Goal: Task Accomplishment & Management: Use online tool/utility

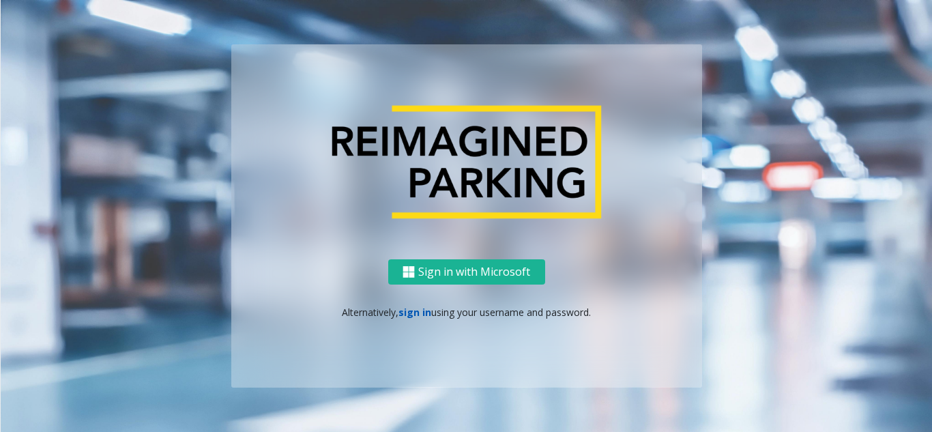
click at [416, 315] on link "sign in" at bounding box center [415, 312] width 33 height 13
click at [408, 321] on div "Sign in with Microsoft Alternatively, sign in using your username and password." at bounding box center [466, 323] width 471 height 128
drag, startPoint x: 416, startPoint y: 313, endPoint x: 74, endPoint y: 156, distance: 375.6
click at [416, 313] on link "sign in" at bounding box center [415, 312] width 33 height 13
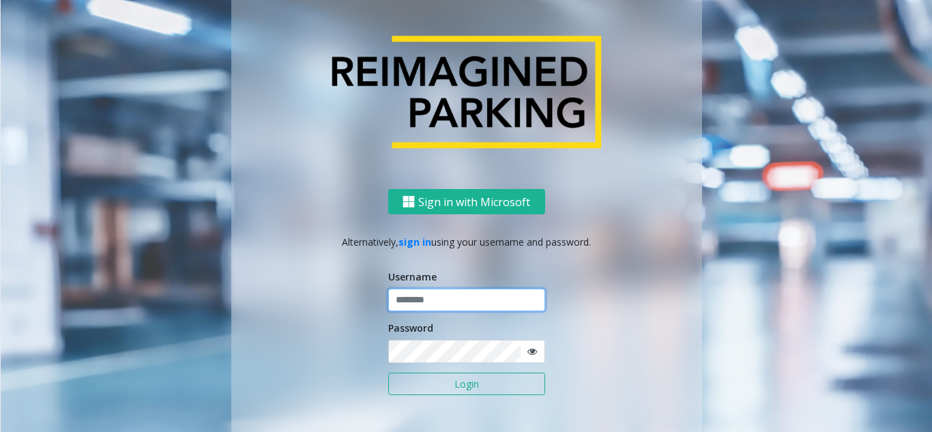
drag, startPoint x: 441, startPoint y: 304, endPoint x: 432, endPoint y: 297, distance: 11.6
click at [435, 301] on input "text" at bounding box center [466, 300] width 157 height 23
paste input "*******"
type input "*******"
click at [428, 395] on button "Login" at bounding box center [466, 384] width 157 height 23
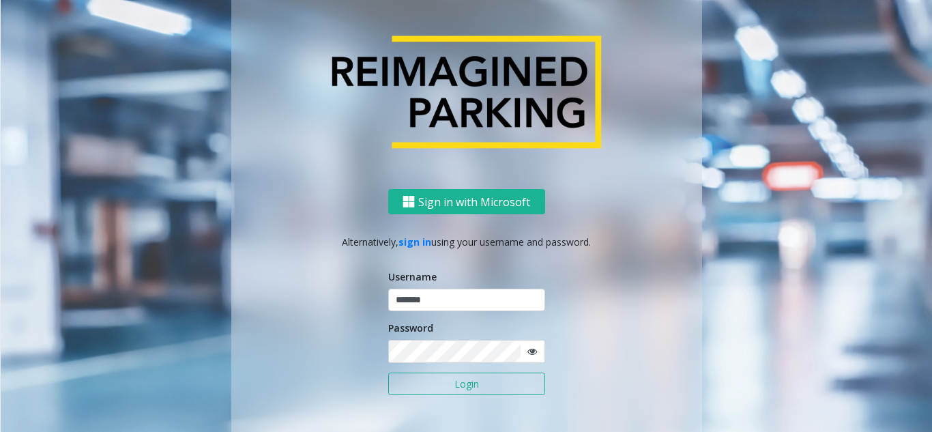
click at [417, 382] on button "Login" at bounding box center [466, 384] width 157 height 23
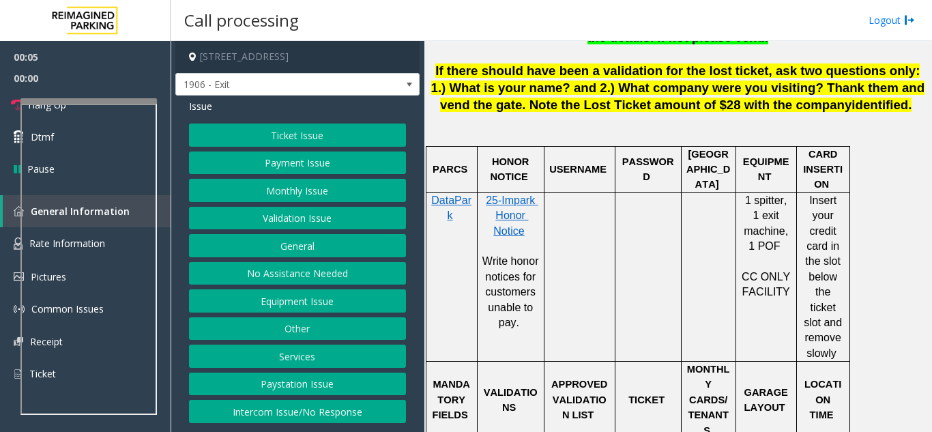
scroll to position [819, 0]
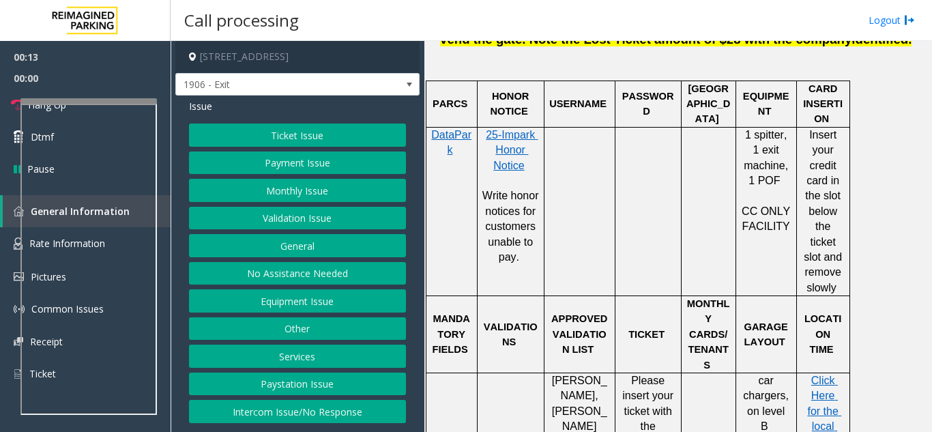
click at [311, 166] on button "Payment Issue" at bounding box center [297, 163] width 217 height 23
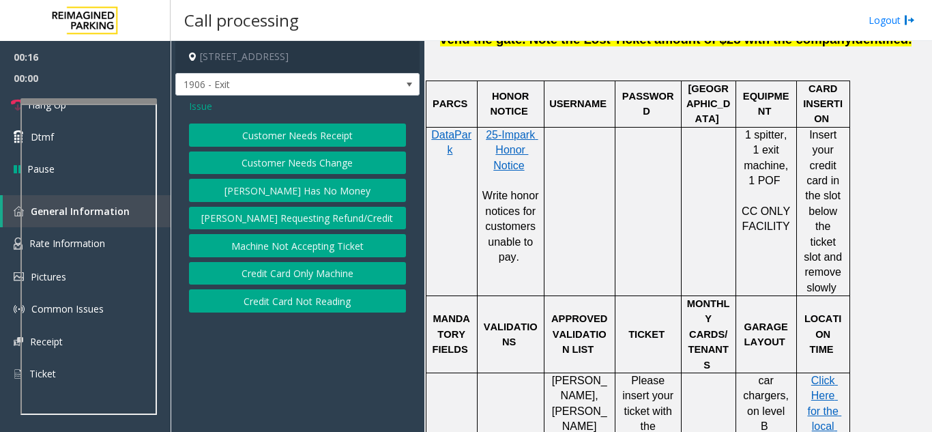
click at [320, 306] on button "Credit Card Not Reading" at bounding box center [297, 300] width 217 height 23
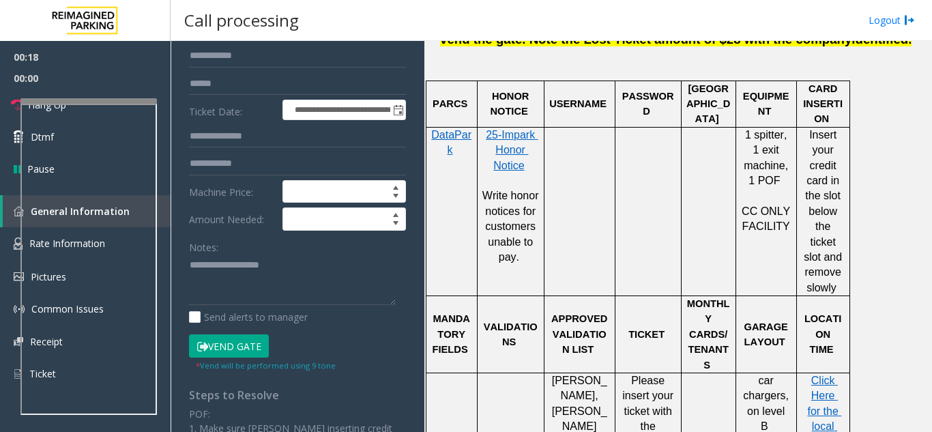
scroll to position [205, 0]
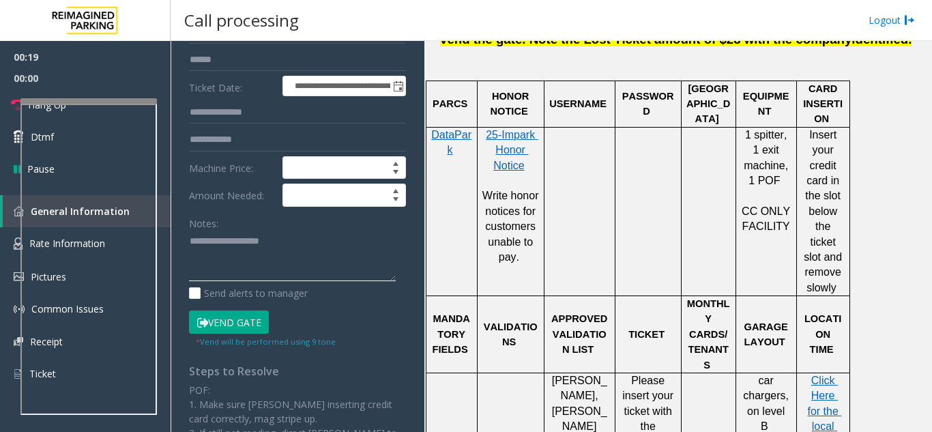
click at [205, 266] on textarea at bounding box center [292, 256] width 207 height 51
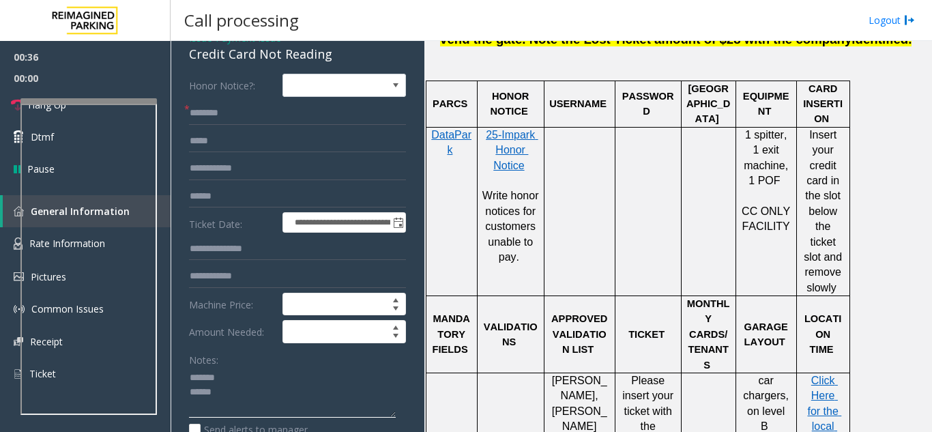
scroll to position [0, 0]
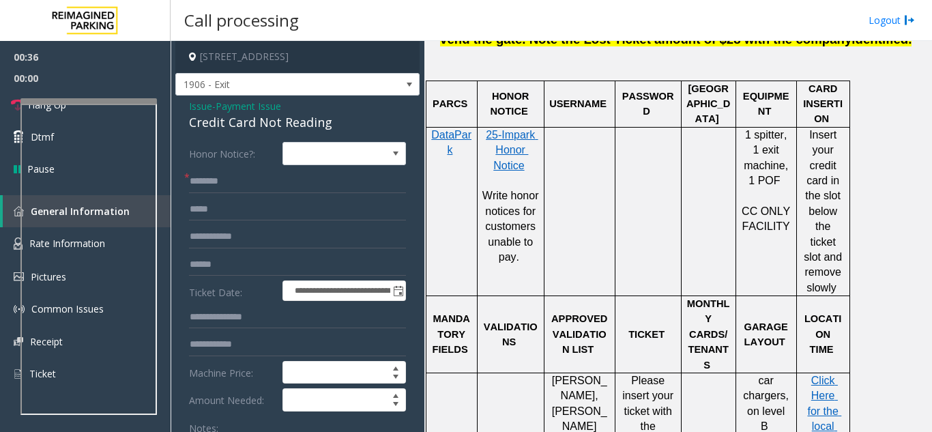
click at [205, 124] on div "Credit Card Not Reading" at bounding box center [297, 122] width 217 height 18
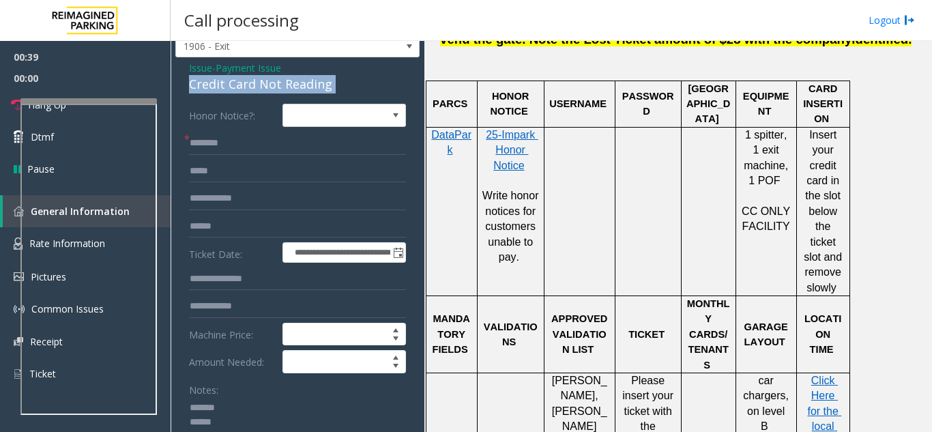
scroll to position [136, 0]
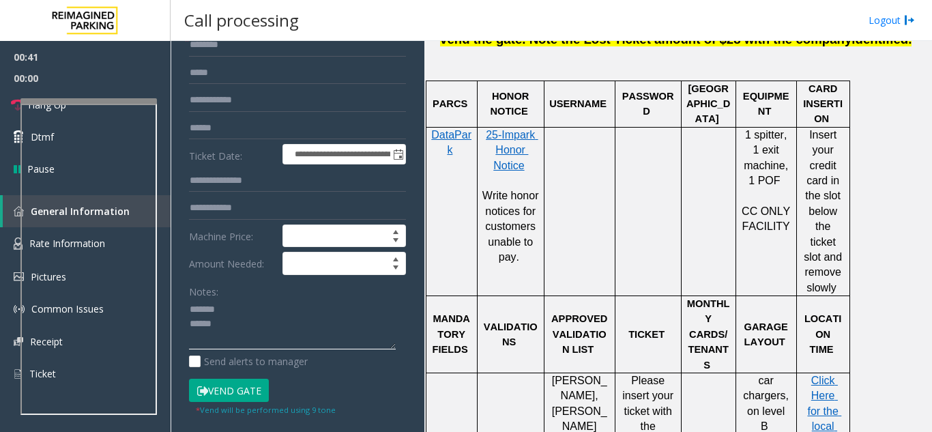
paste textarea "**********"
click at [227, 347] on textarea at bounding box center [292, 324] width 207 height 51
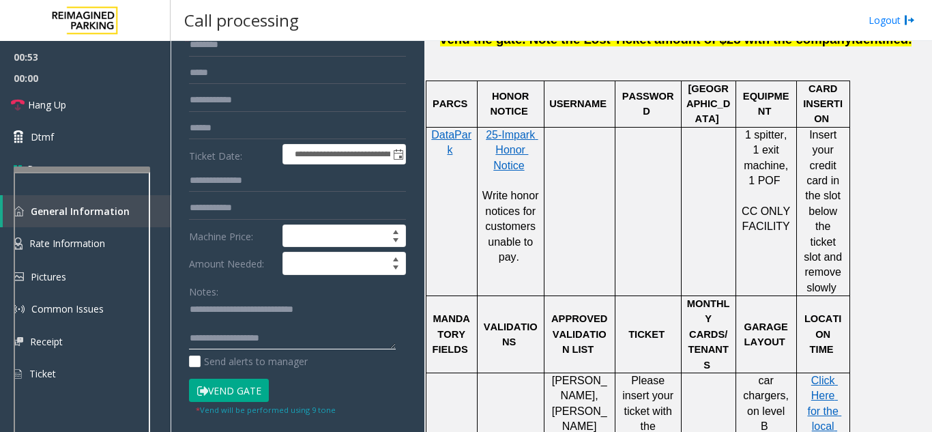
click at [97, 188] on div at bounding box center [82, 327] width 136 height 320
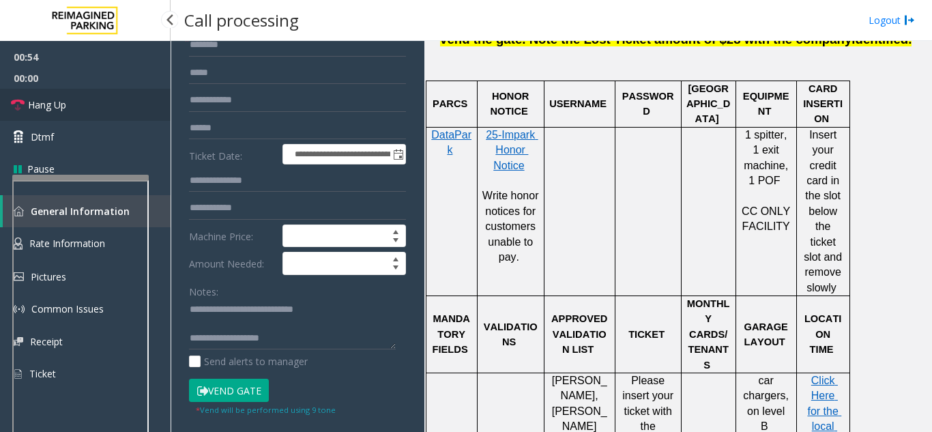
click at [78, 115] on link "Hang Up" at bounding box center [85, 105] width 171 height 32
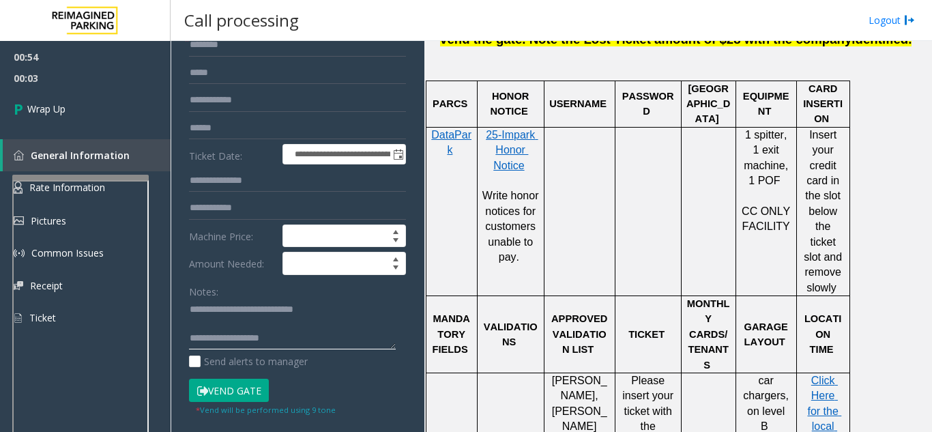
click at [284, 336] on textarea at bounding box center [292, 324] width 207 height 51
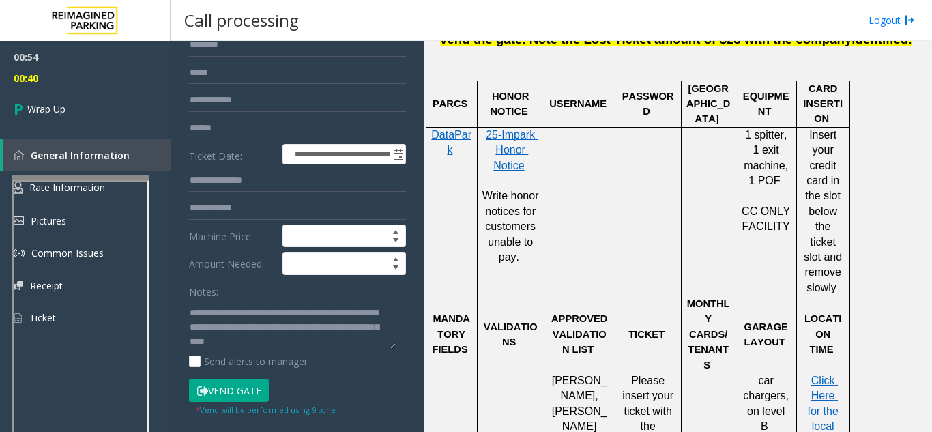
scroll to position [0, 0]
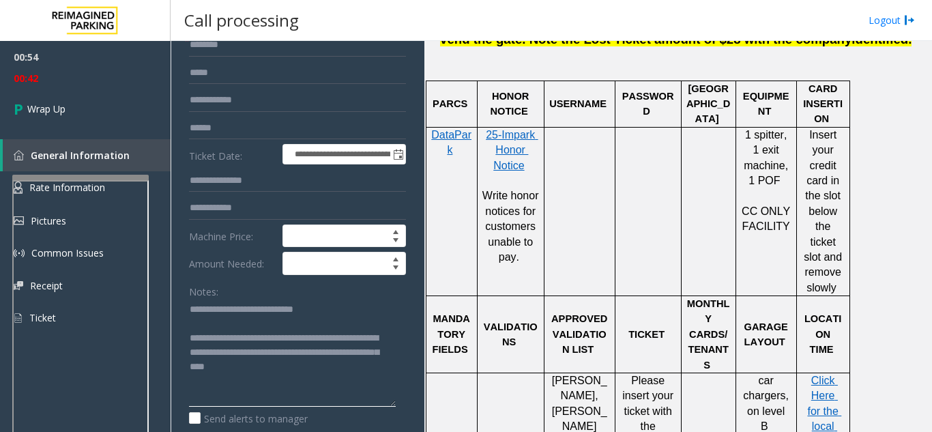
drag, startPoint x: 390, startPoint y: 347, endPoint x: 384, endPoint y: 416, distance: 69.2
click at [386, 407] on textarea at bounding box center [292, 353] width 207 height 108
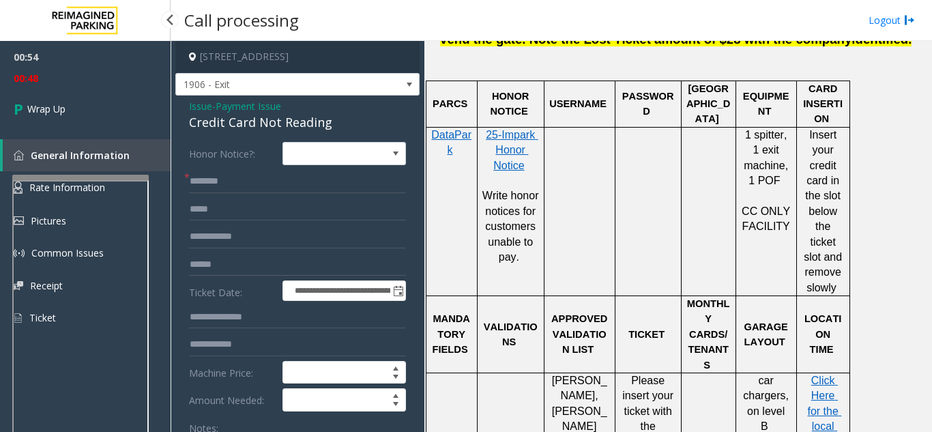
type textarea "**********"
click at [216, 182] on input "text" at bounding box center [297, 181] width 217 height 23
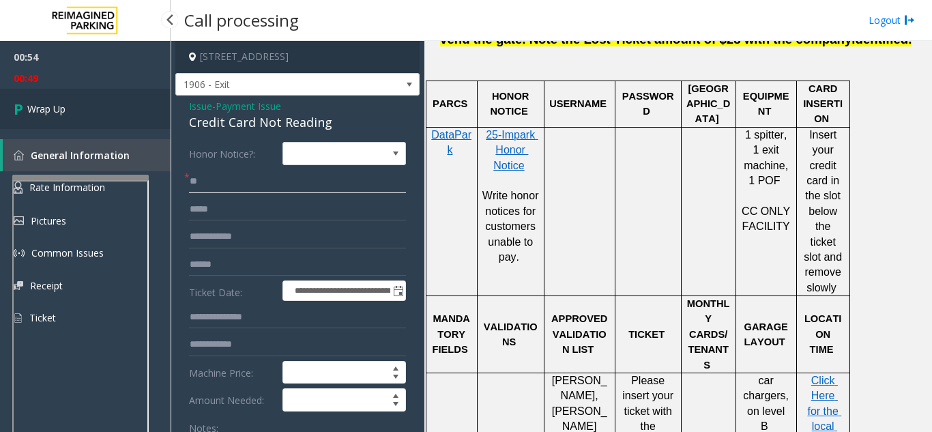
type input "**"
click at [94, 111] on link "Wrap Up" at bounding box center [85, 109] width 171 height 40
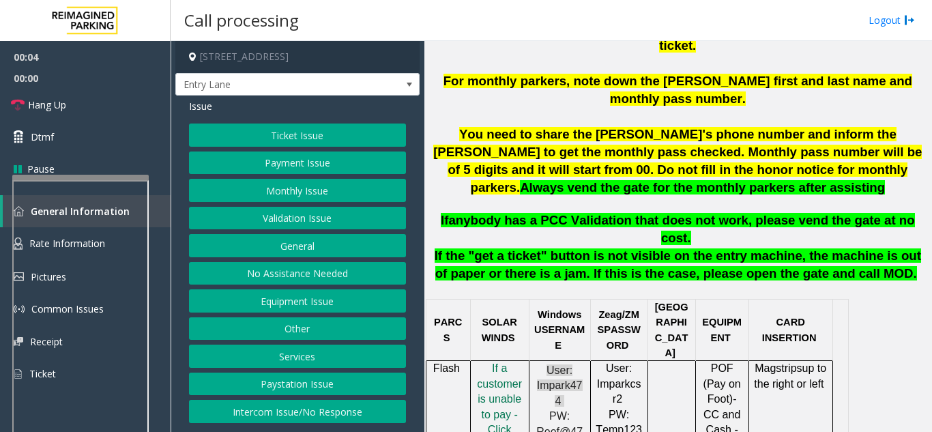
scroll to position [614, 0]
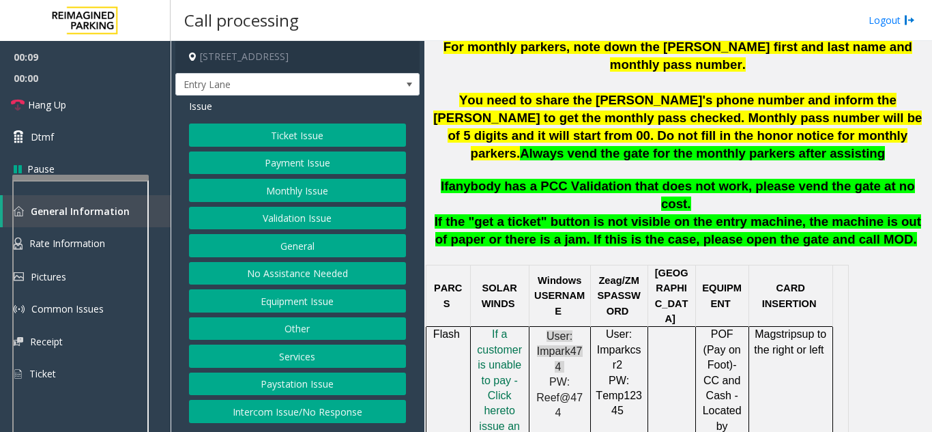
click at [330, 302] on button "Equipment Issue" at bounding box center [297, 300] width 217 height 23
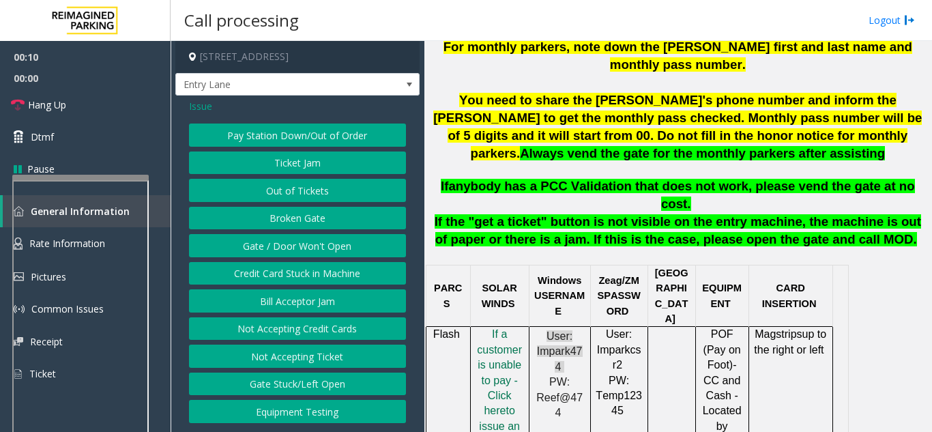
click at [326, 253] on button "Gate / Door Won't Open" at bounding box center [297, 245] width 217 height 23
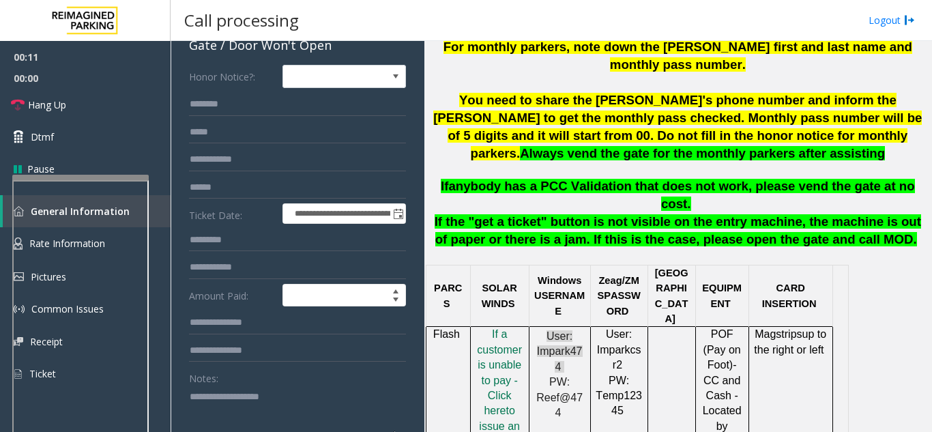
scroll to position [0, 0]
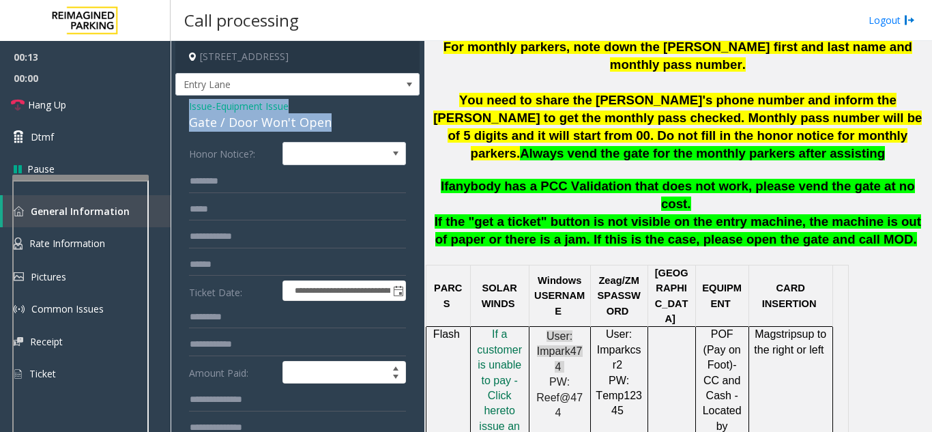
drag, startPoint x: 327, startPoint y: 129, endPoint x: 188, endPoint y: 100, distance: 141.6
copy div "Issue - Equipment Issue Gate / Door Won't Open"
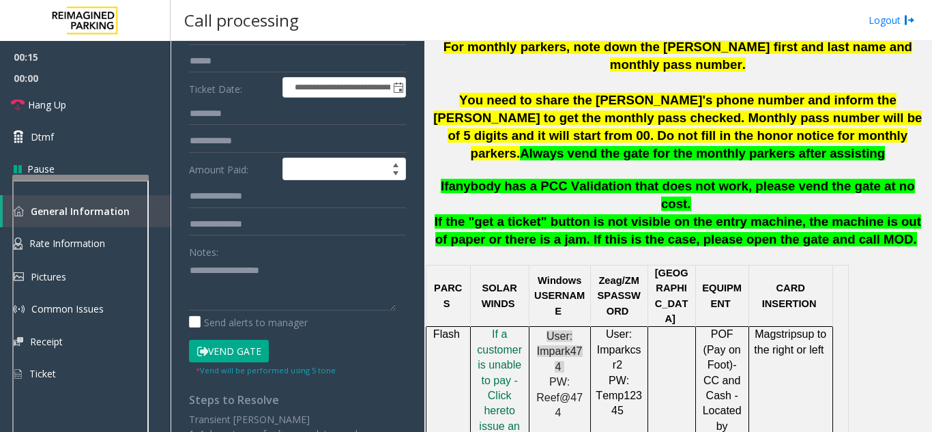
scroll to position [205, 0]
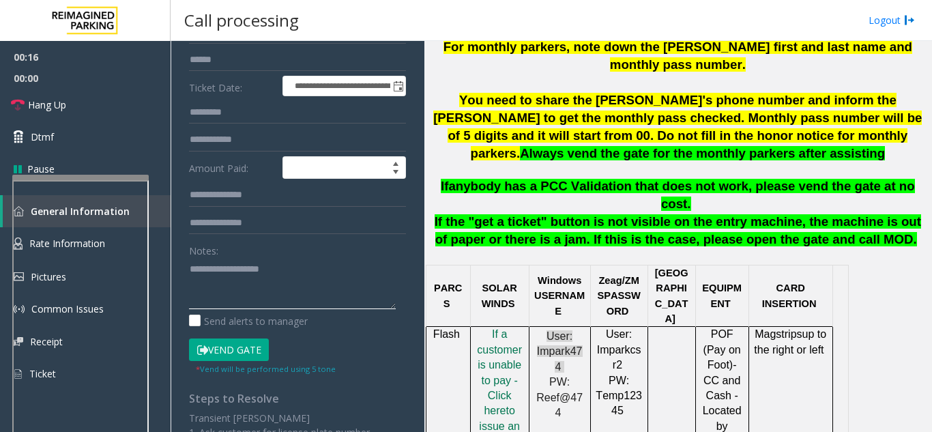
paste textarea "**********"
click at [306, 279] on textarea at bounding box center [292, 283] width 207 height 51
click at [311, 281] on textarea at bounding box center [292, 283] width 207 height 51
click at [323, 304] on textarea at bounding box center [292, 283] width 207 height 51
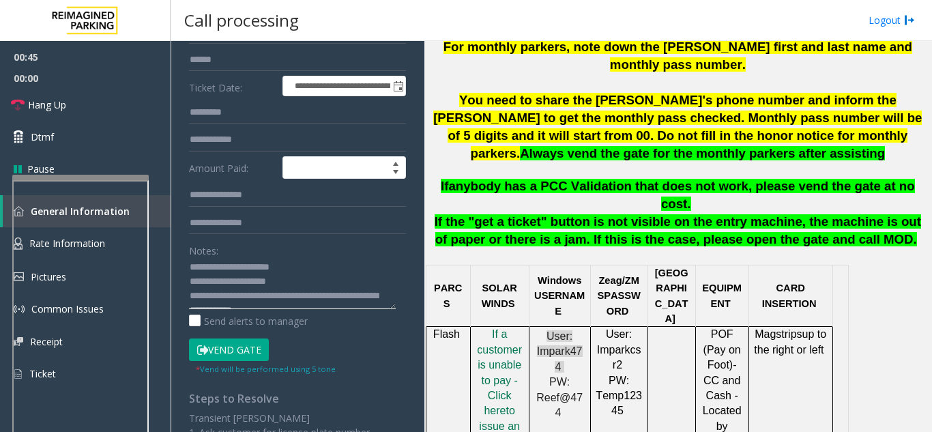
scroll to position [0, 0]
drag, startPoint x: 299, startPoint y: 286, endPoint x: 192, endPoint y: 281, distance: 106.6
click at [192, 281] on textarea at bounding box center [292, 283] width 207 height 51
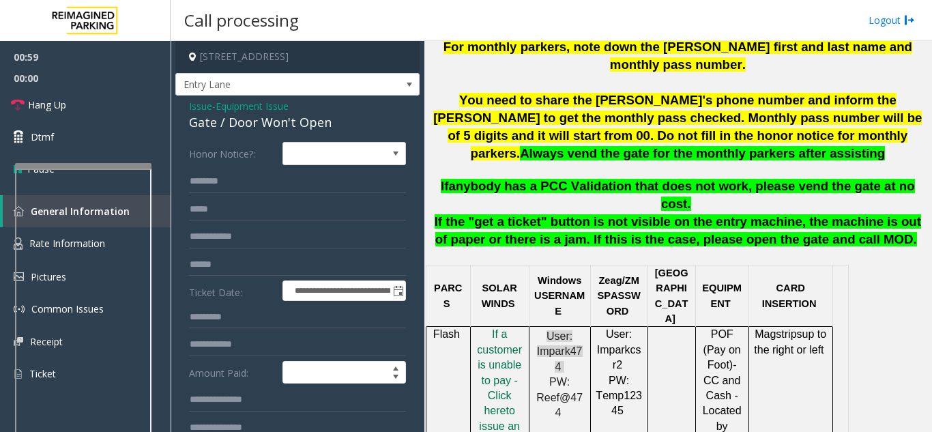
click at [87, 164] on div at bounding box center [83, 165] width 136 height 5
click at [82, 102] on link "Hang Up" at bounding box center [85, 105] width 171 height 32
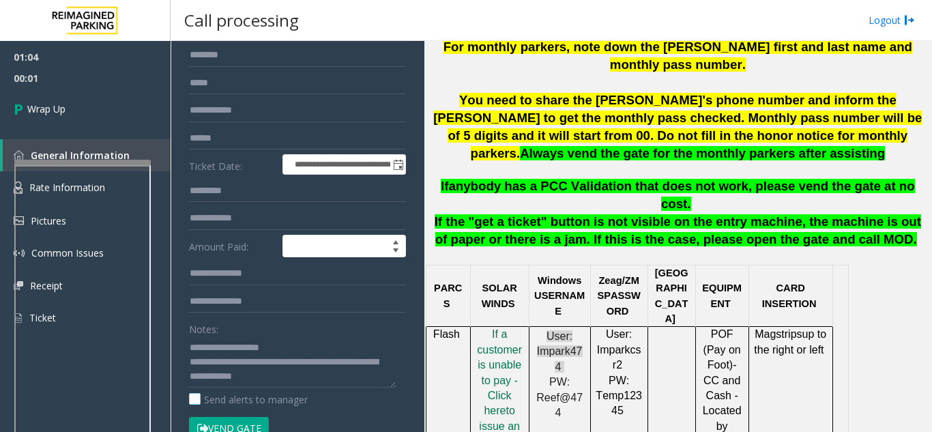
scroll to position [205, 0]
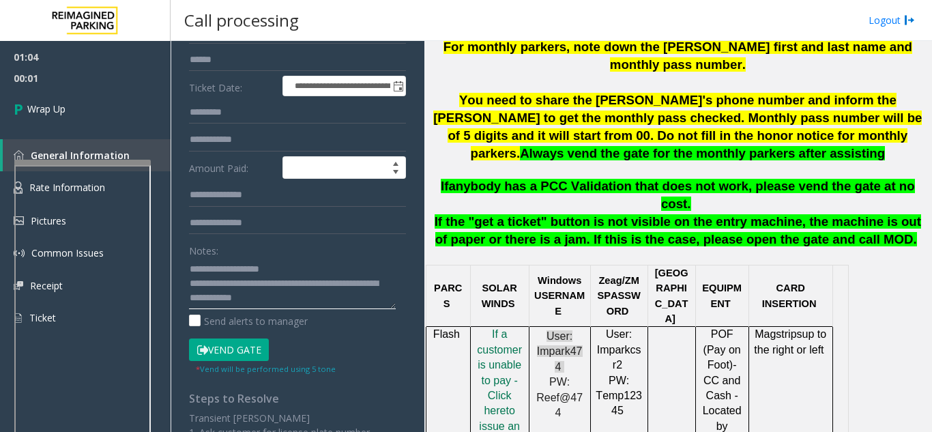
click at [313, 276] on textarea at bounding box center [292, 283] width 207 height 51
click at [285, 296] on textarea at bounding box center [292, 283] width 207 height 51
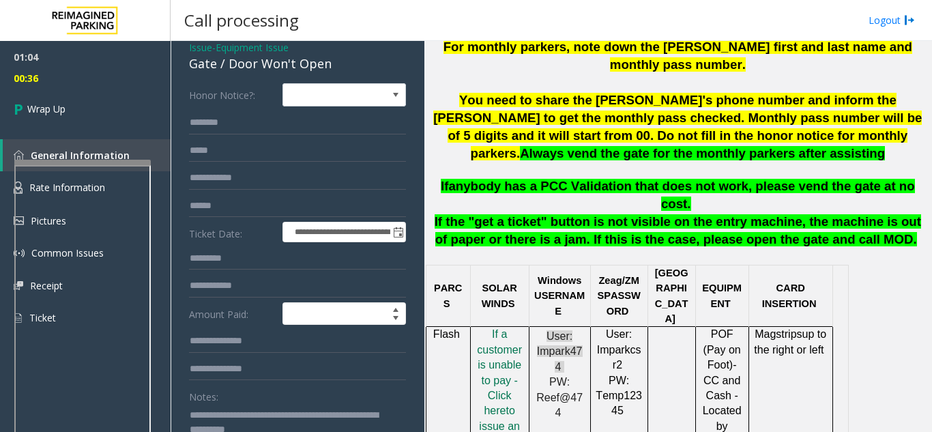
scroll to position [0, 0]
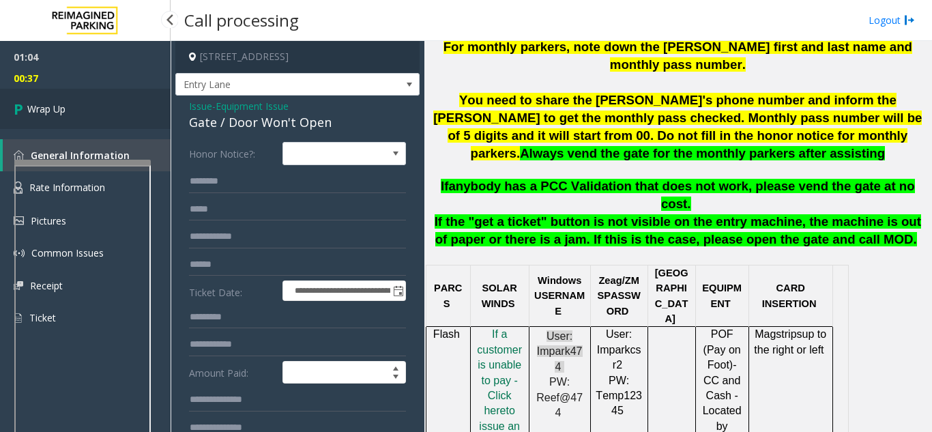
type textarea "**********"
click at [77, 111] on link "Wrap Up" at bounding box center [85, 109] width 171 height 40
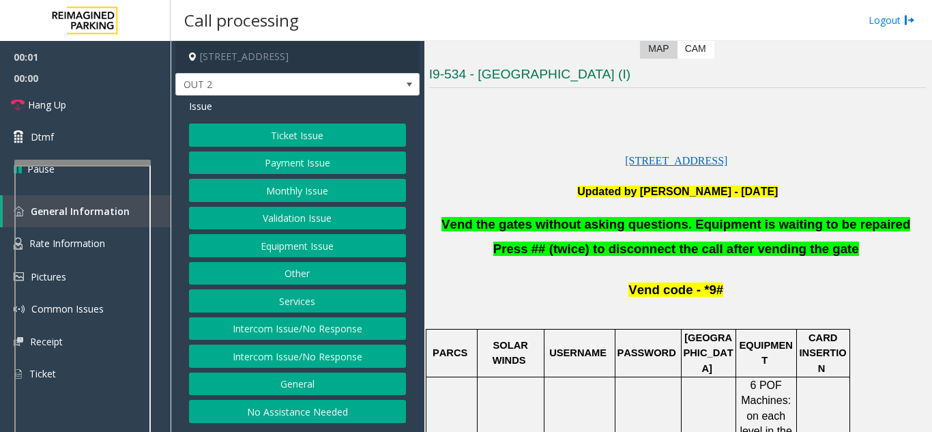
scroll to position [478, 0]
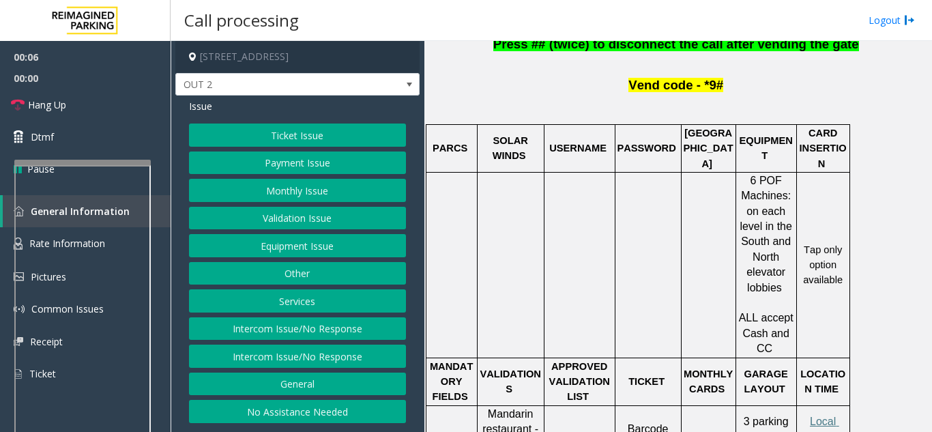
click at [294, 329] on button "Intercom Issue/No Response" at bounding box center [297, 328] width 217 height 23
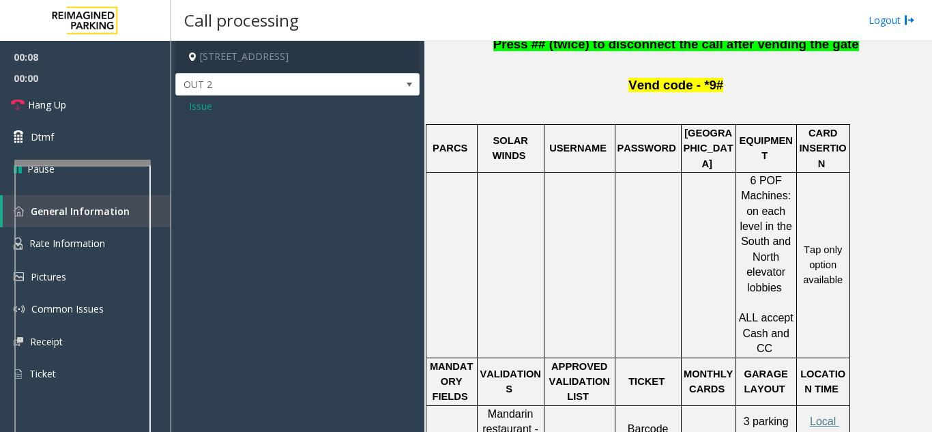
click at [202, 113] on span "Issue" at bounding box center [200, 106] width 23 height 14
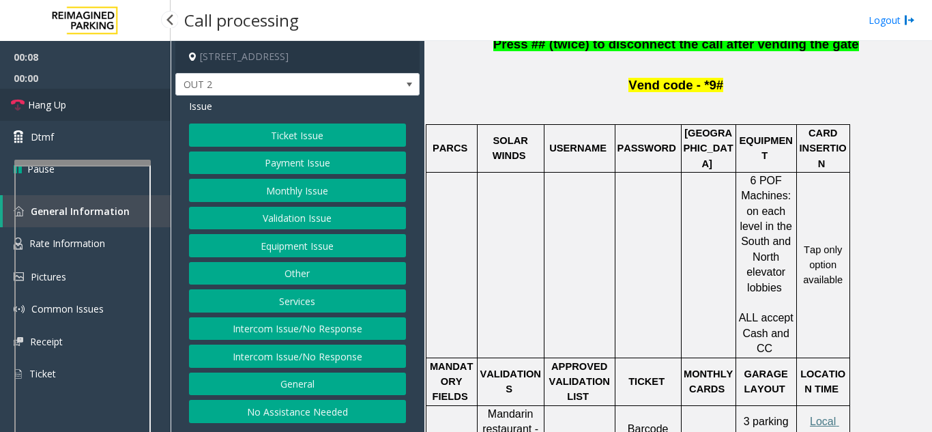
click at [63, 106] on span "Hang Up" at bounding box center [47, 105] width 38 height 14
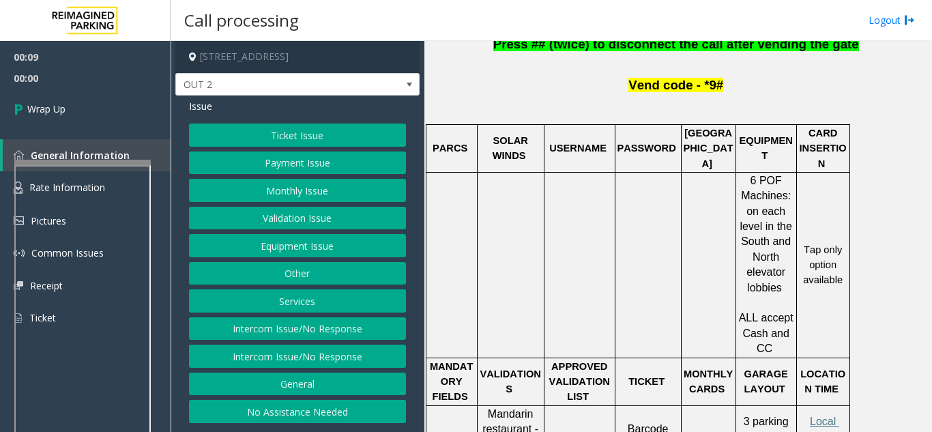
click at [319, 249] on button "Equipment Issue" at bounding box center [297, 245] width 217 height 23
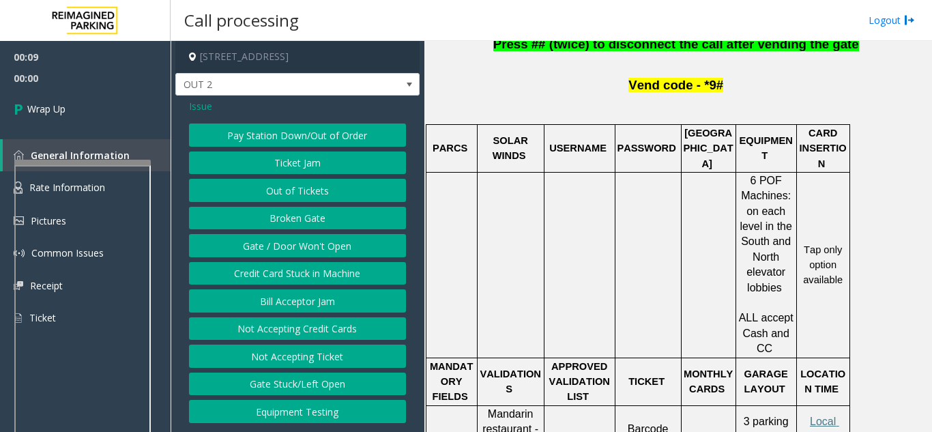
click at [316, 255] on button "Gate / Door Won't Open" at bounding box center [297, 245] width 217 height 23
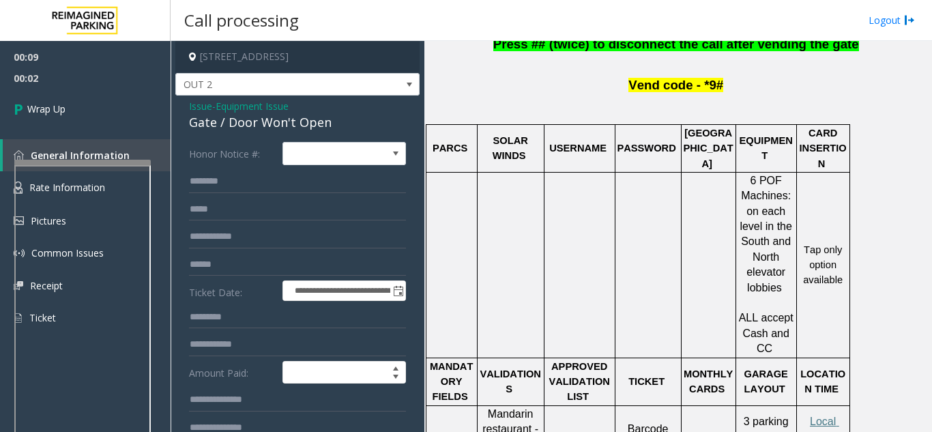
click at [581, 51] on span "Press ## (twice) to disconnect the call after vending the gate" at bounding box center [676, 44] width 366 height 14
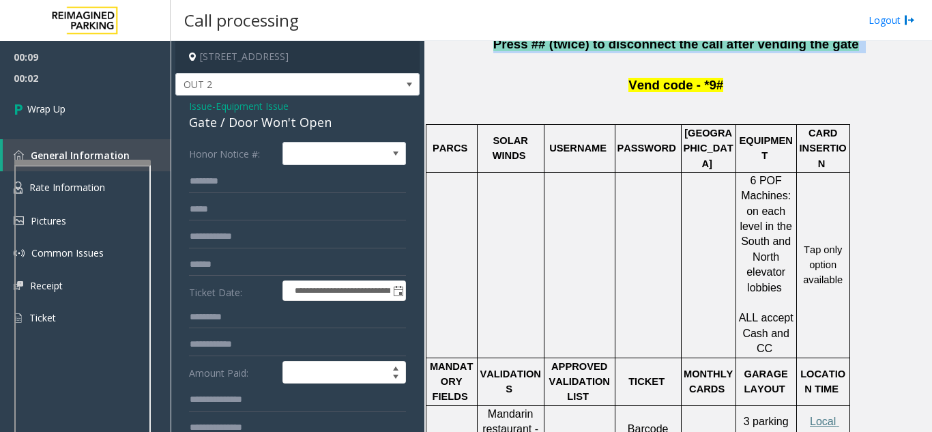
click at [581, 51] on span "Press ## (twice) to disconnect the call after vending the gate" at bounding box center [676, 44] width 366 height 14
copy p "Press ## (twice) to disconnect the call after vending the gate"
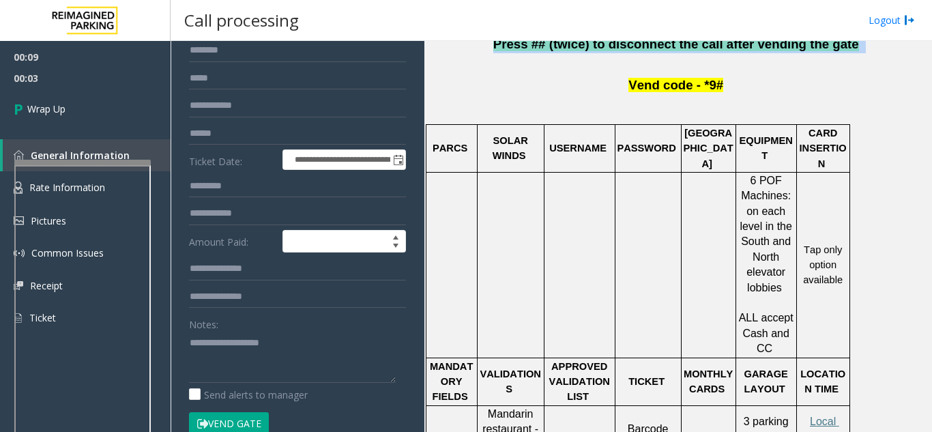
scroll to position [205, 0]
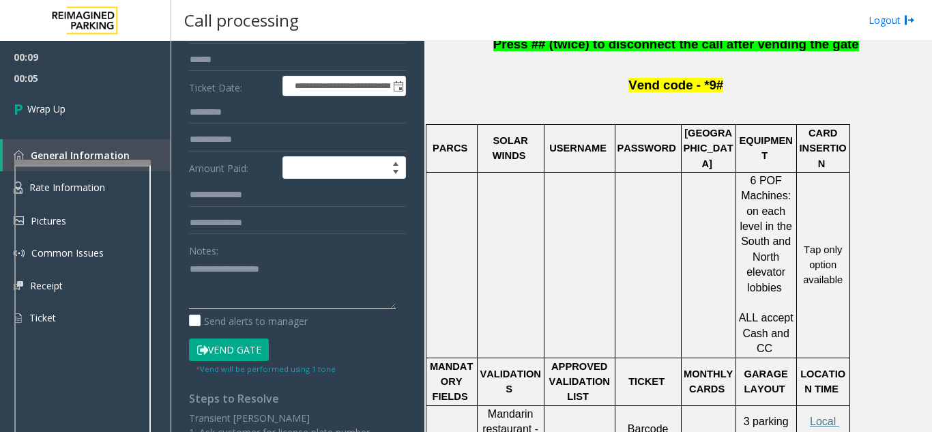
paste textarea "**********"
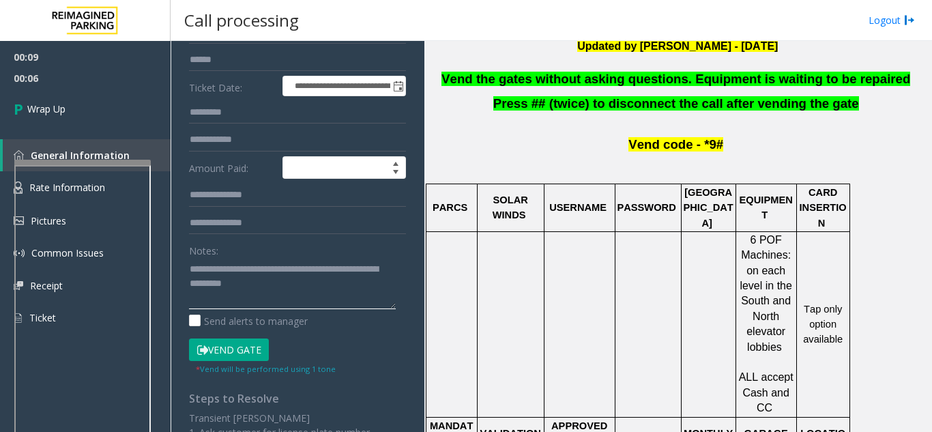
scroll to position [341, 0]
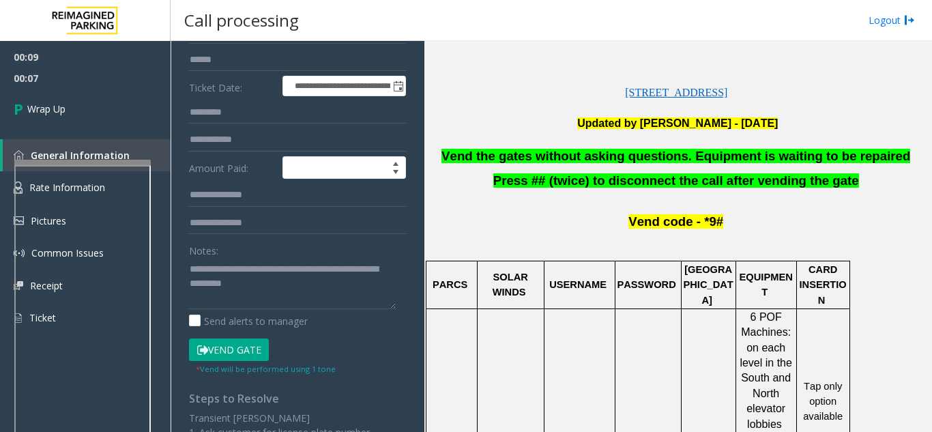
click at [568, 152] on span "Vend the gates without asking questions. Equipment is waiting to be repaired" at bounding box center [676, 156] width 469 height 14
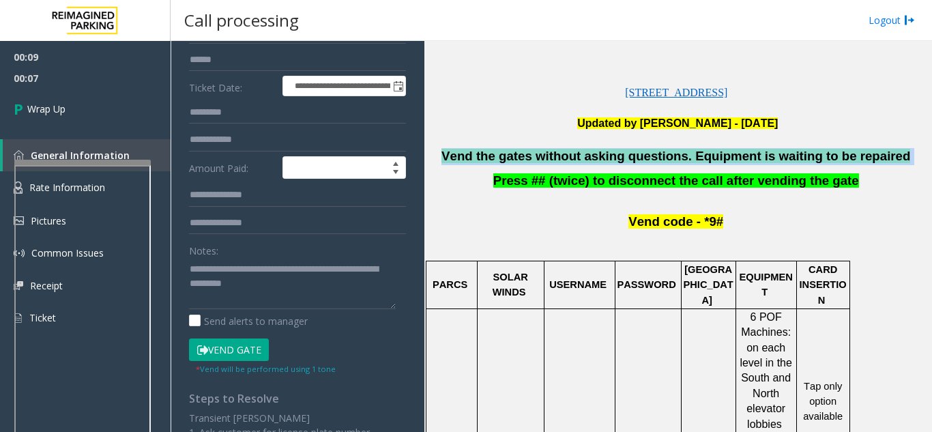
click at [568, 152] on span "Vend the gates without asking questions. Equipment is waiting to be repaired" at bounding box center [676, 156] width 469 height 14
copy p "Vend the gates without asking questions. Equipment is waiting to be repaired"
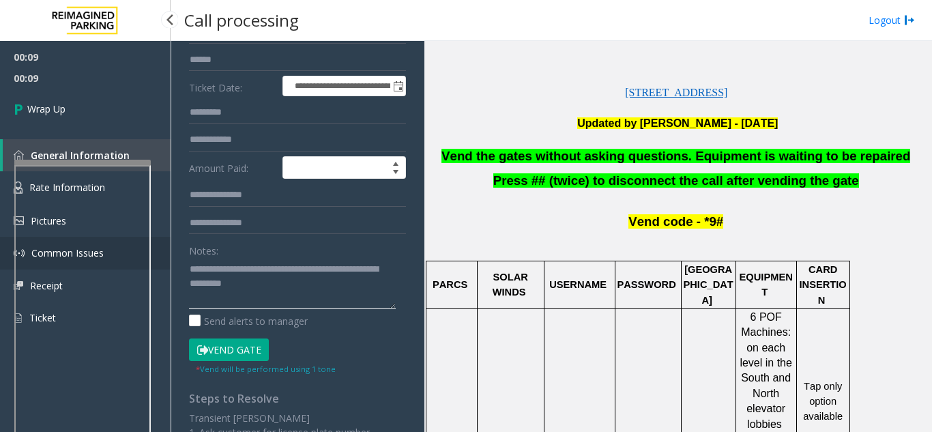
drag, startPoint x: 277, startPoint y: 291, endPoint x: 158, endPoint y: 263, distance: 122.0
click at [158, 263] on app-root "**********" at bounding box center [466, 216] width 932 height 432
paste textarea "**********"
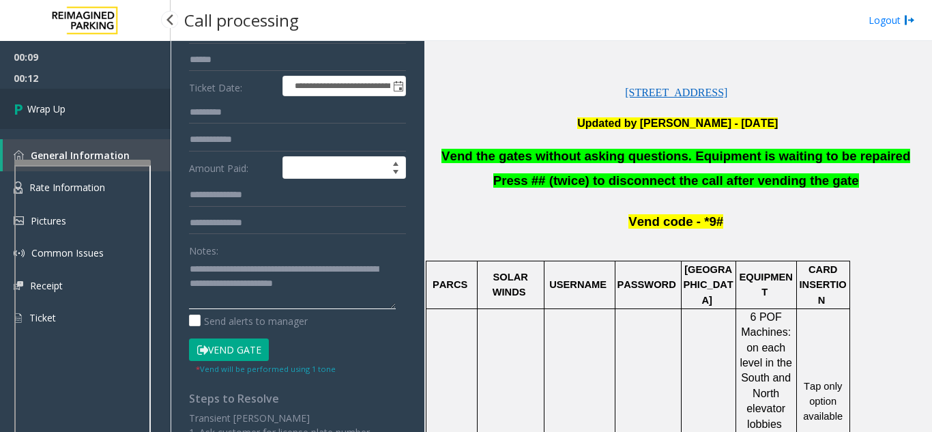
type textarea "**********"
click at [111, 111] on link "Wrap Up" at bounding box center [85, 109] width 171 height 40
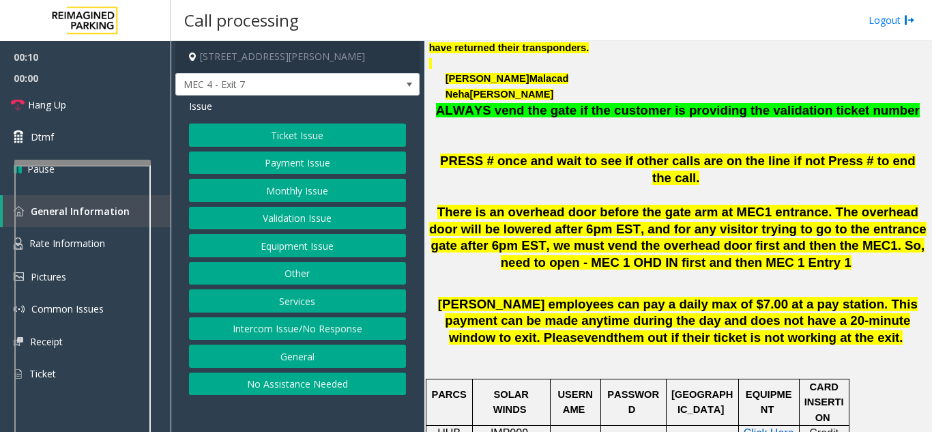
scroll to position [478, 0]
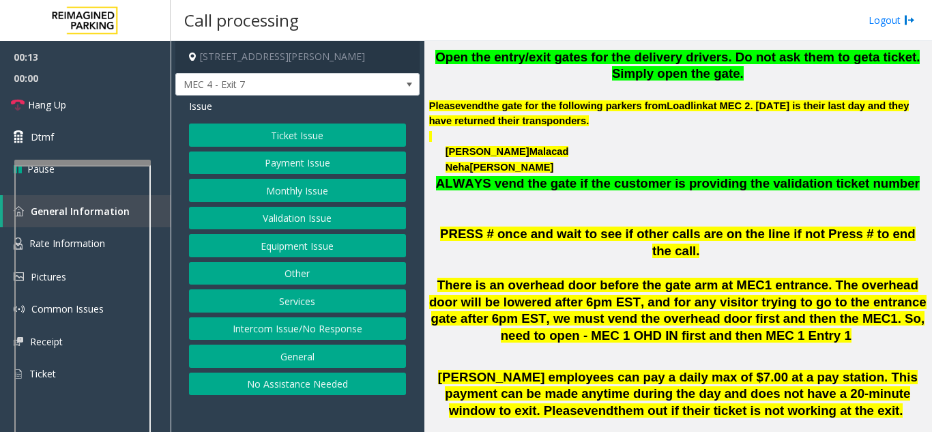
click at [304, 249] on button "Equipment Issue" at bounding box center [297, 245] width 217 height 23
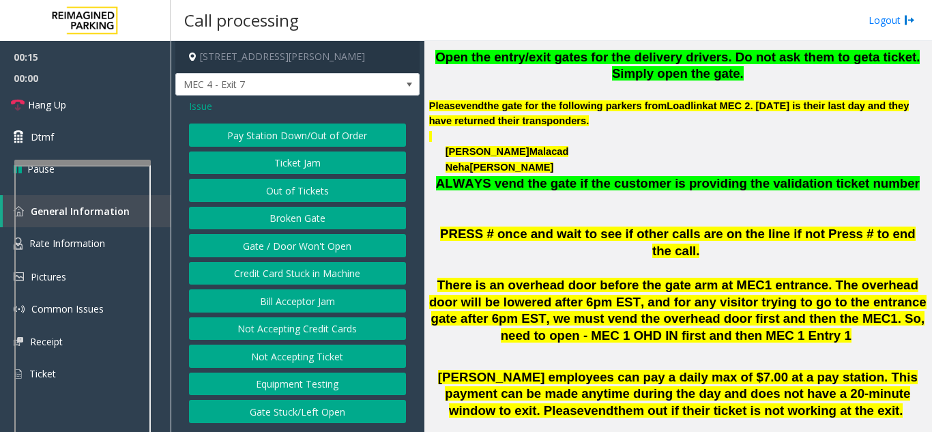
click at [306, 241] on button "Gate / Door Won't Open" at bounding box center [297, 245] width 217 height 23
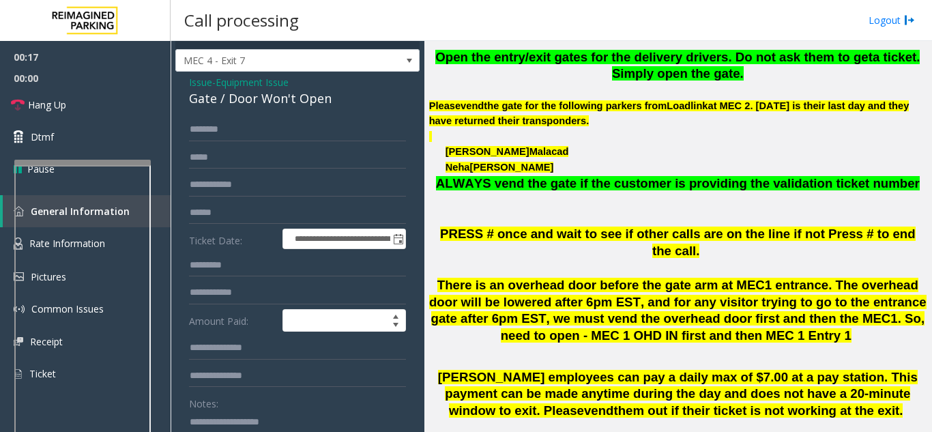
scroll to position [0, 0]
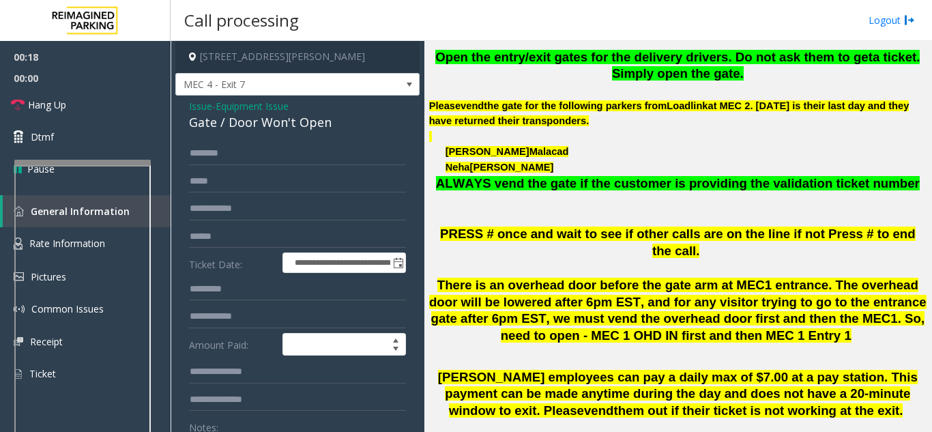
drag, startPoint x: 335, startPoint y: 133, endPoint x: 225, endPoint y: 104, distance: 113.6
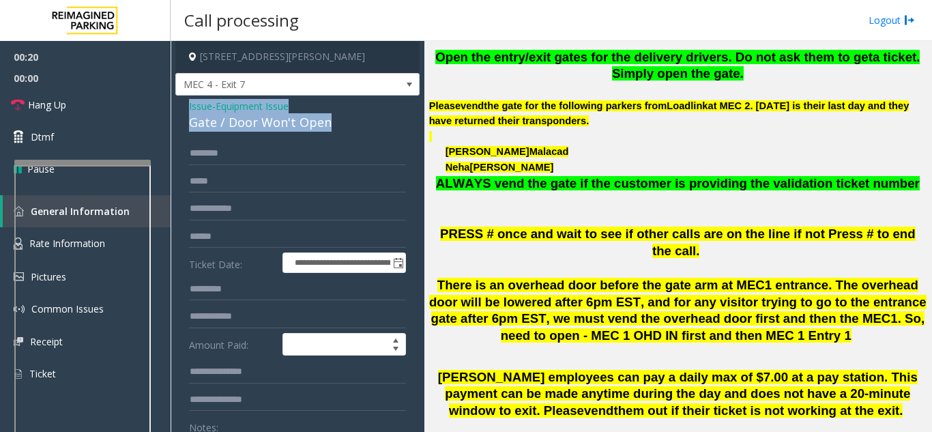
drag, startPoint x: 356, startPoint y: 114, endPoint x: 180, endPoint y: 109, distance: 175.5
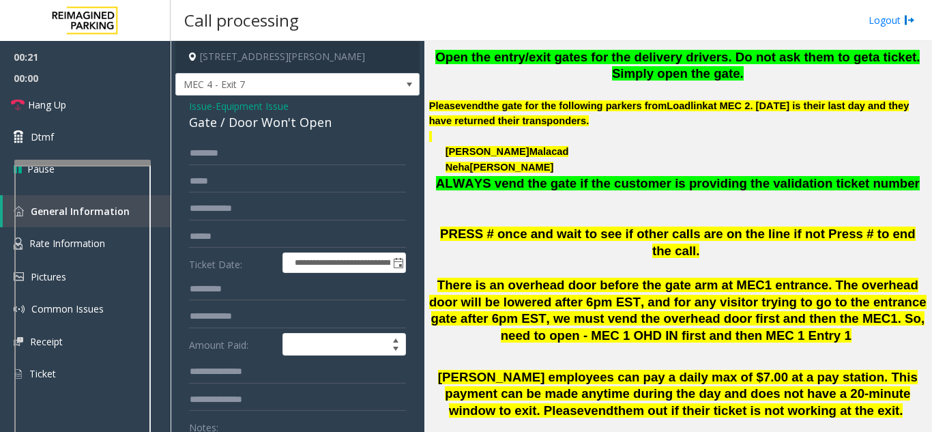
click at [194, 132] on div "Gate / Door Won't Open" at bounding box center [297, 122] width 217 height 18
click at [217, 109] on span "- Equipment Issue" at bounding box center [250, 106] width 76 height 13
click at [250, 104] on span "Equipment Issue" at bounding box center [252, 106] width 73 height 14
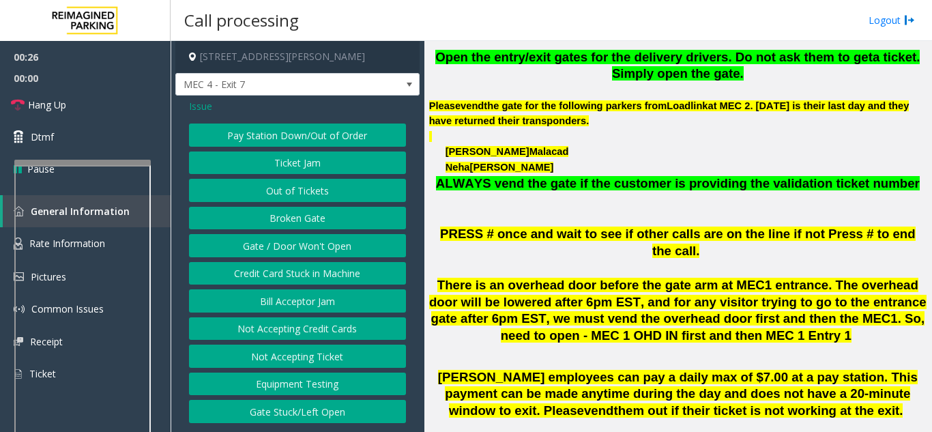
click at [198, 107] on span "Issue" at bounding box center [200, 106] width 23 height 14
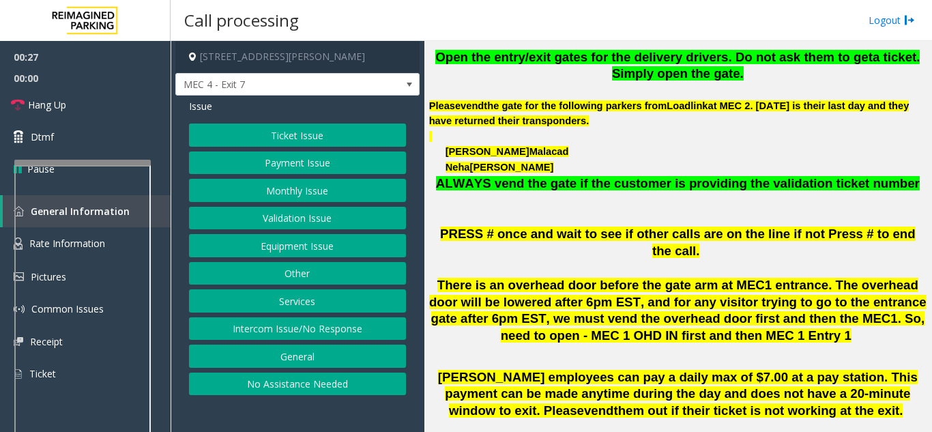
click at [306, 304] on button "Services" at bounding box center [297, 300] width 217 height 23
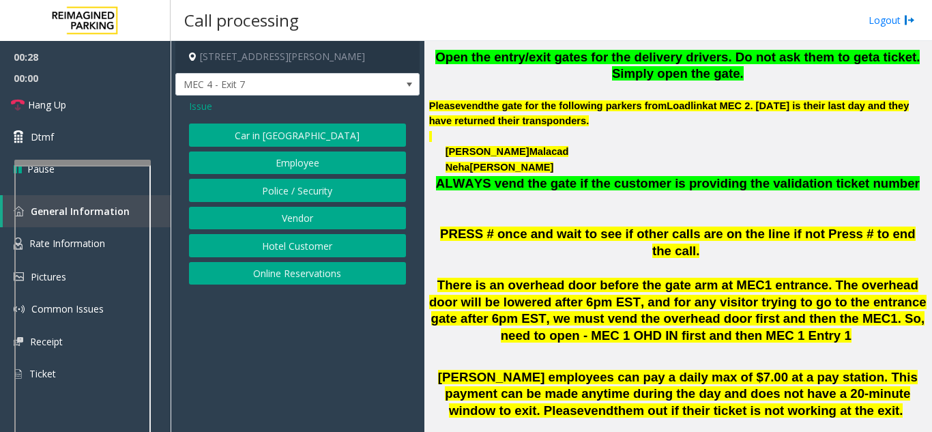
click at [324, 220] on button "Vendor" at bounding box center [297, 218] width 217 height 23
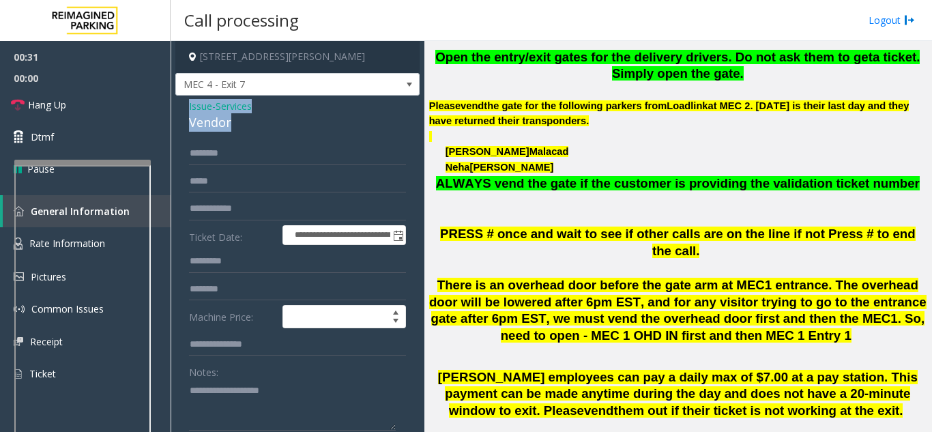
drag, startPoint x: 240, startPoint y: 119, endPoint x: 186, endPoint y: 108, distance: 54.3
click at [186, 108] on div "**********" at bounding box center [297, 356] width 244 height 521
copy div "Issue - Services Vendor"
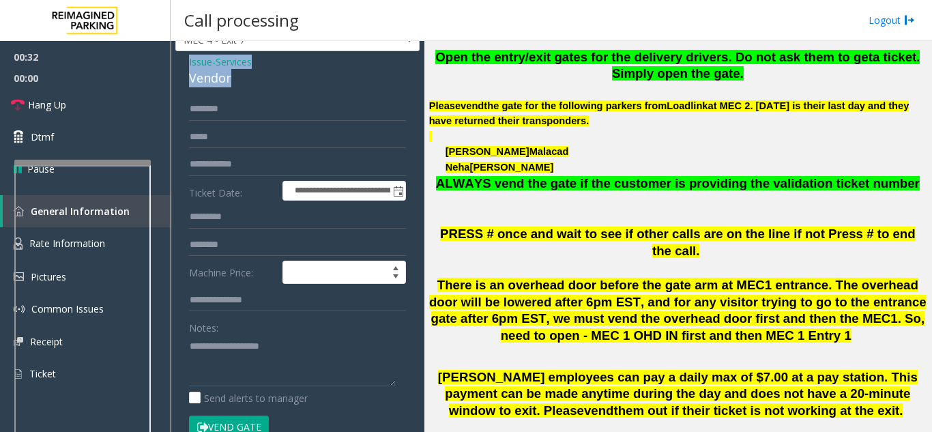
scroll to position [68, 0]
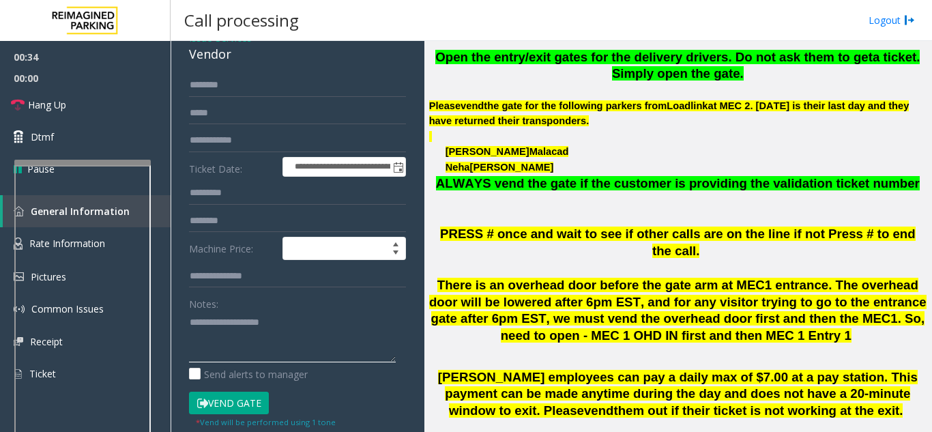
paste textarea "**********"
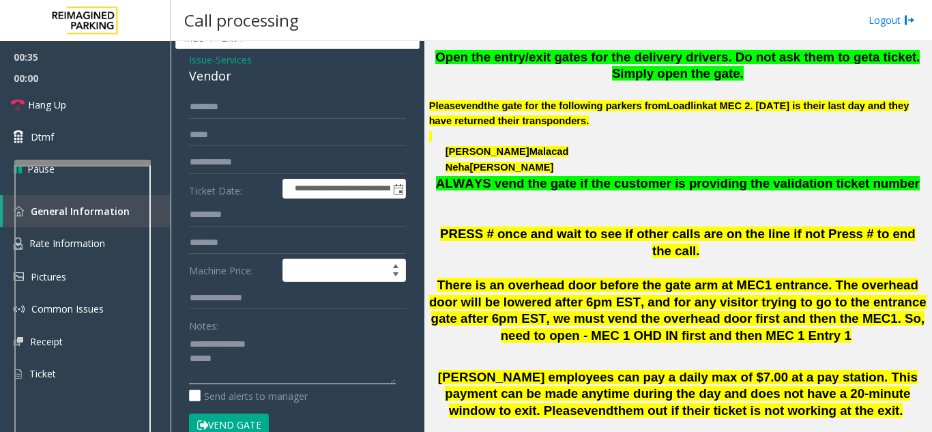
scroll to position [136, 0]
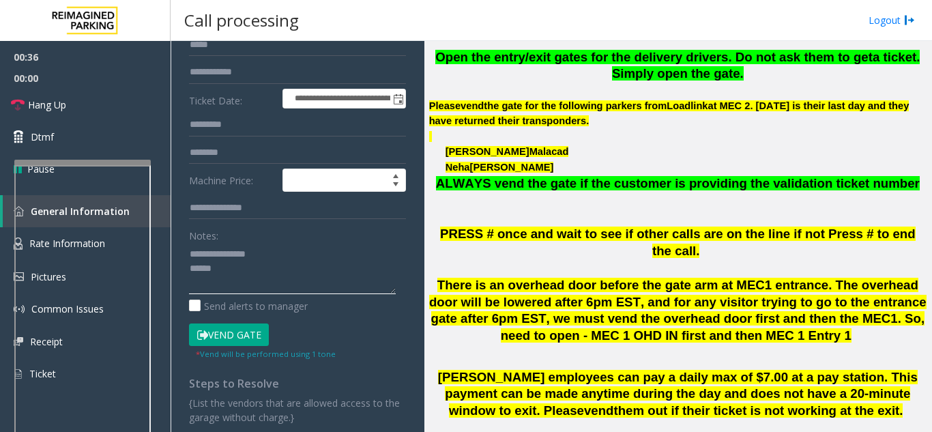
drag, startPoint x: 245, startPoint y: 253, endPoint x: 291, endPoint y: 253, distance: 46.4
click at [291, 253] on textarea at bounding box center [292, 268] width 207 height 51
drag, startPoint x: 228, startPoint y: 257, endPoint x: 236, endPoint y: 265, distance: 11.6
click at [236, 265] on textarea at bounding box center [292, 268] width 207 height 51
click at [229, 255] on textarea at bounding box center [292, 268] width 207 height 51
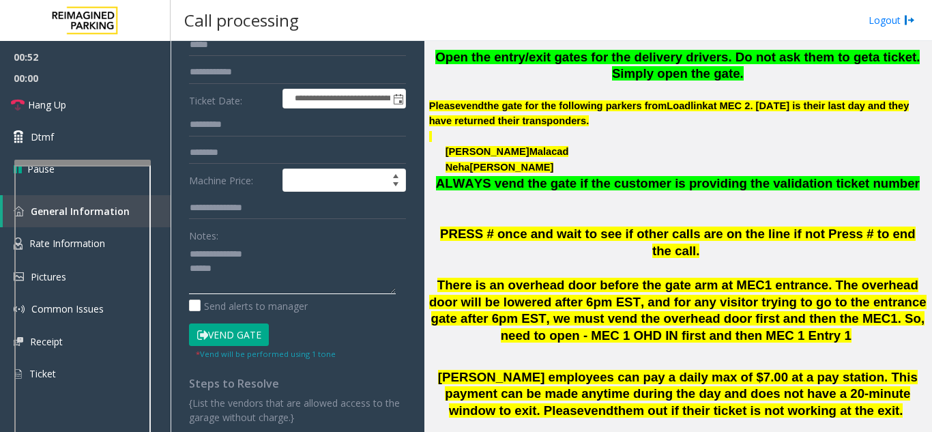
drag, startPoint x: 242, startPoint y: 257, endPoint x: 242, endPoint y: 269, distance: 12.3
click at [242, 269] on textarea at bounding box center [292, 268] width 207 height 51
drag, startPoint x: 222, startPoint y: 335, endPoint x: 218, endPoint y: 276, distance: 58.9
click at [222, 335] on button "Vend Gate" at bounding box center [229, 334] width 80 height 23
drag, startPoint x: 238, startPoint y: 254, endPoint x: 259, endPoint y: 255, distance: 21.9
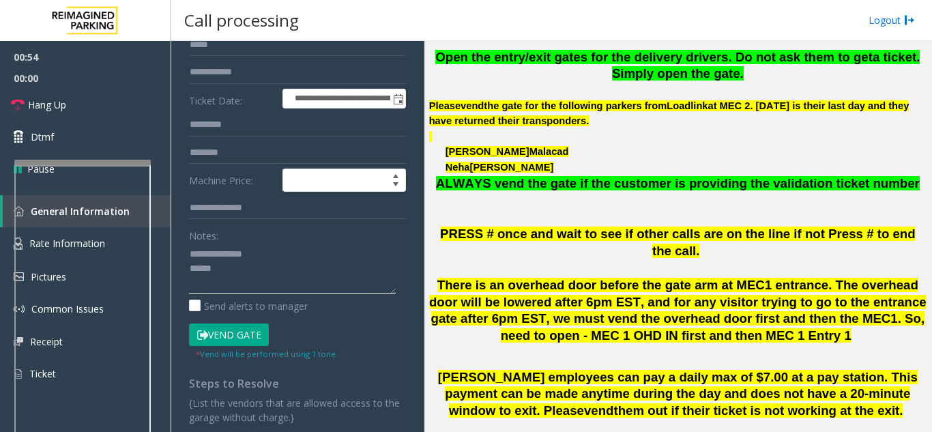
click at [259, 255] on textarea at bounding box center [292, 268] width 207 height 51
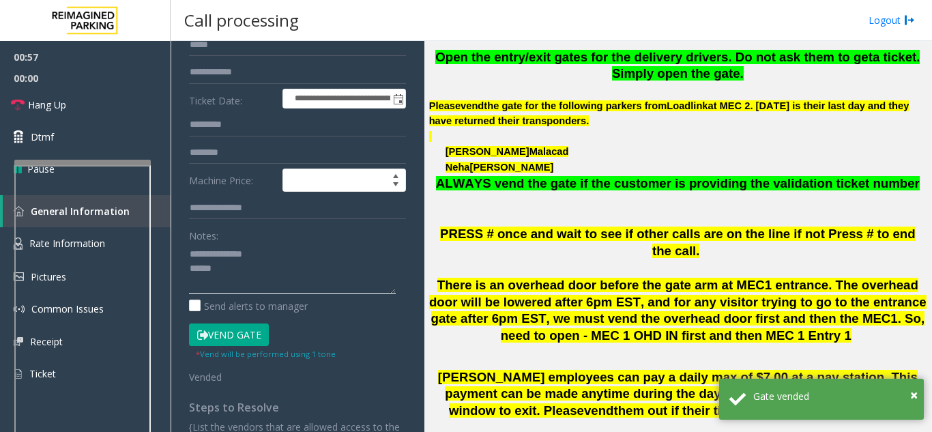
drag, startPoint x: 244, startPoint y: 252, endPoint x: 235, endPoint y: 257, distance: 10.4
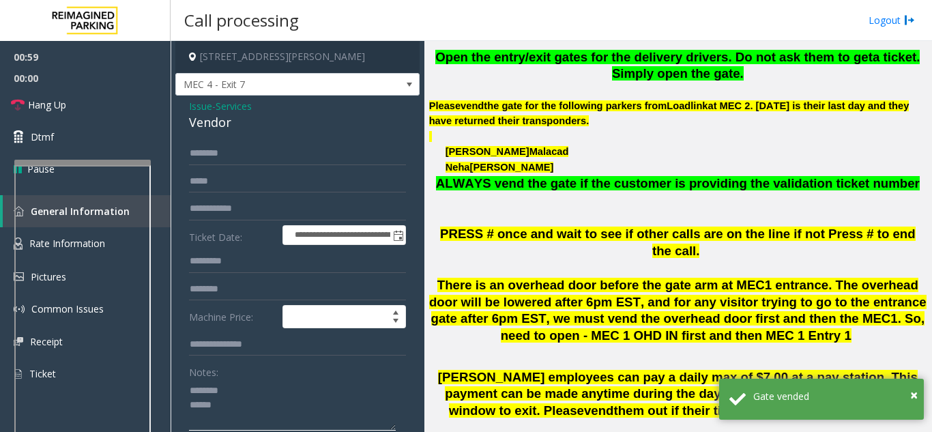
type textarea "******** ******"
paste input "*****"
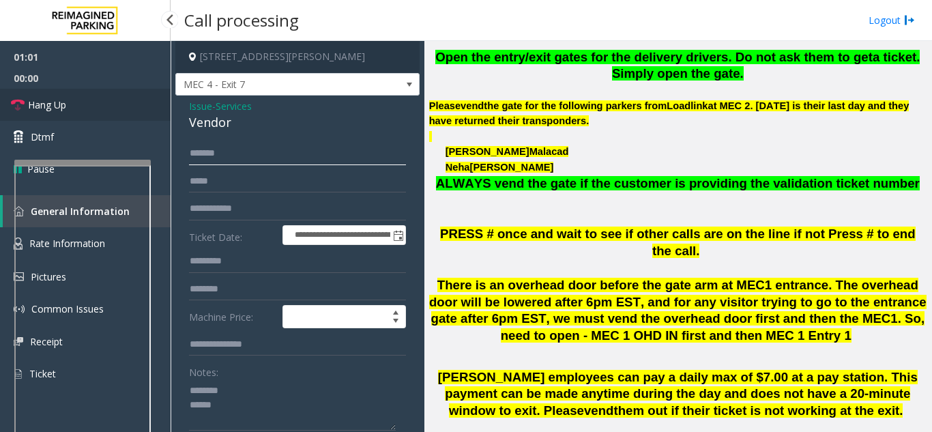
type input "*****"
click at [76, 105] on link "Hang Up" at bounding box center [85, 105] width 171 height 32
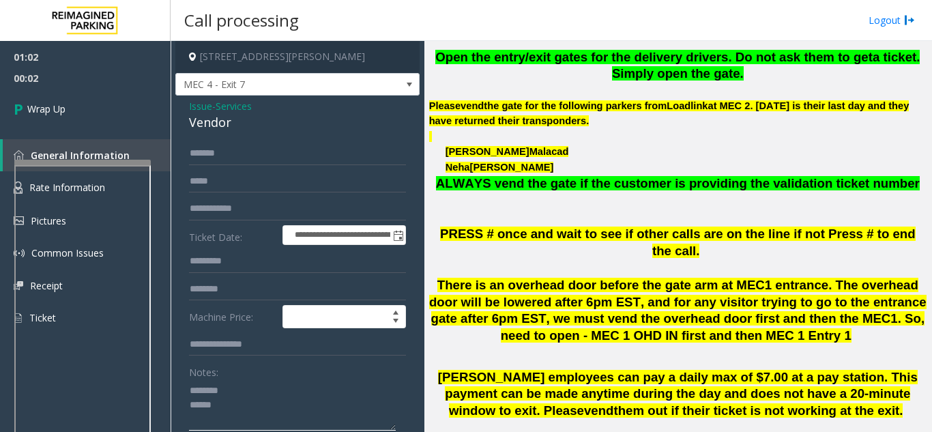
click at [191, 409] on textarea at bounding box center [292, 404] width 207 height 51
click at [257, 390] on textarea at bounding box center [292, 404] width 207 height 51
drag, startPoint x: 267, startPoint y: 392, endPoint x: 286, endPoint y: 404, distance: 22.7
click at [286, 406] on textarea at bounding box center [292, 404] width 207 height 51
click at [290, 394] on textarea at bounding box center [292, 404] width 207 height 51
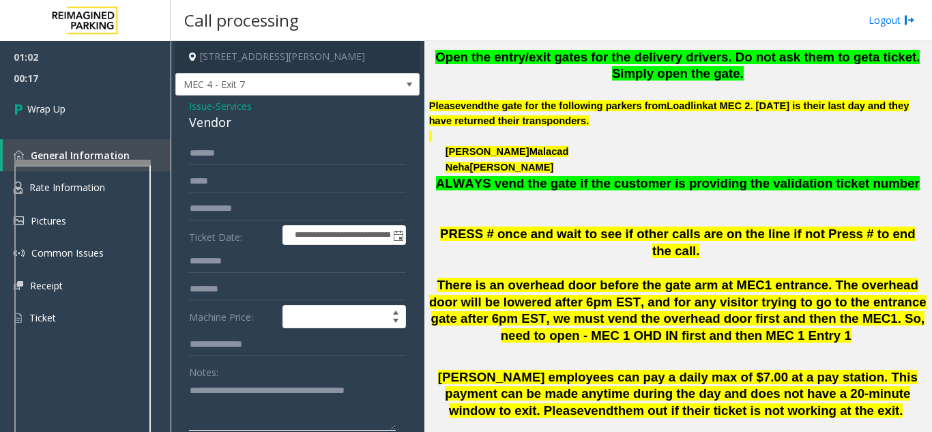
click at [291, 393] on textarea at bounding box center [292, 404] width 207 height 51
click at [390, 385] on textarea at bounding box center [292, 404] width 207 height 51
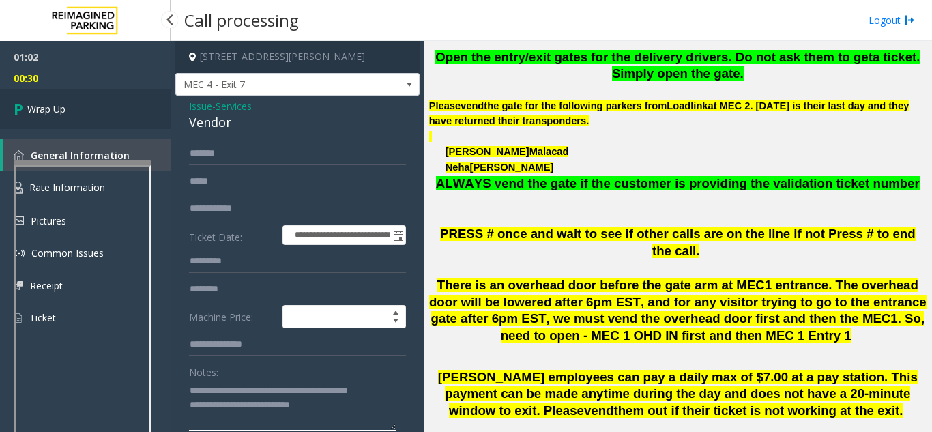
type textarea "**********"
click at [107, 126] on link "Wrap Up" at bounding box center [85, 109] width 171 height 40
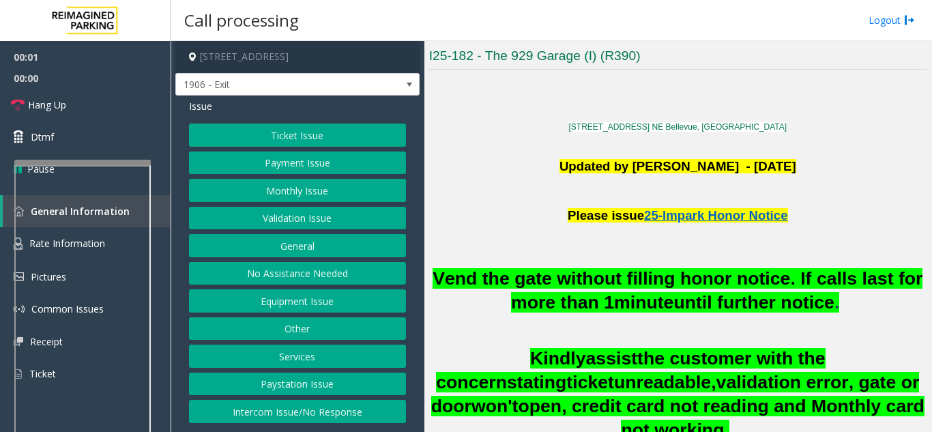
scroll to position [341, 0]
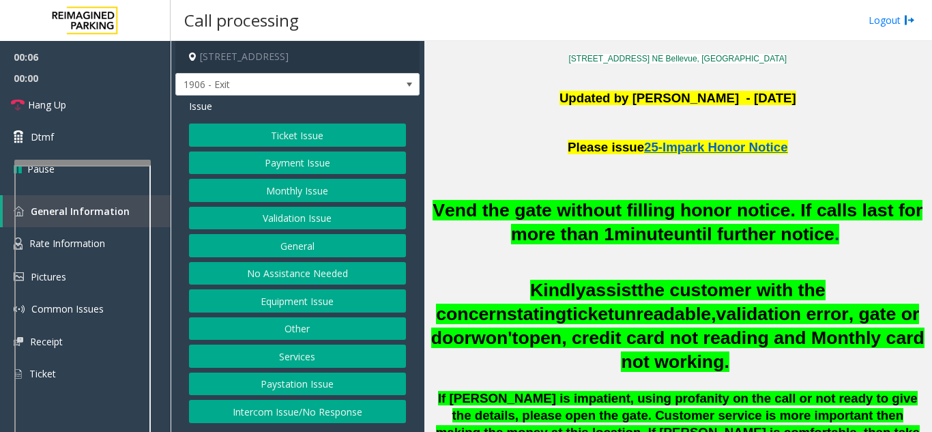
click at [326, 300] on button "Equipment Issue" at bounding box center [297, 300] width 217 height 23
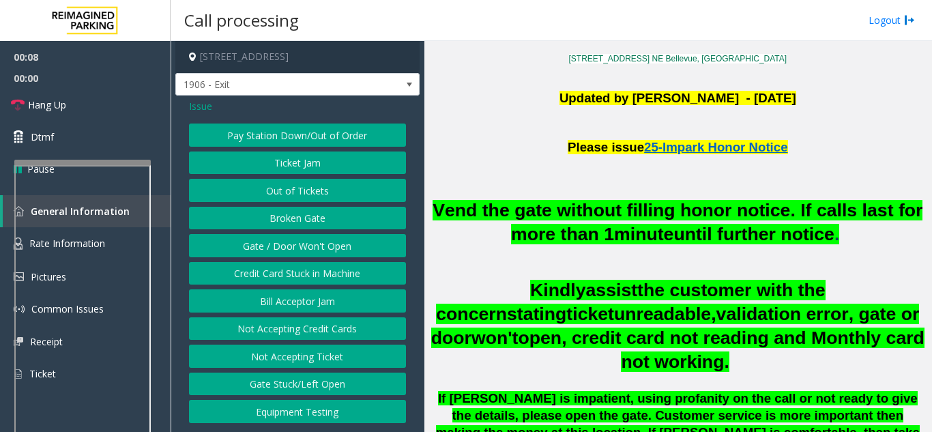
click at [195, 112] on span "Issue" at bounding box center [200, 106] width 23 height 14
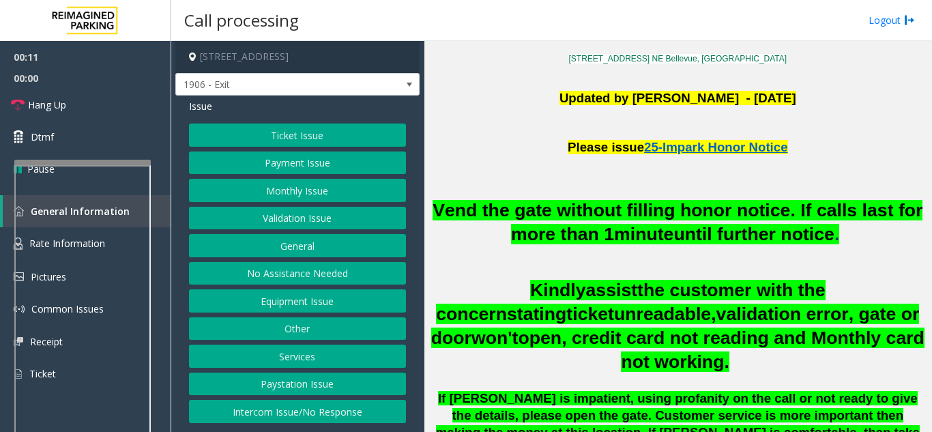
click at [304, 413] on button "Intercom Issue/No Response" at bounding box center [297, 411] width 217 height 23
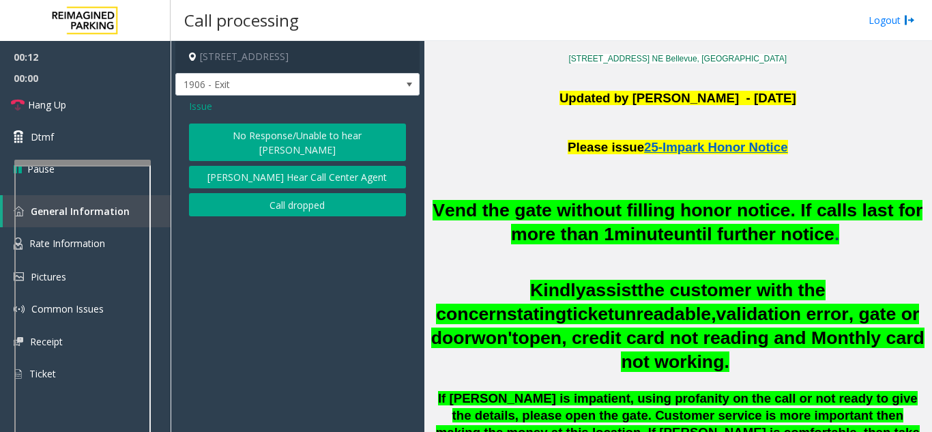
click at [324, 134] on button "No Response/Unable to hear [PERSON_NAME]" at bounding box center [297, 143] width 217 height 38
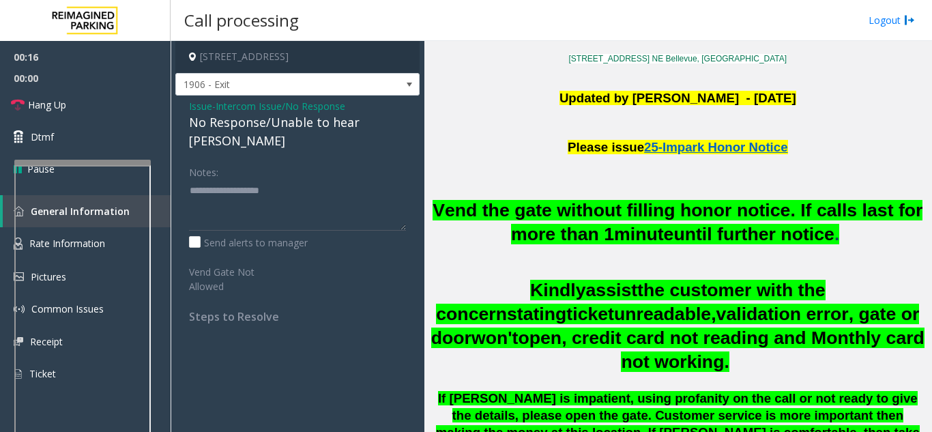
click at [277, 108] on span "Intercom Issue/No Response" at bounding box center [281, 106] width 130 height 14
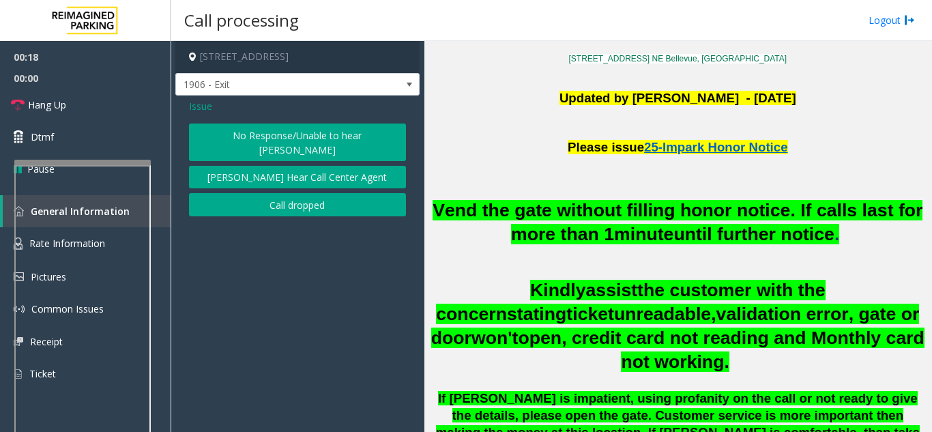
click at [203, 109] on span "Issue" at bounding box center [200, 106] width 23 height 14
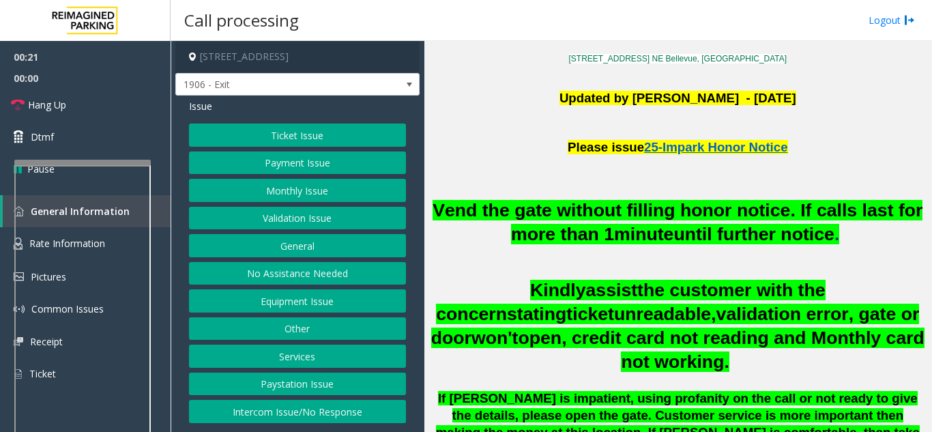
click at [308, 409] on button "Intercom Issue/No Response" at bounding box center [297, 411] width 217 height 23
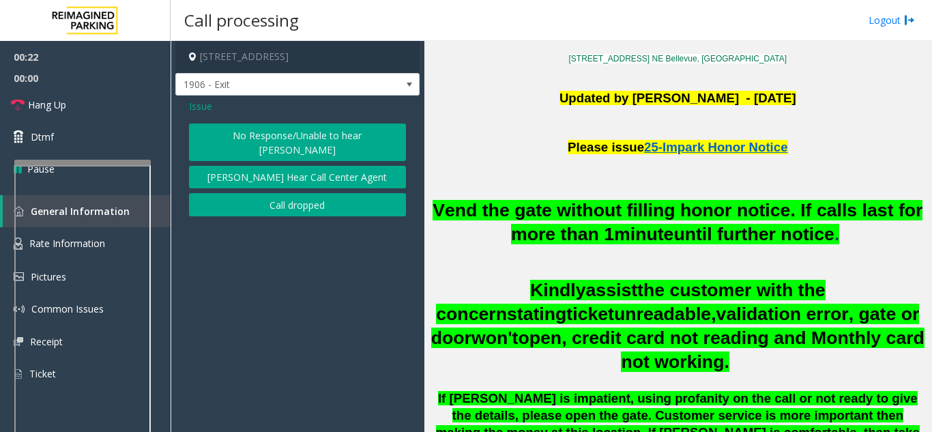
click at [330, 133] on button "No Response/Unable to hear [PERSON_NAME]" at bounding box center [297, 143] width 217 height 38
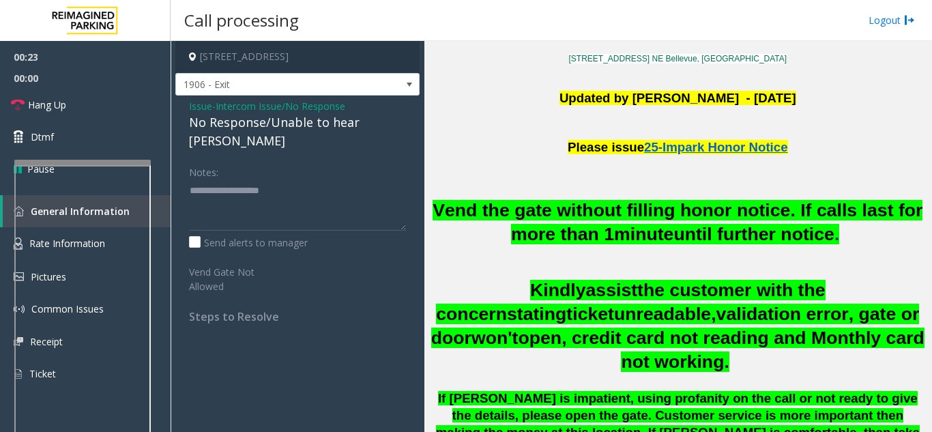
click at [277, 129] on div "No Response/Unable to hear [PERSON_NAME]" at bounding box center [297, 131] width 217 height 37
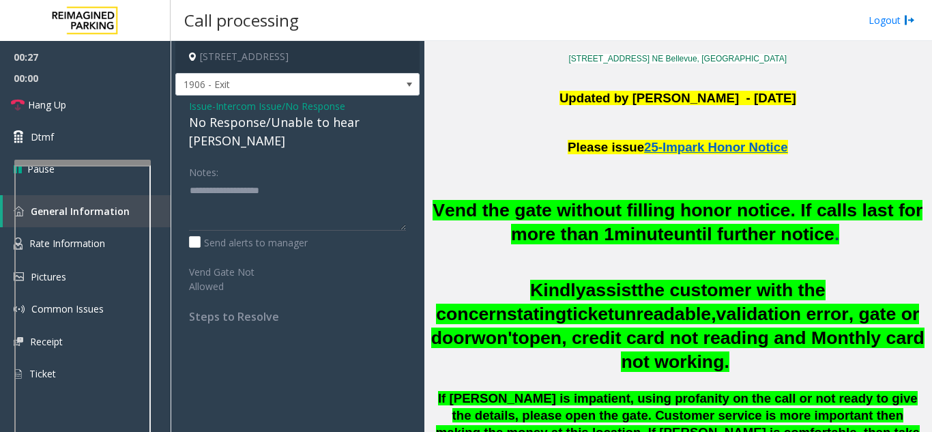
click at [277, 126] on div "No Response/Unable to hear [PERSON_NAME]" at bounding box center [297, 131] width 217 height 37
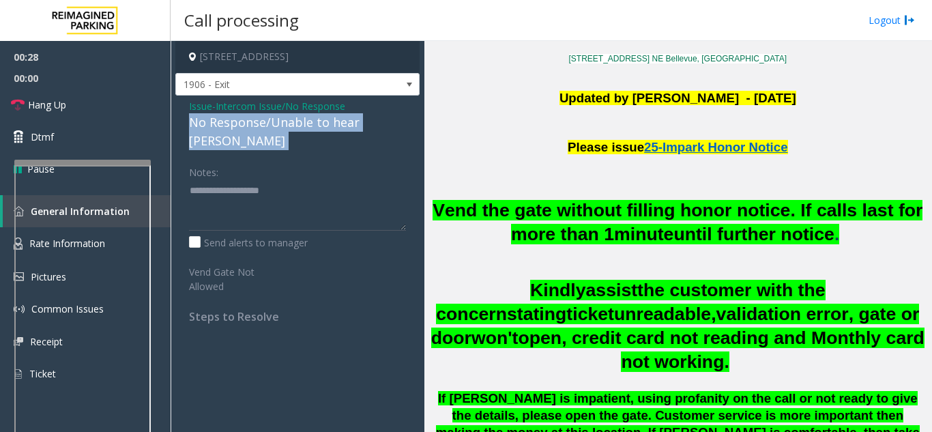
click at [277, 126] on div "No Response/Unable to hear [PERSON_NAME]" at bounding box center [297, 131] width 217 height 37
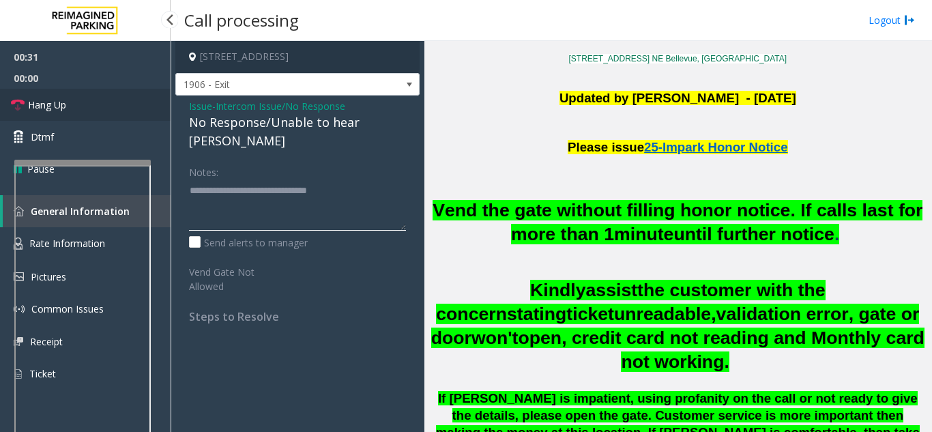
type textarea "**********"
click at [126, 91] on link "Hang Up" at bounding box center [85, 105] width 171 height 32
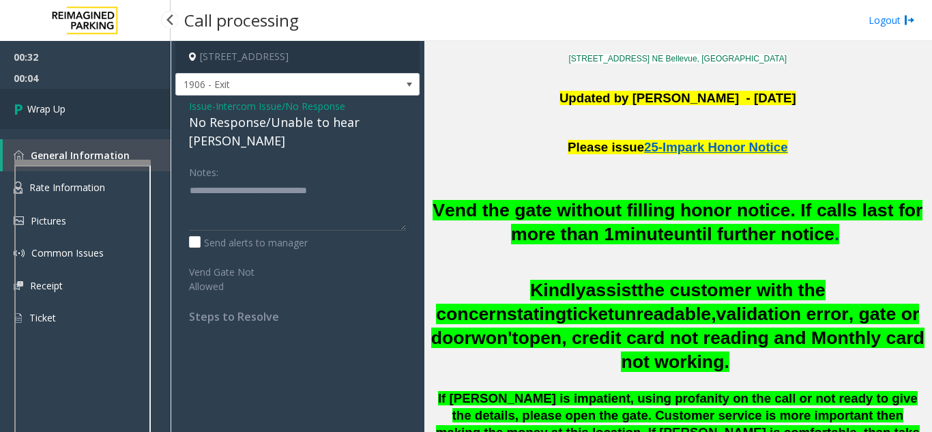
click at [126, 91] on link "Wrap Up" at bounding box center [85, 109] width 171 height 40
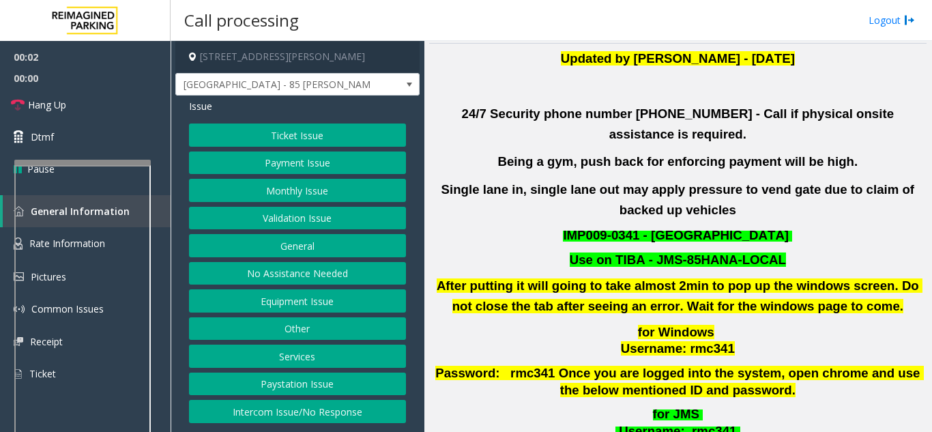
scroll to position [341, 0]
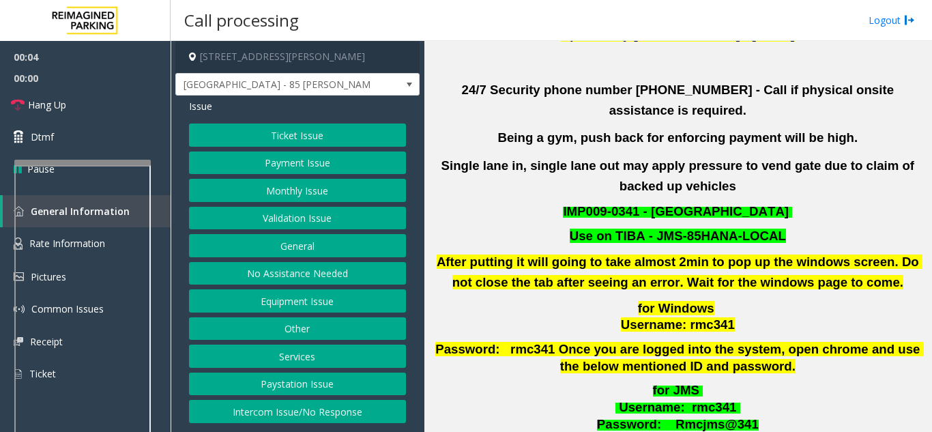
click at [297, 221] on button "Validation Issue" at bounding box center [297, 218] width 217 height 23
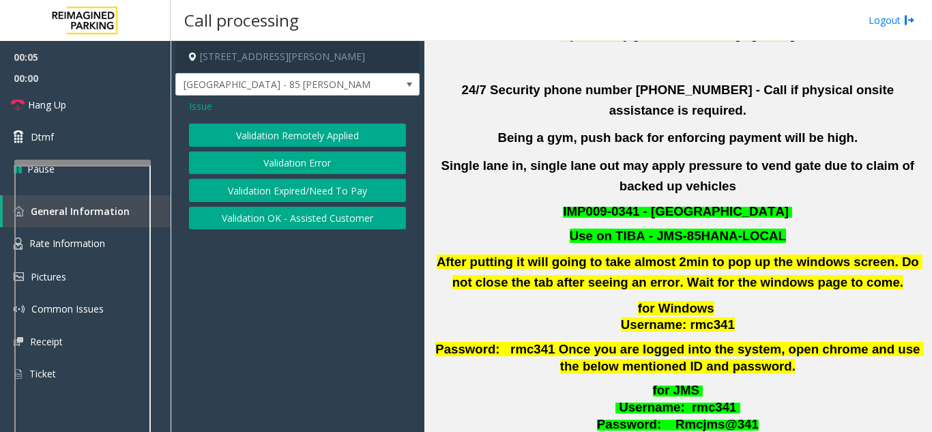
click at [289, 161] on button "Validation Error" at bounding box center [297, 163] width 217 height 23
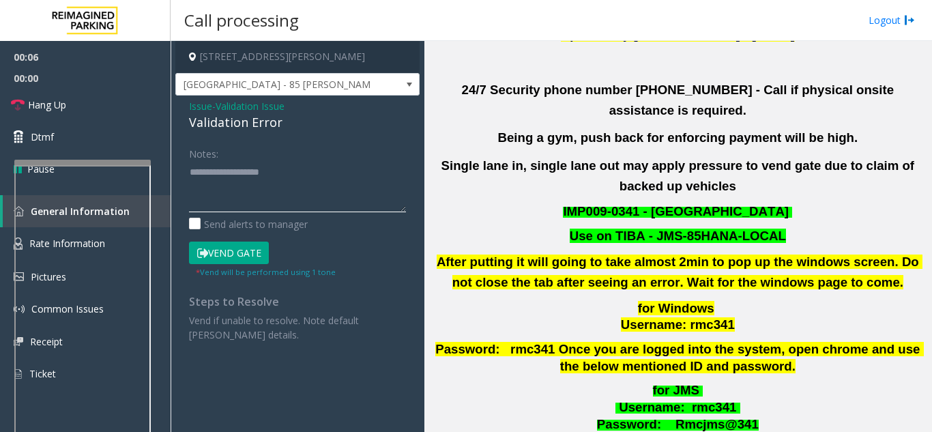
click at [217, 174] on textarea at bounding box center [297, 186] width 217 height 51
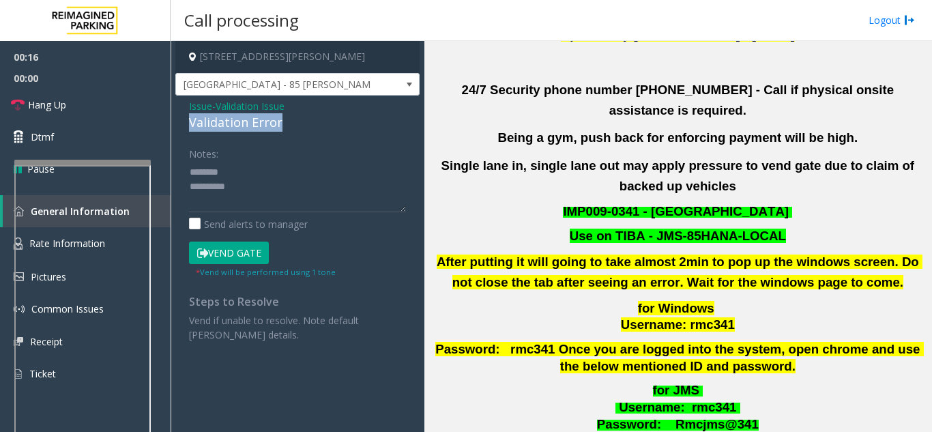
drag, startPoint x: 191, startPoint y: 122, endPoint x: 284, endPoint y: 122, distance: 92.8
click at [284, 122] on div "Validation Error" at bounding box center [297, 122] width 217 height 18
click at [243, 187] on textarea at bounding box center [297, 186] width 217 height 51
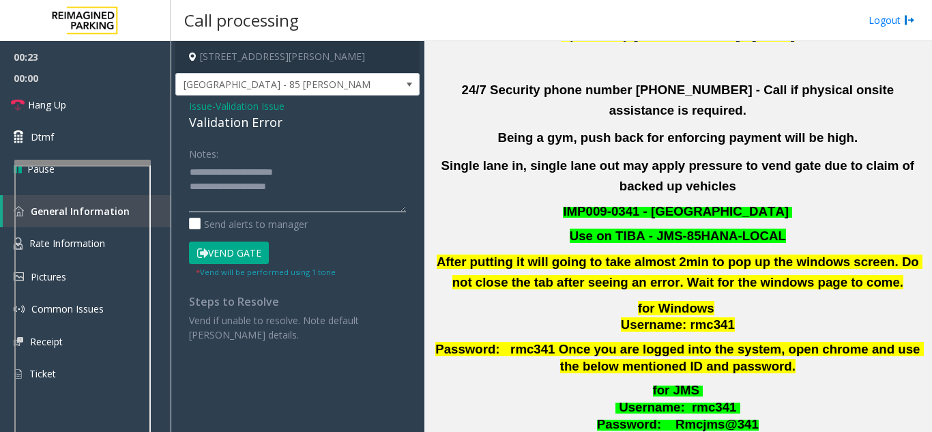
click at [216, 185] on textarea at bounding box center [297, 186] width 217 height 51
click at [292, 184] on textarea at bounding box center [297, 186] width 217 height 51
click at [303, 169] on textarea at bounding box center [297, 186] width 217 height 51
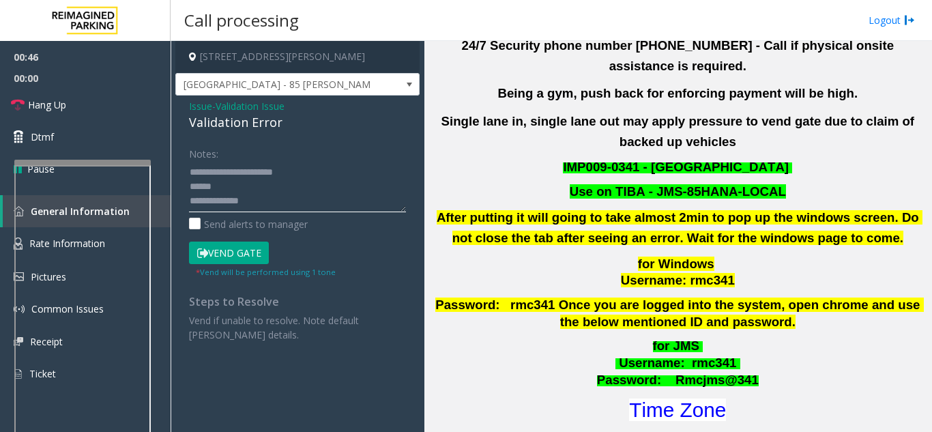
scroll to position [409, 0]
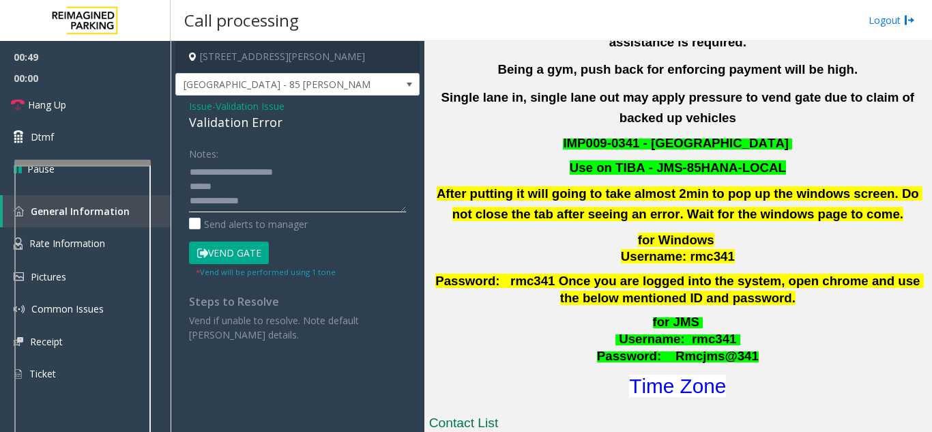
click at [260, 203] on textarea at bounding box center [297, 186] width 217 height 51
drag, startPoint x: 259, startPoint y: 206, endPoint x: 224, endPoint y: 190, distance: 39.1
click at [224, 190] on textarea at bounding box center [297, 186] width 217 height 51
click at [266, 190] on textarea at bounding box center [297, 186] width 217 height 51
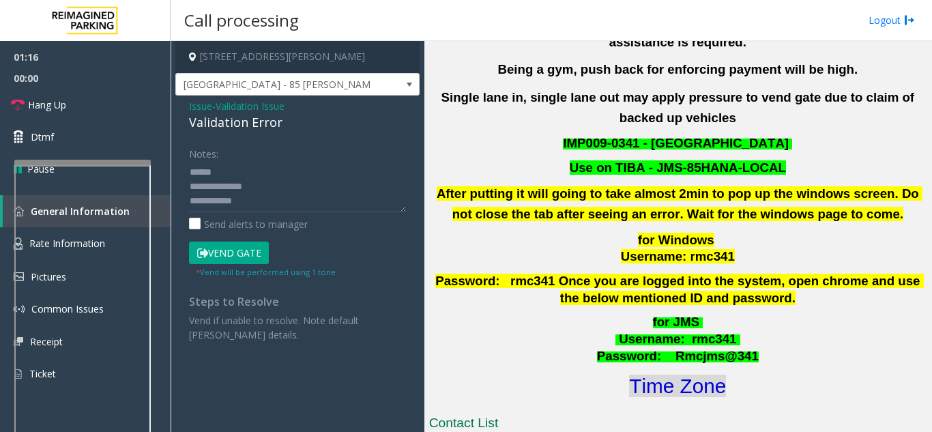
click at [648, 375] on font "Time Zone" at bounding box center [677, 386] width 97 height 23
click at [260, 202] on textarea at bounding box center [297, 186] width 217 height 51
click at [223, 256] on button "Vend Gate" at bounding box center [229, 253] width 80 height 23
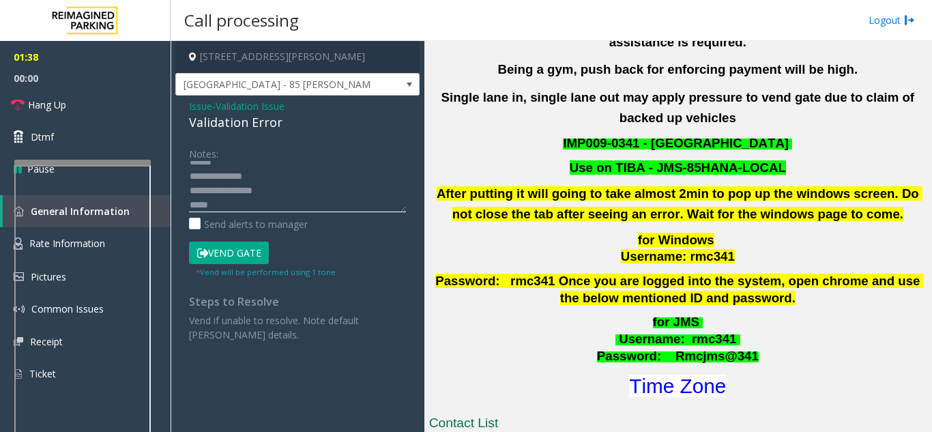
click at [225, 208] on textarea at bounding box center [297, 186] width 217 height 51
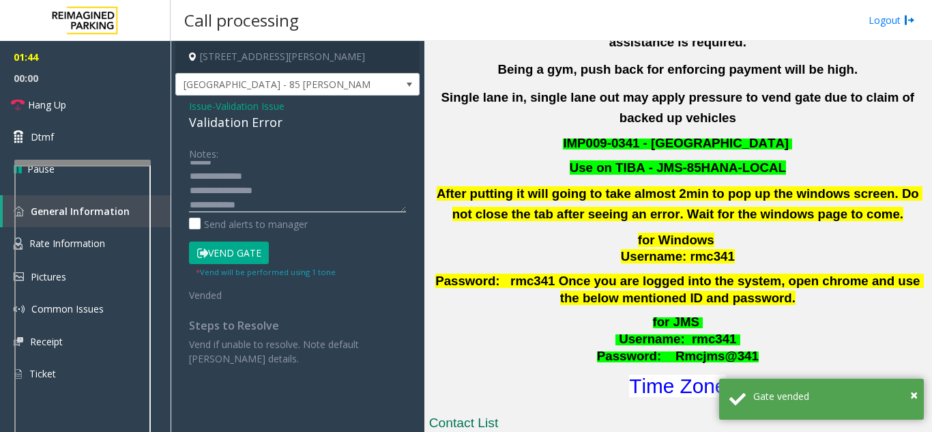
click at [232, 167] on textarea at bounding box center [297, 186] width 217 height 51
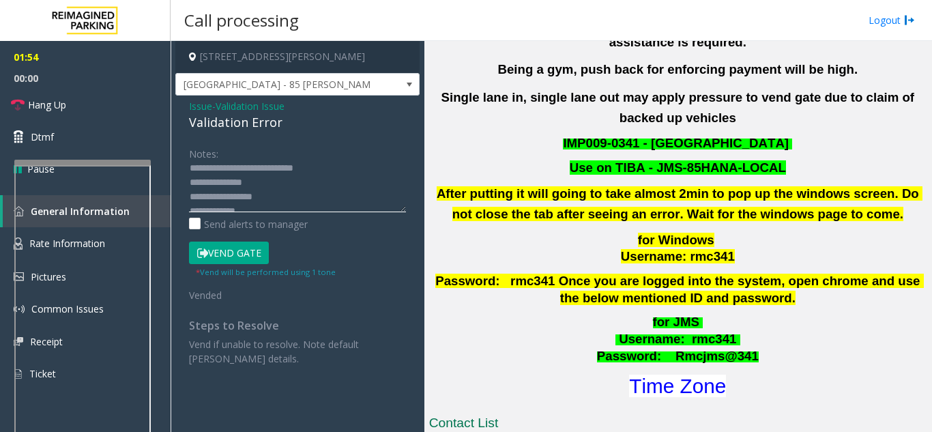
scroll to position [0, 0]
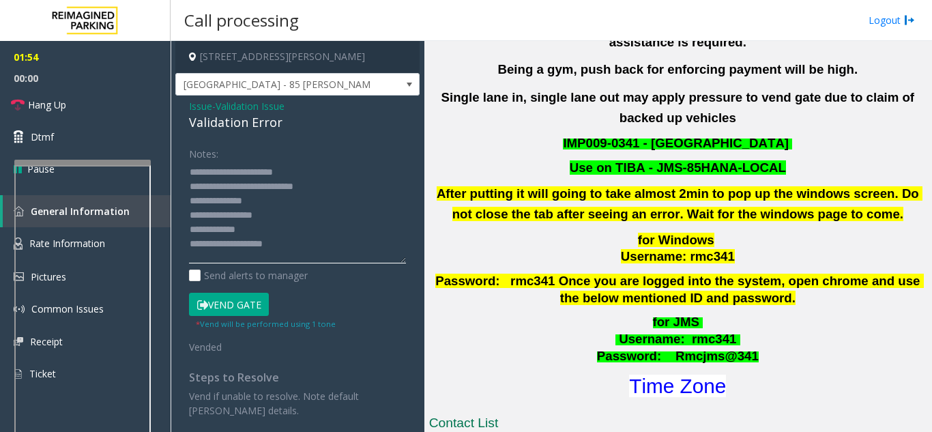
drag, startPoint x: 402, startPoint y: 205, endPoint x: 411, endPoint y: 259, distance: 54.6
click at [411, 259] on app-call-processing-form "85 Hanna Avenue, Toronto, ON Liberty Village - 85 Hanna Issue - Validation Issu…" at bounding box center [298, 236] width 254 height 391
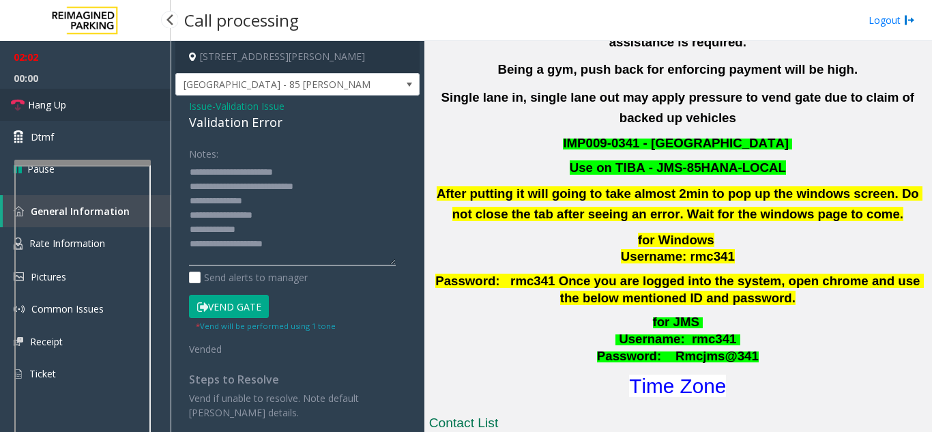
type textarea "**********"
click at [107, 94] on link "Hang Up" at bounding box center [85, 105] width 171 height 32
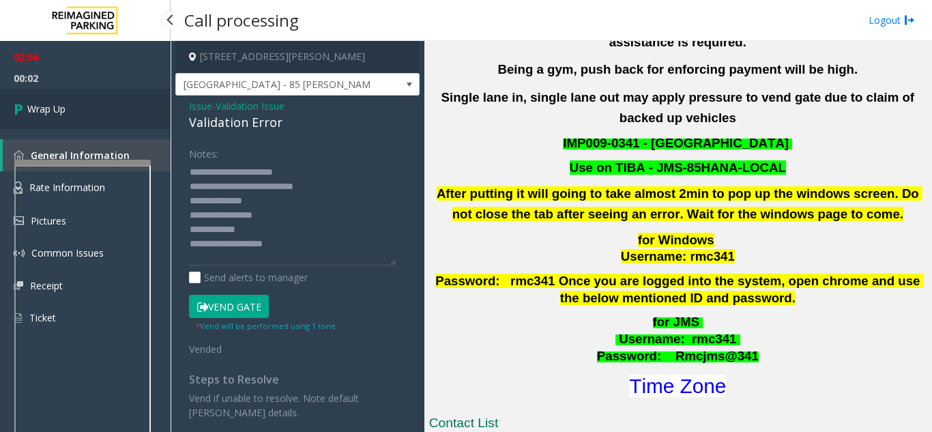
click at [107, 94] on link "Wrap Up" at bounding box center [85, 109] width 171 height 40
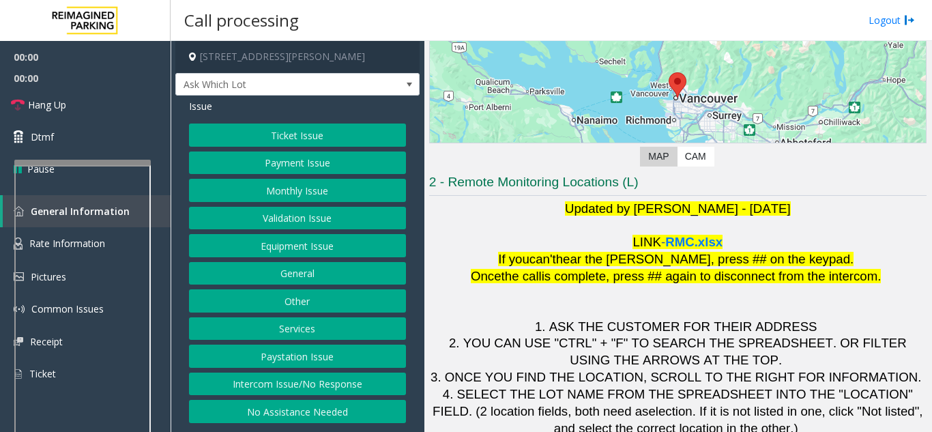
scroll to position [201, 0]
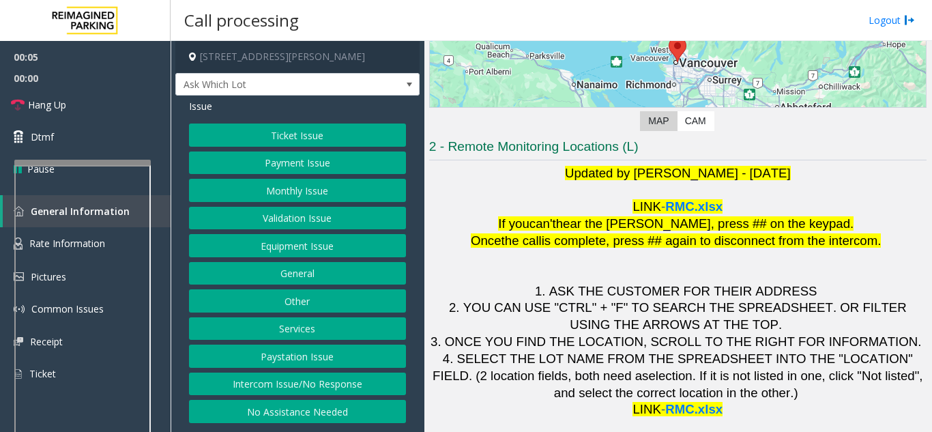
click at [328, 375] on button "Intercom Issue/No Response" at bounding box center [297, 384] width 217 height 23
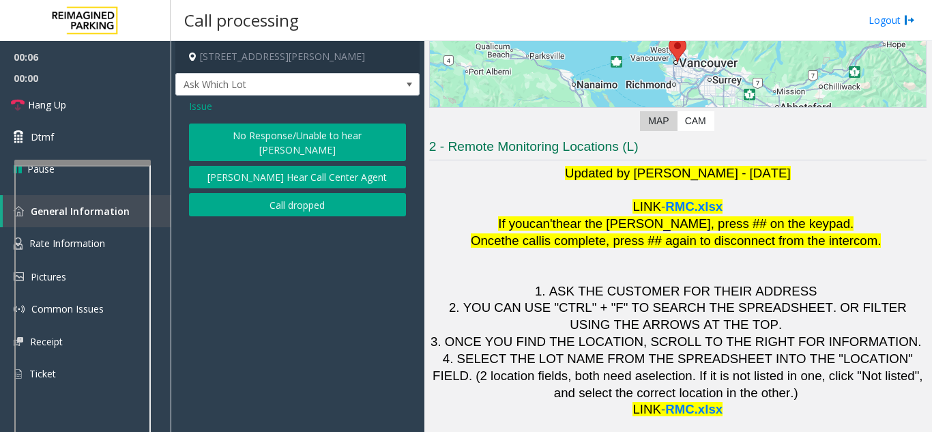
click at [293, 130] on button "No Response/Unable to hear [PERSON_NAME]" at bounding box center [297, 143] width 217 height 38
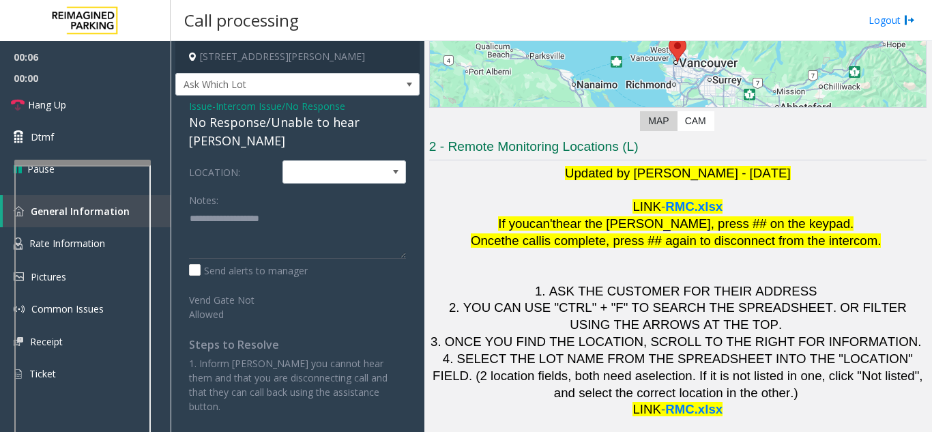
click at [284, 127] on div "No Response/Unable to hear [PERSON_NAME]" at bounding box center [297, 131] width 217 height 37
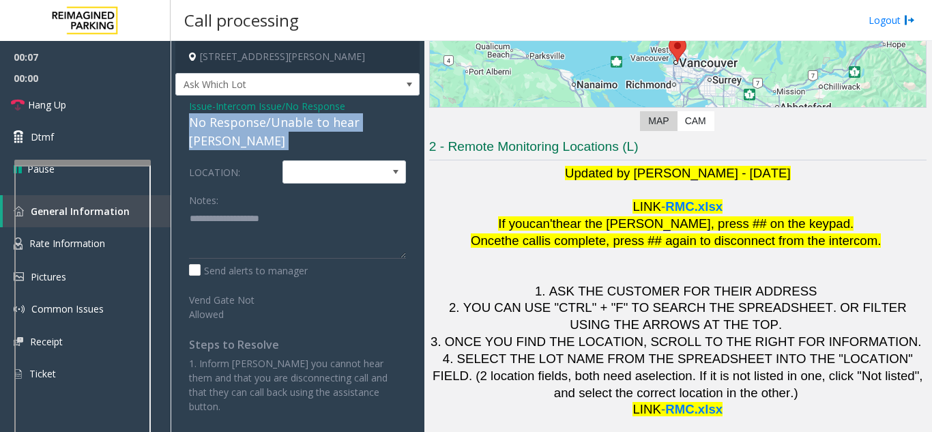
click at [284, 127] on div "No Response/Unable to hear [PERSON_NAME]" at bounding box center [297, 131] width 217 height 37
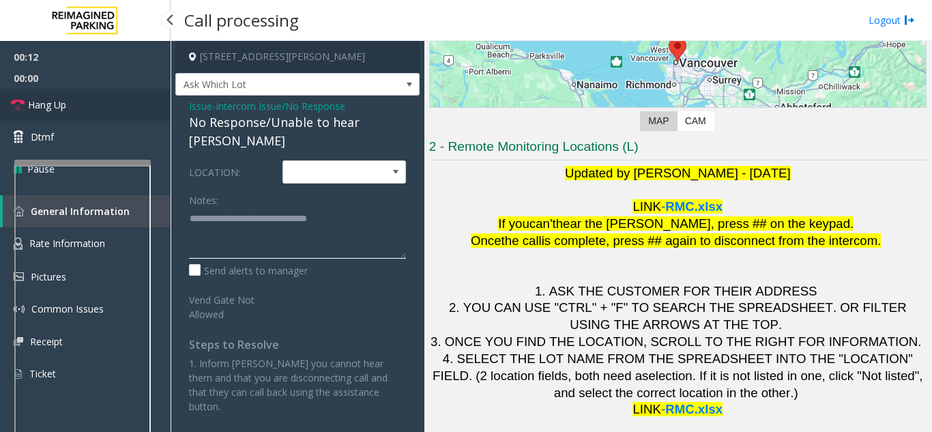
type textarea "**********"
click at [88, 115] on link "Hang Up" at bounding box center [85, 105] width 171 height 32
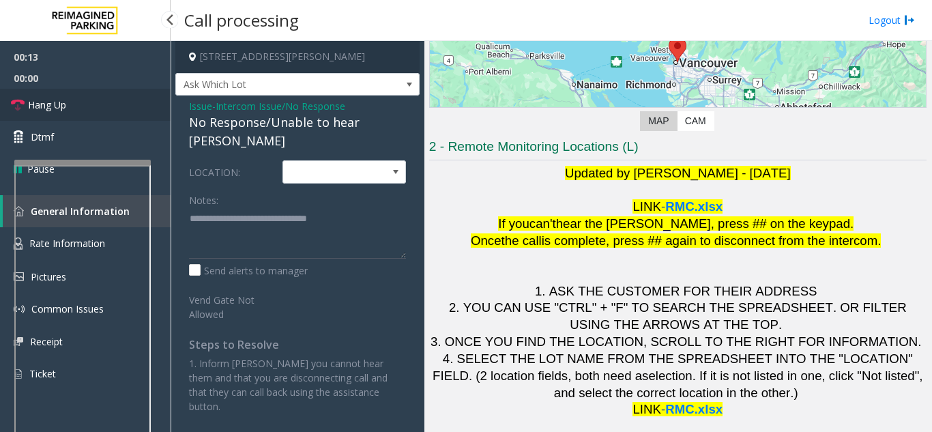
click at [88, 115] on link "Hang Up" at bounding box center [85, 105] width 171 height 32
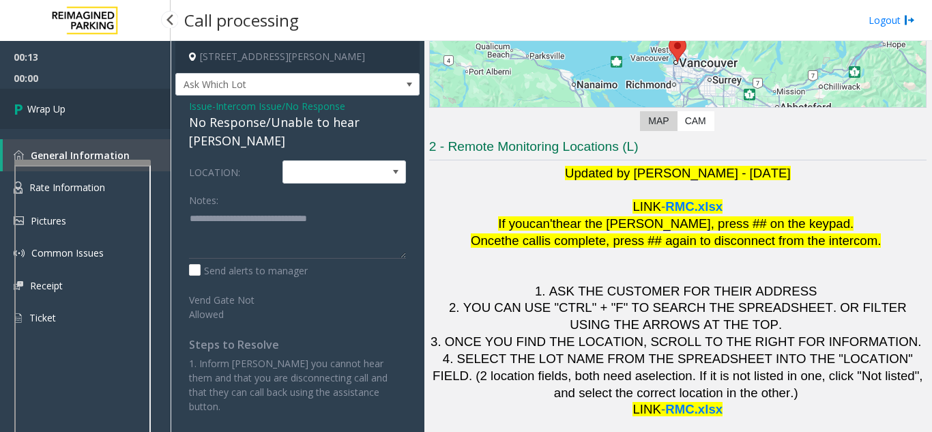
click at [88, 115] on link "Wrap Up" at bounding box center [85, 109] width 171 height 40
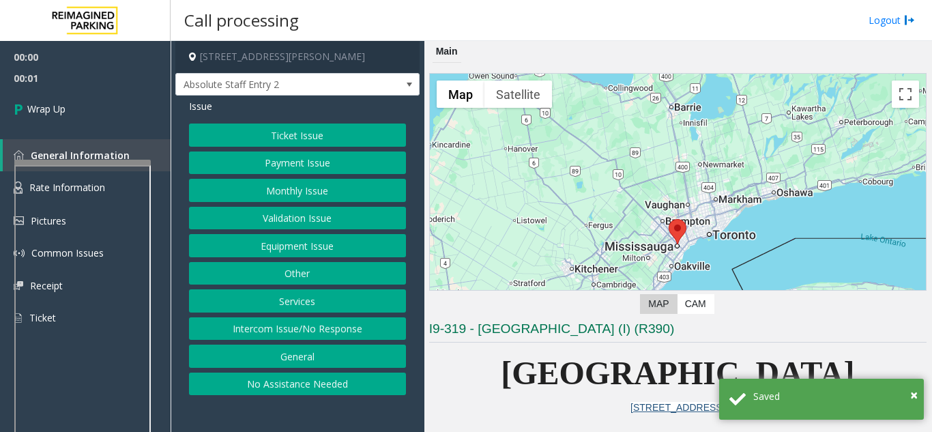
click at [328, 334] on button "Intercom Issue/No Response" at bounding box center [297, 328] width 217 height 23
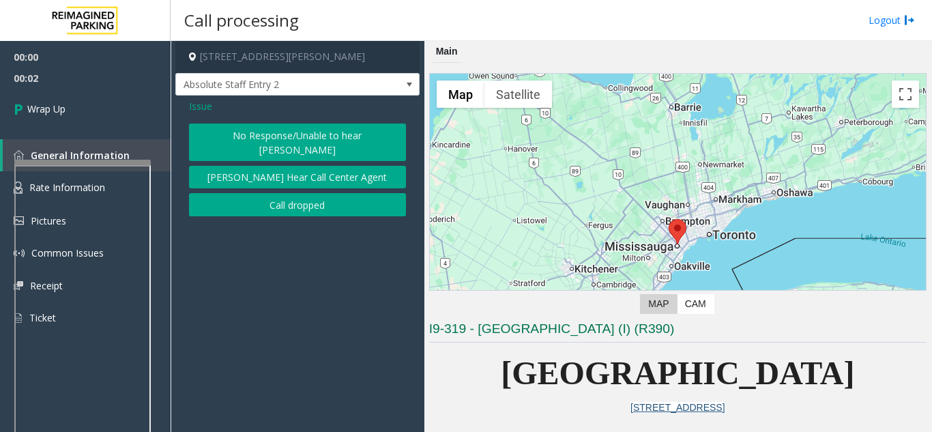
click at [330, 200] on button "Call dropped" at bounding box center [297, 204] width 217 height 23
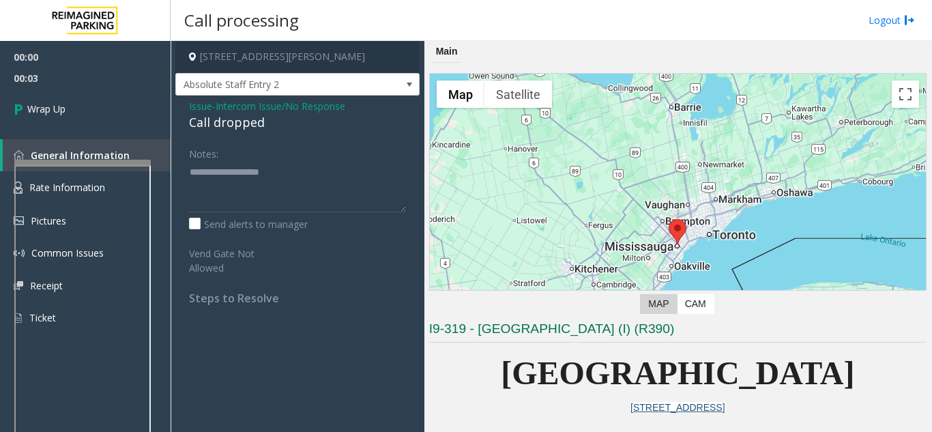
click at [226, 128] on div "Call dropped" at bounding box center [297, 122] width 217 height 18
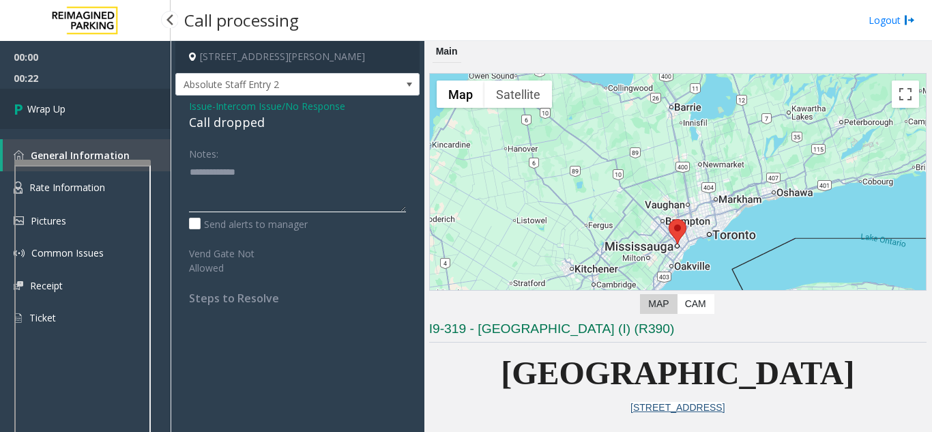
type textarea "**********"
click at [25, 118] on icon at bounding box center [21, 109] width 14 height 23
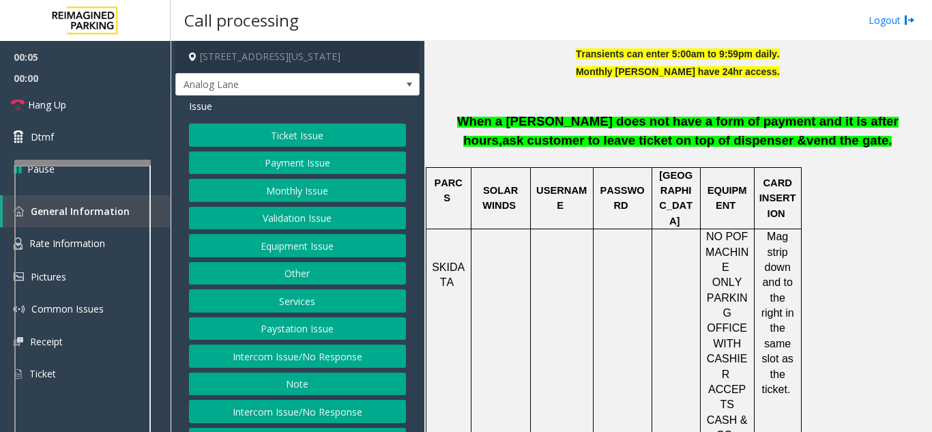
scroll to position [546, 0]
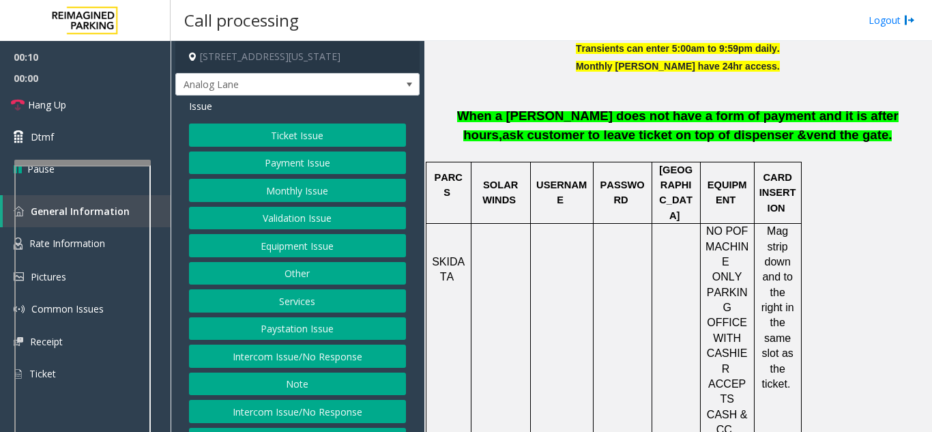
click at [331, 368] on button "Intercom Issue/No Response" at bounding box center [297, 356] width 217 height 23
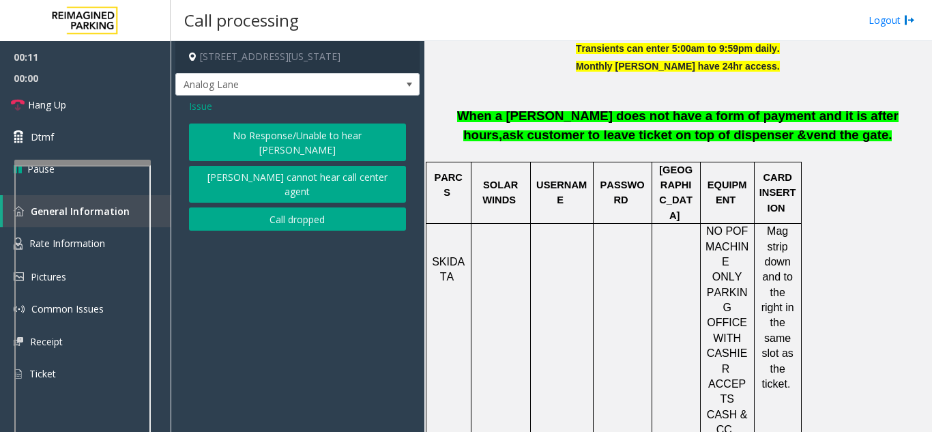
click at [255, 132] on button "No Response/Unable to hear [PERSON_NAME]" at bounding box center [297, 143] width 217 height 38
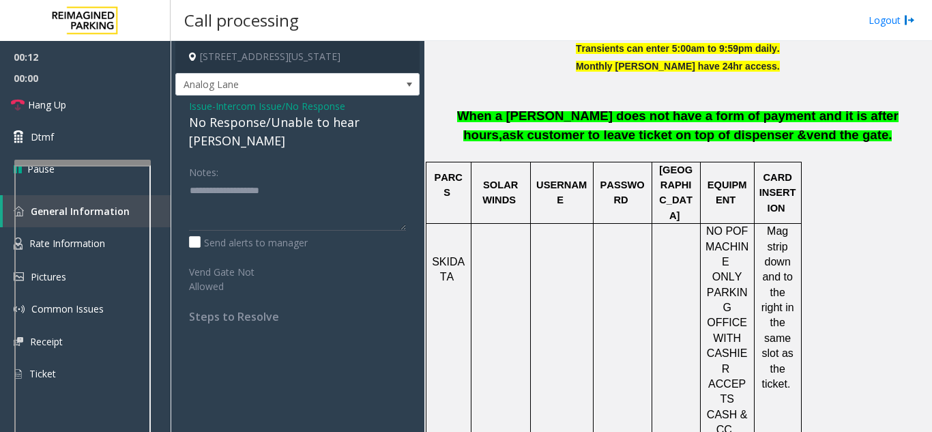
click at [242, 126] on div "No Response/Unable to hear [PERSON_NAME]" at bounding box center [297, 131] width 217 height 37
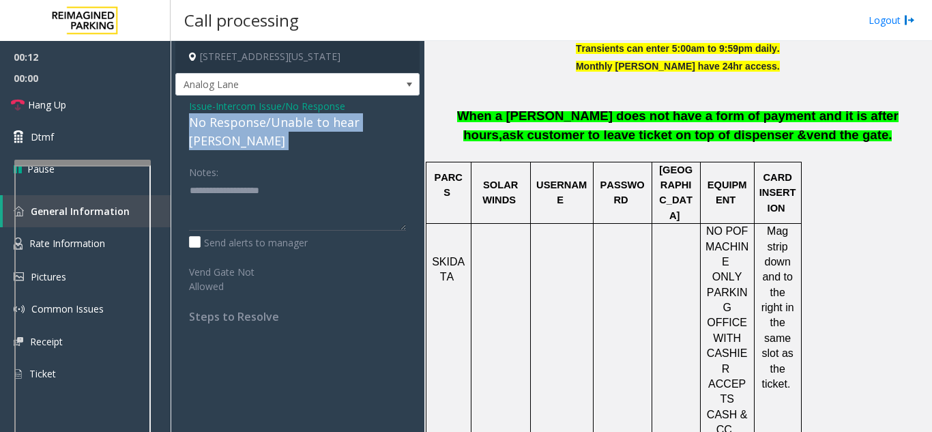
click at [242, 126] on div "No Response/Unable to hear [PERSON_NAME]" at bounding box center [297, 131] width 217 height 37
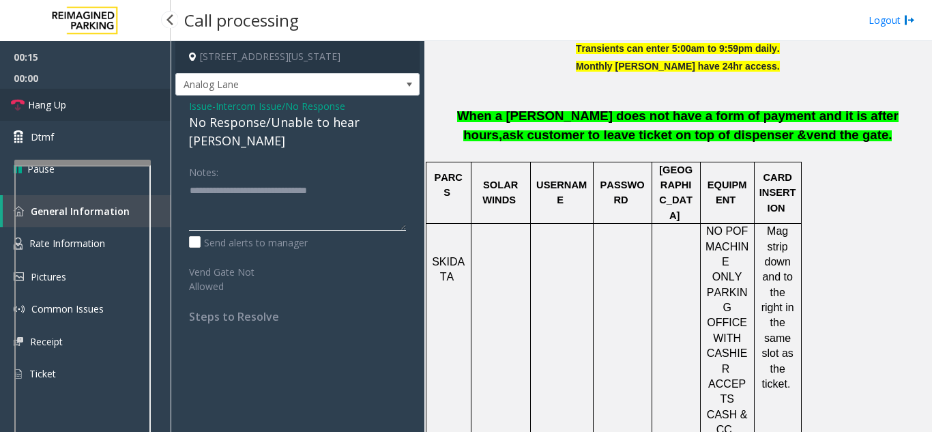
type textarea "**********"
click at [82, 96] on link "Hang Up" at bounding box center [85, 105] width 171 height 32
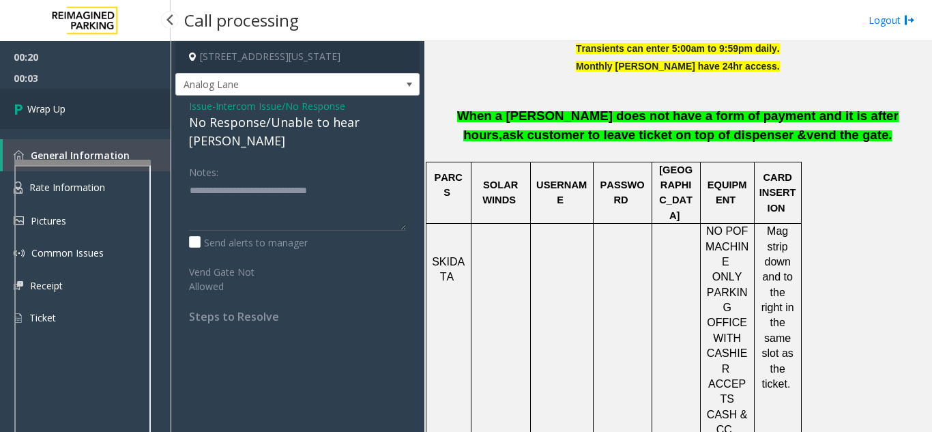
click at [94, 91] on link "Wrap Up" at bounding box center [85, 109] width 171 height 40
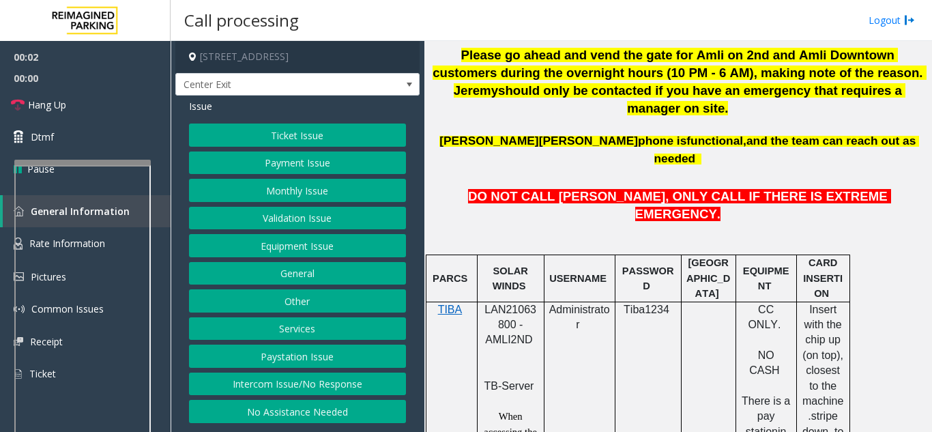
scroll to position [682, 0]
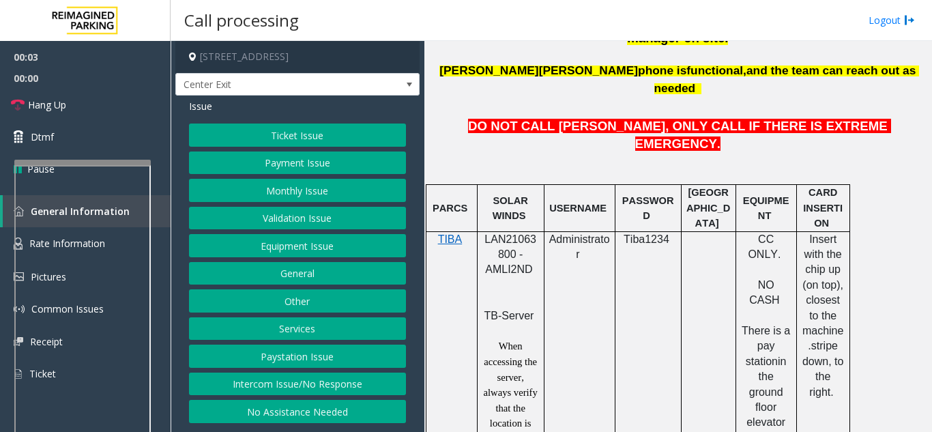
click at [522, 233] on span "LAN21063800 - AMLI2ND" at bounding box center [511, 254] width 52 height 42
copy span "LAN21063800"
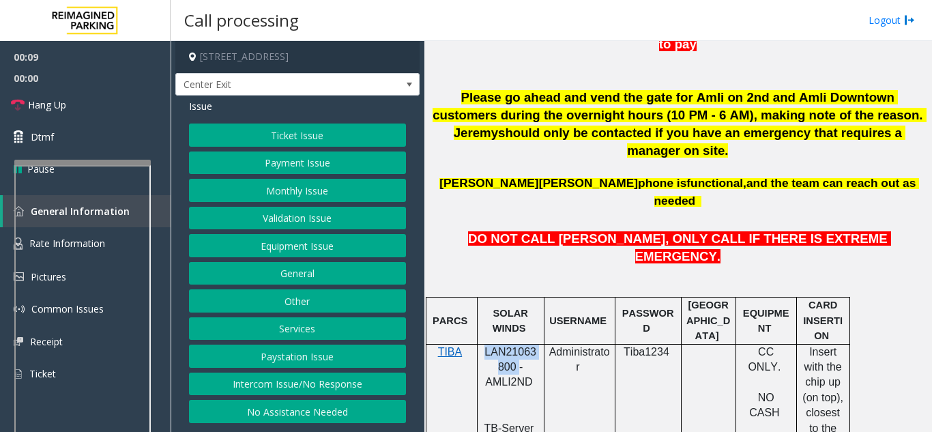
scroll to position [546, 0]
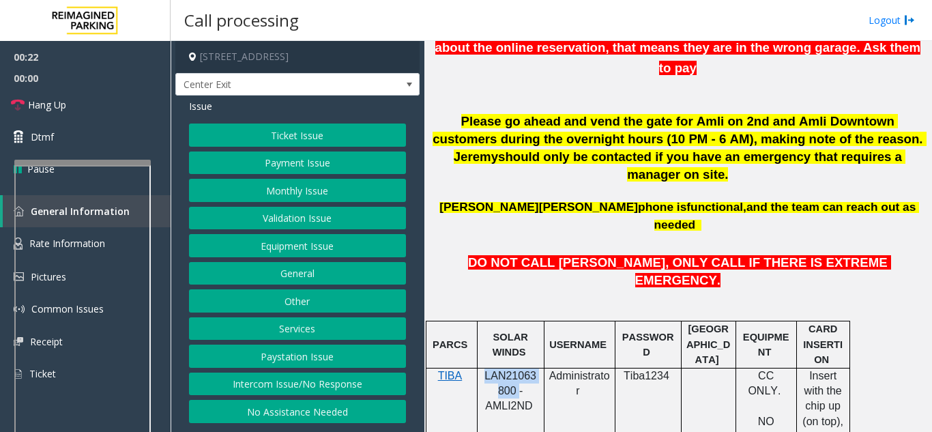
click at [331, 143] on button "Ticket Issue" at bounding box center [297, 135] width 217 height 23
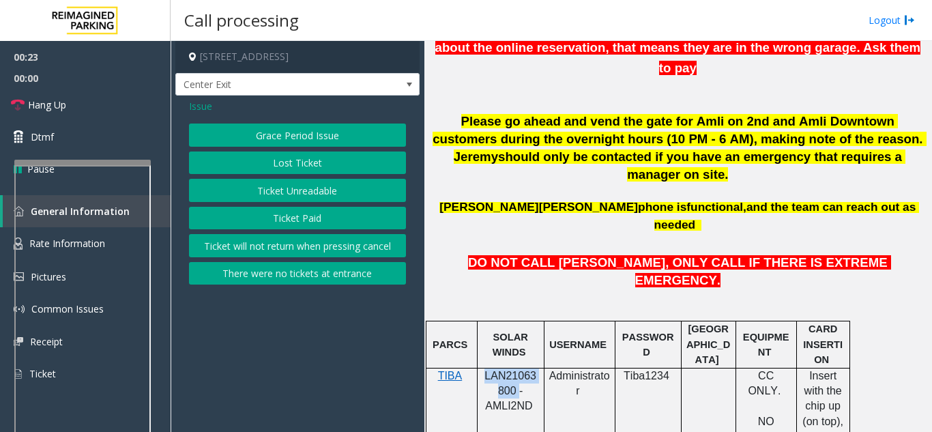
click at [330, 167] on button "Lost Ticket" at bounding box center [297, 163] width 217 height 23
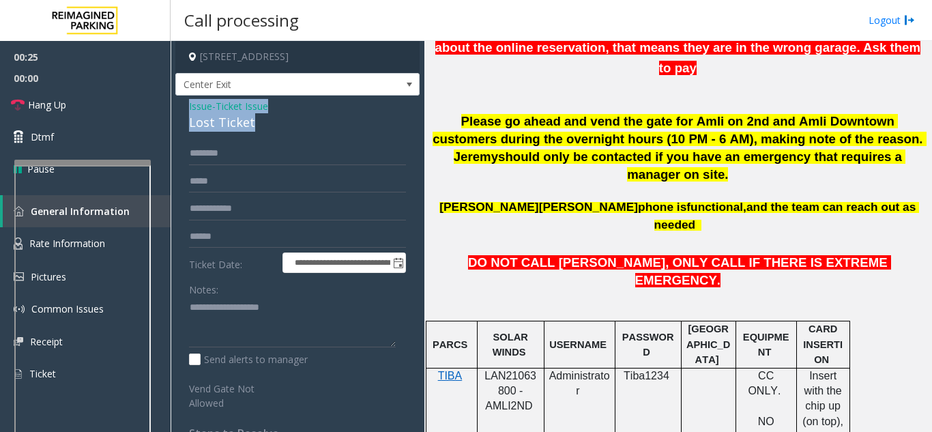
drag, startPoint x: 268, startPoint y: 121, endPoint x: 186, endPoint y: 100, distance: 83.8
click at [186, 100] on div "**********" at bounding box center [297, 328] width 244 height 464
copy div "Issue - Ticket Issue Lost Ticket"
paste textarea "**********"
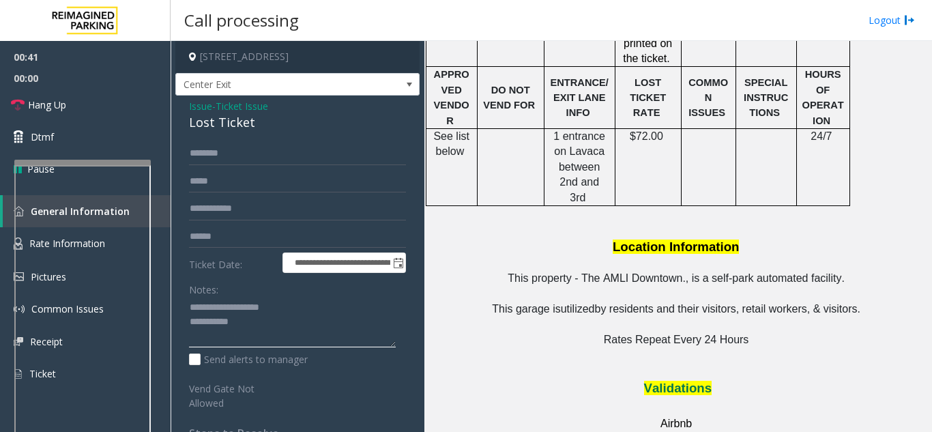
scroll to position [1501, 0]
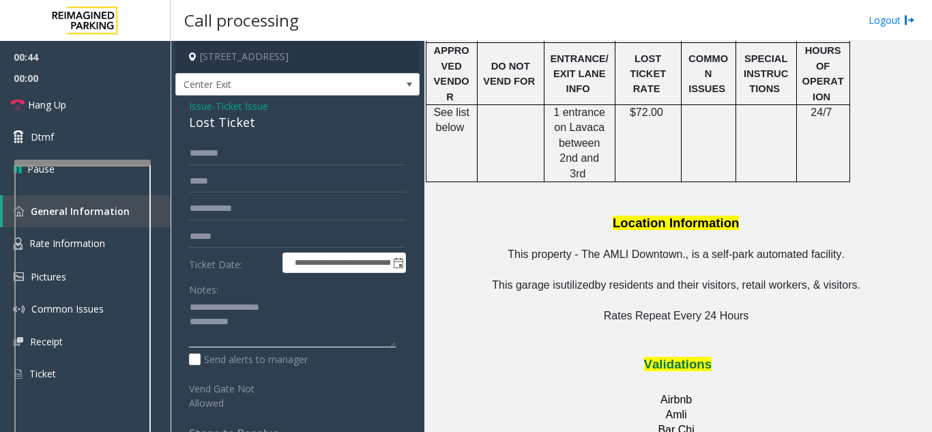
drag, startPoint x: 220, startPoint y: 303, endPoint x: 317, endPoint y: 302, distance: 96.9
click at [317, 302] on textarea at bounding box center [292, 322] width 207 height 51
click at [189, 324] on textarea at bounding box center [292, 322] width 207 height 51
click at [297, 323] on textarea at bounding box center [292, 322] width 207 height 51
click at [220, 323] on textarea at bounding box center [292, 322] width 207 height 51
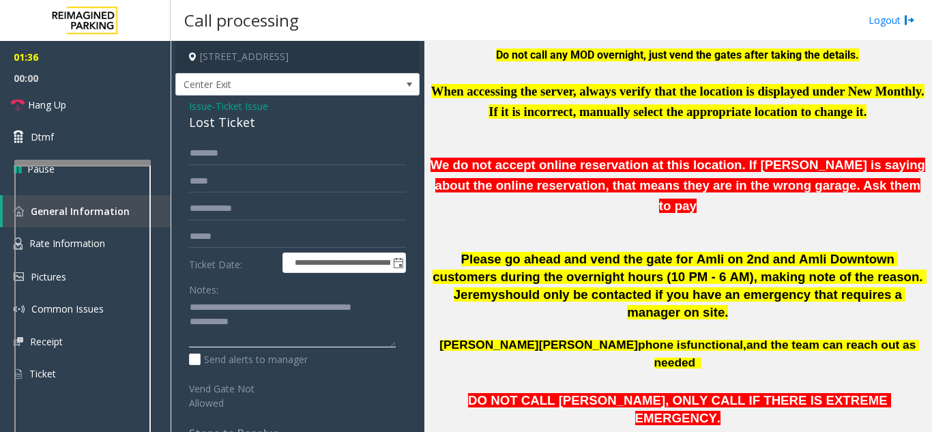
scroll to position [409, 0]
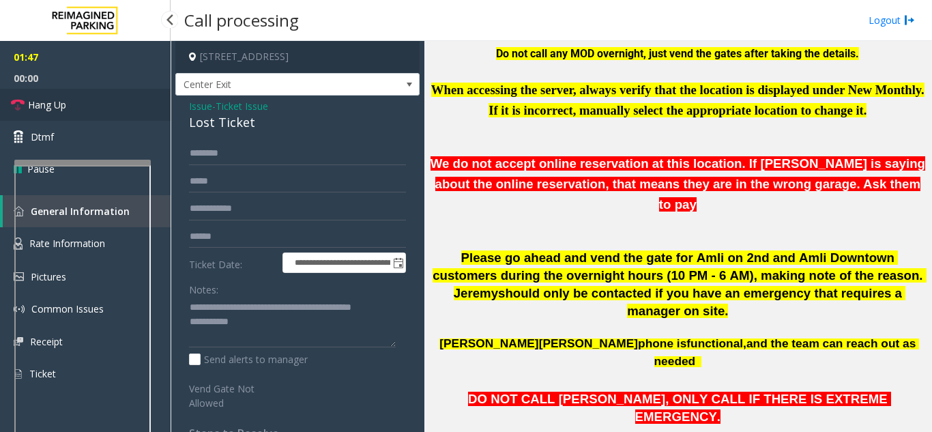
click at [75, 92] on link "Hang Up" at bounding box center [85, 105] width 171 height 32
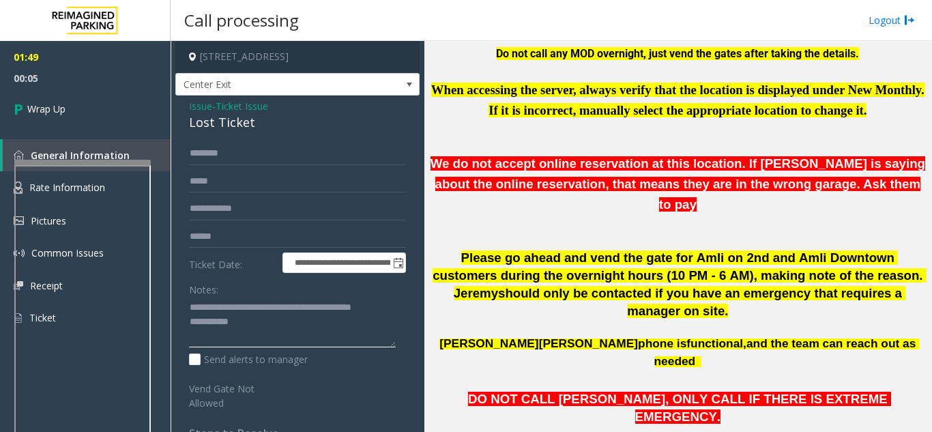
click at [236, 322] on textarea at bounding box center [292, 322] width 207 height 51
click at [225, 327] on textarea at bounding box center [292, 322] width 207 height 51
click at [379, 324] on textarea at bounding box center [292, 322] width 207 height 51
type textarea "**********"
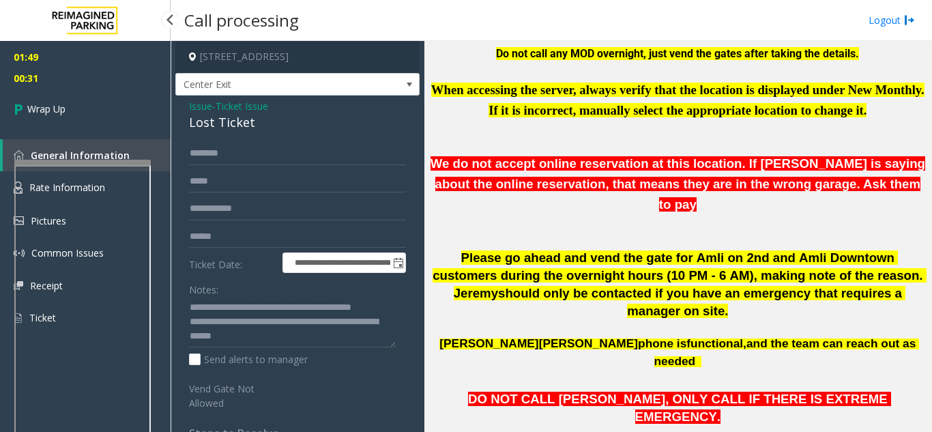
click at [121, 132] on div "01:49 00:31 Wrap Up General Information Rate Information Pictures Common Issues…" at bounding box center [85, 193] width 171 height 304
click at [108, 122] on link "Wrap Up" at bounding box center [85, 109] width 171 height 40
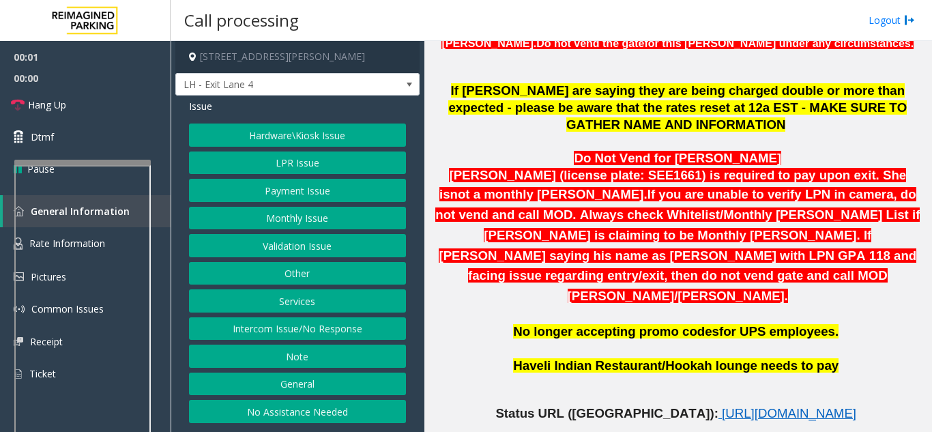
scroll to position [546, 0]
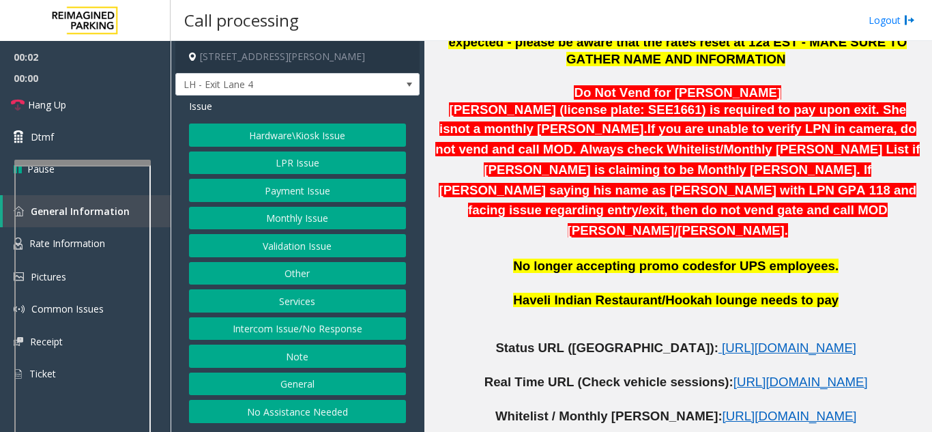
click at [639, 357] on p at bounding box center [678, 365] width 498 height 17
click at [722, 341] on span "https://www.parkjockey.com/en-us/manage/1633/status" at bounding box center [789, 348] width 134 height 14
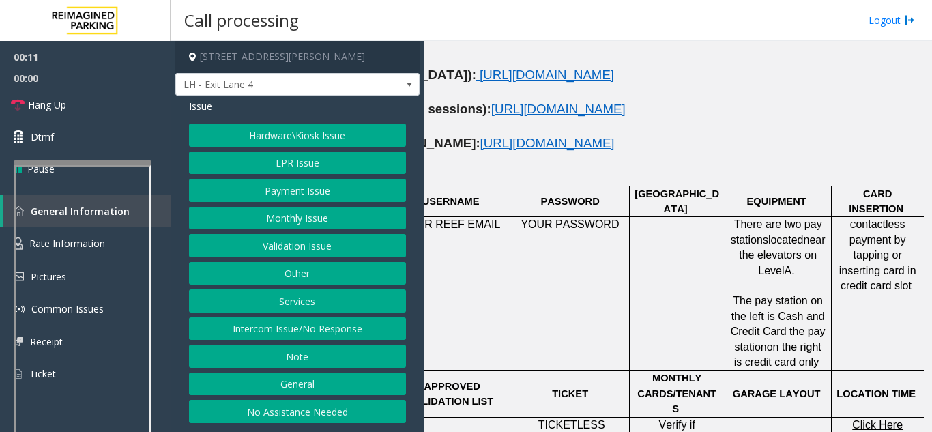
scroll to position [819, 252]
click at [325, 162] on button "LPR Issue" at bounding box center [297, 163] width 217 height 23
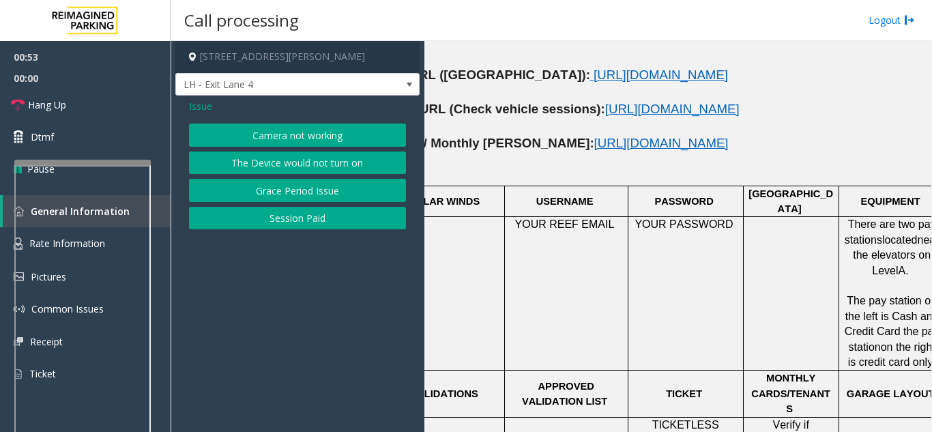
scroll to position [819, 113]
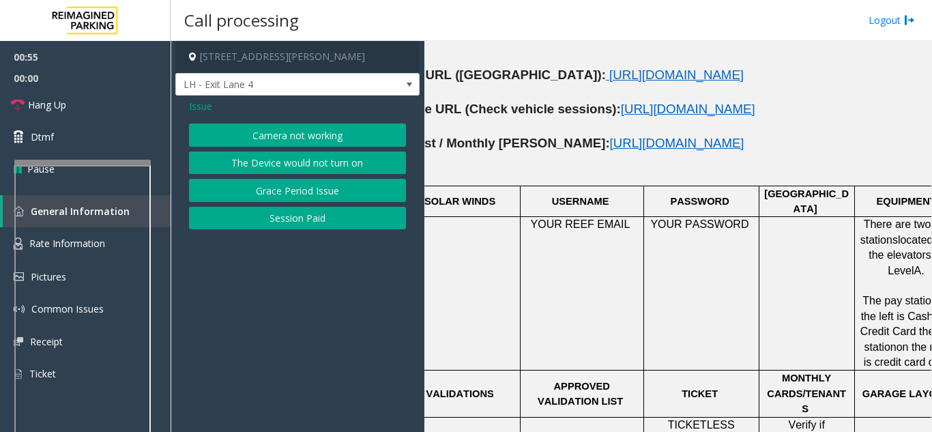
click at [205, 101] on span "Issue" at bounding box center [200, 106] width 23 height 14
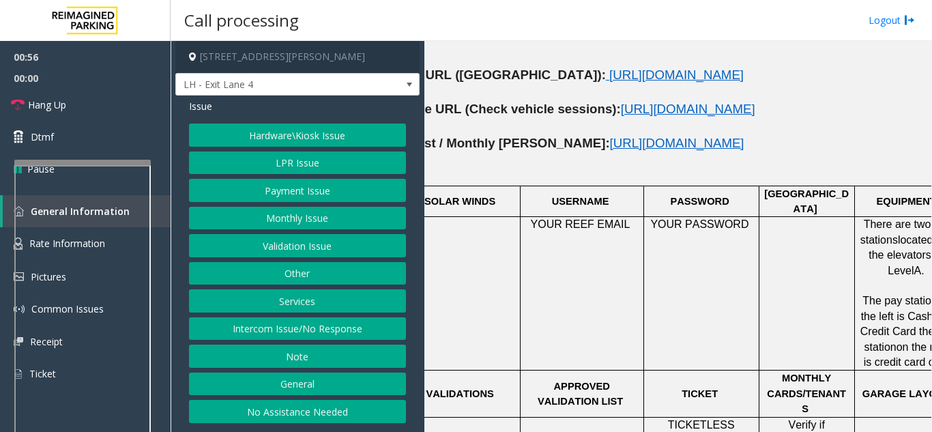
click at [263, 145] on button "Hardware\Kiosk Issue" at bounding box center [297, 135] width 217 height 23
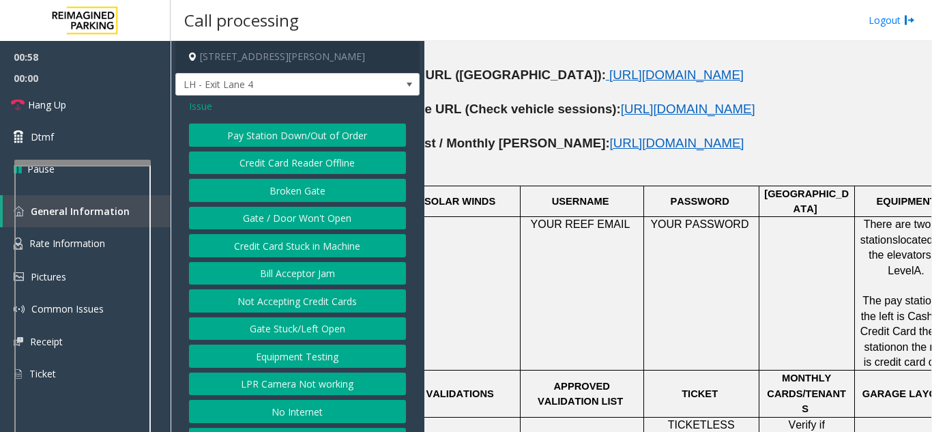
scroll to position [53, 0]
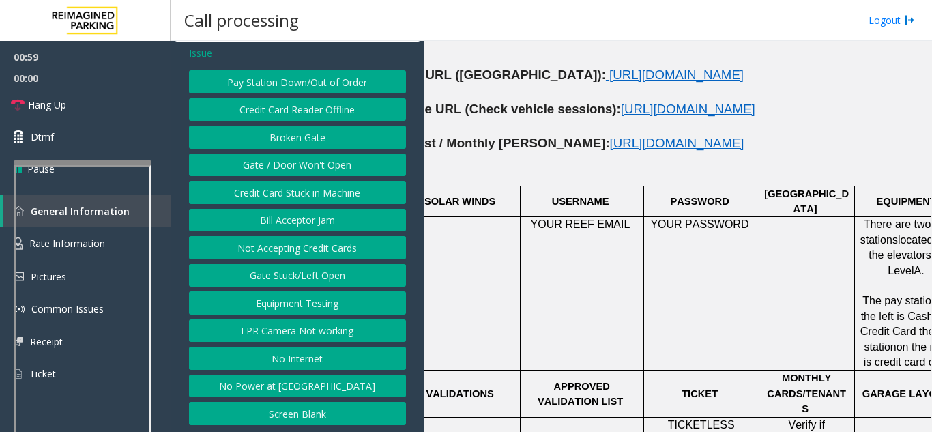
click at [204, 53] on span "Issue" at bounding box center [200, 53] width 23 height 14
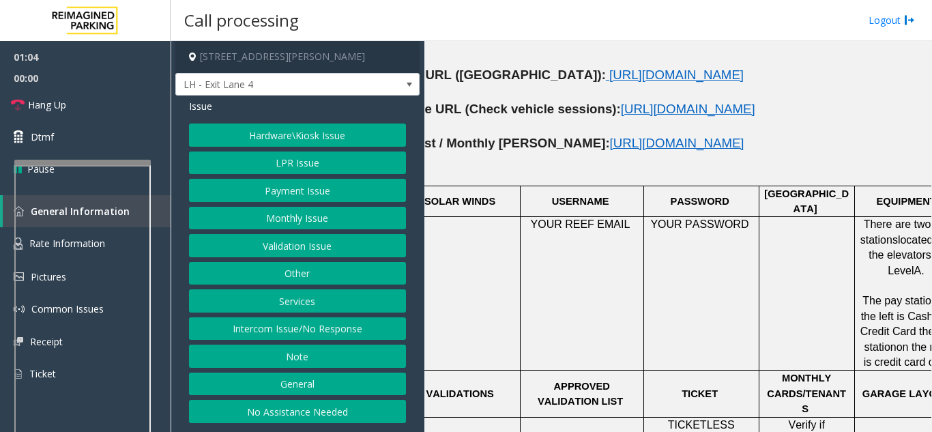
click at [327, 296] on button "Services" at bounding box center [297, 300] width 217 height 23
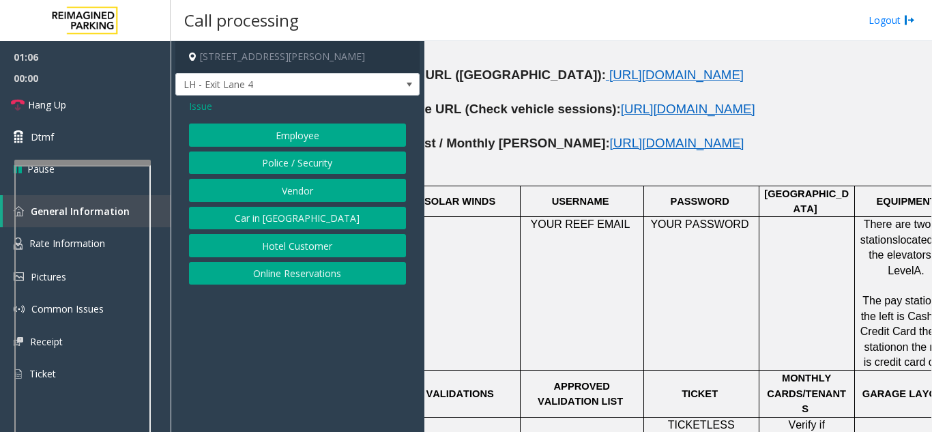
click at [218, 102] on div "Issue" at bounding box center [297, 106] width 217 height 14
click at [206, 111] on span "Issue" at bounding box center [200, 106] width 23 height 14
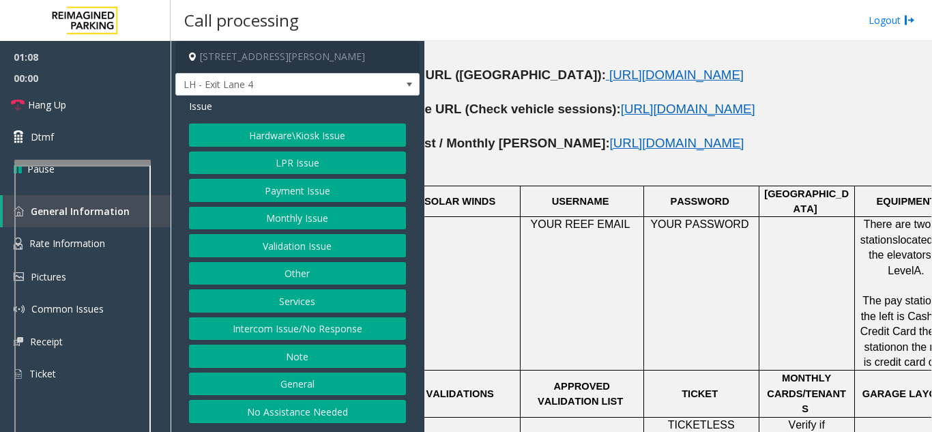
click at [337, 383] on button "General" at bounding box center [297, 384] width 217 height 23
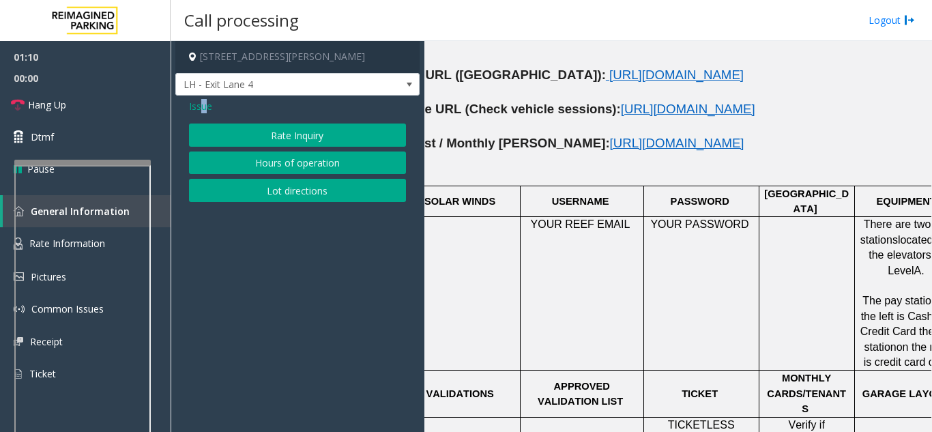
click at [204, 102] on span "Issue" at bounding box center [200, 106] width 23 height 14
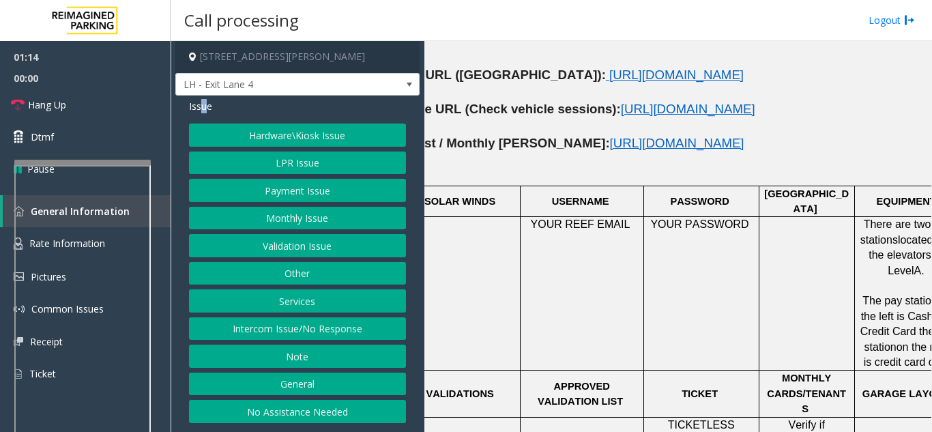
click at [333, 250] on button "Validation Issue" at bounding box center [297, 245] width 217 height 23
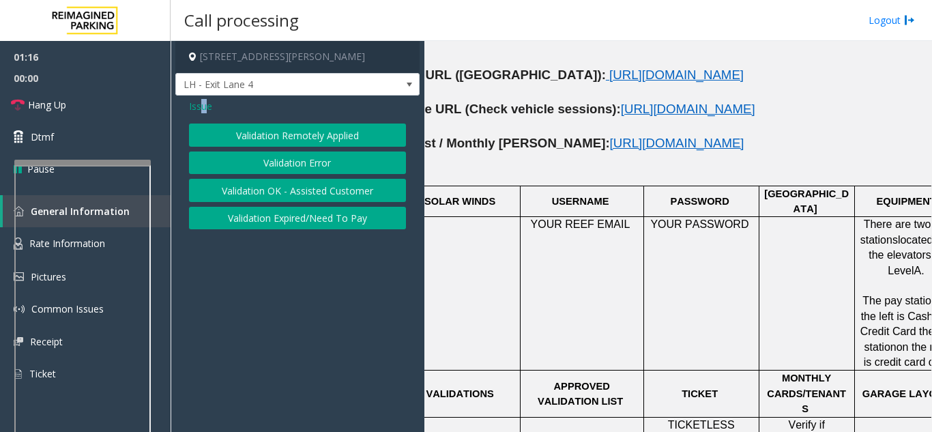
click at [208, 108] on span "Issue" at bounding box center [200, 106] width 23 height 14
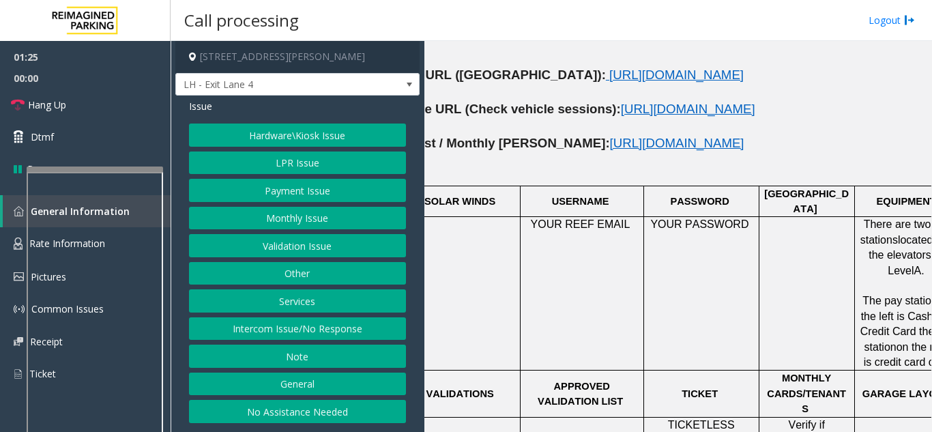
click at [155, 167] on div at bounding box center [95, 169] width 136 height 5
click at [119, 118] on link "Hang Up" at bounding box center [85, 105] width 171 height 32
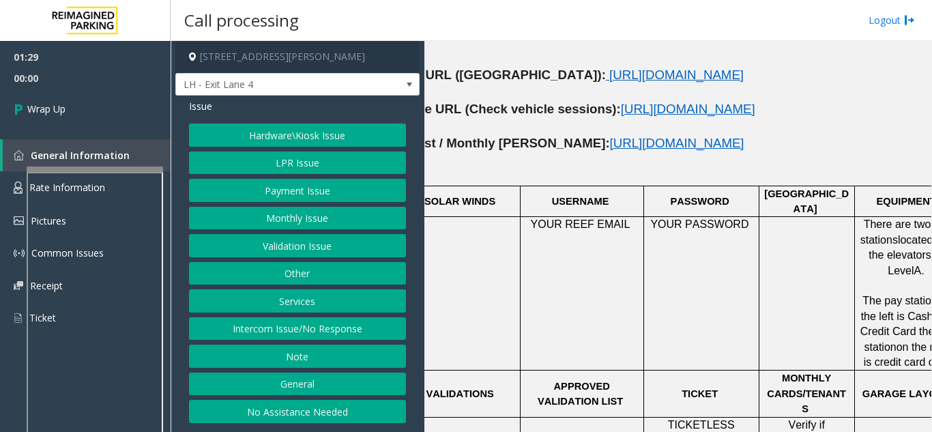
click at [240, 140] on button "Hardware\Kiosk Issue" at bounding box center [297, 135] width 217 height 23
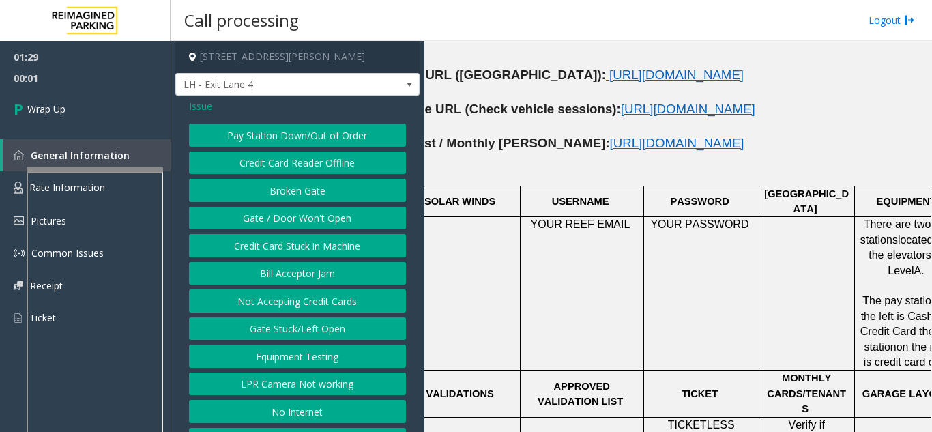
click at [291, 209] on button "Gate / Door Won't Open" at bounding box center [297, 218] width 217 height 23
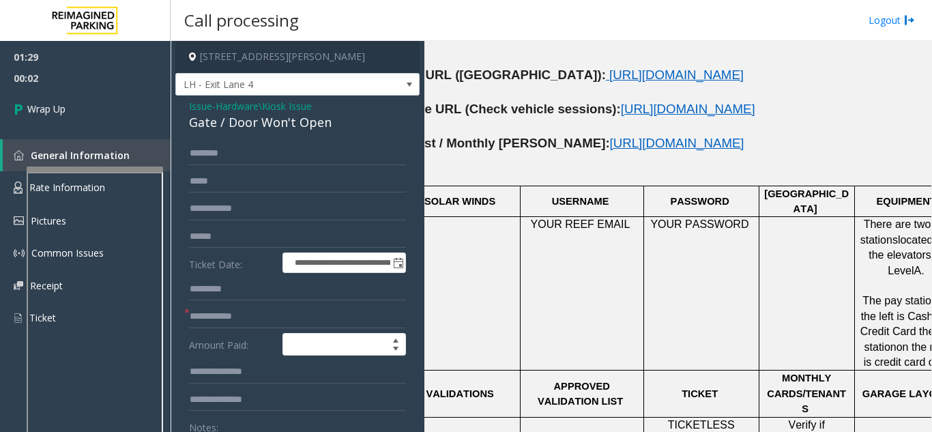
scroll to position [136, 0]
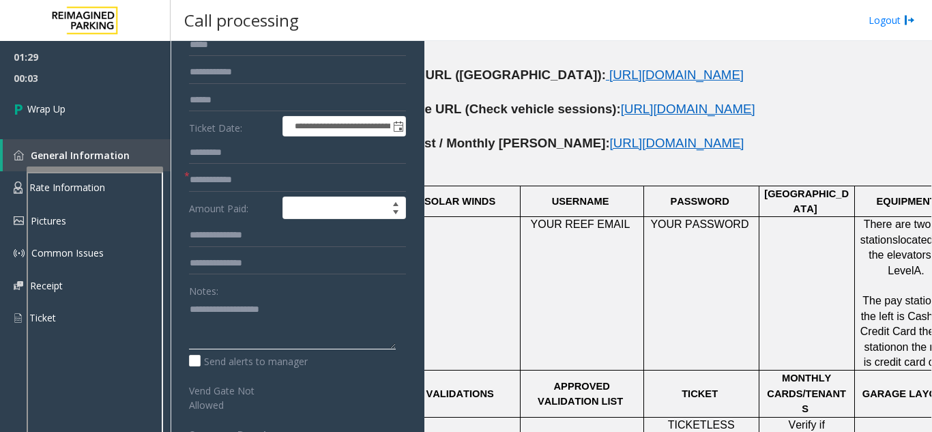
click at [232, 335] on textarea at bounding box center [292, 323] width 207 height 51
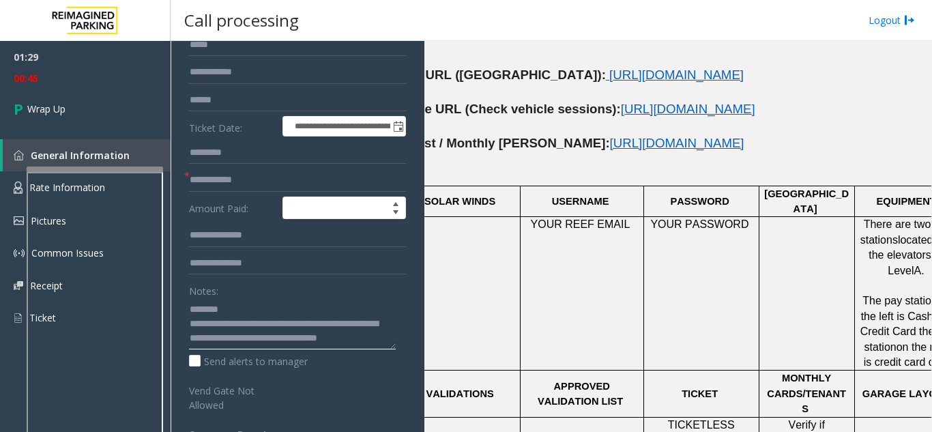
scroll to position [10, 0]
click at [243, 342] on textarea at bounding box center [292, 323] width 207 height 51
type textarea "**********"
click at [232, 182] on input "text" at bounding box center [297, 180] width 217 height 23
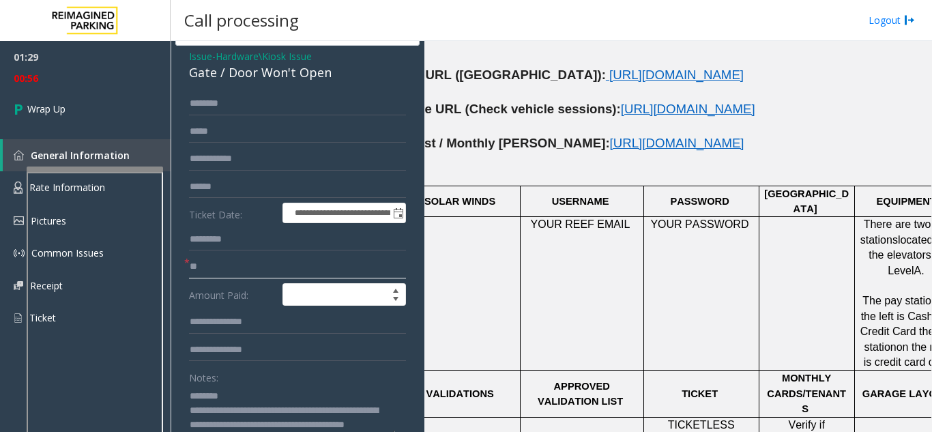
scroll to position [0, 0]
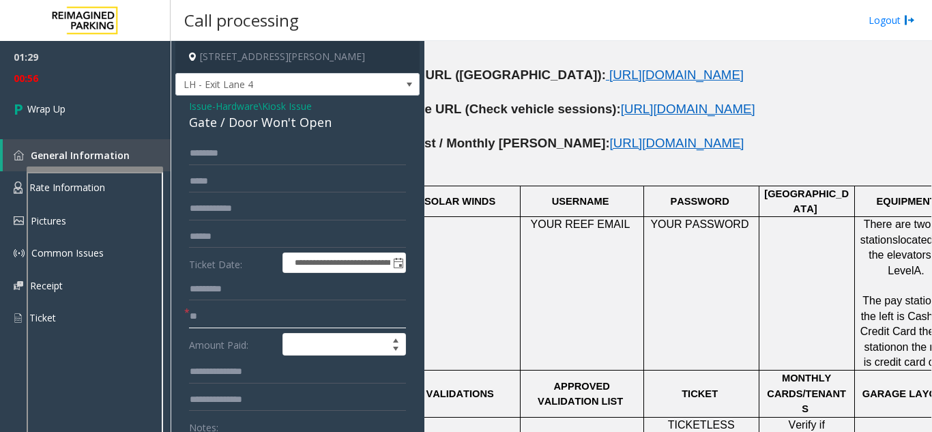
type input "**"
click at [231, 160] on input "text" at bounding box center [297, 153] width 217 height 23
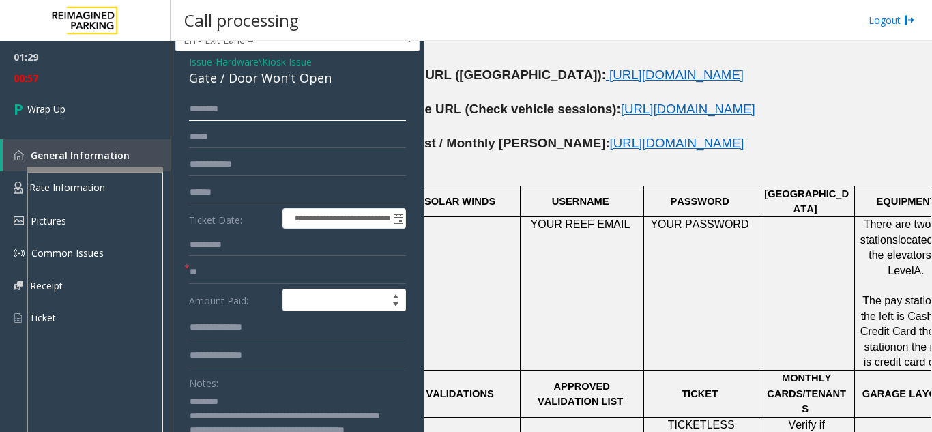
scroll to position [68, 0]
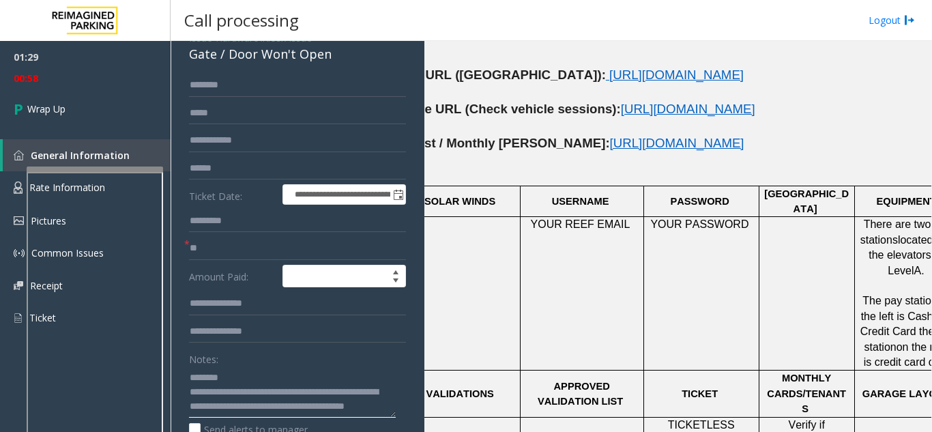
click at [233, 371] on textarea at bounding box center [292, 391] width 207 height 51
type textarea "**********"
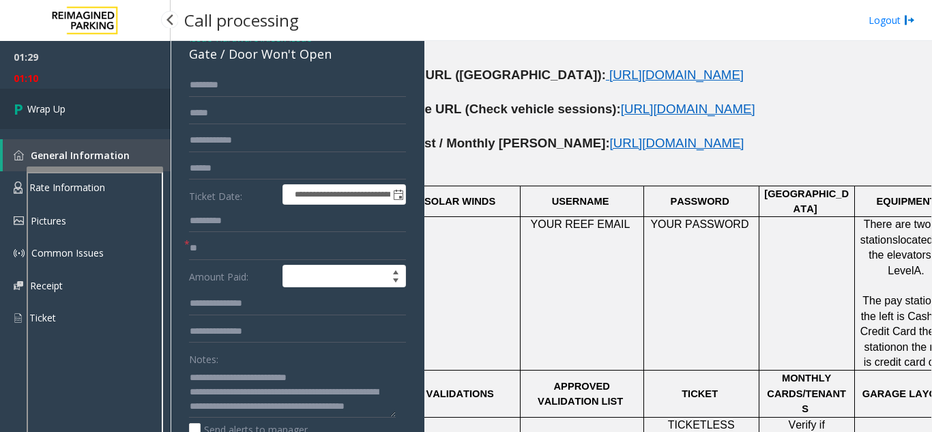
click at [89, 106] on link "Wrap Up" at bounding box center [85, 109] width 171 height 40
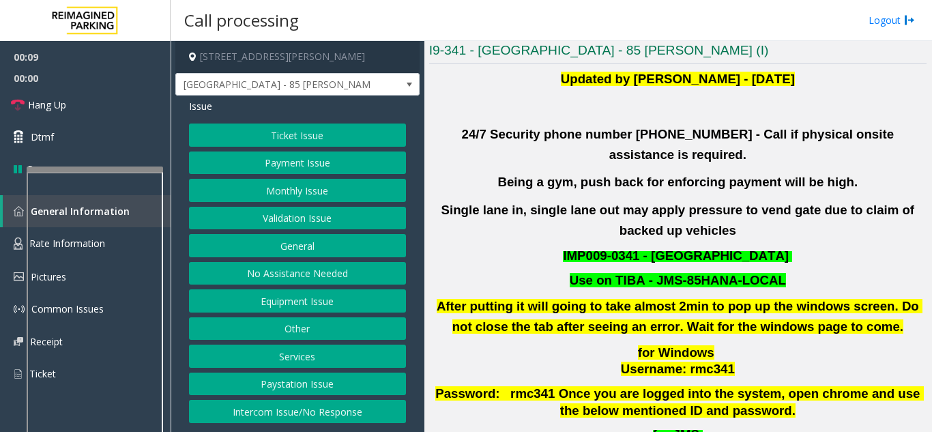
scroll to position [273, 0]
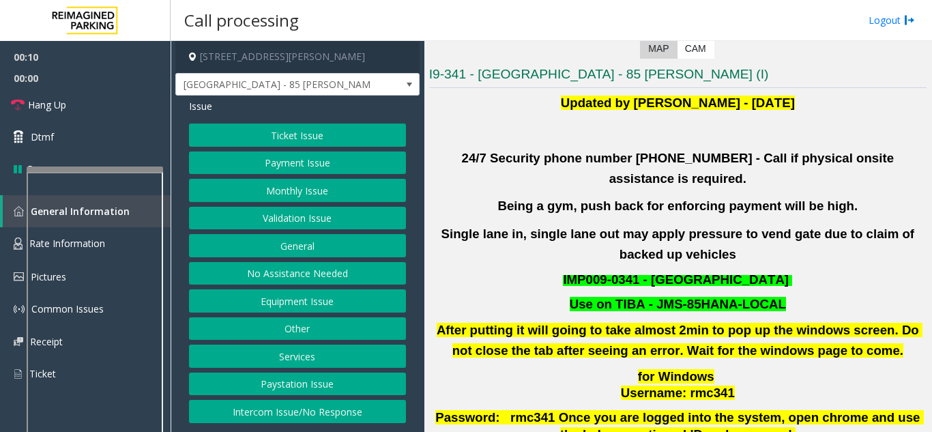
click at [287, 217] on button "Validation Issue" at bounding box center [297, 218] width 217 height 23
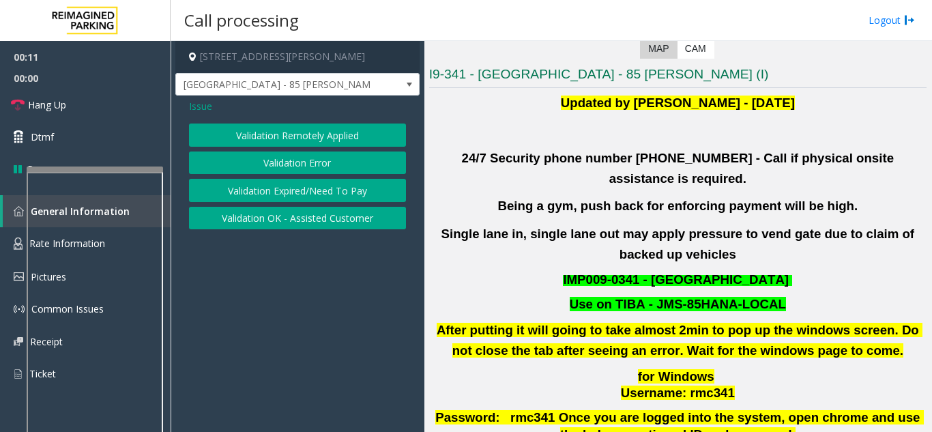
click at [272, 165] on button "Validation Error" at bounding box center [297, 163] width 217 height 23
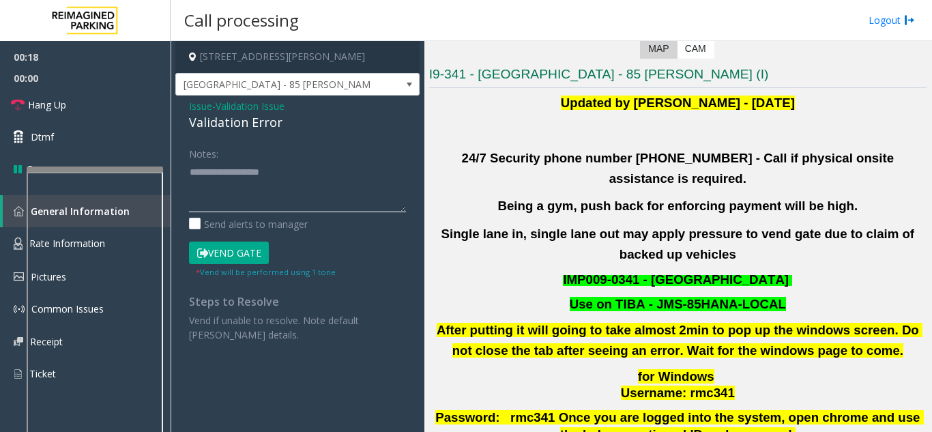
click at [236, 169] on textarea at bounding box center [297, 186] width 217 height 51
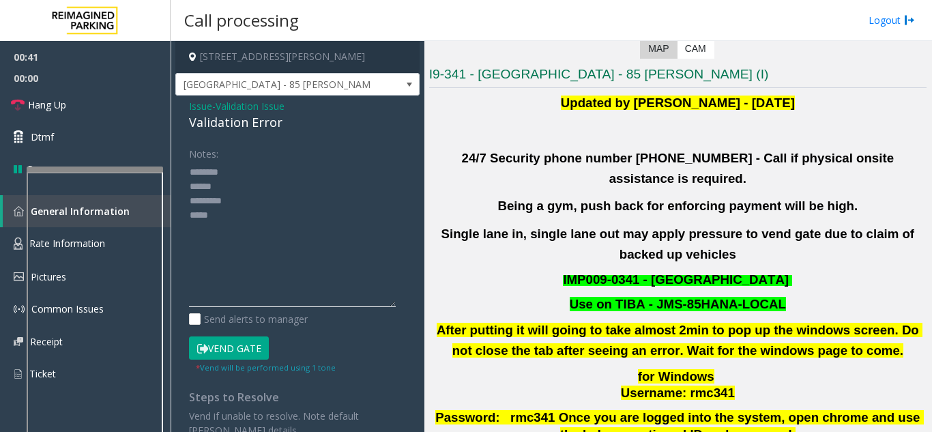
drag, startPoint x: 403, startPoint y: 206, endPoint x: 397, endPoint y: 302, distance: 95.7
click at [397, 302] on div "Notes: Send alerts to manager Vend Gate * Vend will be performed using 1 tone S…" at bounding box center [298, 290] width 238 height 296
drag, startPoint x: 246, startPoint y: 155, endPoint x: 202, endPoint y: 136, distance: 48.3
click at [244, 155] on div "Notes:" at bounding box center [297, 224] width 217 height 165
drag, startPoint x: 187, startPoint y: 115, endPoint x: 310, endPoint y: 124, distance: 123.2
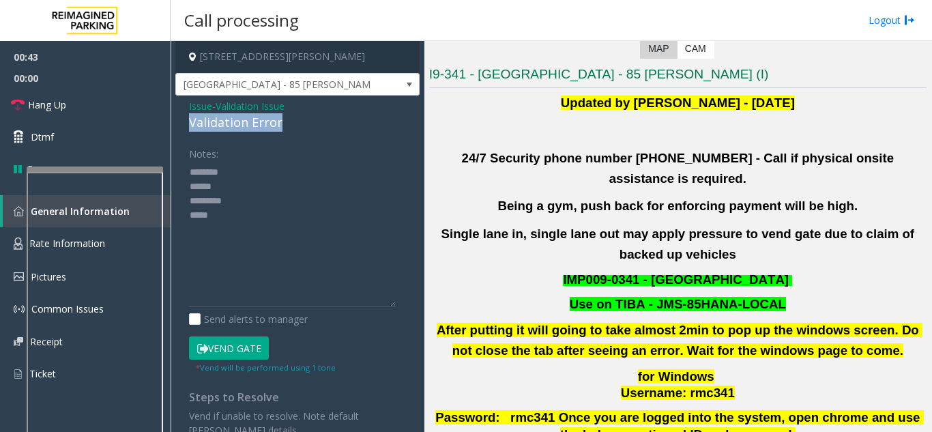
click at [310, 124] on div "Issue - Validation Issue Validation Error Notes: Send alerts to manager Vend Ga…" at bounding box center [297, 274] width 244 height 356
copy div "Validation Error"
click at [248, 167] on textarea at bounding box center [292, 234] width 207 height 146
paste textarea "**********"
click at [240, 211] on textarea at bounding box center [292, 234] width 207 height 146
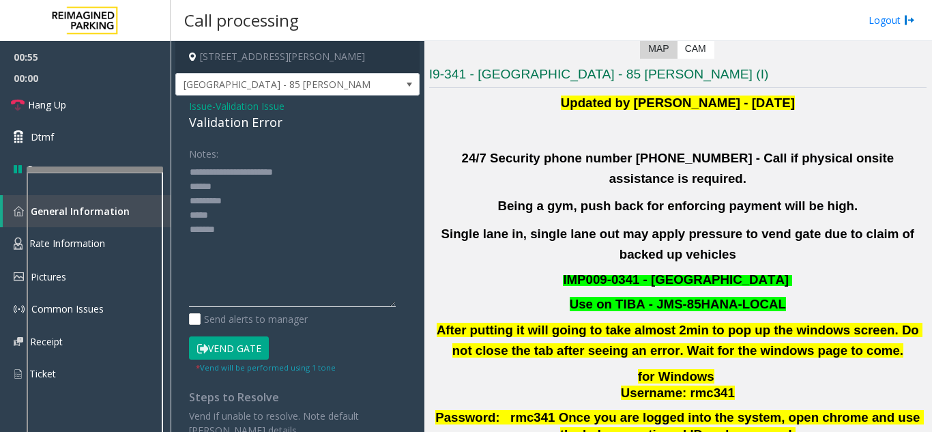
click at [238, 201] on textarea at bounding box center [292, 234] width 207 height 146
click at [234, 178] on textarea at bounding box center [292, 234] width 207 height 146
click at [235, 199] on textarea at bounding box center [292, 234] width 207 height 146
click at [303, 182] on textarea at bounding box center [292, 234] width 207 height 146
click at [298, 172] on textarea at bounding box center [292, 234] width 207 height 146
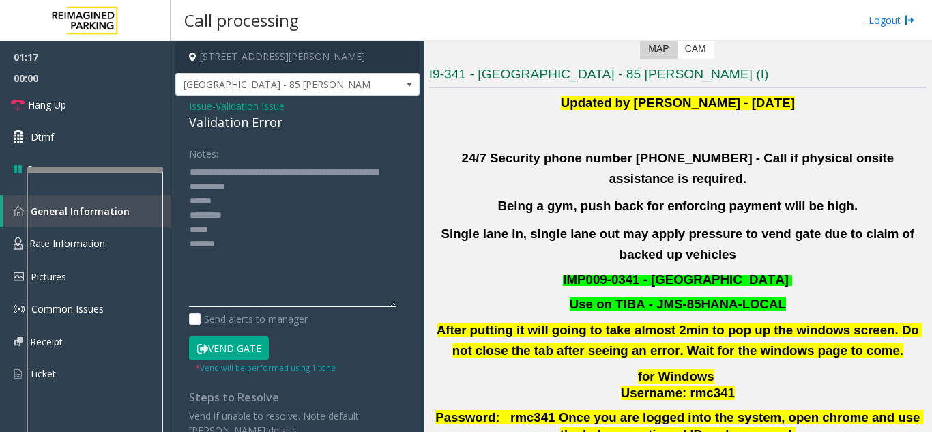
drag, startPoint x: 249, startPoint y: 187, endPoint x: 283, endPoint y: 188, distance: 33.5
click at [283, 188] on textarea at bounding box center [292, 234] width 207 height 146
drag, startPoint x: 246, startPoint y: 186, endPoint x: 271, endPoint y: 188, distance: 24.7
click at [285, 189] on textarea at bounding box center [292, 234] width 207 height 146
click at [229, 243] on textarea at bounding box center [292, 234] width 207 height 146
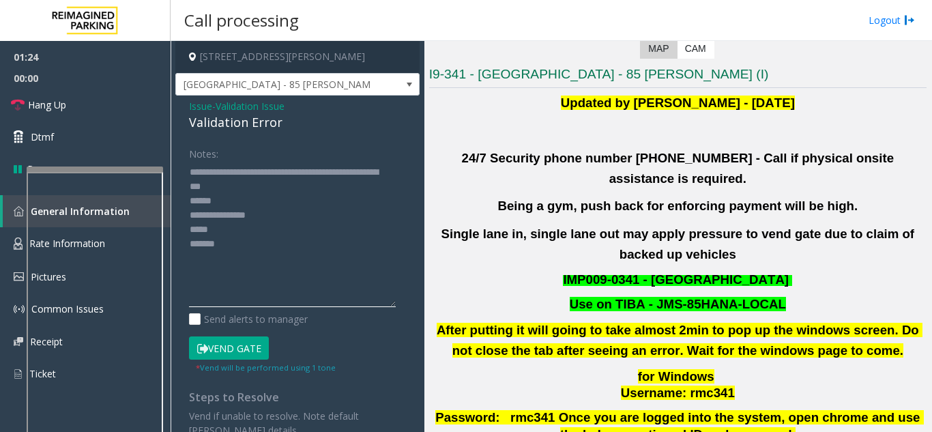
click at [275, 188] on textarea at bounding box center [292, 234] width 207 height 146
click at [225, 249] on textarea at bounding box center [292, 234] width 207 height 146
drag, startPoint x: 232, startPoint y: 250, endPoint x: 222, endPoint y: 244, distance: 11.0
click at [222, 244] on textarea at bounding box center [292, 234] width 207 height 146
click at [240, 243] on textarea at bounding box center [292, 234] width 207 height 146
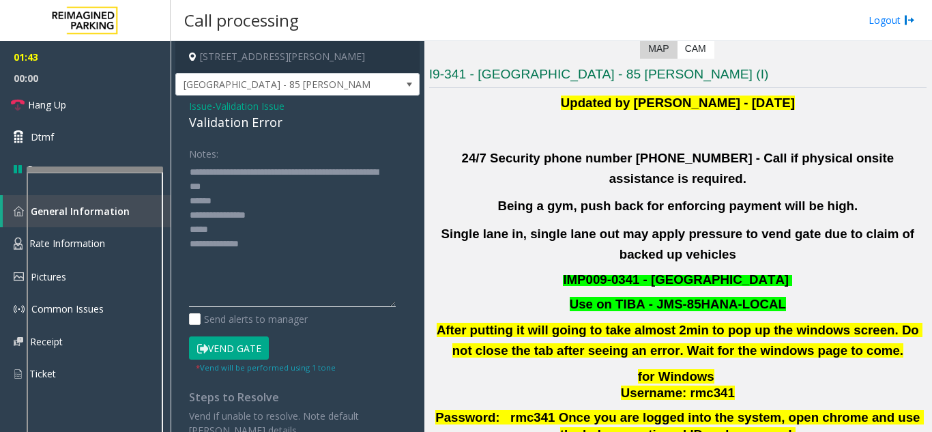
click at [256, 255] on textarea at bounding box center [292, 234] width 207 height 146
drag, startPoint x: 242, startPoint y: 250, endPoint x: 235, endPoint y: 248, distance: 7.1
click at [235, 248] on textarea at bounding box center [292, 234] width 207 height 146
click at [234, 234] on textarea at bounding box center [292, 234] width 207 height 146
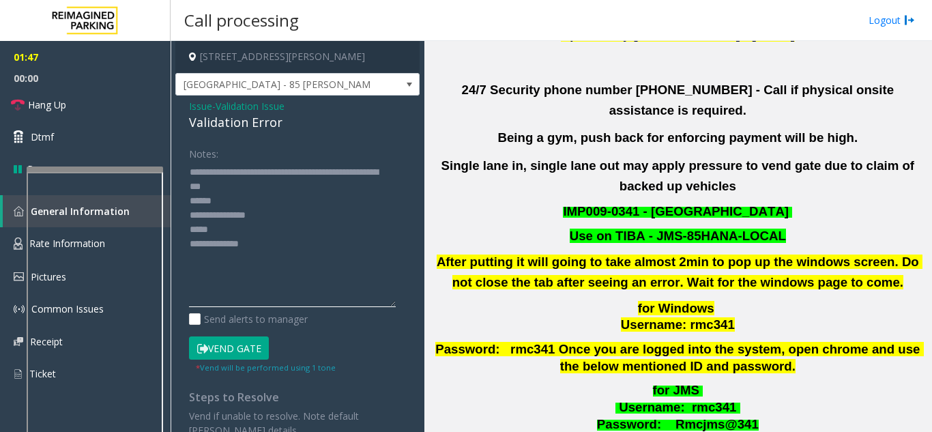
click at [253, 208] on textarea at bounding box center [292, 234] width 207 height 146
click at [245, 204] on textarea at bounding box center [292, 234] width 207 height 146
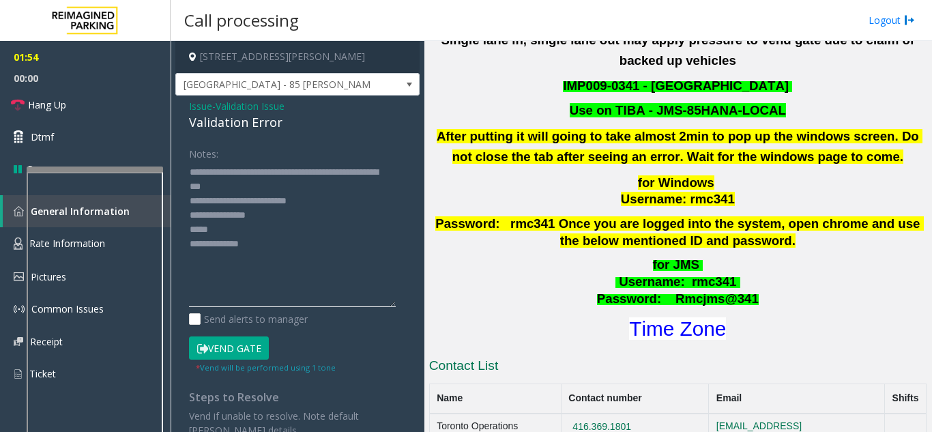
scroll to position [478, 0]
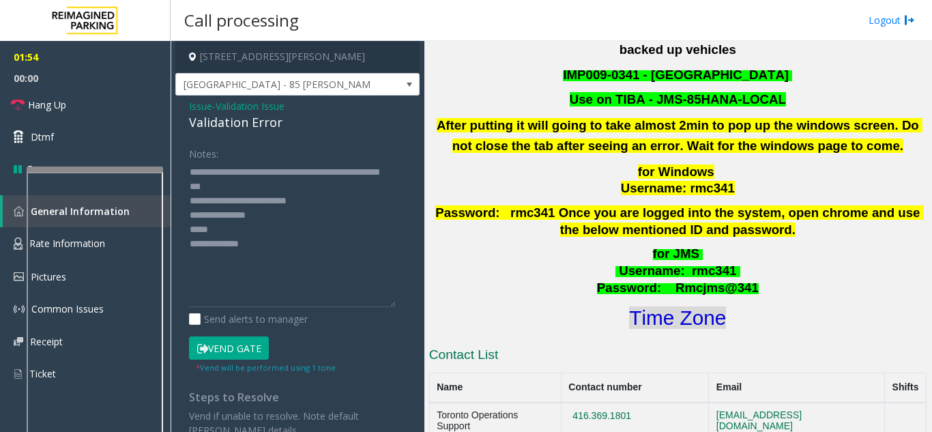
click at [676, 306] on font "Time Zone" at bounding box center [677, 317] width 97 height 23
click at [229, 351] on button "Vend Gate" at bounding box center [229, 347] width 80 height 23
click at [228, 238] on textarea at bounding box center [292, 234] width 207 height 146
click at [215, 233] on textarea at bounding box center [292, 234] width 207 height 146
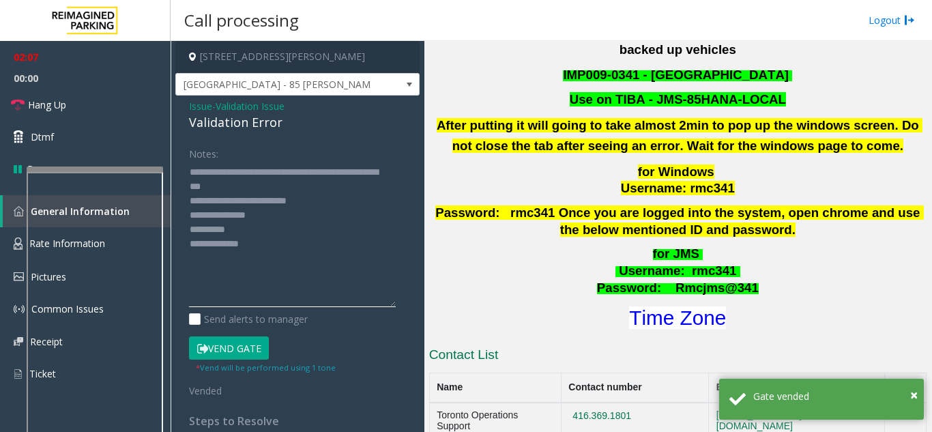
click at [215, 233] on textarea at bounding box center [292, 234] width 207 height 146
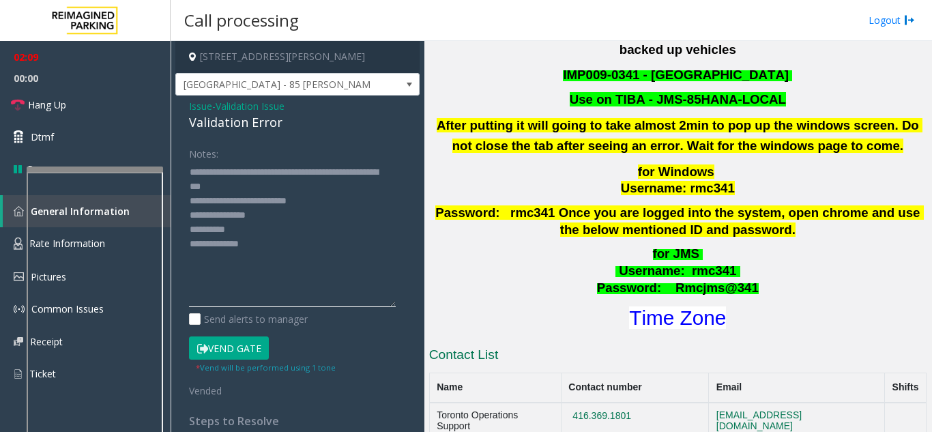
click at [217, 231] on textarea at bounding box center [292, 234] width 207 height 146
type textarea "**********"
click at [65, 95] on link "Hang Up" at bounding box center [85, 105] width 171 height 32
click at [65, 96] on link "Hang Up" at bounding box center [85, 105] width 171 height 32
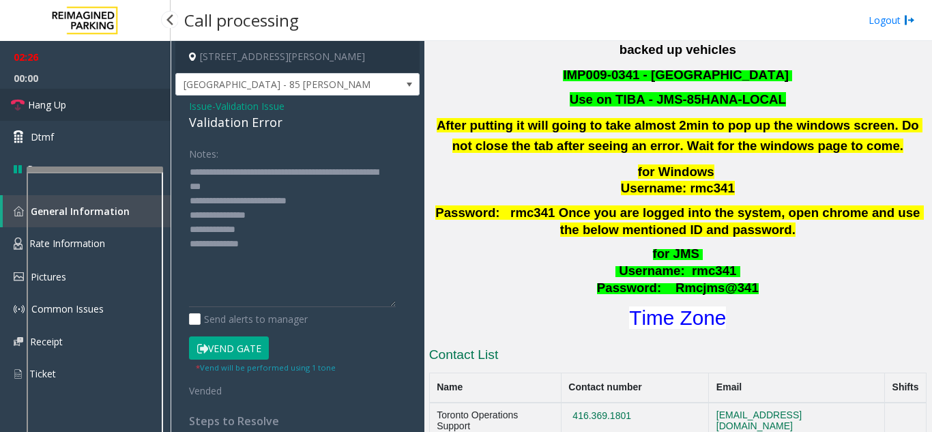
click at [55, 115] on link "Hang Up" at bounding box center [85, 105] width 171 height 32
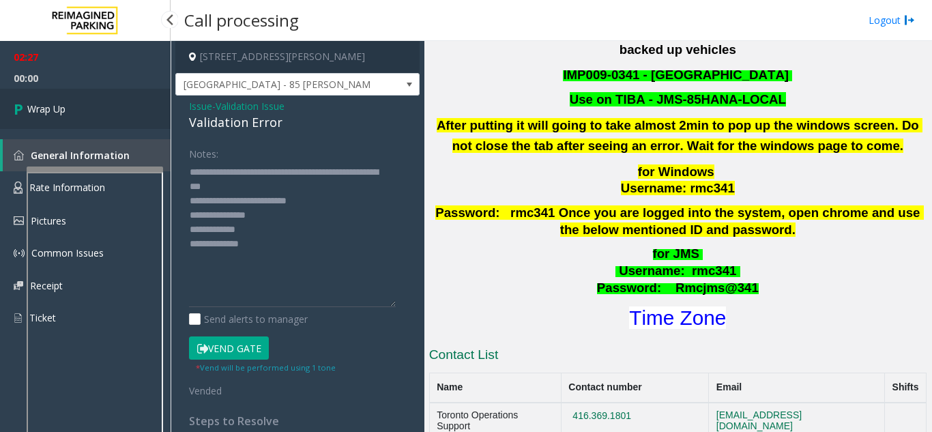
click at [55, 115] on span "Wrap Up" at bounding box center [46, 109] width 38 height 14
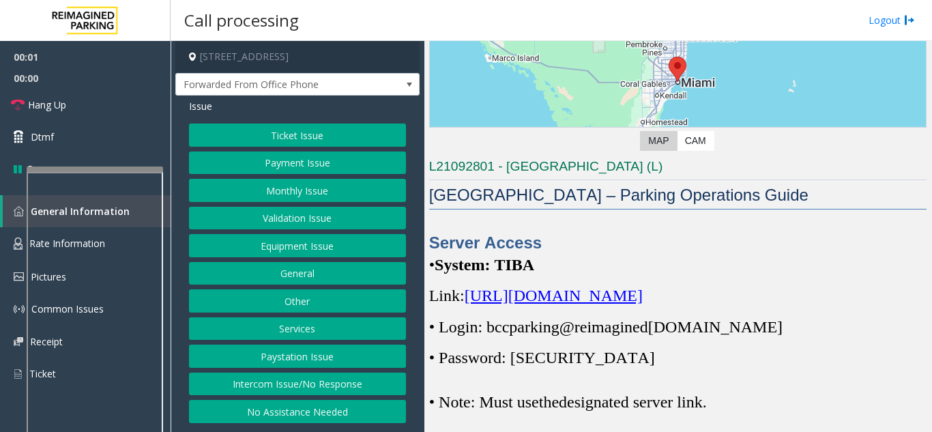
scroll to position [205, 0]
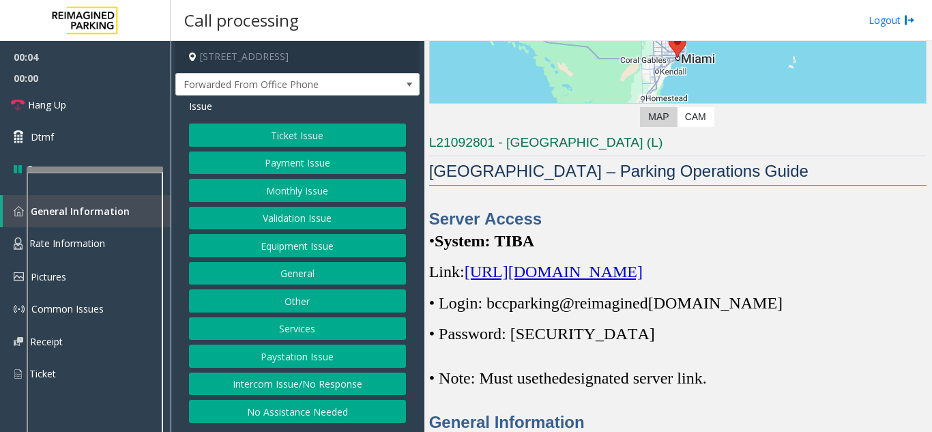
click at [565, 281] on span "https://spark-cloud.tibaparking.net/reimaginedparking/account/login" at bounding box center [554, 272] width 178 height 18
click at [319, 244] on button "Equipment Issue" at bounding box center [297, 245] width 217 height 23
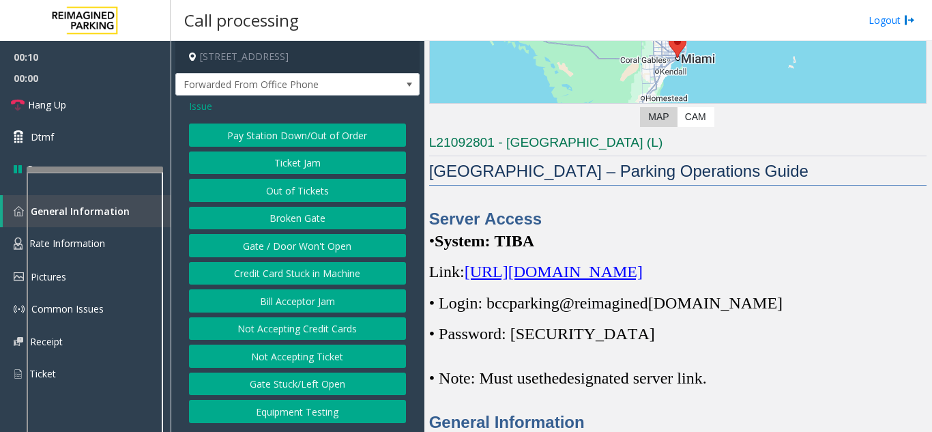
click at [319, 244] on button "Gate / Door Won't Open" at bounding box center [297, 245] width 217 height 23
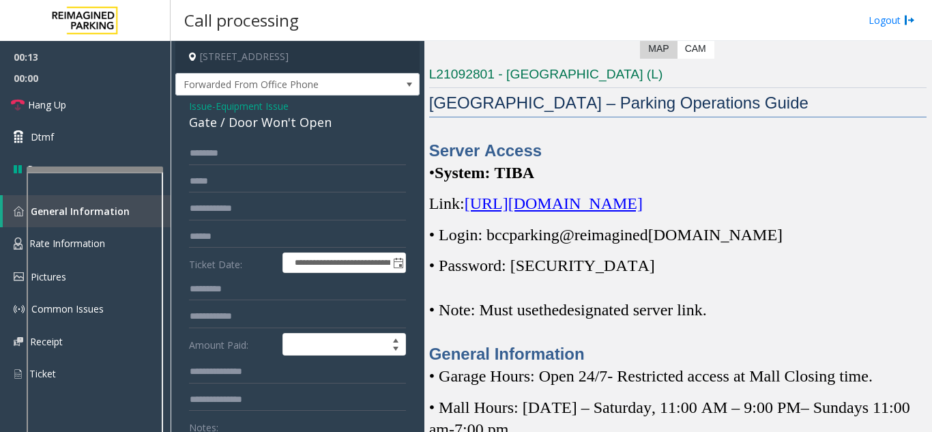
scroll to position [341, 0]
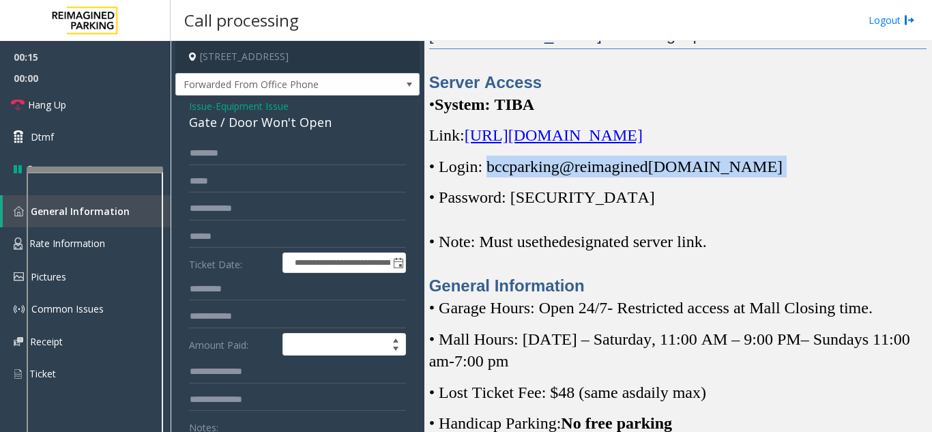
drag, startPoint x: 494, startPoint y: 195, endPoint x: 742, endPoint y: 184, distance: 248.0
click at [759, 177] on p "• Login: bccparking@re imagined parking.com" at bounding box center [678, 167] width 498 height 22
copy p "bccparking@re imagined parking.com"
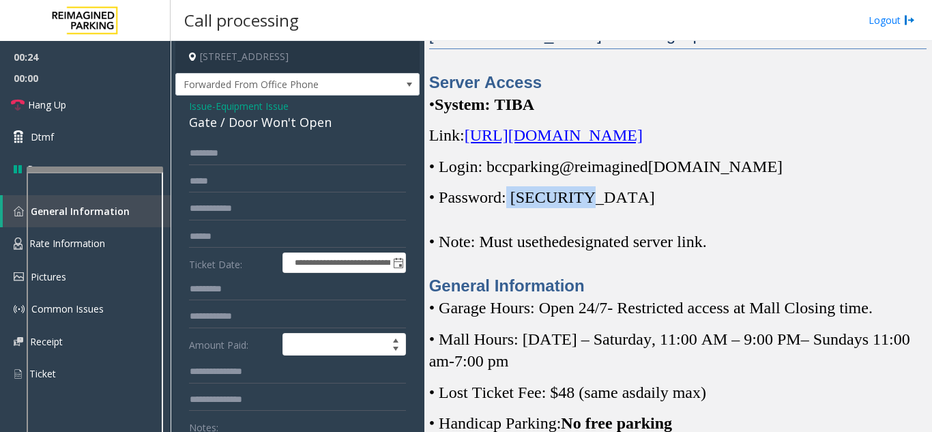
drag, startPoint x: 515, startPoint y: 220, endPoint x: 583, endPoint y: 222, distance: 68.3
click at [583, 206] on span "• Password: Parking1!" at bounding box center [542, 197] width 226 height 18
copy span "Parking1!"
click at [238, 113] on span "Equipment Issue" at bounding box center [252, 106] width 73 height 14
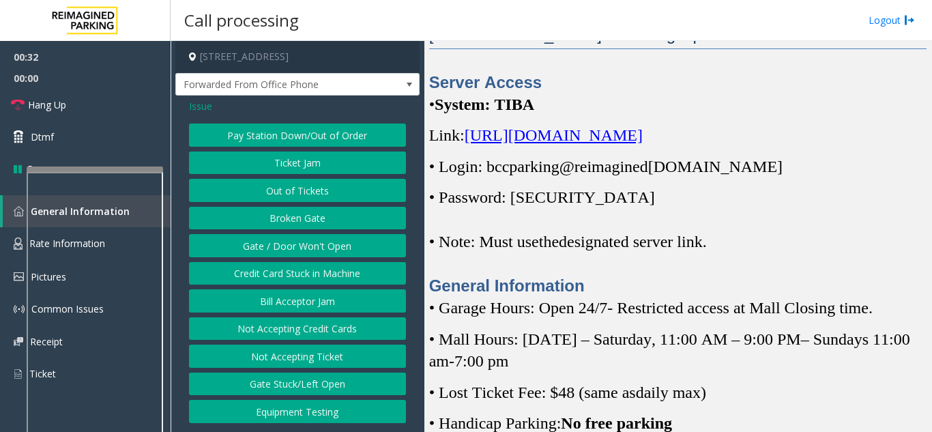
click at [227, 137] on button "Pay Station Down/Out of Order" at bounding box center [297, 135] width 217 height 23
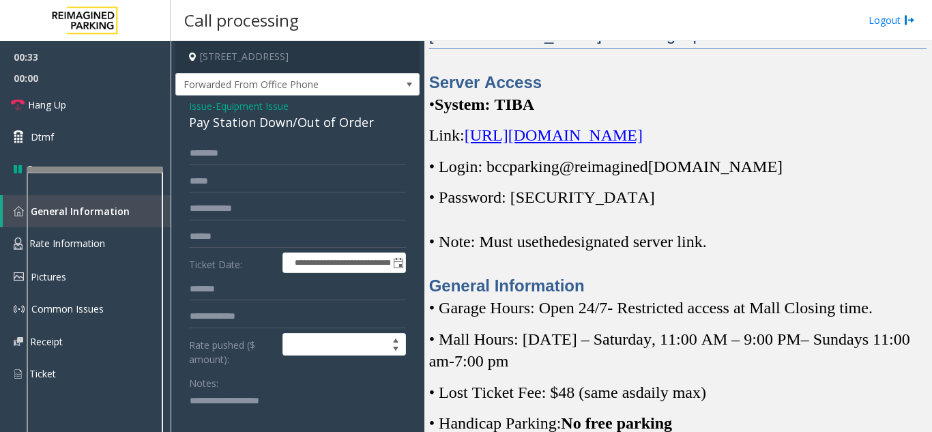
click at [237, 115] on div "Pay Station Down/Out of Order" at bounding box center [297, 122] width 217 height 18
click at [255, 111] on span "Equipment Issue" at bounding box center [252, 106] width 73 height 14
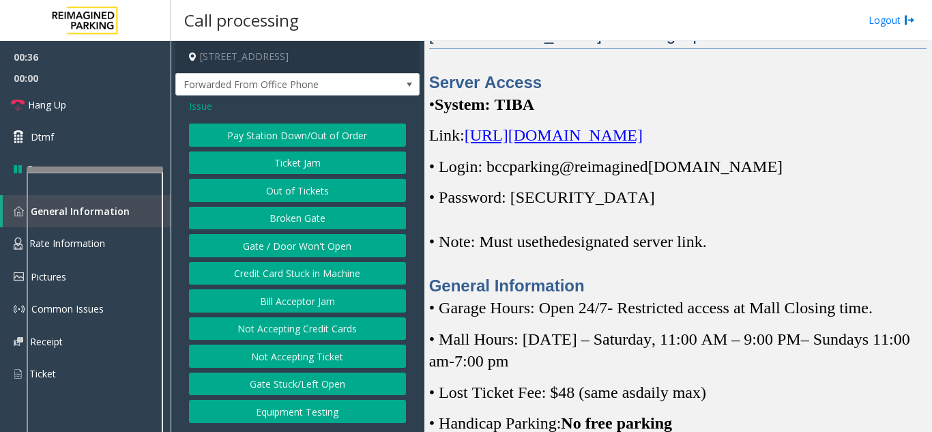
click at [202, 107] on span "Issue" at bounding box center [200, 106] width 23 height 14
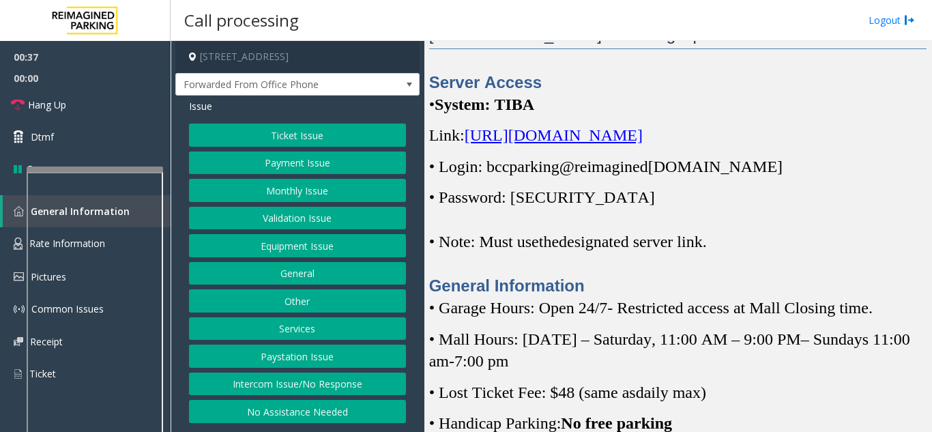
click at [294, 139] on button "Ticket Issue" at bounding box center [297, 135] width 217 height 23
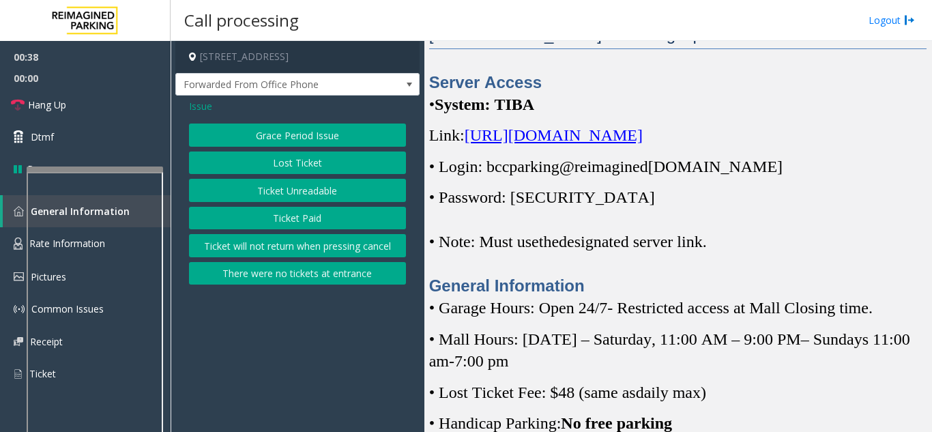
click at [291, 227] on button "Ticket Paid" at bounding box center [297, 218] width 217 height 23
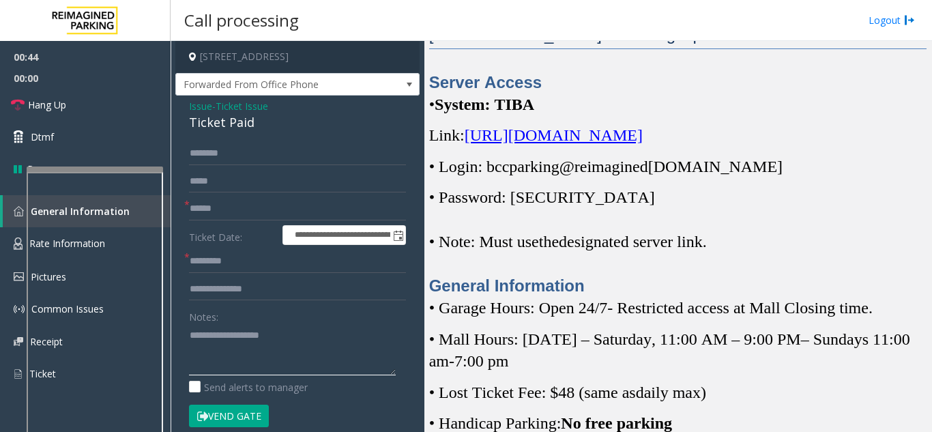
click at [225, 355] on textarea at bounding box center [292, 349] width 207 height 51
drag, startPoint x: 198, startPoint y: 336, endPoint x: 246, endPoint y: 336, distance: 47.8
click at [246, 336] on textarea at bounding box center [292, 349] width 207 height 51
click at [270, 351] on textarea at bounding box center [292, 349] width 207 height 51
click at [197, 330] on textarea at bounding box center [292, 349] width 207 height 51
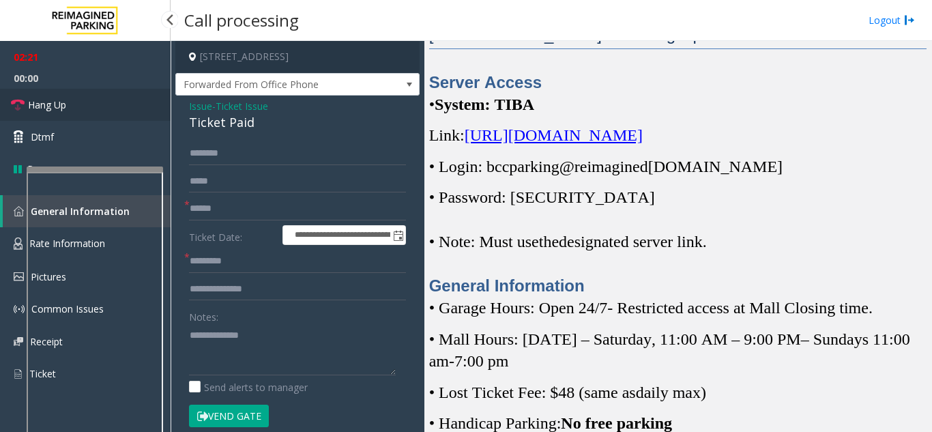
click at [60, 107] on span "Hang Up" at bounding box center [47, 105] width 38 height 14
drag, startPoint x: 195, startPoint y: 339, endPoint x: 175, endPoint y: 344, distance: 21.0
click at [175, 344] on app-call-processing-form "**********" at bounding box center [298, 236] width 254 height 391
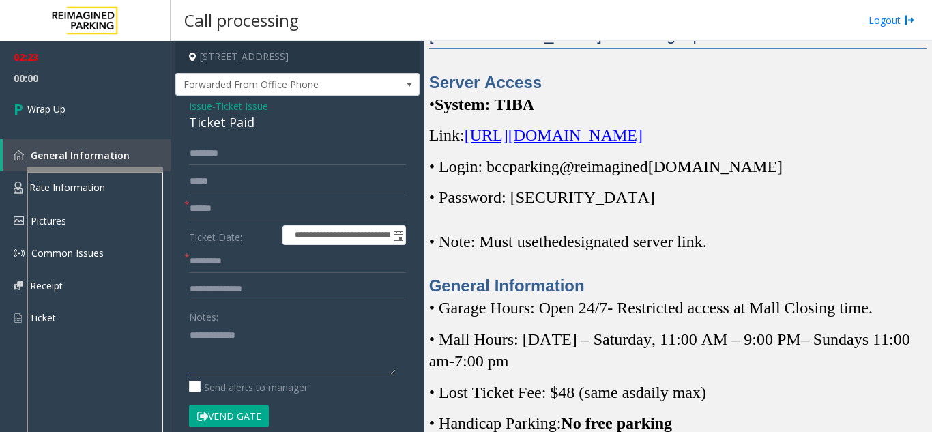
click at [189, 333] on textarea at bounding box center [292, 349] width 207 height 51
drag, startPoint x: 278, startPoint y: 334, endPoint x: 303, endPoint y: 336, distance: 25.3
click at [303, 336] on textarea at bounding box center [292, 349] width 207 height 51
click at [190, 351] on textarea at bounding box center [292, 349] width 207 height 51
click at [278, 352] on textarea at bounding box center [292, 349] width 207 height 51
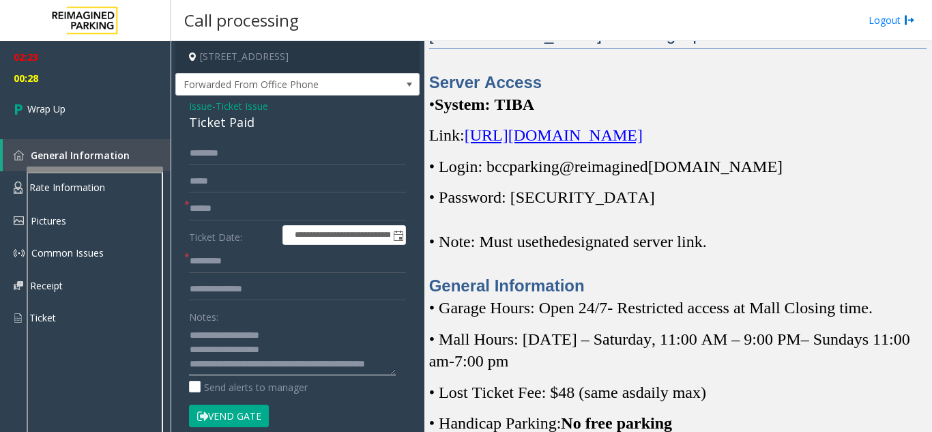
scroll to position [0, 0]
drag, startPoint x: 247, startPoint y: 332, endPoint x: 235, endPoint y: 325, distance: 14.1
click at [274, 335] on textarea at bounding box center [292, 349] width 207 height 51
drag, startPoint x: 237, startPoint y: 333, endPoint x: 279, endPoint y: 337, distance: 42.5
click at [279, 337] on textarea at bounding box center [292, 349] width 207 height 51
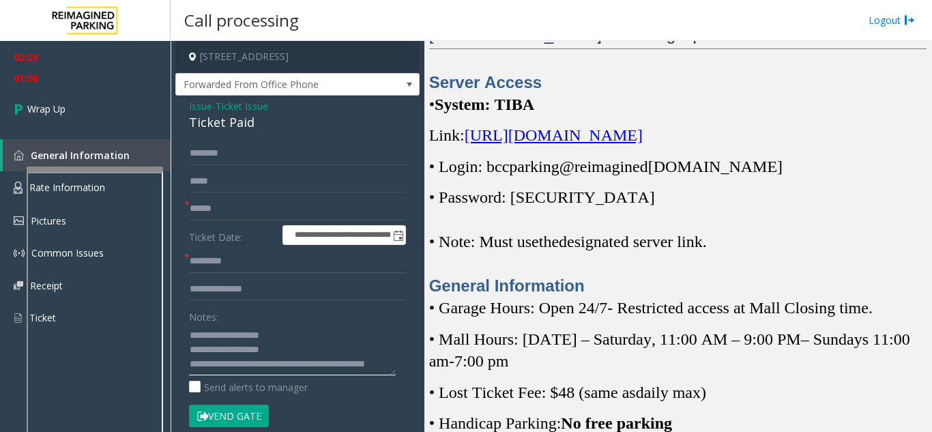
click at [269, 341] on textarea at bounding box center [292, 349] width 207 height 51
type textarea "**********"
click at [114, 128] on link "Wrap Up" at bounding box center [85, 109] width 171 height 40
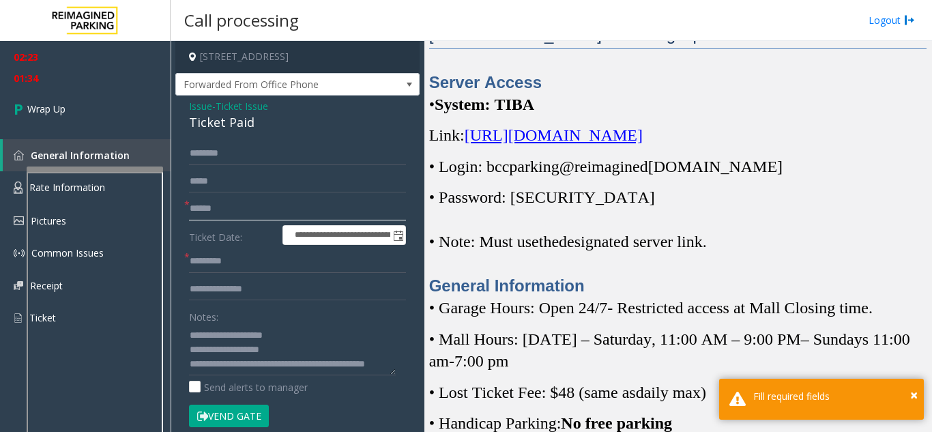
click at [217, 207] on input "text" at bounding box center [297, 208] width 217 height 23
type input "**"
click at [214, 254] on input "text" at bounding box center [297, 261] width 217 height 23
drag, startPoint x: 210, startPoint y: 258, endPoint x: 156, endPoint y: 250, distance: 55.1
click at [94, 74] on app-root "**********" at bounding box center [466, 216] width 932 height 432
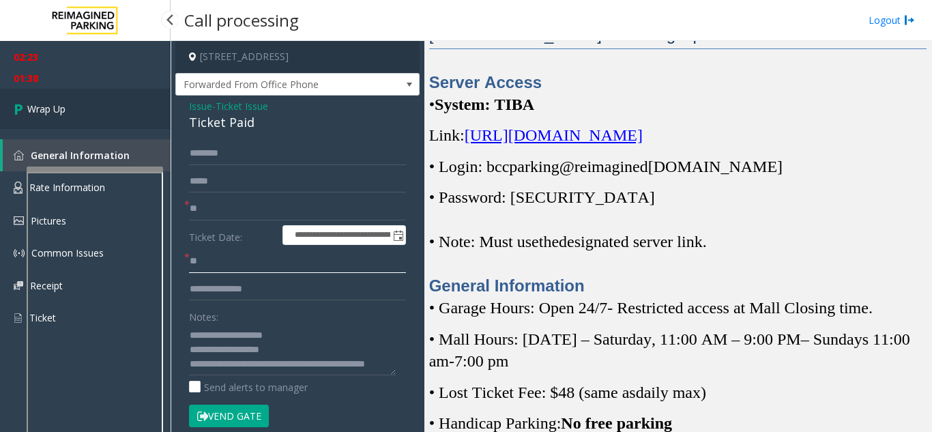
type input "**"
click at [66, 121] on link "Wrap Up" at bounding box center [85, 109] width 171 height 40
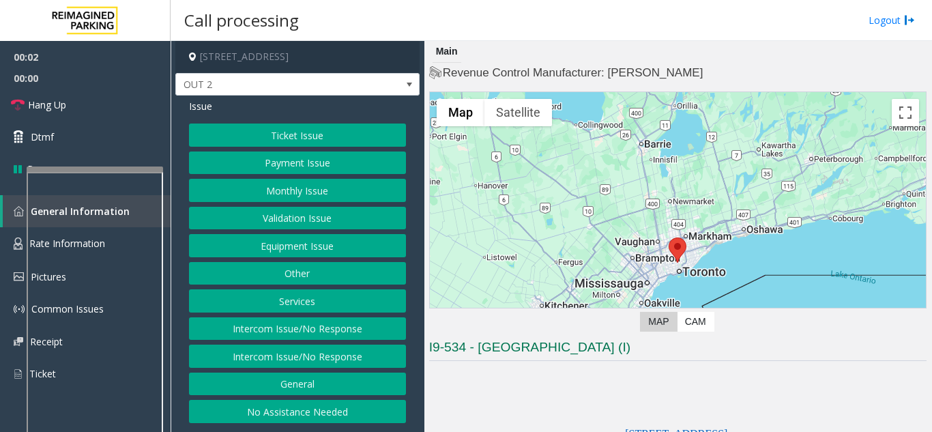
scroll to position [205, 0]
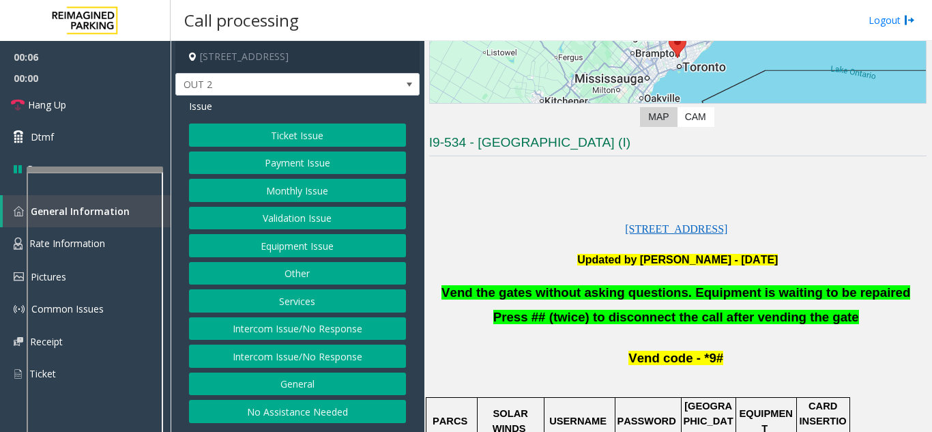
click at [319, 254] on button "Equipment Issue" at bounding box center [297, 245] width 217 height 23
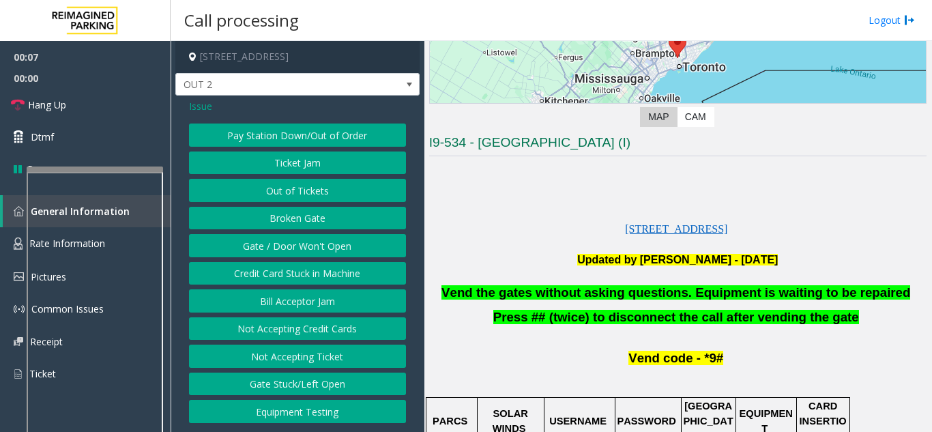
click at [313, 249] on button "Gate / Door Won't Open" at bounding box center [297, 245] width 217 height 23
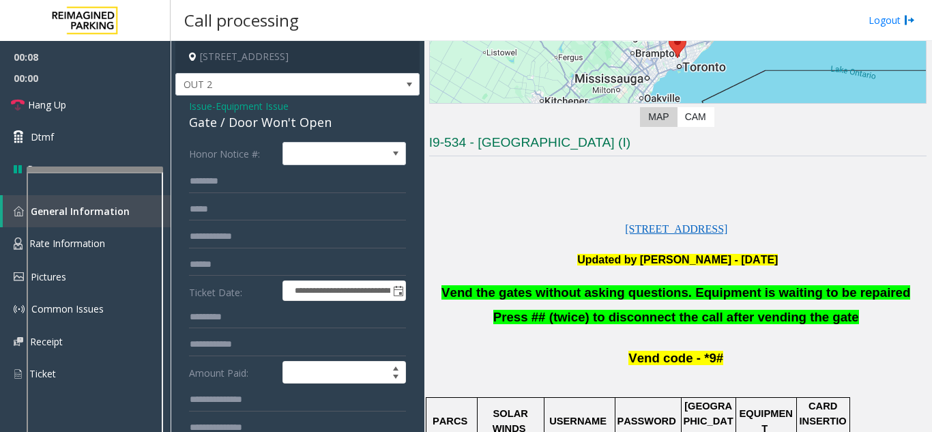
click at [506, 296] on span "Vend the gates without asking questions. Equipment is waiting to be repaired" at bounding box center [676, 292] width 469 height 14
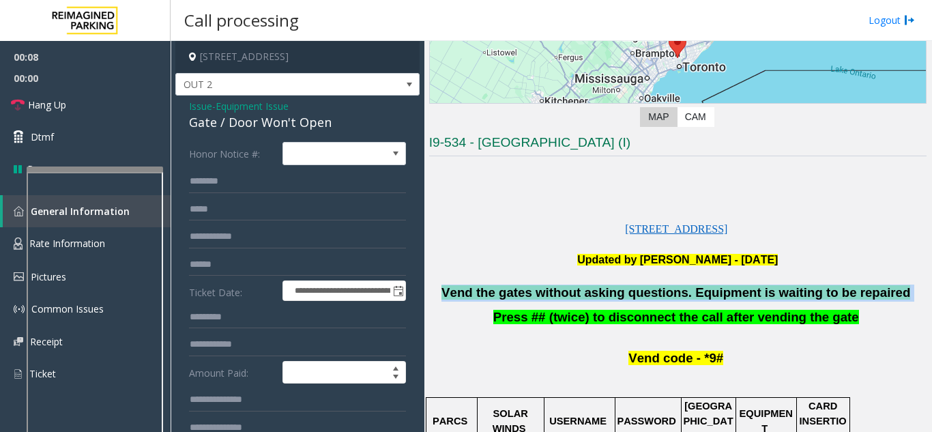
click at [505, 296] on span "Vend the gates without asking questions. Equipment is waiting to be repaired" at bounding box center [676, 292] width 469 height 14
copy p "Vend the gates without asking questions. Equipment is waiting to be repaired"
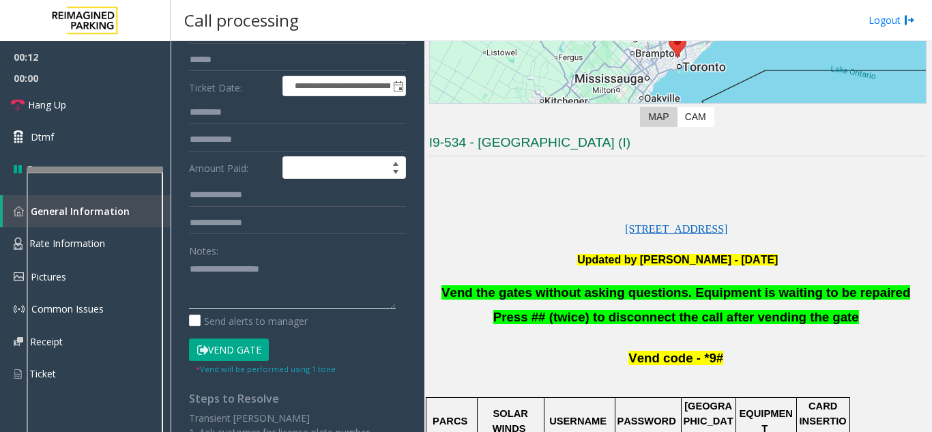
paste textarea "**********"
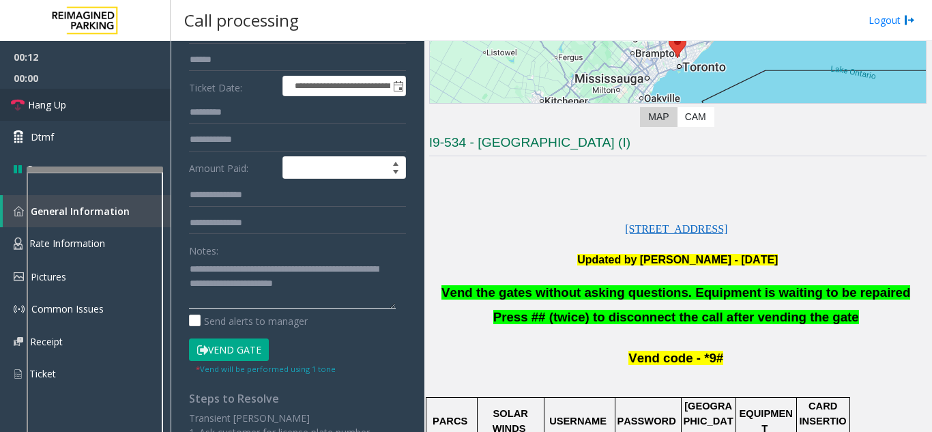
scroll to position [10, 0]
type textarea "**********"
click at [115, 96] on link "Hang Up" at bounding box center [85, 105] width 171 height 32
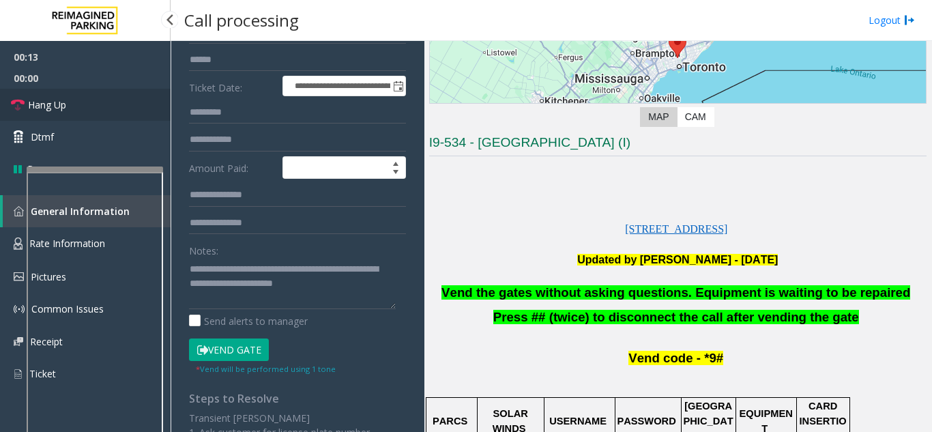
click at [115, 96] on link "Hang Up" at bounding box center [85, 105] width 171 height 32
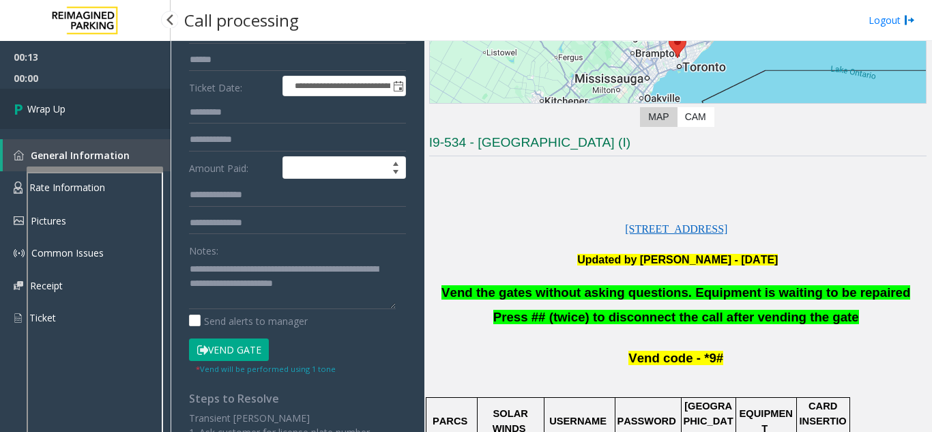
click at [115, 96] on link "Wrap Up" at bounding box center [85, 109] width 171 height 40
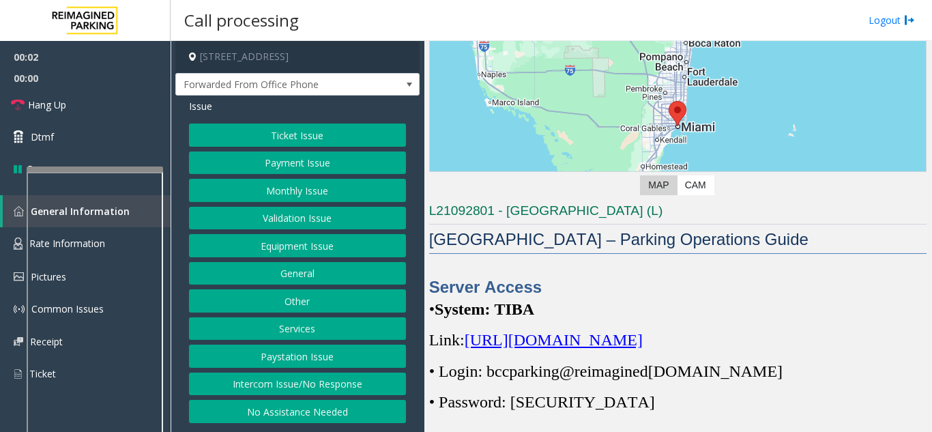
scroll to position [205, 0]
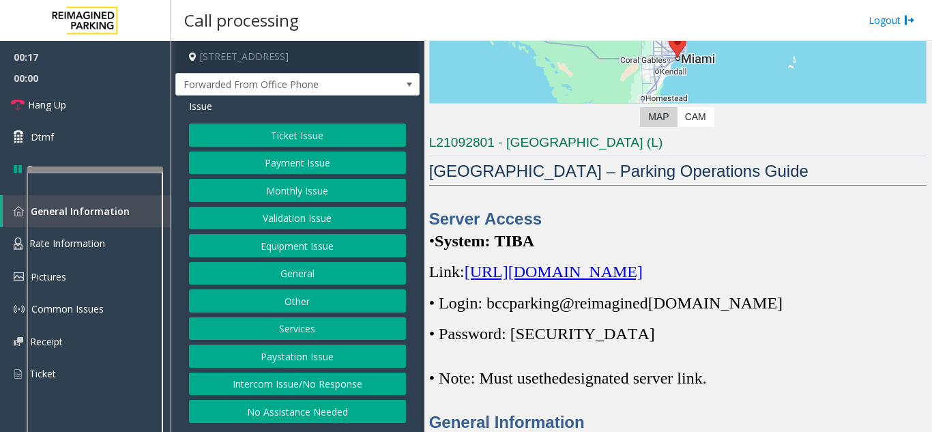
click at [306, 129] on button "Ticket Issue" at bounding box center [297, 135] width 217 height 23
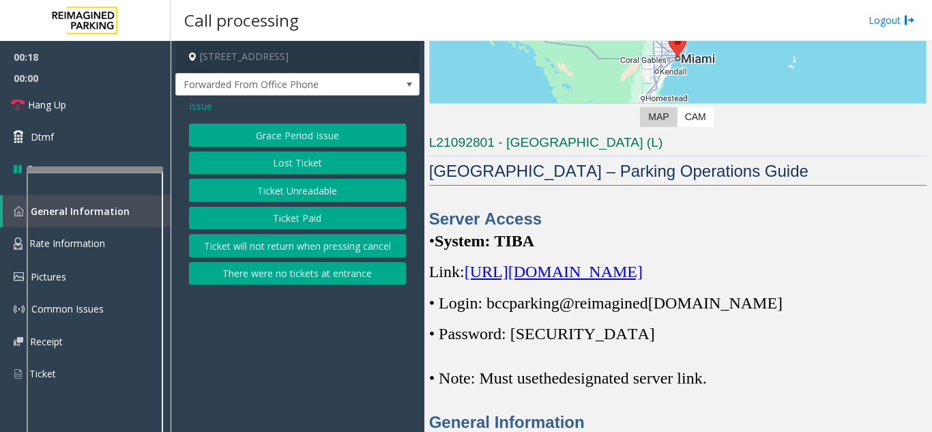
click at [309, 274] on button "There were no tickets at entrance" at bounding box center [297, 273] width 217 height 23
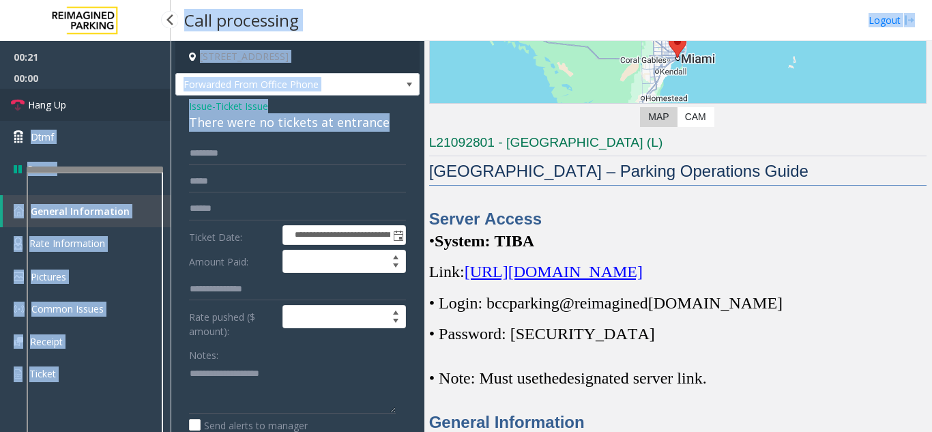
drag, startPoint x: 388, startPoint y: 120, endPoint x: 158, endPoint y: 111, distance: 229.5
click at [158, 111] on app-root "**********" at bounding box center [466, 216] width 932 height 432
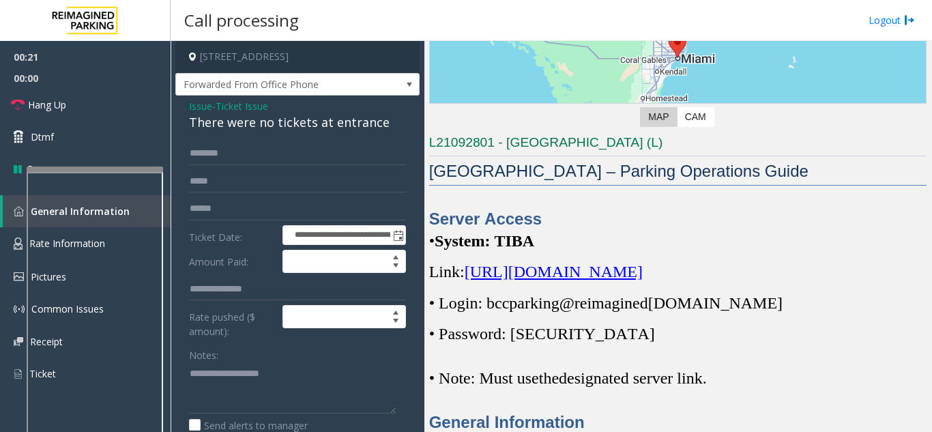
click at [261, 134] on div "**********" at bounding box center [297, 405] width 244 height 619
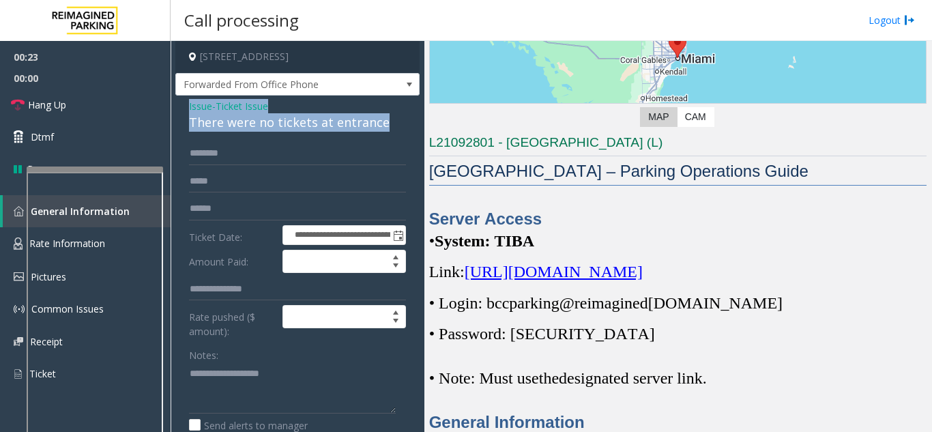
drag, startPoint x: 382, startPoint y: 126, endPoint x: 182, endPoint y: 106, distance: 200.9
click at [182, 106] on div "**********" at bounding box center [297, 405] width 244 height 619
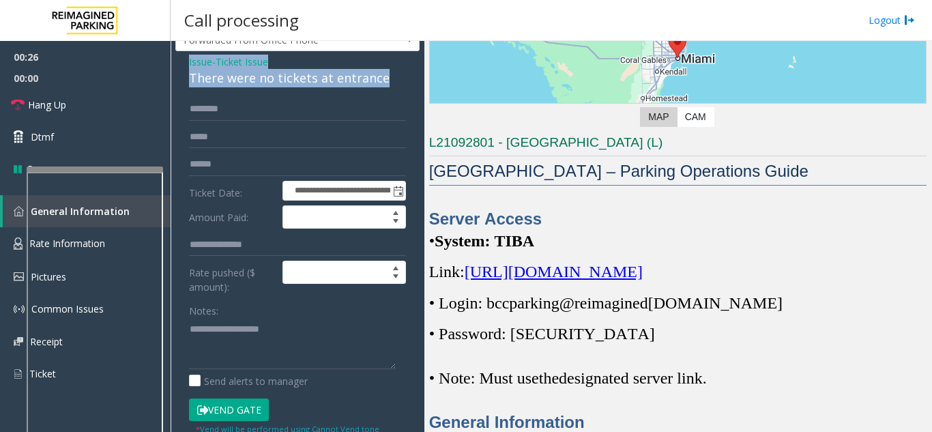
scroll to position [68, 0]
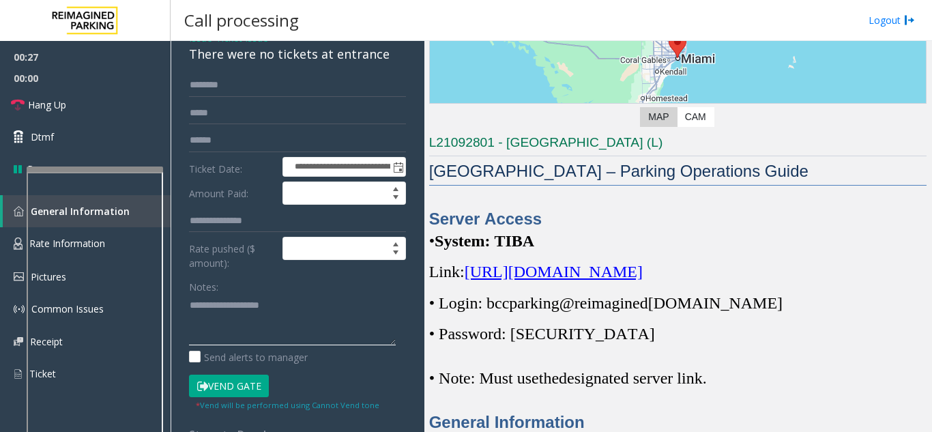
paste textarea "**********"
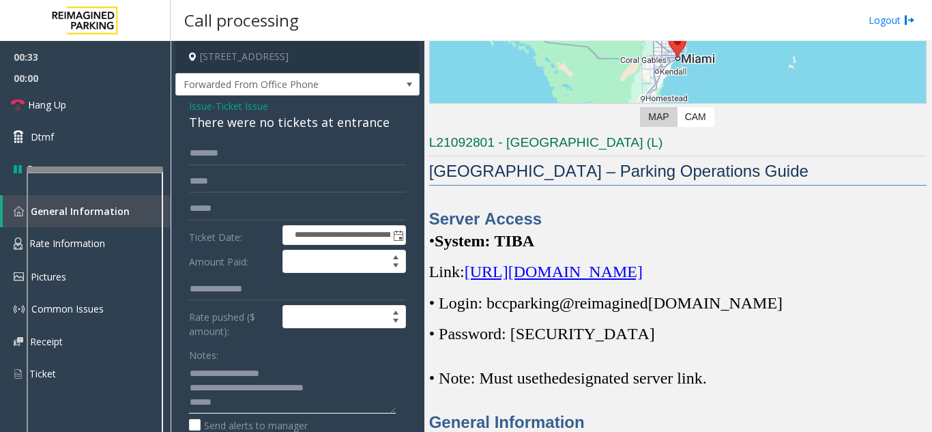
type textarea "**********"
click at [229, 105] on span "Ticket Issue" at bounding box center [242, 106] width 53 height 14
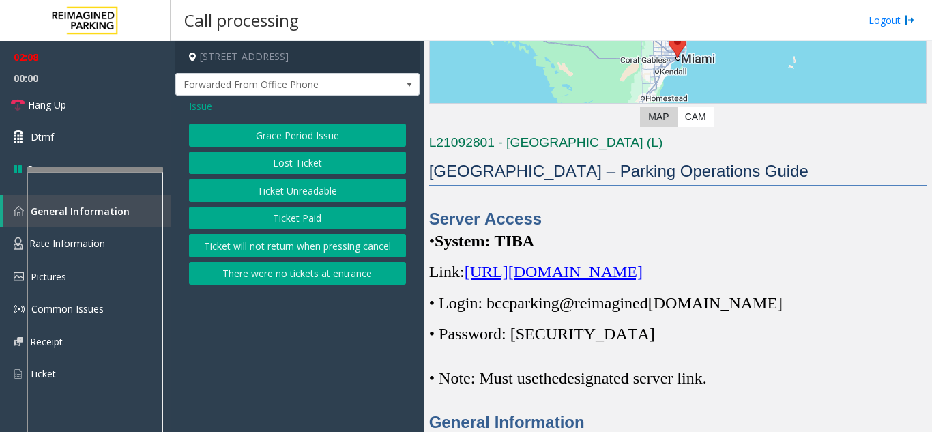
click at [199, 107] on span "Issue" at bounding box center [200, 106] width 23 height 14
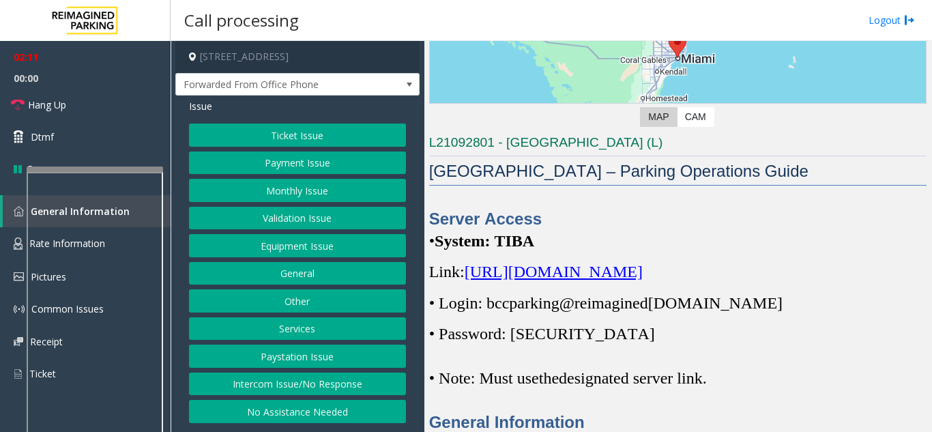
click at [317, 254] on button "Equipment Issue" at bounding box center [297, 245] width 217 height 23
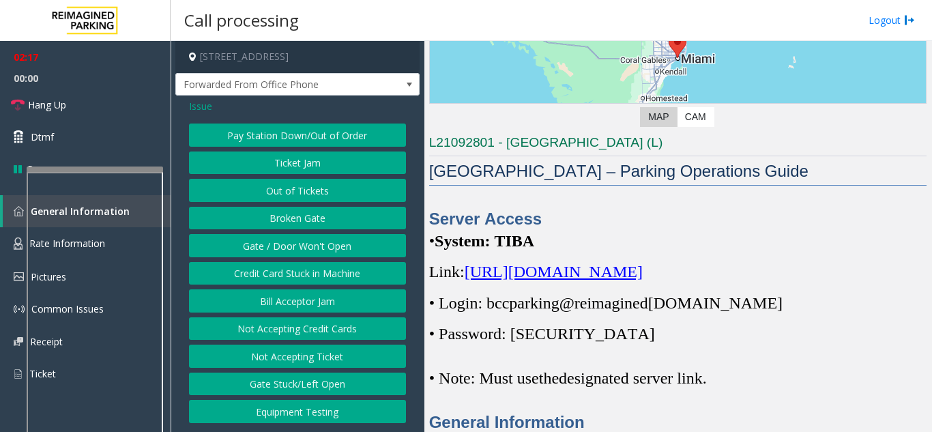
click at [311, 248] on button "Gate / Door Won't Open" at bounding box center [297, 245] width 217 height 23
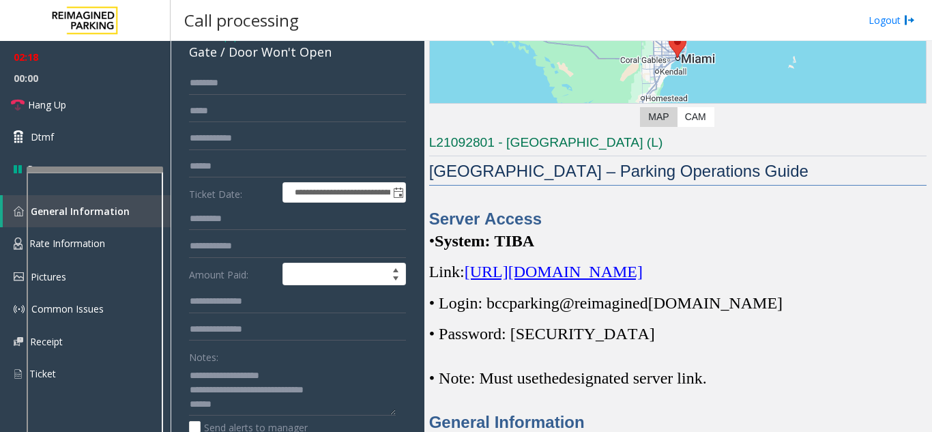
scroll to position [136, 0]
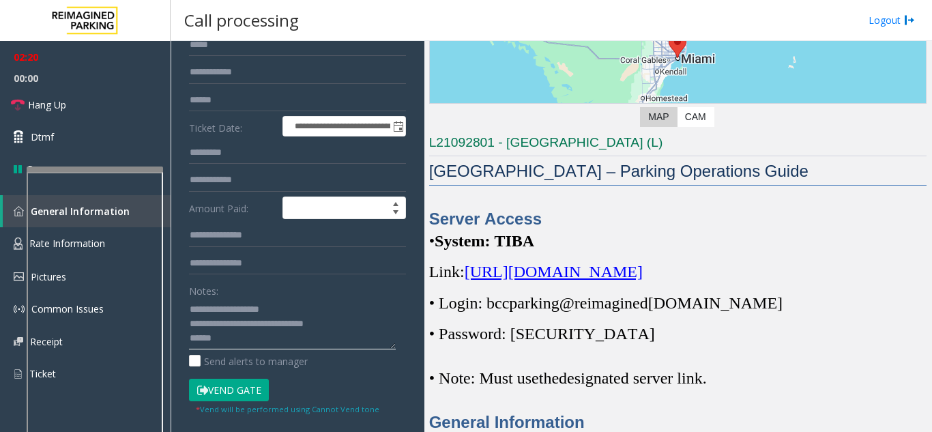
click at [222, 341] on textarea at bounding box center [292, 323] width 207 height 51
click at [66, 109] on span "Hang Up" at bounding box center [47, 105] width 38 height 14
click at [234, 342] on textarea at bounding box center [292, 323] width 207 height 51
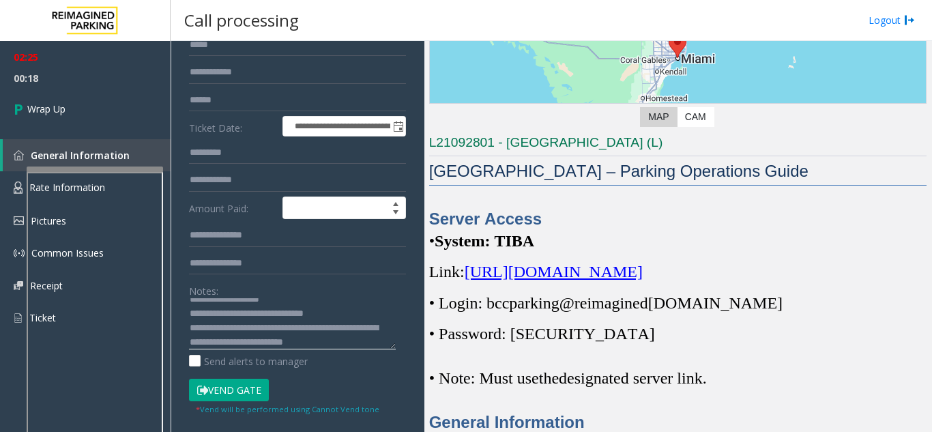
scroll to position [0, 0]
drag, startPoint x: 391, startPoint y: 349, endPoint x: 392, endPoint y: 435, distance: 86.0
click at [392, 431] on html "**********" at bounding box center [466, 216] width 932 height 432
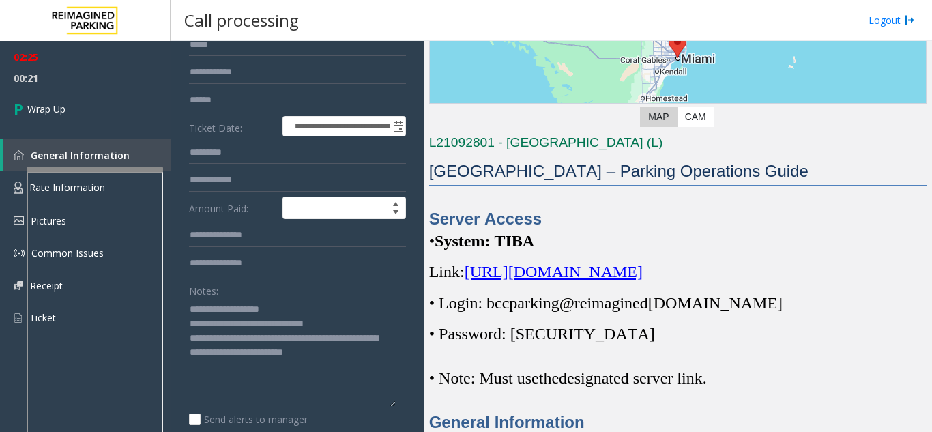
drag, startPoint x: 389, startPoint y: 348, endPoint x: 404, endPoint y: 444, distance: 97.4
click at [404, 431] on html "**********" at bounding box center [466, 216] width 932 height 432
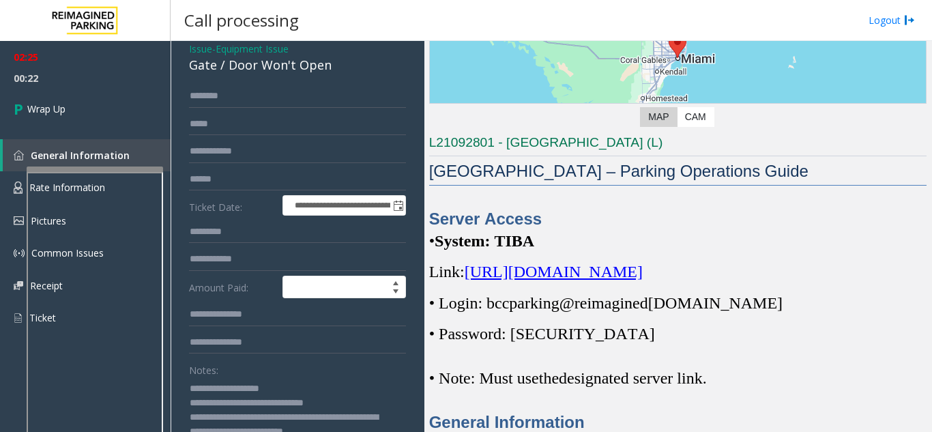
scroll to position [136, 0]
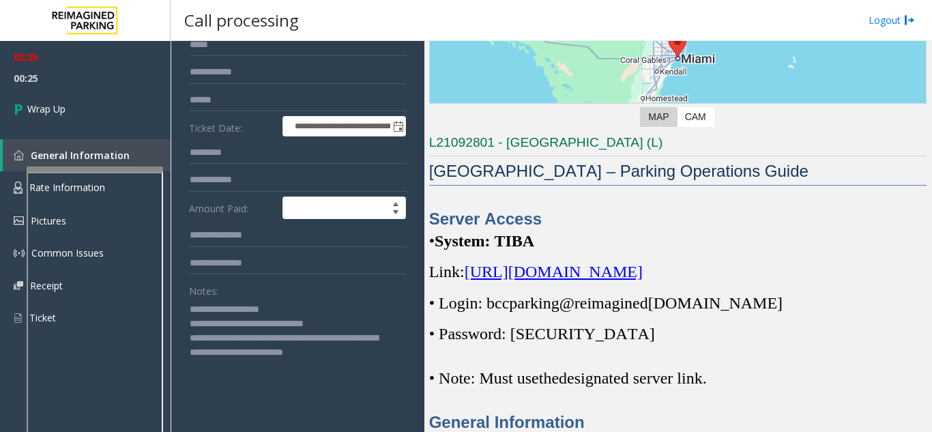
drag, startPoint x: 340, startPoint y: 328, endPoint x: 220, endPoint y: 311, distance: 121.2
click at [220, 311] on textarea at bounding box center [292, 371] width 207 height 147
click at [213, 341] on textarea at bounding box center [292, 371] width 207 height 147
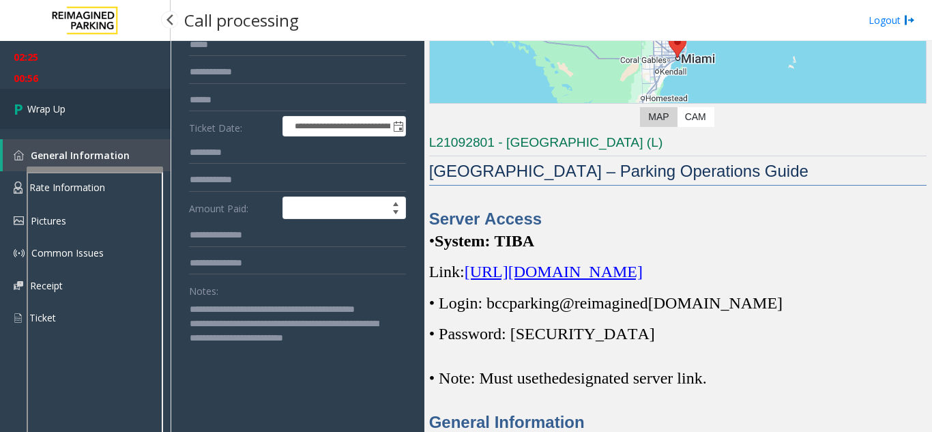
type textarea "**********"
click at [30, 109] on span "Wrap Up" at bounding box center [46, 109] width 38 height 14
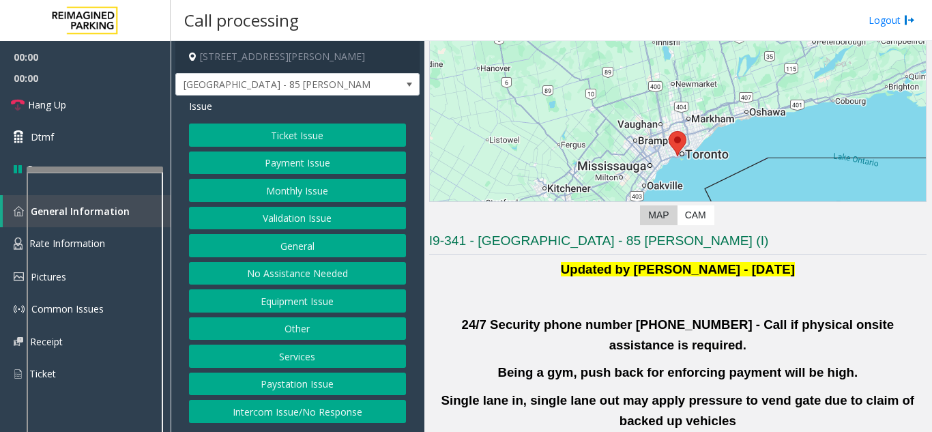
scroll to position [205, 0]
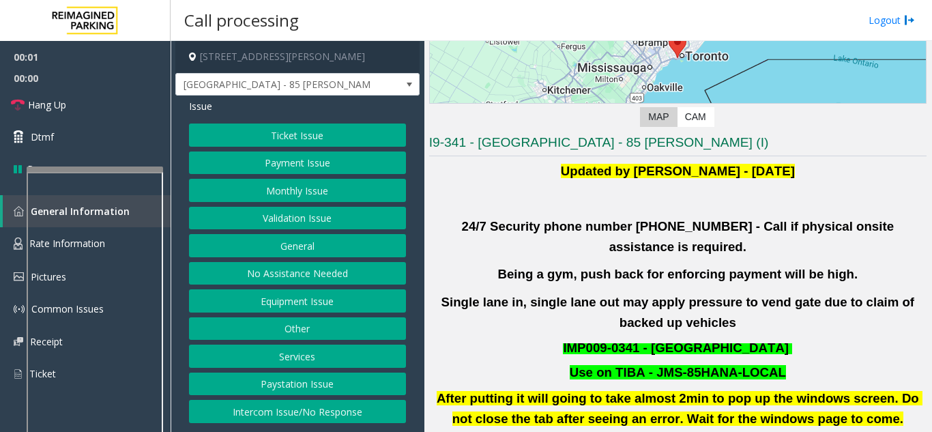
click at [288, 211] on button "Validation Issue" at bounding box center [297, 218] width 217 height 23
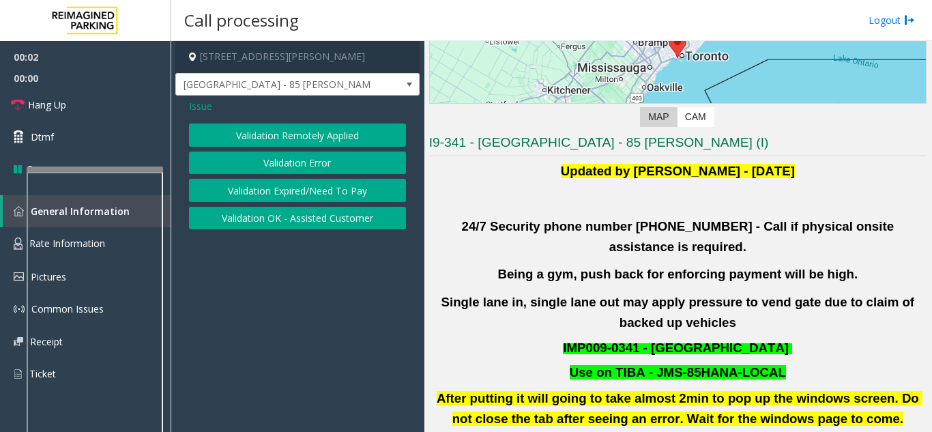
click at [272, 169] on button "Validation Error" at bounding box center [297, 163] width 217 height 23
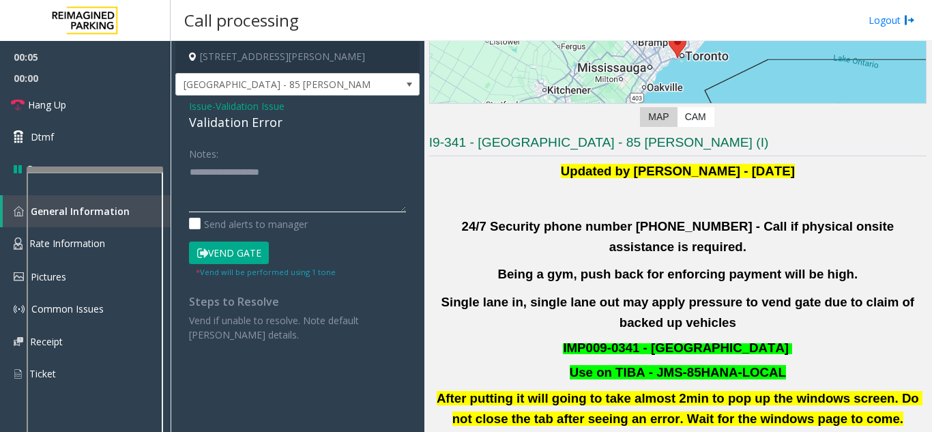
click at [237, 184] on textarea at bounding box center [297, 186] width 217 height 51
click at [237, 195] on textarea at bounding box center [297, 186] width 217 height 51
click at [275, 182] on textarea at bounding box center [297, 186] width 217 height 51
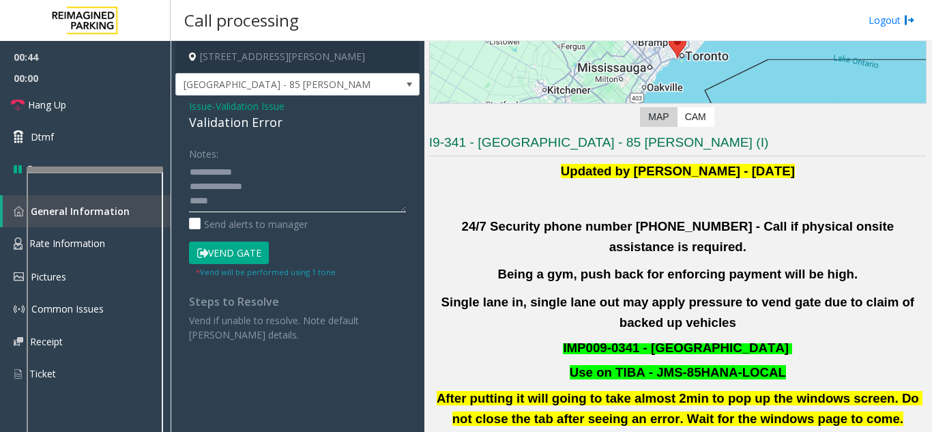
click at [246, 175] on textarea at bounding box center [297, 186] width 217 height 51
click at [239, 206] on textarea at bounding box center [297, 186] width 217 height 51
click at [231, 199] on textarea at bounding box center [297, 186] width 217 height 51
click at [226, 195] on textarea at bounding box center [297, 186] width 217 height 51
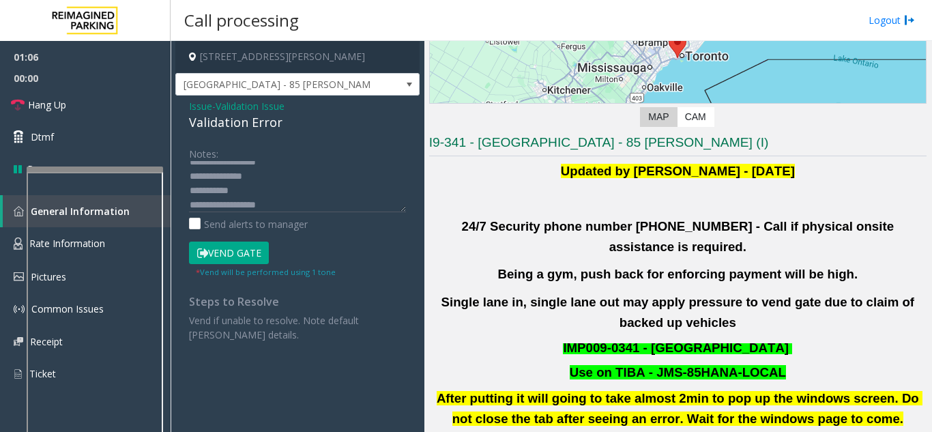
drag, startPoint x: 245, startPoint y: 257, endPoint x: 524, endPoint y: 165, distance: 293.9
click at [524, 165] on div "85 Hanna Avenue, Toronto, ON Liberty Village - 85 Hanna Issue - Validation Issu…" at bounding box center [551, 236] width 761 height 391
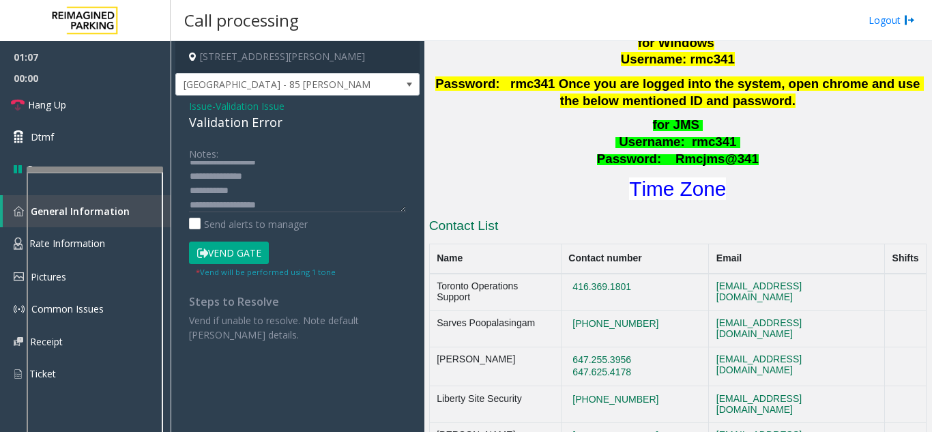
scroll to position [614, 0]
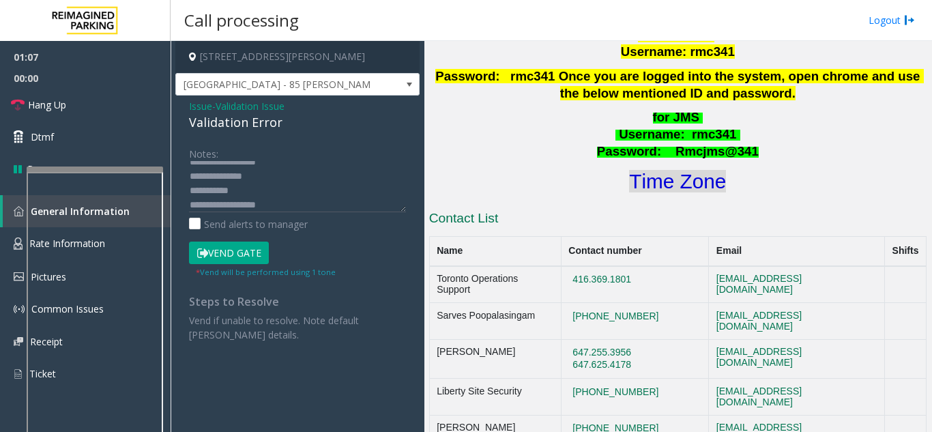
click at [654, 171] on font "Time Zone" at bounding box center [677, 181] width 97 height 23
click at [225, 255] on button "Vend Gate" at bounding box center [229, 253] width 80 height 23
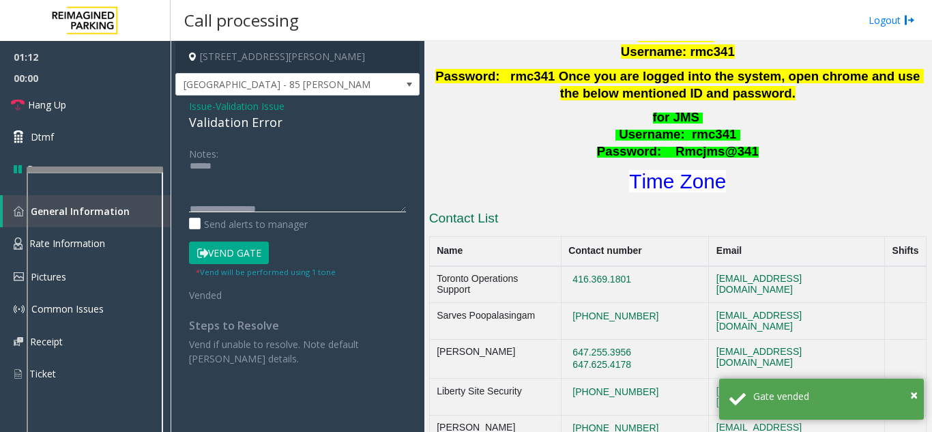
scroll to position [0, 0]
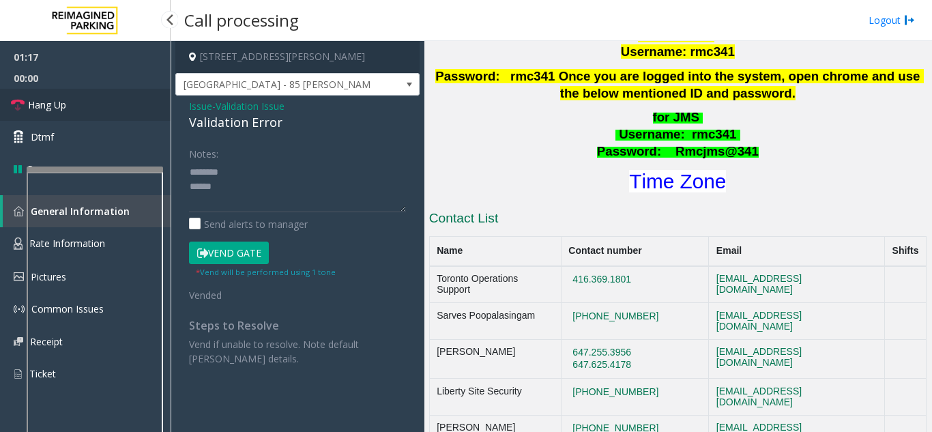
click at [72, 104] on link "Hang Up" at bounding box center [85, 105] width 171 height 32
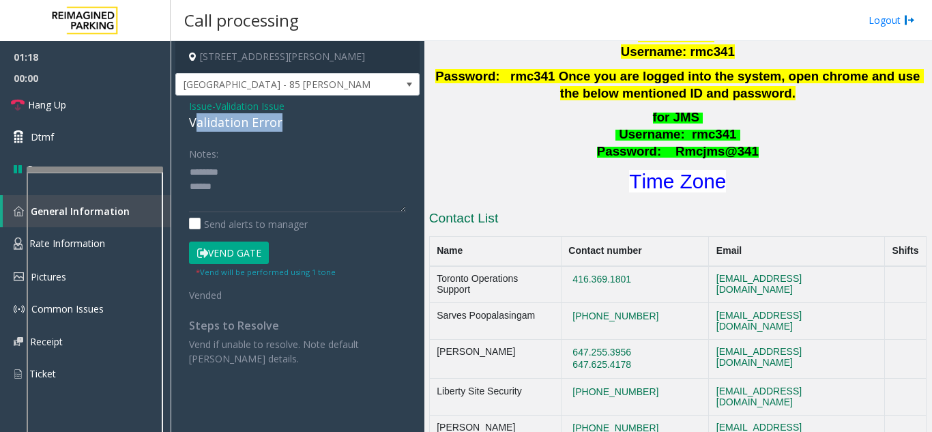
drag, startPoint x: 195, startPoint y: 125, endPoint x: 290, endPoint y: 118, distance: 95.8
click at [291, 118] on div "Validation Error" at bounding box center [297, 122] width 217 height 18
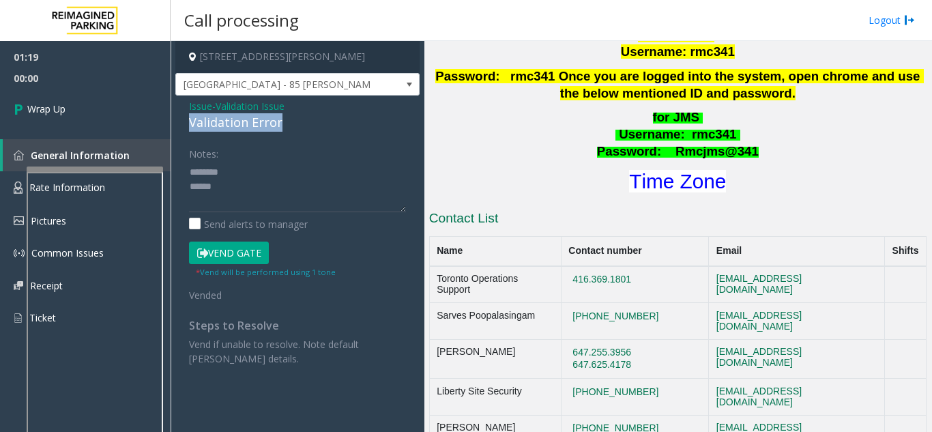
drag, startPoint x: 198, startPoint y: 121, endPoint x: 308, endPoint y: 119, distance: 109.9
click at [309, 119] on div "Issue - Validation Issue Validation Error Notes: Send alerts to manager Vend Ga…" at bounding box center [297, 238] width 244 height 284
click at [233, 188] on textarea at bounding box center [297, 186] width 217 height 51
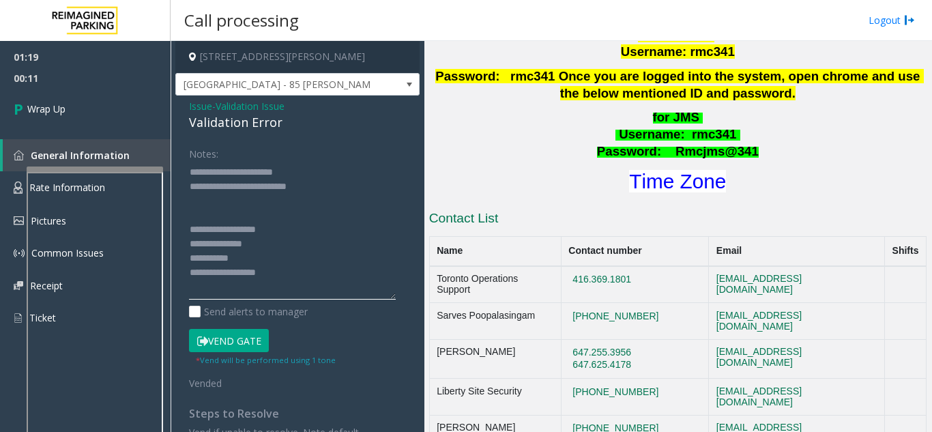
drag, startPoint x: 404, startPoint y: 210, endPoint x: 356, endPoint y: 300, distance: 102.9
click at [421, 310] on app-call-processing-form "85 Hanna Avenue, Toronto, ON Liberty Village - 85 Hanna Issue - Validation Issu…" at bounding box center [298, 236] width 254 height 391
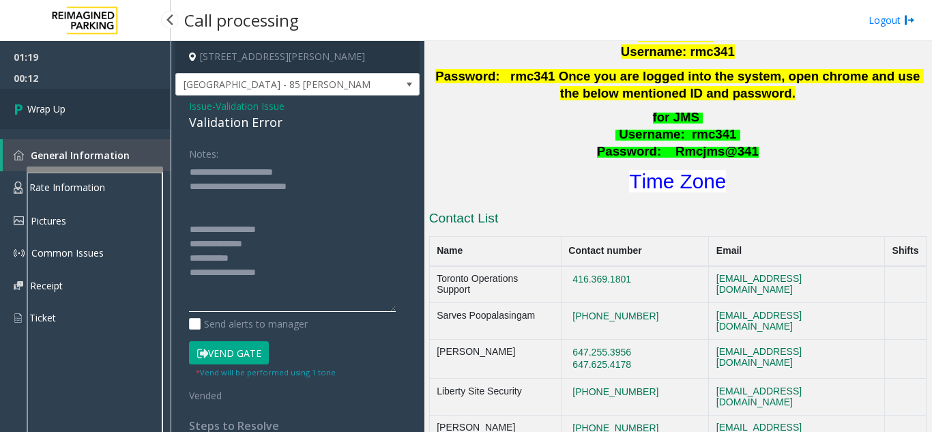
type textarea "**********"
click at [102, 107] on link "Wrap Up" at bounding box center [85, 109] width 171 height 40
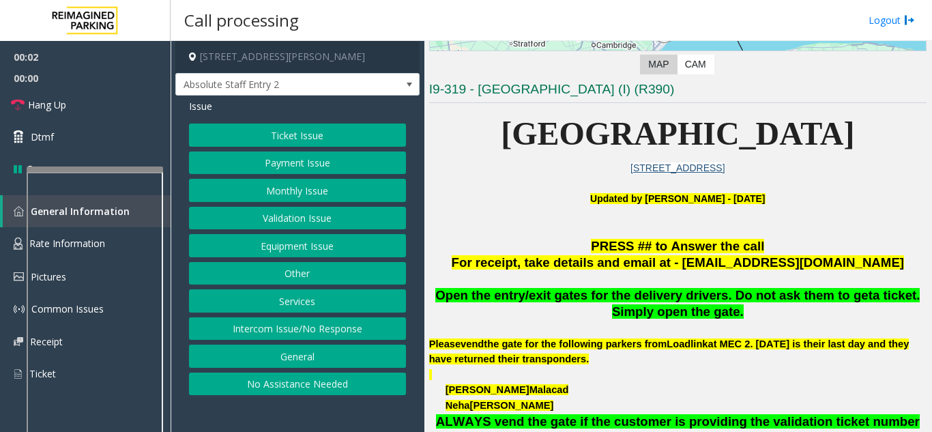
scroll to position [273, 0]
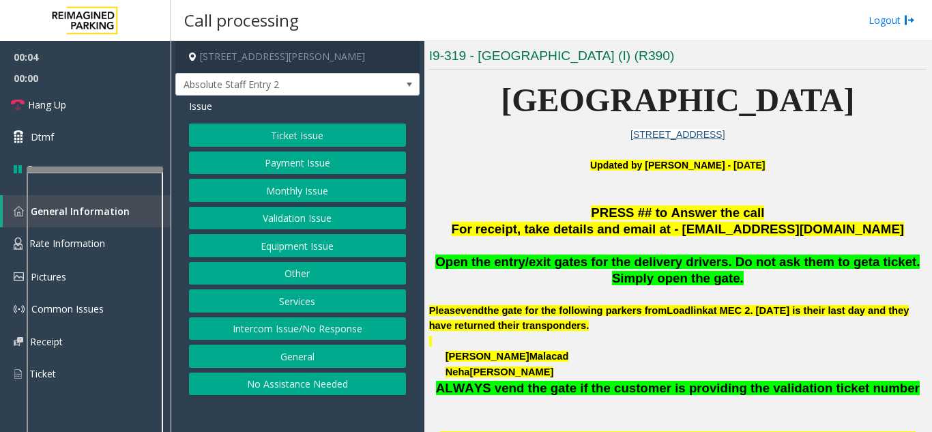
click at [356, 250] on button "Equipment Issue" at bounding box center [297, 245] width 217 height 23
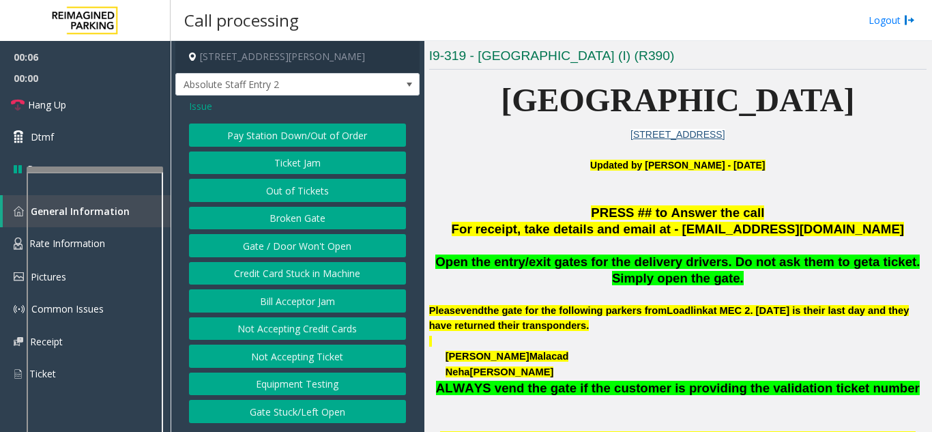
click at [326, 254] on button "Gate / Door Won't Open" at bounding box center [297, 245] width 217 height 23
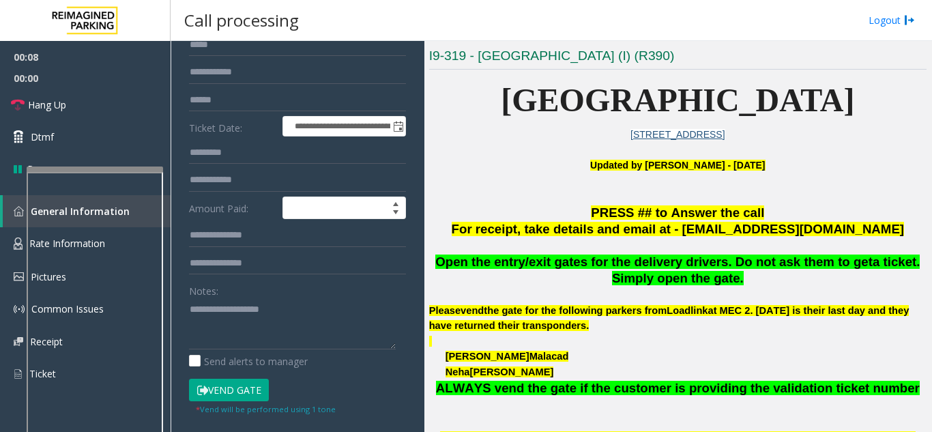
scroll to position [0, 0]
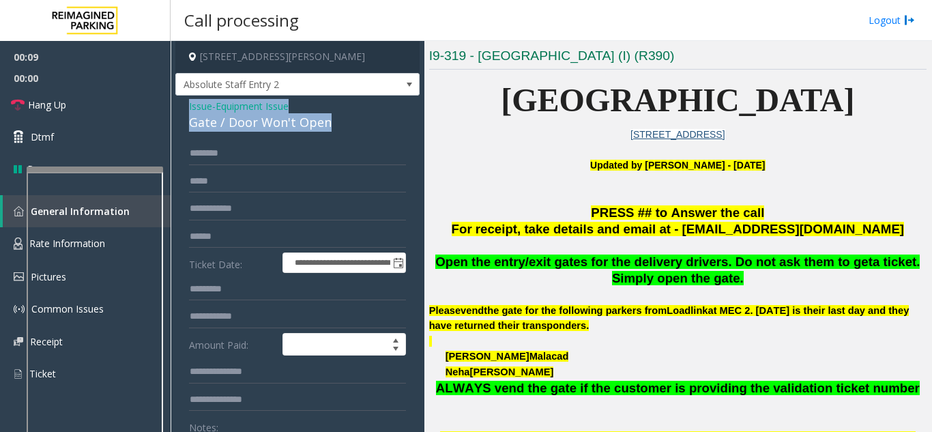
drag, startPoint x: 340, startPoint y: 120, endPoint x: 179, endPoint y: 109, distance: 161.5
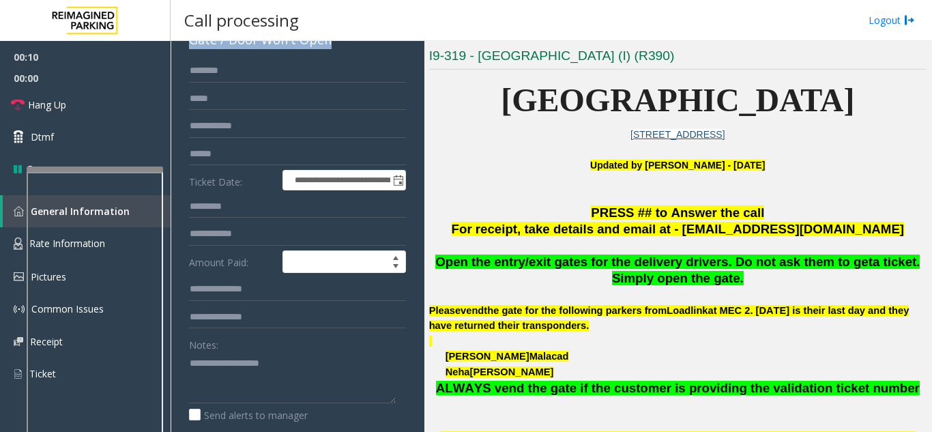
scroll to position [160, 0]
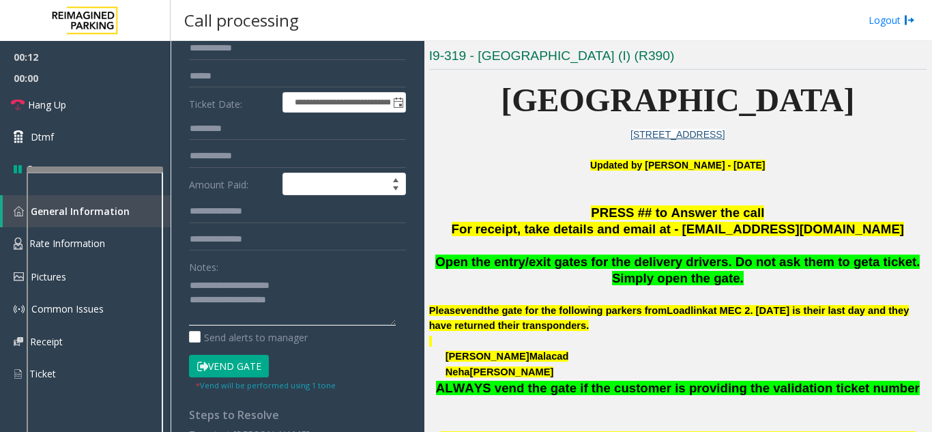
click at [317, 298] on textarea at bounding box center [292, 299] width 207 height 51
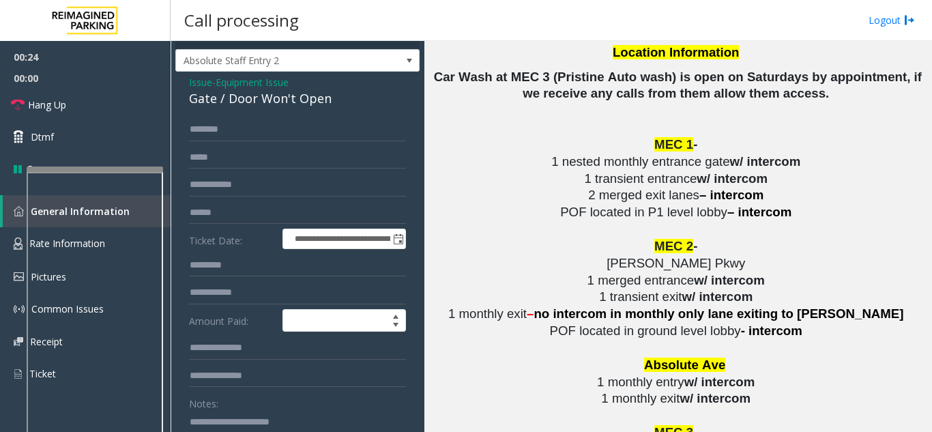
scroll to position [2457, 0]
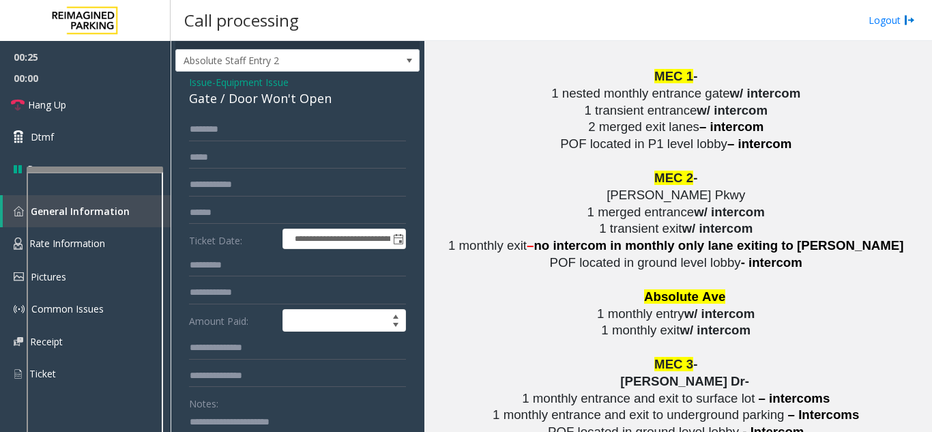
type textarea "**********"
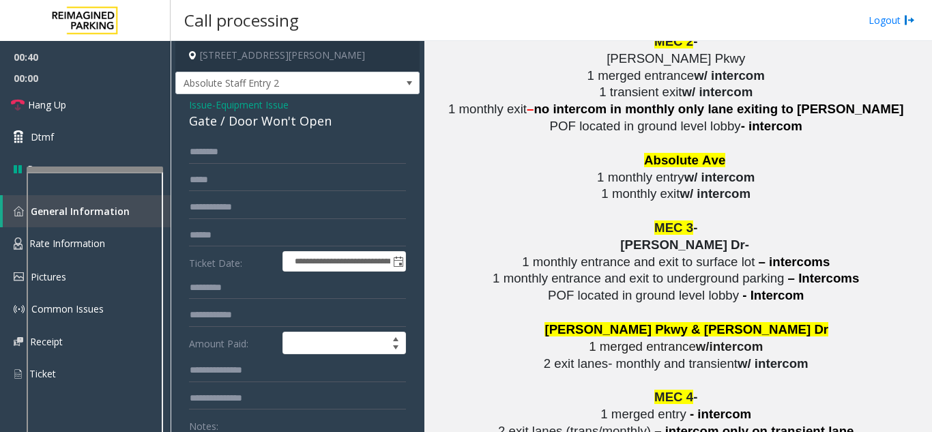
scroll to position [0, 0]
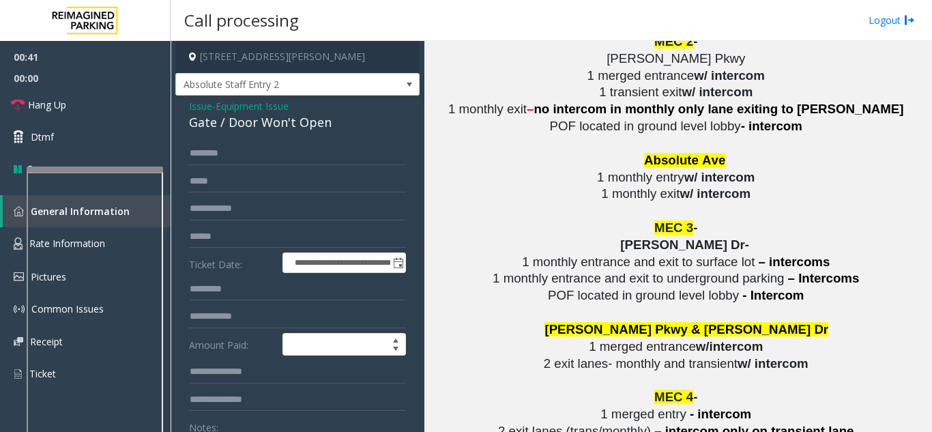
click at [254, 111] on span "Equipment Issue" at bounding box center [252, 106] width 73 height 14
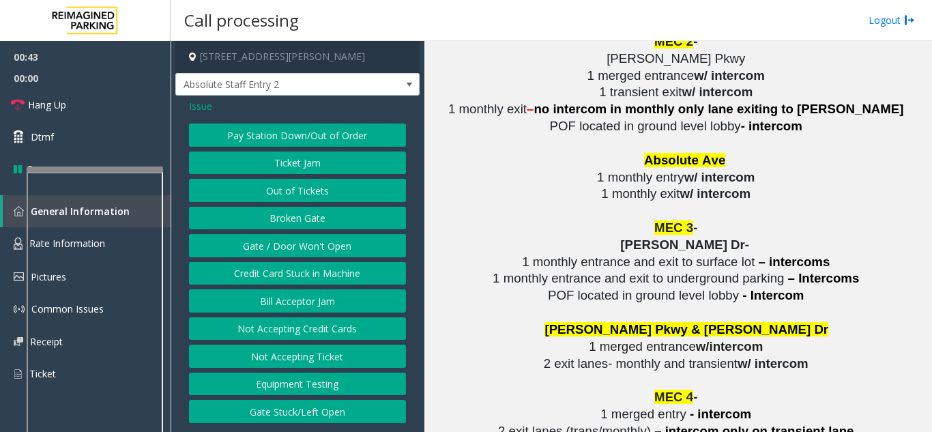
click at [201, 110] on span "Issue" at bounding box center [200, 106] width 23 height 14
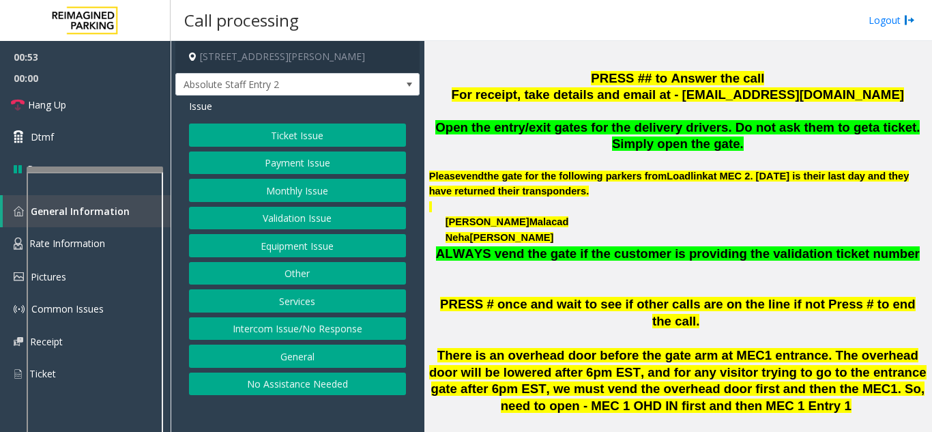
scroll to position [2439, 0]
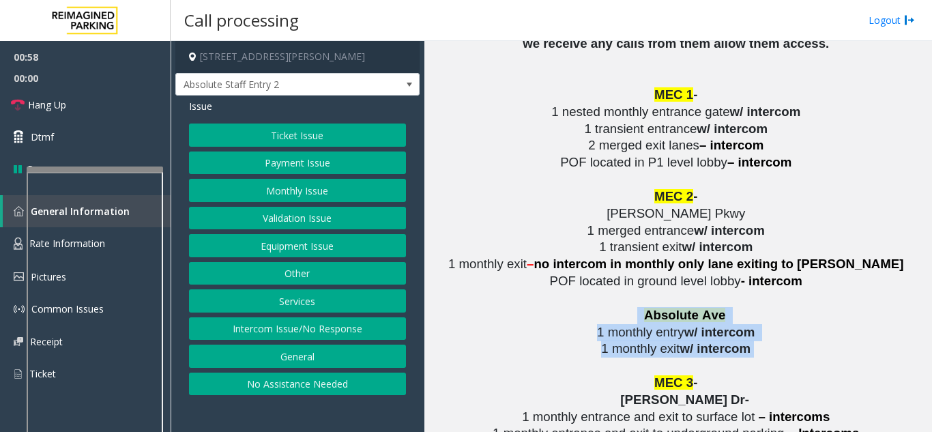
drag, startPoint x: 638, startPoint y: 232, endPoint x: 791, endPoint y: 273, distance: 158.3
click at [301, 300] on button "Services" at bounding box center [297, 300] width 217 height 23
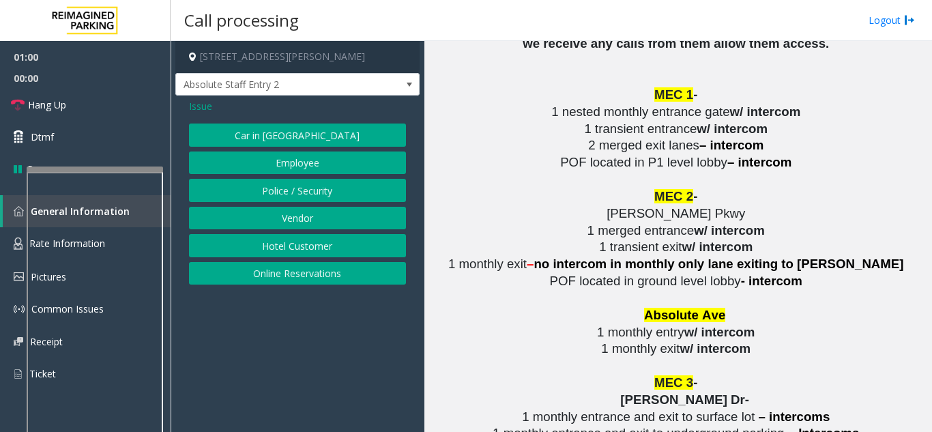
click at [196, 107] on span "Issue" at bounding box center [200, 106] width 23 height 14
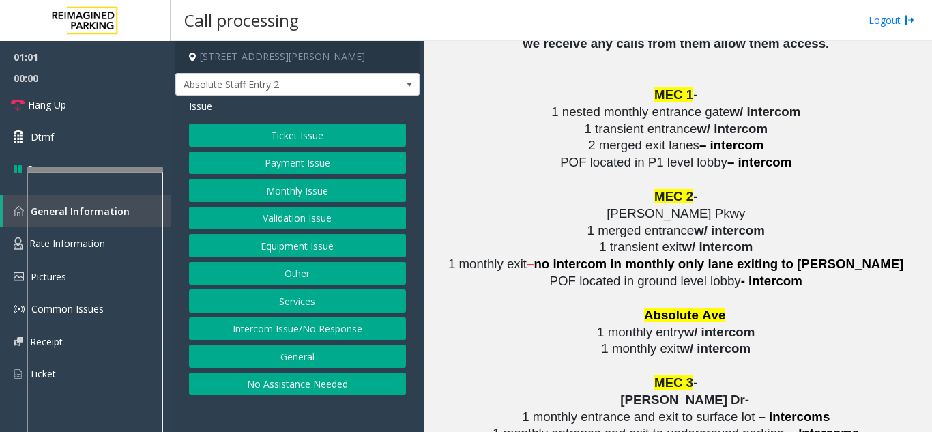
click at [311, 274] on button "Other" at bounding box center [297, 273] width 217 height 23
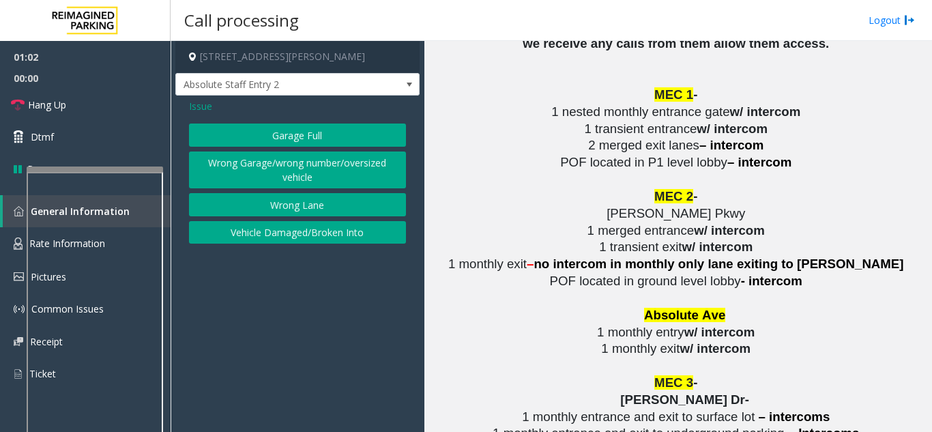
click at [323, 210] on button "Wrong Lane" at bounding box center [297, 204] width 217 height 23
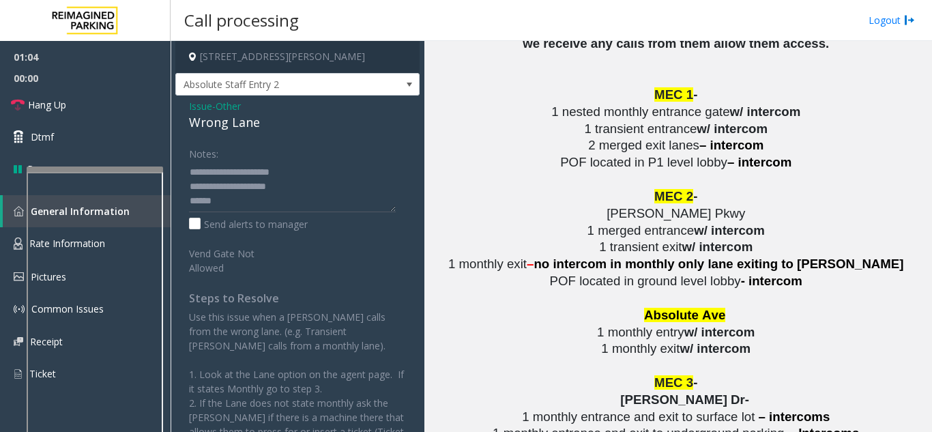
click at [195, 121] on div "Wrong Lane" at bounding box center [297, 122] width 217 height 18
drag, startPoint x: 195, startPoint y: 121, endPoint x: 224, endPoint y: 143, distance: 37.0
drag, startPoint x: 224, startPoint y: 143, endPoint x: 201, endPoint y: 123, distance: 30.4
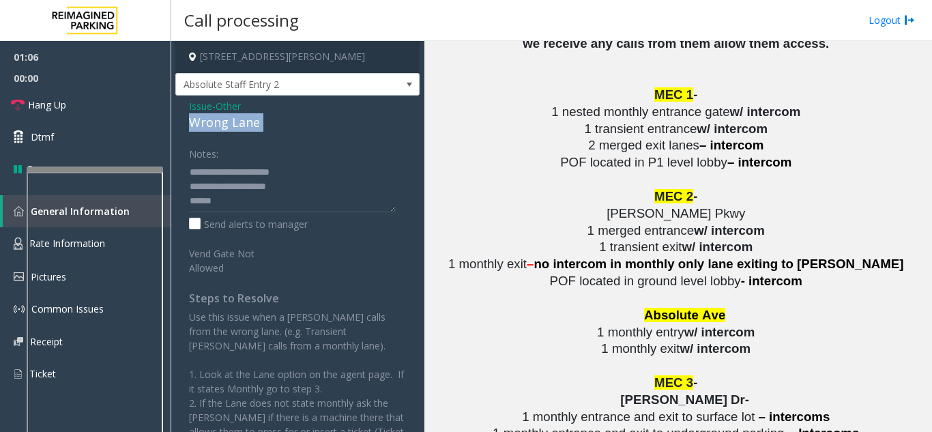
click at [201, 123] on div "Wrong Lane" at bounding box center [297, 122] width 217 height 18
drag, startPoint x: 201, startPoint y: 123, endPoint x: 209, endPoint y: 135, distance: 14.4
drag, startPoint x: 209, startPoint y: 135, endPoint x: 190, endPoint y: 123, distance: 22.1
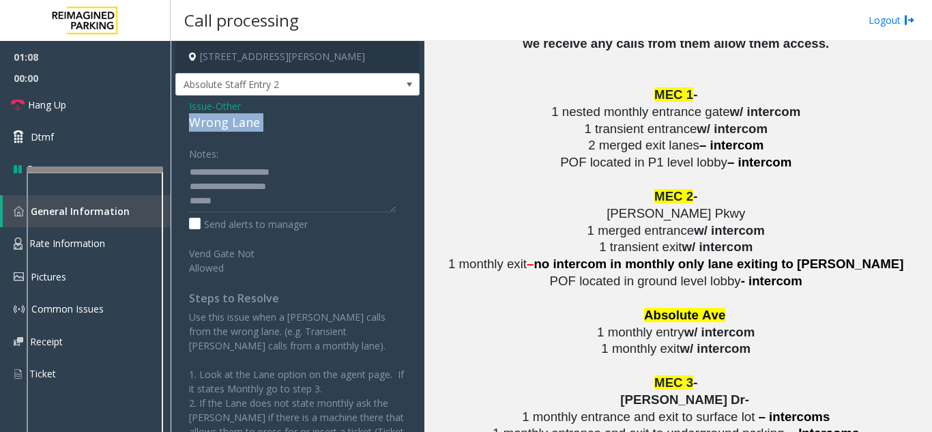
click at [190, 123] on div "Wrong Lane" at bounding box center [297, 122] width 217 height 18
drag, startPoint x: 190, startPoint y: 123, endPoint x: 197, endPoint y: 130, distance: 10.1
click at [191, 128] on div "Wrong Lane" at bounding box center [297, 122] width 217 height 18
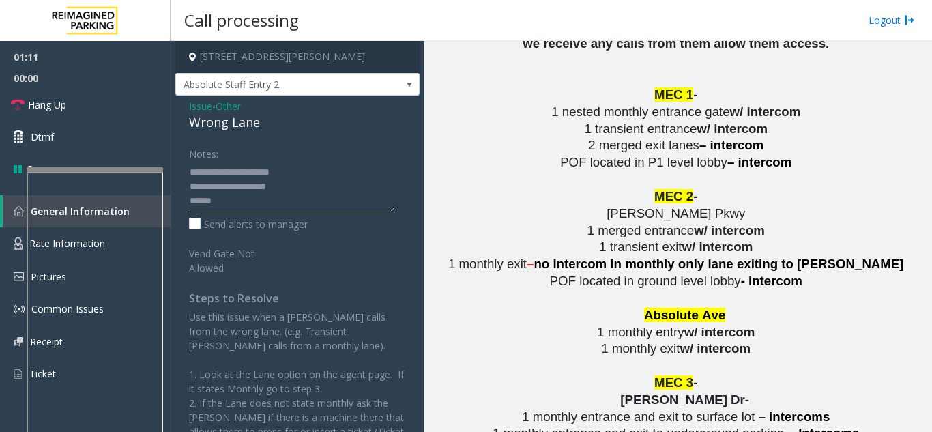
drag, startPoint x: 222, startPoint y: 171, endPoint x: 323, endPoint y: 167, distance: 101.1
click at [321, 169] on textarea at bounding box center [292, 186] width 207 height 51
drag, startPoint x: 192, startPoint y: 122, endPoint x: 237, endPoint y: 127, distance: 45.3
click at [268, 126] on div "Wrong Lane" at bounding box center [297, 122] width 217 height 18
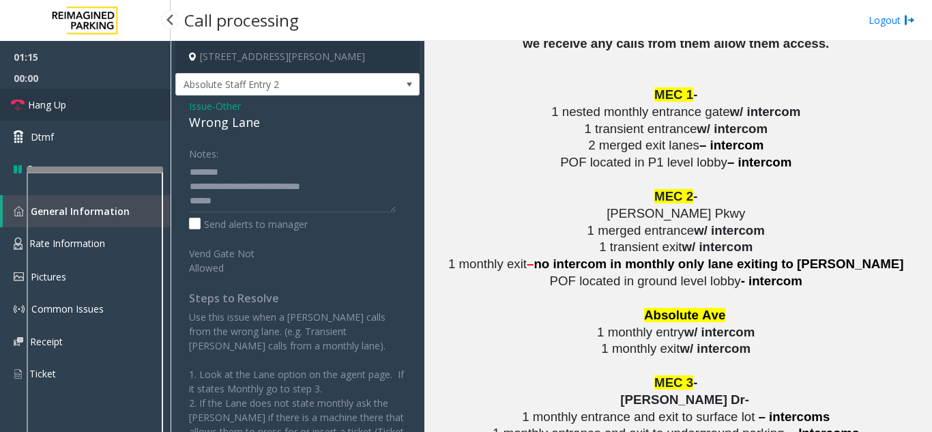
click at [70, 106] on link "Hang Up" at bounding box center [85, 105] width 171 height 32
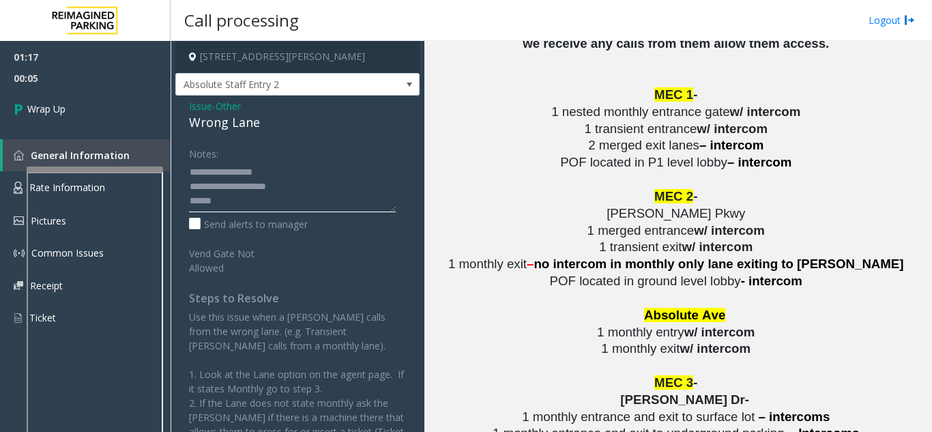
drag, startPoint x: 190, startPoint y: 189, endPoint x: 300, endPoint y: 188, distance: 109.2
click at [300, 188] on textarea at bounding box center [292, 186] width 207 height 51
click at [222, 189] on textarea at bounding box center [292, 186] width 207 height 51
drag, startPoint x: 620, startPoint y: 253, endPoint x: 700, endPoint y: 258, distance: 80.7
click at [685, 325] on span "1 monthly entry" at bounding box center [640, 332] width 87 height 14
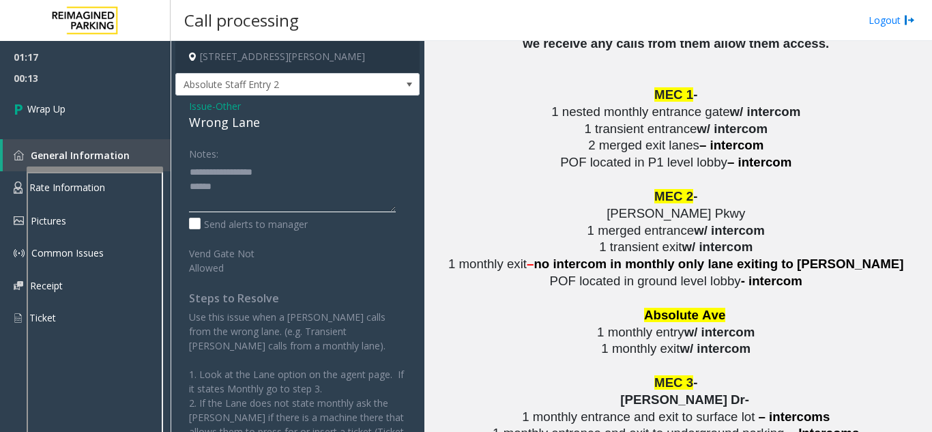
click at [293, 195] on textarea at bounding box center [292, 186] width 207 height 51
paste textarea "**********"
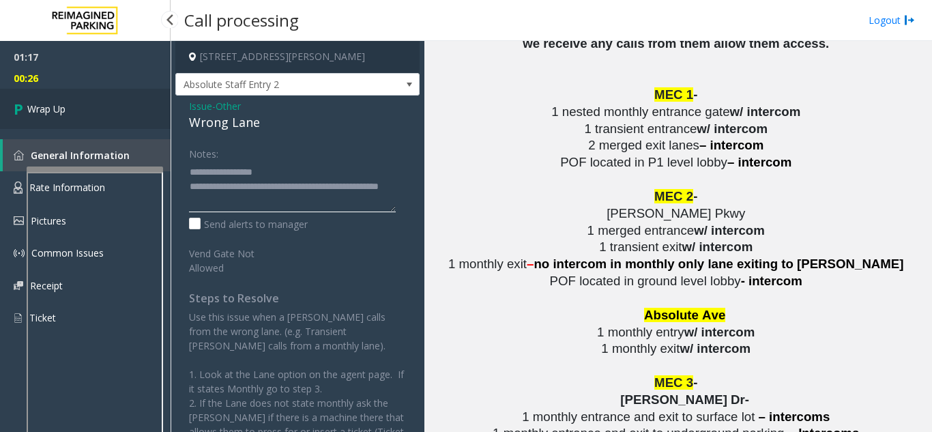
type textarea "**********"
click at [88, 114] on link "Wrap Up" at bounding box center [85, 109] width 171 height 40
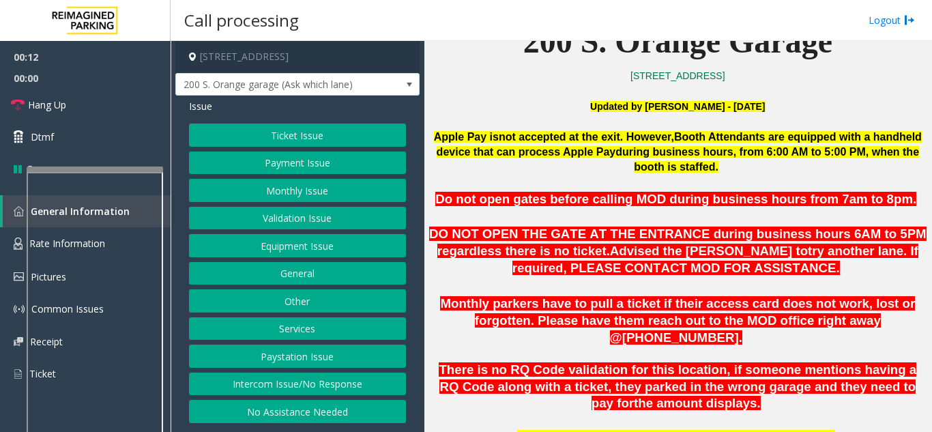
scroll to position [341, 0]
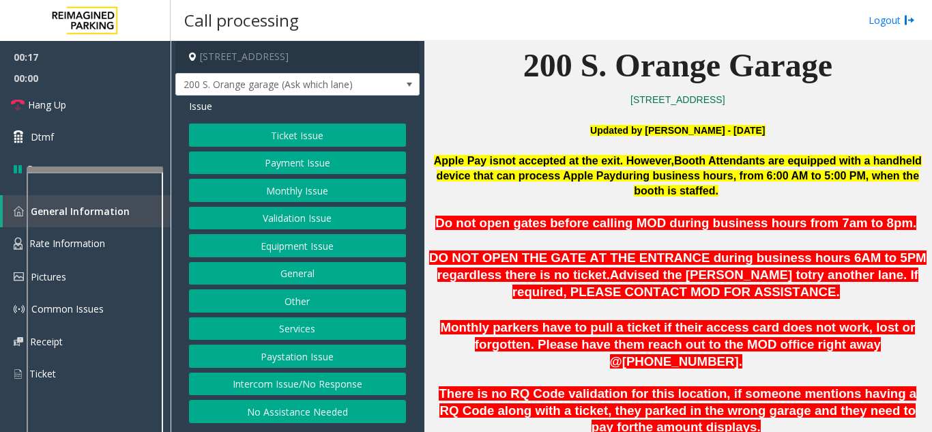
click at [304, 252] on button "Equipment Issue" at bounding box center [297, 245] width 217 height 23
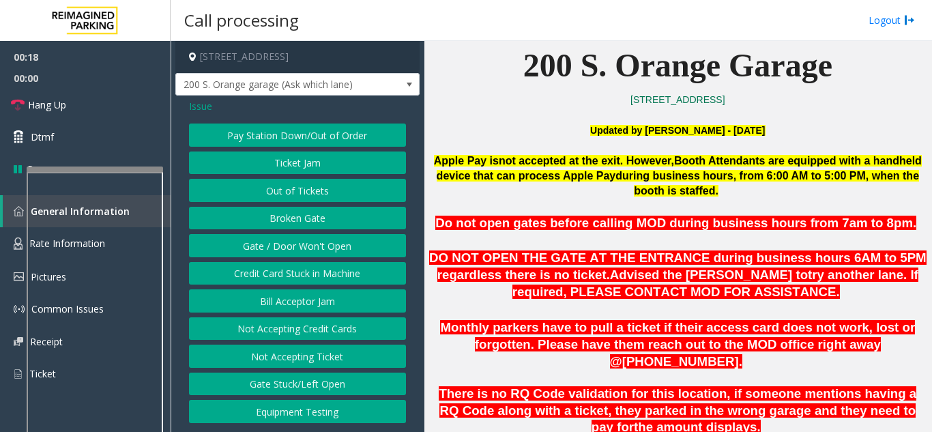
click at [288, 250] on button "Gate / Door Won't Open" at bounding box center [297, 245] width 217 height 23
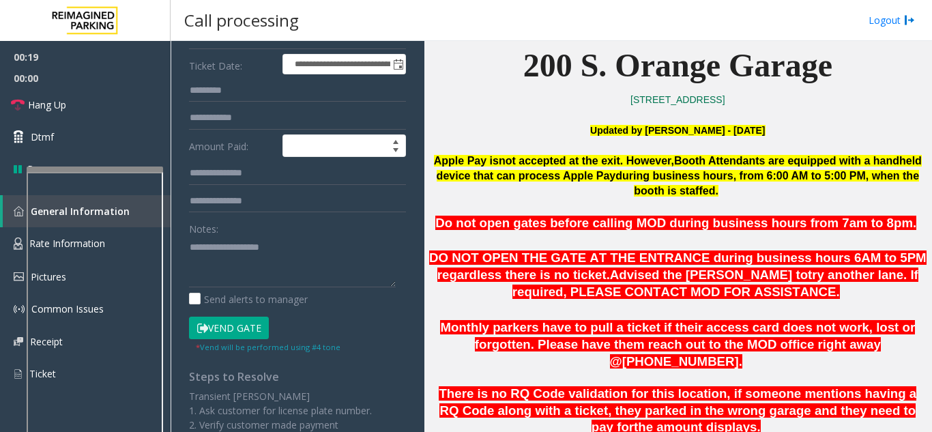
scroll to position [205, 0]
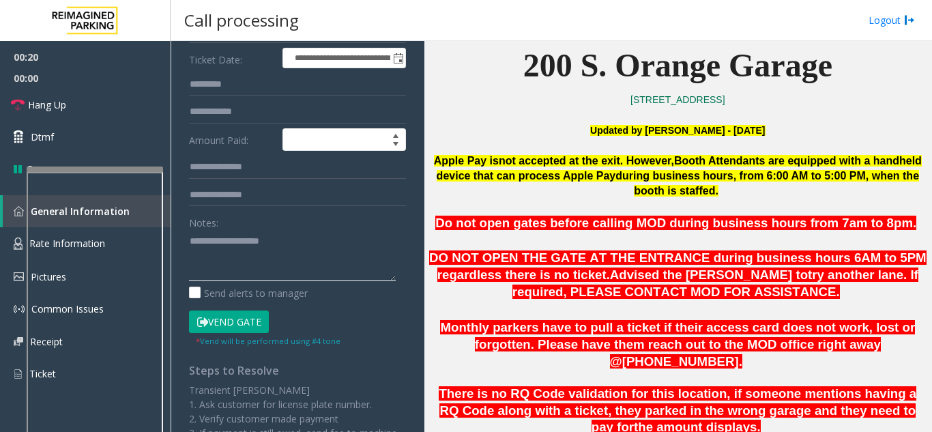
click at [240, 263] on textarea at bounding box center [292, 255] width 207 height 51
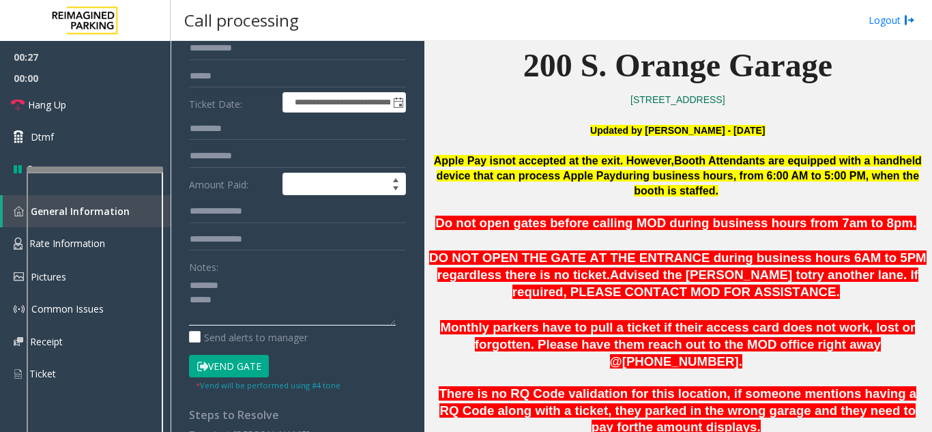
scroll to position [136, 0]
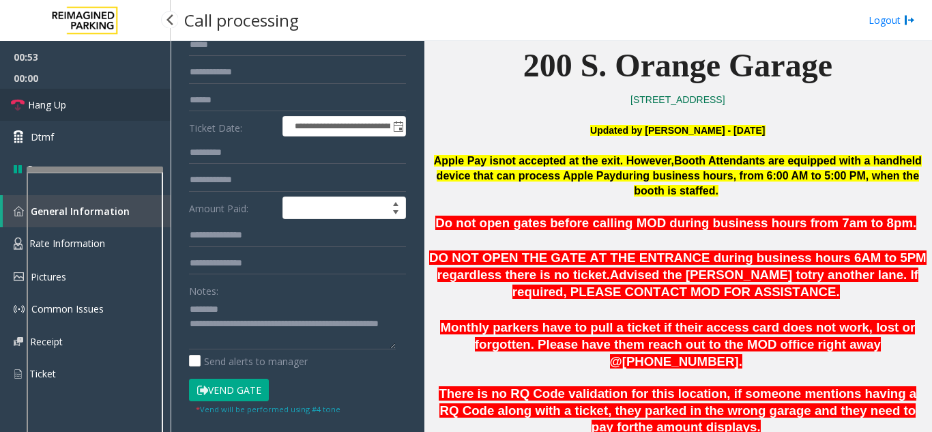
click at [106, 117] on link "Hang Up" at bounding box center [85, 105] width 171 height 32
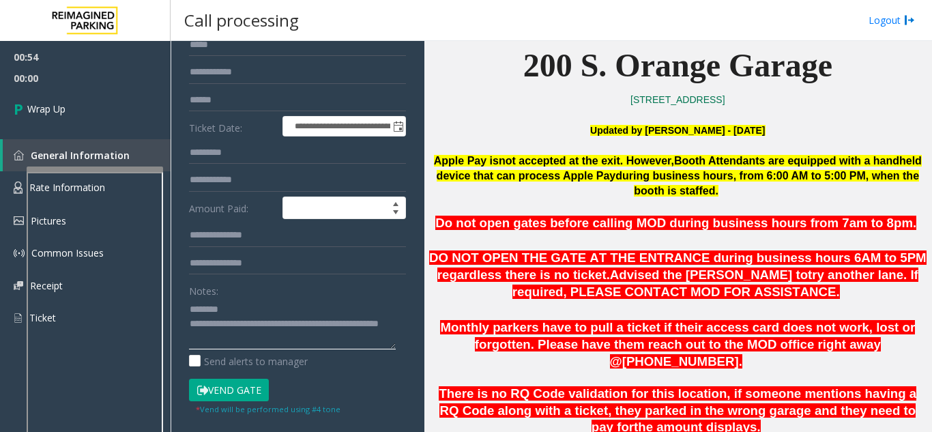
paste textarea "**********"
click at [231, 343] on textarea at bounding box center [292, 323] width 207 height 51
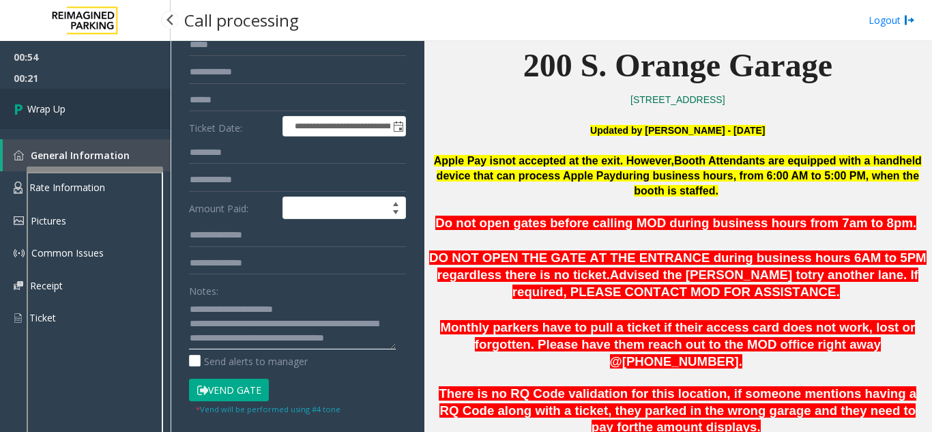
type textarea "**********"
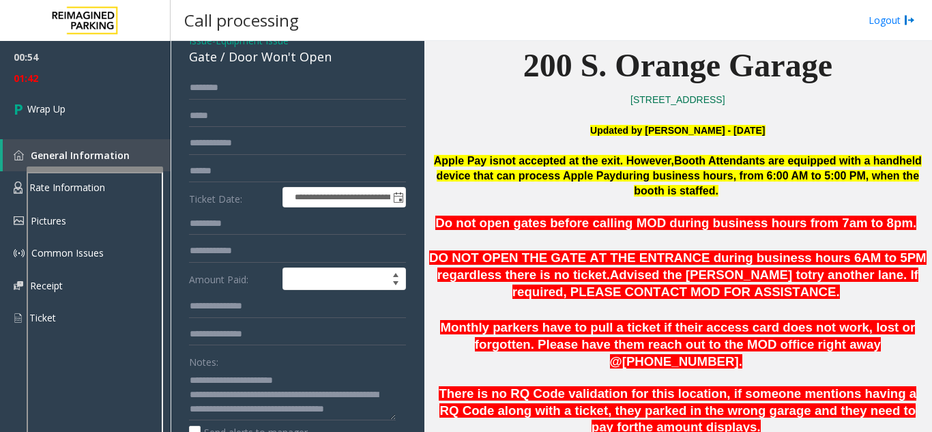
scroll to position [136, 0]
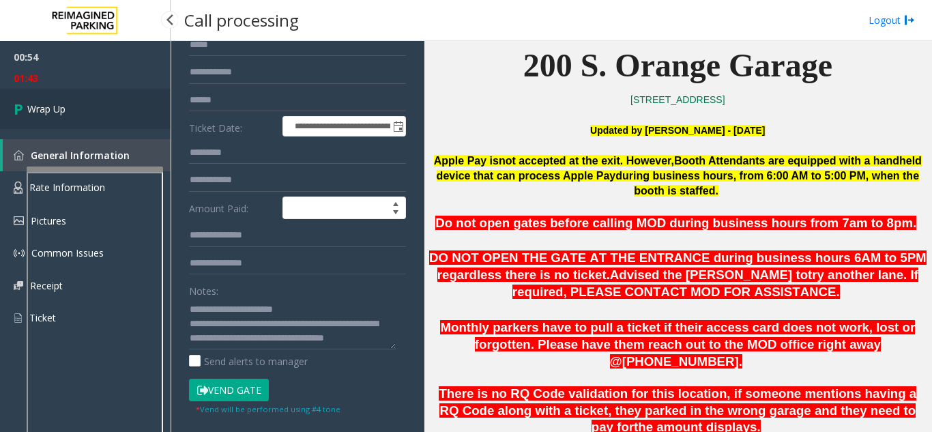
click at [53, 113] on span "Wrap Up" at bounding box center [46, 109] width 38 height 14
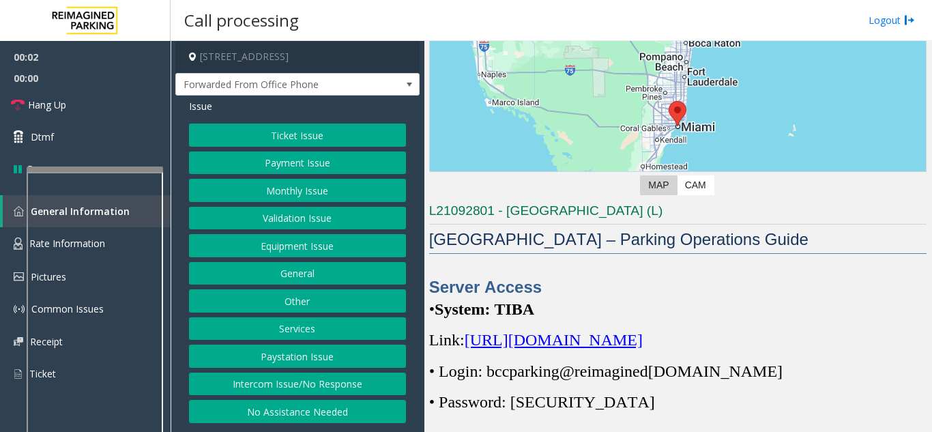
scroll to position [205, 0]
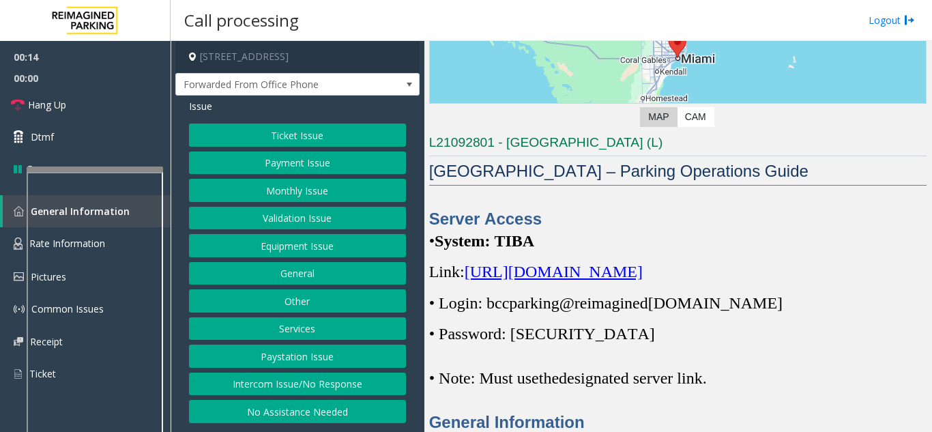
click at [322, 250] on button "Equipment Issue" at bounding box center [297, 245] width 217 height 23
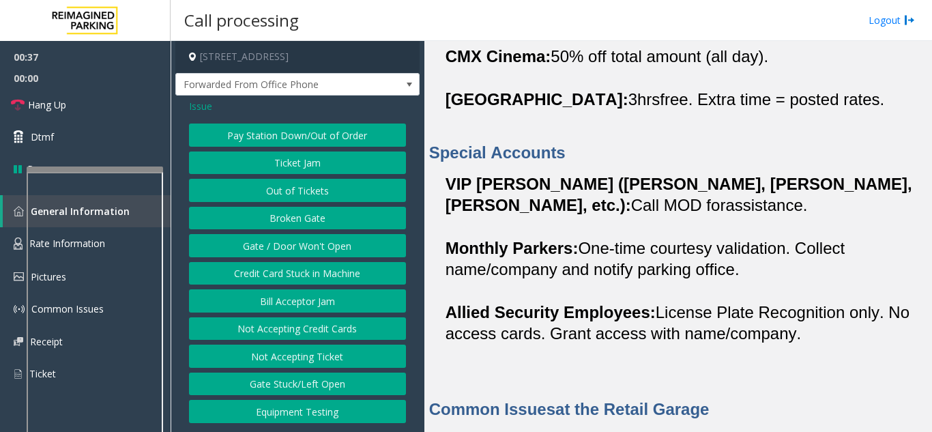
scroll to position [980, 0]
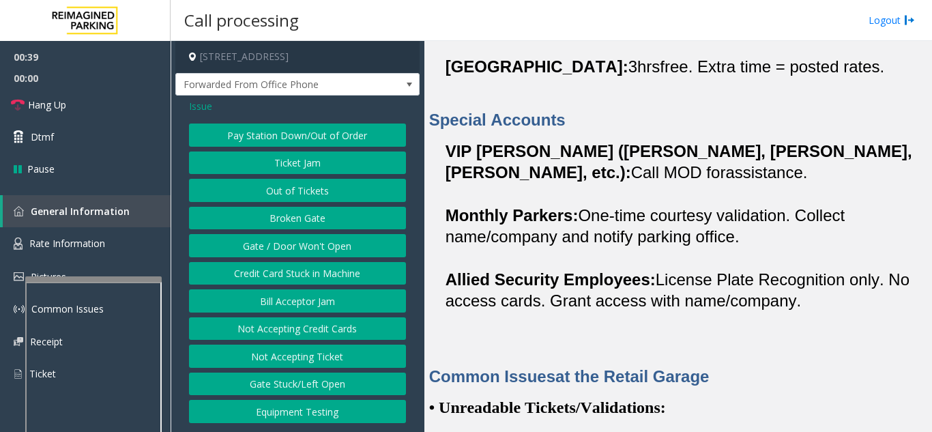
click at [86, 276] on div at bounding box center [93, 278] width 136 height 5
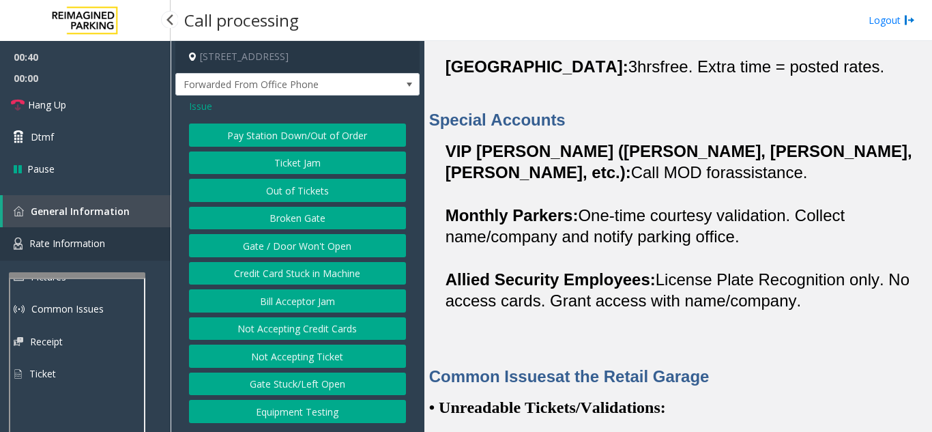
click at [81, 246] on span "Rate Information" at bounding box center [67, 243] width 76 height 13
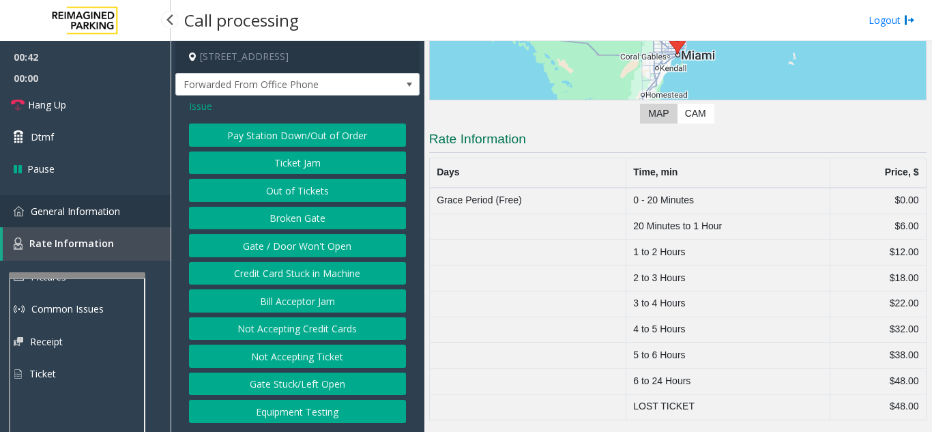
click at [86, 213] on span "General Information" at bounding box center [75, 211] width 89 height 13
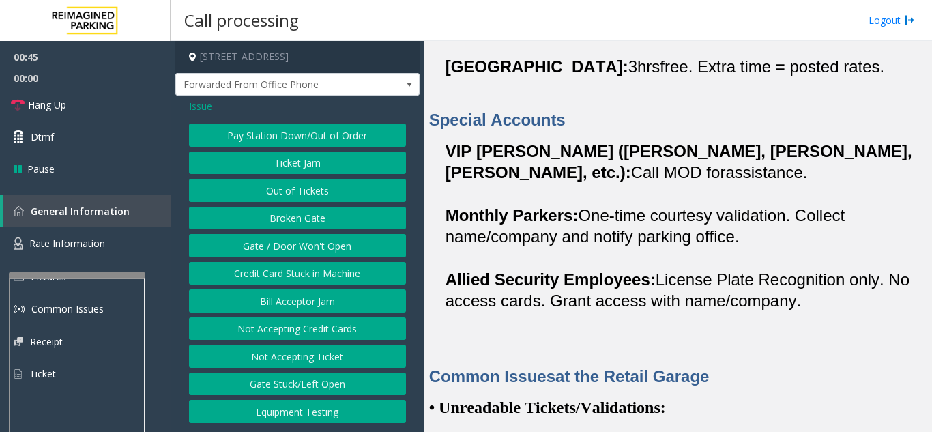
click at [274, 135] on button "Pay Station Down/Out of Order" at bounding box center [297, 135] width 217 height 23
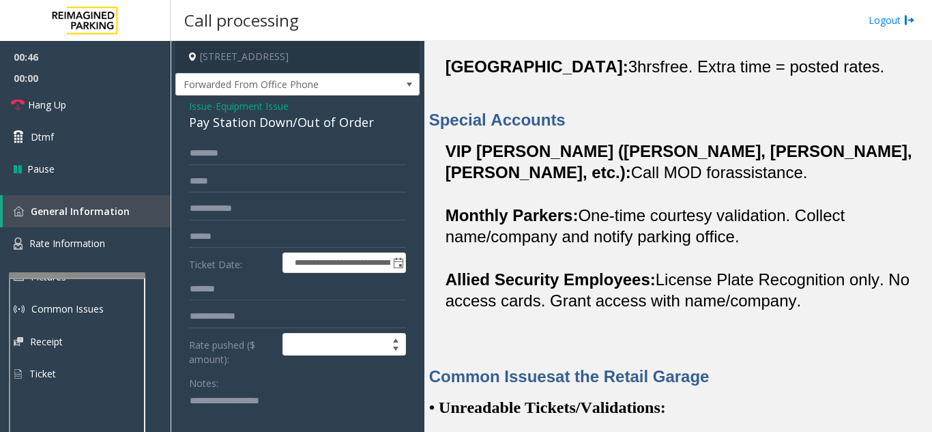
click at [229, 105] on span "Equipment Issue" at bounding box center [252, 106] width 73 height 14
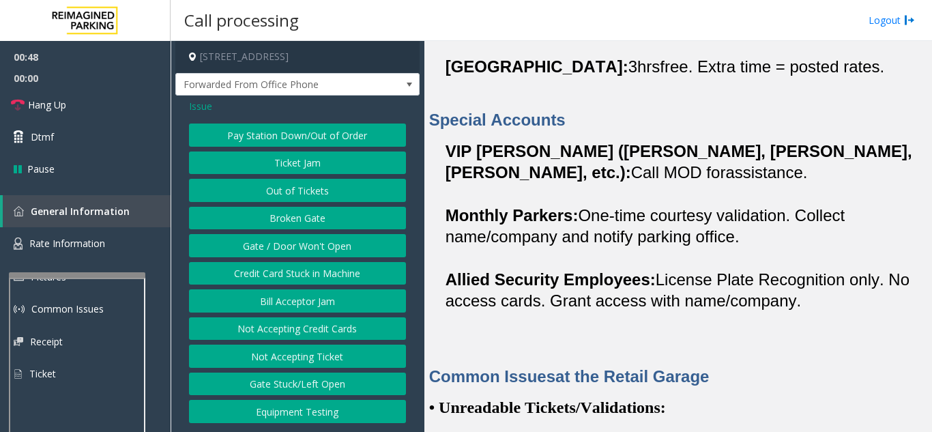
click at [196, 107] on span "Issue" at bounding box center [200, 106] width 23 height 14
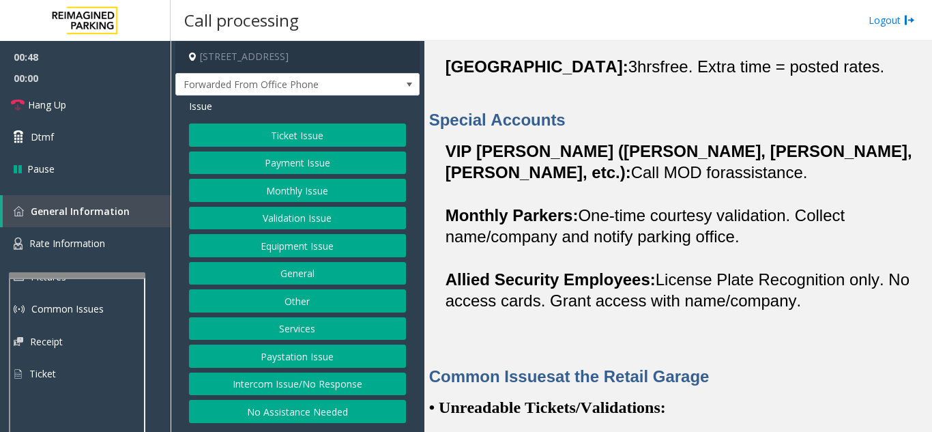
click at [263, 136] on button "Ticket Issue" at bounding box center [297, 135] width 217 height 23
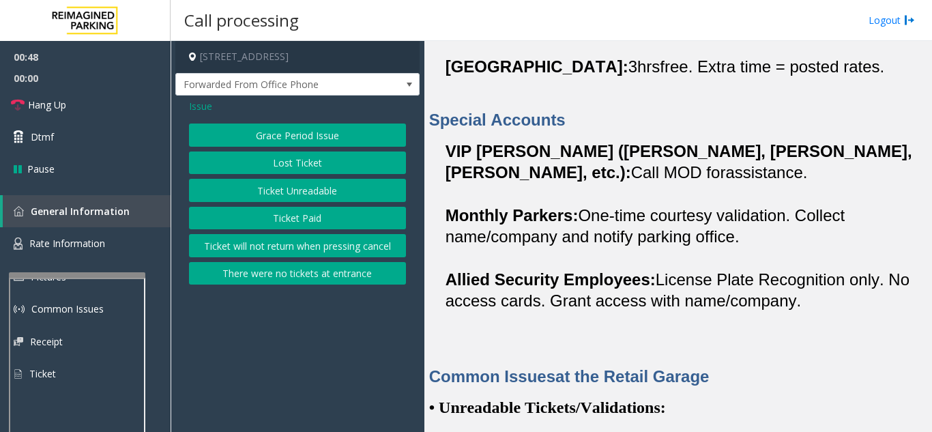
click at [289, 134] on button "Grace Period Issue" at bounding box center [297, 135] width 217 height 23
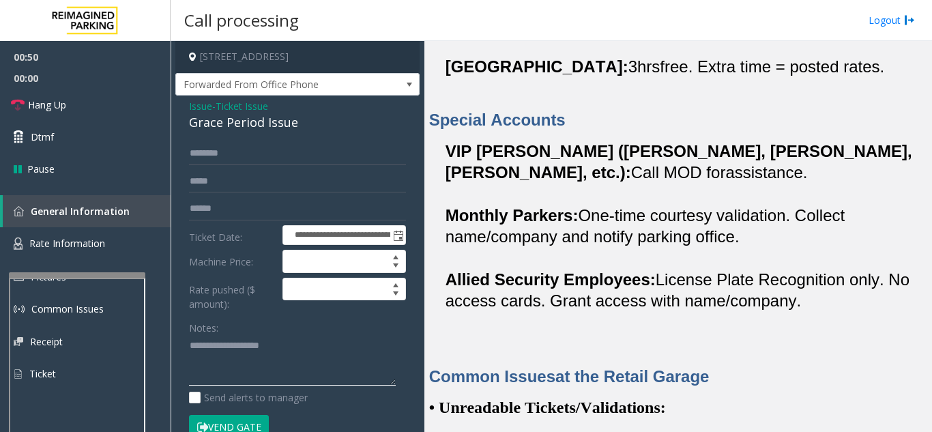
click at [204, 343] on textarea at bounding box center [292, 360] width 207 height 51
click at [232, 347] on textarea at bounding box center [292, 360] width 207 height 51
drag, startPoint x: 227, startPoint y: 351, endPoint x: 273, endPoint y: 343, distance: 46.5
click at [273, 343] on textarea at bounding box center [292, 360] width 207 height 51
click at [230, 358] on textarea at bounding box center [292, 360] width 207 height 51
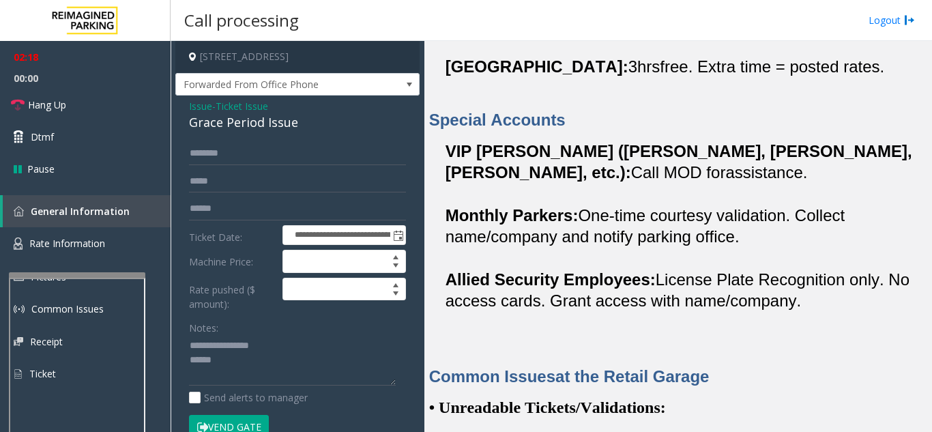
click at [196, 131] on div "Grace Period Issue" at bounding box center [297, 122] width 217 height 18
click at [281, 349] on textarea at bounding box center [292, 360] width 207 height 51
paste textarea "**********"
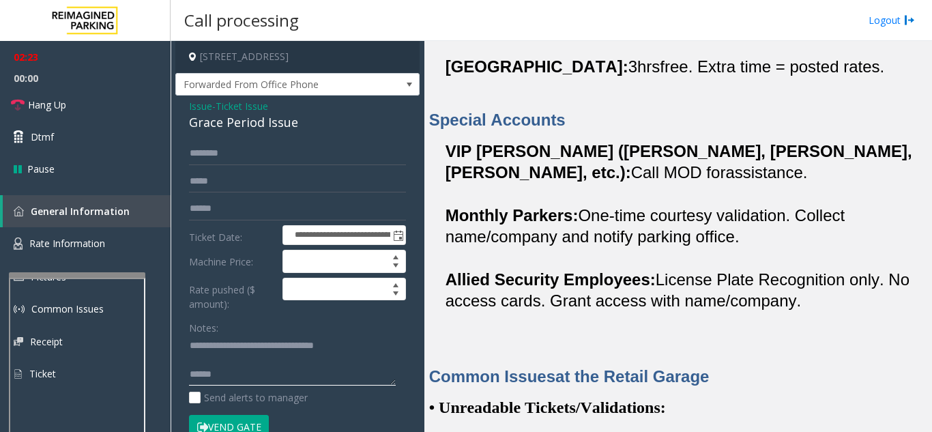
drag, startPoint x: 273, startPoint y: 347, endPoint x: 227, endPoint y: 345, distance: 45.8
click at [227, 345] on textarea at bounding box center [292, 360] width 207 height 51
type textarea "**********"
click at [229, 349] on textarea at bounding box center [292, 360] width 207 height 51
click at [209, 207] on input "text" at bounding box center [297, 208] width 217 height 23
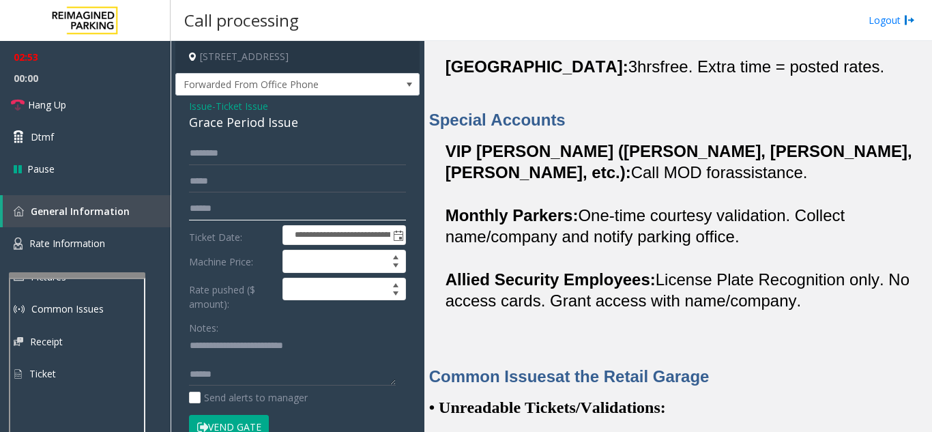
paste input "********"
type input "********"
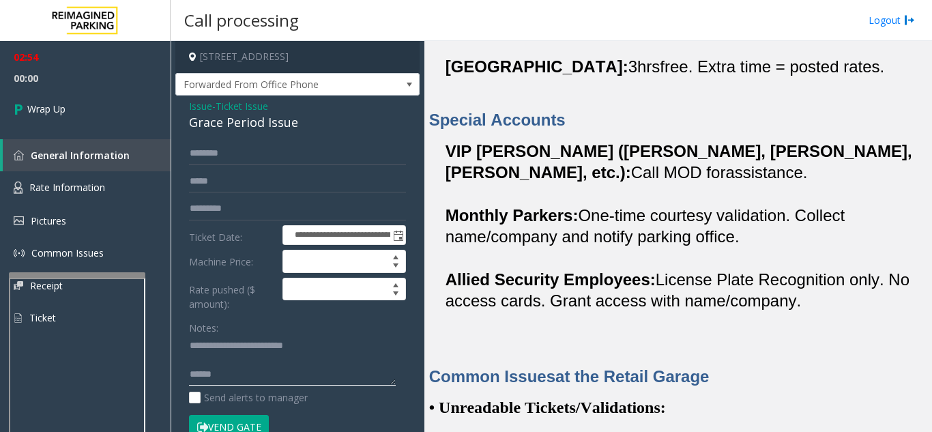
click at [224, 350] on textarea at bounding box center [292, 360] width 207 height 51
click at [265, 367] on textarea at bounding box center [292, 360] width 207 height 51
click at [271, 375] on textarea at bounding box center [292, 360] width 207 height 51
click at [190, 384] on textarea at bounding box center [292, 360] width 207 height 51
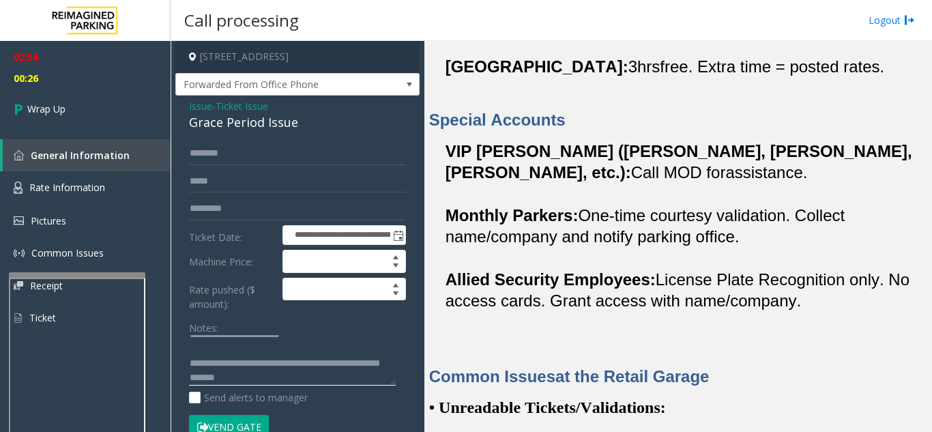
click at [222, 380] on textarea at bounding box center [292, 360] width 207 height 51
type textarea "**********"
click at [75, 112] on link "Wrap Up" at bounding box center [85, 109] width 171 height 40
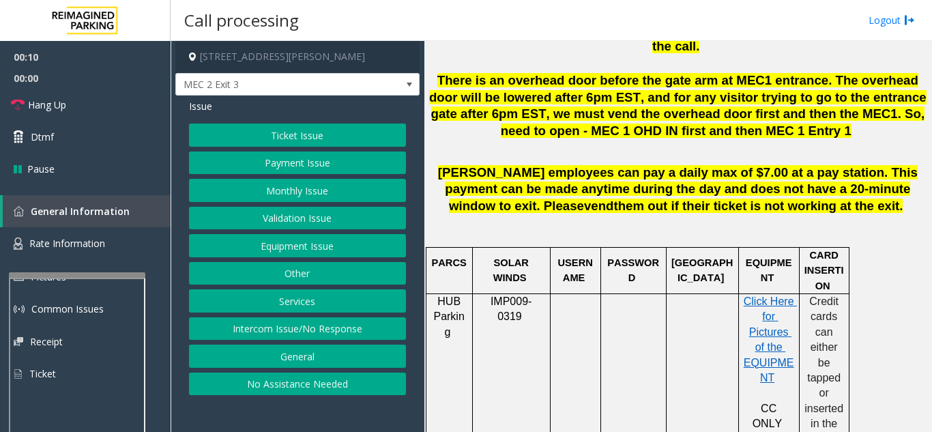
scroll to position [887, 0]
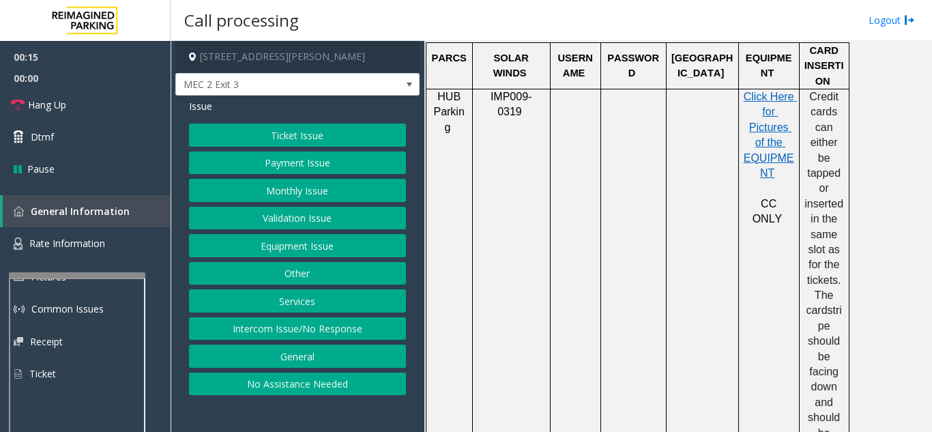
click at [332, 163] on button "Payment Issue" at bounding box center [297, 163] width 217 height 23
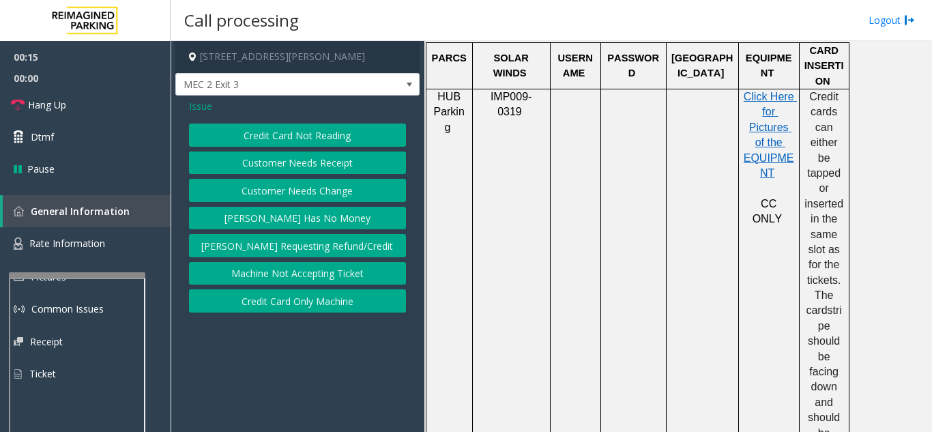
click at [295, 136] on button "Credit Card Not Reading" at bounding box center [297, 135] width 217 height 23
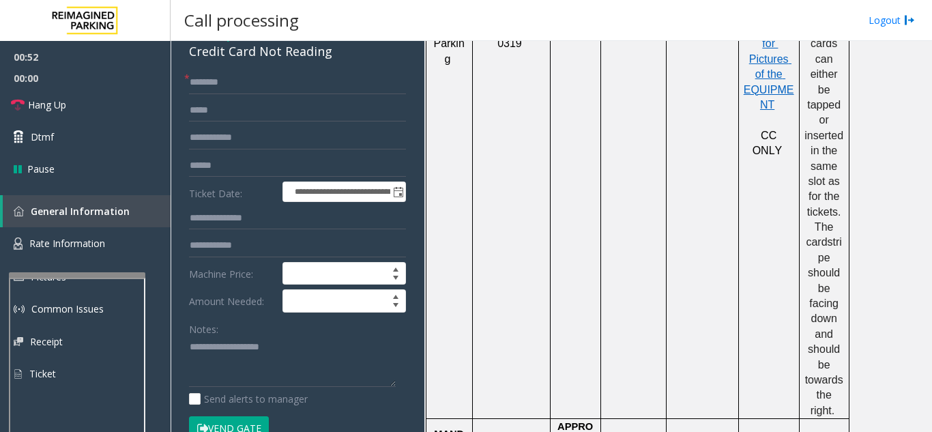
scroll to position [136, 0]
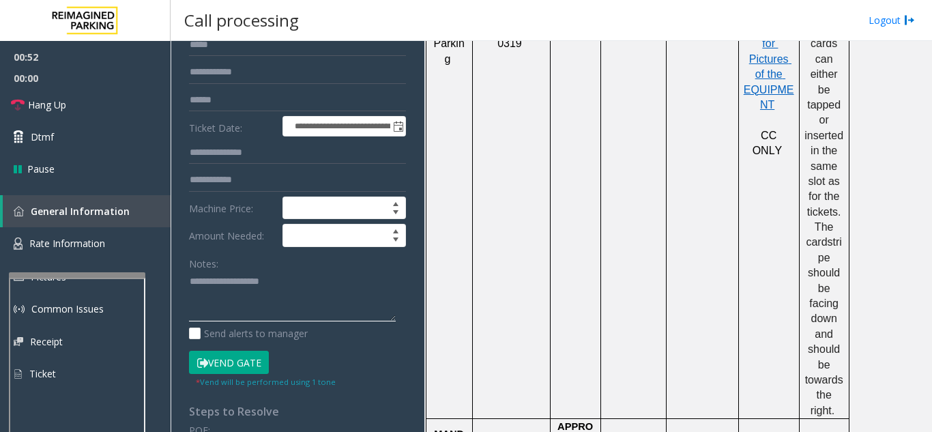
click at [242, 276] on textarea at bounding box center [292, 296] width 207 height 51
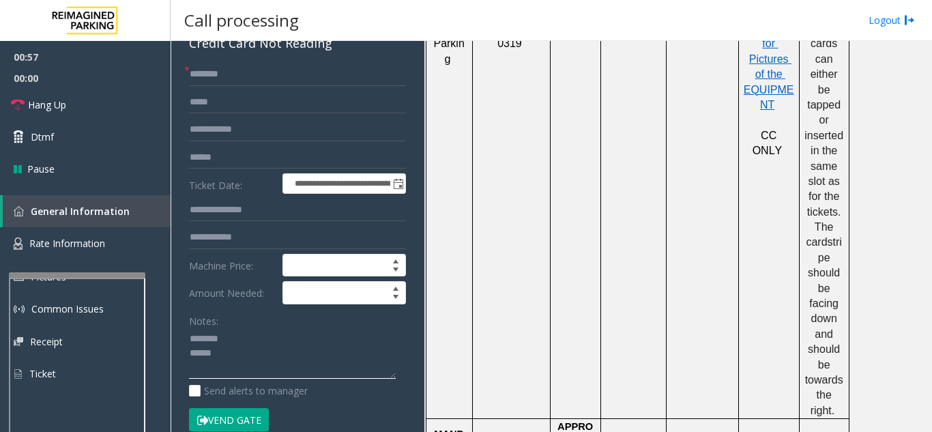
scroll to position [0, 0]
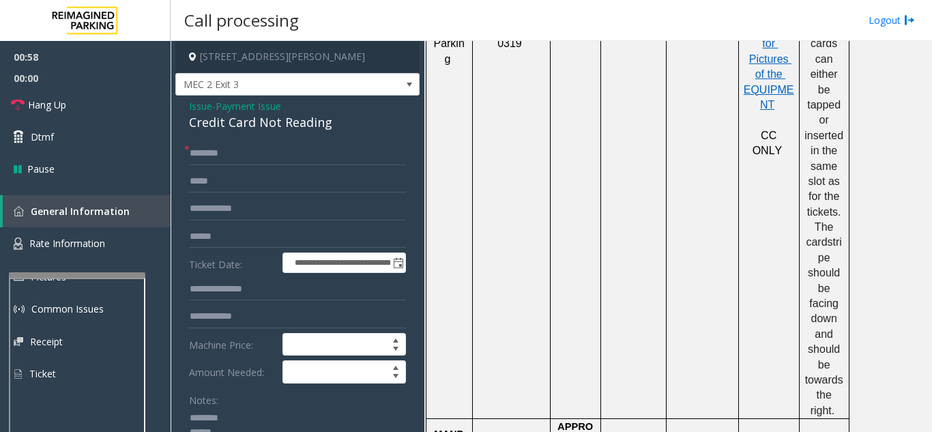
click at [227, 128] on div "Credit Card Not Reading" at bounding box center [297, 122] width 217 height 18
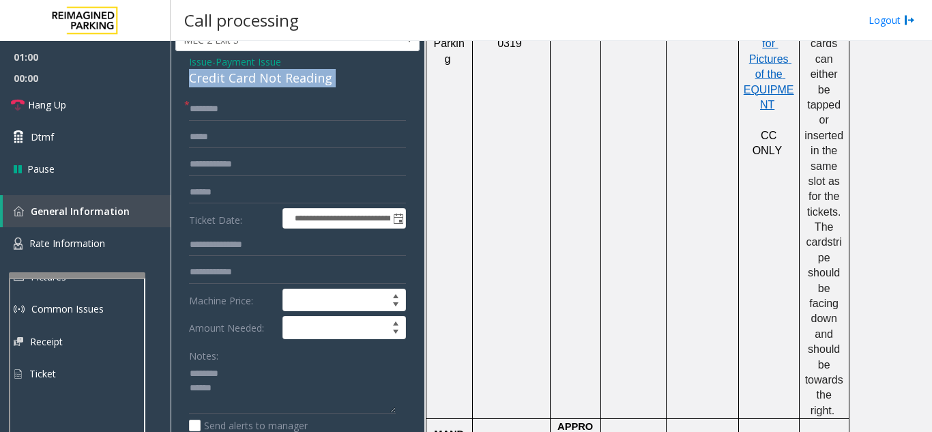
scroll to position [68, 0]
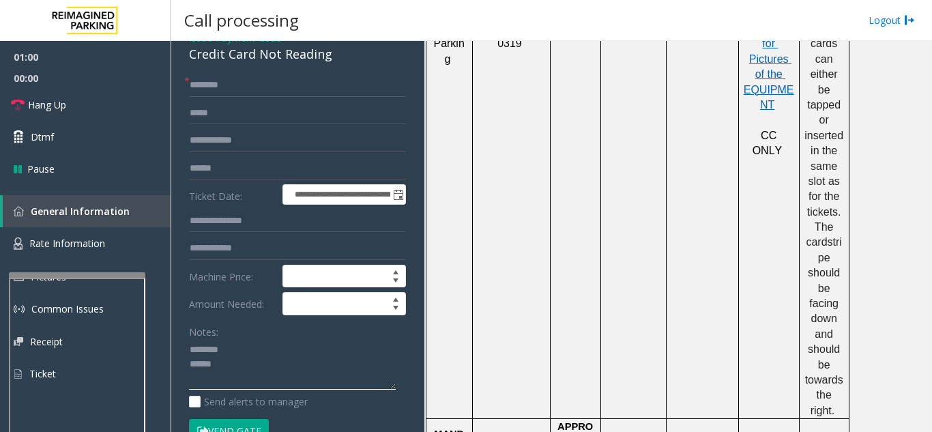
click at [248, 340] on textarea at bounding box center [292, 364] width 207 height 51
paste textarea "**********"
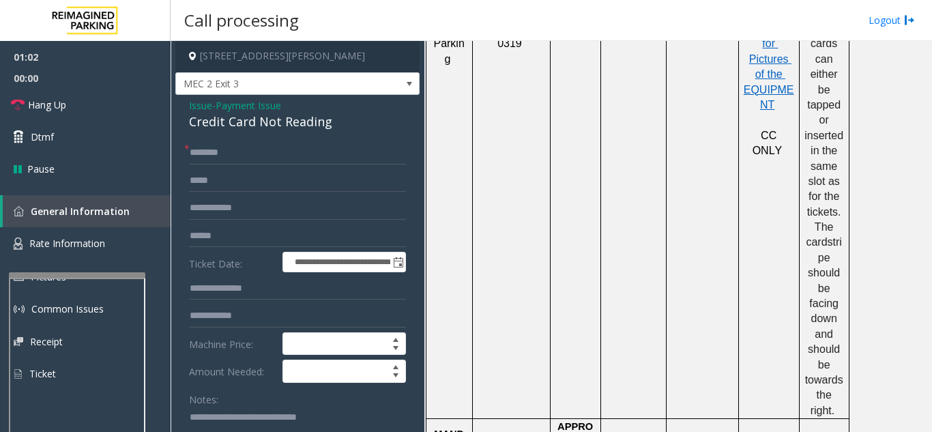
scroll to position [0, 0]
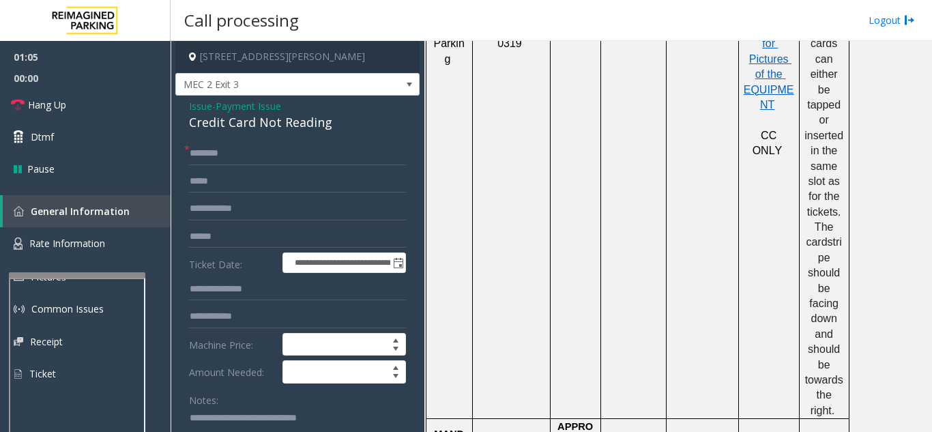
type textarea "**********"
click at [246, 154] on input "text" at bounding box center [297, 153] width 217 height 23
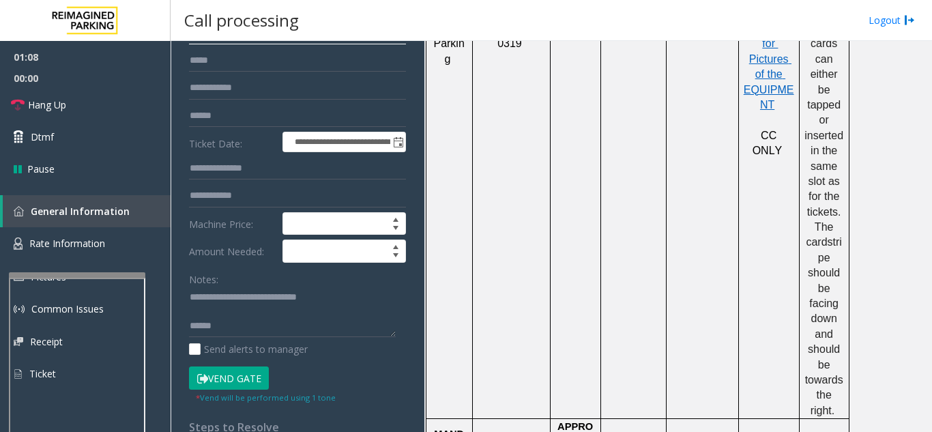
scroll to position [136, 0]
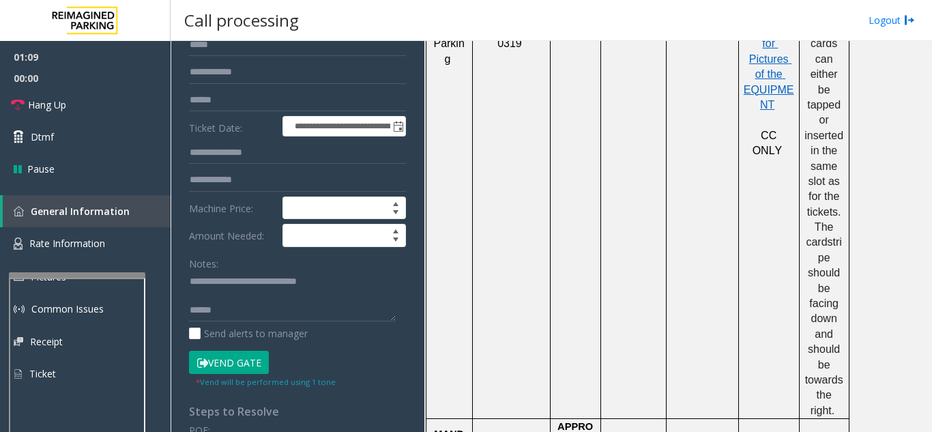
type input "**"
click at [212, 307] on textarea at bounding box center [292, 296] width 207 height 51
click at [205, 301] on textarea at bounding box center [292, 296] width 207 height 51
type textarea "**********"
click at [217, 305] on textarea at bounding box center [292, 296] width 207 height 51
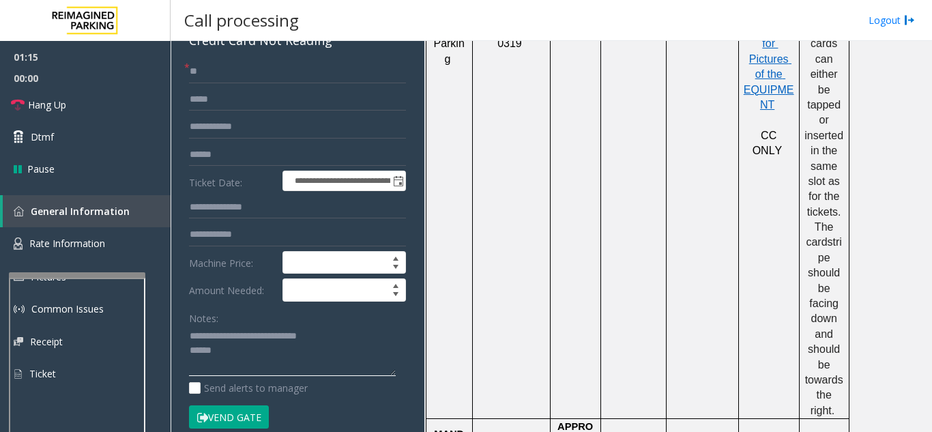
scroll to position [0, 0]
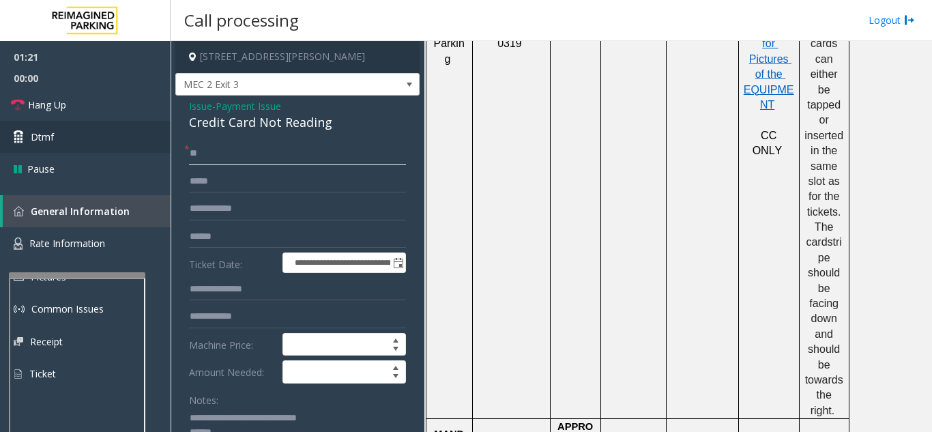
drag, startPoint x: 221, startPoint y: 159, endPoint x: 168, endPoint y: 147, distance: 54.6
click at [168, 147] on app-root "**********" at bounding box center [466, 216] width 932 height 432
type input "******"
click at [195, 240] on input "text" at bounding box center [297, 236] width 217 height 23
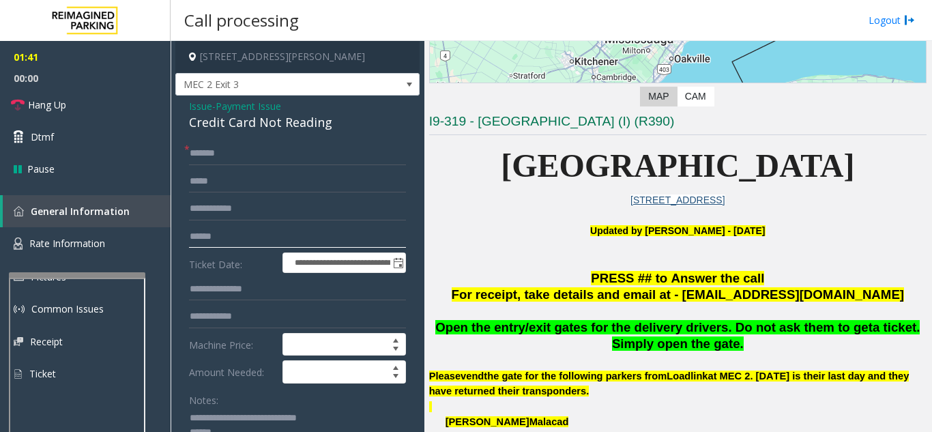
scroll to position [205, 0]
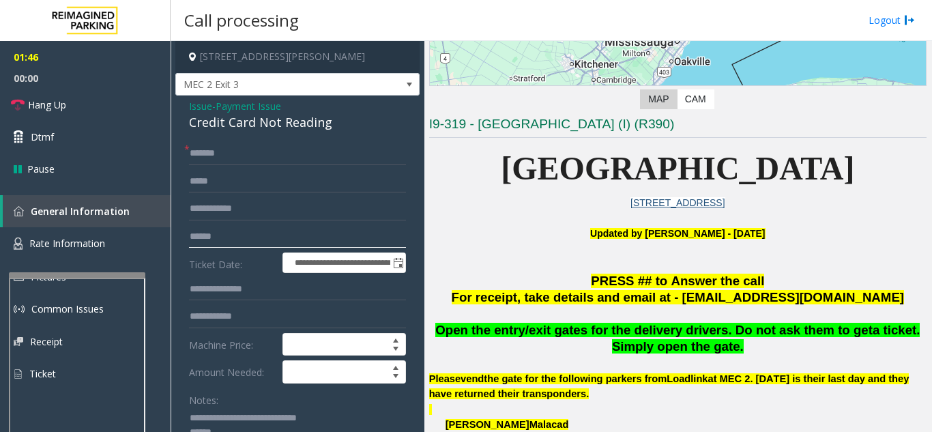
click at [208, 244] on input "text" at bounding box center [297, 236] width 217 height 23
type input "********"
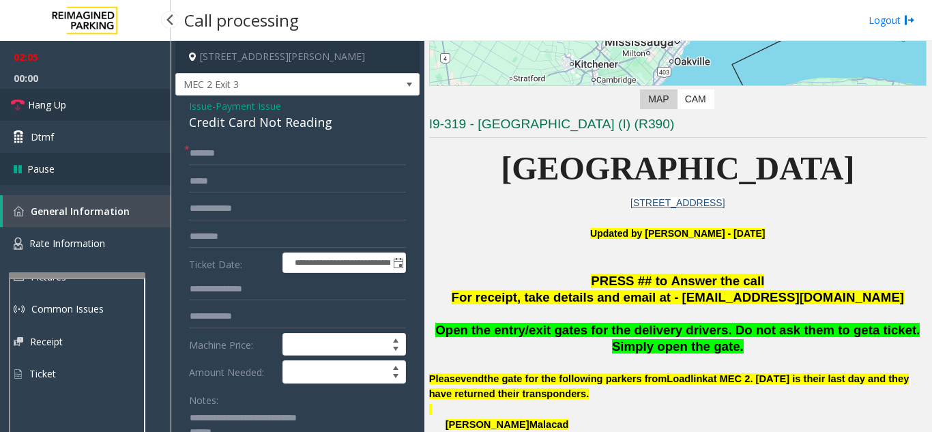
drag, startPoint x: 68, startPoint y: 106, endPoint x: 115, endPoint y: 168, distance: 77.4
click at [68, 106] on link "Hang Up" at bounding box center [85, 105] width 171 height 32
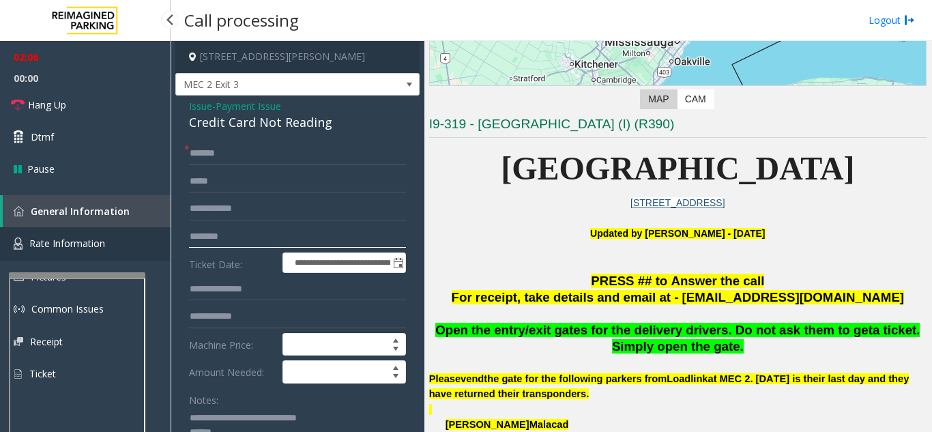
drag, startPoint x: 253, startPoint y: 246, endPoint x: 70, endPoint y: 244, distance: 183.6
click at [70, 244] on app-root "**********" at bounding box center [466, 216] width 932 height 432
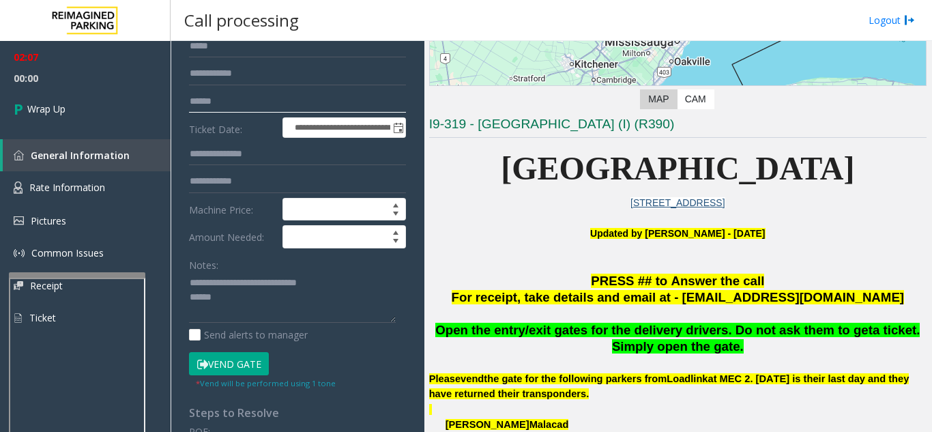
scroll to position [136, 0]
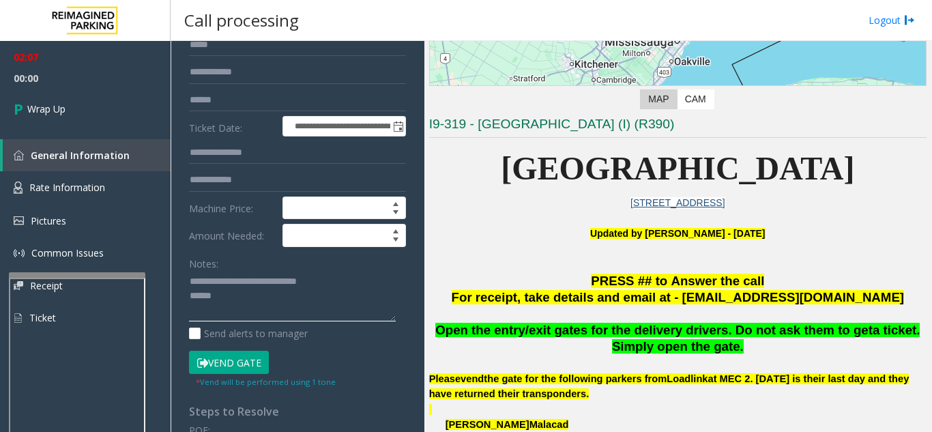
click at [250, 298] on textarea at bounding box center [292, 296] width 207 height 51
drag, startPoint x: 250, startPoint y: 298, endPoint x: 235, endPoint y: 309, distance: 19.1
click at [235, 309] on textarea at bounding box center [292, 296] width 207 height 51
click at [265, 300] on textarea at bounding box center [292, 296] width 207 height 51
drag, startPoint x: 258, startPoint y: 298, endPoint x: 238, endPoint y: 297, distance: 20.5
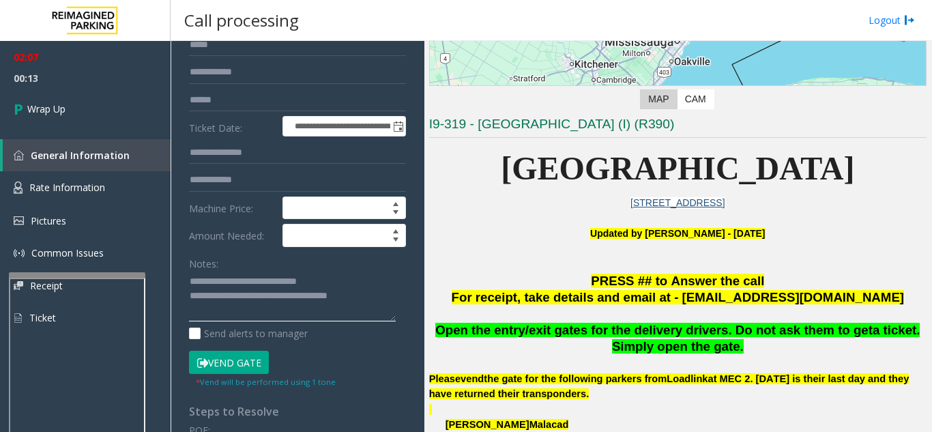
click at [238, 297] on textarea at bounding box center [292, 296] width 207 height 51
click at [346, 298] on textarea at bounding box center [292, 296] width 207 height 51
click at [349, 298] on textarea at bounding box center [292, 296] width 207 height 51
type textarea "**********"
click at [88, 121] on link "Wrap Up" at bounding box center [85, 109] width 171 height 40
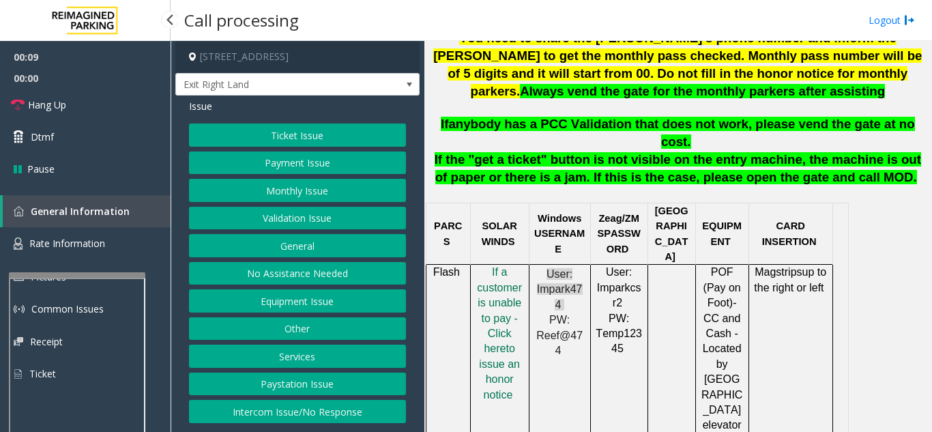
scroll to position [751, 0]
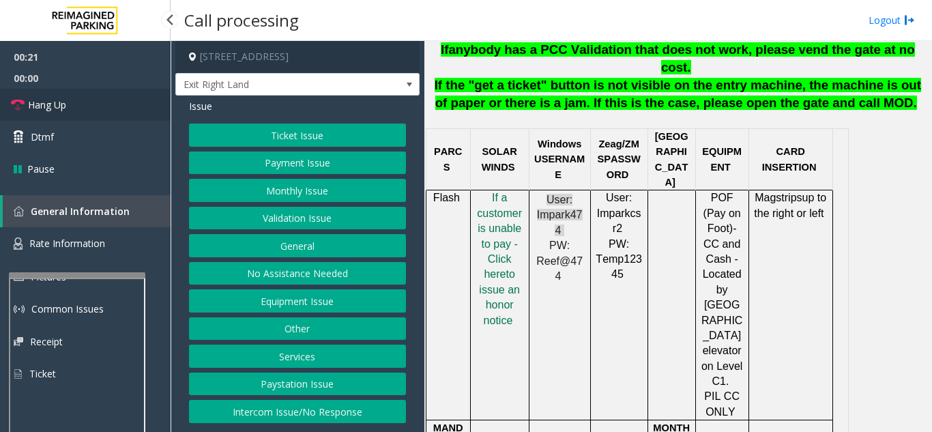
click at [115, 106] on link "Hang Up" at bounding box center [85, 105] width 171 height 32
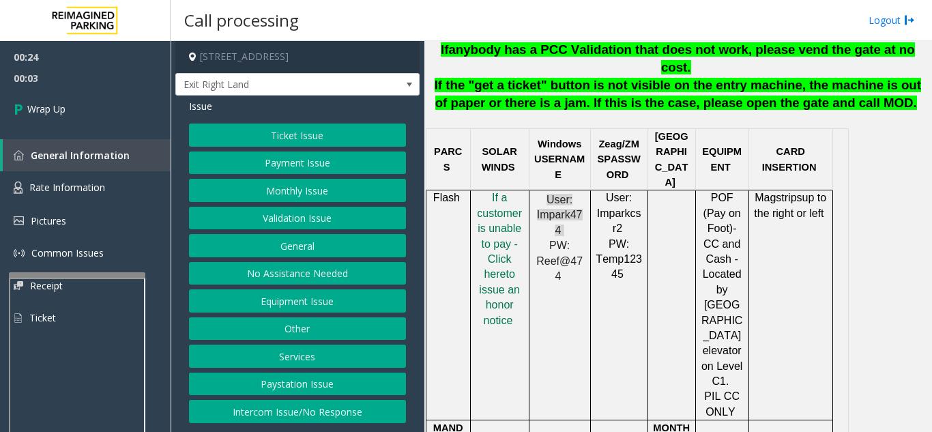
click at [316, 306] on button "Equipment Issue" at bounding box center [297, 300] width 217 height 23
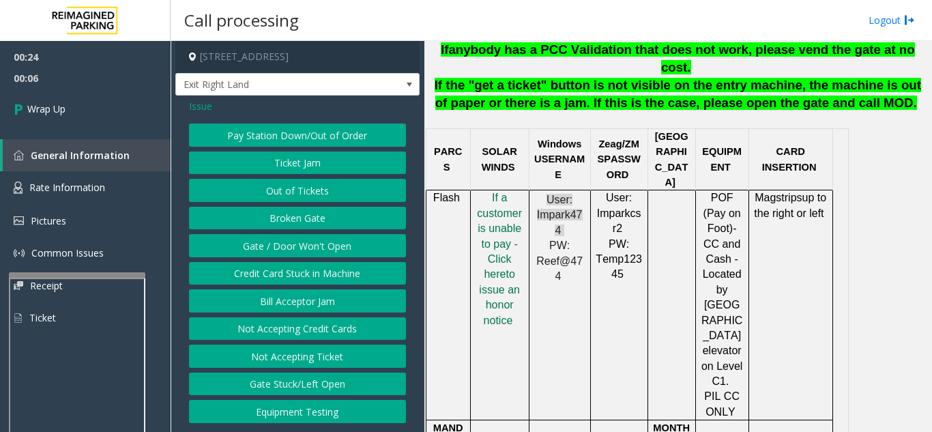
click at [208, 107] on span "Issue" at bounding box center [200, 106] width 23 height 14
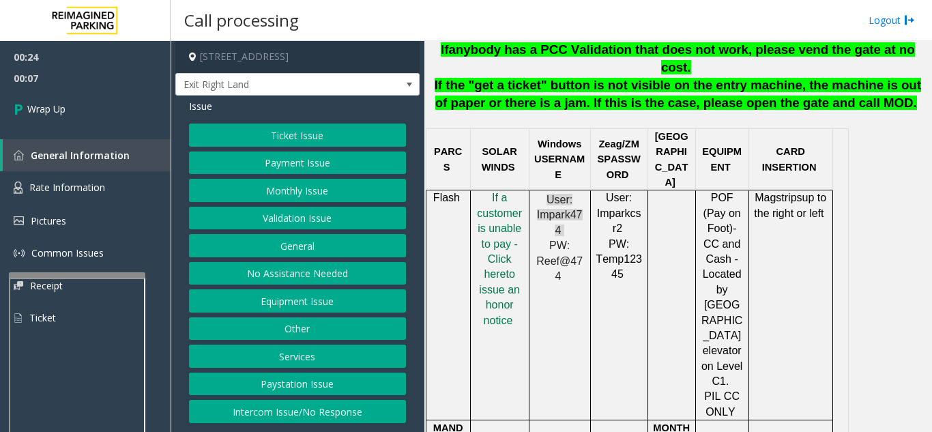
click at [303, 164] on button "Payment Issue" at bounding box center [297, 163] width 217 height 23
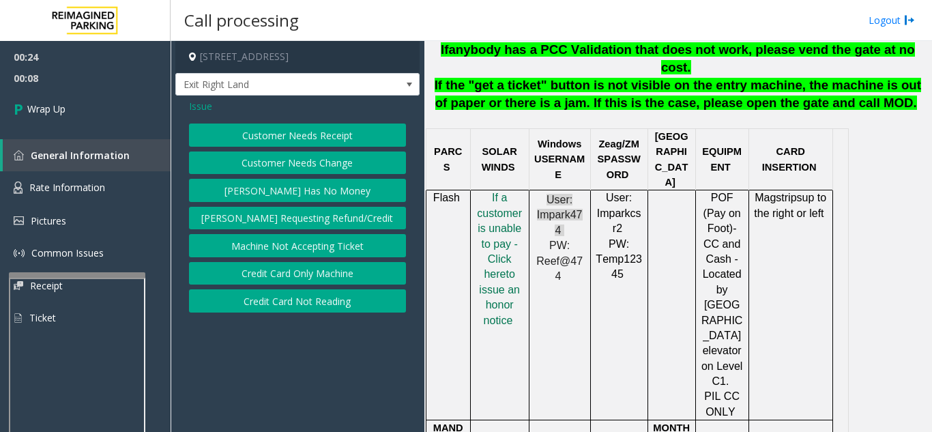
click at [326, 276] on button "Credit Card Only Machine" at bounding box center [297, 273] width 217 height 23
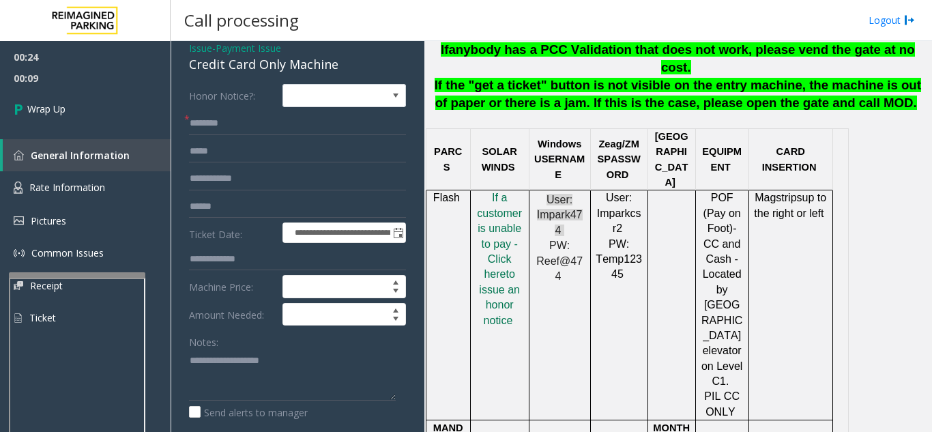
scroll to position [136, 0]
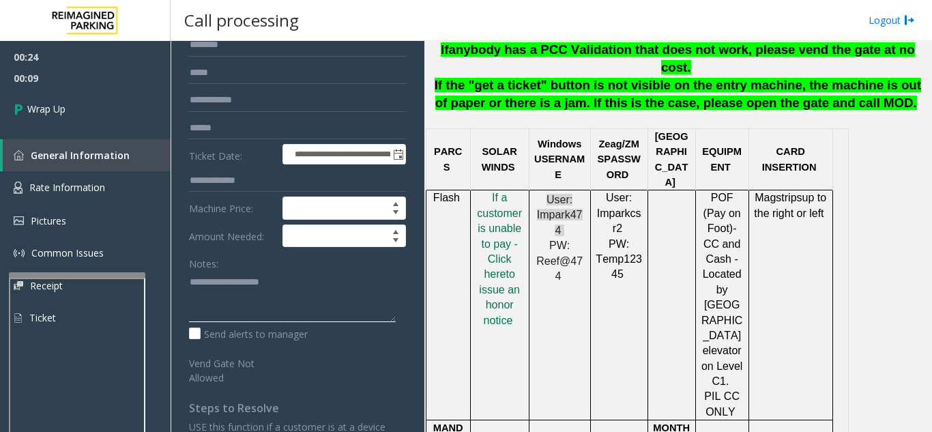
click at [220, 290] on textarea at bounding box center [292, 296] width 207 height 51
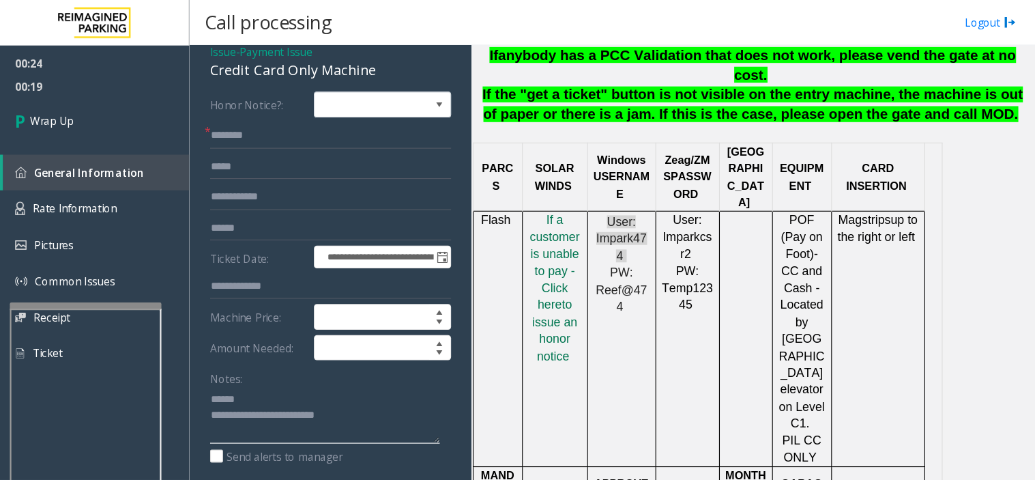
scroll to position [0, 0]
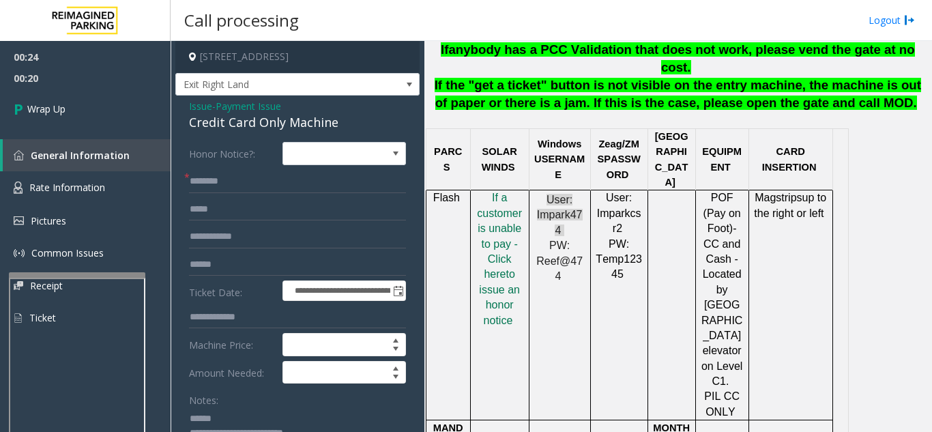
click at [205, 128] on div "Credit Card Only Machine" at bounding box center [297, 122] width 217 height 18
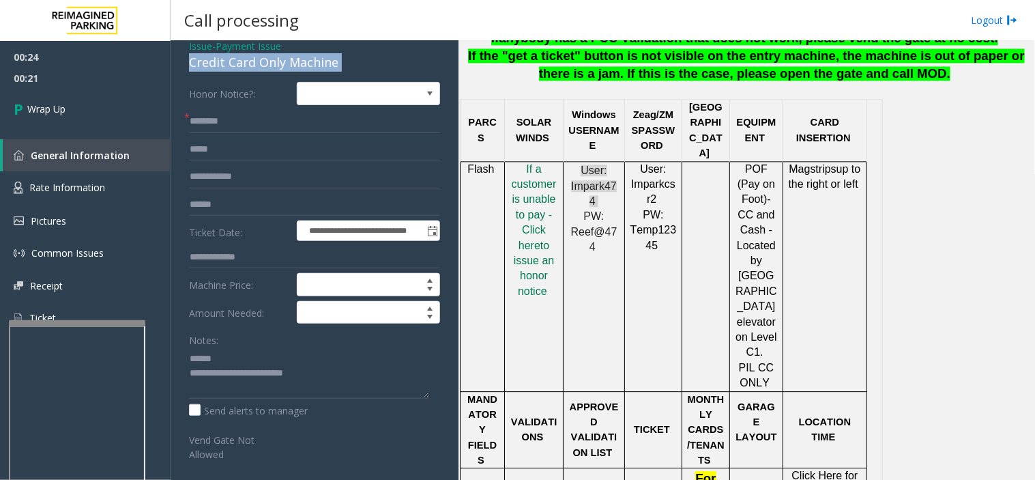
scroll to position [76, 0]
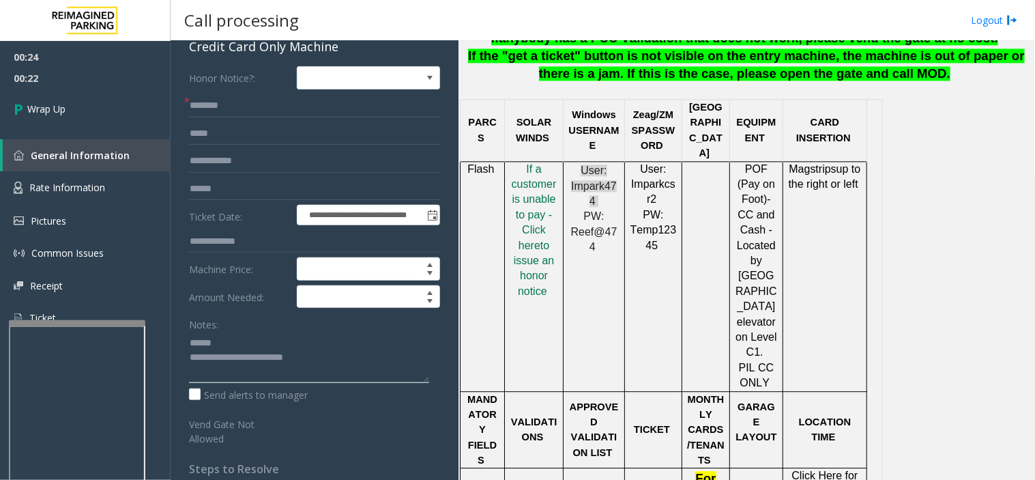
click at [230, 343] on textarea at bounding box center [309, 357] width 240 height 51
paste textarea "**********"
click at [212, 345] on textarea at bounding box center [309, 357] width 240 height 51
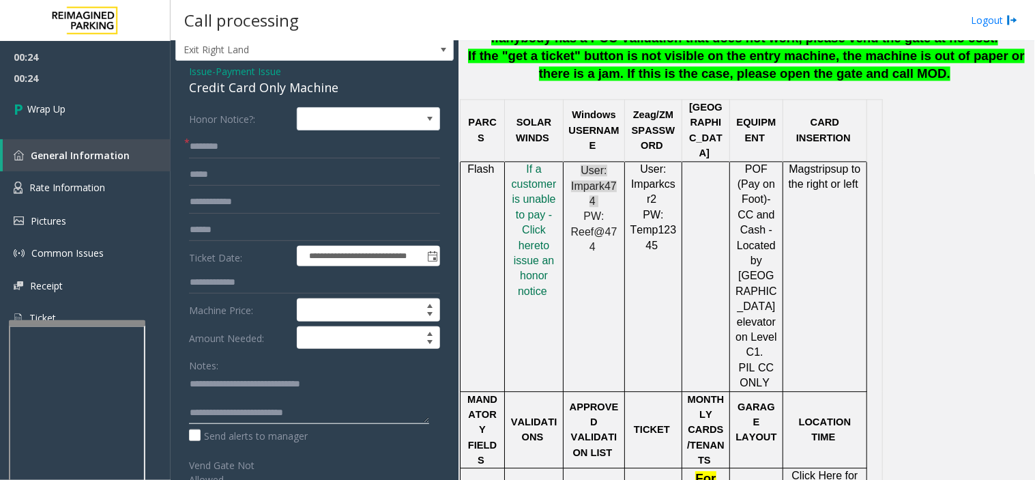
scroll to position [0, 0]
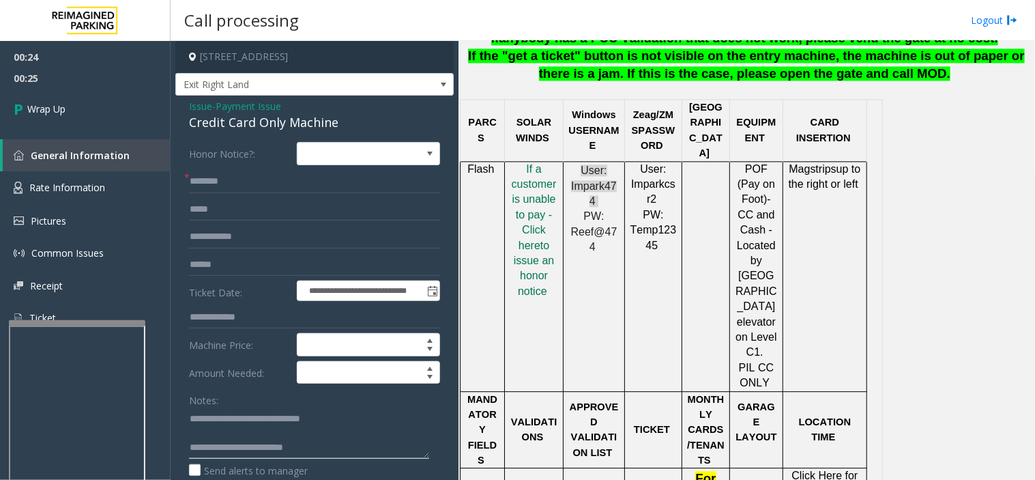
type textarea "**********"
click at [257, 182] on input "text" at bounding box center [314, 181] width 251 height 23
type input "**"
click at [123, 106] on link "Wrap Up" at bounding box center [85, 109] width 171 height 40
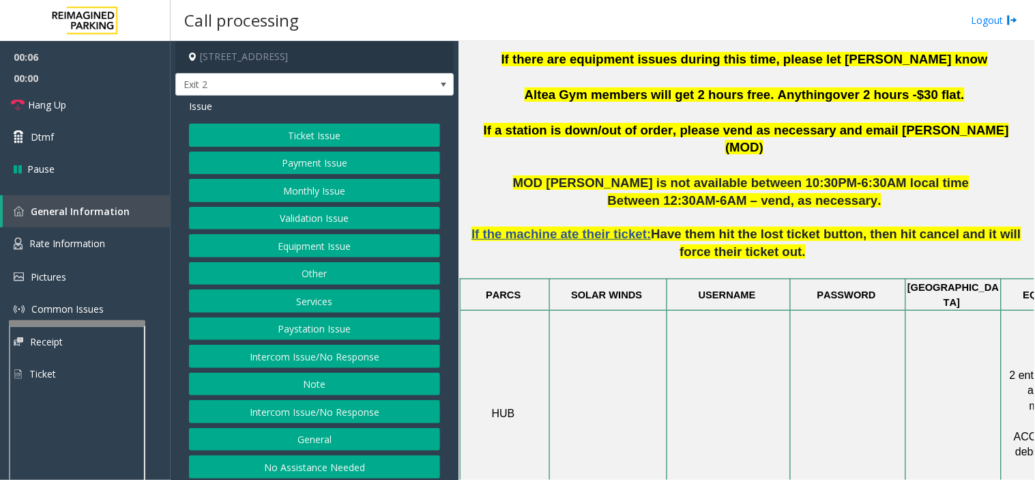
scroll to position [682, 0]
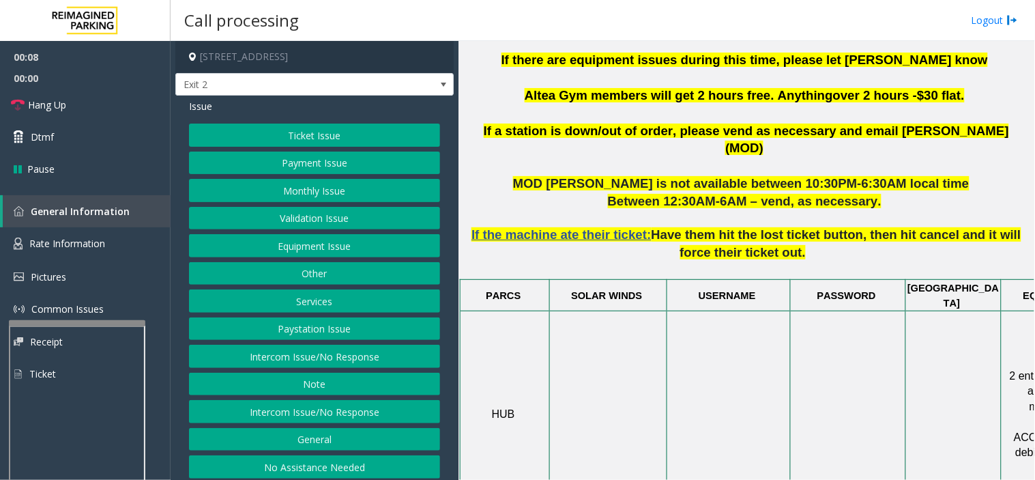
click at [311, 216] on button "Validation Issue" at bounding box center [314, 218] width 251 height 23
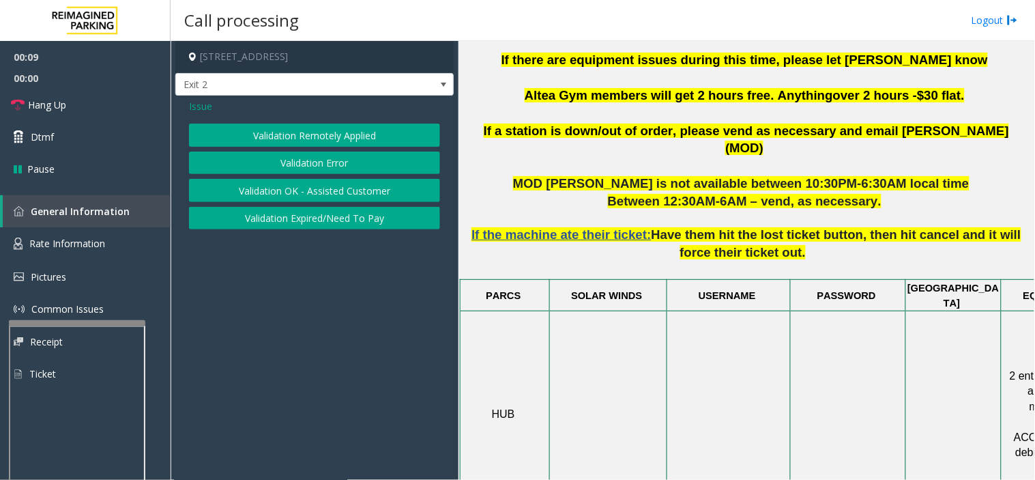
click at [296, 172] on button "Validation Error" at bounding box center [314, 163] width 251 height 23
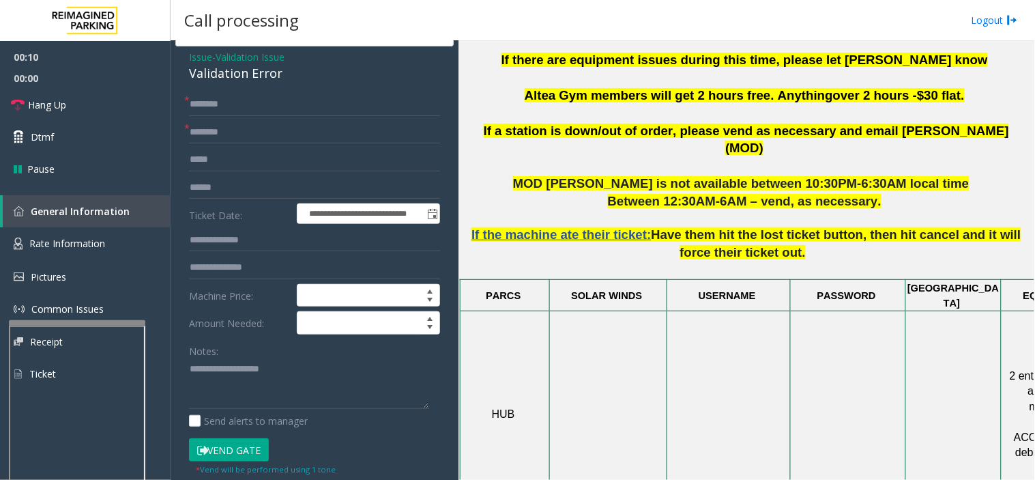
scroll to position [76, 0]
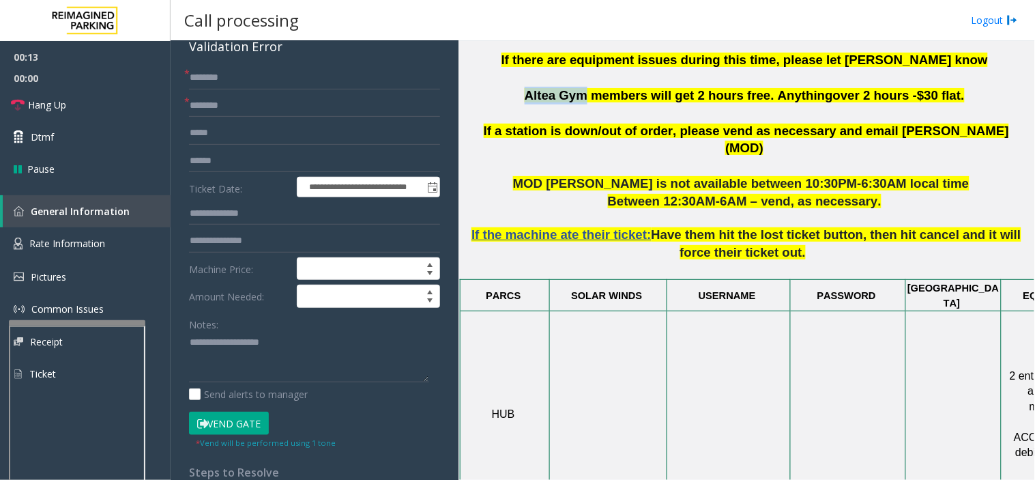
drag, startPoint x: 545, startPoint y: 98, endPoint x: 596, endPoint y: 96, distance: 51.3
click at [596, 96] on span "Altea Gym members will get 2 hours free. Anything" at bounding box center [679, 95] width 308 height 14
paste textarea "*********"
type textarea "*********"
drag, startPoint x: 258, startPoint y: 338, endPoint x: 186, endPoint y: 335, distance: 71.7
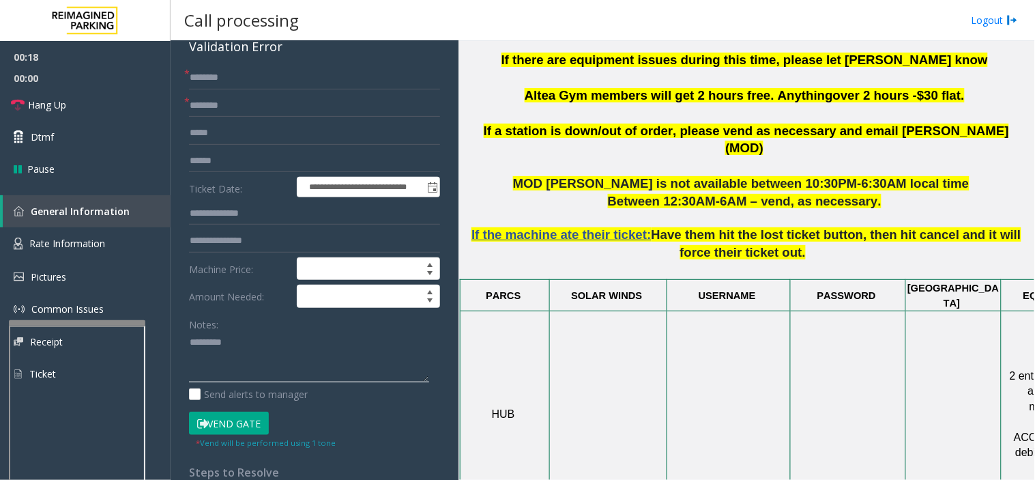
click at [186, 335] on div "**********" at bounding box center [315, 447] width 272 height 762
type input "*********"
click at [235, 352] on textarea at bounding box center [309, 357] width 240 height 51
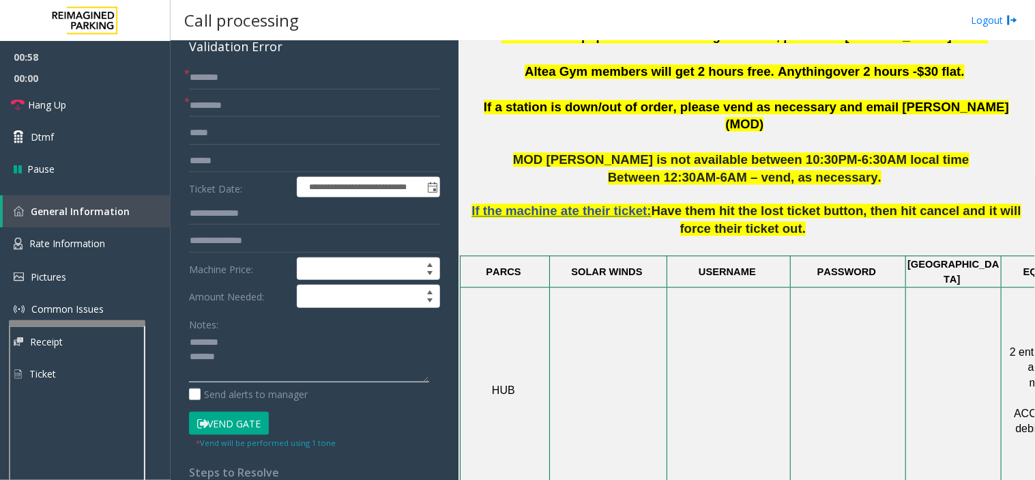
scroll to position [606, 0]
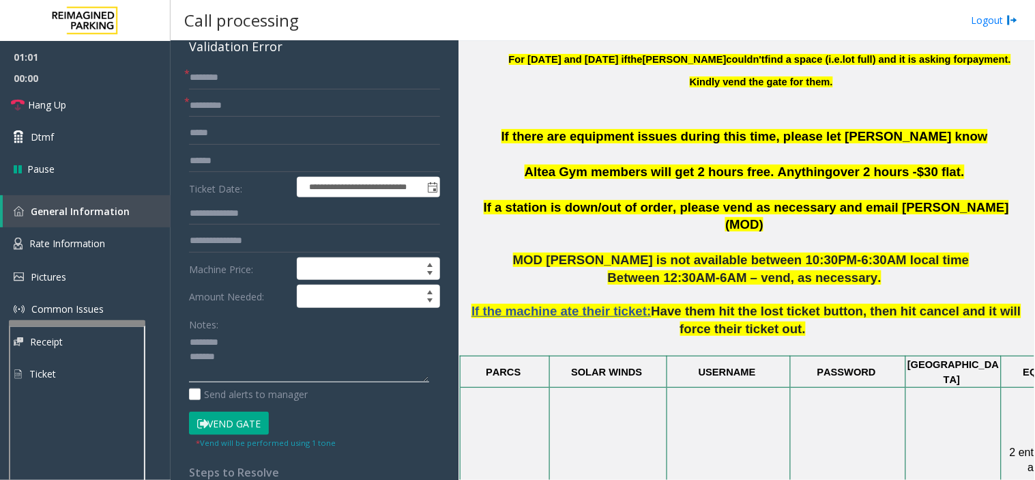
click at [240, 354] on textarea at bounding box center [309, 357] width 240 height 51
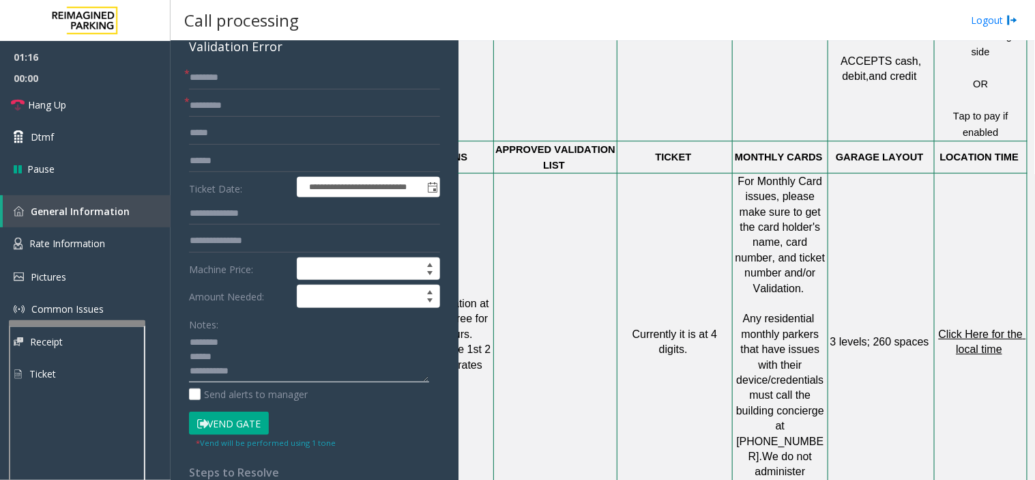
scroll to position [1061, 182]
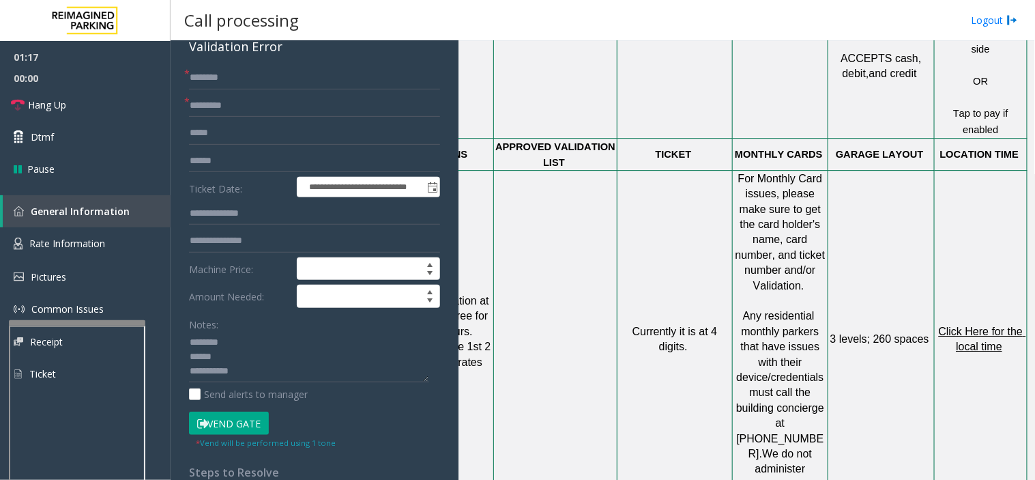
click at [932, 326] on span "Click Here for the local time" at bounding box center [982, 339] width 87 height 27
click at [224, 358] on textarea at bounding box center [309, 357] width 240 height 51
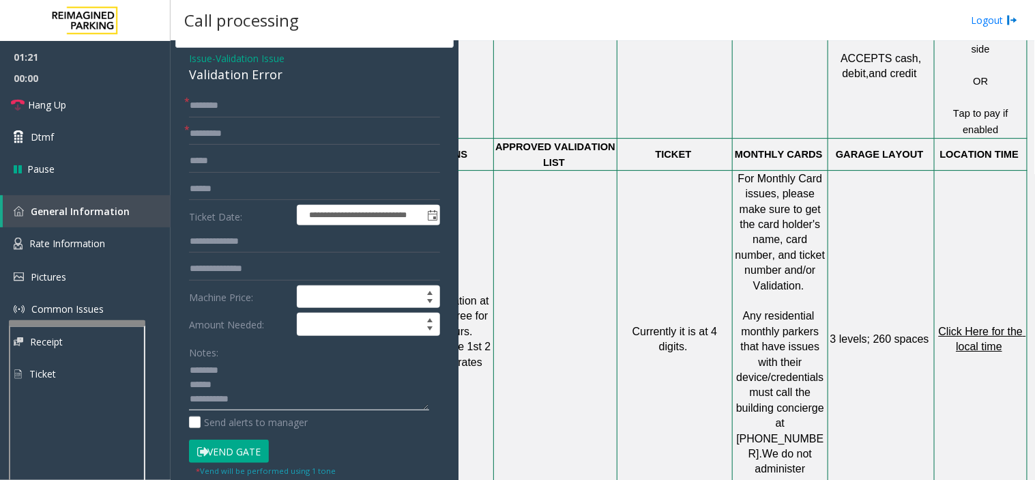
scroll to position [0, 0]
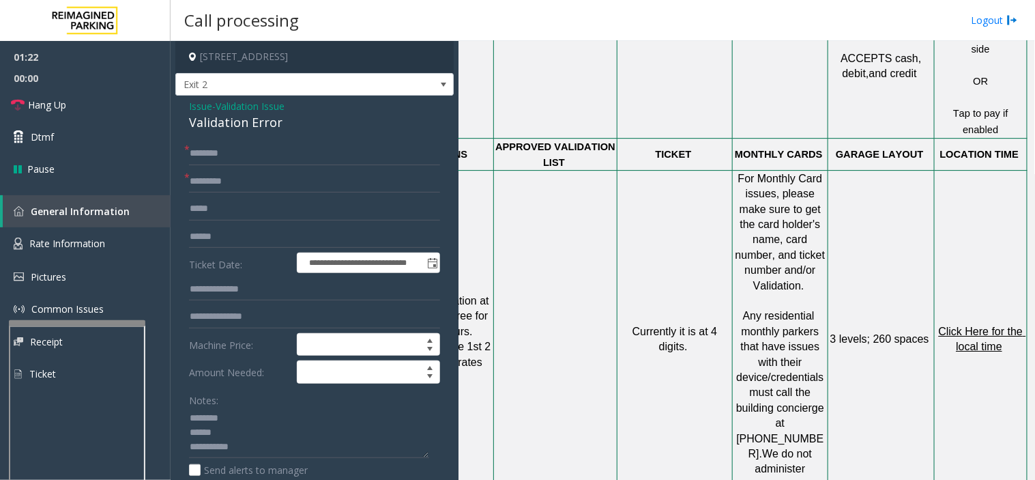
click at [206, 125] on div "Validation Error" at bounding box center [314, 122] width 251 height 18
type textarea "**********"
click at [212, 162] on input "text" at bounding box center [314, 153] width 251 height 23
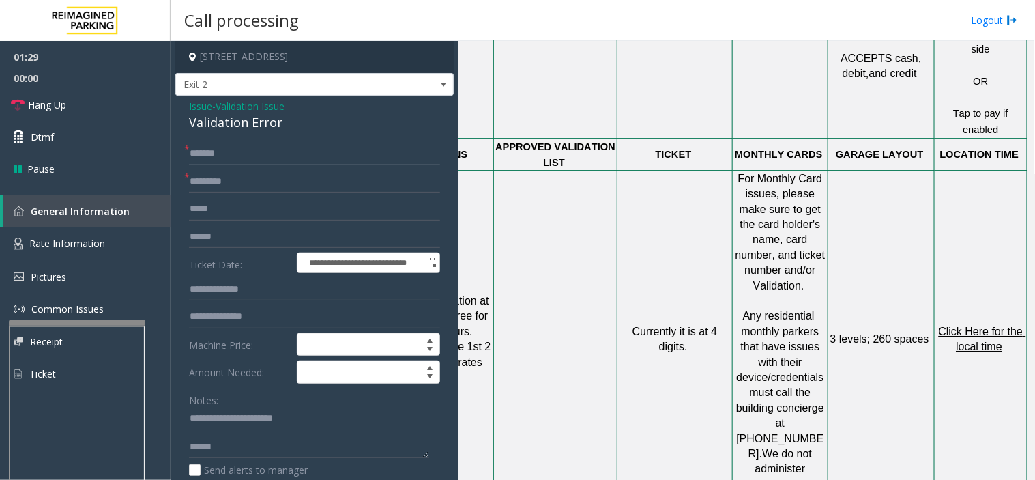
drag, startPoint x: 255, startPoint y: 152, endPoint x: 186, endPoint y: 145, distance: 69.3
click at [189, 145] on div "* ******" at bounding box center [314, 153] width 251 height 23
paste input "text"
type input "******"
click at [213, 239] on input "text" at bounding box center [314, 236] width 251 height 23
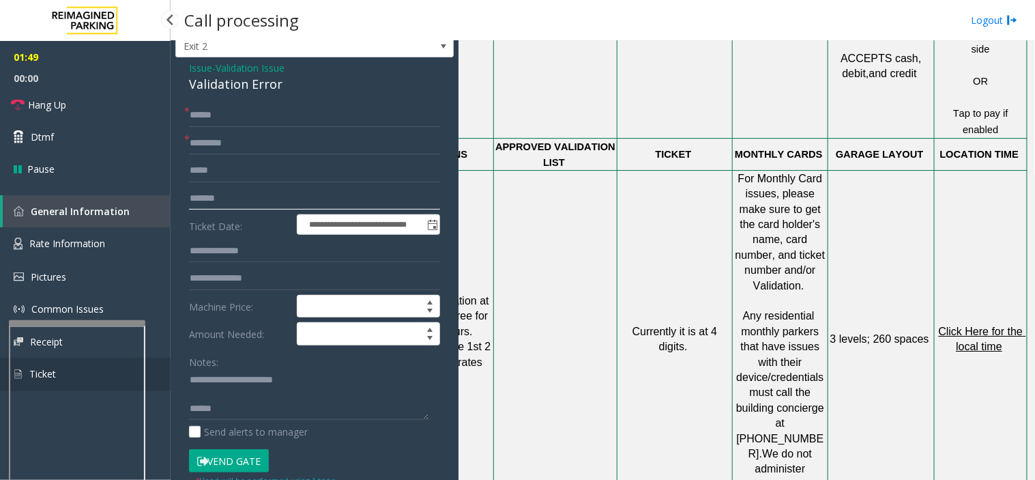
scroll to position [76, 0]
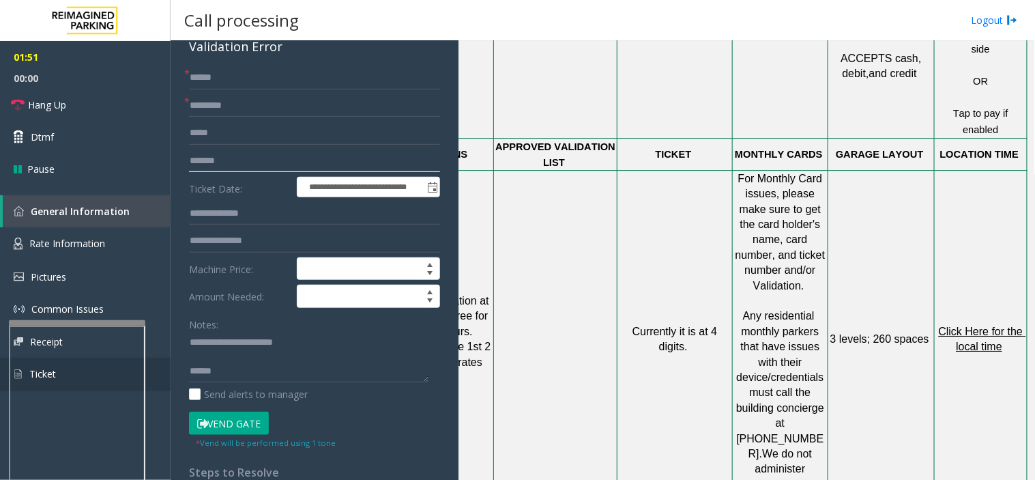
type input "*******"
drag, startPoint x: 220, startPoint y: 427, endPoint x: 207, endPoint y: 422, distance: 14.5
click at [218, 427] on button "Vend Gate" at bounding box center [229, 423] width 80 height 23
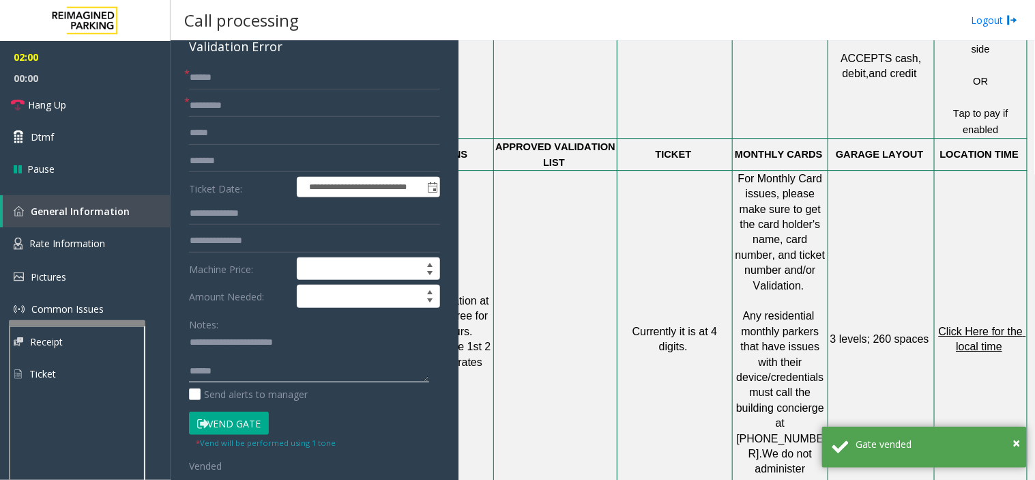
click at [222, 370] on textarea at bounding box center [309, 357] width 240 height 51
paste textarea "**********"
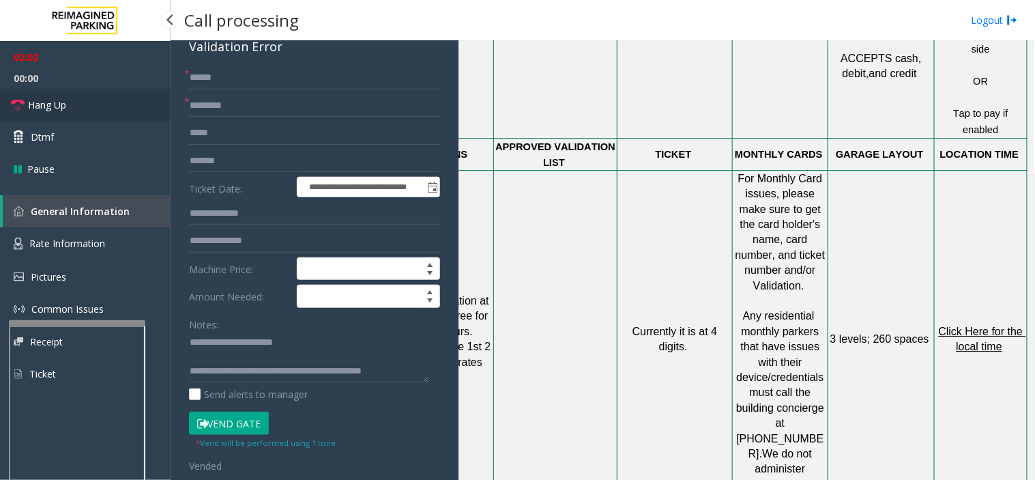
click at [74, 98] on link "Hang Up" at bounding box center [85, 105] width 171 height 32
click at [329, 341] on textarea at bounding box center [309, 357] width 240 height 51
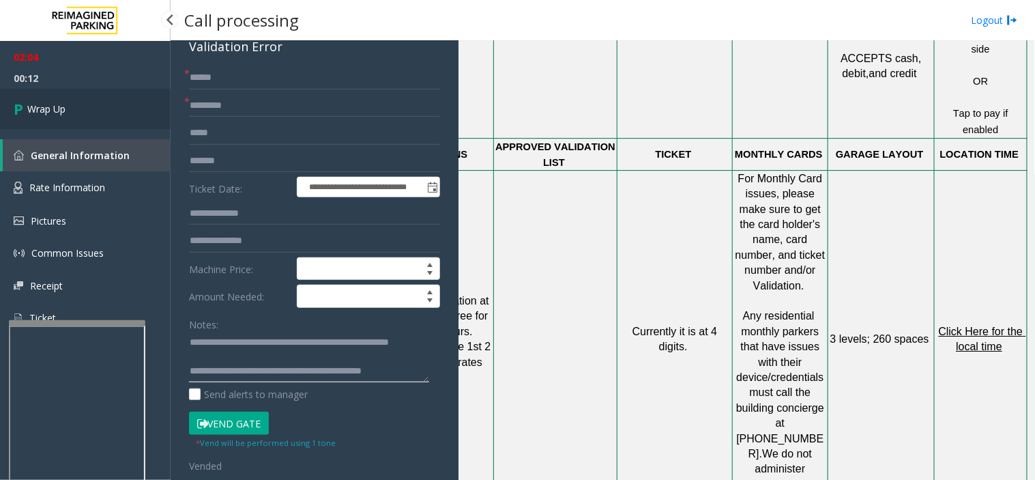
type textarea "**********"
click at [55, 102] on span "Wrap Up" at bounding box center [46, 109] width 38 height 14
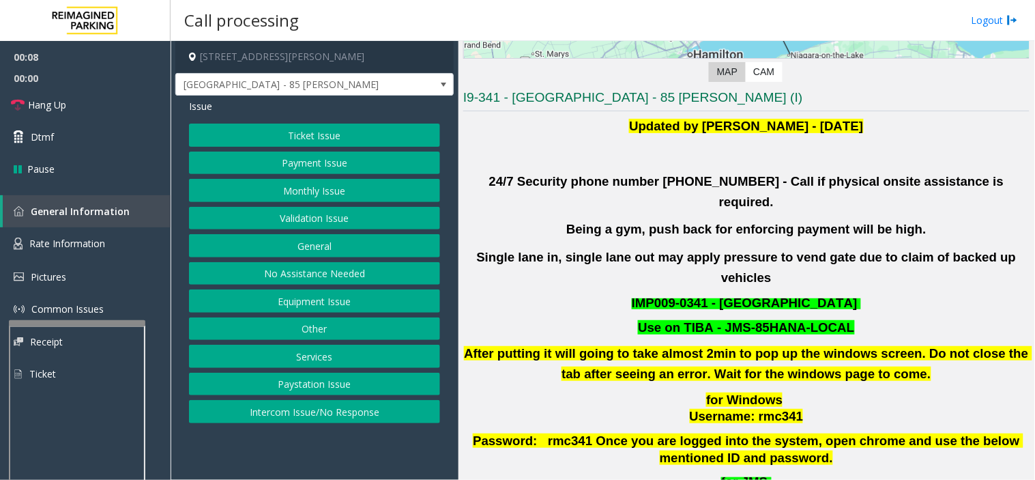
scroll to position [303, 0]
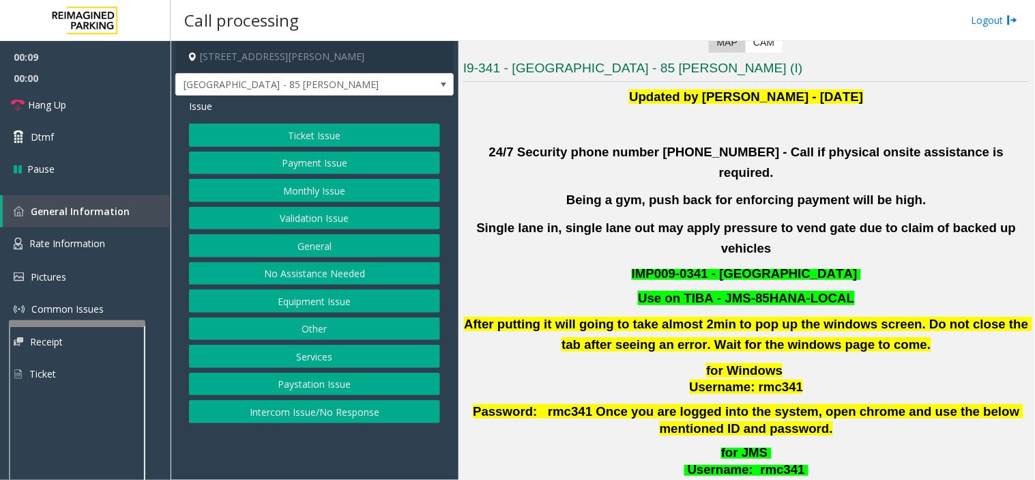
click at [362, 216] on button "Validation Issue" at bounding box center [314, 218] width 251 height 23
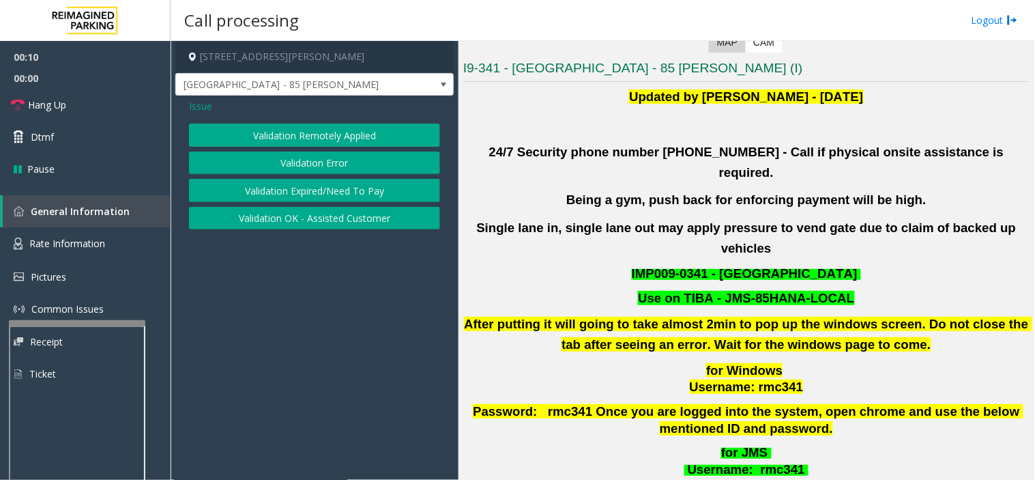
click at [311, 171] on button "Validation Error" at bounding box center [314, 163] width 251 height 23
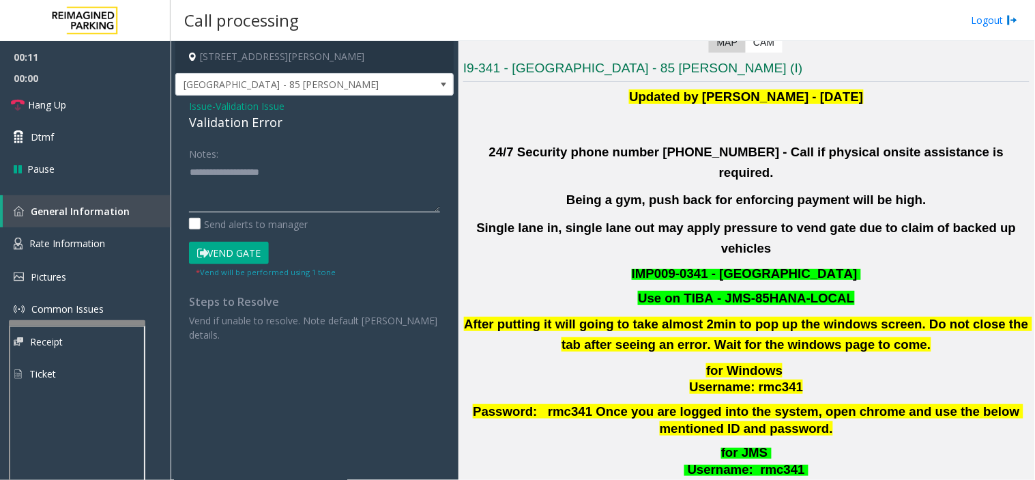
click at [206, 205] on textarea at bounding box center [314, 186] width 251 height 51
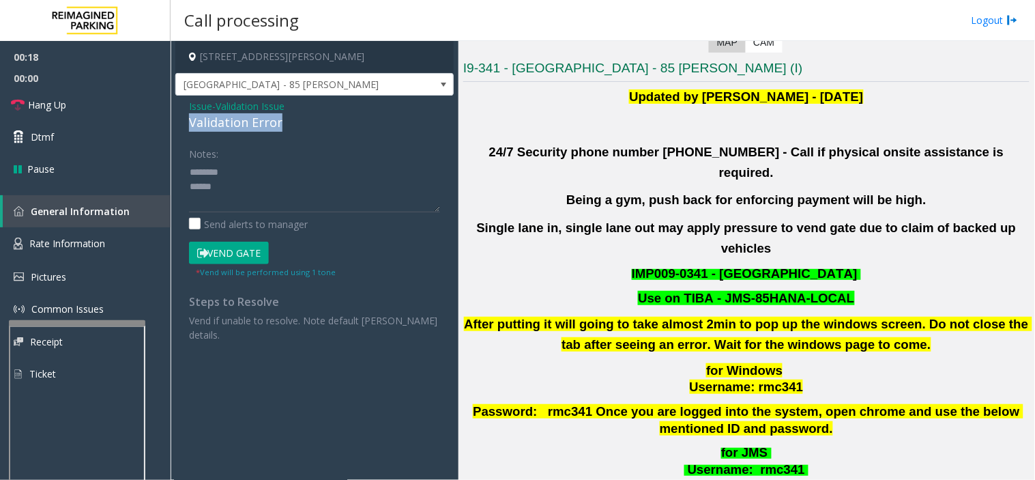
drag, startPoint x: 189, startPoint y: 128, endPoint x: 283, endPoint y: 126, distance: 94.2
click at [283, 126] on div "Issue - Validation Issue Validation Error Notes: Send alerts to manager Vend Ga…" at bounding box center [314, 226] width 278 height 260
click at [251, 185] on textarea at bounding box center [314, 186] width 251 height 51
drag, startPoint x: 203, startPoint y: 203, endPoint x: 187, endPoint y: 203, distance: 15.7
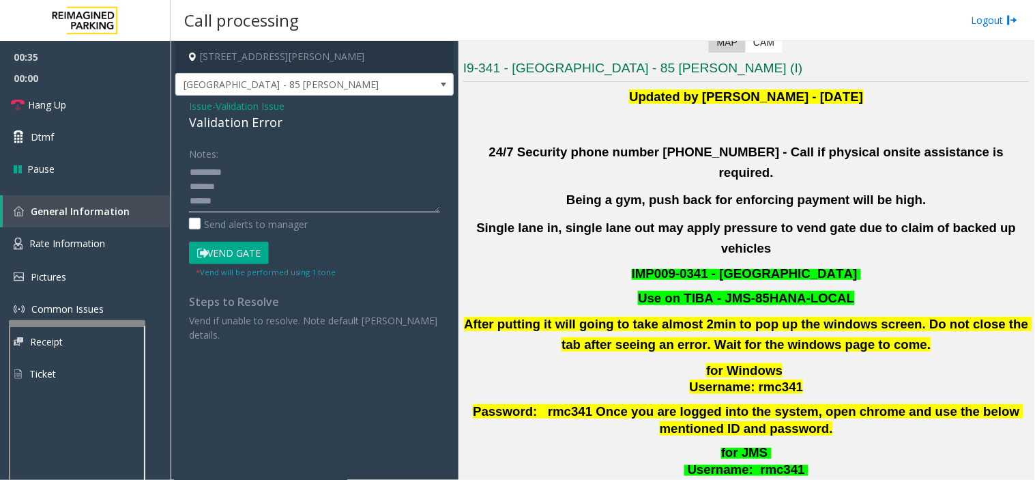
click at [187, 203] on div "Notes: Send alerts to manager Vend Gate * Vend will be performed using 1 tone S…" at bounding box center [315, 242] width 272 height 200
click at [193, 173] on textarea at bounding box center [314, 186] width 251 height 51
click at [190, 173] on textarea at bounding box center [314, 186] width 251 height 51
click at [232, 182] on textarea at bounding box center [314, 186] width 251 height 51
click at [220, 198] on textarea at bounding box center [314, 186] width 251 height 51
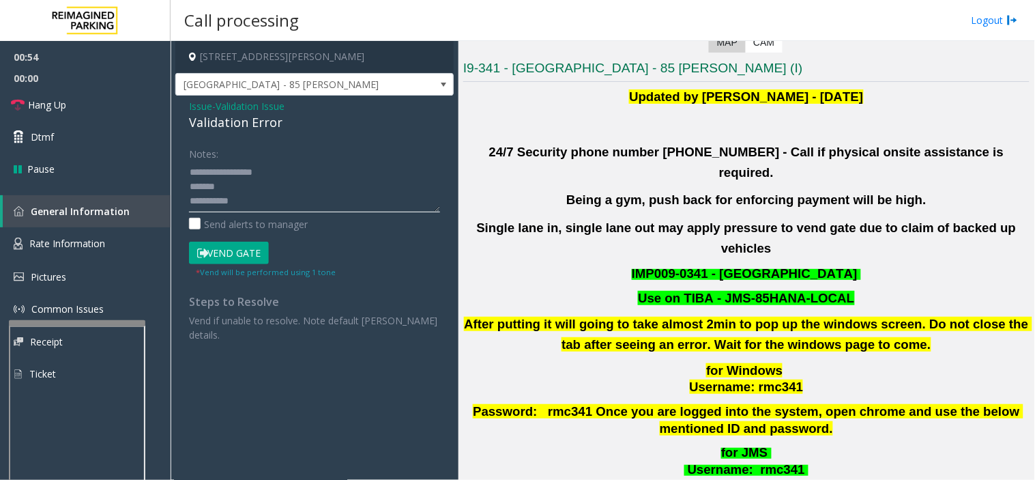
click at [219, 203] on textarea at bounding box center [314, 186] width 251 height 51
click at [238, 205] on textarea at bounding box center [314, 186] width 251 height 51
drag, startPoint x: 435, startPoint y: 212, endPoint x: 445, endPoint y: 266, distance: 55.6
click at [440, 328] on div "Issue - Validation Issue Validation Error Notes: Send alerts to manager Vend Ga…" at bounding box center [314, 226] width 278 height 260
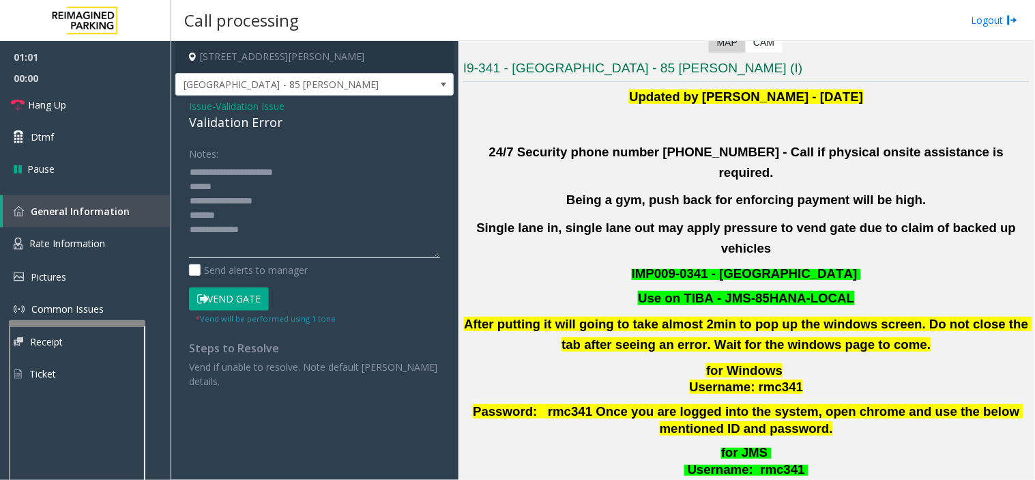
drag, startPoint x: 438, startPoint y: 208, endPoint x: 431, endPoint y: 303, distance: 95.2
click at [435, 258] on textarea at bounding box center [314, 209] width 251 height 97
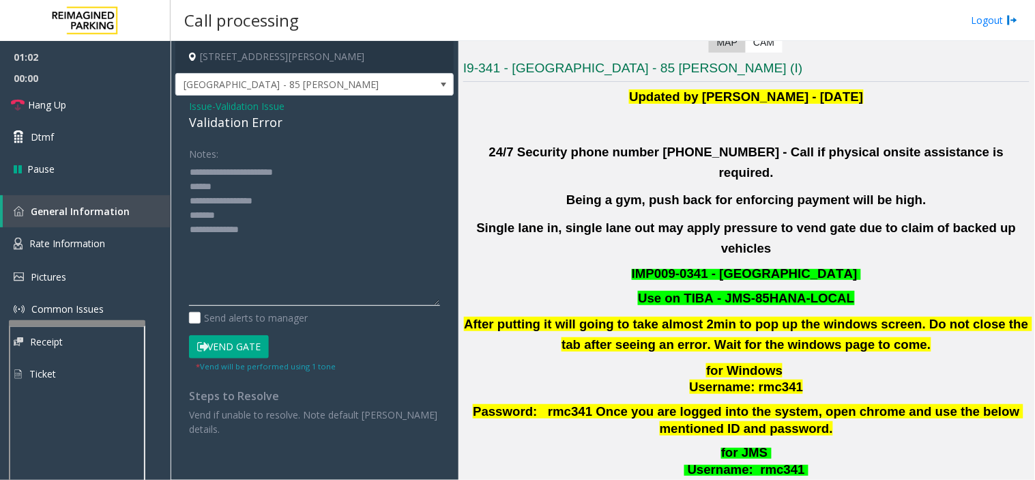
click at [243, 216] on textarea at bounding box center [314, 233] width 251 height 145
click at [236, 184] on textarea at bounding box center [314, 233] width 251 height 145
click at [232, 337] on button "Vend Gate" at bounding box center [229, 346] width 80 height 23
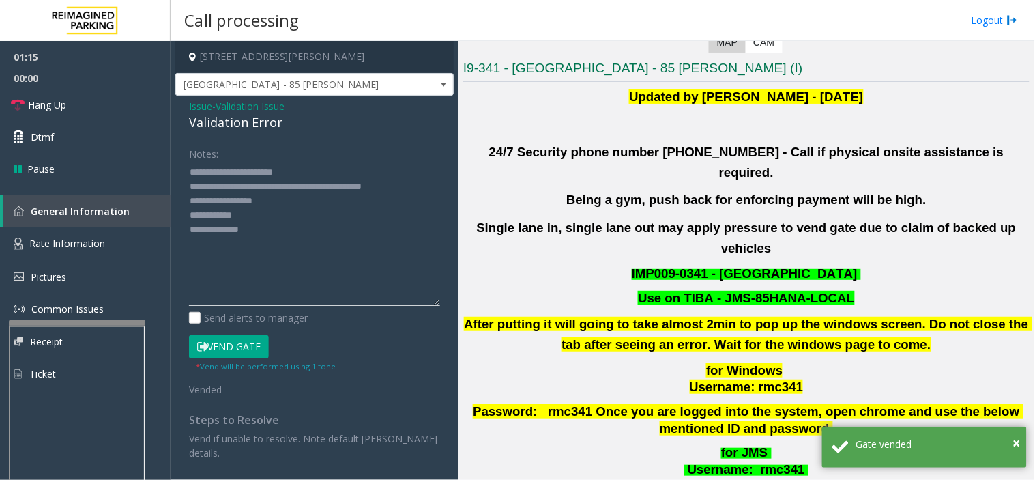
click at [237, 217] on textarea at bounding box center [314, 233] width 251 height 145
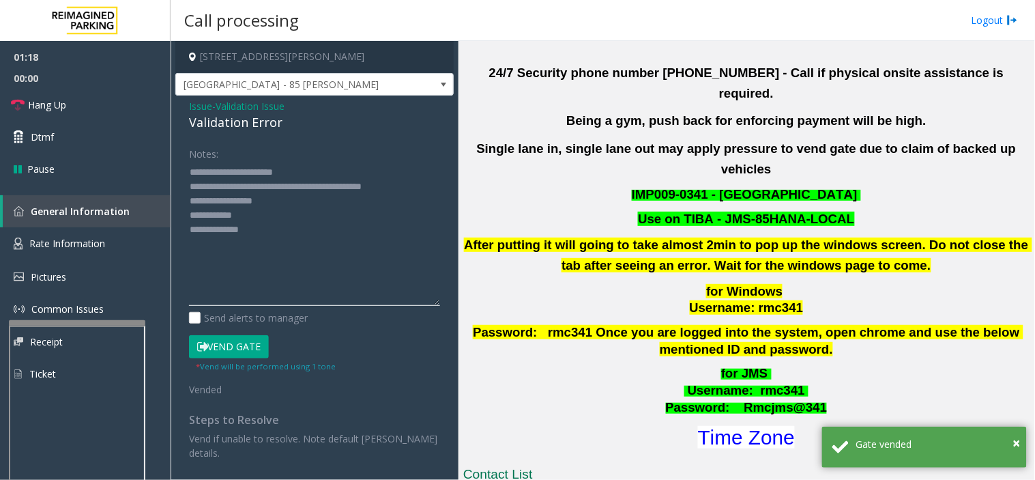
scroll to position [455, 0]
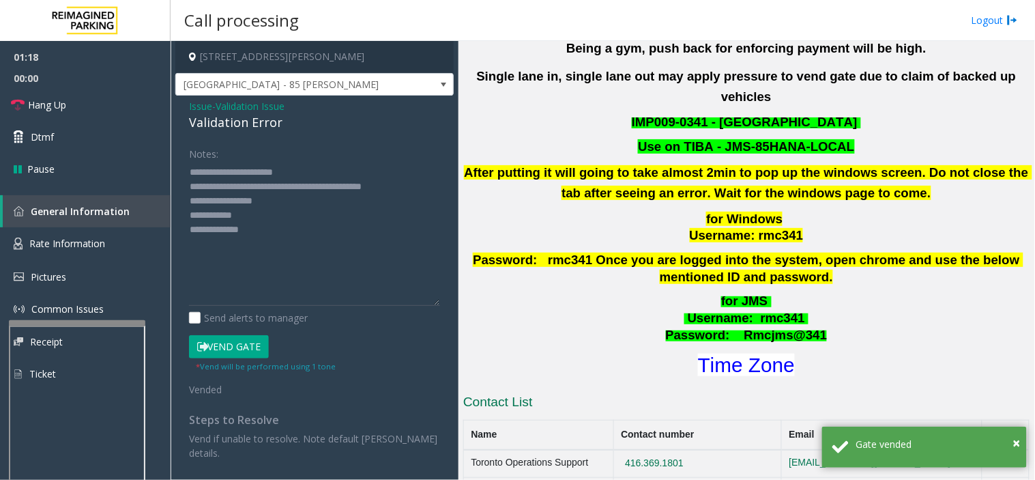
click at [743, 351] on h1 "Time Zone" at bounding box center [746, 365] width 569 height 29
click at [725, 354] on font "Time Zone" at bounding box center [746, 365] width 97 height 23
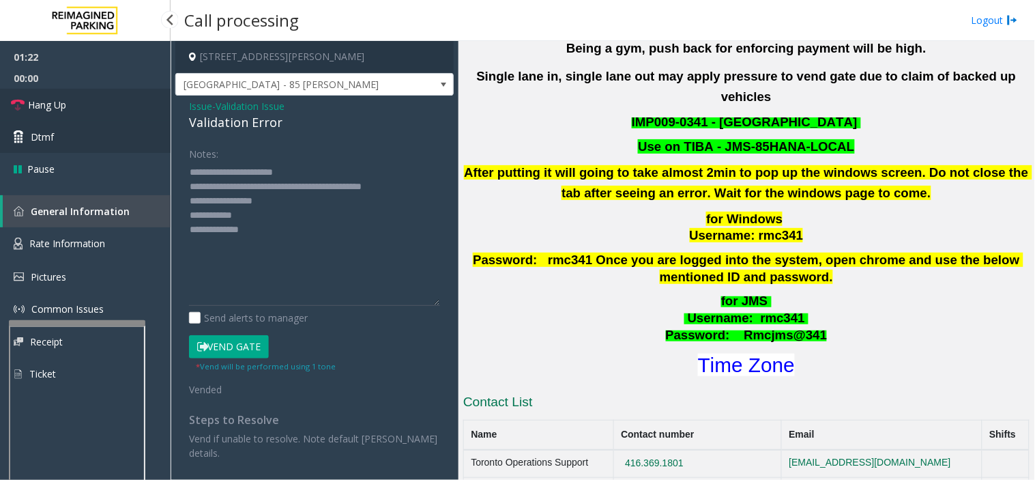
drag, startPoint x: 70, startPoint y: 100, endPoint x: 91, endPoint y: 135, distance: 41.7
click at [70, 100] on link "Hang Up" at bounding box center [85, 105] width 171 height 32
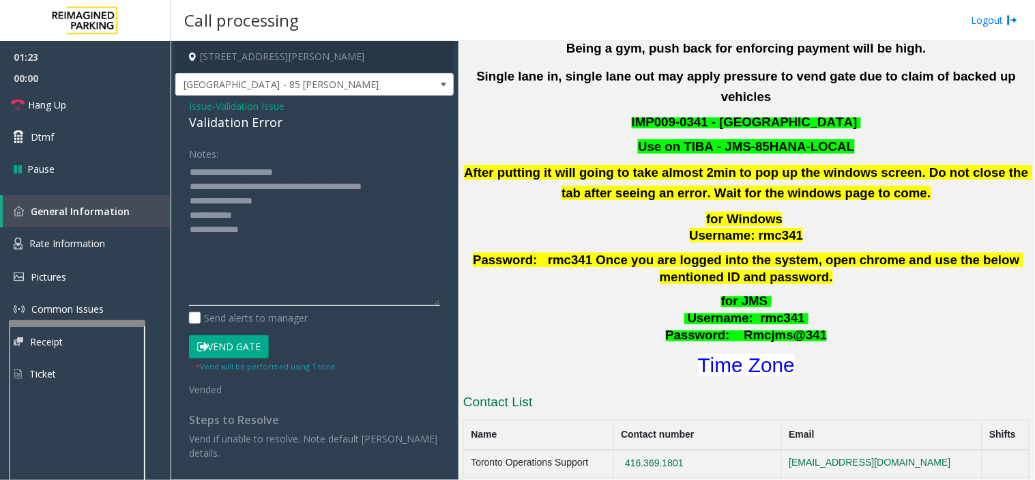
click at [274, 230] on textarea at bounding box center [314, 233] width 251 height 145
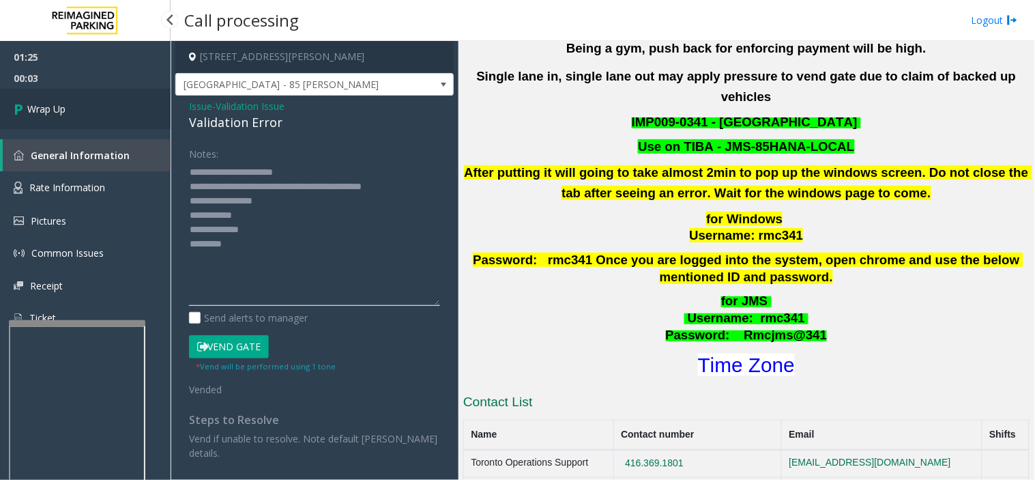
type textarea "**********"
click at [135, 104] on link "Wrap Up" at bounding box center [85, 109] width 171 height 40
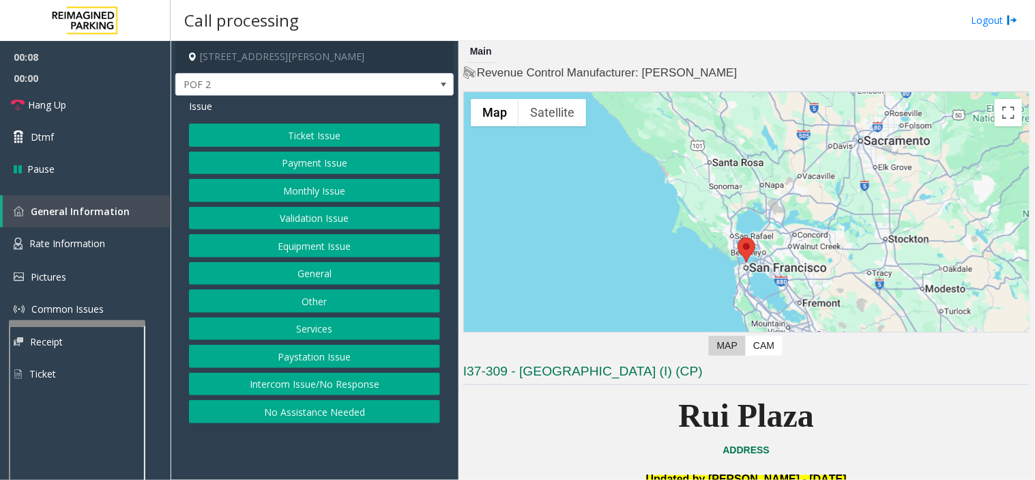
click at [379, 386] on button "Intercom Issue/No Response" at bounding box center [314, 384] width 251 height 23
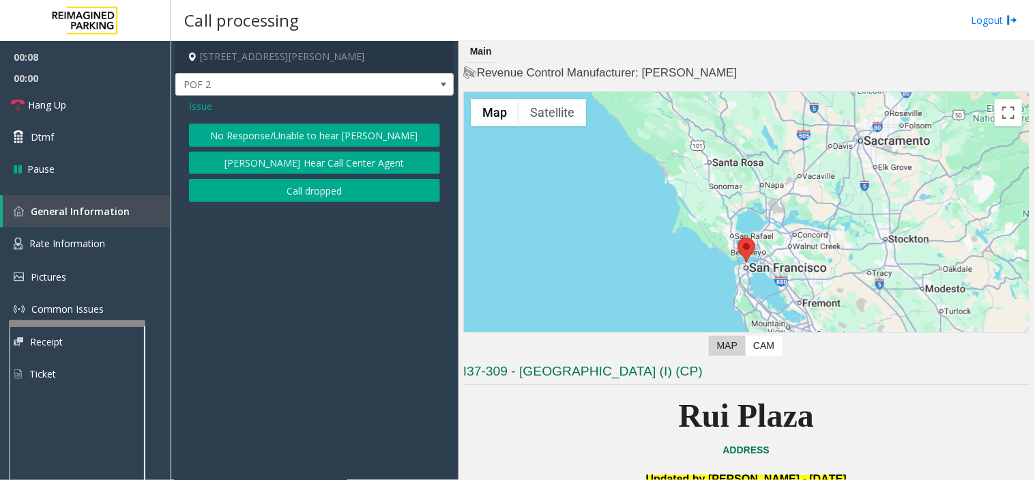
click at [309, 137] on button "No Response/Unable to hear [PERSON_NAME]" at bounding box center [314, 135] width 251 height 23
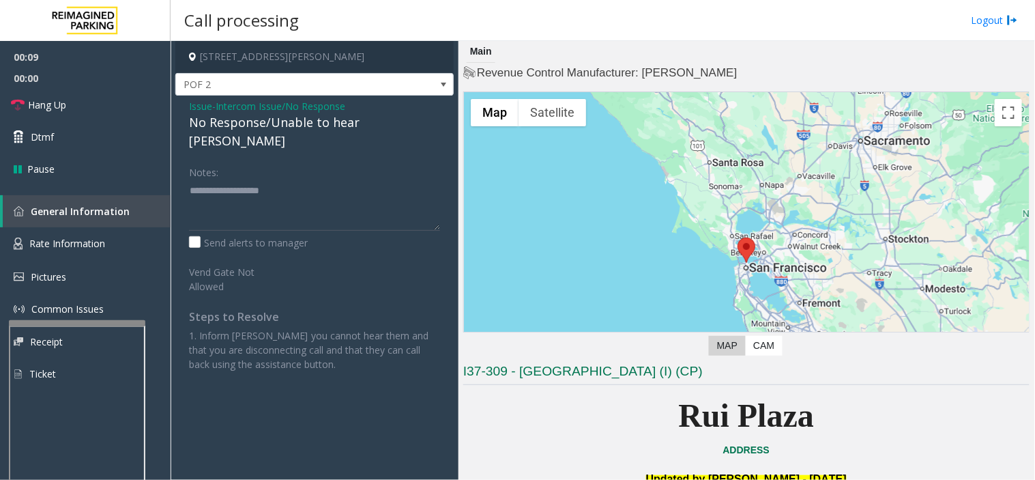
click at [250, 123] on div "No Response/Unable to hear [PERSON_NAME]" at bounding box center [314, 131] width 251 height 37
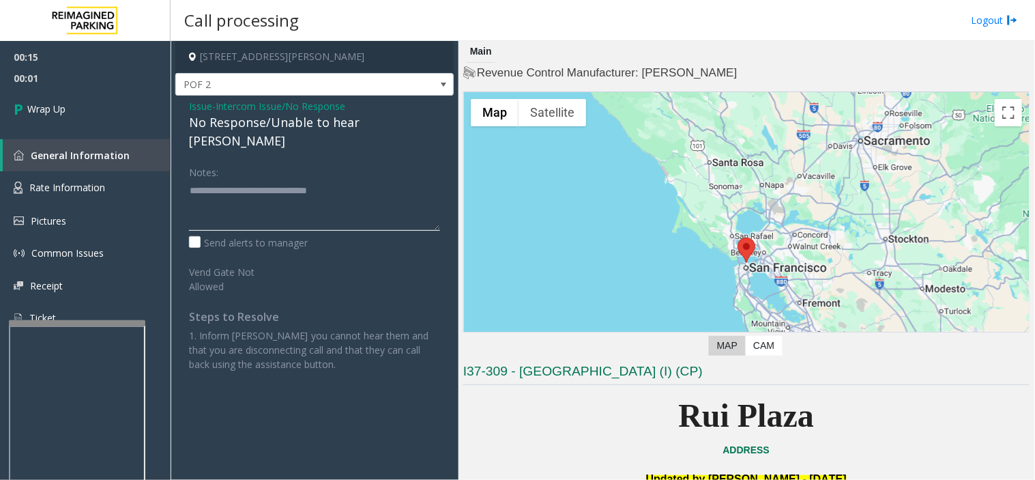
type textarea "**********"
click at [241, 107] on span "Intercom Issue/No Response" at bounding box center [281, 106] width 130 height 14
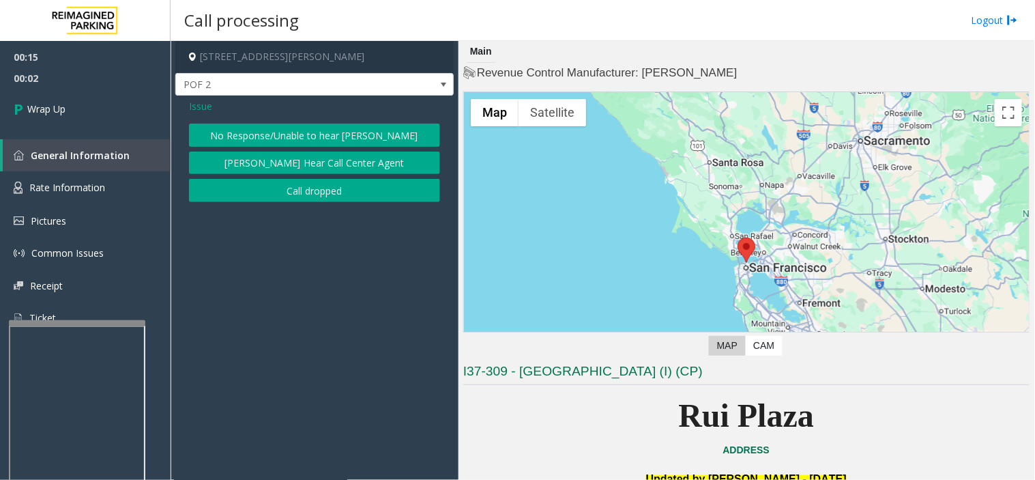
click at [339, 179] on button "Call dropped" at bounding box center [314, 190] width 251 height 23
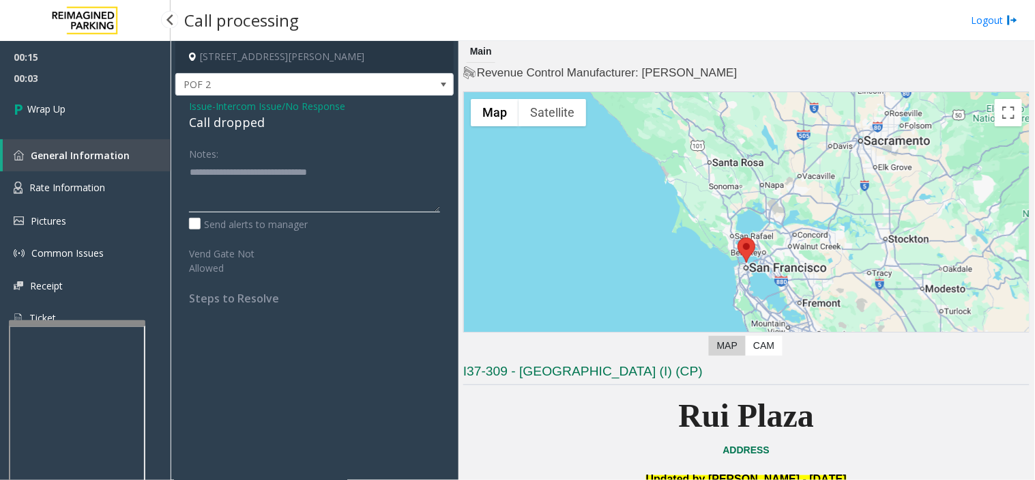
drag, startPoint x: 366, startPoint y: 175, endPoint x: -122, endPoint y: 147, distance: 489.4
click at [0, 147] on html "00:15 00:03 Wrap Up General Information Rate Information Pictures Common Issues…" at bounding box center [517, 240] width 1035 height 480
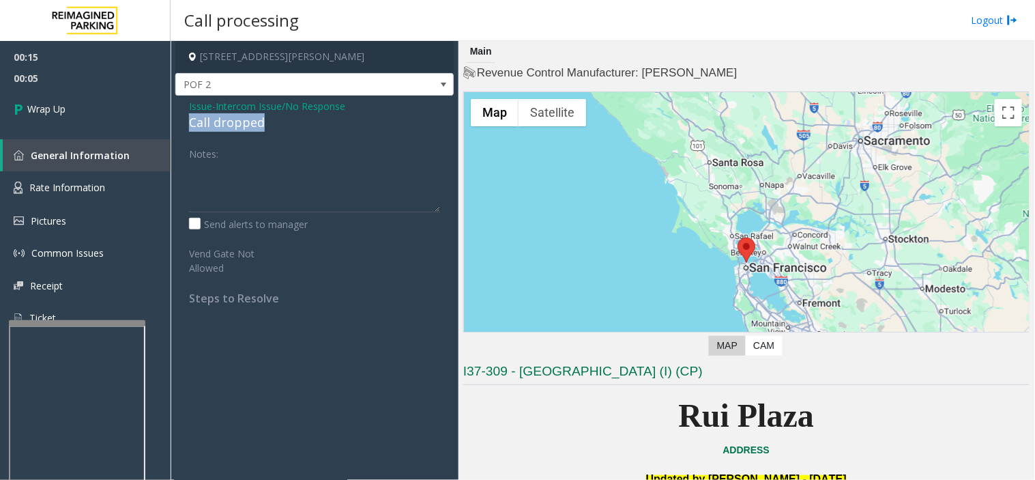
drag, startPoint x: 250, startPoint y: 123, endPoint x: 192, endPoint y: 121, distance: 58.7
click at [192, 121] on div "Issue - Intercom Issue/No Response Call dropped Notes: Send alerts to manager V…" at bounding box center [314, 207] width 278 height 223
click at [193, 121] on div "Call dropped" at bounding box center [314, 122] width 251 height 18
click at [194, 121] on div "Call dropped" at bounding box center [314, 122] width 251 height 18
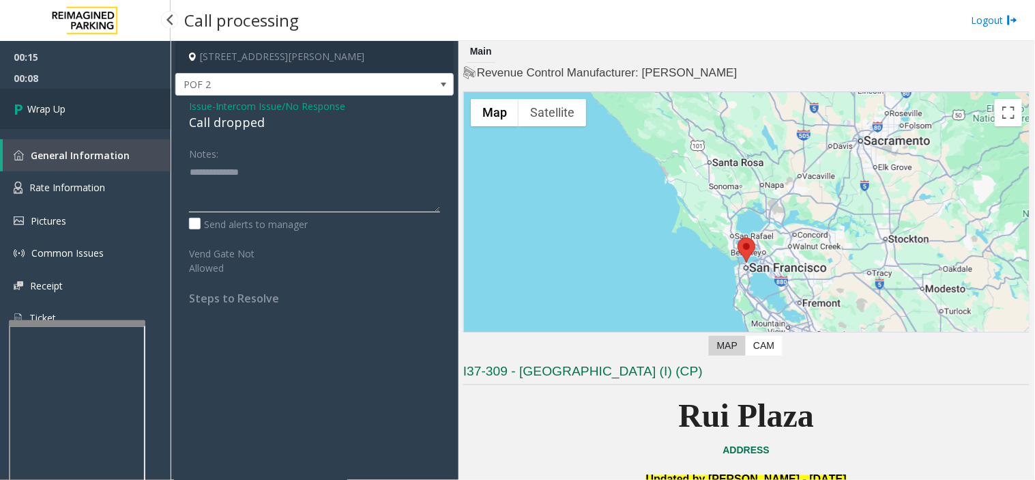
type textarea "**********"
click at [66, 107] on link "Wrap Up" at bounding box center [85, 109] width 171 height 40
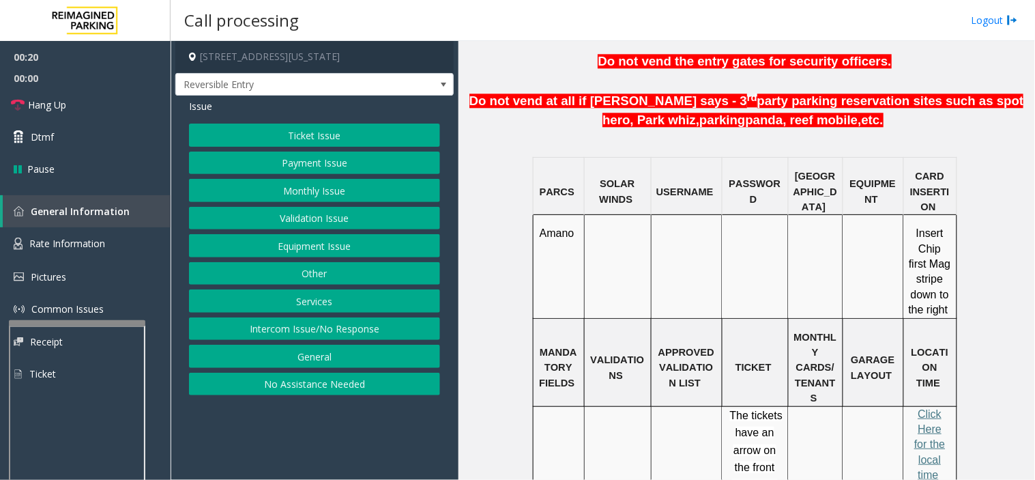
scroll to position [834, 0]
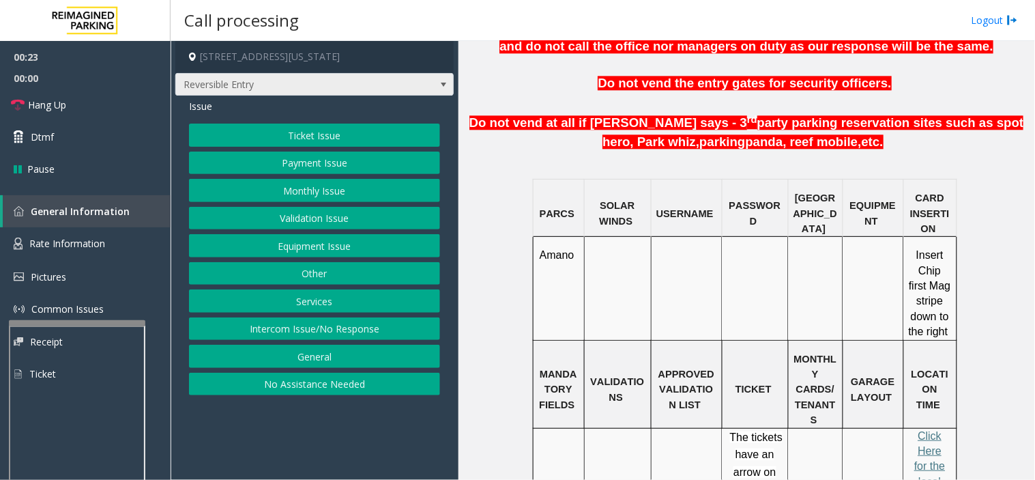
click at [290, 78] on span "Reversible Entry" at bounding box center [287, 85] width 222 height 22
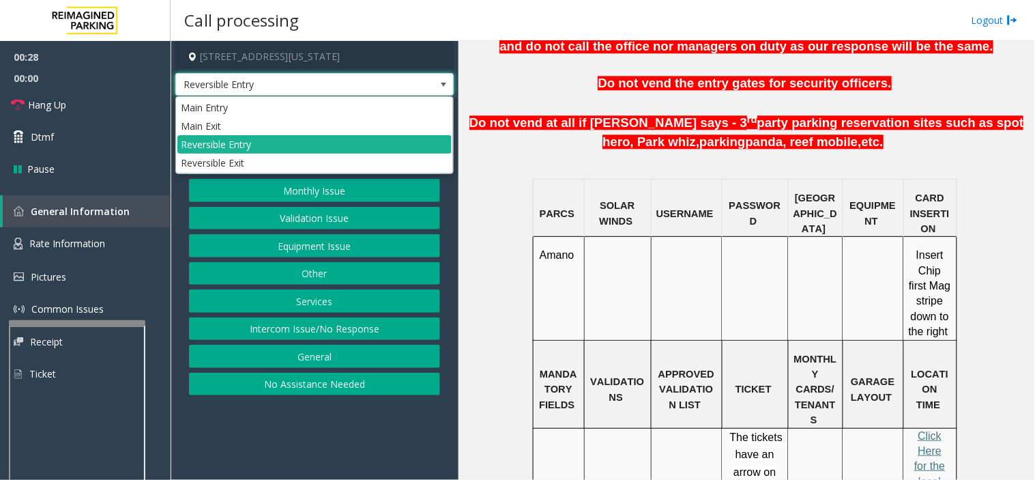
click at [220, 262] on button "Other" at bounding box center [314, 273] width 251 height 23
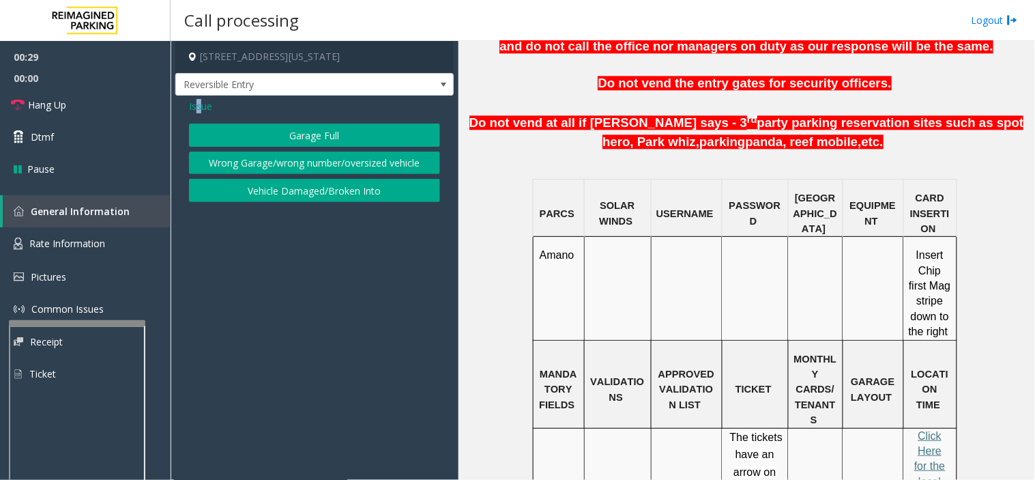
click at [200, 112] on span "Issue" at bounding box center [200, 106] width 23 height 14
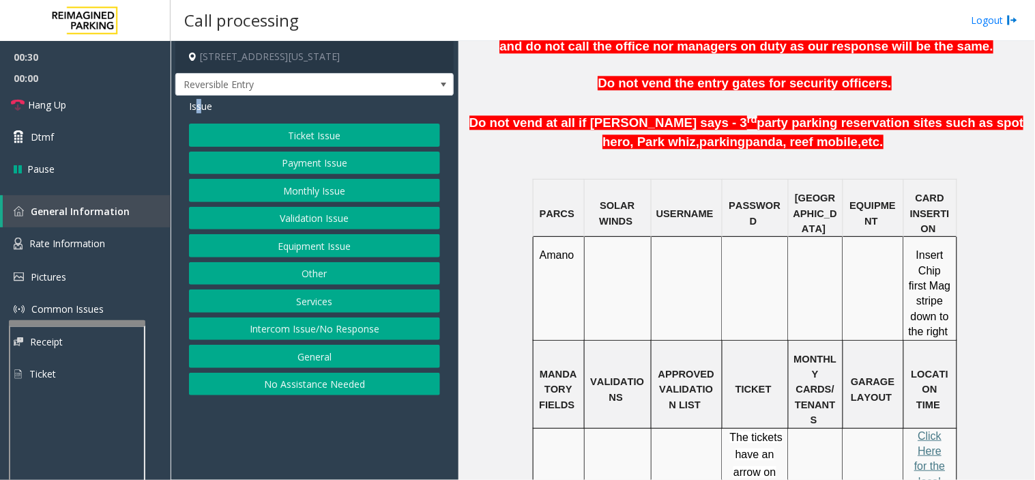
click at [337, 248] on button "Equipment Issue" at bounding box center [314, 245] width 251 height 23
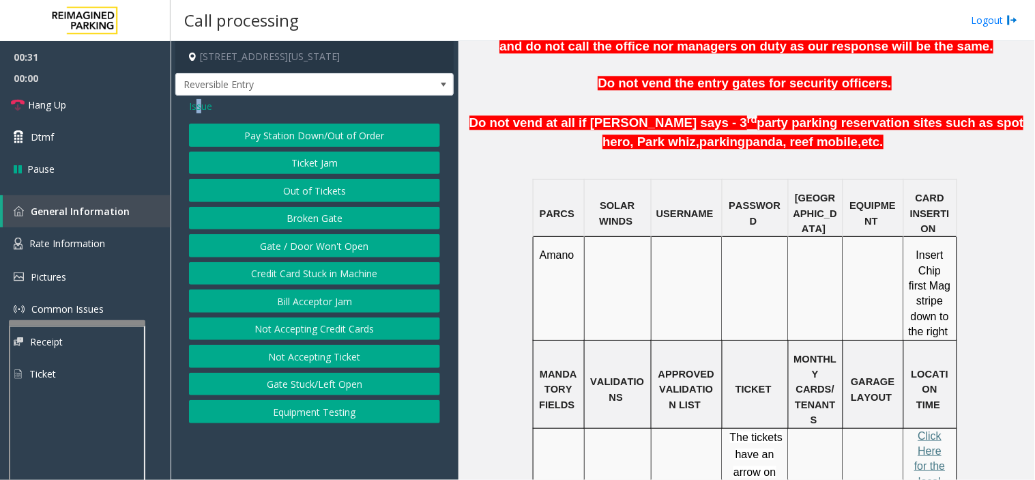
click at [319, 238] on button "Gate / Door Won't Open" at bounding box center [314, 245] width 251 height 23
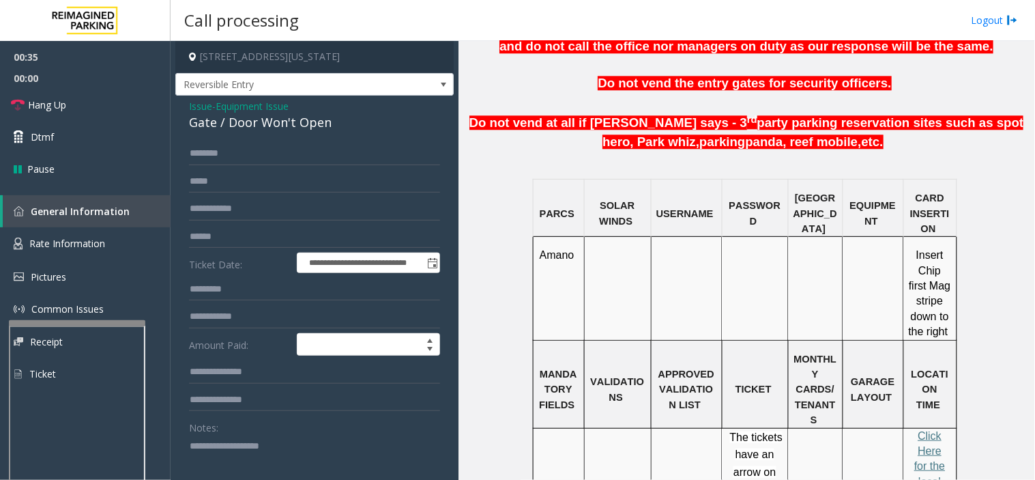
click at [293, 431] on textarea at bounding box center [309, 460] width 240 height 51
paste textarea "**********"
drag, startPoint x: 182, startPoint y: 119, endPoint x: 339, endPoint y: 130, distance: 157.4
click at [339, 130] on div "**********" at bounding box center [314, 434] width 278 height 677
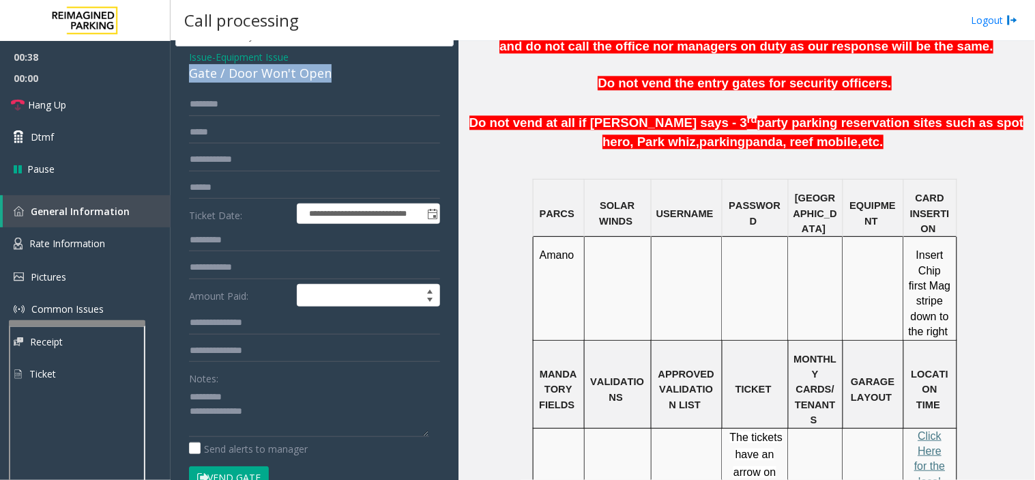
scroll to position [76, 0]
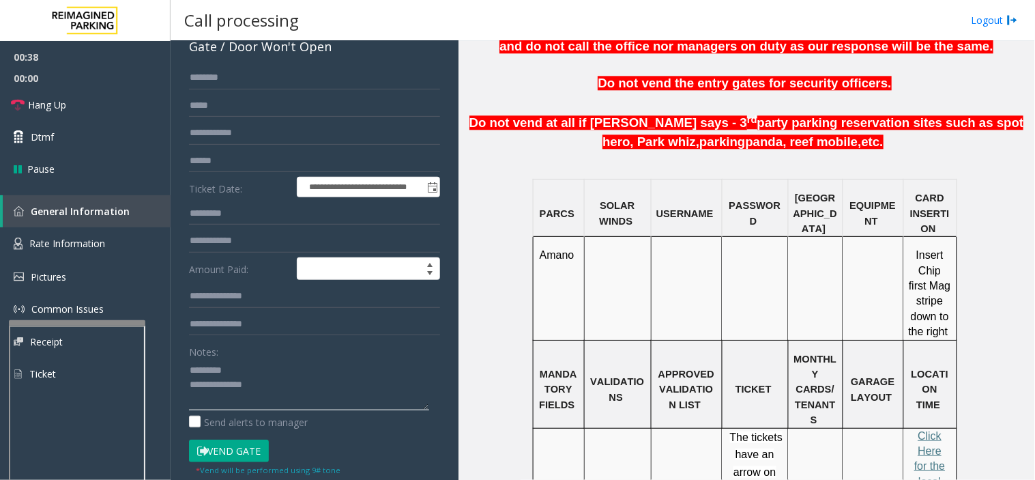
click at [243, 364] on textarea at bounding box center [309, 384] width 240 height 51
paste textarea "**********"
click at [255, 392] on textarea at bounding box center [309, 384] width 240 height 51
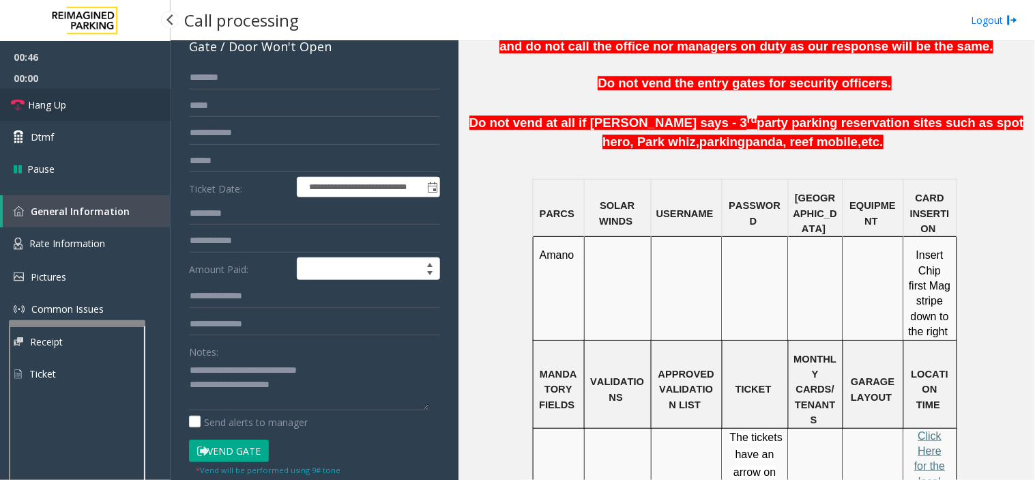
click at [119, 114] on link "Hang Up" at bounding box center [85, 105] width 171 height 32
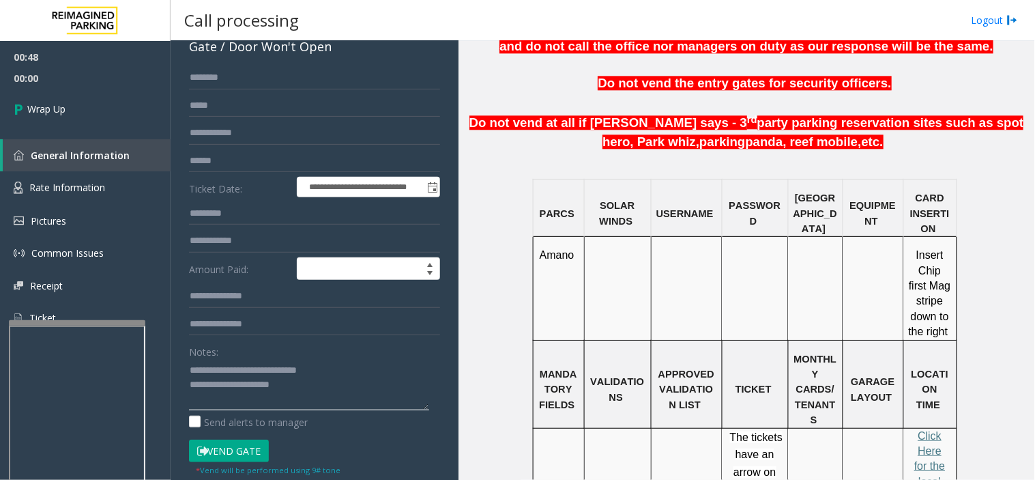
drag, startPoint x: 280, startPoint y: 383, endPoint x: 303, endPoint y: 380, distance: 23.4
click at [303, 380] on textarea at bounding box center [309, 384] width 240 height 51
click at [284, 384] on textarea at bounding box center [309, 384] width 240 height 51
click at [280, 387] on textarea at bounding box center [309, 384] width 240 height 51
click at [336, 364] on textarea at bounding box center [309, 384] width 240 height 51
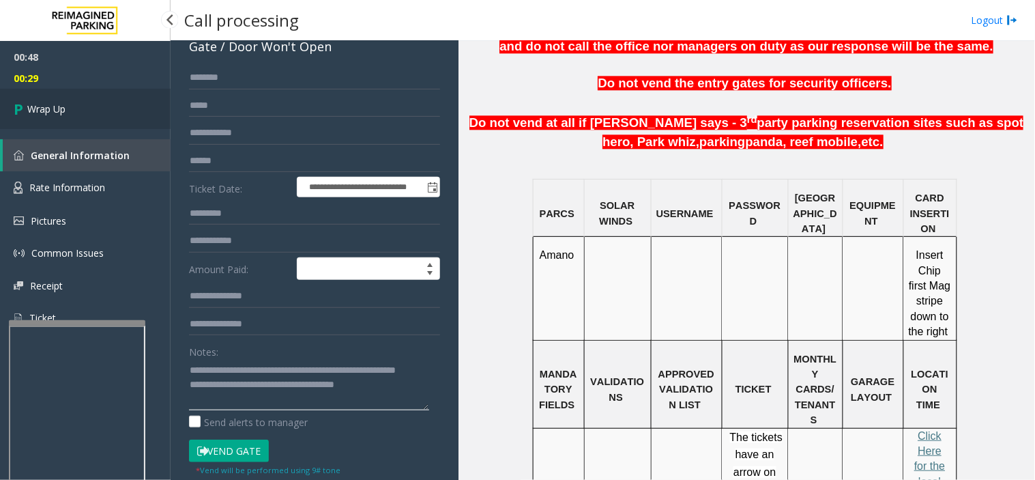
type textarea "**********"
click at [104, 94] on link "Wrap Up" at bounding box center [85, 109] width 171 height 40
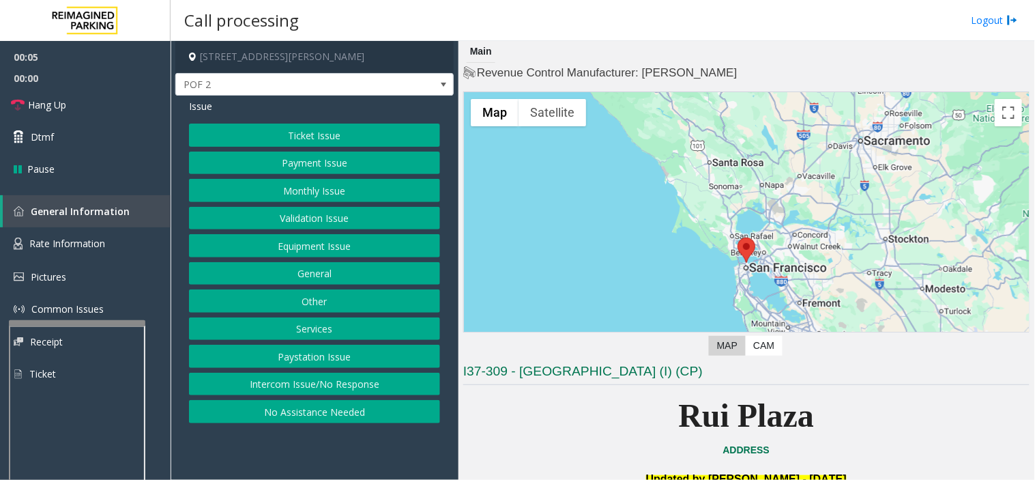
click at [255, 377] on button "Intercom Issue/No Response" at bounding box center [314, 384] width 251 height 23
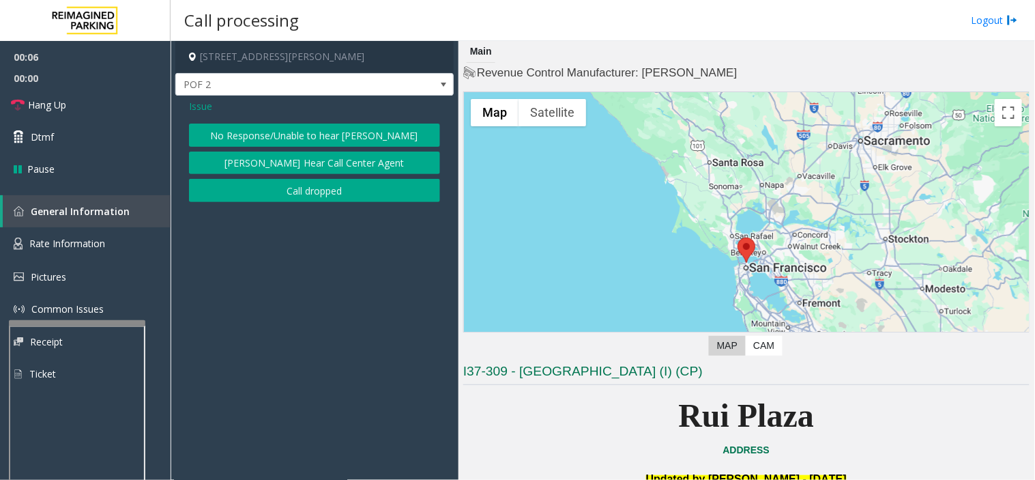
click at [317, 133] on button "No Response/Unable to hear [PERSON_NAME]" at bounding box center [314, 135] width 251 height 23
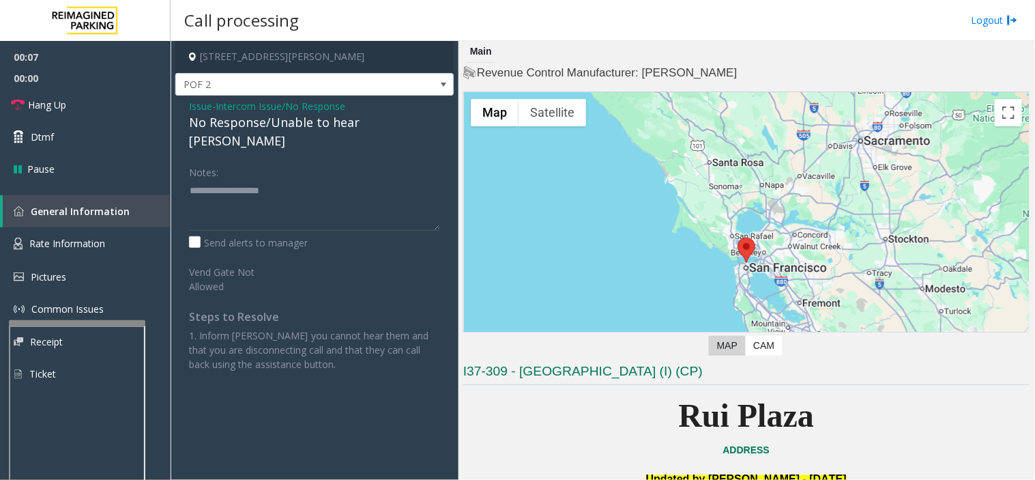
click at [314, 124] on div "No Response/Unable to hear [PERSON_NAME]" at bounding box center [314, 131] width 251 height 37
type textarea "**********"
click at [113, 104] on link "Hang Up" at bounding box center [85, 105] width 171 height 32
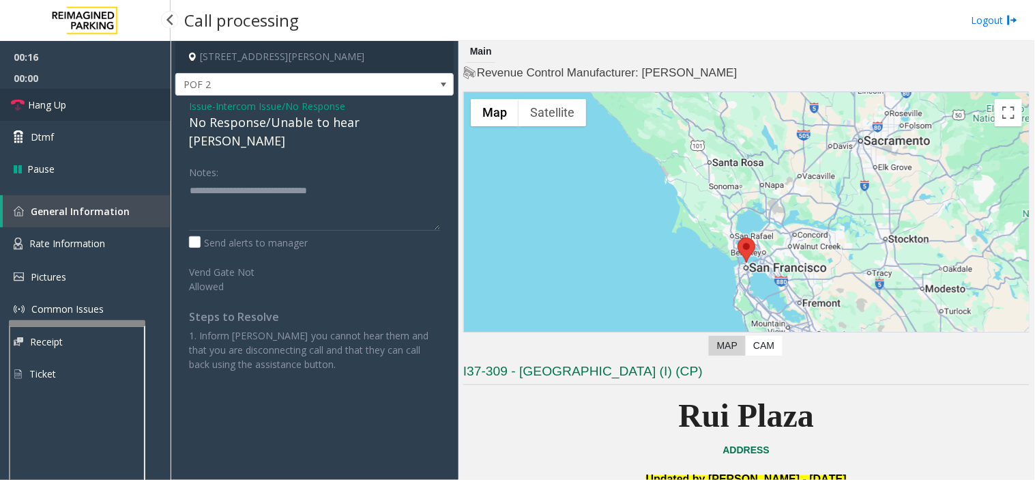
click at [113, 104] on link "Hang Up" at bounding box center [85, 105] width 171 height 32
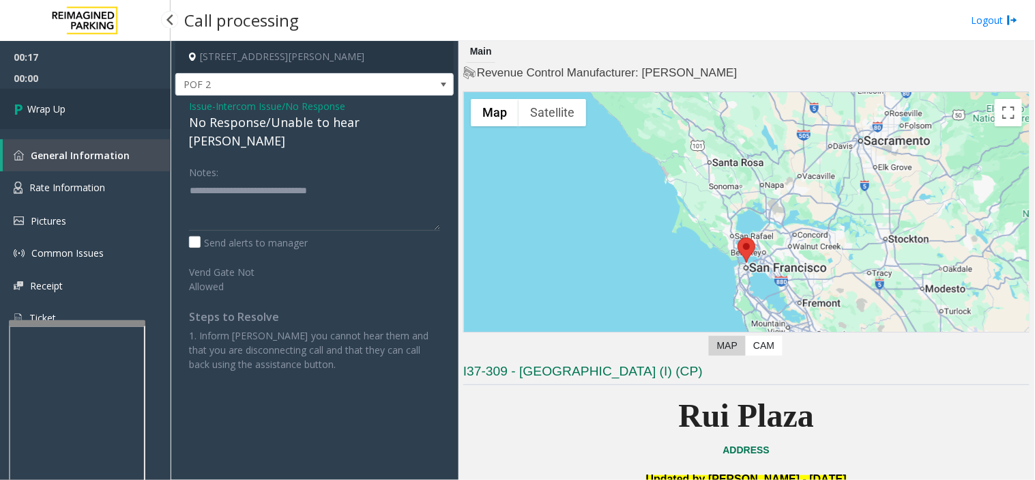
click at [113, 104] on link "Wrap Up" at bounding box center [85, 109] width 171 height 40
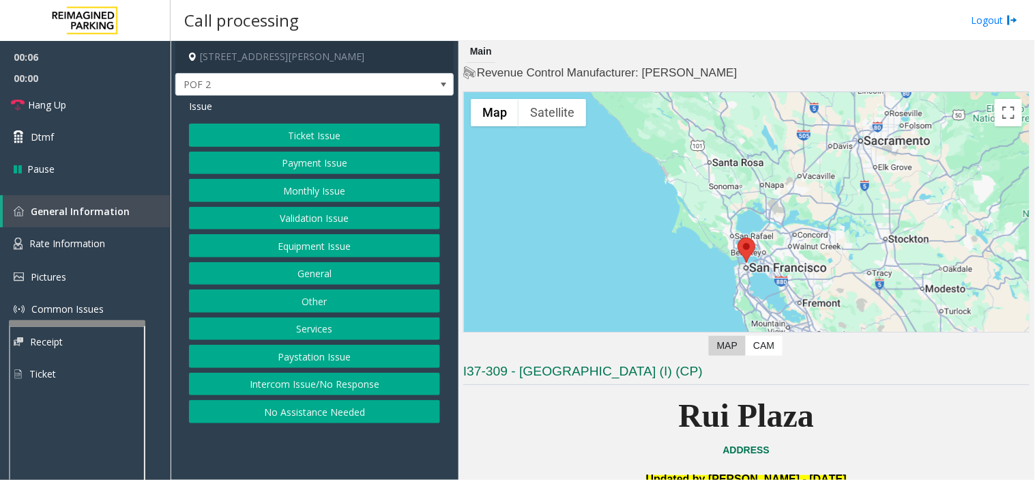
click at [312, 382] on button "Intercom Issue/No Response" at bounding box center [314, 384] width 251 height 23
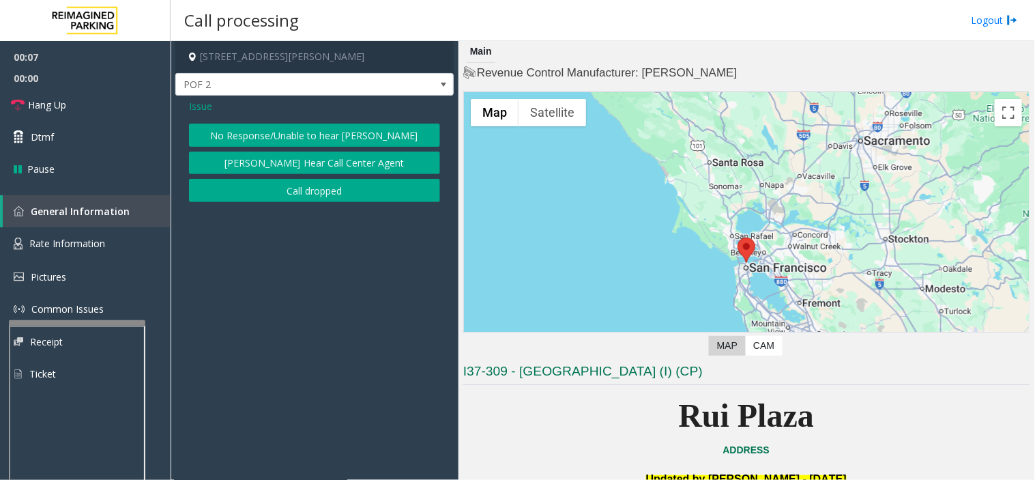
click at [332, 141] on button "No Response/Unable to hear [PERSON_NAME]" at bounding box center [314, 135] width 251 height 23
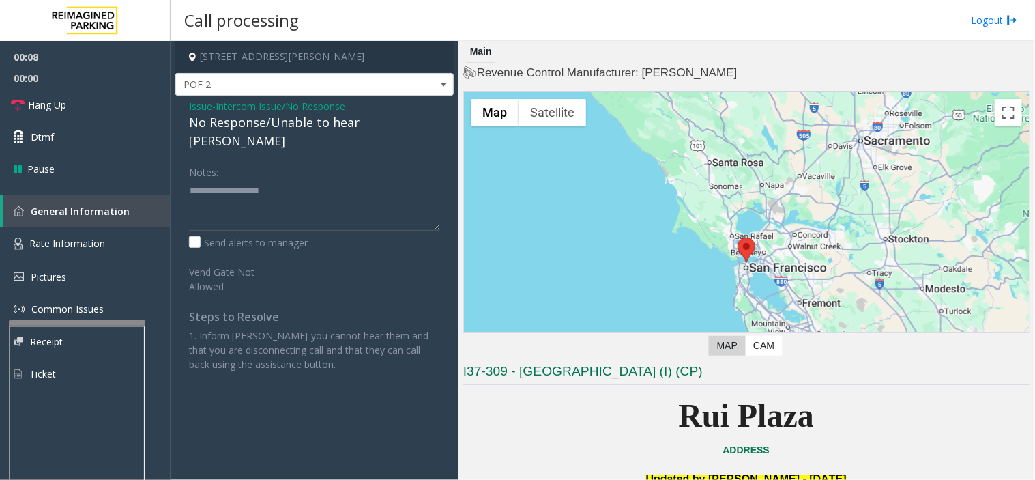
click at [298, 124] on div "No Response/Unable to hear [PERSON_NAME]" at bounding box center [314, 131] width 251 height 37
type textarea "**********"
click at [107, 109] on link "Hang Up" at bounding box center [85, 105] width 171 height 32
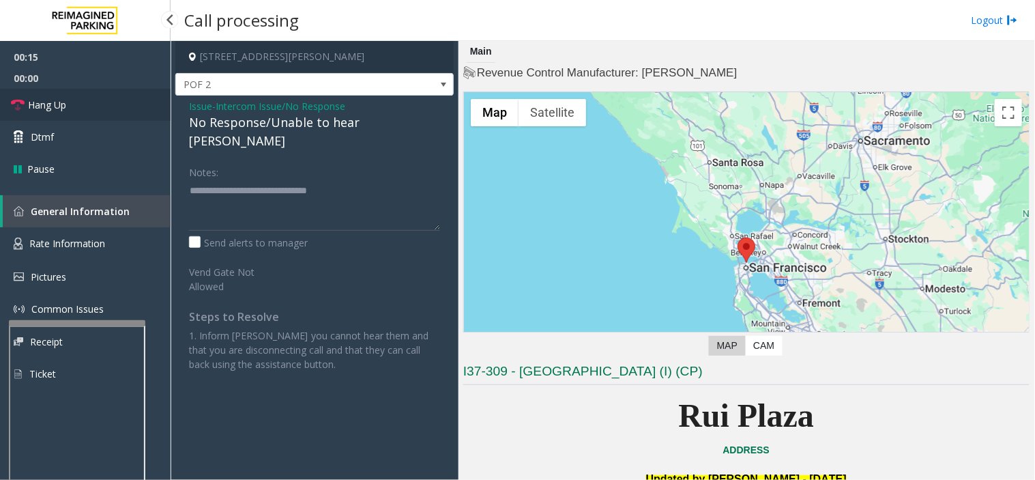
click at [107, 109] on link "Hang Up" at bounding box center [85, 105] width 171 height 32
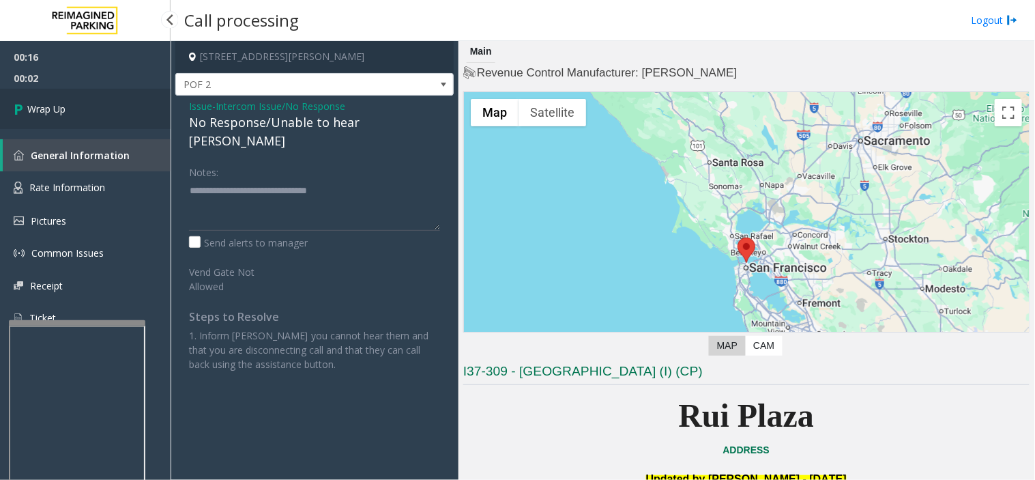
click at [107, 109] on link "Wrap Up" at bounding box center [85, 109] width 171 height 40
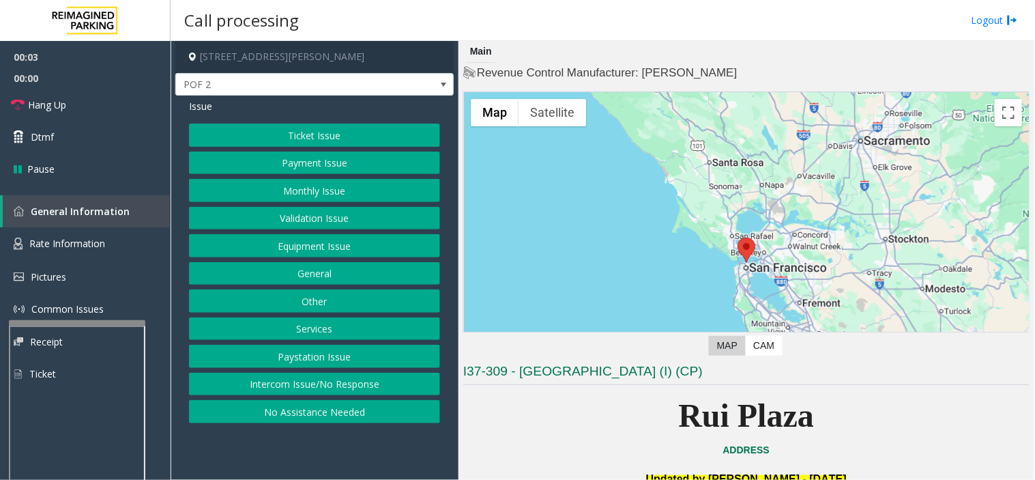
click at [319, 383] on button "Intercom Issue/No Response" at bounding box center [314, 384] width 251 height 23
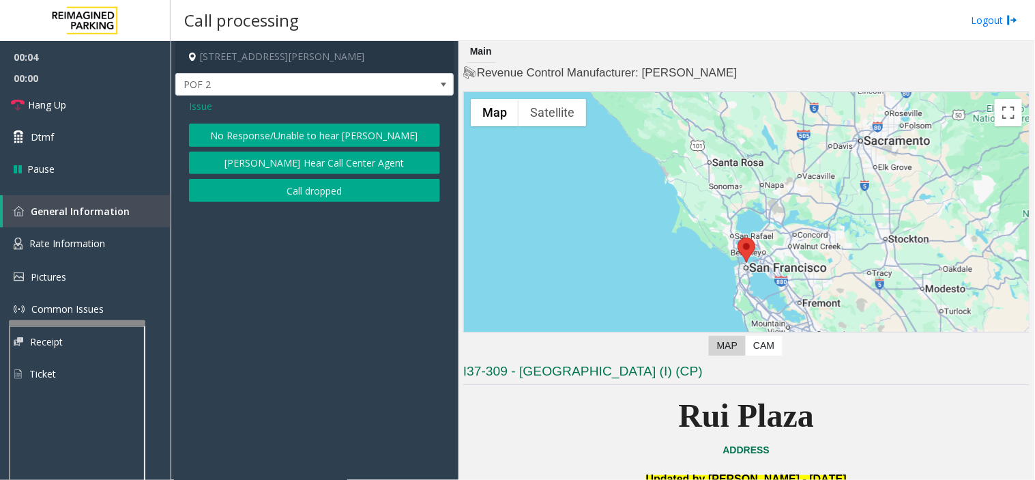
click at [270, 140] on button "No Response/Unable to hear [PERSON_NAME]" at bounding box center [314, 135] width 251 height 23
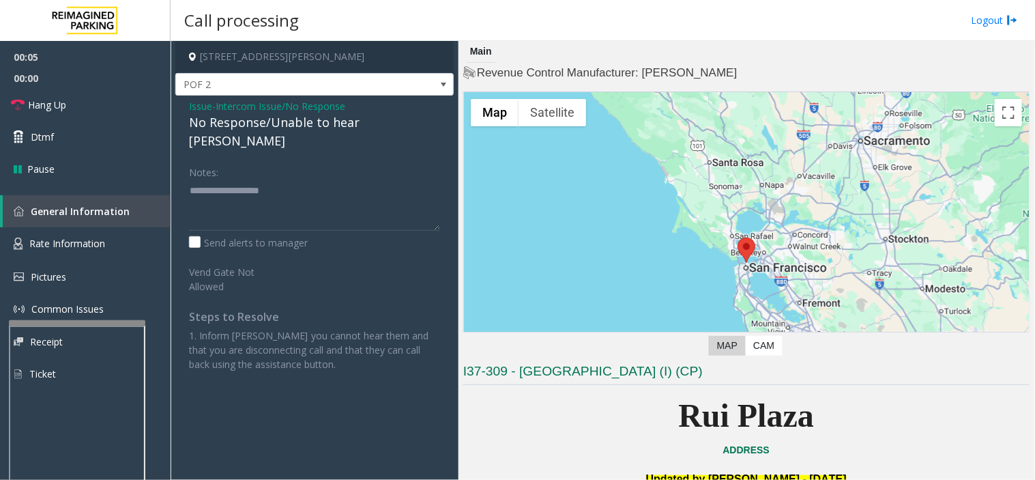
click at [244, 128] on div "No Response/Unable to hear [PERSON_NAME]" at bounding box center [314, 131] width 251 height 37
type textarea "**********"
click at [110, 110] on link "Hang Up" at bounding box center [85, 105] width 171 height 32
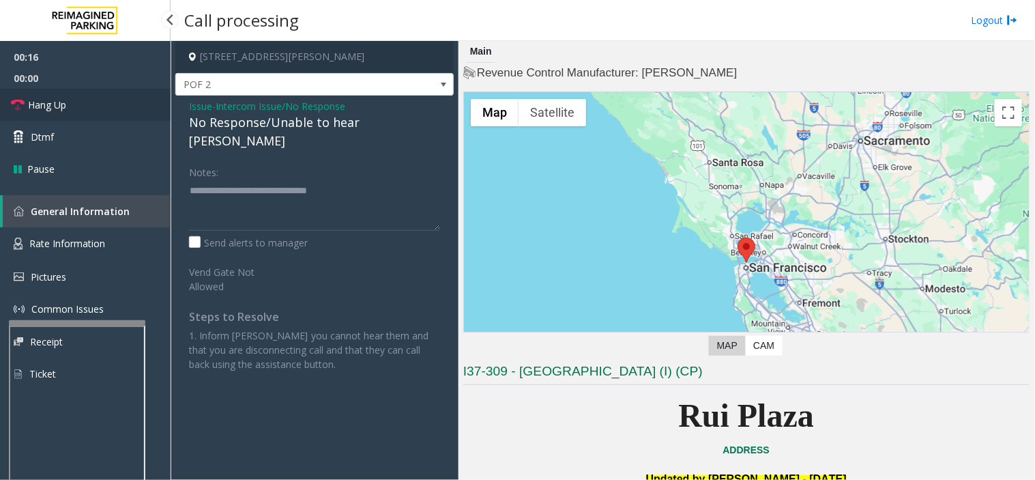
click at [110, 110] on link "Hang Up" at bounding box center [85, 105] width 171 height 32
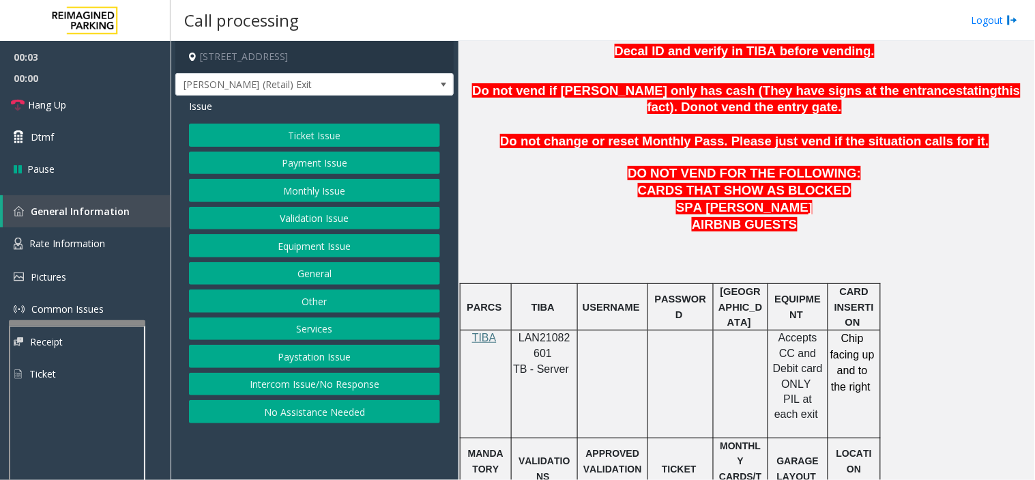
scroll to position [606, 0]
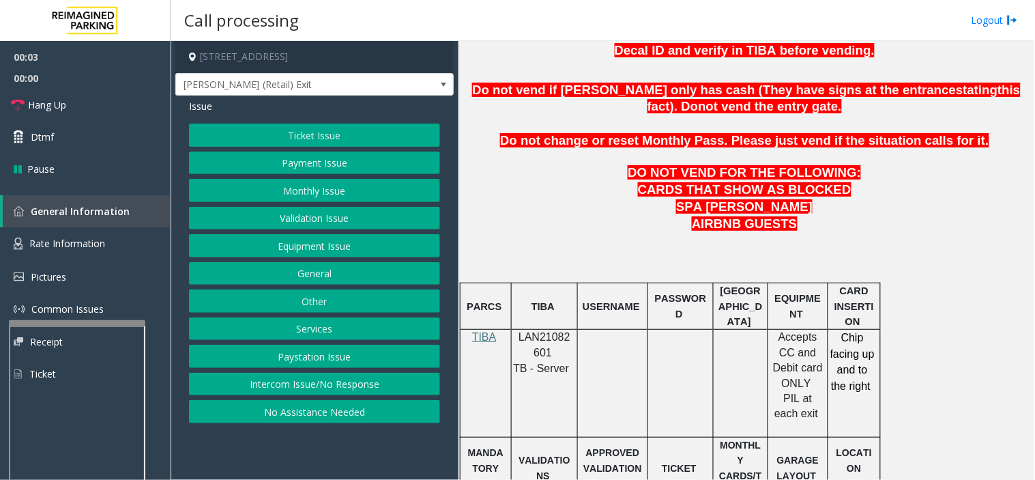
click at [546, 340] on span "LAN21082601" at bounding box center [545, 344] width 52 height 27
click at [261, 189] on button "Monthly Issue" at bounding box center [314, 190] width 251 height 23
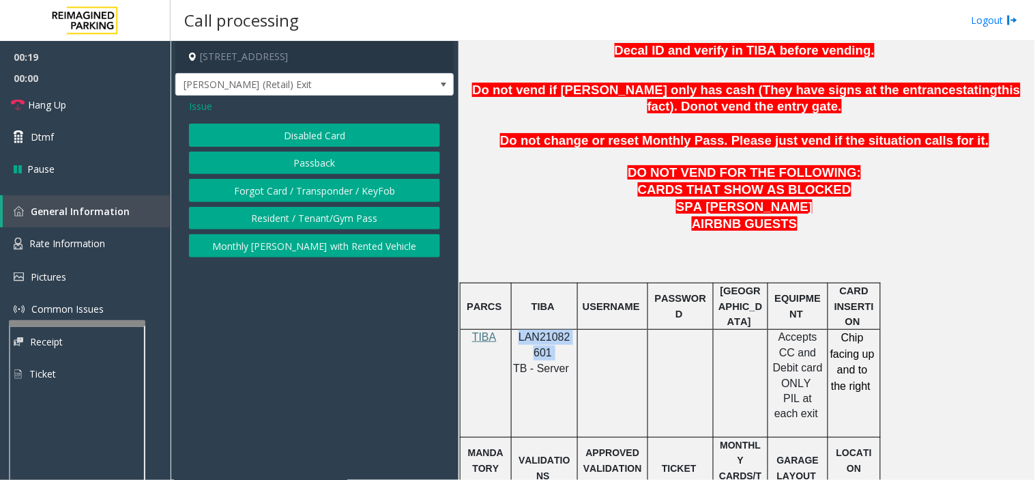
click at [309, 133] on button "Disabled Card" at bounding box center [314, 135] width 251 height 23
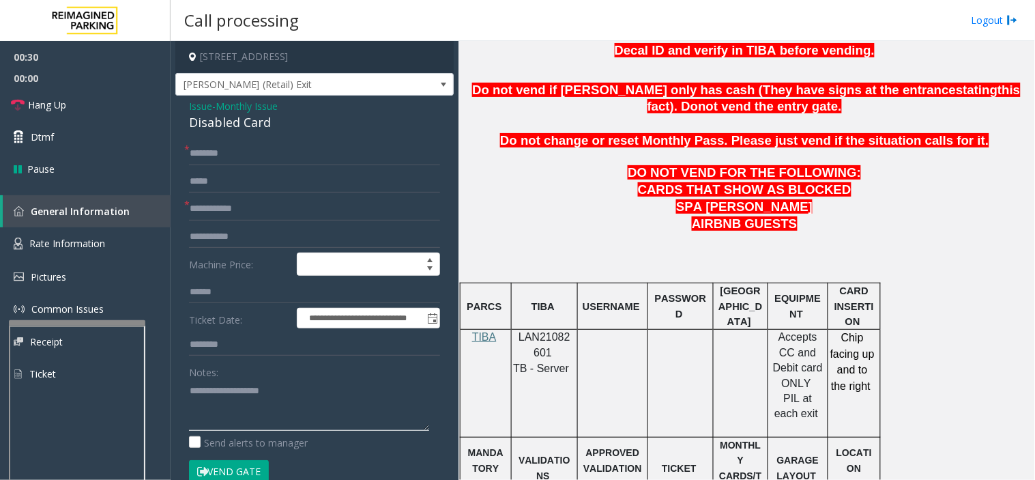
click at [287, 417] on textarea at bounding box center [309, 404] width 240 height 51
type textarea "*****"
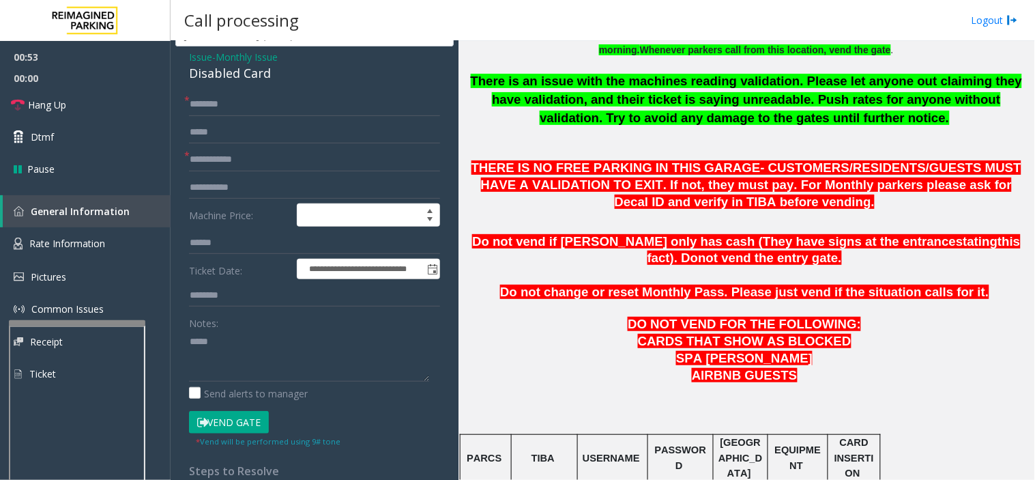
scroll to position [76, 0]
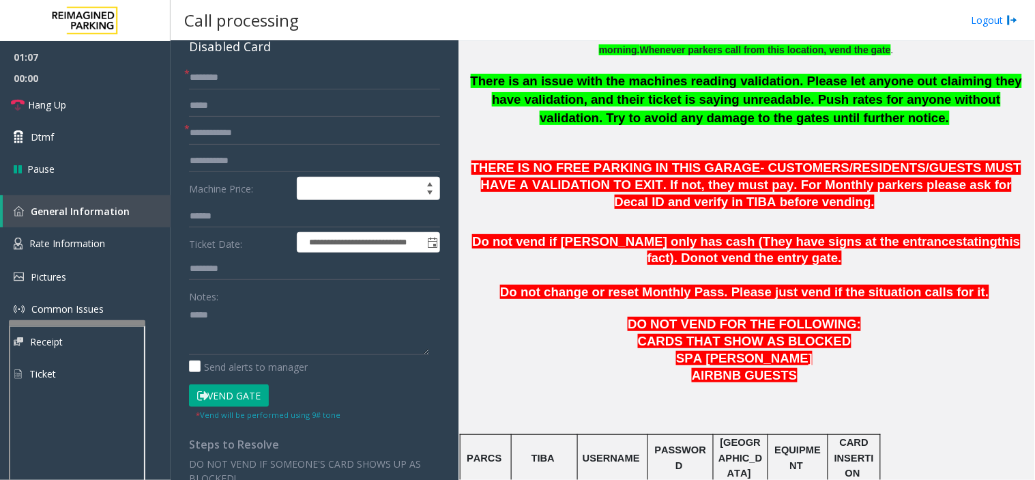
click at [217, 391] on button "Vend Gate" at bounding box center [229, 395] width 80 height 23
click at [233, 128] on input "text" at bounding box center [314, 132] width 251 height 23
paste input "*****"
type input "*****"
click at [214, 83] on input "text" at bounding box center [314, 77] width 251 height 23
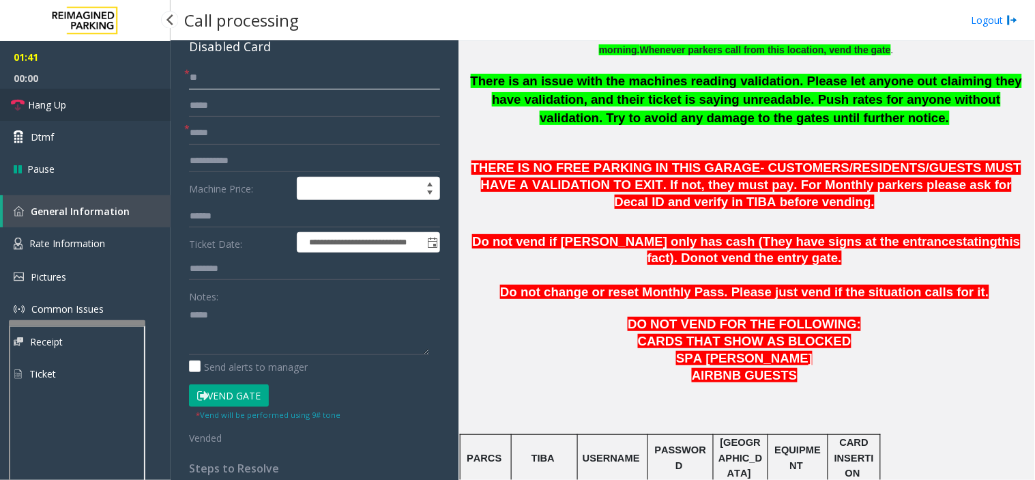
type input "**"
click at [102, 92] on link "Hang Up" at bounding box center [85, 105] width 171 height 32
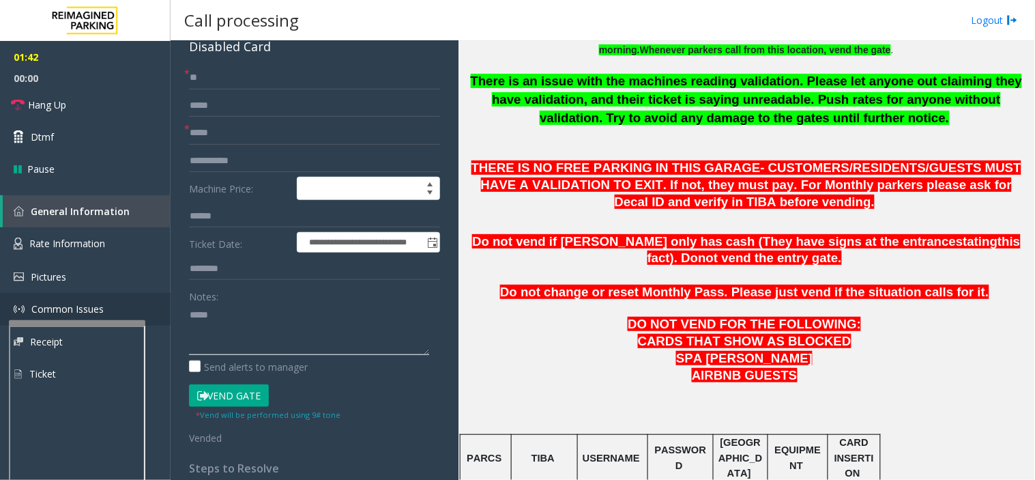
drag, startPoint x: 227, startPoint y: 319, endPoint x: 146, endPoint y: 319, distance: 81.2
click at [146, 319] on app-root "**********" at bounding box center [517, 240] width 1035 height 480
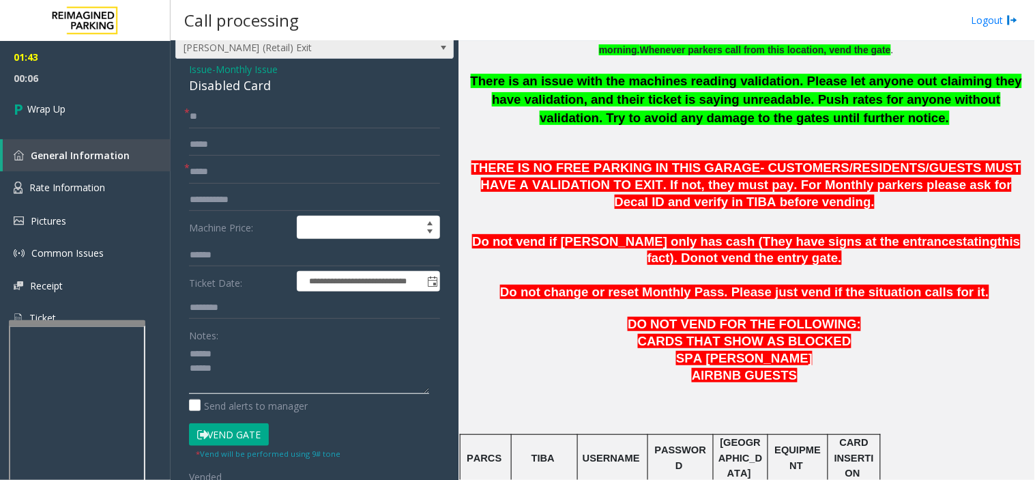
scroll to position [0, 0]
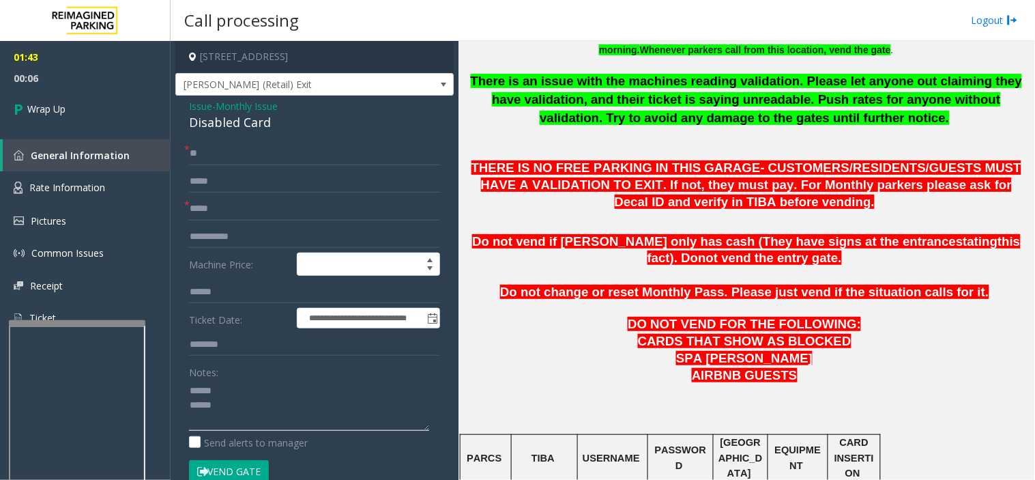
type textarea "****** *****"
click at [229, 107] on span "Monthly Issue" at bounding box center [247, 106] width 62 height 14
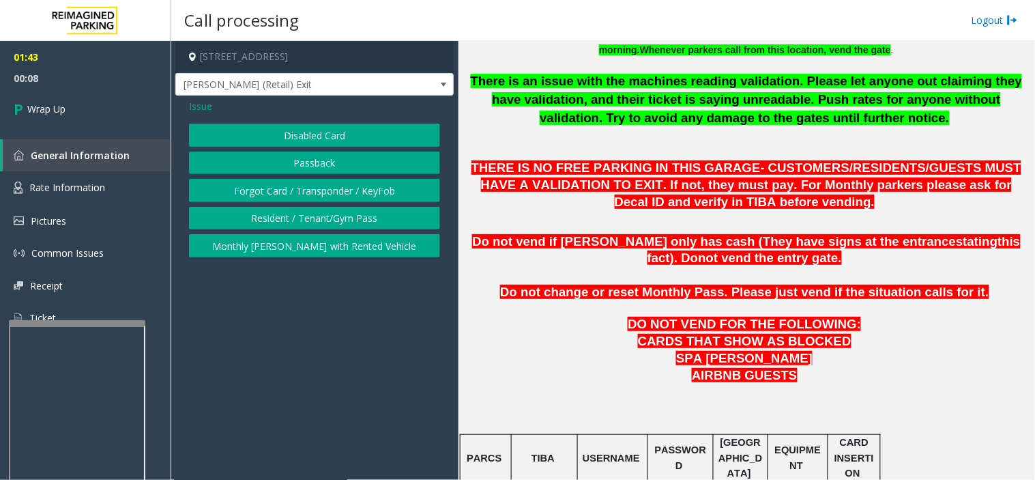
click at [289, 171] on button "Passback" at bounding box center [314, 163] width 251 height 23
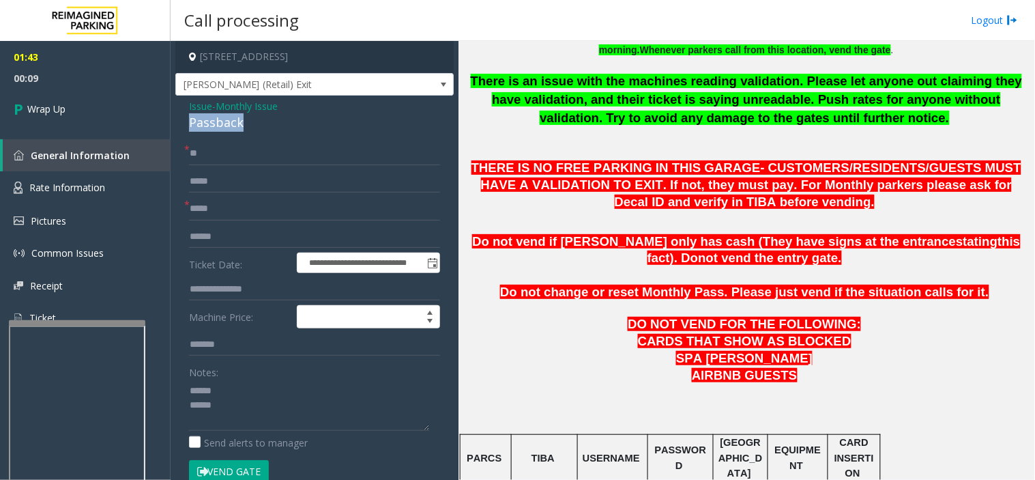
drag, startPoint x: 188, startPoint y: 118, endPoint x: 250, endPoint y: 121, distance: 61.5
click at [250, 121] on div "Passback" at bounding box center [314, 122] width 251 height 18
click at [214, 390] on textarea at bounding box center [309, 404] width 240 height 51
click at [228, 411] on textarea at bounding box center [309, 404] width 240 height 51
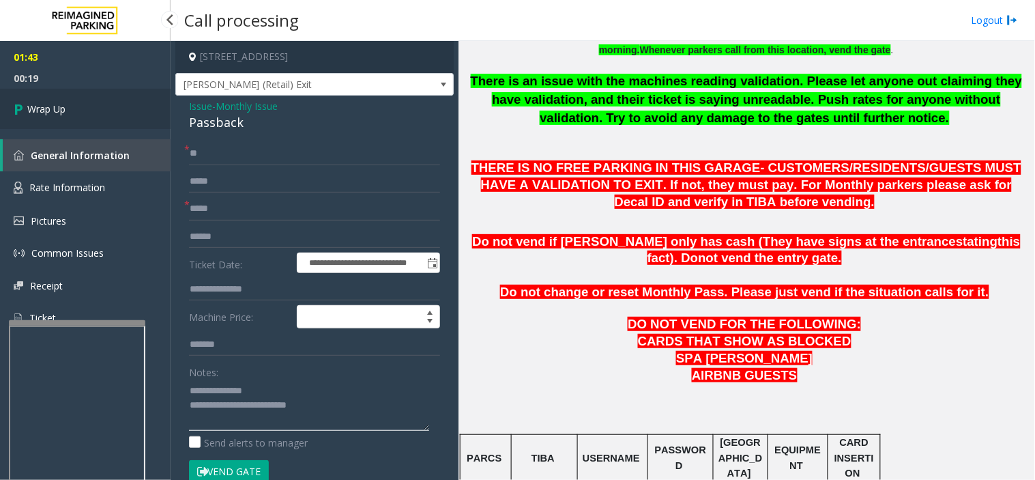
type textarea "**********"
click at [63, 111] on span "Wrap Up" at bounding box center [46, 109] width 38 height 14
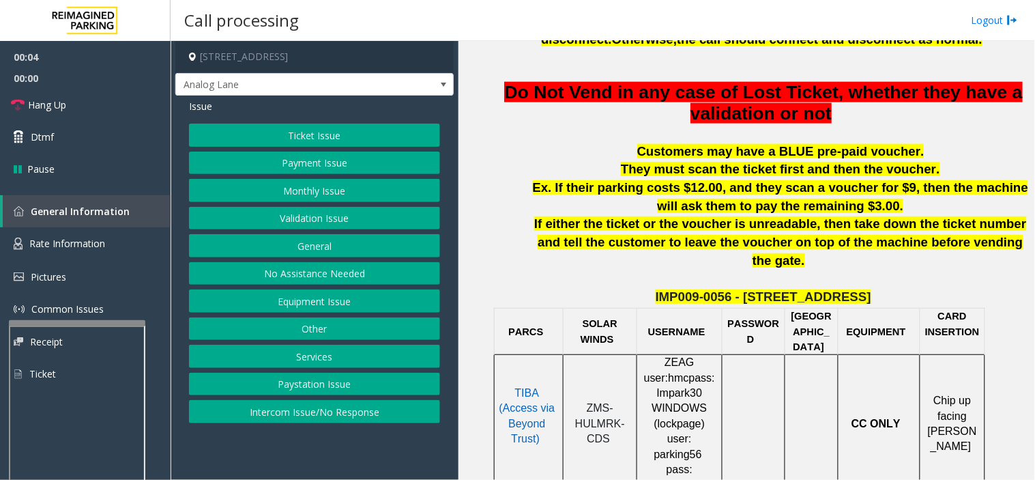
scroll to position [455, 0]
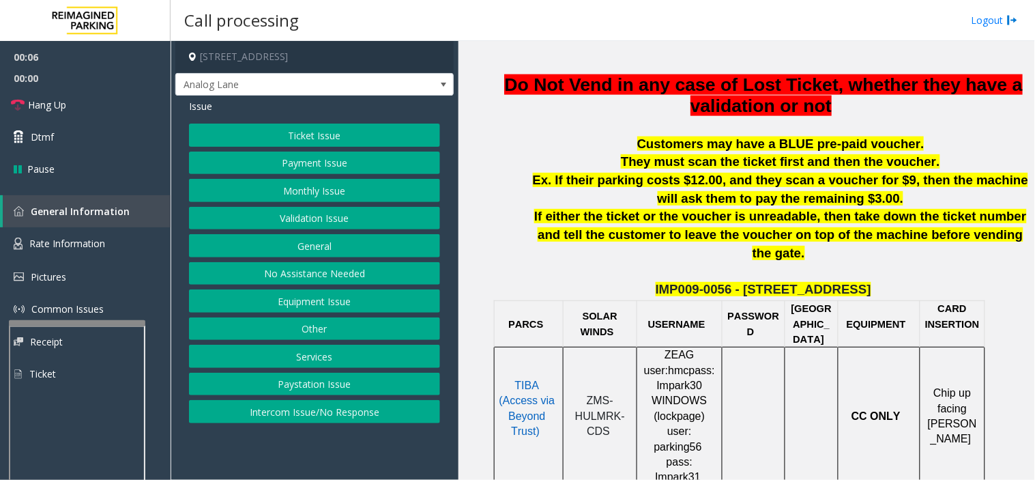
click at [527, 387] on span "TIBA (Access via Beyond Trust)" at bounding box center [528, 407] width 56 height 57
click at [527, 379] on span "TIBA (Access via Beyond Trust)" at bounding box center [528, 407] width 56 height 57
drag, startPoint x: 527, startPoint y: 366, endPoint x: 536, endPoint y: 366, distance: 8.9
click at [530, 379] on span "TIBA (Access via Beyond Trust)" at bounding box center [528, 407] width 56 height 57
click at [541, 379] on span "TIBA (Access via Beyond Trust)" at bounding box center [528, 407] width 56 height 57
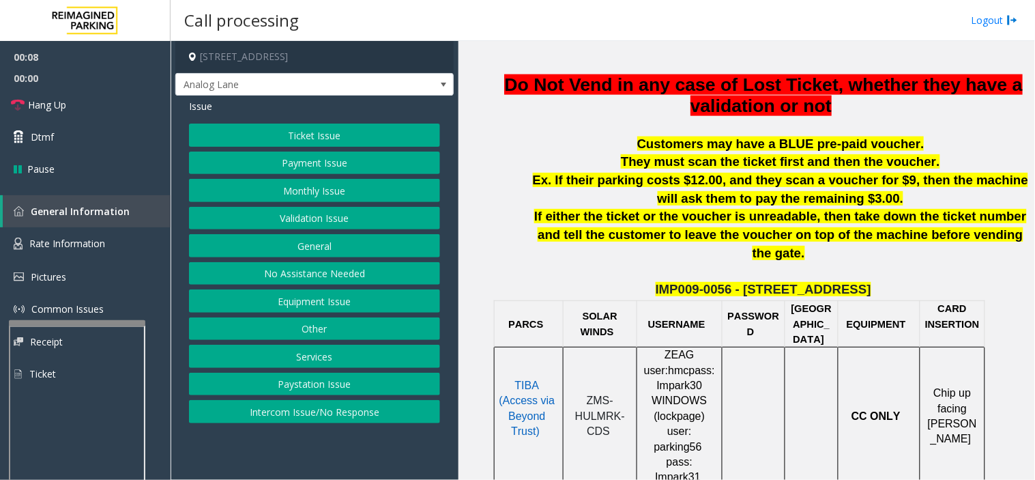
click at [539, 379] on span "TIBA (Access via Beyond Trust)" at bounding box center [528, 407] width 56 height 57
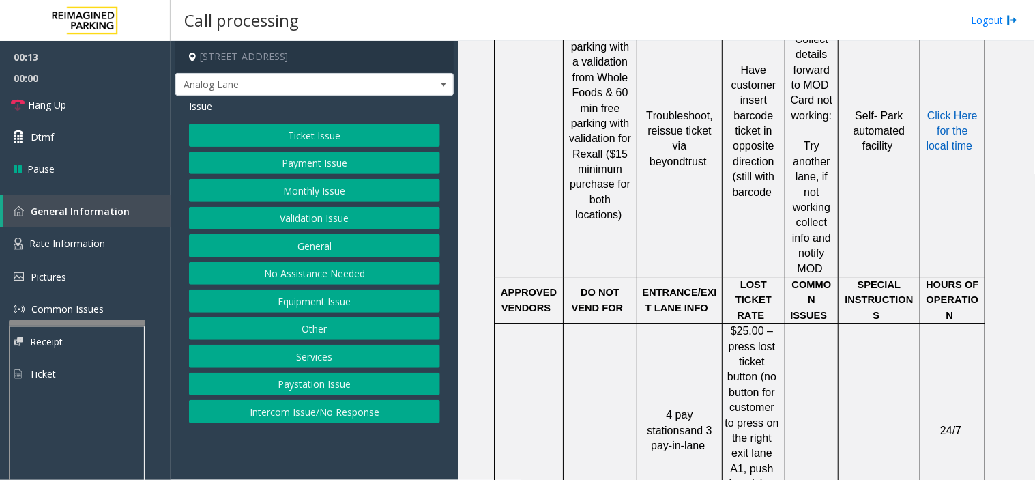
scroll to position [1061, 0]
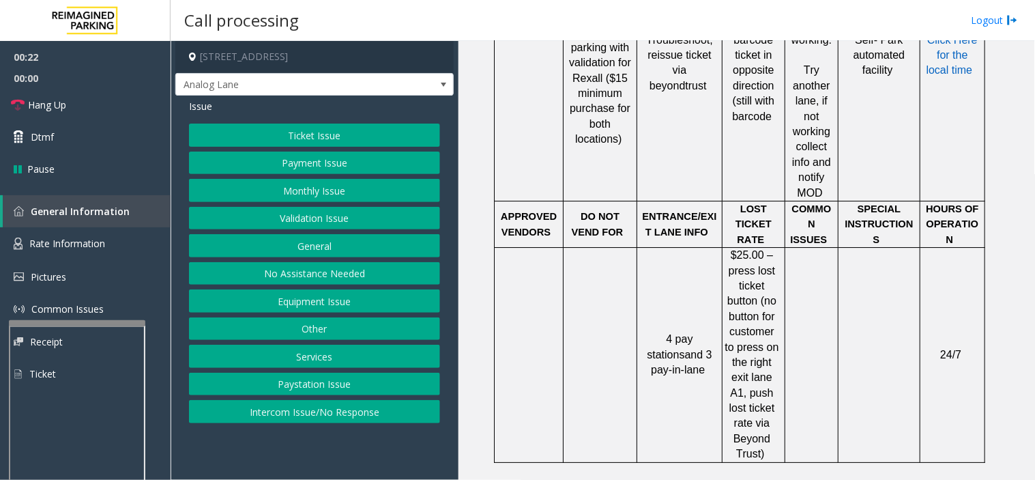
click at [358, 136] on button "Ticket Issue" at bounding box center [314, 135] width 251 height 23
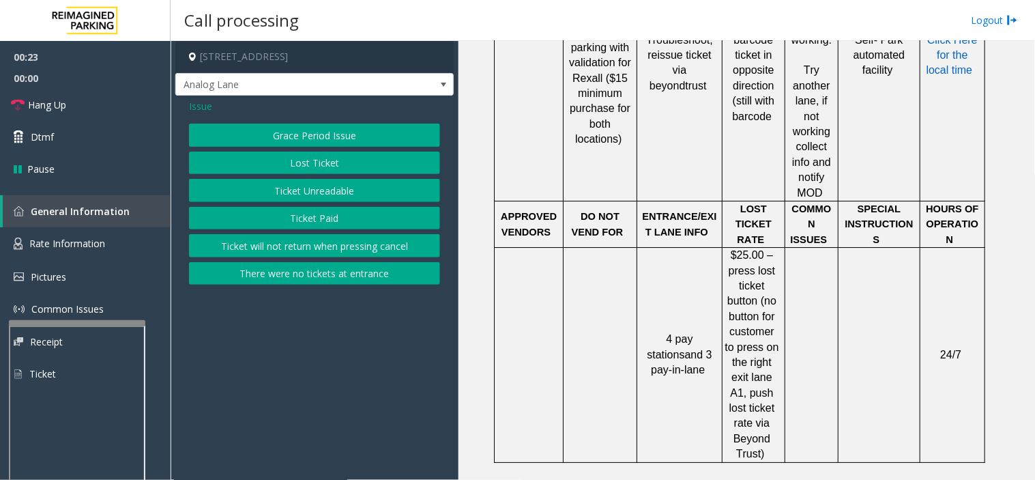
click at [315, 160] on button "Lost Ticket" at bounding box center [314, 163] width 251 height 23
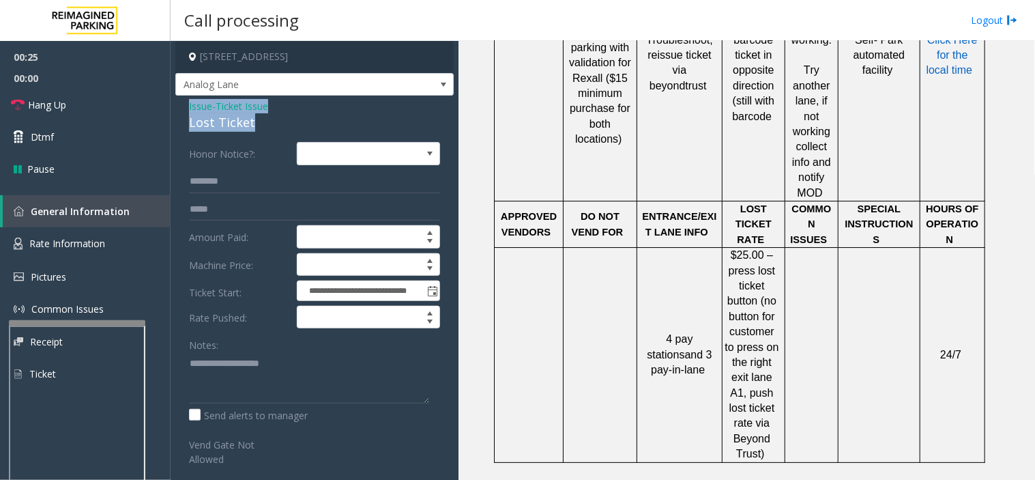
drag, startPoint x: 280, startPoint y: 116, endPoint x: 195, endPoint y: 98, distance: 87.3
click at [195, 98] on div "**********" at bounding box center [314, 341] width 278 height 491
click at [268, 120] on div "Lost Ticket" at bounding box center [314, 122] width 251 height 18
drag, startPoint x: 233, startPoint y: 130, endPoint x: 178, endPoint y: 105, distance: 60.2
click at [178, 105] on div "**********" at bounding box center [314, 341] width 278 height 491
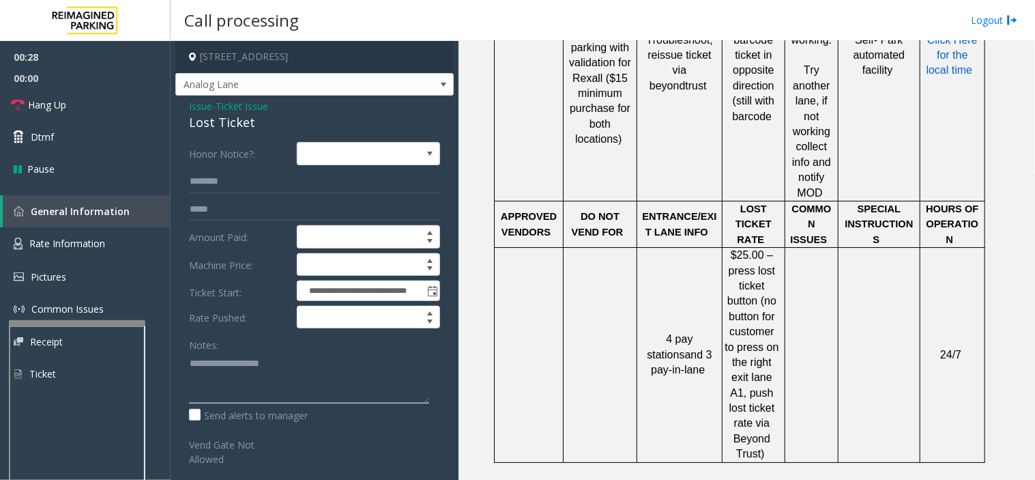
click at [223, 373] on textarea at bounding box center [309, 377] width 240 height 51
paste textarea "**********"
click at [275, 379] on textarea at bounding box center [309, 377] width 240 height 51
drag, startPoint x: 217, startPoint y: 125, endPoint x: 271, endPoint y: 132, distance: 54.4
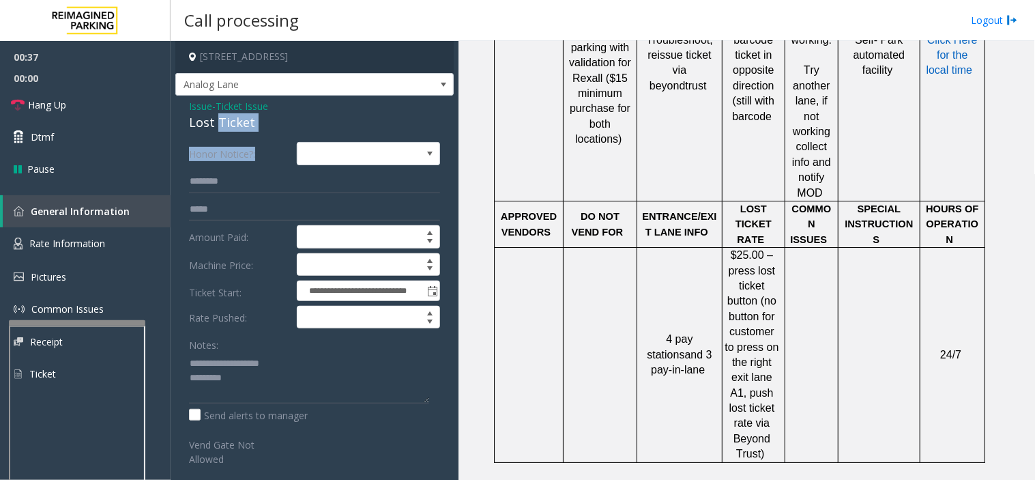
click at [276, 132] on div "**********" at bounding box center [314, 341] width 278 height 491
click at [241, 120] on div "Lost Ticket" at bounding box center [314, 122] width 251 height 18
drag, startPoint x: 232, startPoint y: 376, endPoint x: 210, endPoint y: 372, distance: 22.9
click at [210, 372] on textarea at bounding box center [309, 377] width 240 height 51
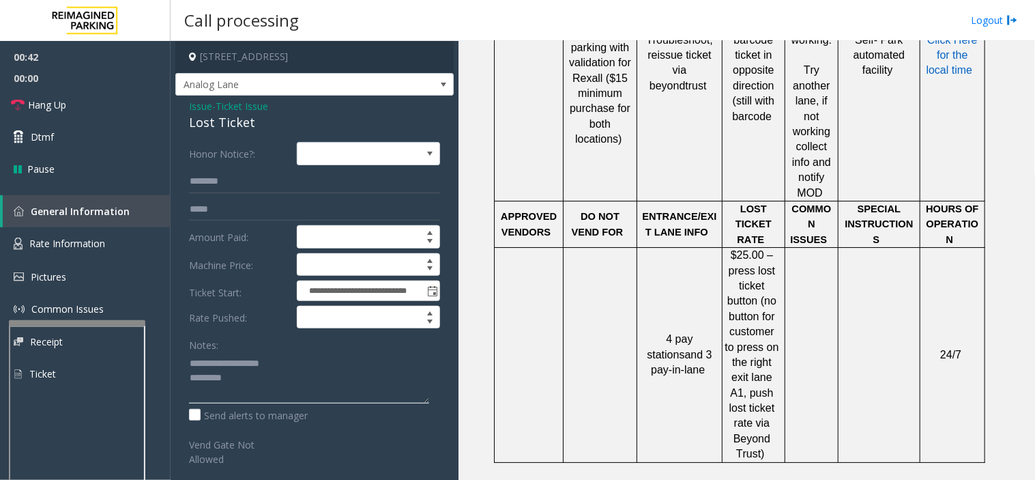
paste textarea "**"
click at [190, 373] on textarea at bounding box center [309, 377] width 240 height 51
click at [287, 369] on textarea at bounding box center [309, 377] width 240 height 51
click at [238, 377] on textarea at bounding box center [309, 377] width 240 height 51
paste textarea "**********"
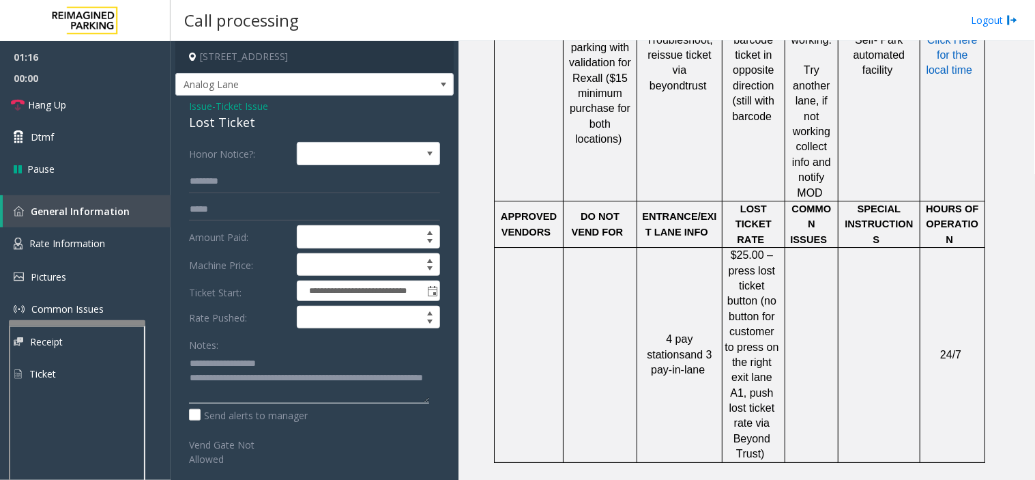
scroll to position [0, 0]
drag, startPoint x: 725, startPoint y: 284, endPoint x: 767, endPoint y: 317, distance: 53.0
click at [767, 317] on span "$25.00 – press lost ticket button (no button for customer to press on the right…" at bounding box center [752, 354] width 54 height 210
click at [283, 399] on textarea at bounding box center [309, 377] width 240 height 51
paste textarea "**********"
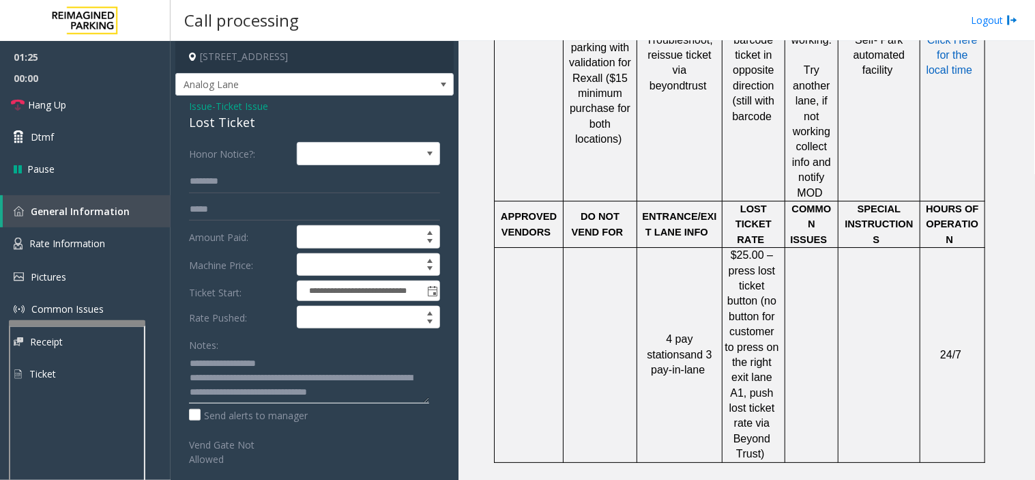
click at [251, 394] on textarea at bounding box center [309, 377] width 240 height 51
click at [257, 396] on textarea at bounding box center [309, 377] width 240 height 51
click at [397, 379] on textarea at bounding box center [309, 377] width 240 height 51
type textarea "**********"
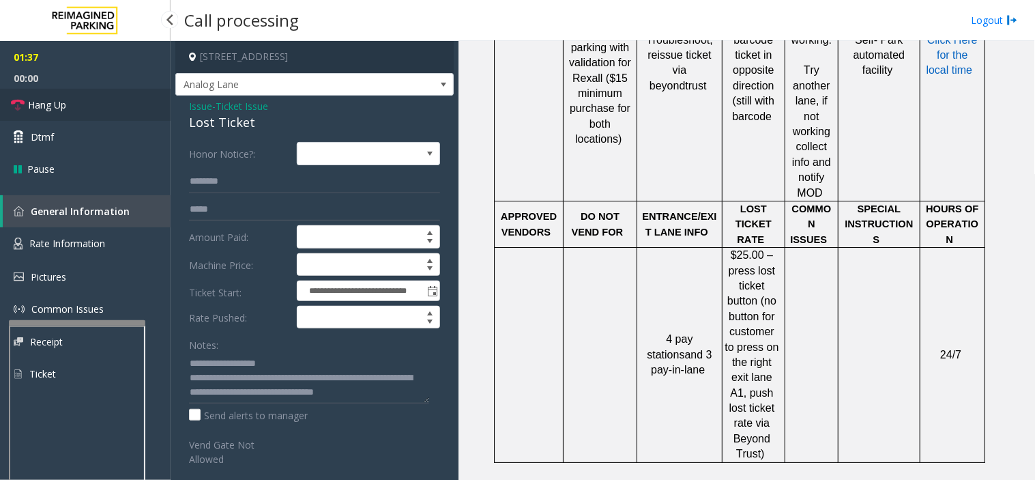
click at [86, 100] on link "Hang Up" at bounding box center [85, 105] width 171 height 32
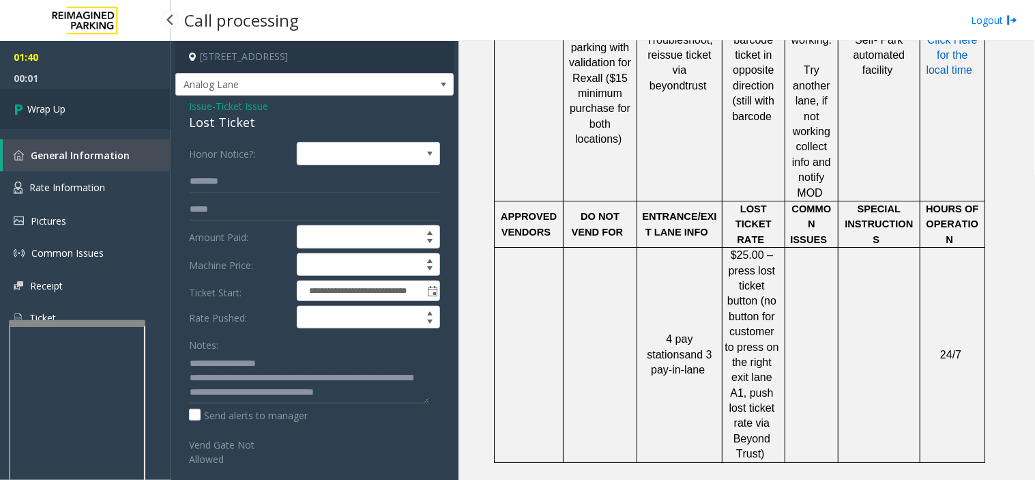
click at [86, 100] on link "Wrap Up" at bounding box center [85, 109] width 171 height 40
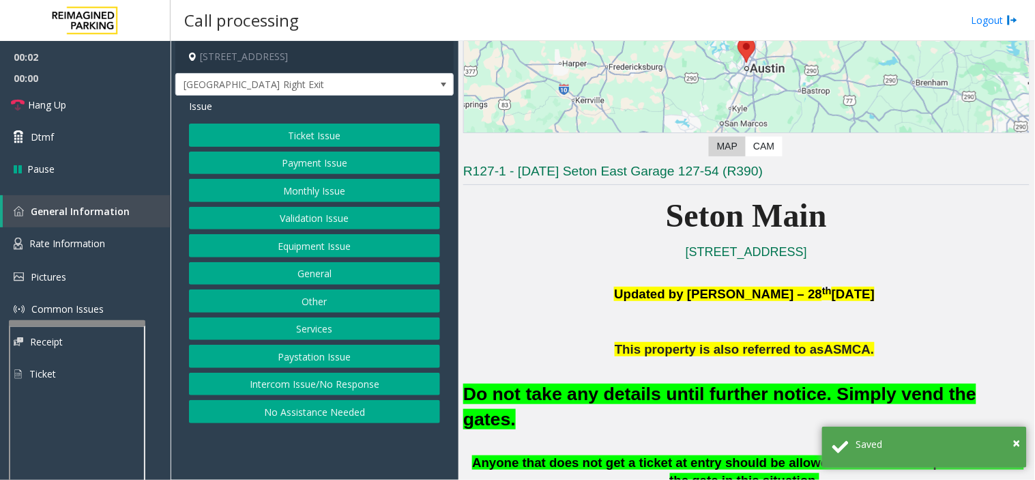
scroll to position [303, 0]
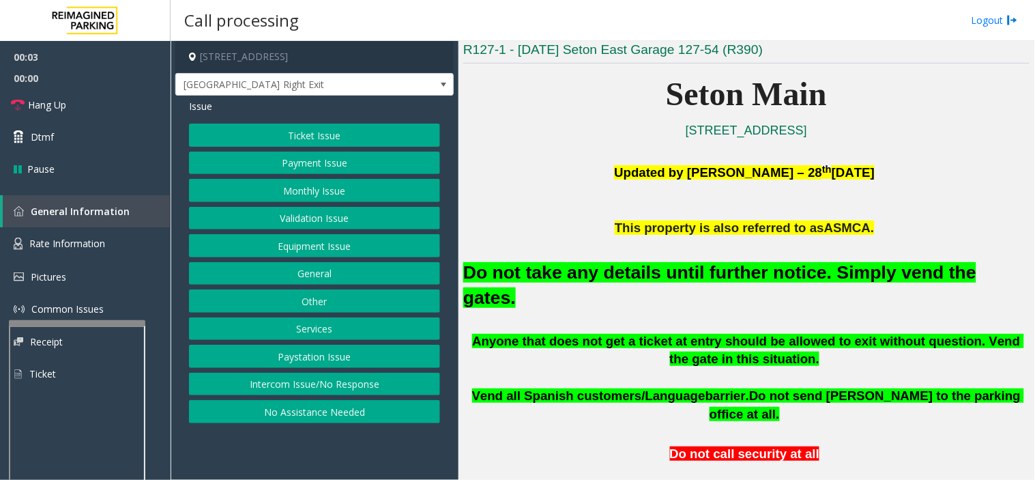
click at [352, 253] on button "Equipment Issue" at bounding box center [314, 245] width 251 height 23
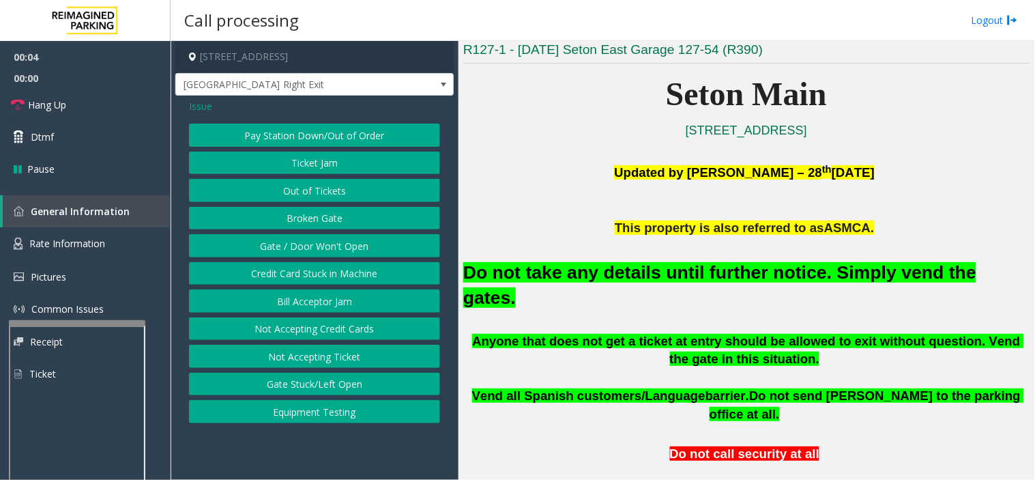
click at [338, 248] on button "Gate / Door Won't Open" at bounding box center [314, 245] width 251 height 23
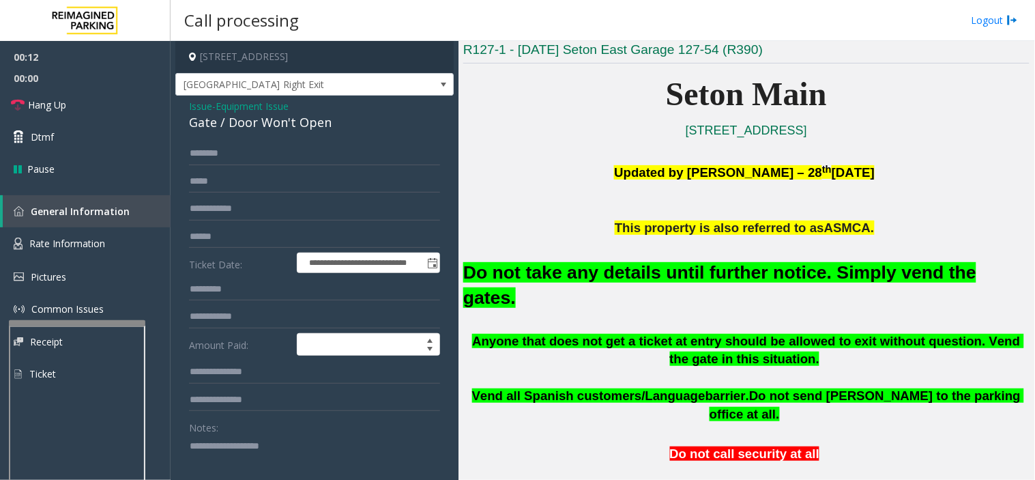
click at [265, 101] on span "Equipment Issue" at bounding box center [252, 106] width 73 height 14
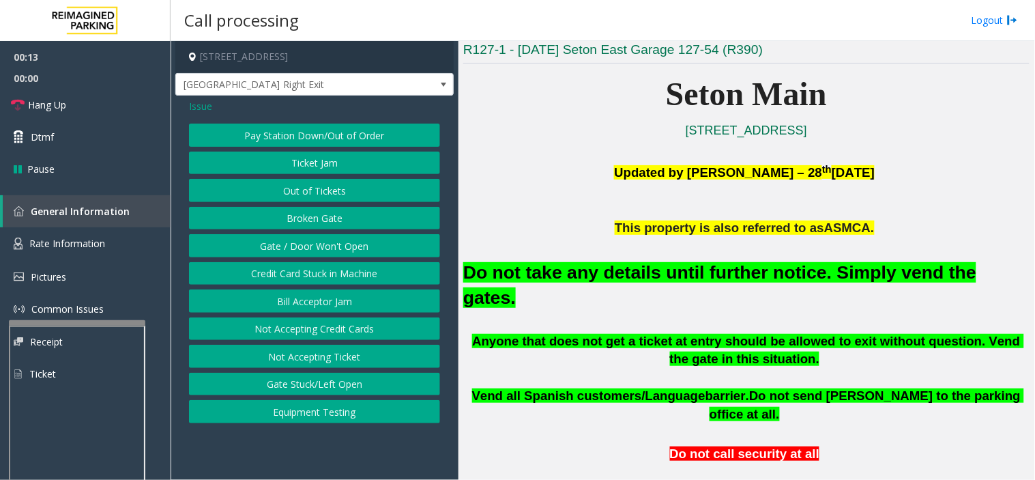
click at [189, 103] on span "Issue" at bounding box center [200, 106] width 23 height 14
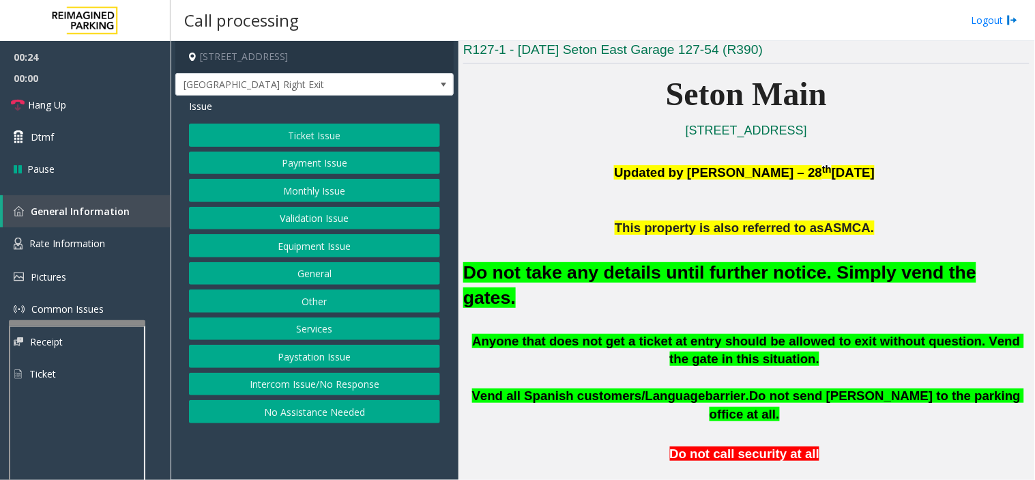
click at [345, 390] on button "Intercom Issue/No Response" at bounding box center [314, 384] width 251 height 23
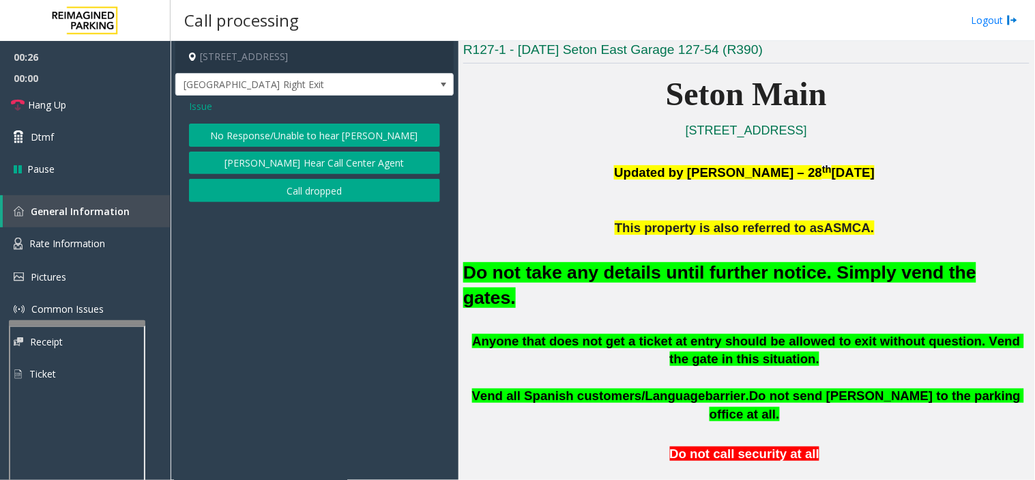
drag, startPoint x: 346, startPoint y: 132, endPoint x: 337, endPoint y: 132, distance: 8.9
click at [337, 132] on button "No Response/Unable to hear [PERSON_NAME]" at bounding box center [314, 135] width 251 height 23
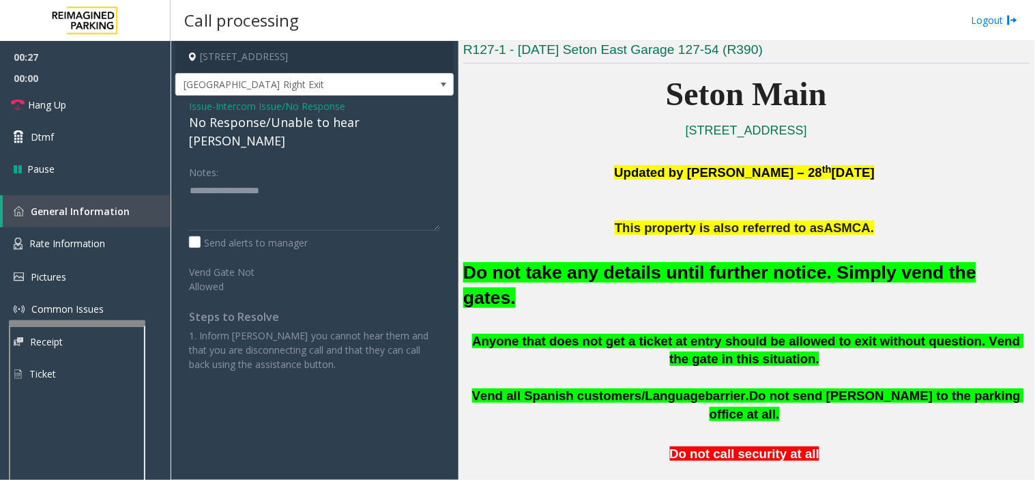
click at [366, 119] on div "No Response/Unable to hear [PERSON_NAME]" at bounding box center [314, 131] width 251 height 37
type textarea "**********"
click at [97, 90] on link "Hang Up" at bounding box center [85, 105] width 171 height 32
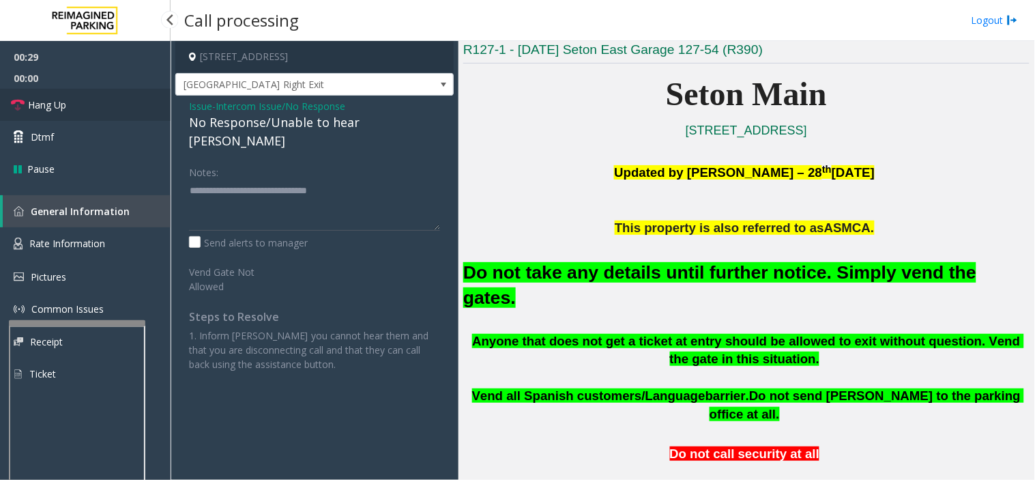
click at [97, 90] on link "Hang Up" at bounding box center [85, 105] width 171 height 32
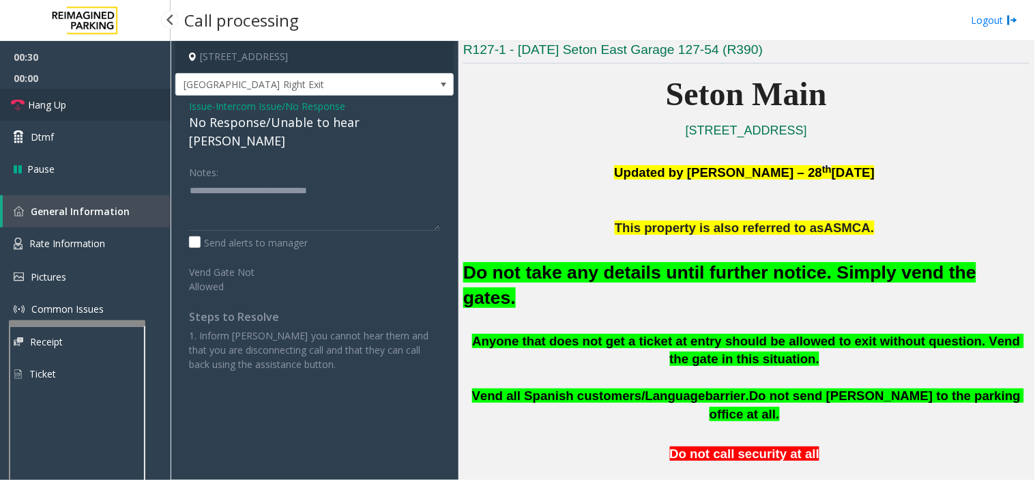
click at [97, 90] on link "Hang Up" at bounding box center [85, 105] width 171 height 32
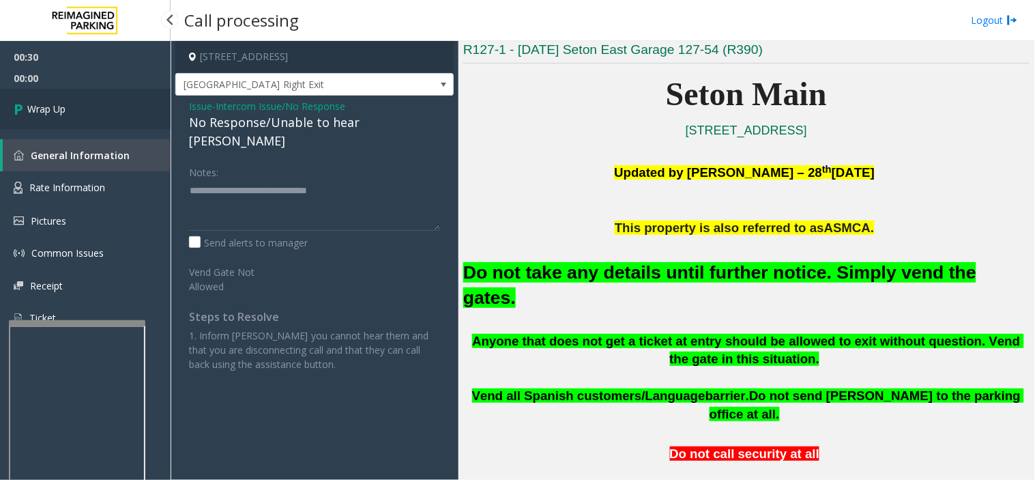
click at [97, 90] on link "Wrap Up" at bounding box center [85, 109] width 171 height 40
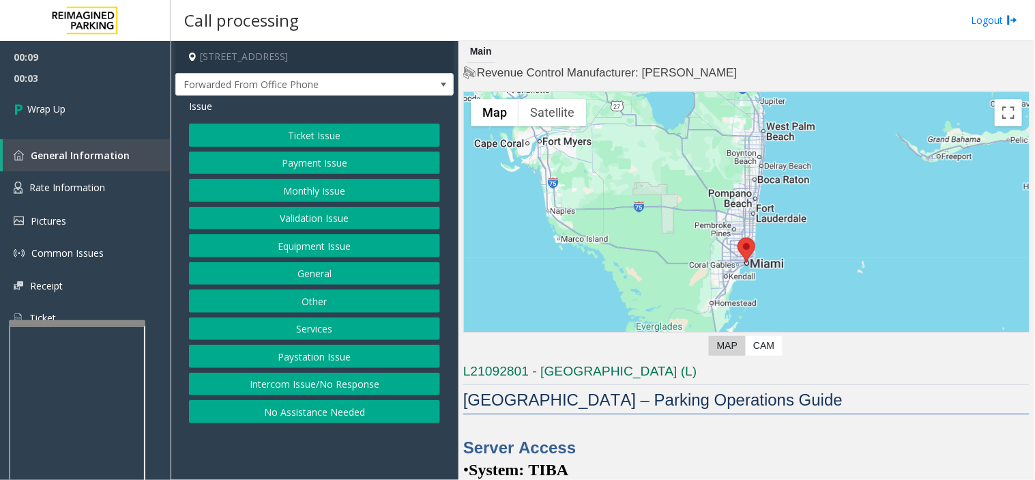
click at [276, 385] on button "Intercom Issue/No Response" at bounding box center [314, 384] width 251 height 23
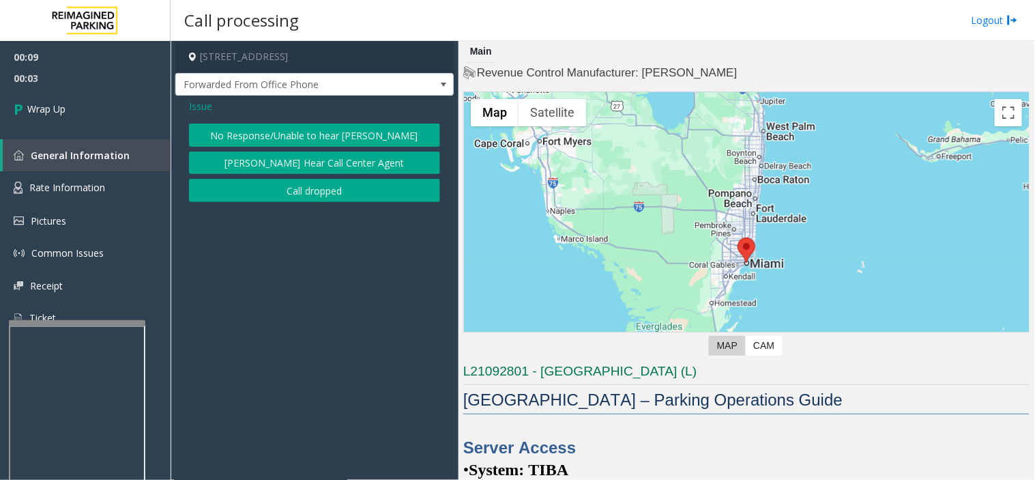
click at [276, 201] on button "Call dropped" at bounding box center [314, 190] width 251 height 23
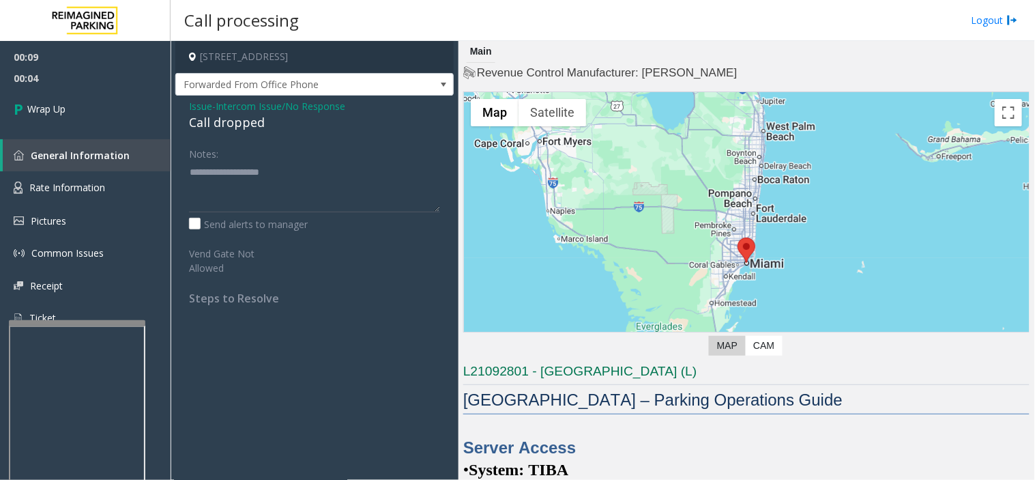
click at [199, 127] on div "Call dropped" at bounding box center [314, 122] width 251 height 18
type textarea "**********"
click at [62, 110] on span "Wrap Up" at bounding box center [46, 109] width 38 height 14
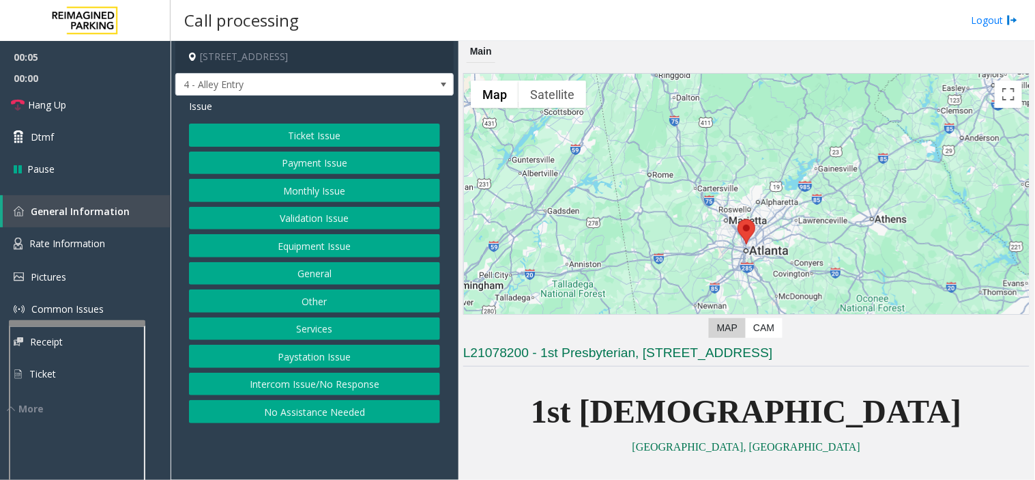
click at [333, 389] on button "Intercom Issue/No Response" at bounding box center [314, 384] width 251 height 23
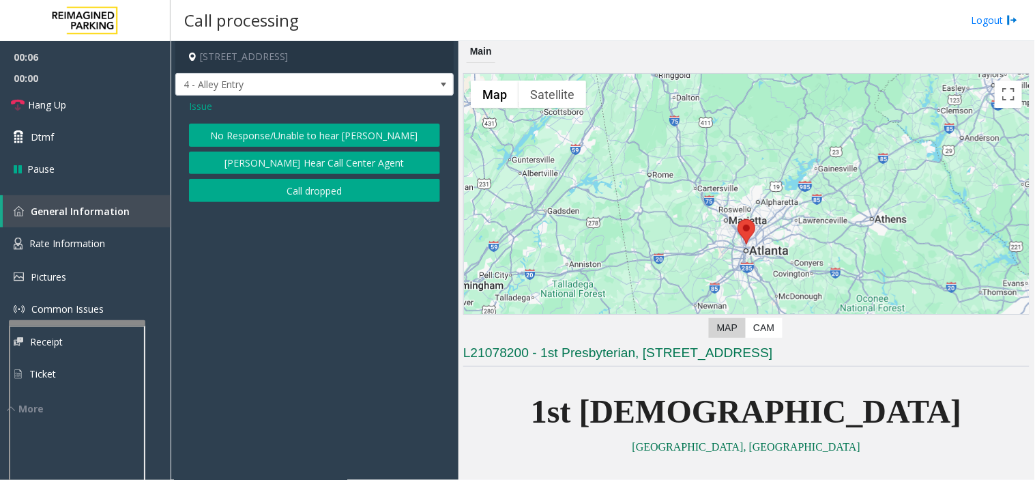
click at [322, 132] on button "No Response/Unable to hear [PERSON_NAME]" at bounding box center [314, 135] width 251 height 23
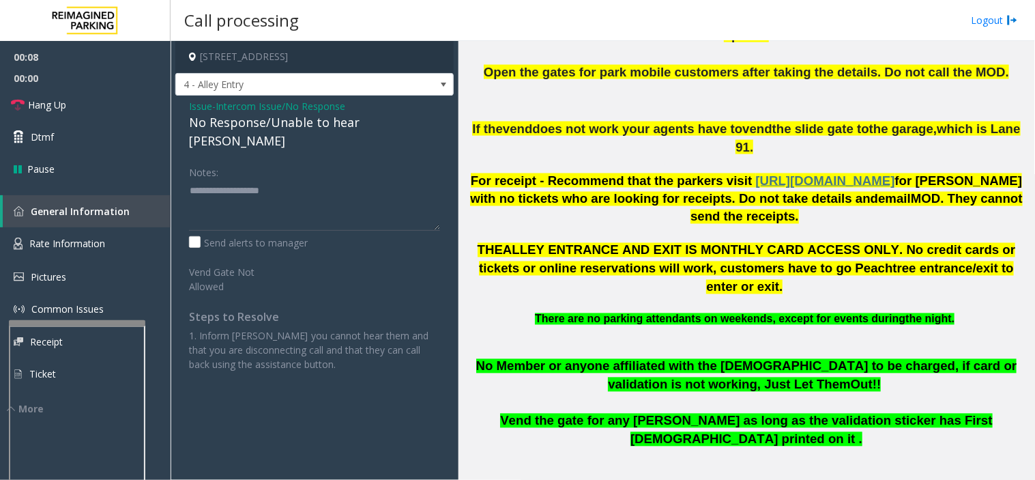
scroll to position [530, 0]
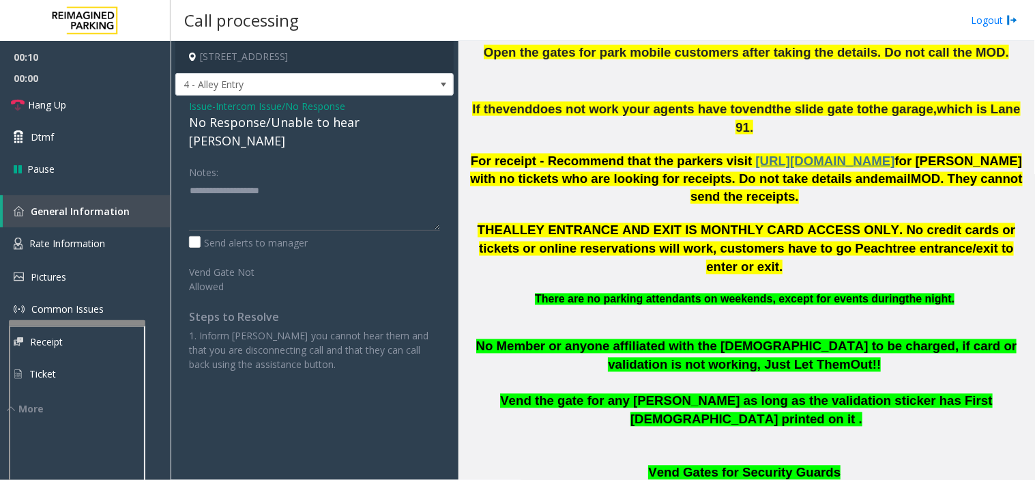
click at [298, 124] on div "No Response/Unable to hear [PERSON_NAME]" at bounding box center [314, 131] width 251 height 37
type textarea "**********"
click at [70, 104] on link "Hang Up" at bounding box center [85, 105] width 171 height 32
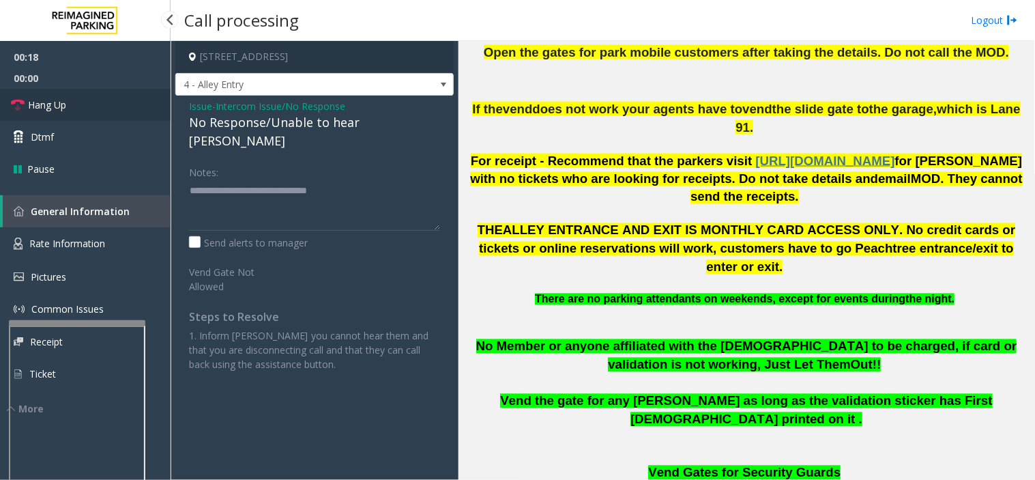
click at [70, 104] on link "Hang Up" at bounding box center [85, 105] width 171 height 32
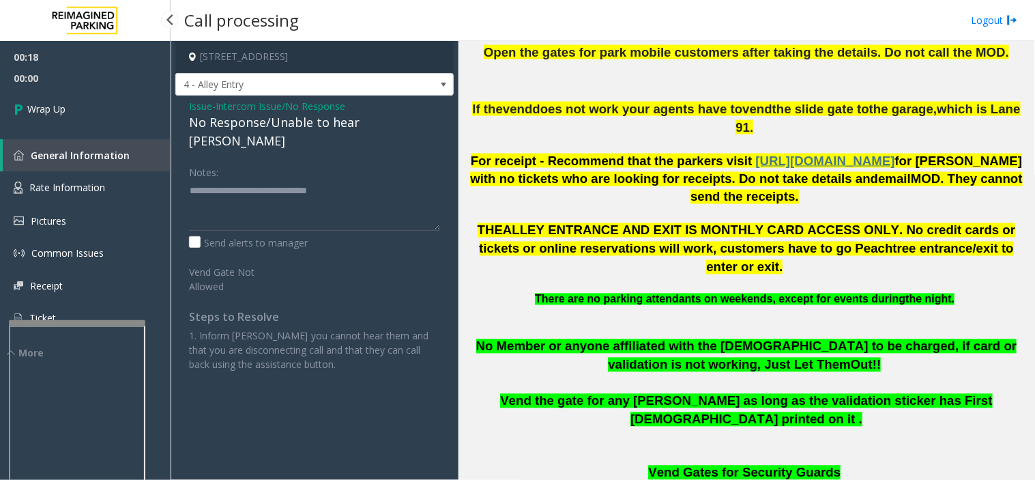
click at [70, 104] on link "Wrap Up" at bounding box center [85, 109] width 171 height 40
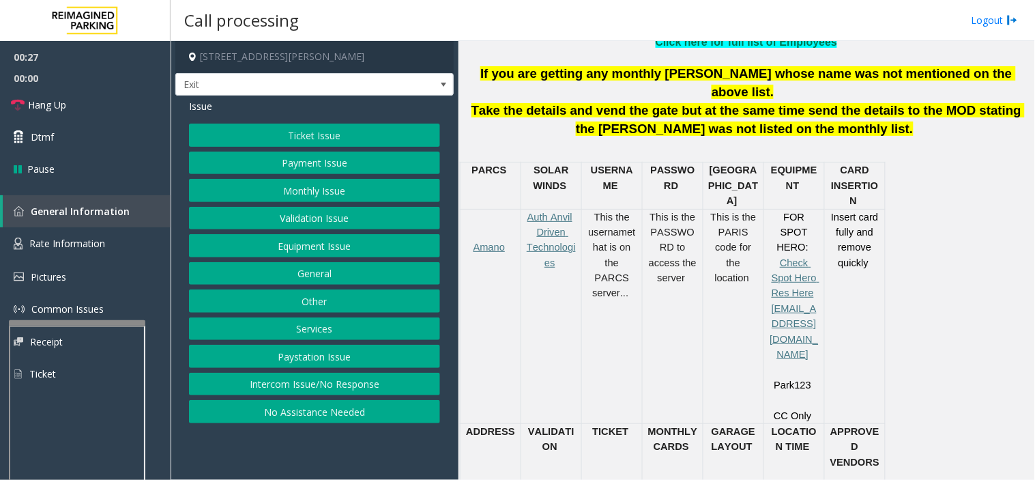
scroll to position [530, 0]
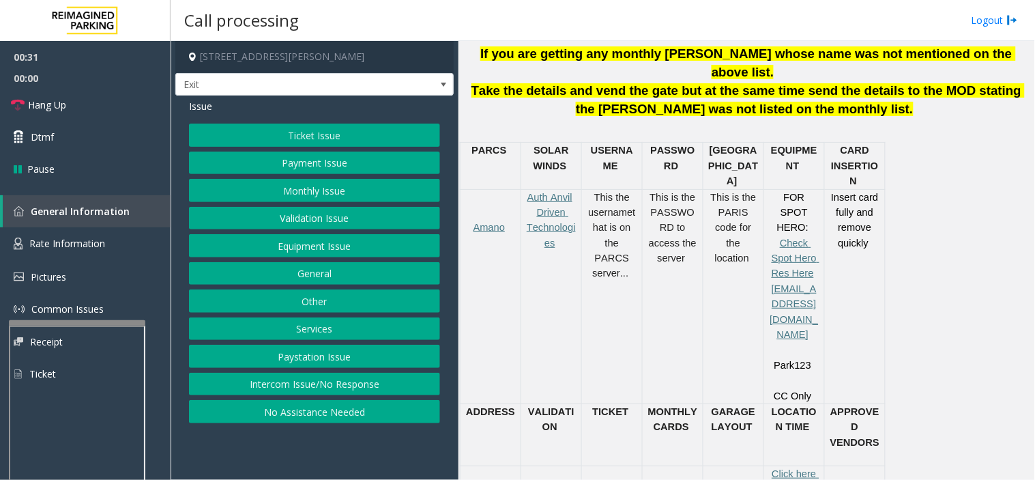
click at [334, 141] on button "Ticket Issue" at bounding box center [314, 135] width 251 height 23
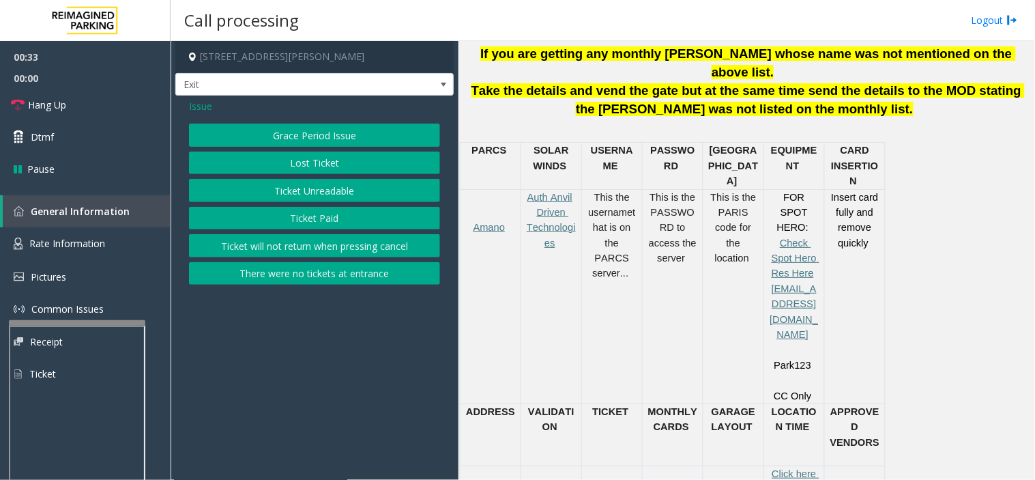
click at [289, 188] on button "Ticket Unreadable" at bounding box center [314, 190] width 251 height 23
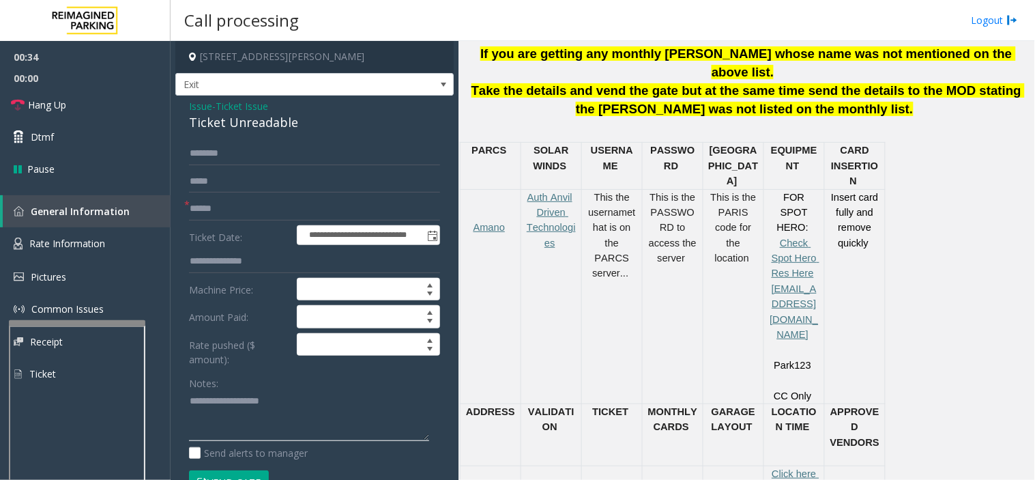
paste textarea "**********"
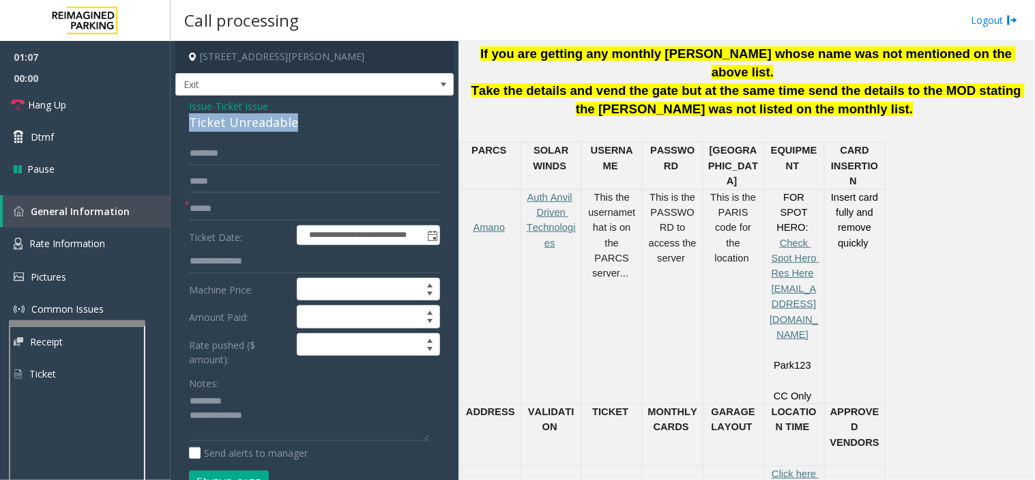
drag, startPoint x: 191, startPoint y: 120, endPoint x: 296, endPoint y: 126, distance: 105.3
click at [296, 126] on div "Ticket Unreadable" at bounding box center [314, 122] width 251 height 18
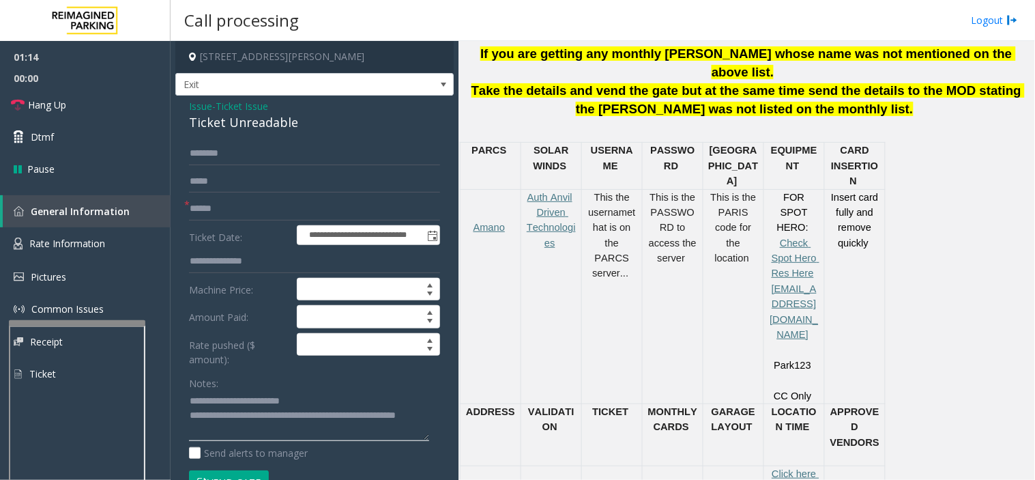
type textarea "**********"
click at [216, 209] on input "text" at bounding box center [314, 208] width 251 height 23
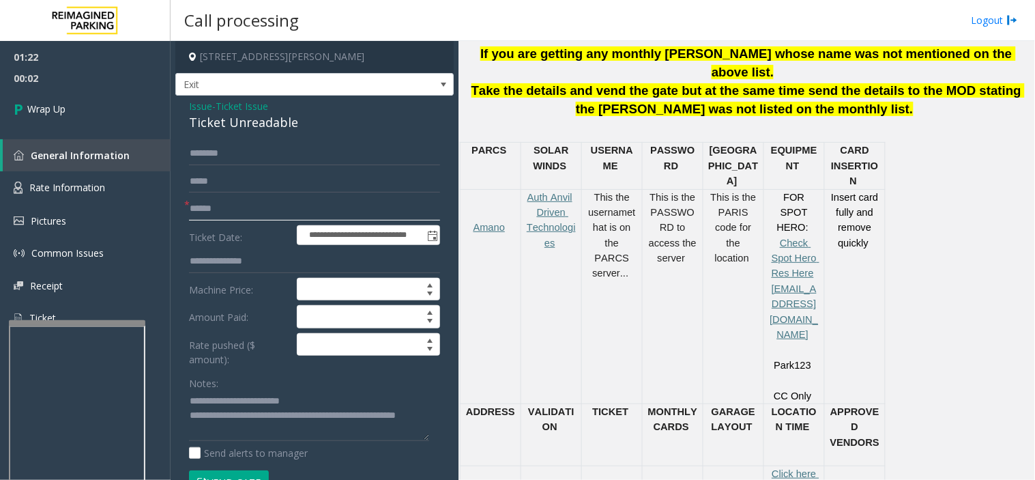
click at [212, 214] on input "text" at bounding box center [314, 208] width 251 height 23
type input "**"
drag, startPoint x: 248, startPoint y: 418, endPoint x: 267, endPoint y: 424, distance: 19.4
click at [267, 424] on textarea at bounding box center [309, 415] width 240 height 51
paste textarea "*****"
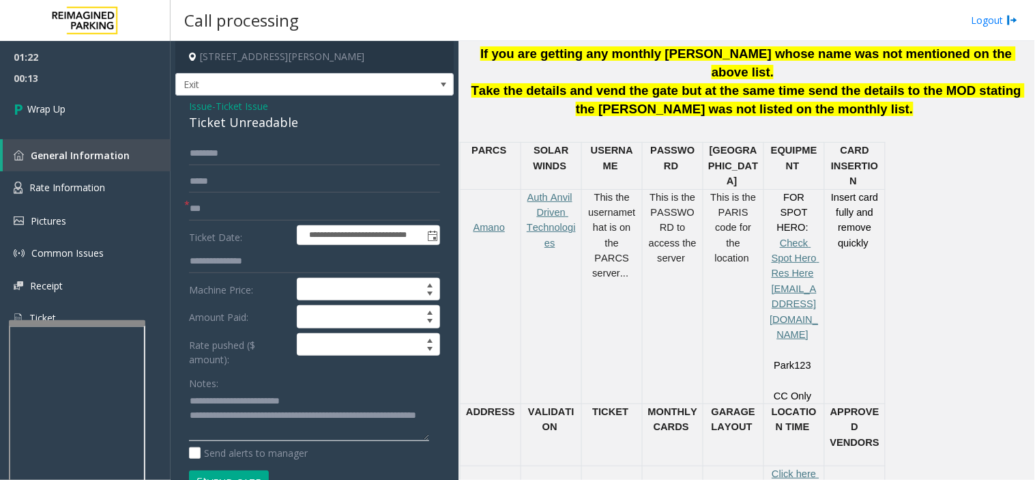
scroll to position [10, 0]
type textarea "**********"
click at [83, 102] on link "Wrap Up" at bounding box center [85, 109] width 171 height 40
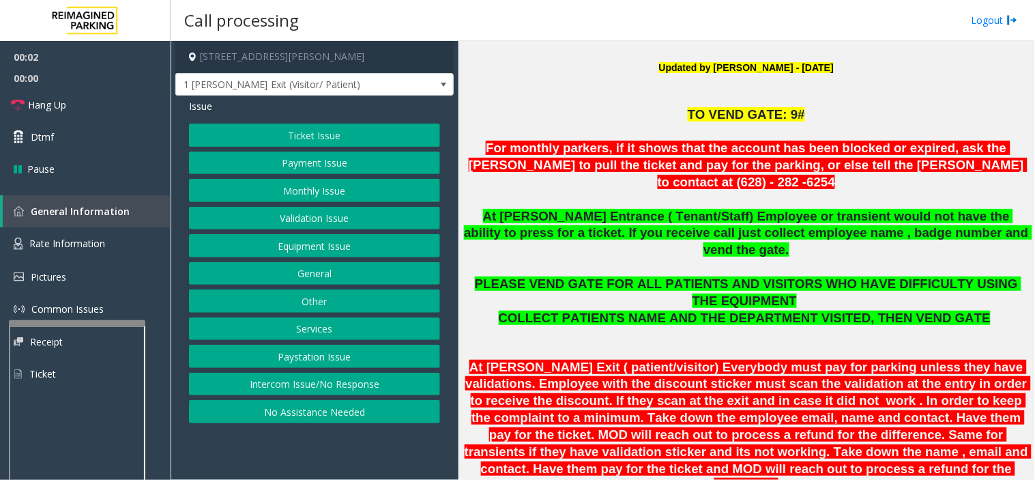
scroll to position [455, 0]
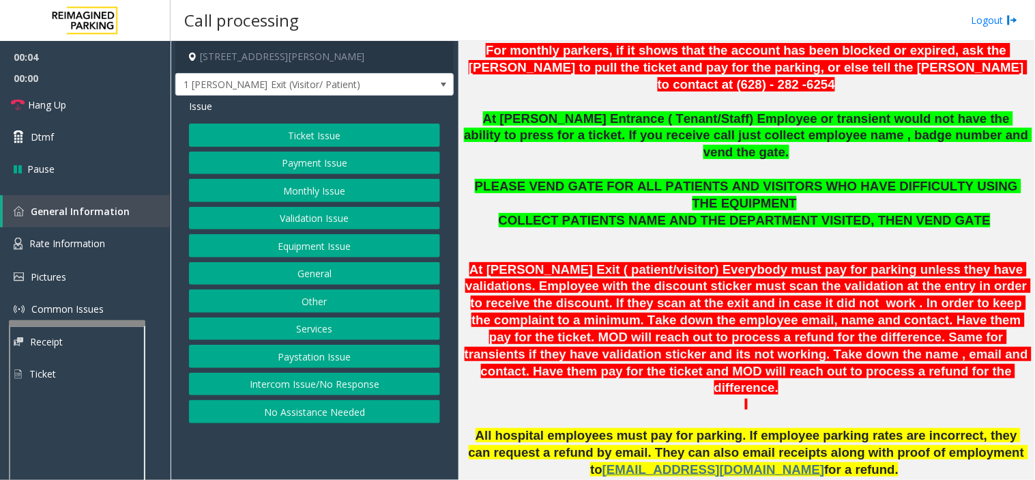
click at [379, 366] on button "Paystation Issue" at bounding box center [314, 356] width 251 height 23
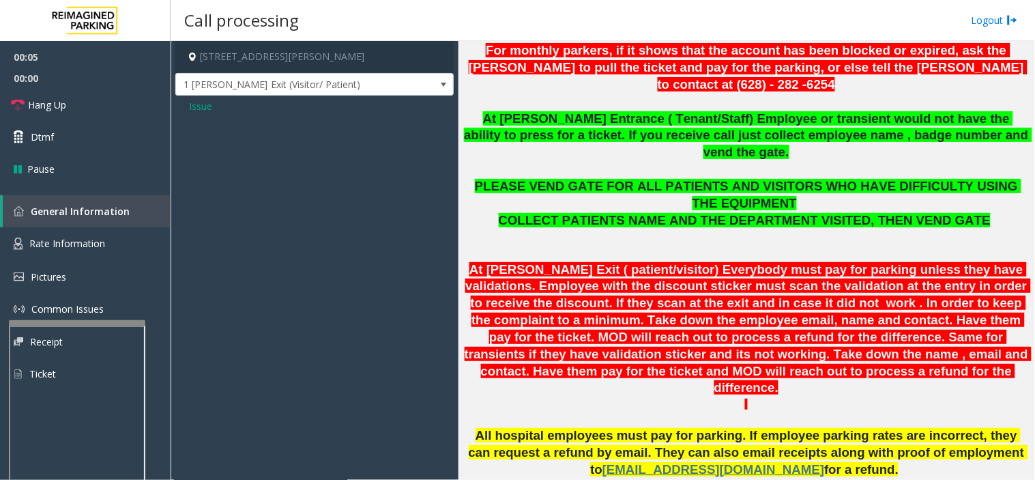
click at [212, 108] on div "Issue" at bounding box center [314, 106] width 251 height 14
click at [203, 104] on span "Issue" at bounding box center [200, 106] width 23 height 14
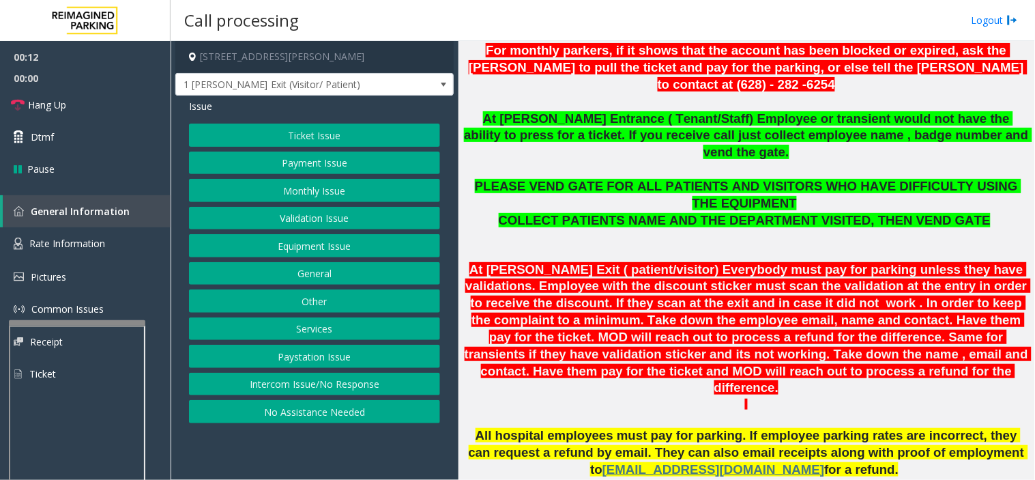
drag, startPoint x: 311, startPoint y: 379, endPoint x: 307, endPoint y: 420, distance: 41.8
click at [307, 420] on div "Ticket Issue Payment Issue Monthly Issue Validation Issue Equipment Issue Gener…" at bounding box center [314, 274] width 251 height 300
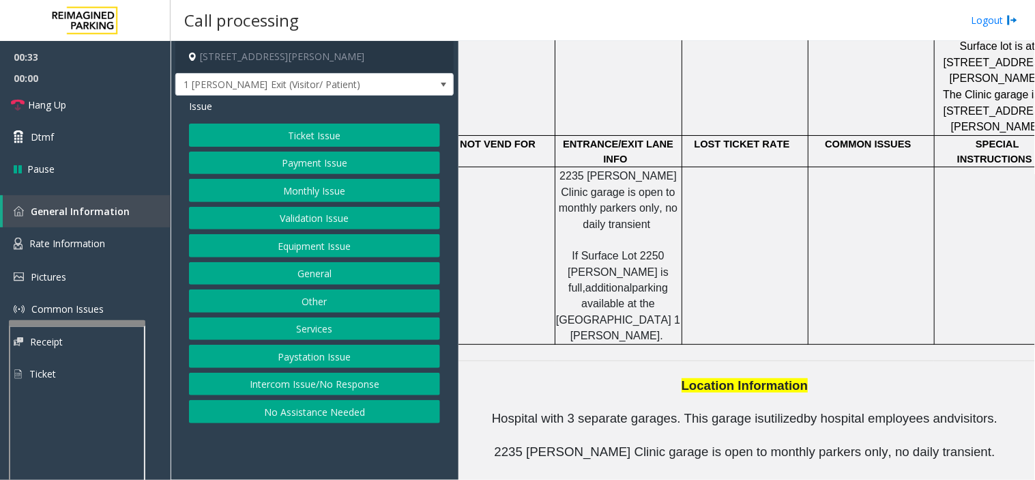
scroll to position [1365, 0]
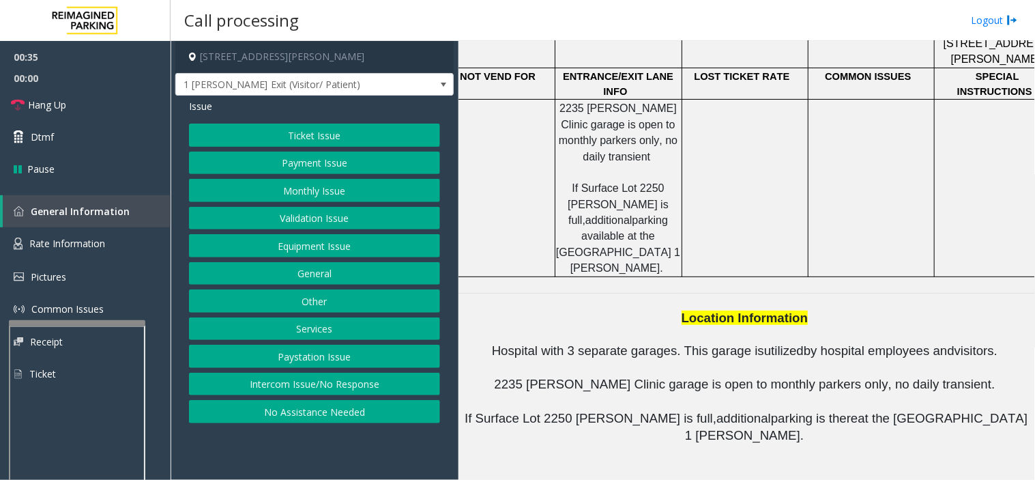
click at [307, 217] on button "Validation Issue" at bounding box center [314, 218] width 251 height 23
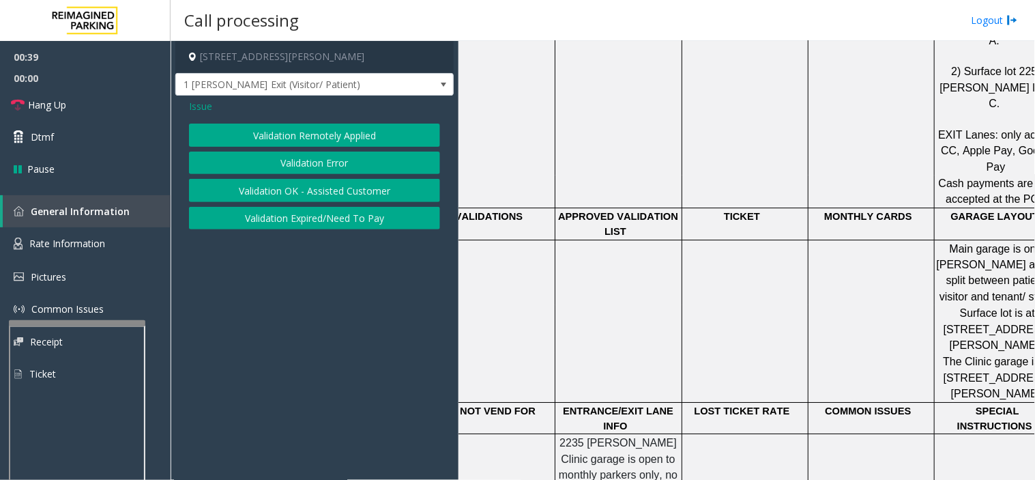
scroll to position [1061, 0]
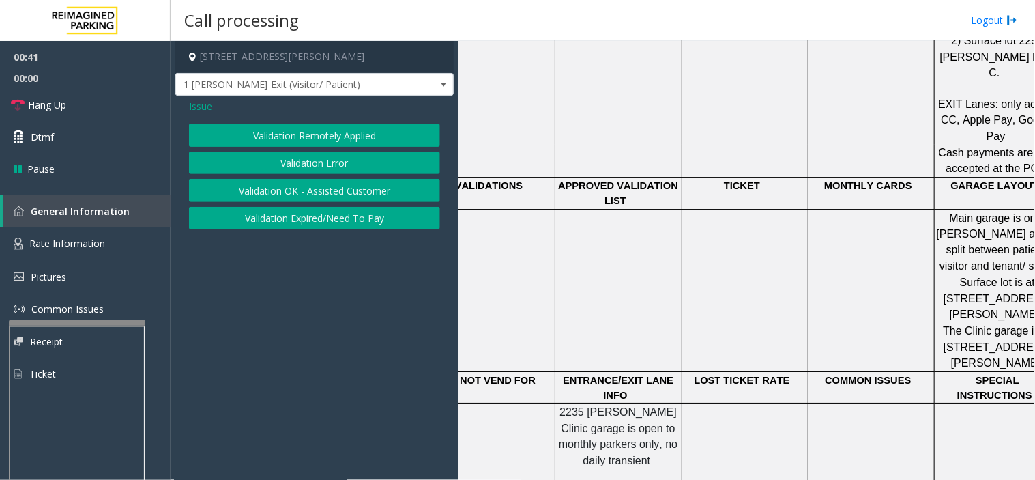
click at [255, 164] on button "Validation Error" at bounding box center [314, 163] width 251 height 23
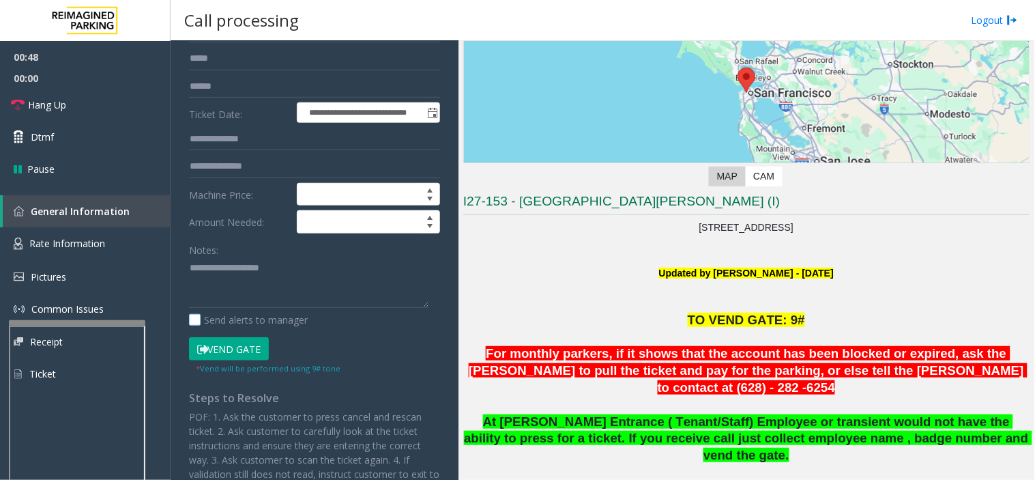
scroll to position [152, 0]
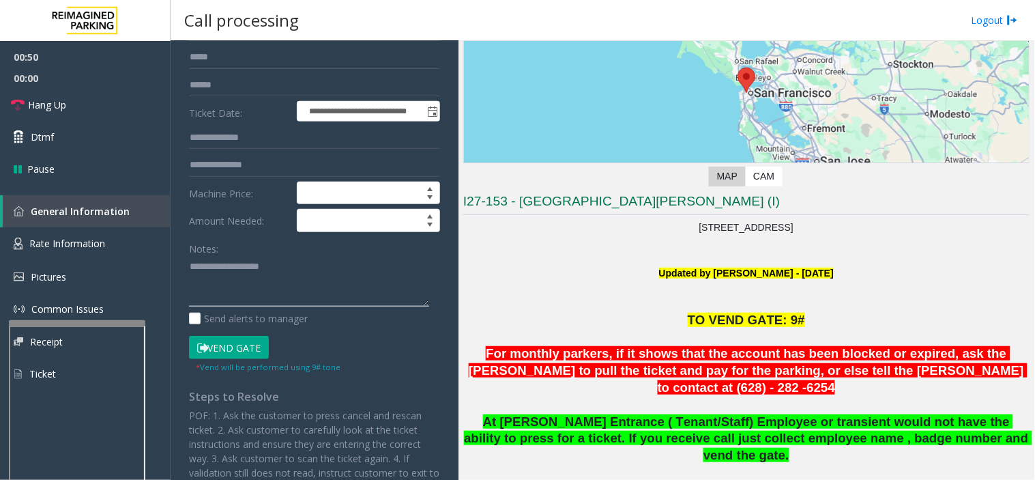
paste textarea "**********"
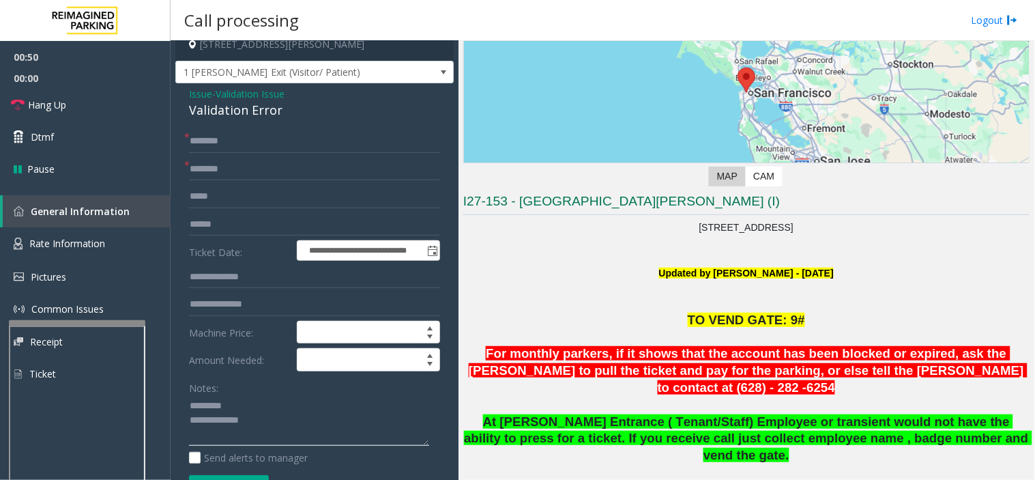
scroll to position [0, 0]
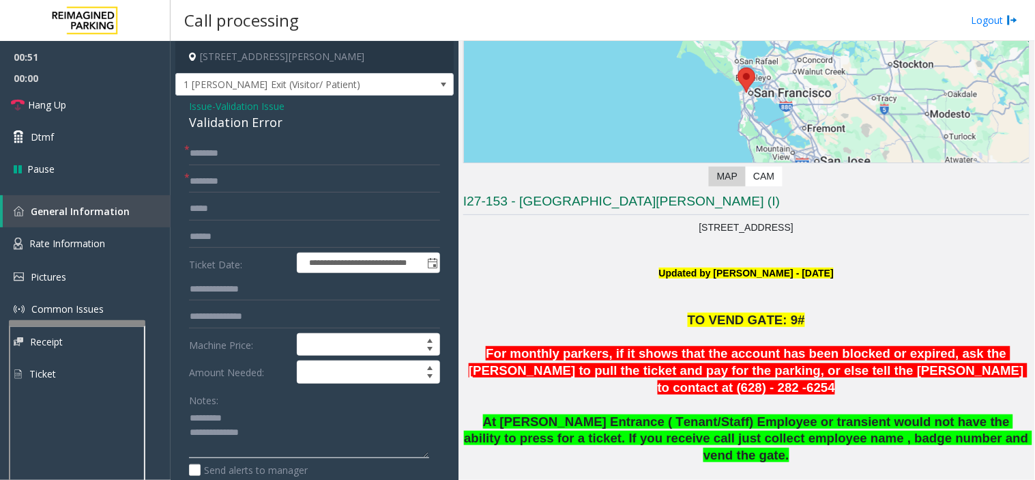
type textarea "**********"
click at [240, 110] on span "Validation Issue" at bounding box center [250, 106] width 69 height 14
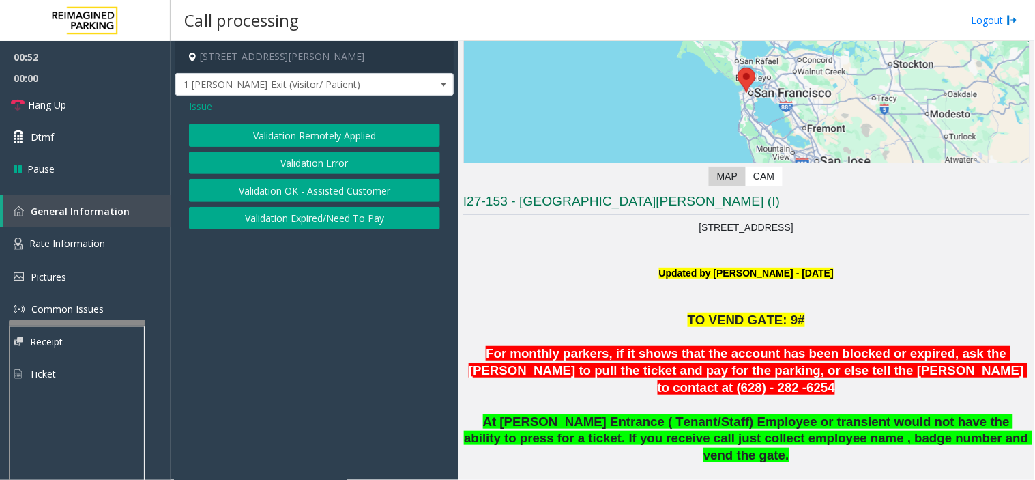
click at [206, 110] on span "Issue" at bounding box center [200, 106] width 23 height 14
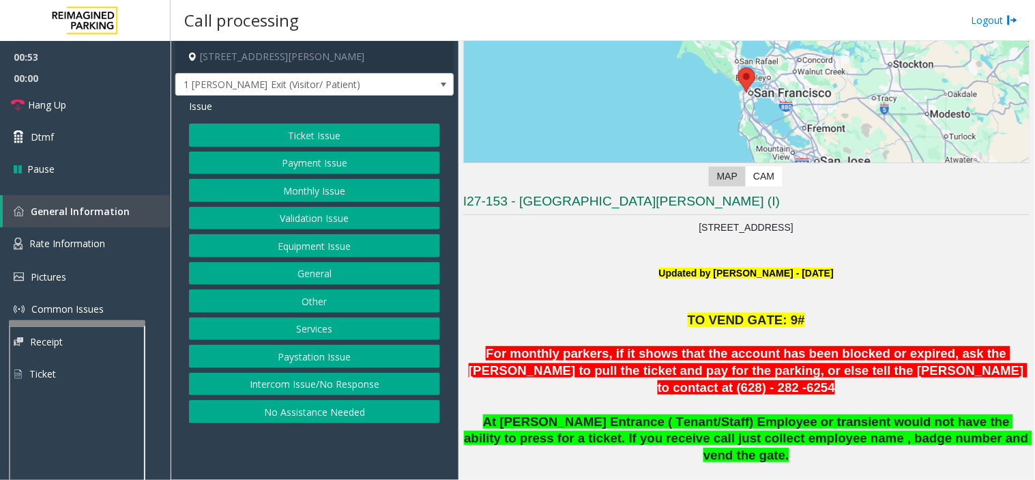
click at [323, 236] on button "Equipment Issue" at bounding box center [314, 245] width 251 height 23
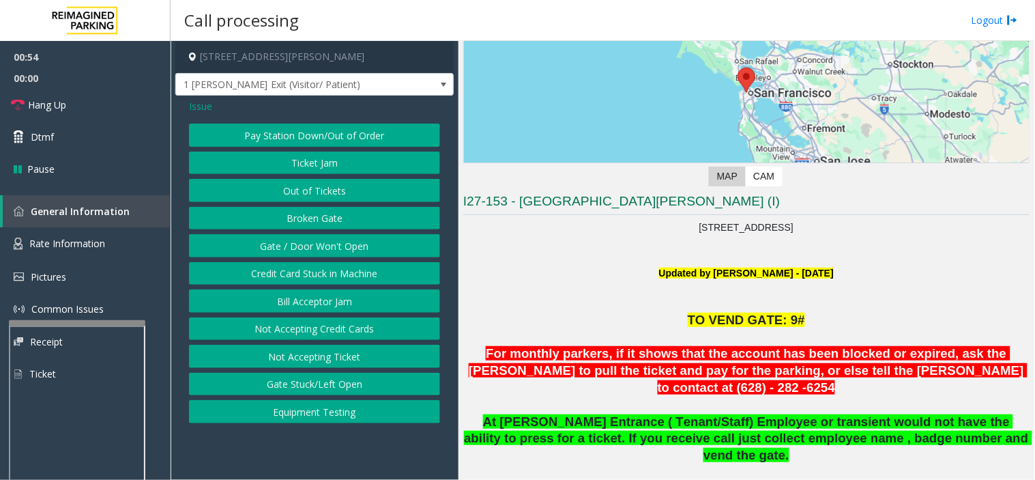
click at [319, 255] on button "Gate / Door Won't Open" at bounding box center [314, 245] width 251 height 23
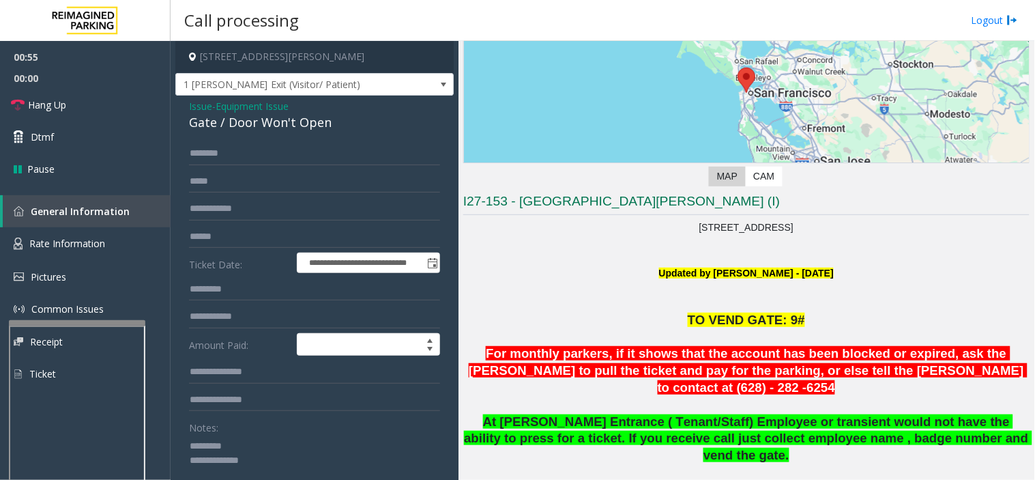
click at [200, 127] on div "Gate / Door Won't Open" at bounding box center [314, 122] width 251 height 18
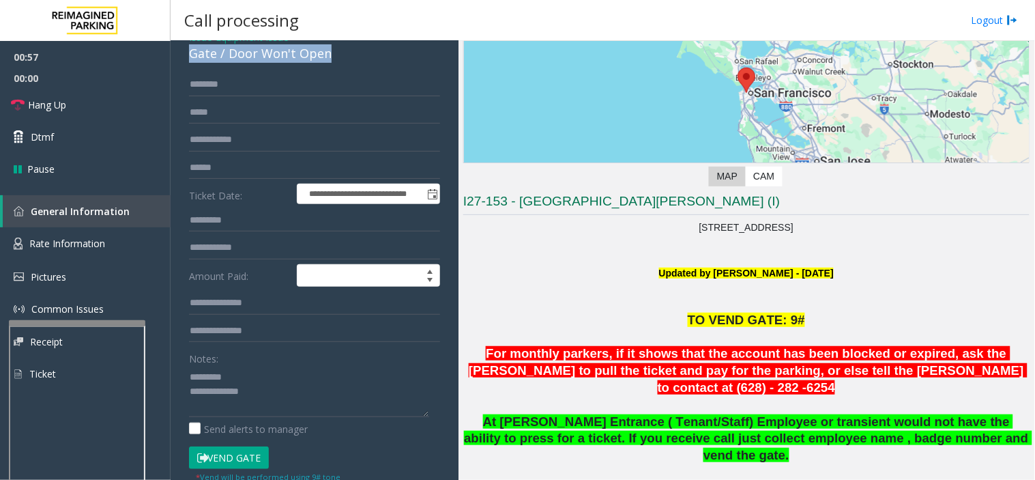
scroll to position [152, 0]
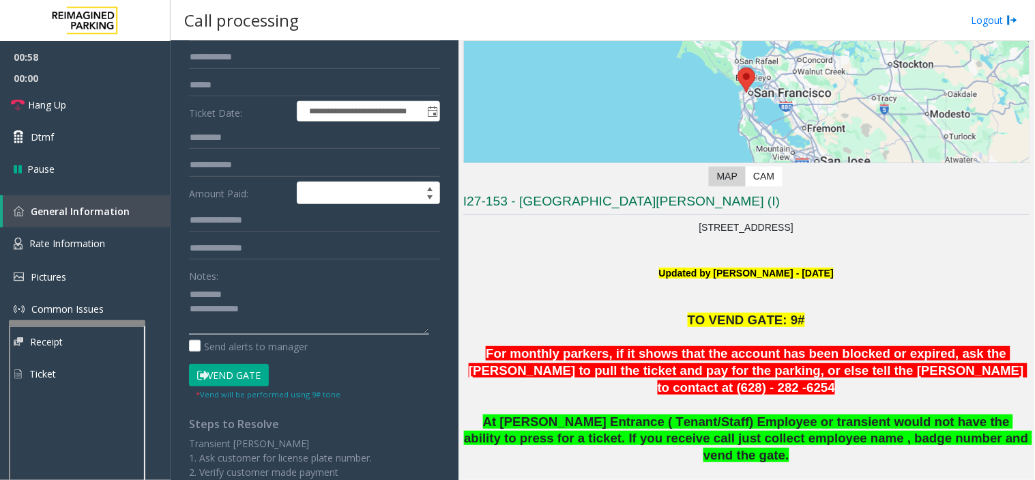
paste textarea "**********"
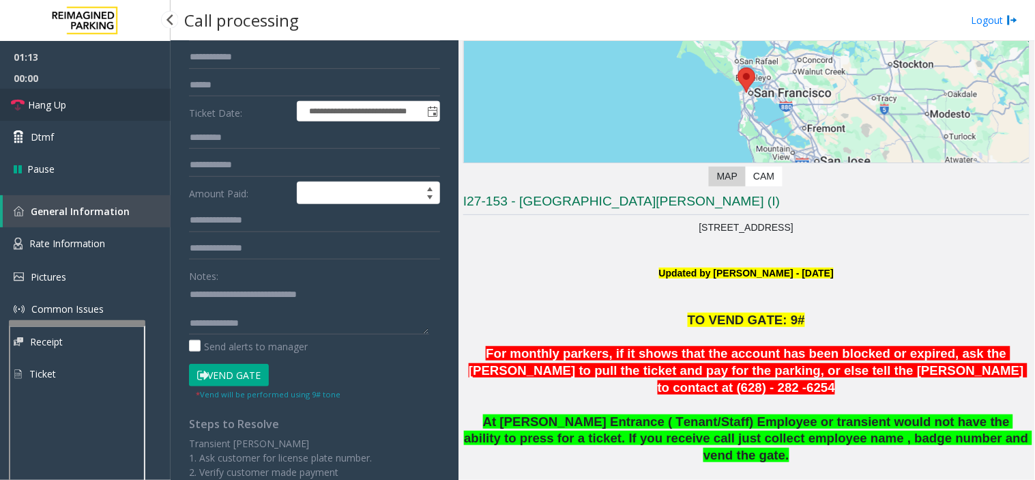
click at [104, 105] on link "Hang Up" at bounding box center [85, 105] width 171 height 32
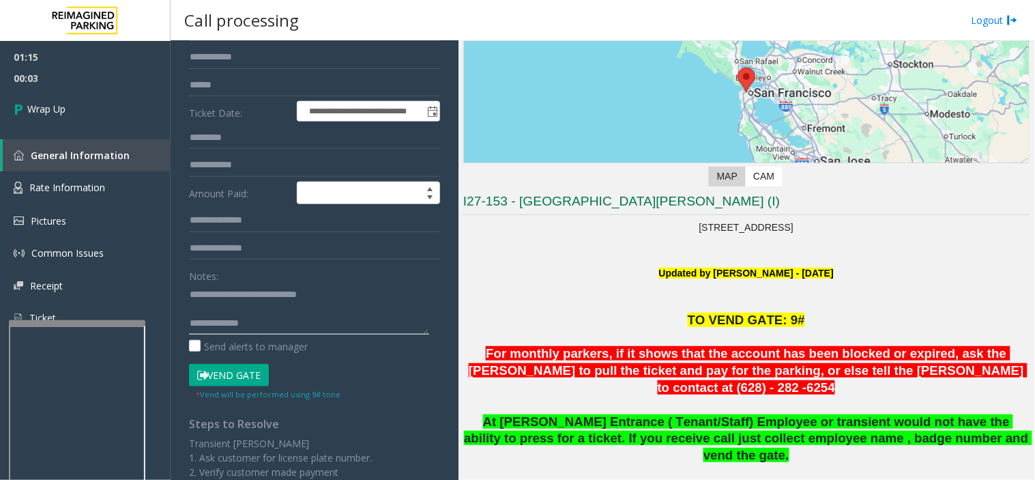
drag, startPoint x: 265, startPoint y: 315, endPoint x: 278, endPoint y: 334, distance: 23.7
paste textarea "**********"
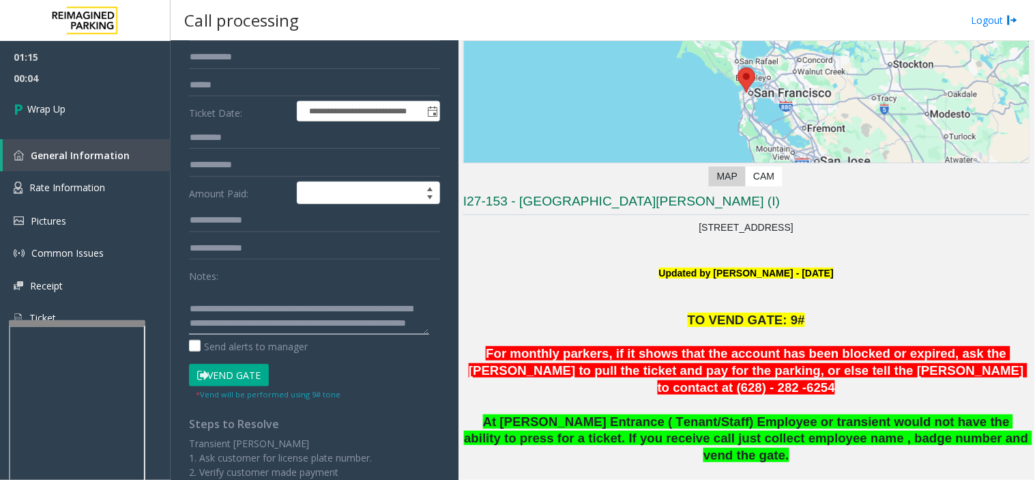
scroll to position [0, 0]
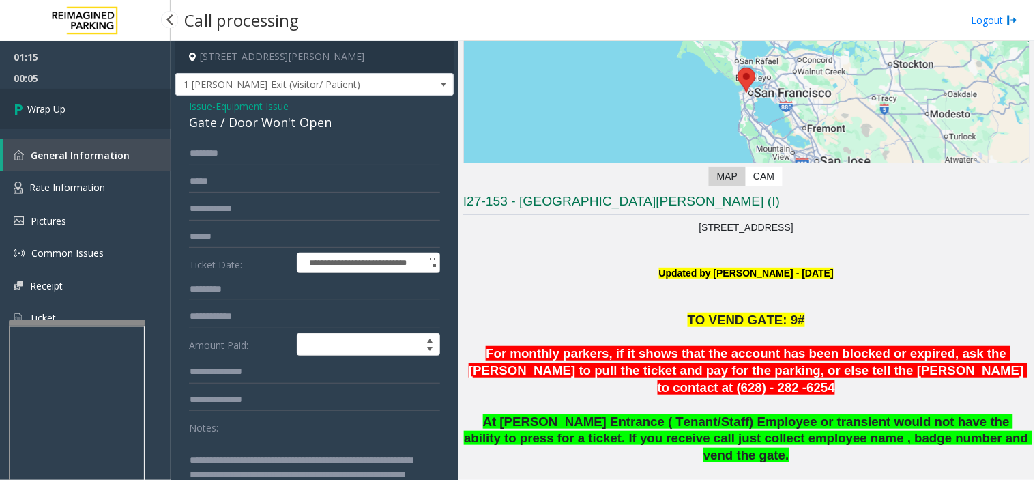
type textarea "**********"
click at [63, 120] on link "Wrap Up" at bounding box center [85, 109] width 171 height 40
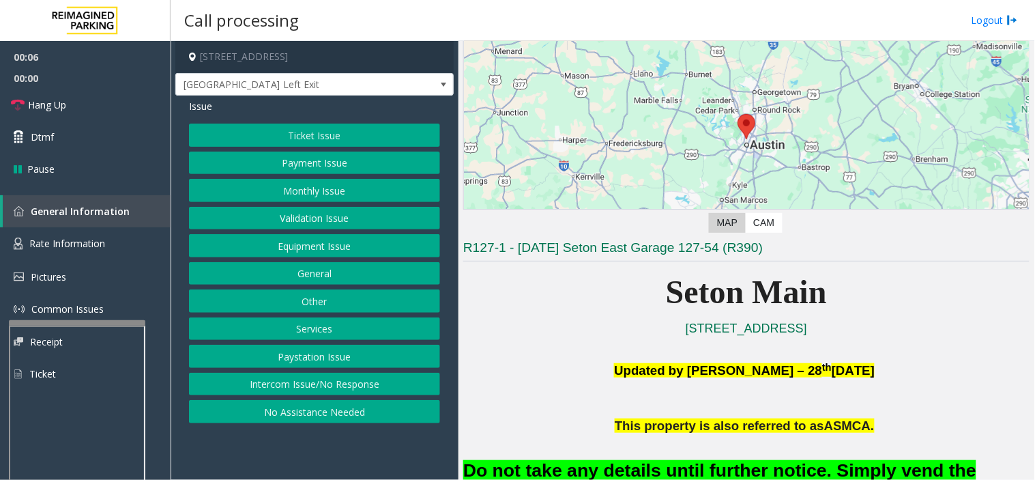
scroll to position [227, 0]
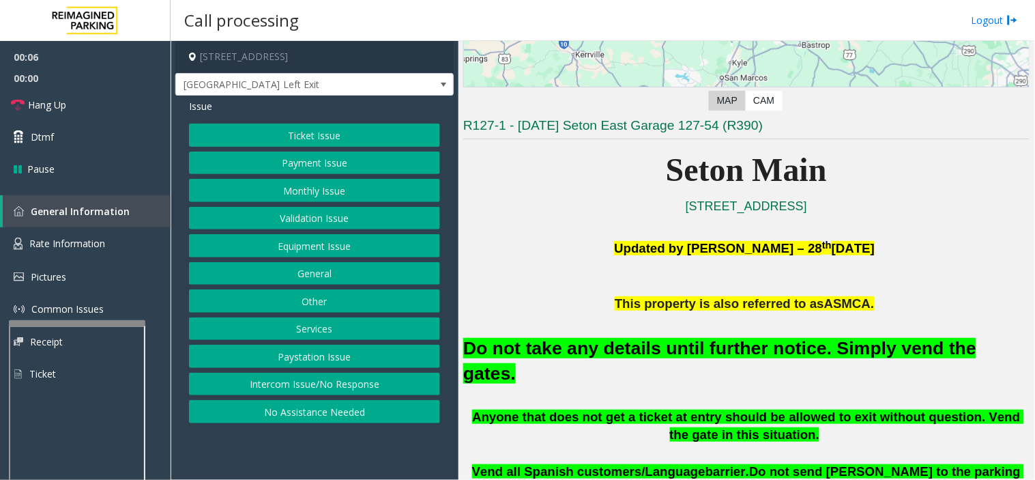
drag, startPoint x: 384, startPoint y: 242, endPoint x: 376, endPoint y: 253, distance: 14.2
click at [376, 253] on button "Equipment Issue" at bounding box center [314, 245] width 251 height 23
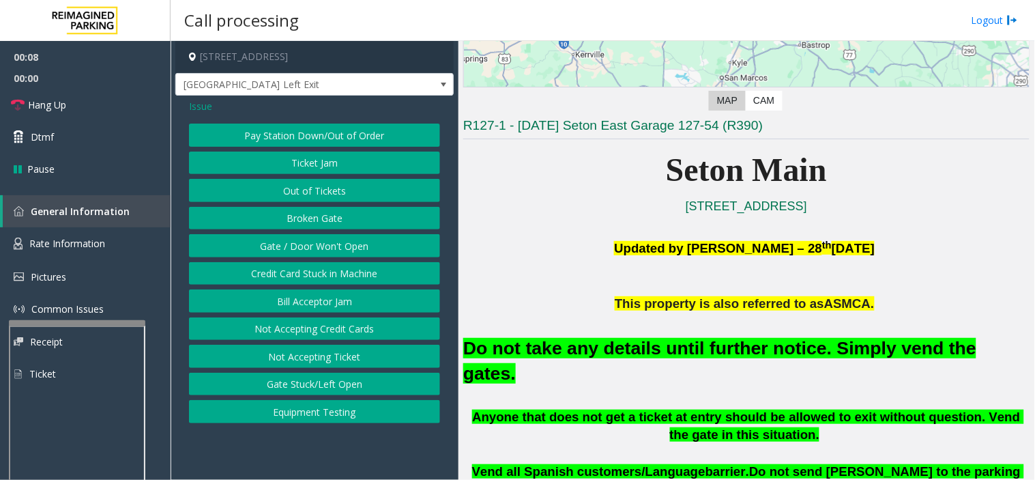
click at [194, 104] on span "Issue" at bounding box center [200, 106] width 23 height 14
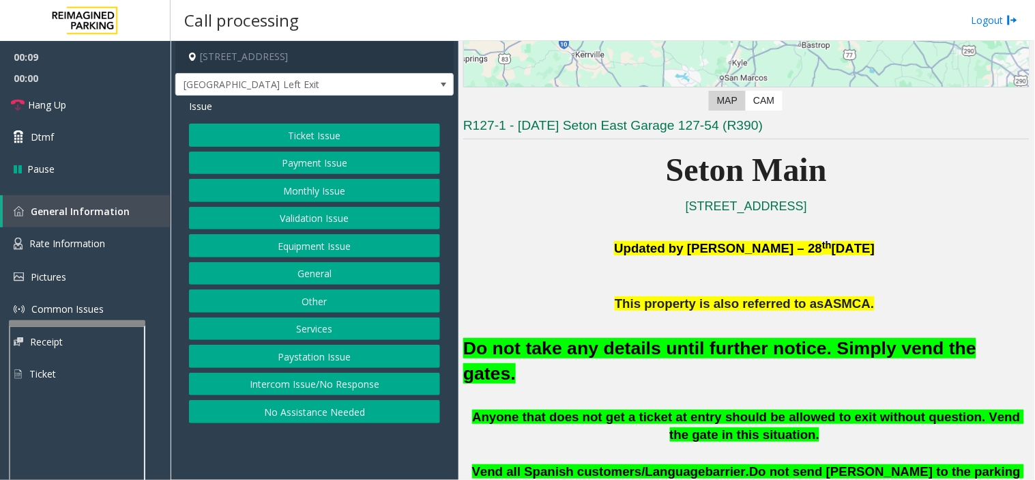
click at [268, 140] on button "Ticket Issue" at bounding box center [314, 135] width 251 height 23
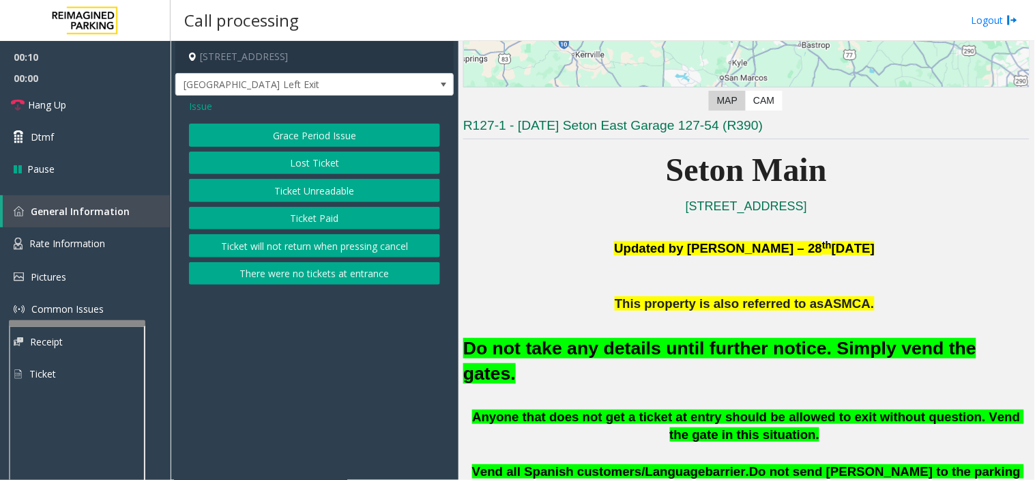
click at [328, 164] on button "Lost Ticket" at bounding box center [314, 163] width 251 height 23
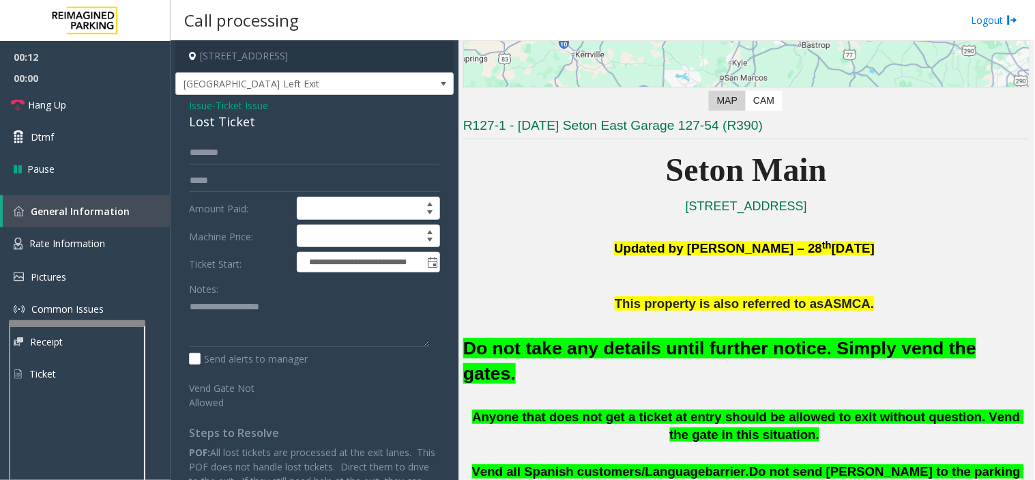
scroll to position [0, 0]
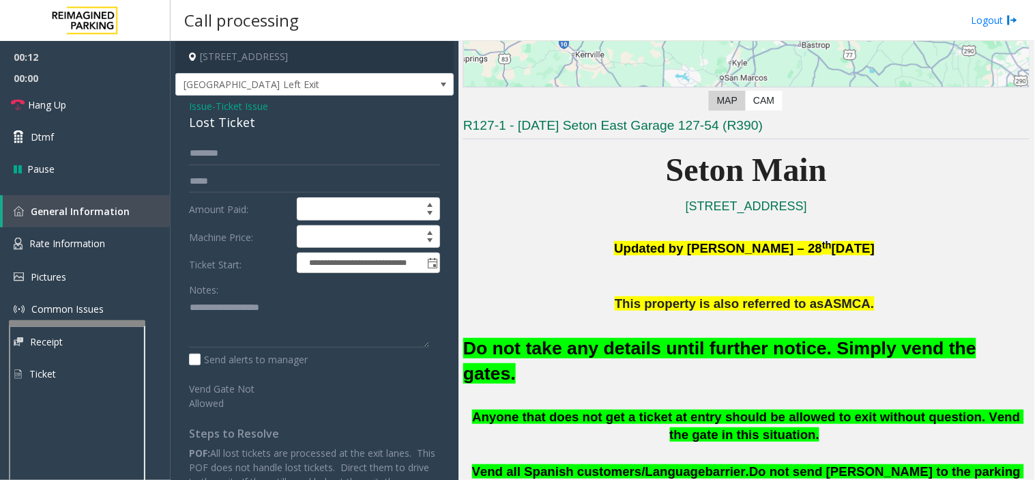
click at [255, 108] on span "Ticket Issue" at bounding box center [242, 106] width 53 height 14
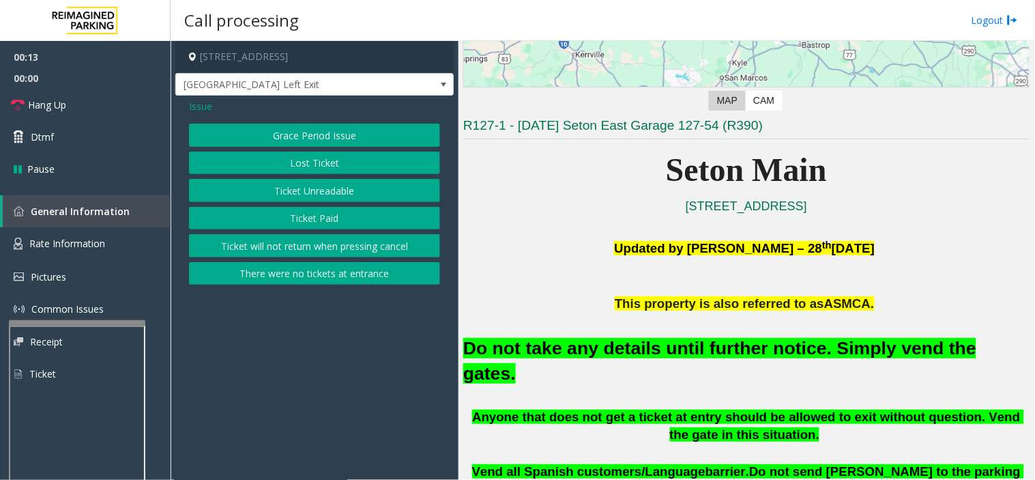
click at [195, 100] on span "Issue" at bounding box center [200, 106] width 23 height 14
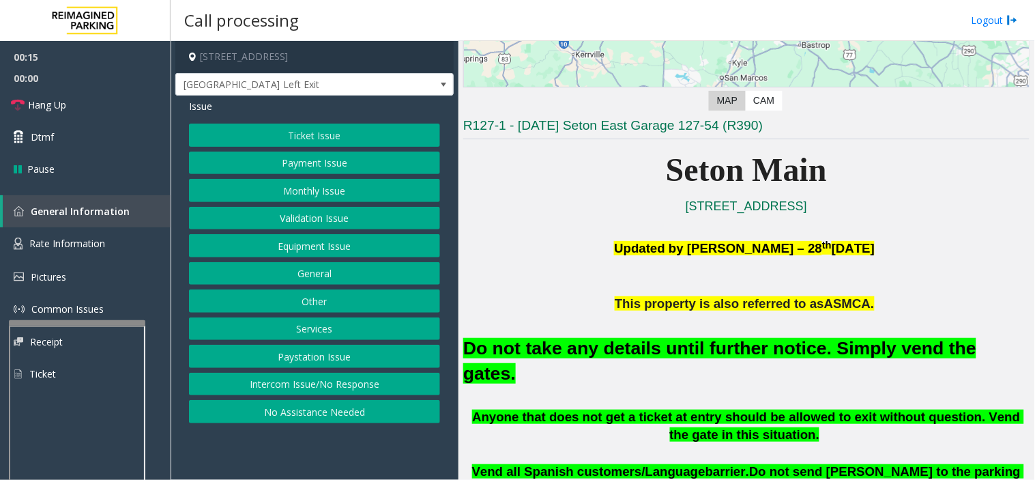
click at [306, 138] on button "Ticket Issue" at bounding box center [314, 135] width 251 height 23
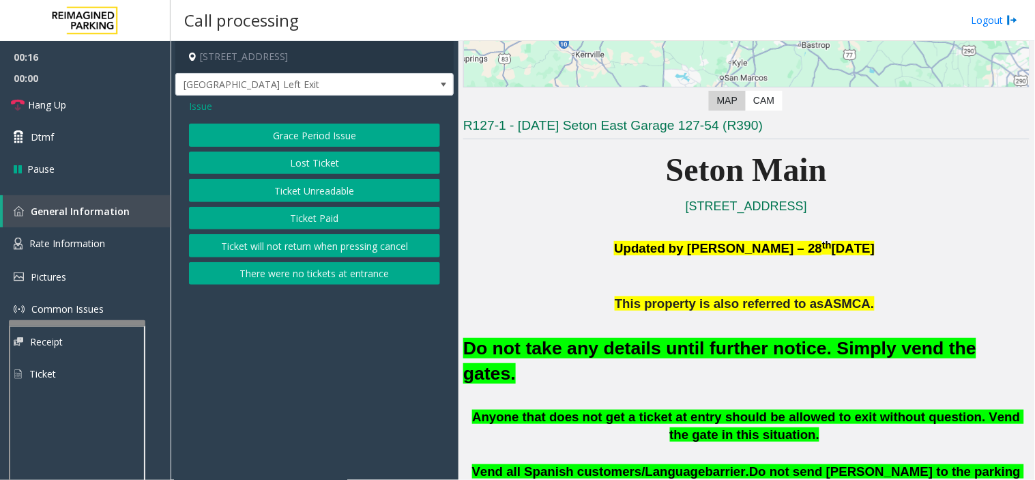
click at [332, 135] on button "Grace Period Issue" at bounding box center [314, 135] width 251 height 23
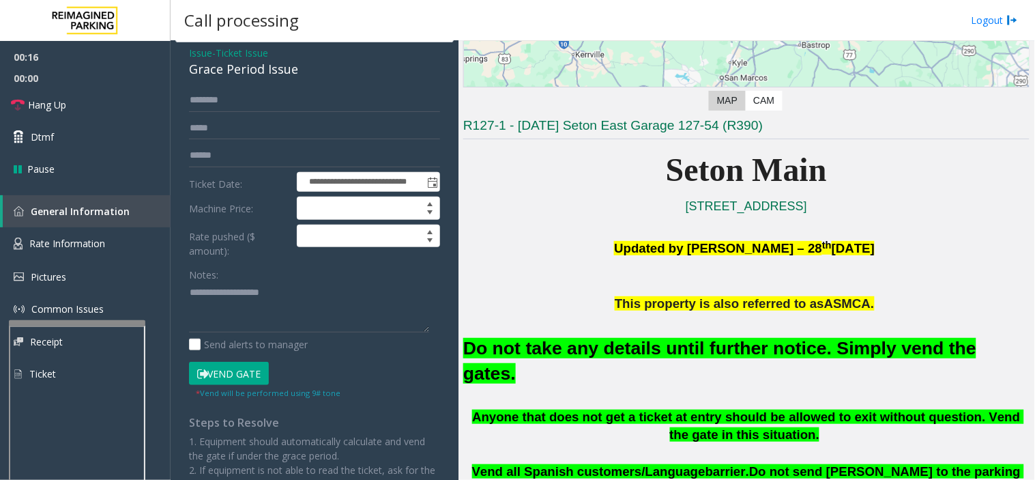
scroll to position [107, 0]
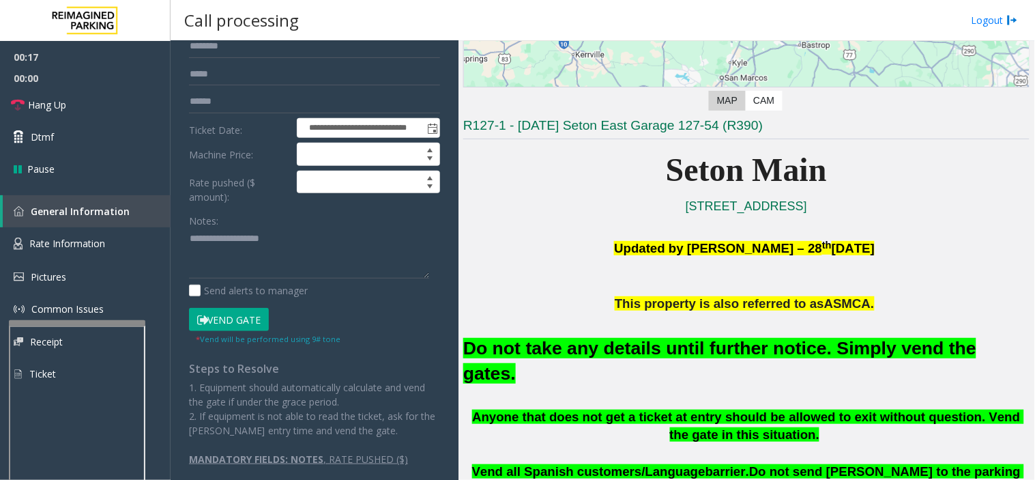
click at [217, 323] on button "Vend Gate" at bounding box center [229, 319] width 80 height 23
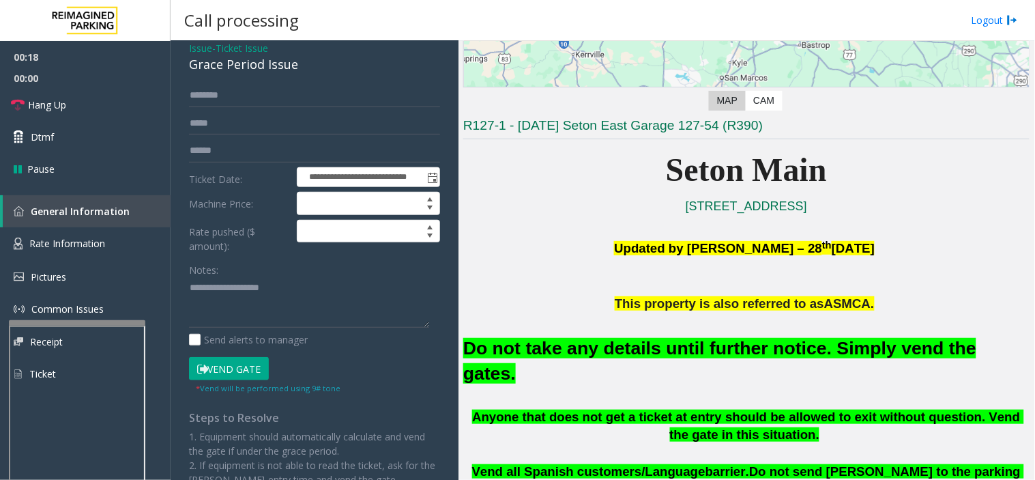
scroll to position [0, 0]
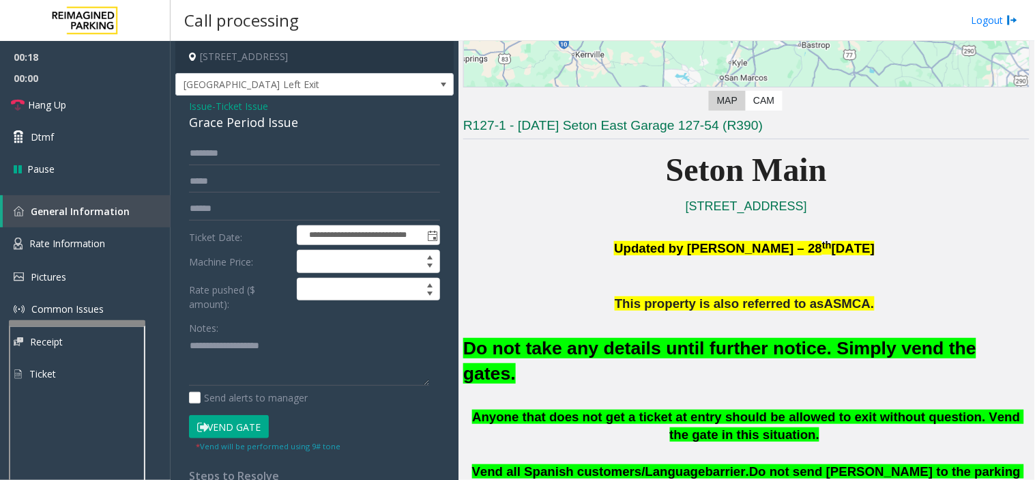
click at [235, 111] on span "Ticket Issue" at bounding box center [242, 106] width 53 height 14
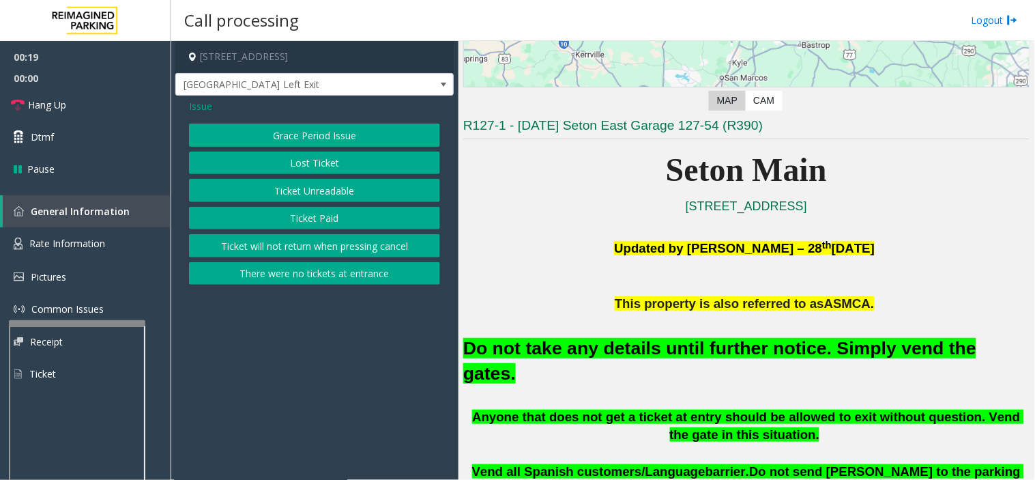
click at [317, 272] on button "There were no tickets at entrance" at bounding box center [314, 273] width 251 height 23
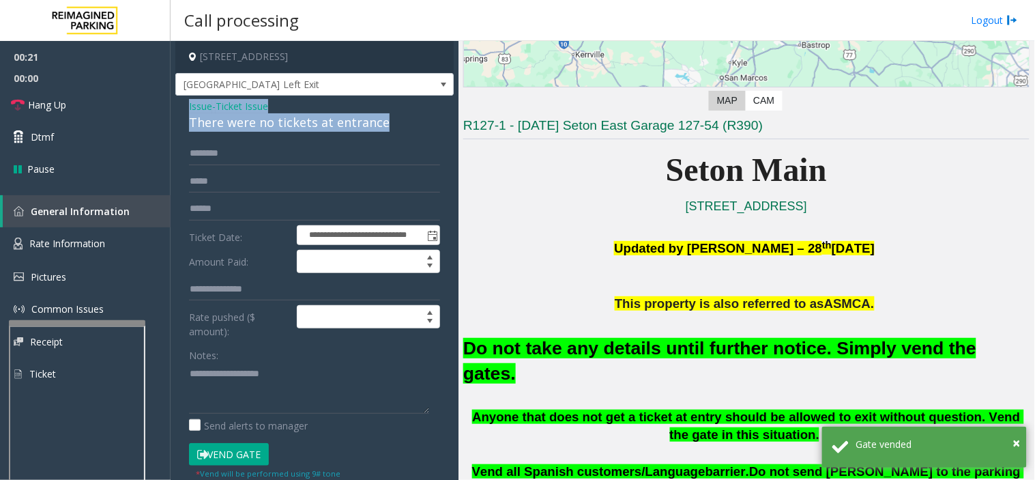
drag, startPoint x: 383, startPoint y: 124, endPoint x: 184, endPoint y: 108, distance: 199.3
click at [184, 108] on div "**********" at bounding box center [314, 389] width 278 height 586
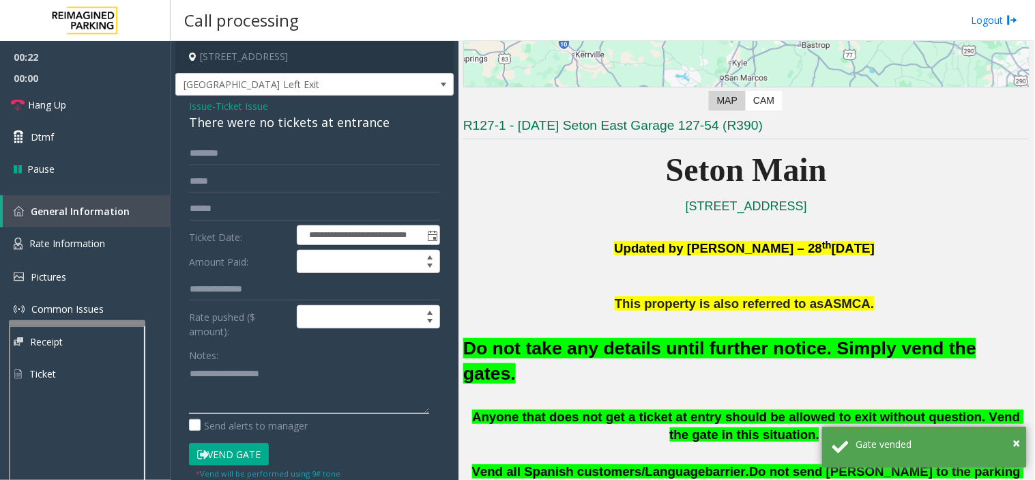
click at [240, 372] on textarea at bounding box center [309, 387] width 240 height 51
paste textarea "**********"
click at [371, 379] on textarea at bounding box center [309, 387] width 240 height 51
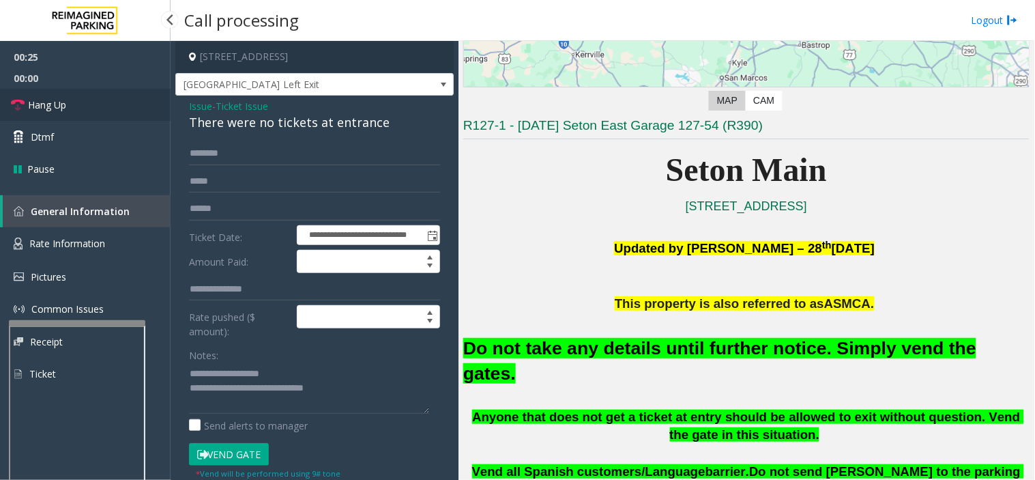
click at [100, 110] on link "Hang Up" at bounding box center [85, 105] width 171 height 32
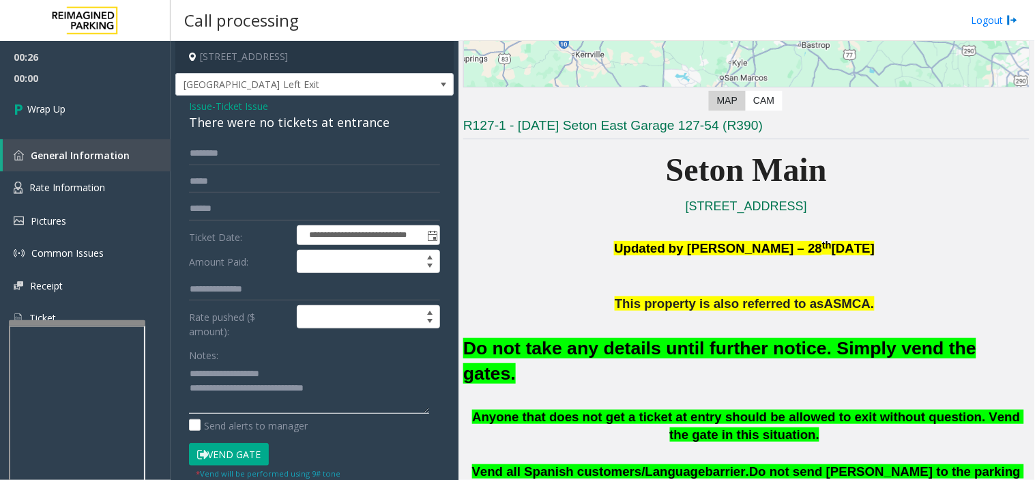
click at [385, 393] on textarea at bounding box center [309, 387] width 240 height 51
click at [632, 339] on font "Do not take any details until further notice. Simply vend the gates." at bounding box center [719, 361] width 513 height 46
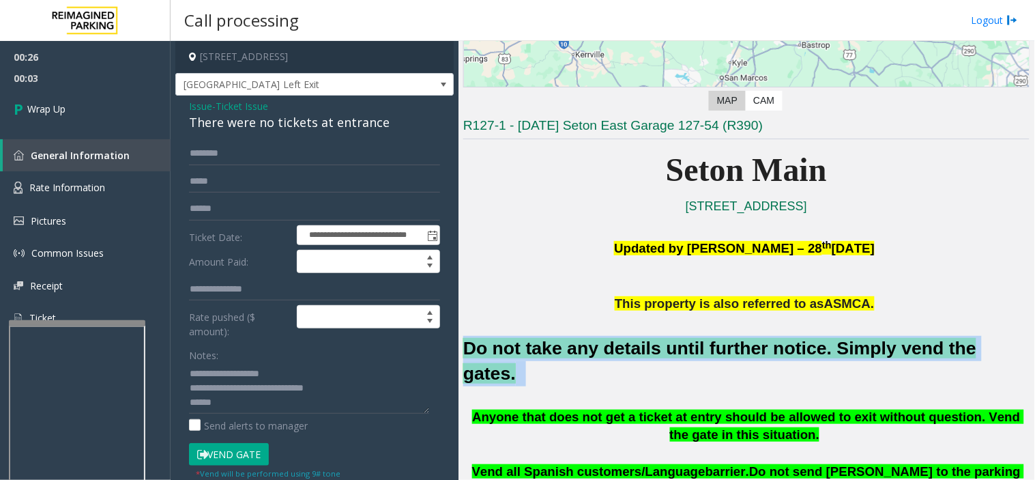
click at [632, 339] on font "Do not take any details until further notice. Simply vend the gates." at bounding box center [719, 361] width 513 height 46
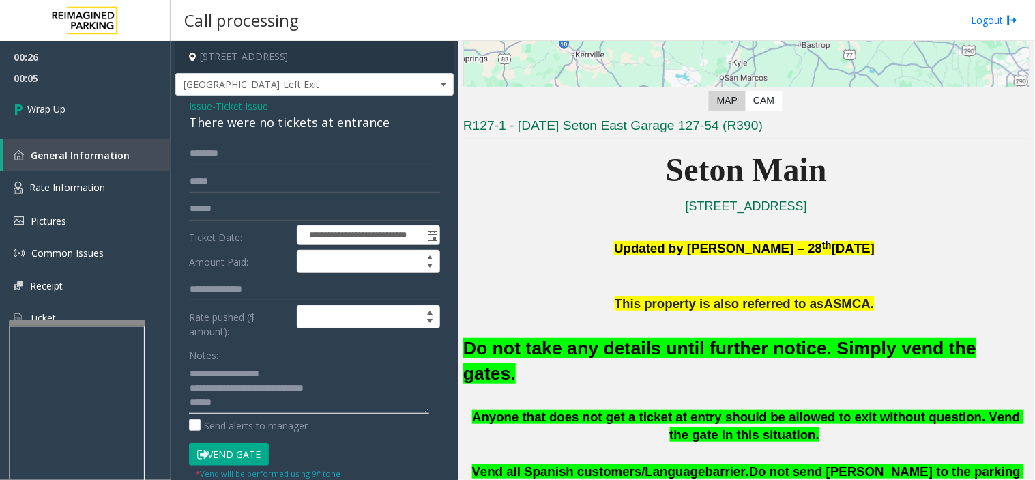
click at [301, 409] on textarea at bounding box center [309, 387] width 240 height 51
paste textarea "**********"
type textarea "**********"
click at [104, 125] on link "Wrap Up" at bounding box center [85, 109] width 171 height 40
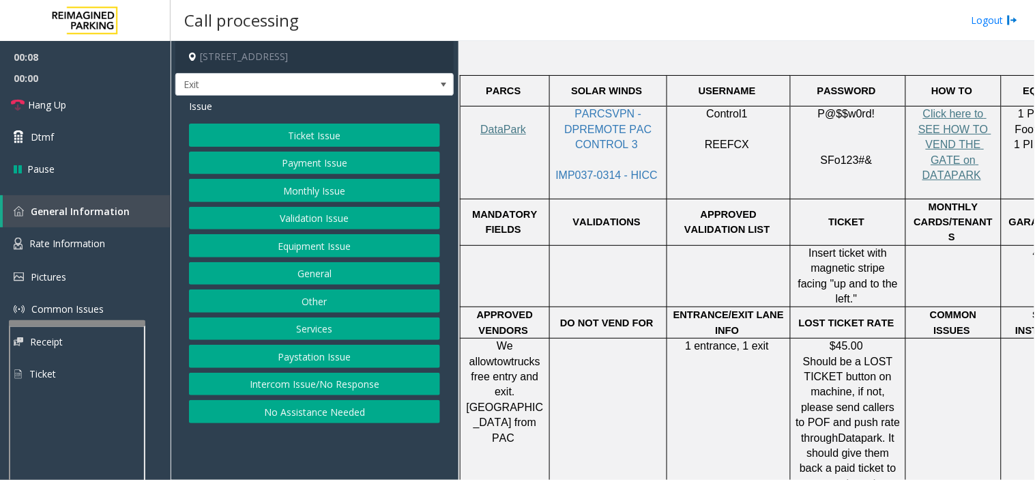
scroll to position [455, 0]
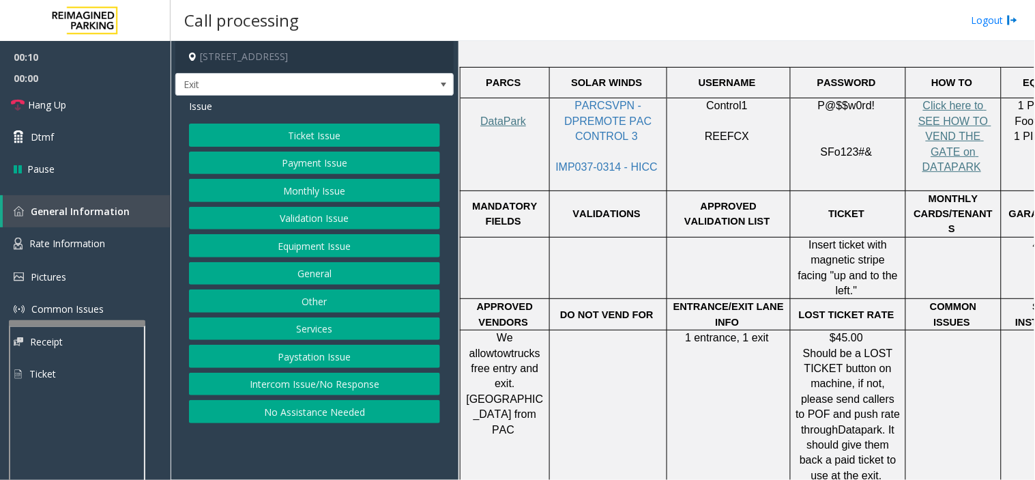
click at [345, 186] on button "Monthly Issue" at bounding box center [314, 190] width 251 height 23
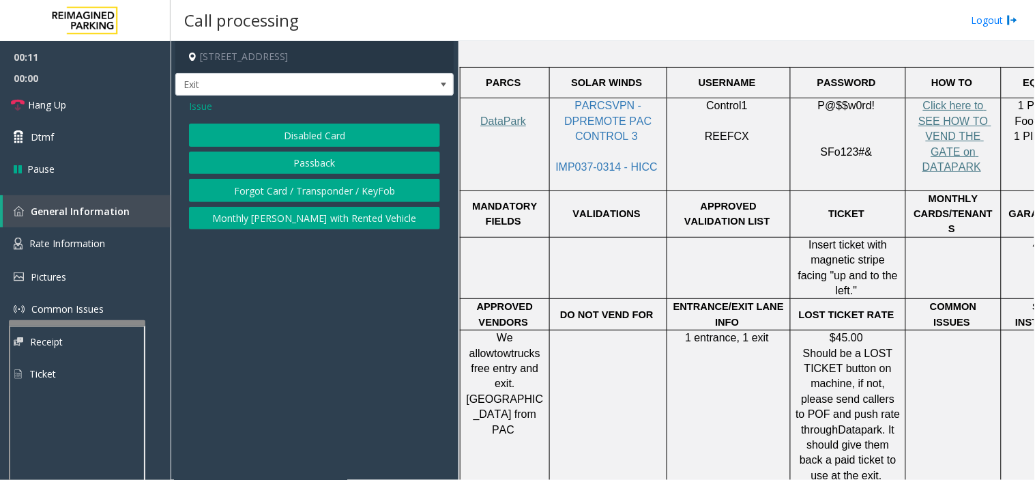
click at [297, 133] on button "Disabled Card" at bounding box center [314, 135] width 251 height 23
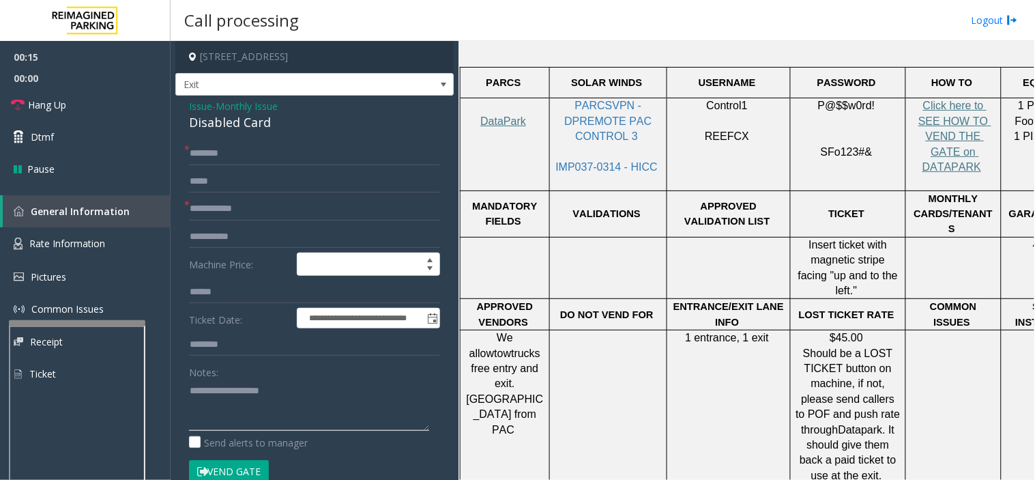
click at [237, 412] on textarea at bounding box center [309, 404] width 240 height 51
paste textarea "**********"
drag, startPoint x: 188, startPoint y: 119, endPoint x: 283, endPoint y: 121, distance: 95.6
click at [283, 121] on div "**********" at bounding box center [314, 485] width 278 height 779
type textarea "**********"
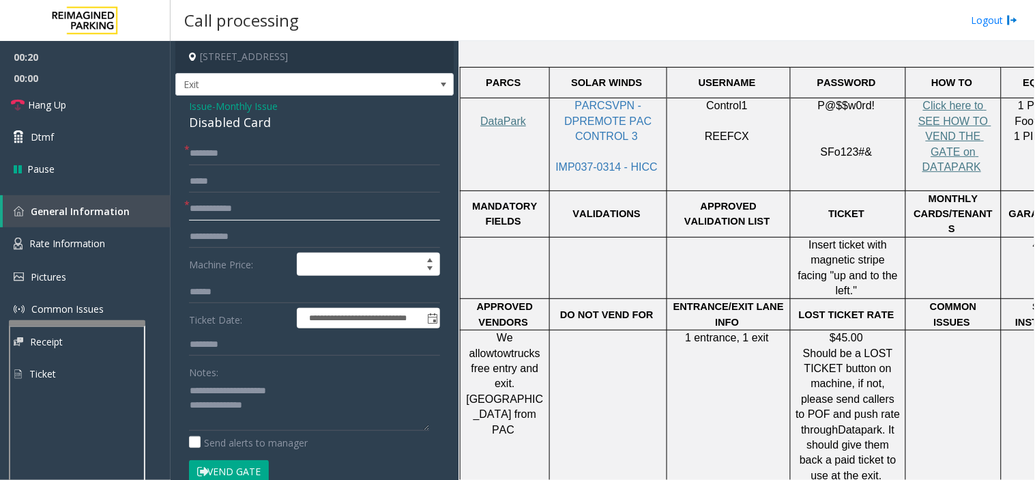
click at [217, 205] on input "text" at bounding box center [314, 208] width 251 height 23
type input "*******"
click at [591, 161] on span "IMP037-0314 - HICC" at bounding box center [607, 167] width 102 height 12
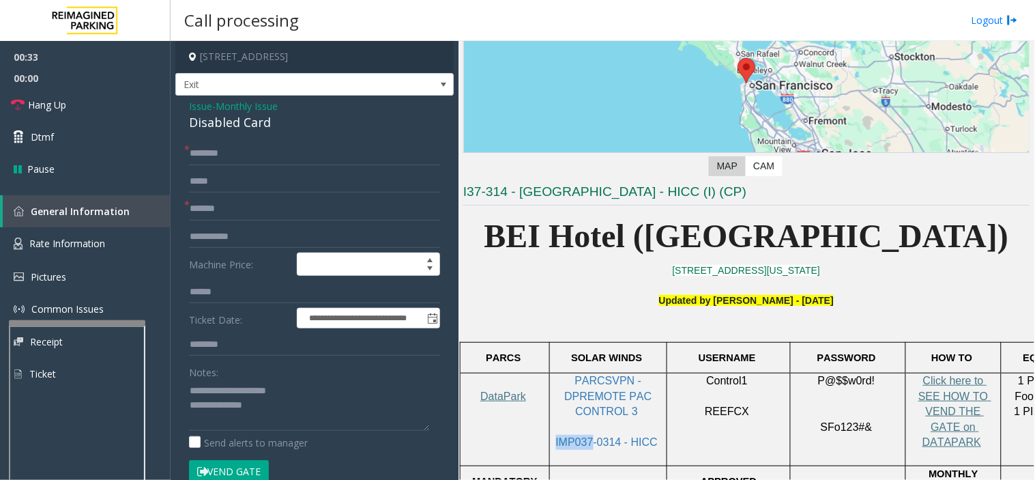
scroll to position [152, 0]
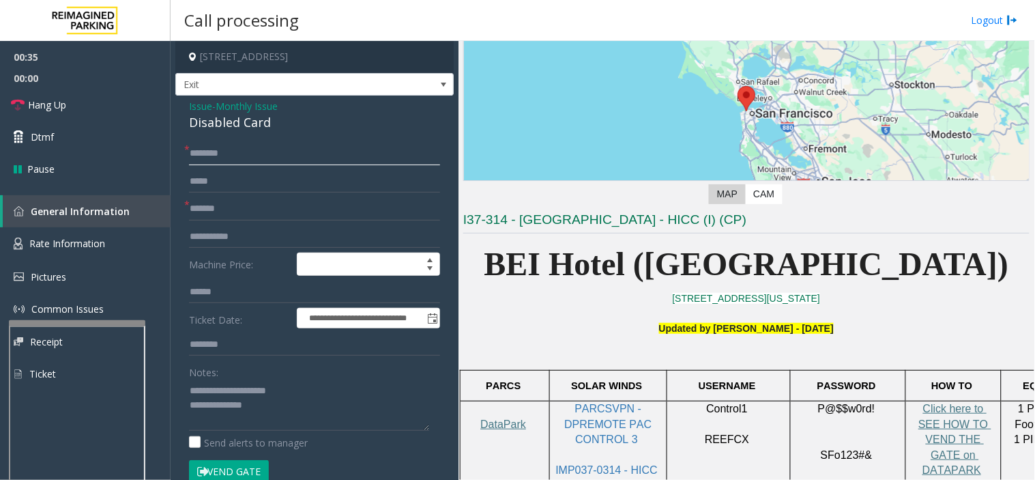
click at [214, 159] on input "text" at bounding box center [314, 153] width 251 height 23
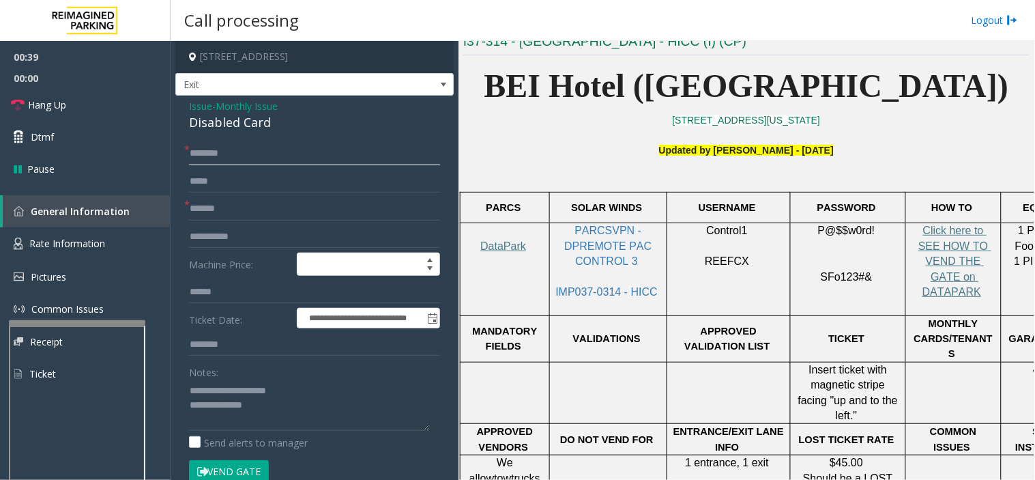
scroll to position [303, 0]
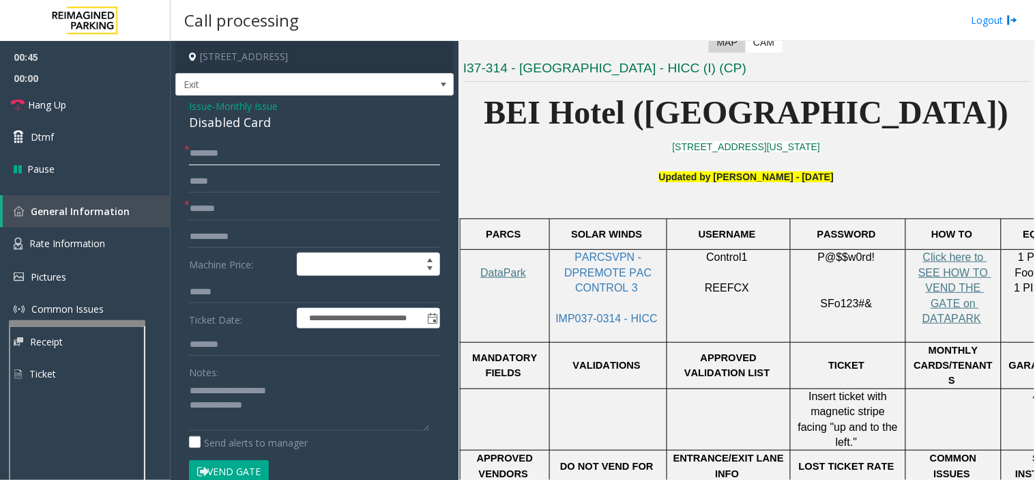
click at [274, 150] on input "text" at bounding box center [314, 153] width 251 height 23
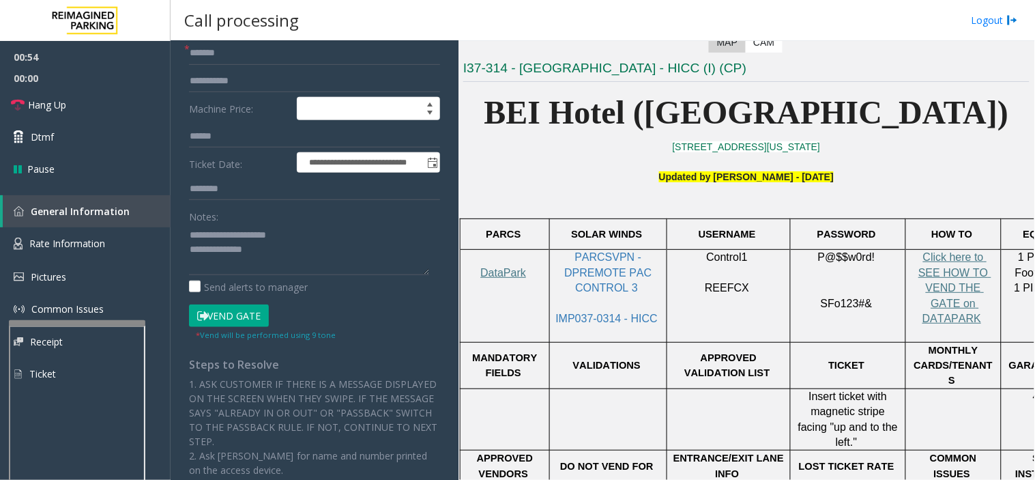
scroll to position [227, 0]
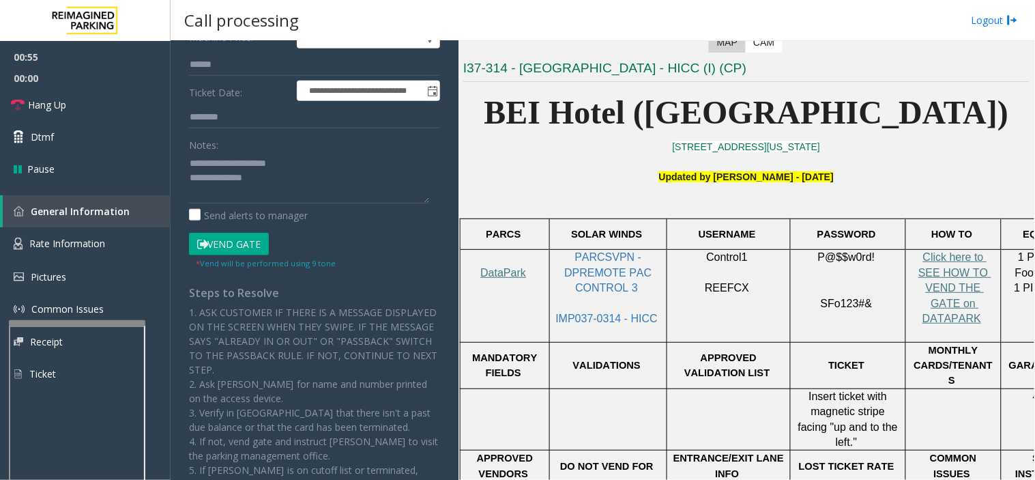
type input "*********"
click at [254, 241] on button "Vend Gate" at bounding box center [229, 244] width 80 height 23
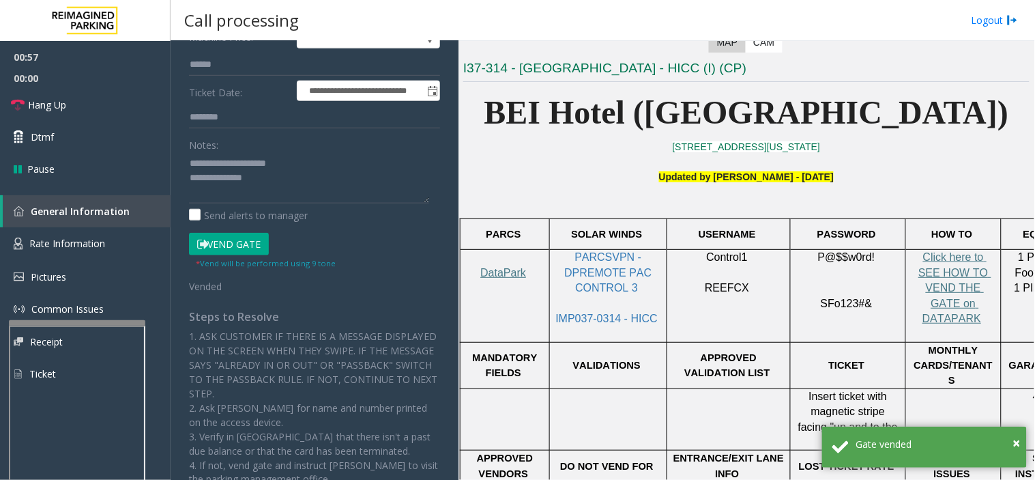
scroll to position [0, 0]
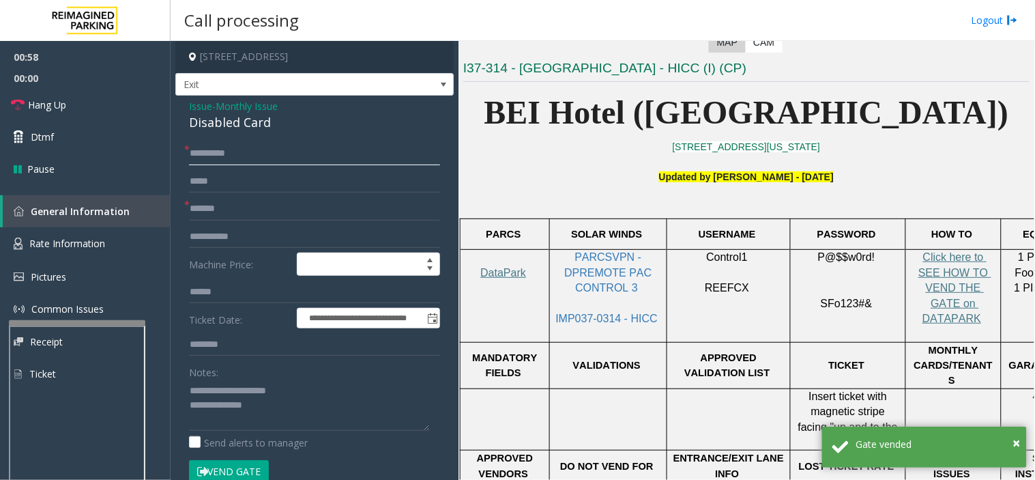
drag, startPoint x: 214, startPoint y: 154, endPoint x: 185, endPoint y: 157, distance: 28.8
click at [214, 153] on input "*********" at bounding box center [314, 153] width 251 height 23
click at [76, 100] on link "Hang Up" at bounding box center [85, 105] width 171 height 32
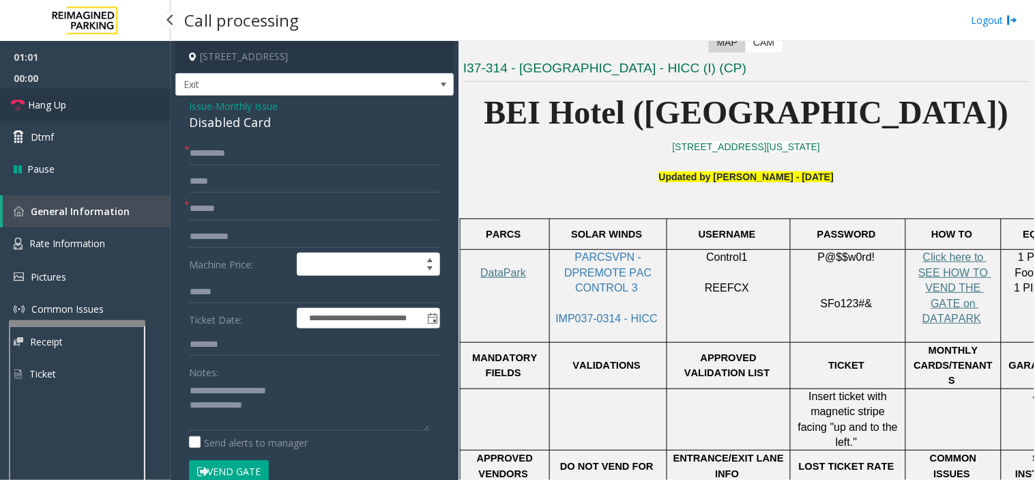
click at [76, 100] on link "Hang Up" at bounding box center [85, 105] width 171 height 32
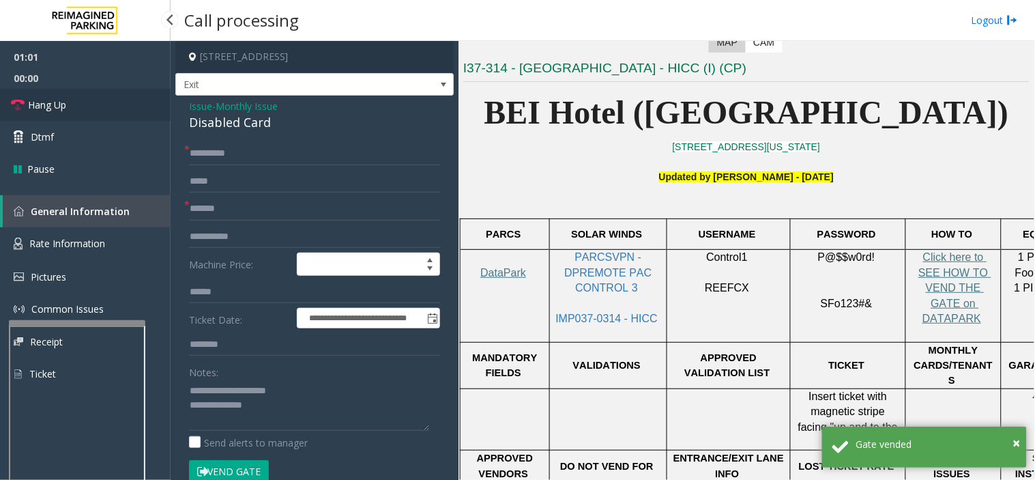
click at [76, 100] on link "Hang Up" at bounding box center [85, 105] width 171 height 32
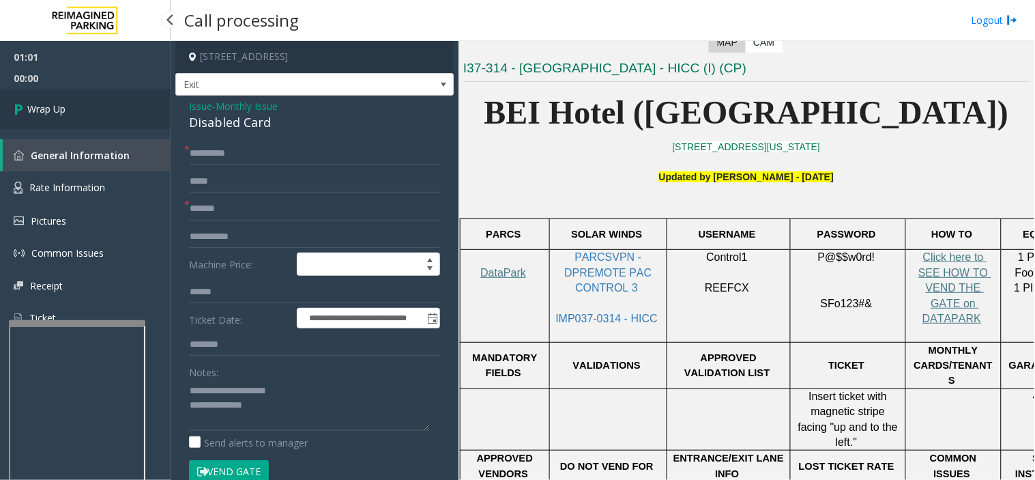
click at [76, 100] on link "Wrap Up" at bounding box center [85, 109] width 171 height 40
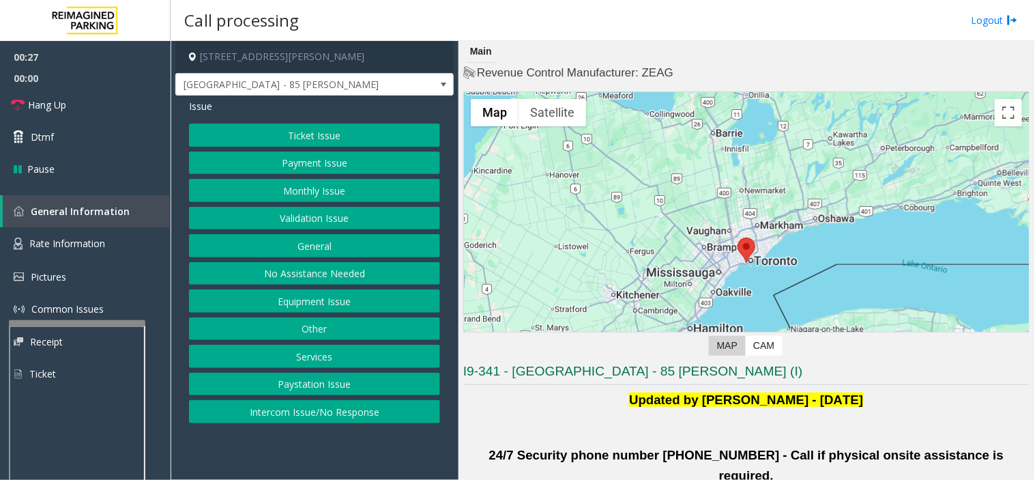
click at [336, 187] on button "Monthly Issue" at bounding box center [314, 190] width 251 height 23
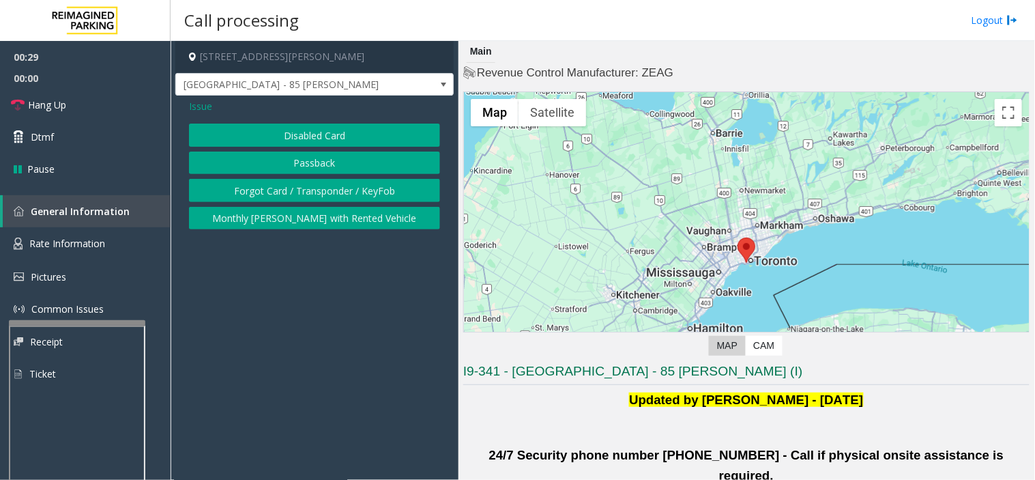
click at [222, 108] on div "Issue" at bounding box center [314, 106] width 251 height 14
click at [205, 99] on span "Issue" at bounding box center [200, 106] width 23 height 14
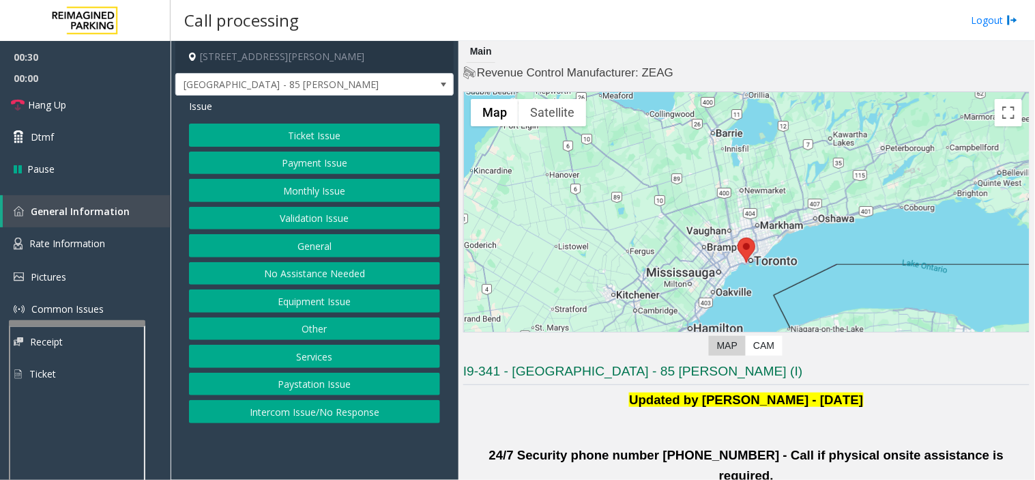
click at [287, 222] on button "Validation Issue" at bounding box center [314, 218] width 251 height 23
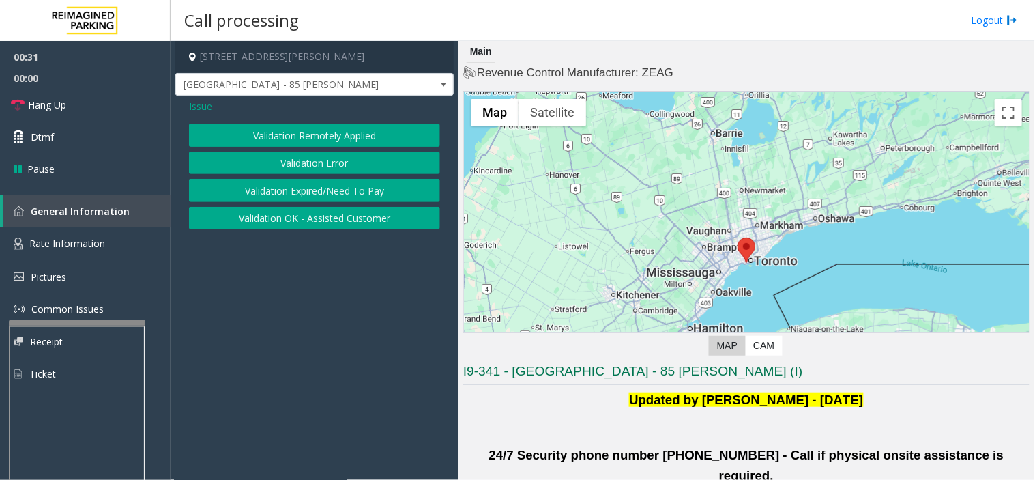
click at [285, 167] on button "Validation Error" at bounding box center [314, 163] width 251 height 23
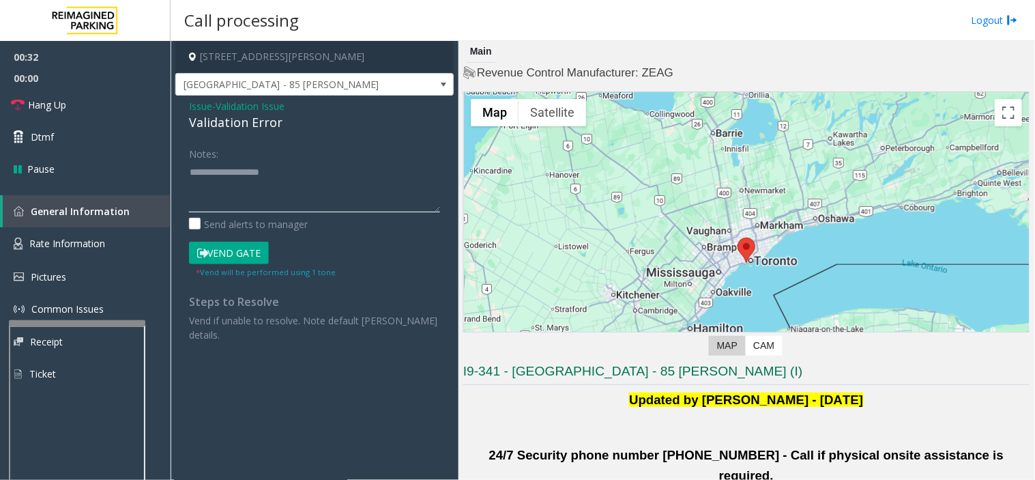
click at [207, 186] on textarea at bounding box center [314, 186] width 251 height 51
paste textarea "**********"
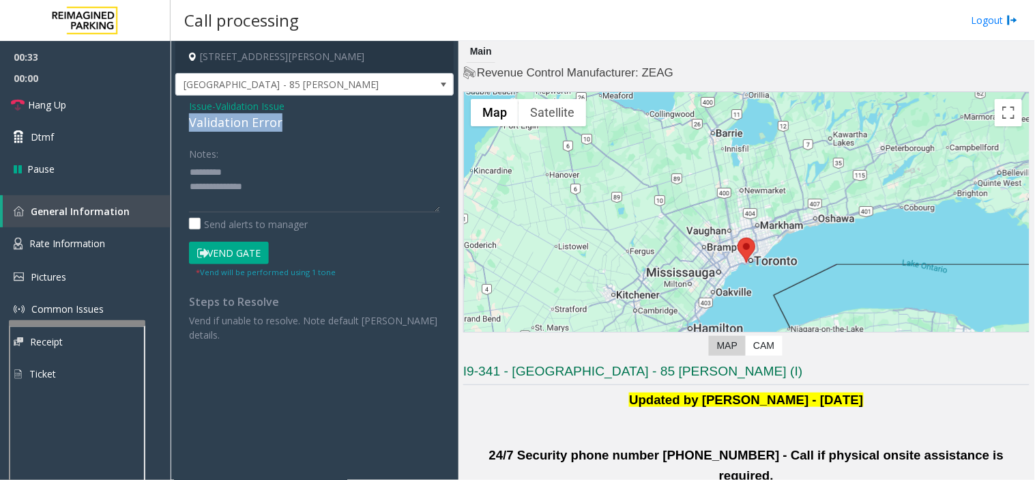
drag, startPoint x: 183, startPoint y: 114, endPoint x: 319, endPoint y: 113, distance: 136.5
click at [319, 113] on div "Issue - Validation Issue Validation Error Notes: Send alerts to manager Vend Ga…" at bounding box center [314, 226] width 278 height 260
click at [242, 178] on textarea at bounding box center [314, 186] width 251 height 51
paste textarea "**********"
click at [250, 187] on textarea at bounding box center [314, 186] width 251 height 51
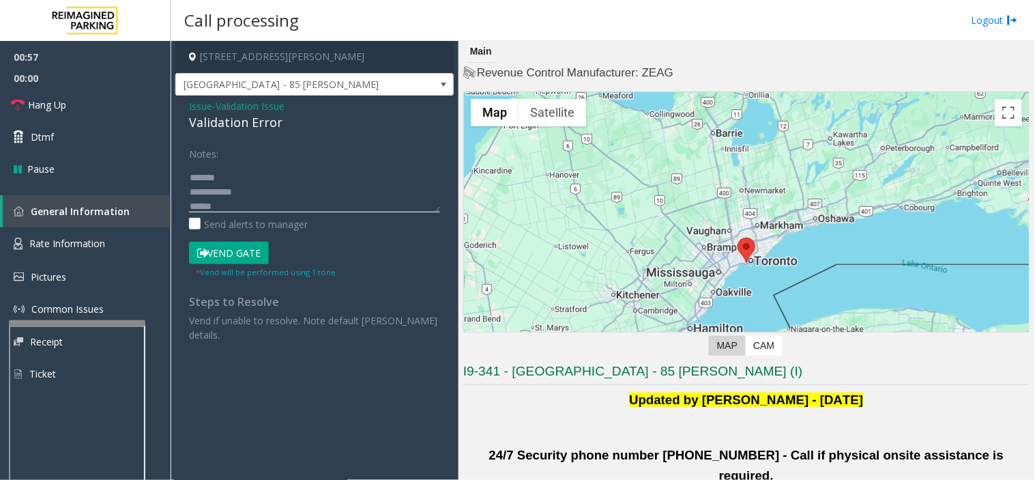
scroll to position [52, 0]
drag, startPoint x: 220, startPoint y: 197, endPoint x: 214, endPoint y: 203, distance: 9.2
click at [249, 172] on textarea at bounding box center [314, 186] width 251 height 51
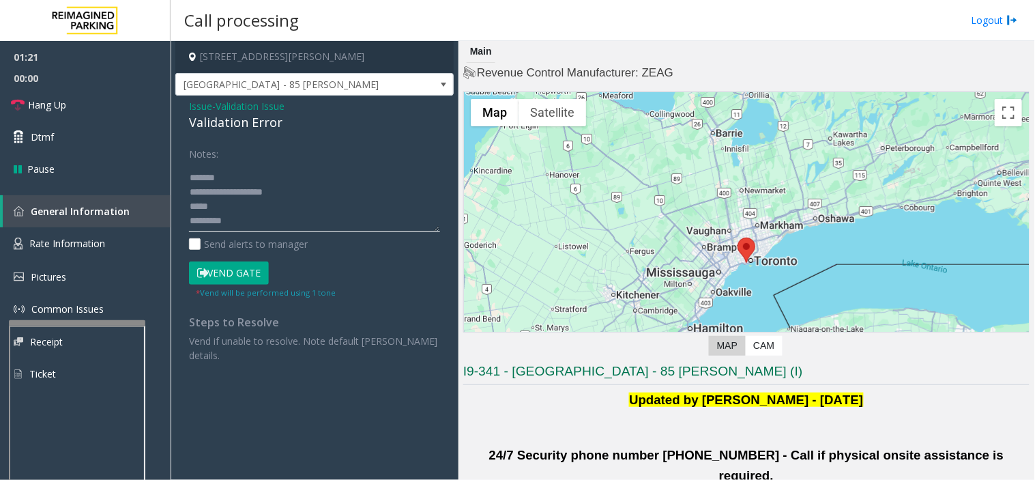
scroll to position [0, 0]
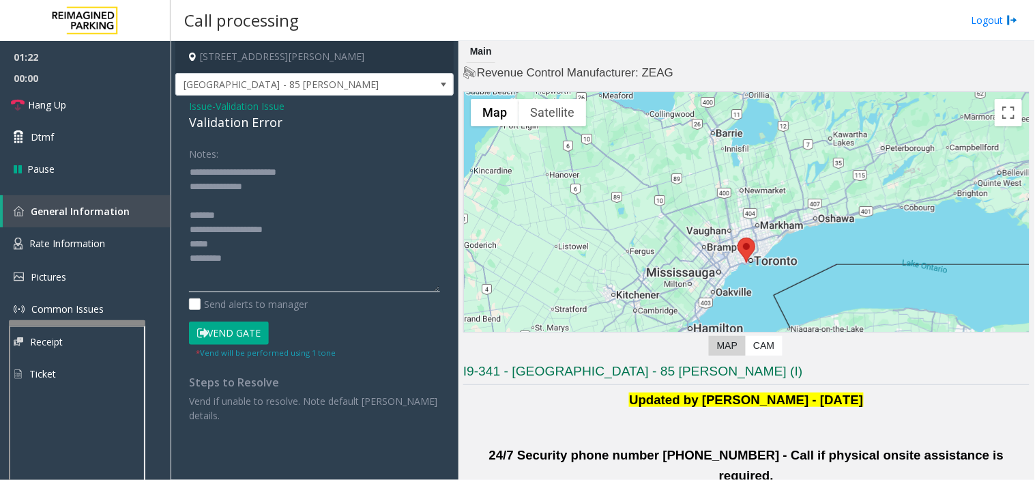
drag, startPoint x: 438, startPoint y: 210, endPoint x: 416, endPoint y: 285, distance: 78.8
click at [451, 291] on div "Issue - Validation Issue Validation Error Notes: Send alerts to manager Vend Ga…" at bounding box center [314, 266] width 278 height 341
click at [246, 216] on textarea at bounding box center [314, 227] width 251 height 132
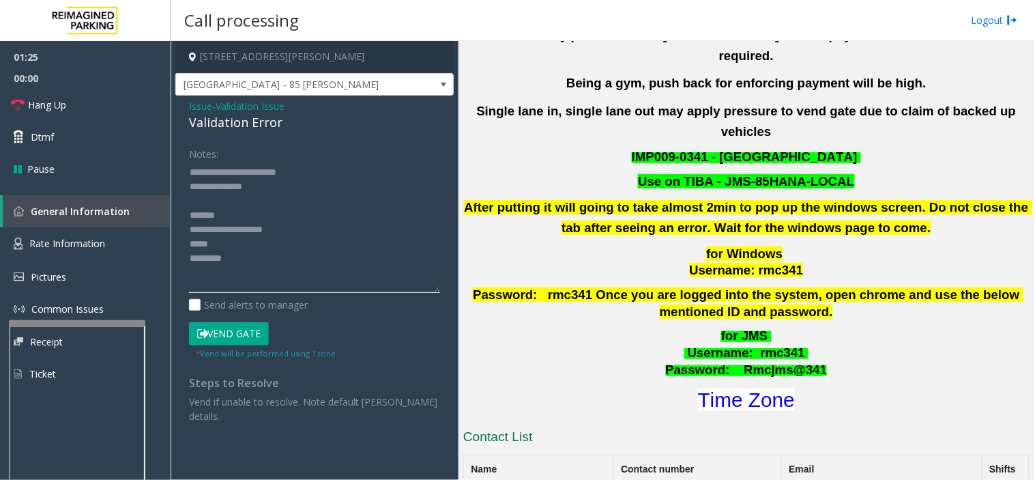
scroll to position [530, 0]
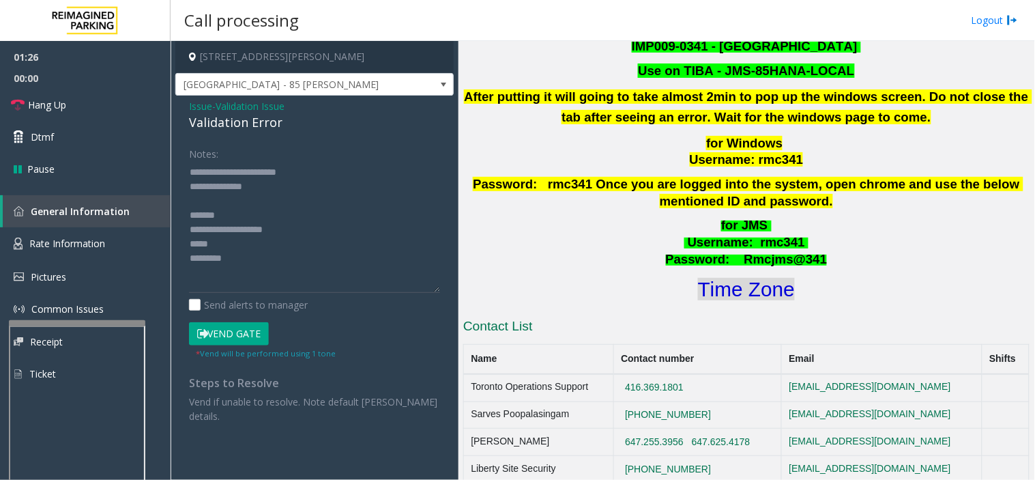
click at [721, 278] on font "Time Zone" at bounding box center [746, 289] width 97 height 23
click at [235, 213] on textarea at bounding box center [314, 227] width 251 height 132
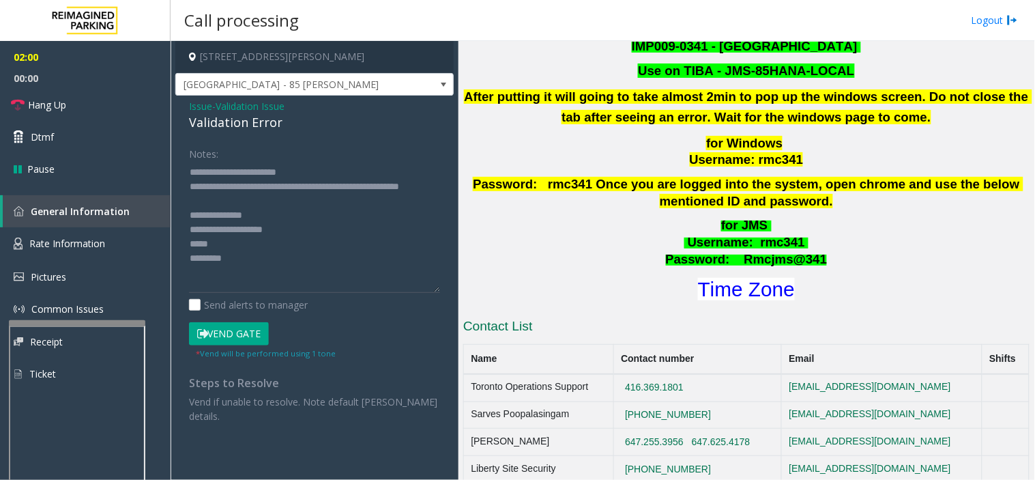
click at [251, 337] on button "Vend Gate" at bounding box center [229, 333] width 80 height 23
click at [234, 259] on textarea at bounding box center [314, 227] width 251 height 132
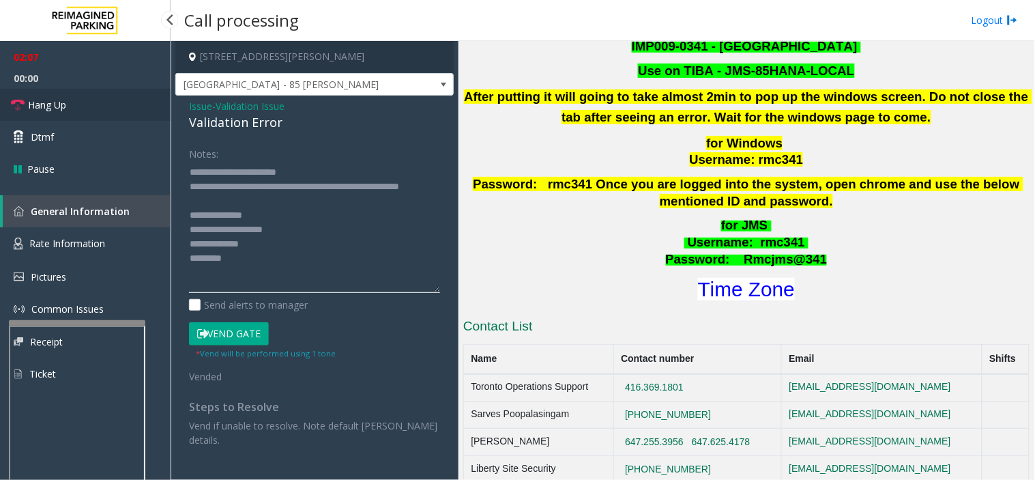
type textarea "**********"
click at [43, 107] on span "Hang Up" at bounding box center [47, 105] width 38 height 14
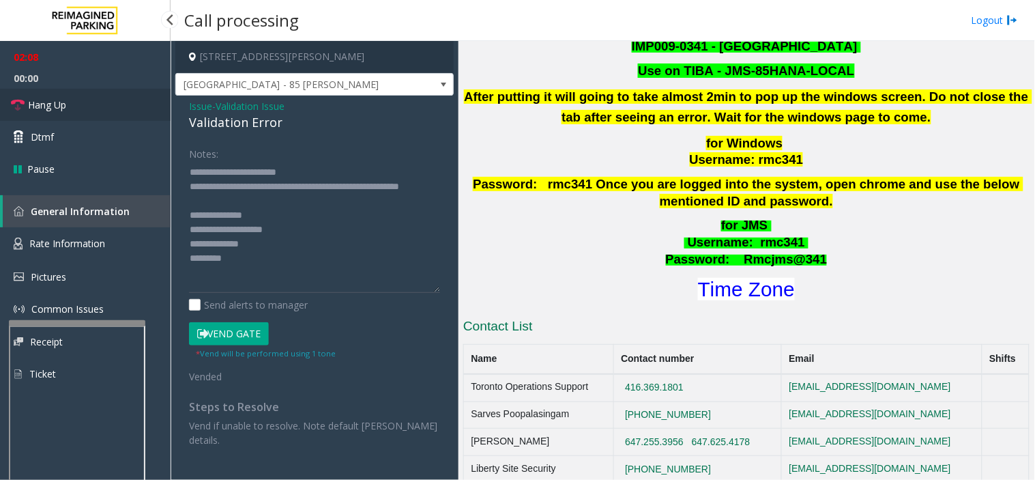
click at [43, 107] on span "Hang Up" at bounding box center [47, 105] width 38 height 14
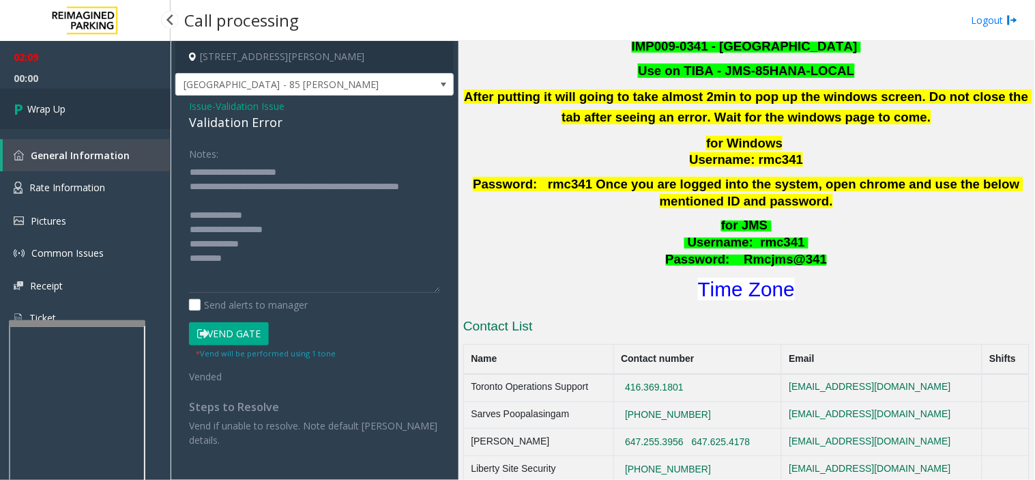
click at [43, 107] on span "Wrap Up" at bounding box center [46, 109] width 38 height 14
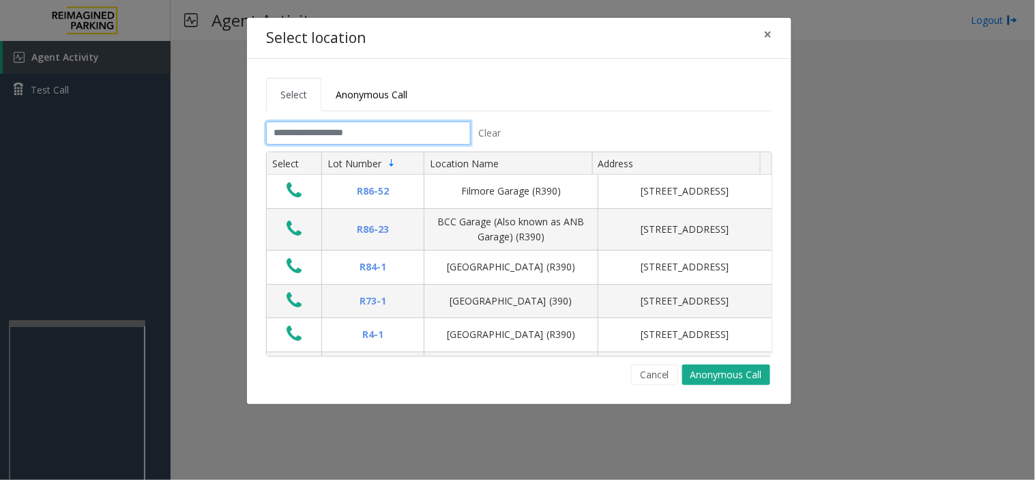
click at [311, 132] on input "text" at bounding box center [368, 132] width 205 height 23
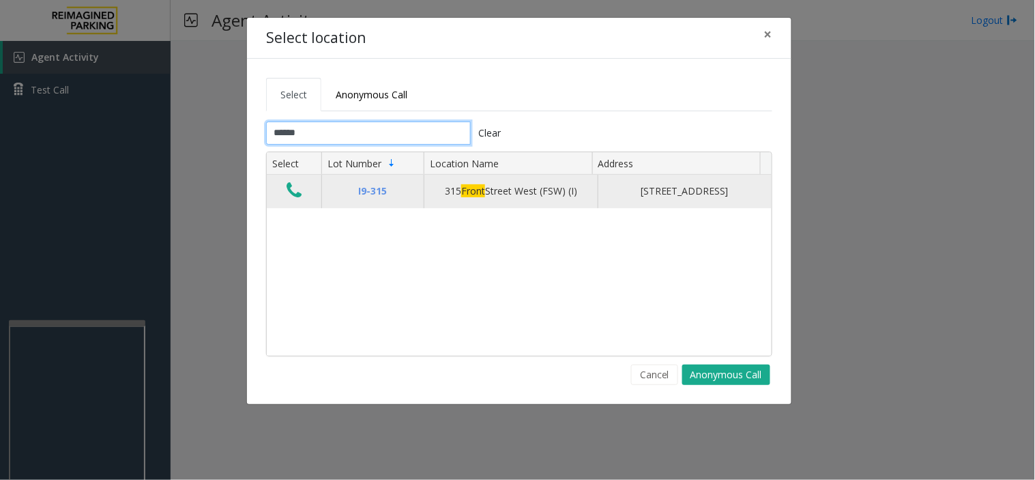
type input "*****"
click at [291, 207] on td "Data table" at bounding box center [294, 191] width 55 height 33
click at [295, 200] on icon "Data table" at bounding box center [294, 190] width 15 height 19
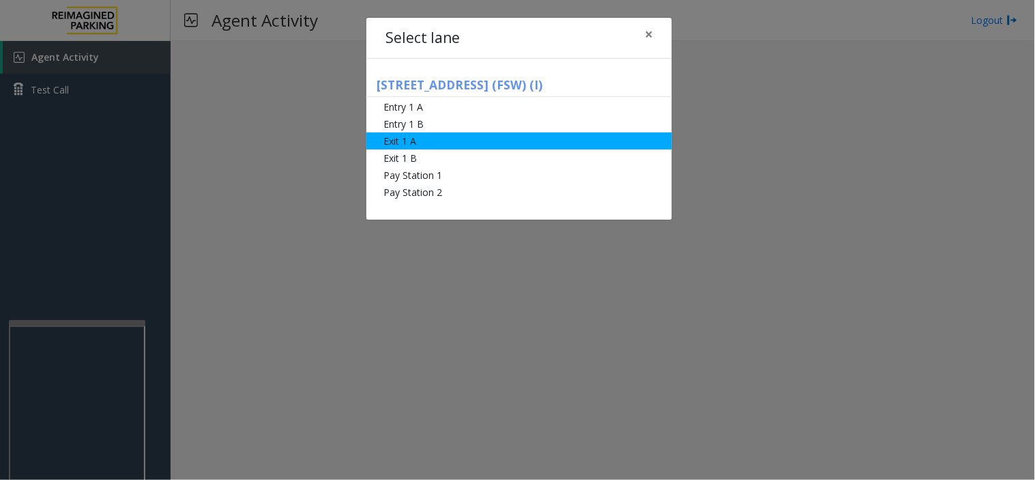
click at [446, 139] on li "Exit 1 A" at bounding box center [519, 140] width 306 height 17
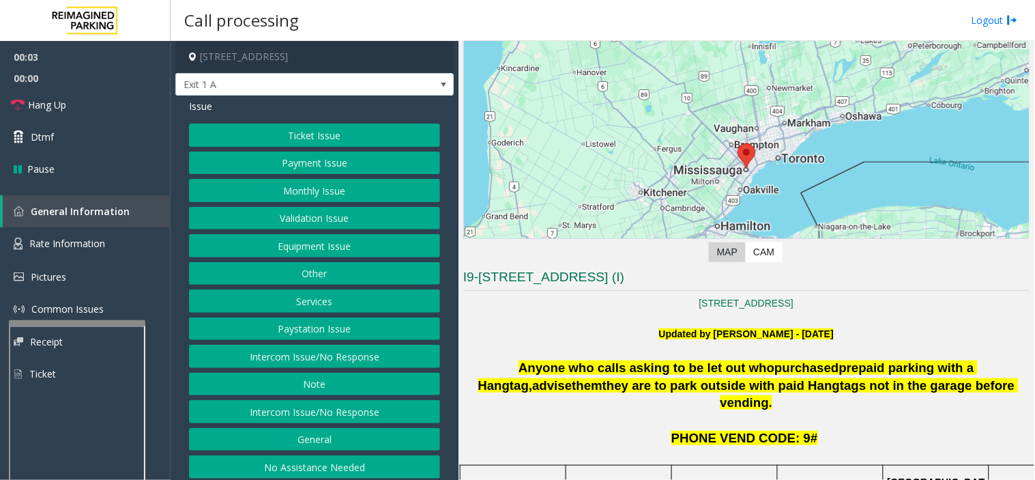
scroll to position [152, 0]
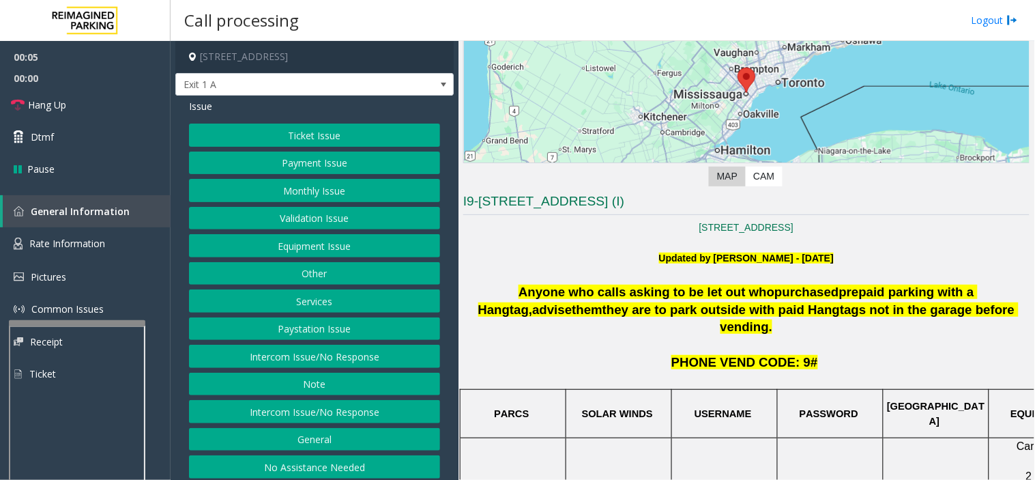
click at [313, 304] on button "Services" at bounding box center [314, 300] width 251 height 23
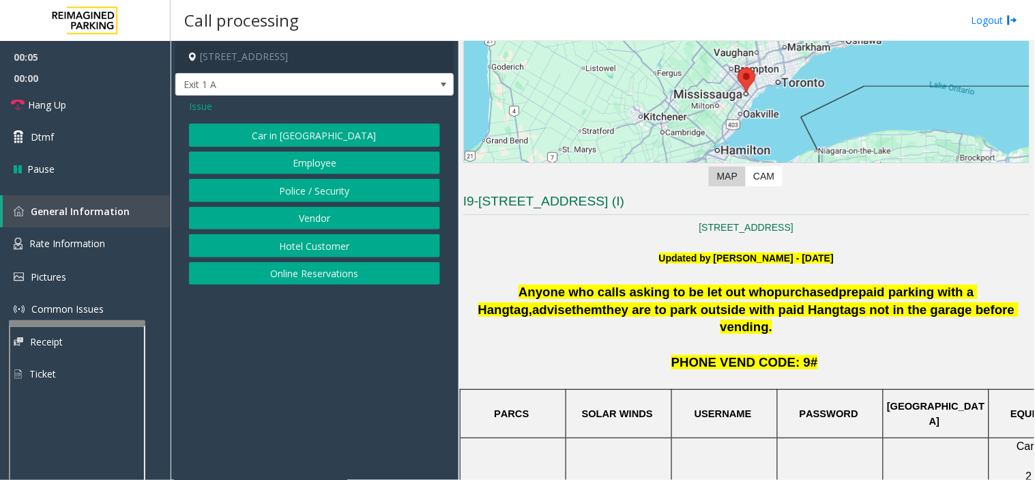
click at [298, 270] on button "Online Reservations" at bounding box center [314, 273] width 251 height 23
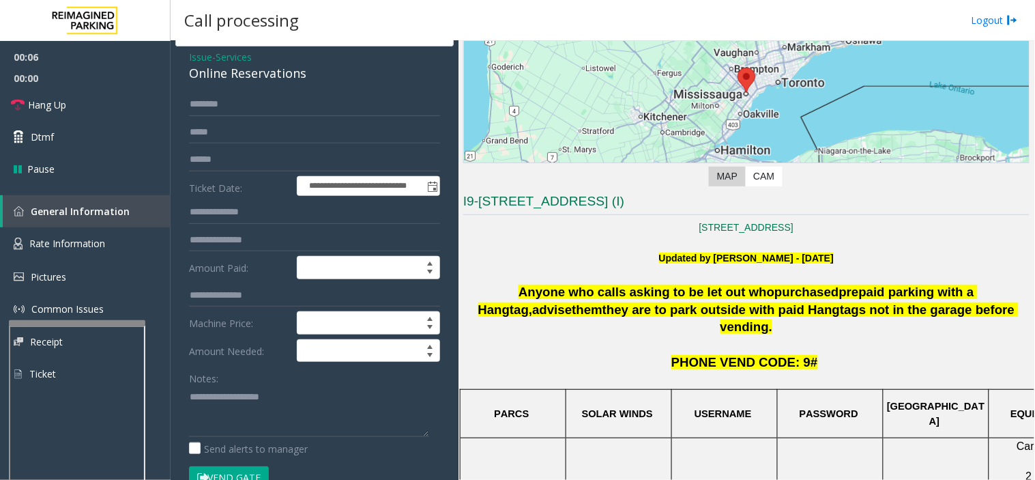
scroll to position [76, 0]
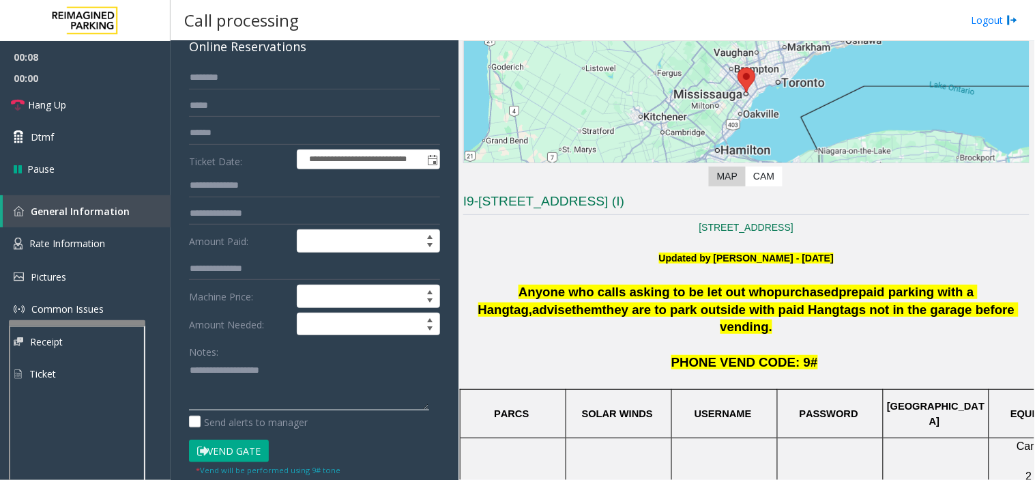
paste textarea "**********"
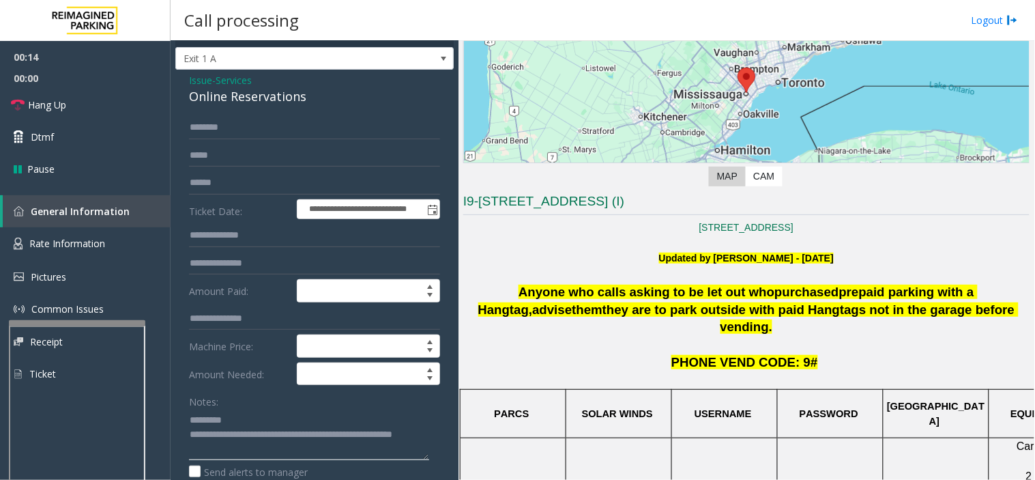
scroll to position [0, 0]
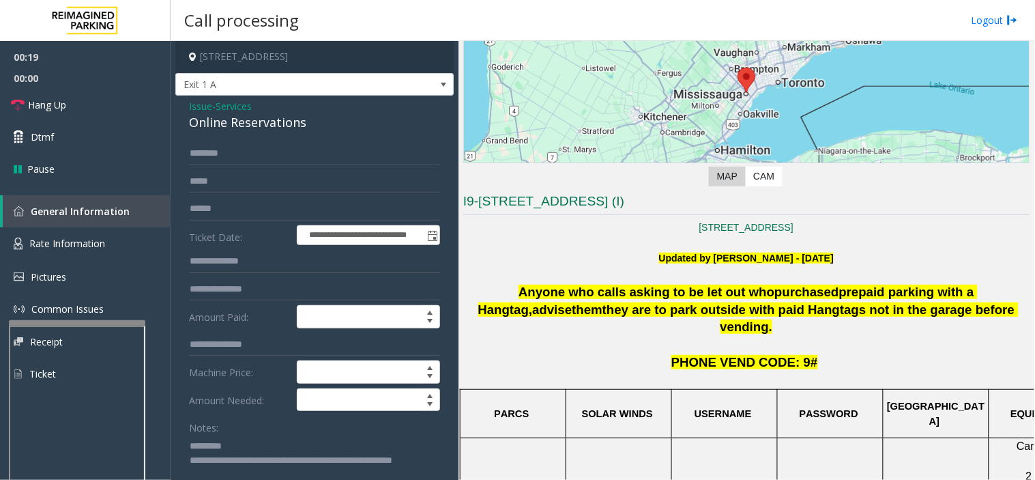
drag, startPoint x: 751, startPoint y: 289, endPoint x: 918, endPoint y: 299, distance: 167.5
click at [918, 299] on span "Anyone who calls asking to be let out who purchased prepaid parking with a Hang…" at bounding box center [748, 310] width 541 height 50
click at [227, 431] on textarea at bounding box center [309, 460] width 240 height 51
paste textarea "**********"
type textarea "**********"
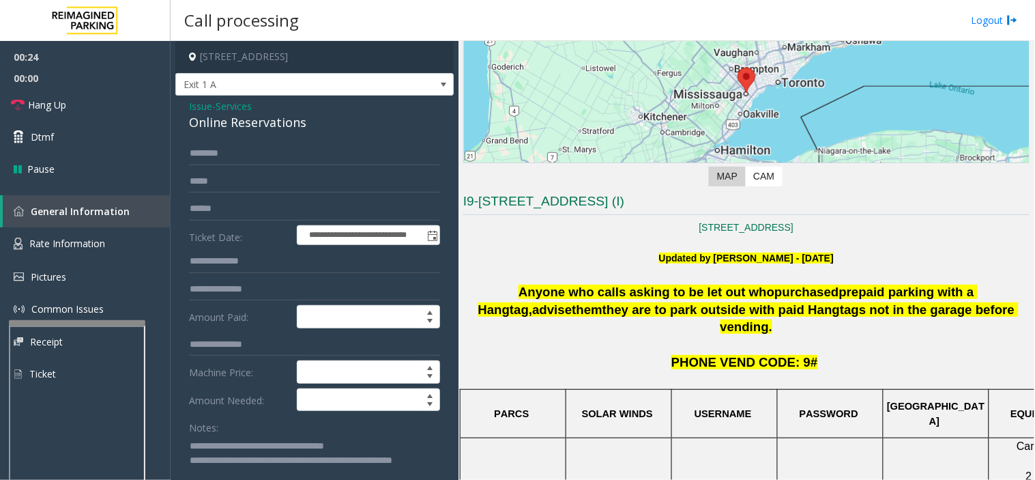
click at [308, 144] on input "text" at bounding box center [314, 153] width 251 height 23
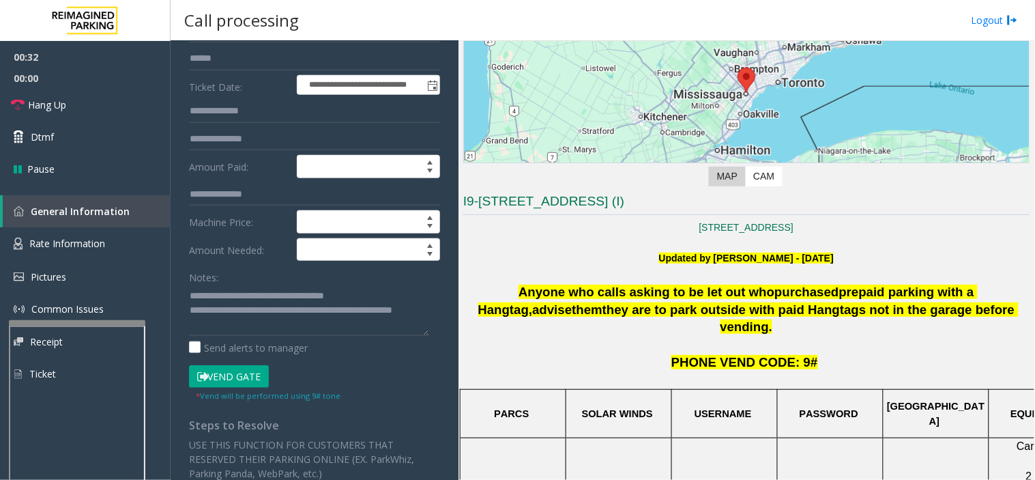
scroll to position [152, 0]
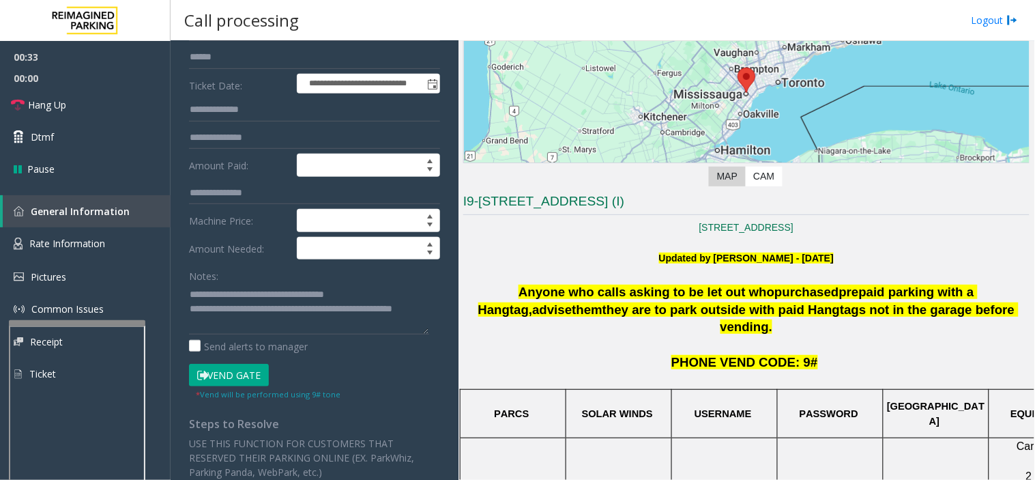
type input "*****"
click at [235, 379] on button "Vend Gate" at bounding box center [229, 375] width 80 height 23
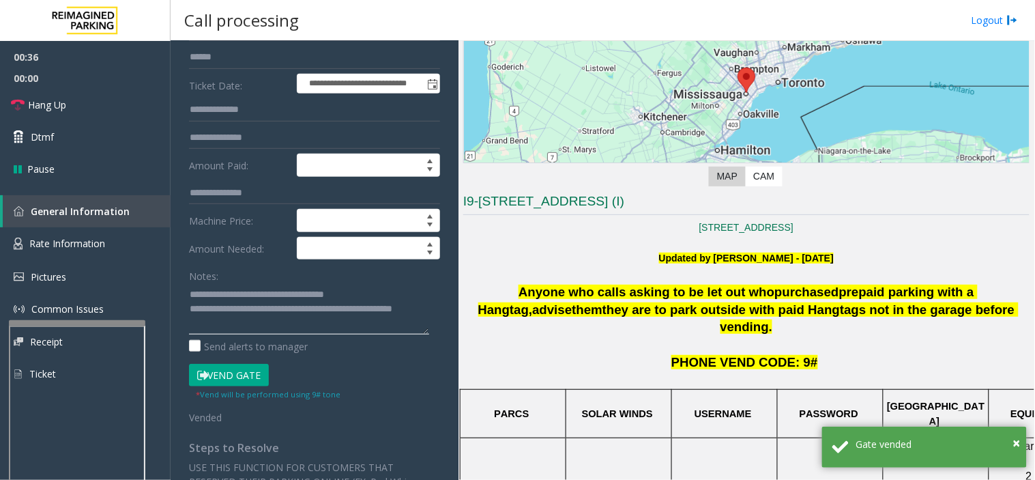
click at [233, 331] on textarea at bounding box center [309, 308] width 240 height 51
click at [85, 109] on link "Hang Up" at bounding box center [85, 105] width 171 height 32
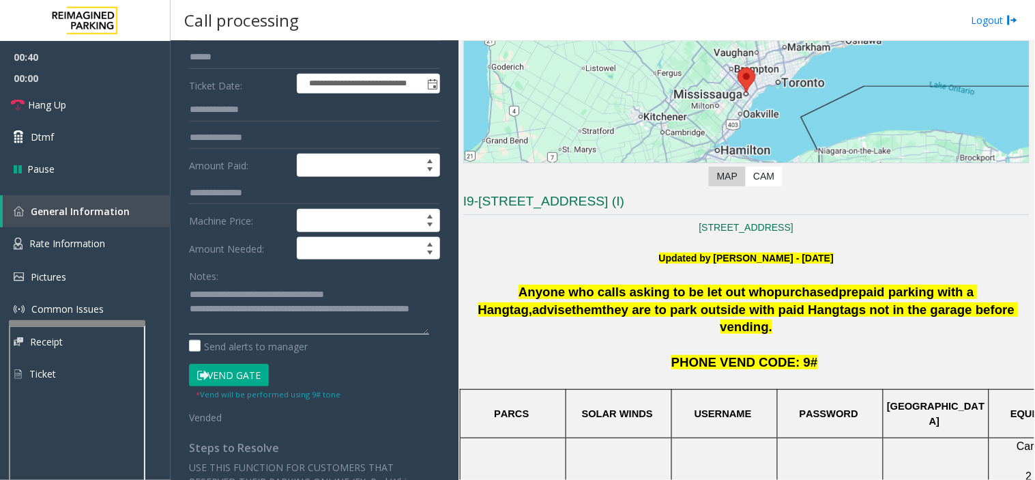
click at [248, 323] on textarea at bounding box center [309, 308] width 240 height 51
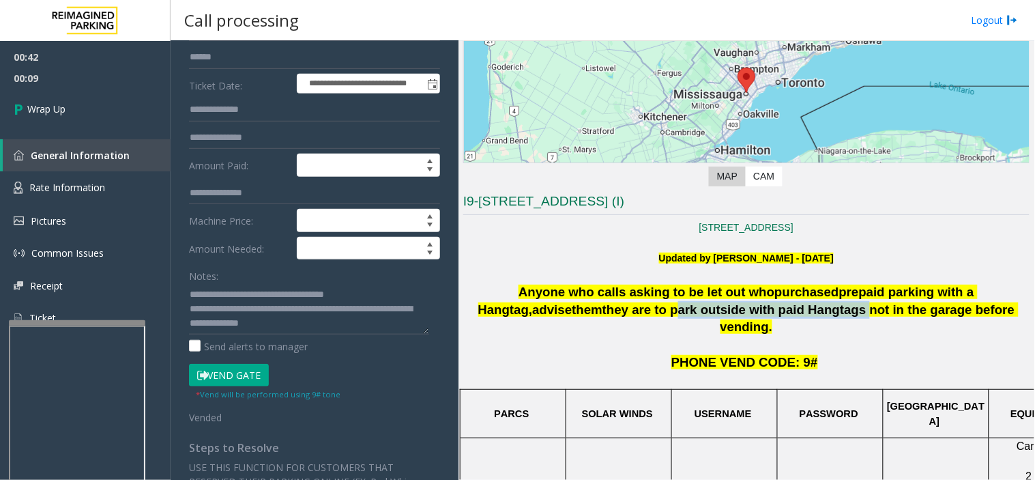
drag, startPoint x: 584, startPoint y: 308, endPoint x: 753, endPoint y: 311, distance: 170.0
click at [753, 311] on span "they are to park outside with paid Hangtags not in the garage before vending." at bounding box center [811, 318] width 416 height 32
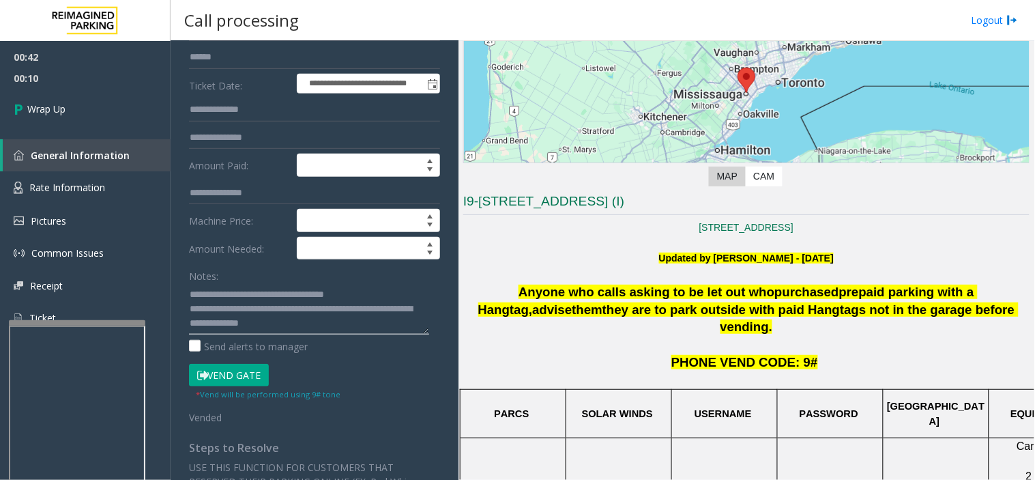
click at [357, 325] on textarea at bounding box center [309, 308] width 240 height 51
paste textarea "**********"
click at [217, 312] on textarea at bounding box center [309, 308] width 240 height 51
drag, startPoint x: 217, startPoint y: 312, endPoint x: 208, endPoint y: 310, distance: 9.1
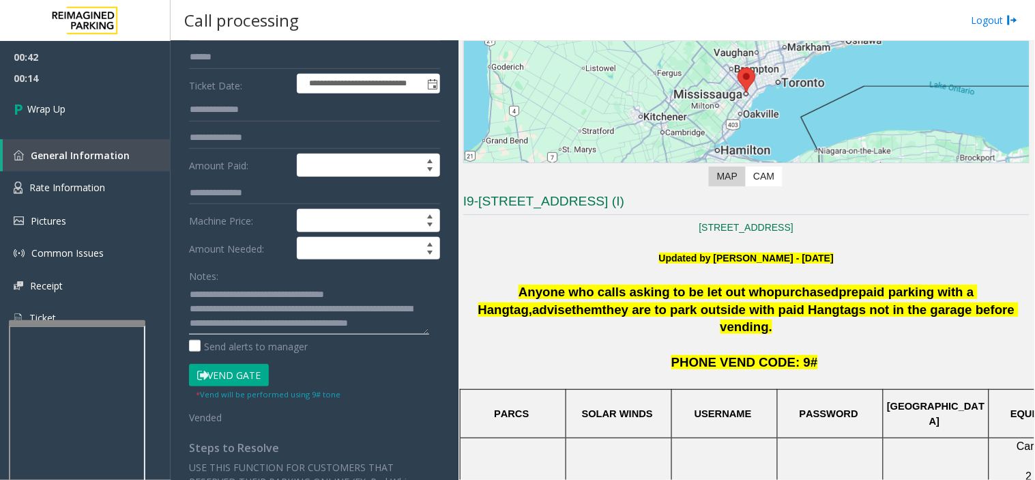
click at [208, 310] on textarea at bounding box center [309, 308] width 240 height 51
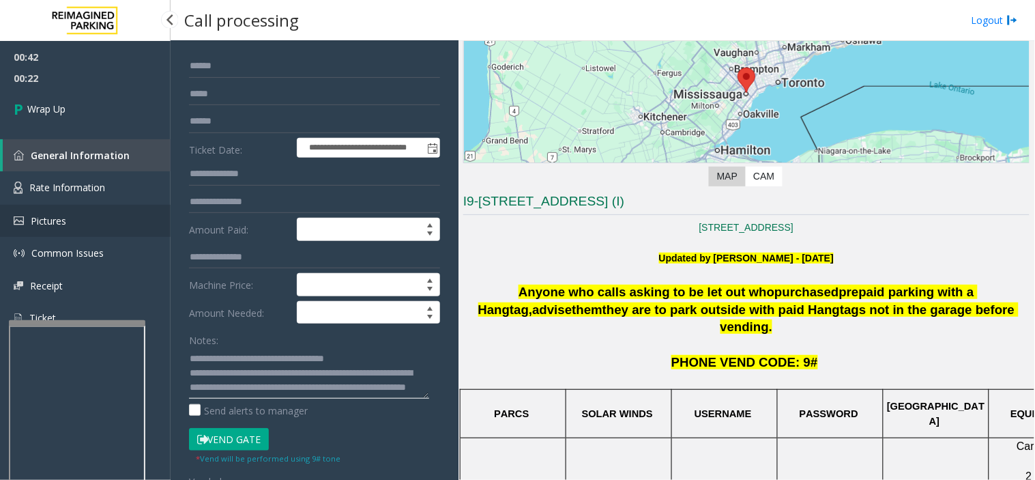
scroll to position [0, 0]
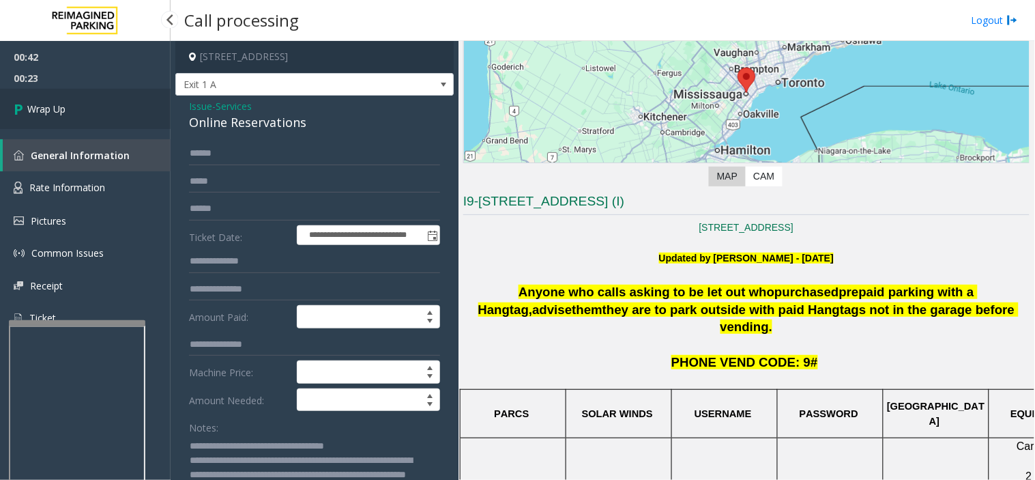
type textarea "**********"
click at [49, 126] on link "Wrap Up" at bounding box center [85, 109] width 171 height 40
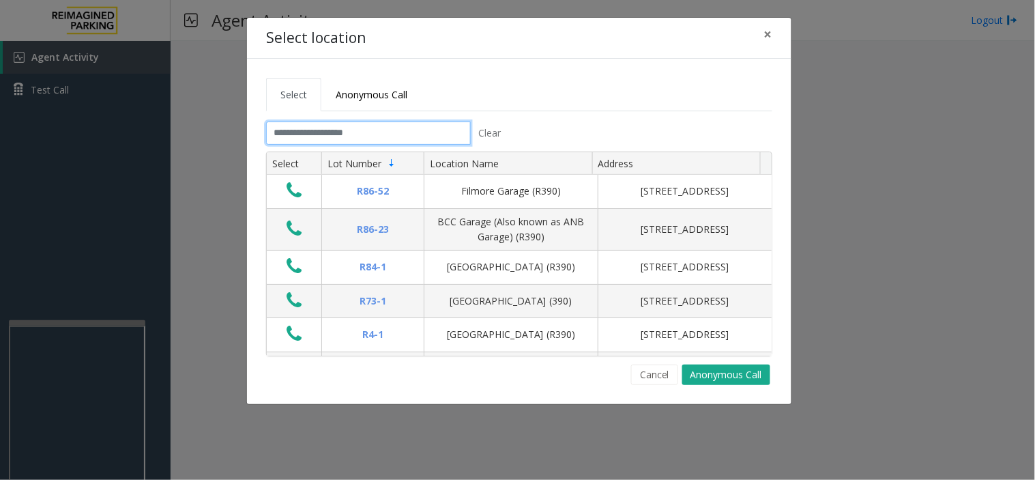
click at [412, 128] on input "text" at bounding box center [368, 132] width 205 height 23
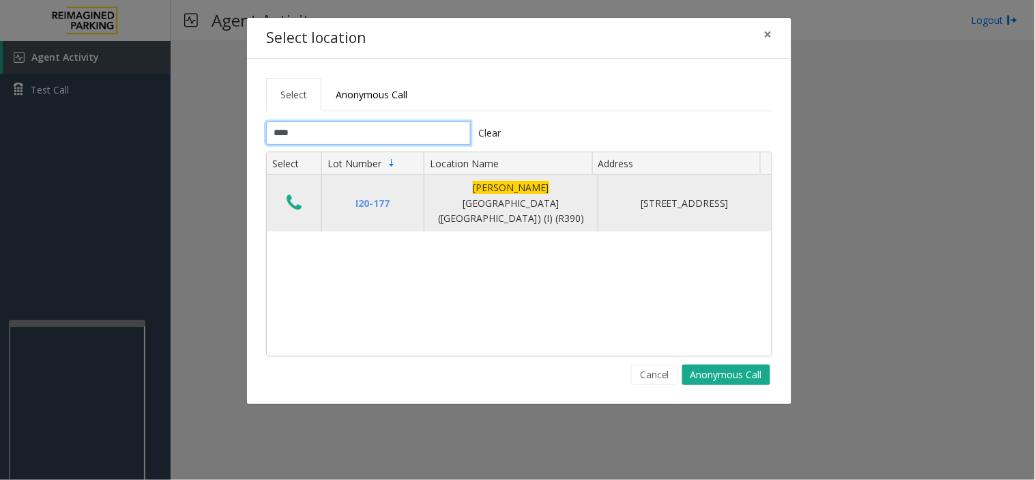
type input "****"
click at [294, 193] on icon "Data table" at bounding box center [294, 202] width 15 height 19
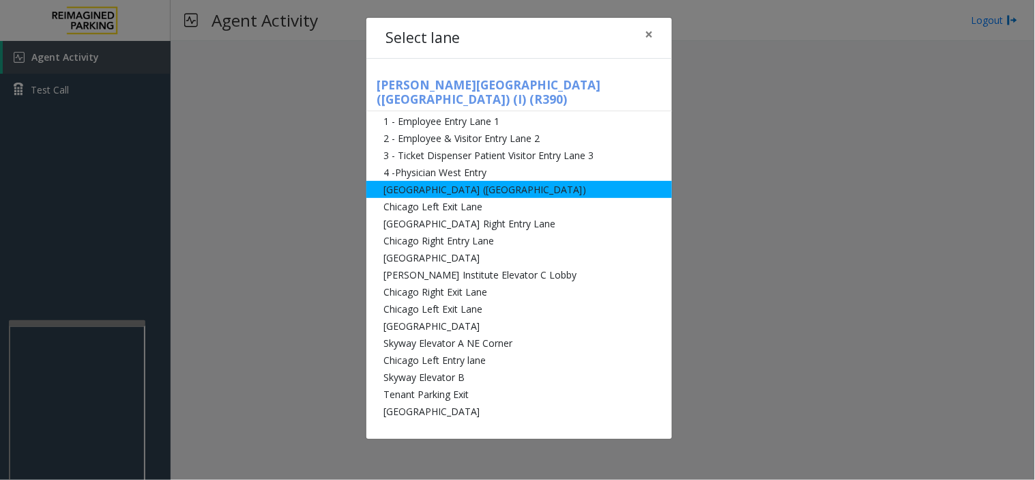
click at [445, 181] on li "[GEOGRAPHIC_DATA] ([GEOGRAPHIC_DATA])" at bounding box center [519, 189] width 306 height 17
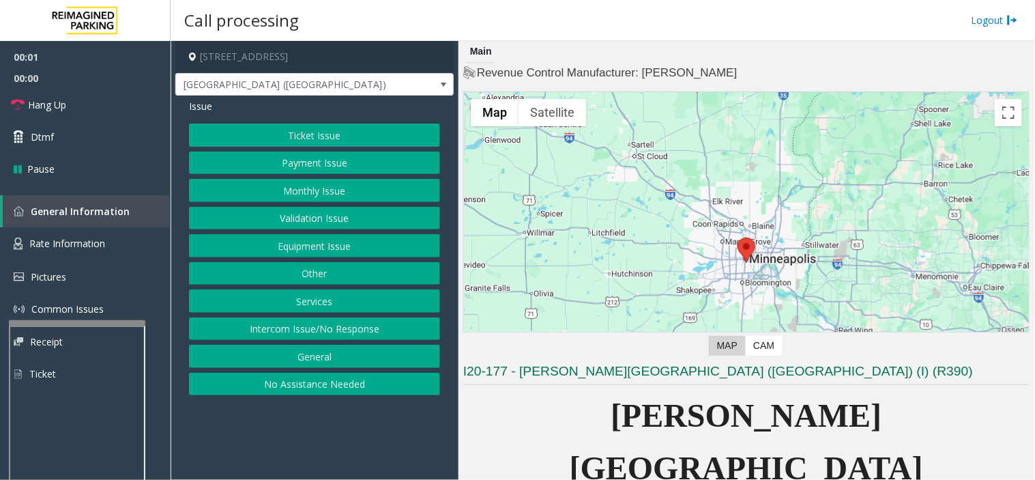
click at [310, 132] on button "Ticket Issue" at bounding box center [314, 135] width 251 height 23
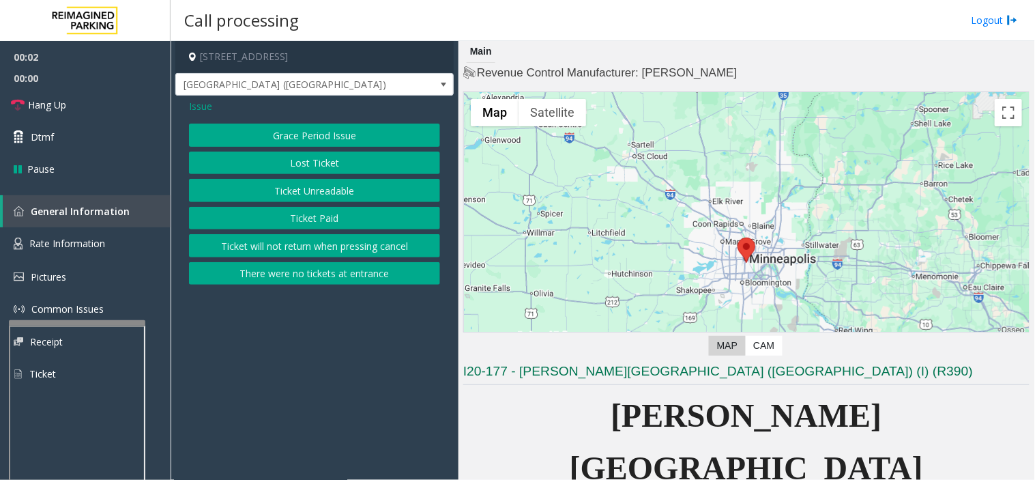
click at [330, 186] on button "Ticket Unreadable" at bounding box center [314, 190] width 251 height 23
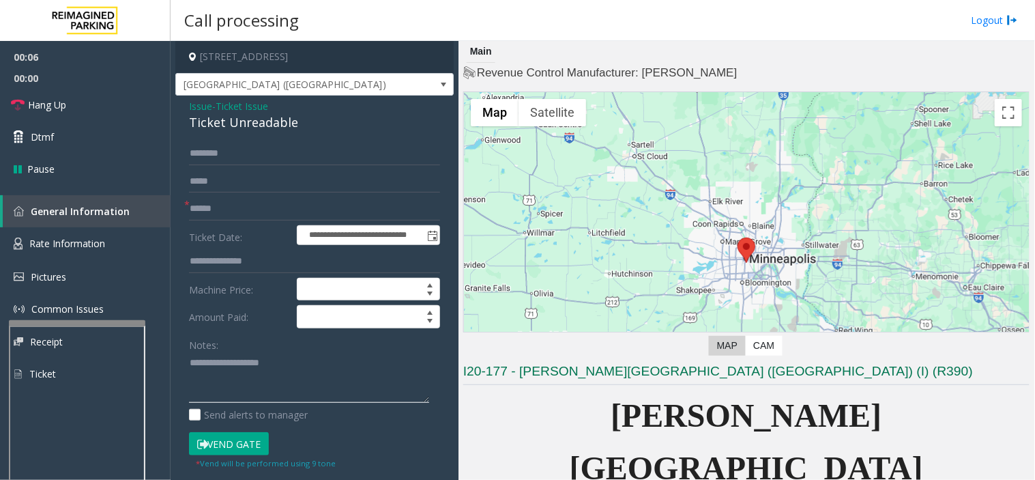
click at [238, 366] on textarea at bounding box center [309, 377] width 240 height 51
paste textarea "**********"
click at [210, 431] on button "Vend Gate" at bounding box center [229, 443] width 80 height 23
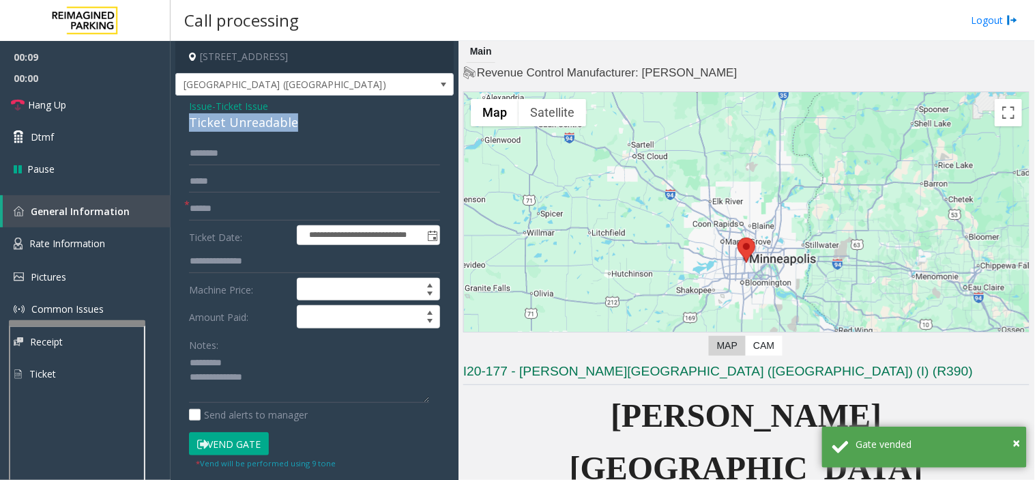
drag, startPoint x: 191, startPoint y: 126, endPoint x: 310, endPoint y: 119, distance: 118.9
click at [310, 119] on div "**********" at bounding box center [314, 441] width 278 height 690
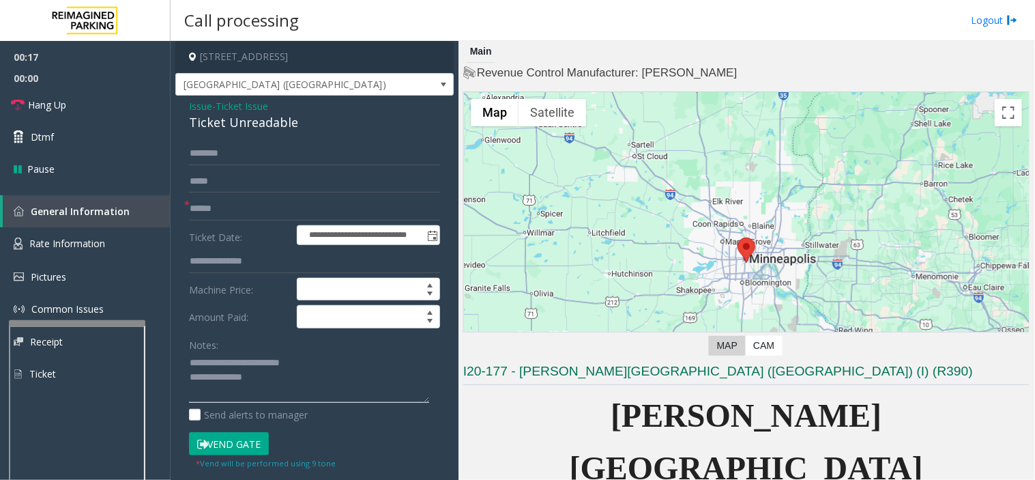
click at [247, 383] on textarea at bounding box center [309, 377] width 240 height 51
paste textarea "**********"
click at [235, 397] on textarea at bounding box center [309, 377] width 240 height 51
paste textarea "**********"
type textarea "**********"
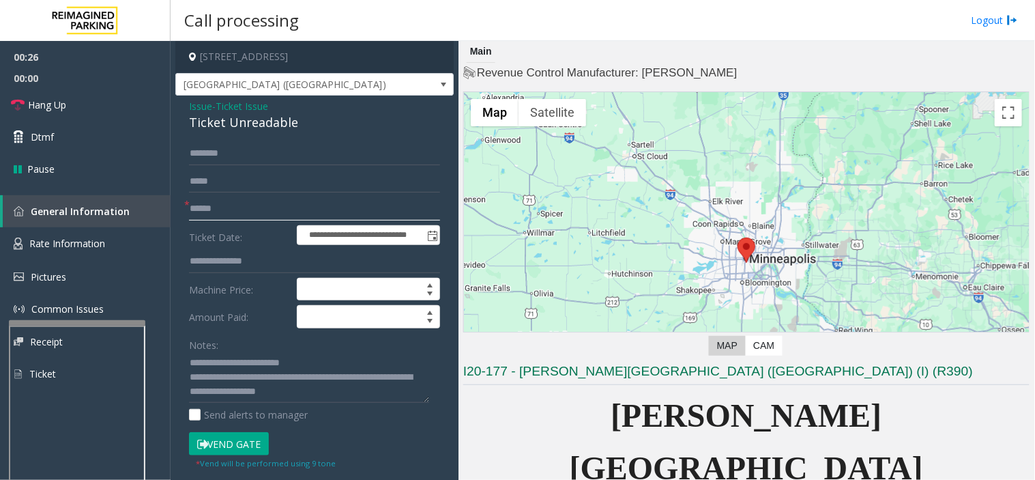
click at [224, 212] on input "text" at bounding box center [314, 208] width 251 height 23
type input "**"
click at [91, 107] on link "Hang Up" at bounding box center [85, 105] width 171 height 32
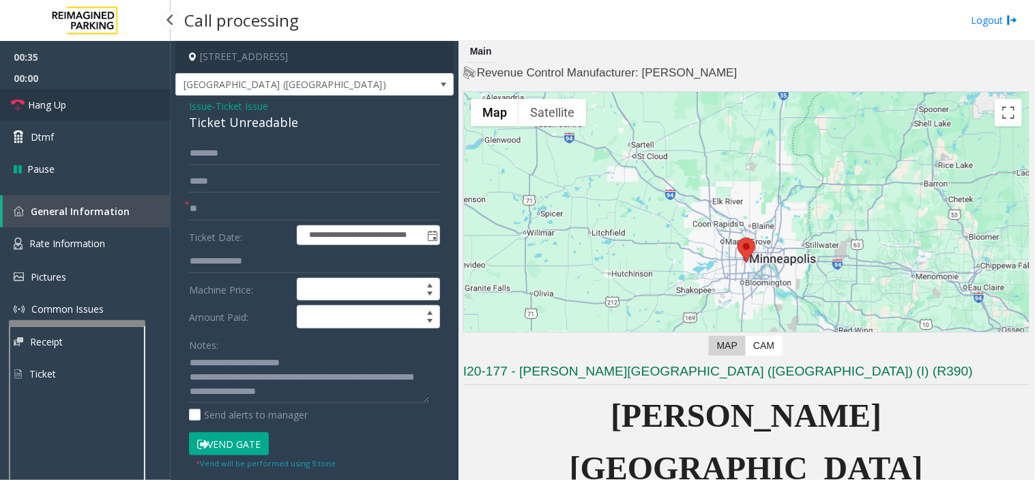
click at [91, 107] on link "Hang Up" at bounding box center [85, 105] width 171 height 32
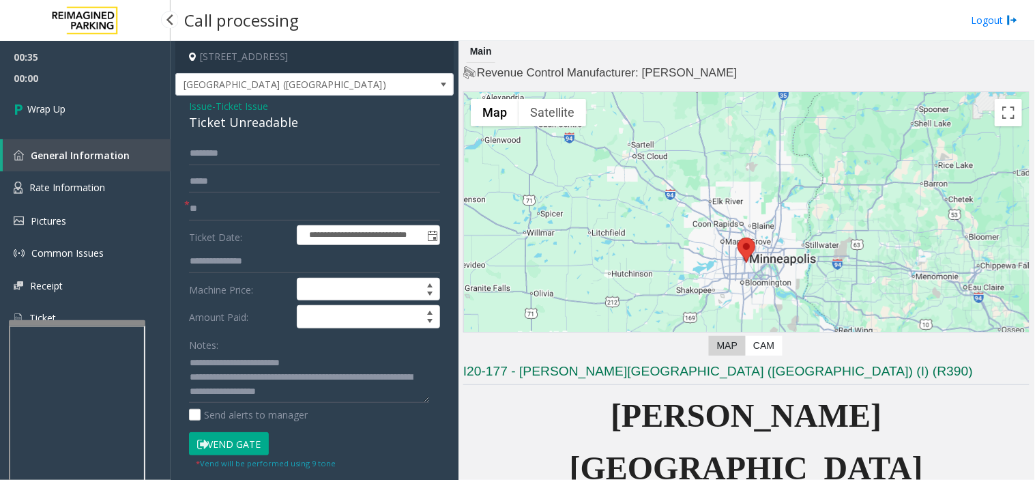
click at [91, 107] on link "Wrap Up" at bounding box center [85, 109] width 171 height 40
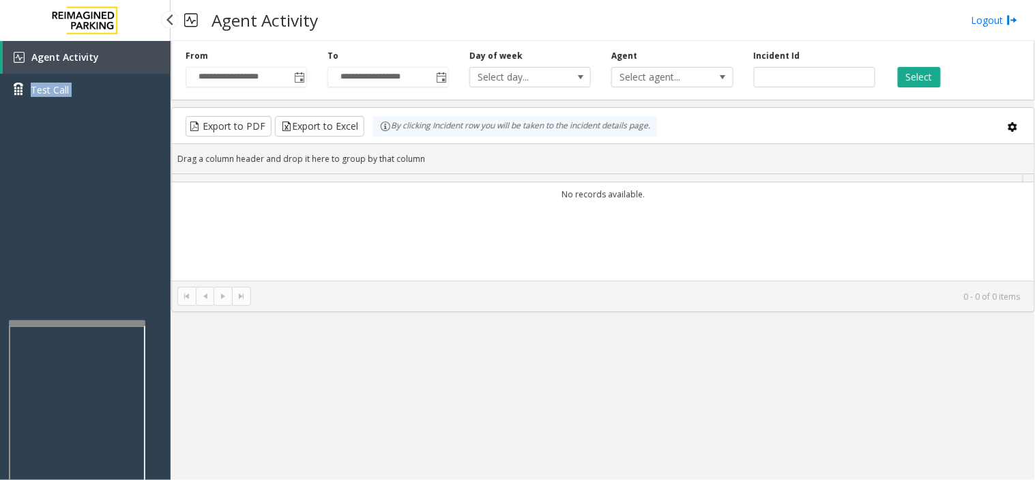
click at [91, 107] on div "Agent Activity Test Call" at bounding box center [85, 78] width 171 height 75
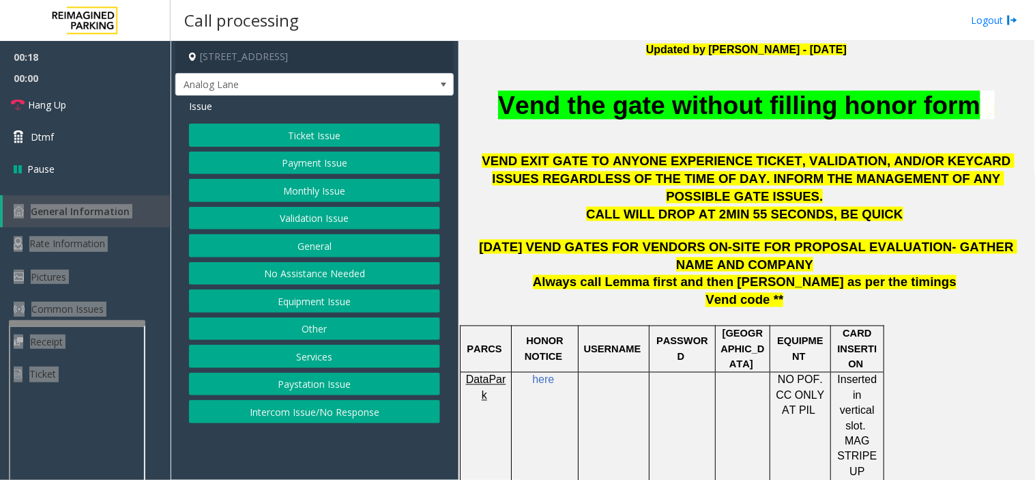
scroll to position [455, 0]
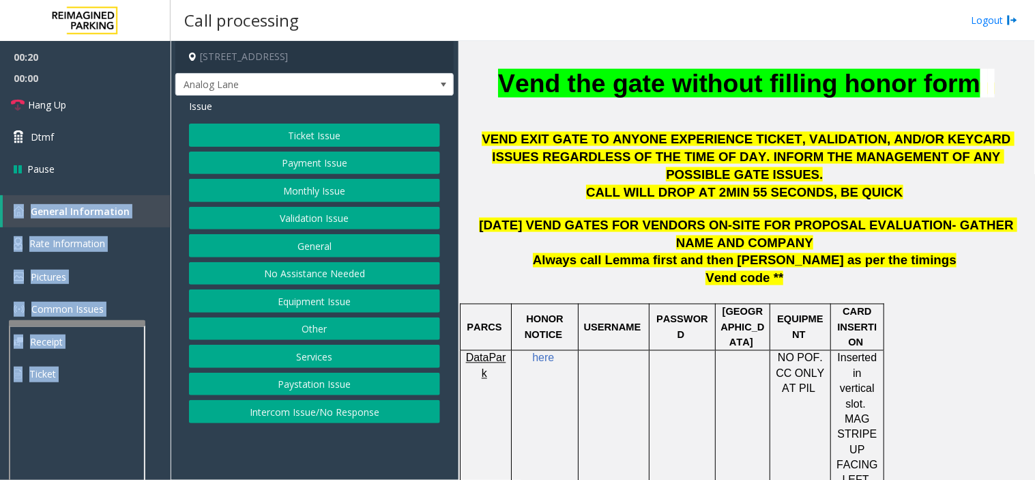
click at [288, 140] on button "Ticket Issue" at bounding box center [314, 135] width 251 height 23
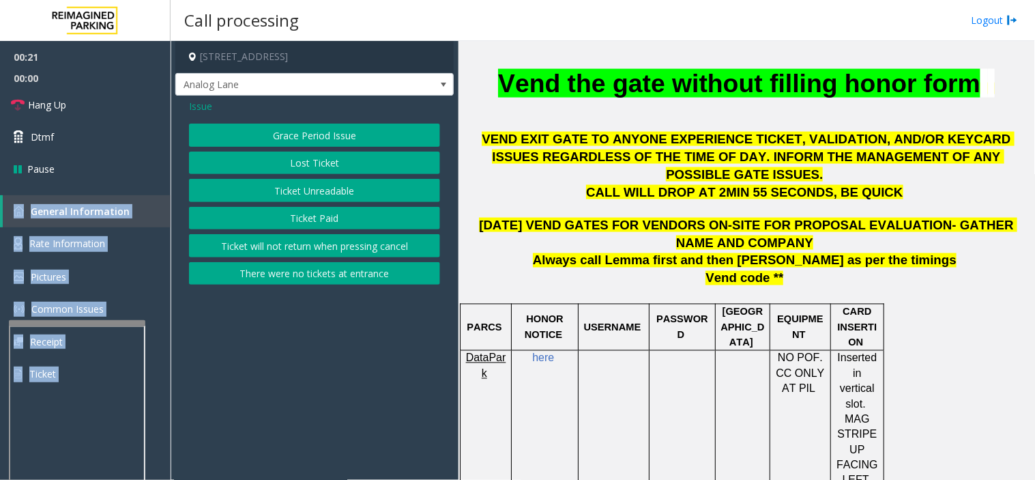
click at [293, 266] on button "There were no tickets at entrance" at bounding box center [314, 273] width 251 height 23
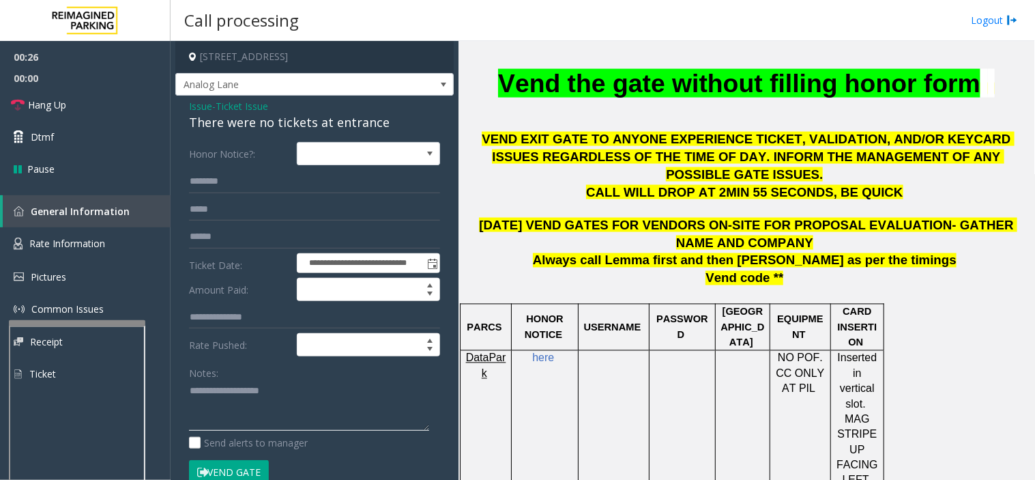
click at [254, 420] on textarea at bounding box center [309, 405] width 240 height 51
paste textarea "**********"
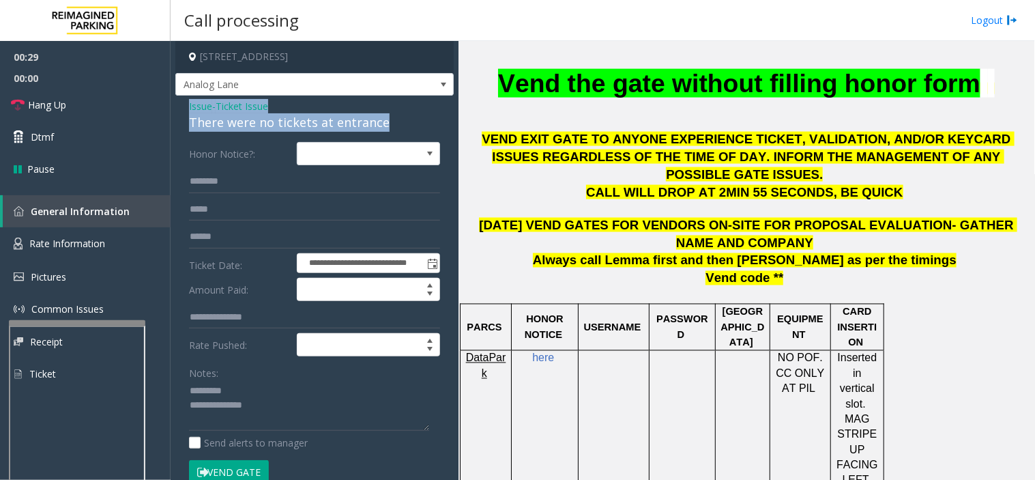
drag, startPoint x: 388, startPoint y: 121, endPoint x: 179, endPoint y: 104, distance: 209.5
click at [179, 104] on div "**********" at bounding box center [314, 428] width 278 height 665
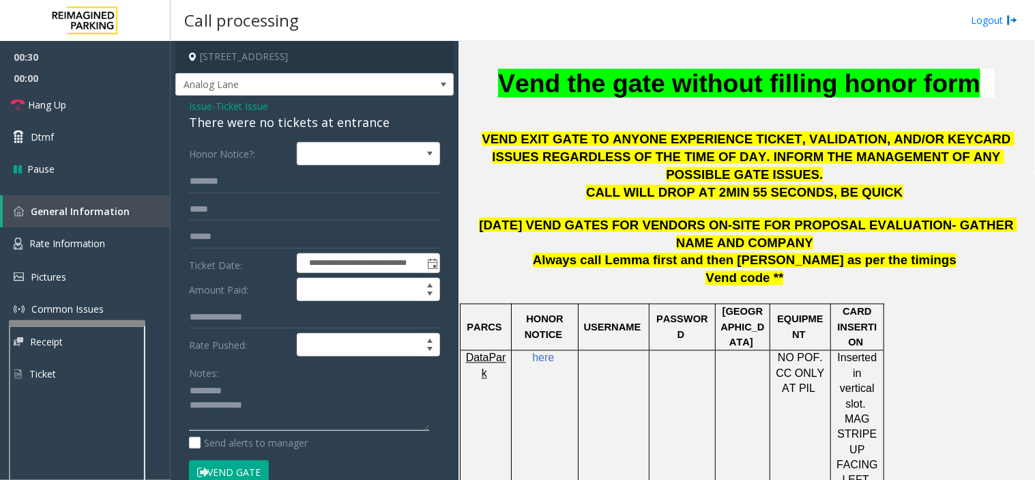
click at [251, 383] on textarea at bounding box center [309, 405] width 240 height 51
paste textarea "**********"
click at [265, 425] on textarea at bounding box center [309, 405] width 240 height 51
paste textarea "**********"
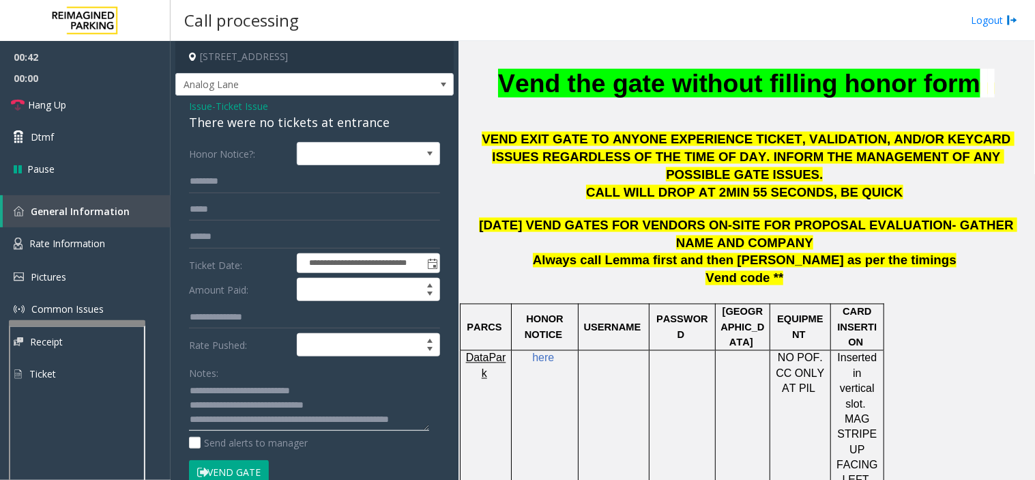
type textarea "**********"
click at [254, 171] on input "text" at bounding box center [314, 181] width 251 height 23
type input "*"
type input "**"
drag, startPoint x: 232, startPoint y: 472, endPoint x: 208, endPoint y: 236, distance: 237.3
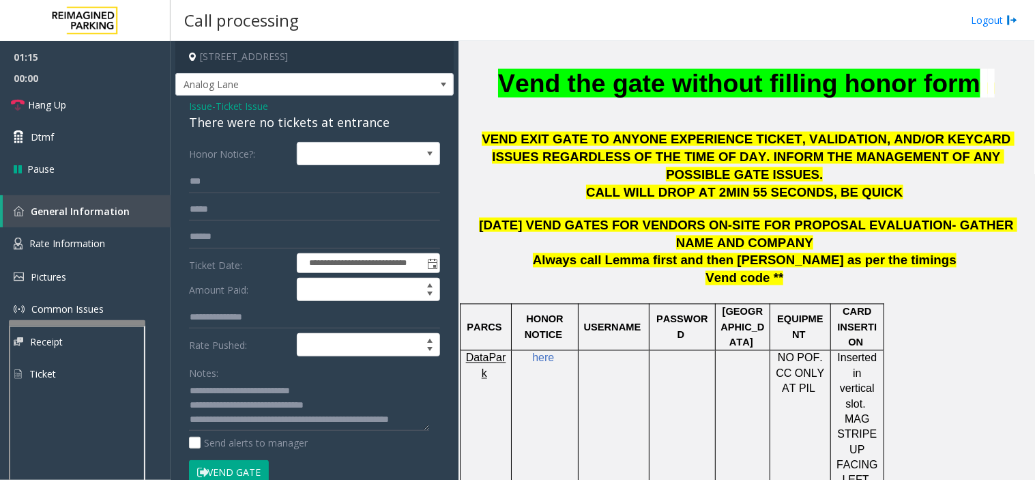
click at [208, 251] on form "**********" at bounding box center [314, 320] width 251 height 356
click at [210, 182] on input "**" at bounding box center [314, 181] width 251 height 23
click at [238, 431] on button "Vend Gate" at bounding box center [229, 471] width 80 height 23
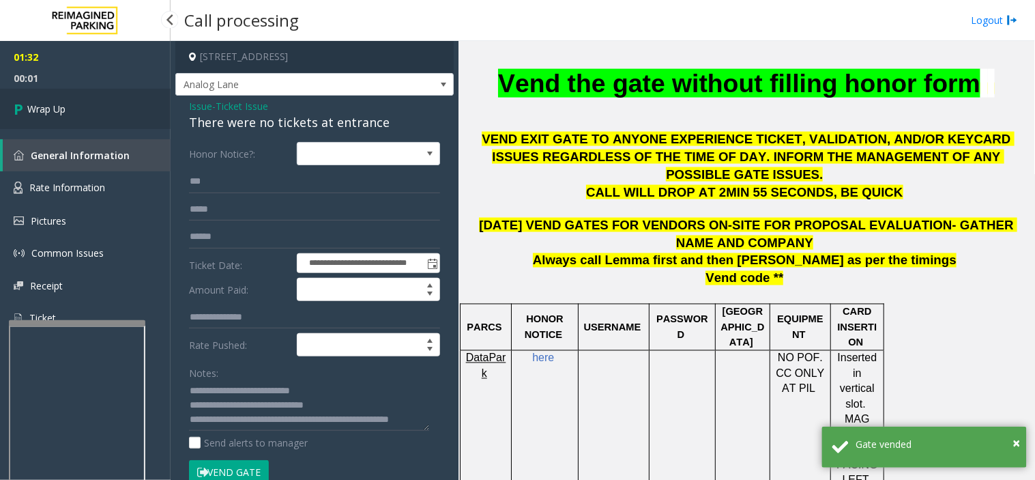
click at [59, 99] on link "Wrap Up" at bounding box center [85, 109] width 171 height 40
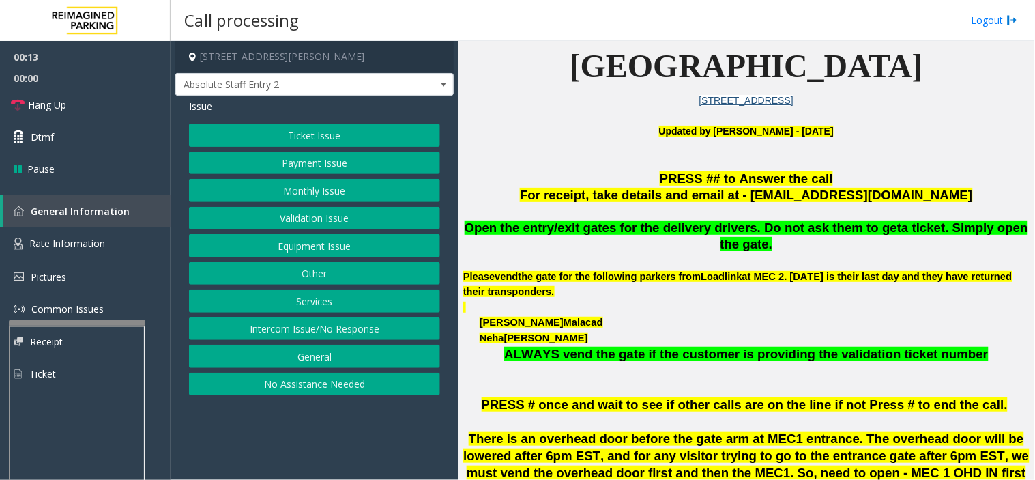
scroll to position [379, 0]
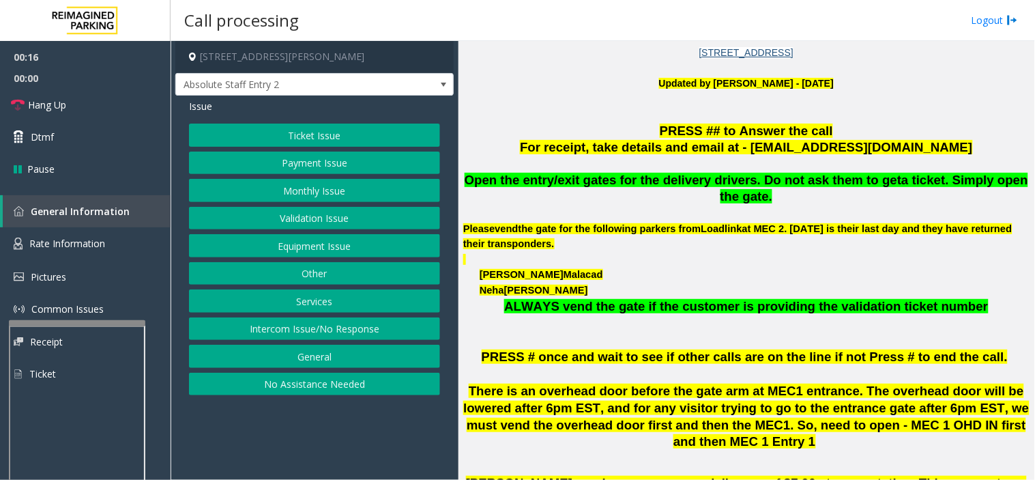
click at [349, 357] on button "General" at bounding box center [314, 356] width 251 height 23
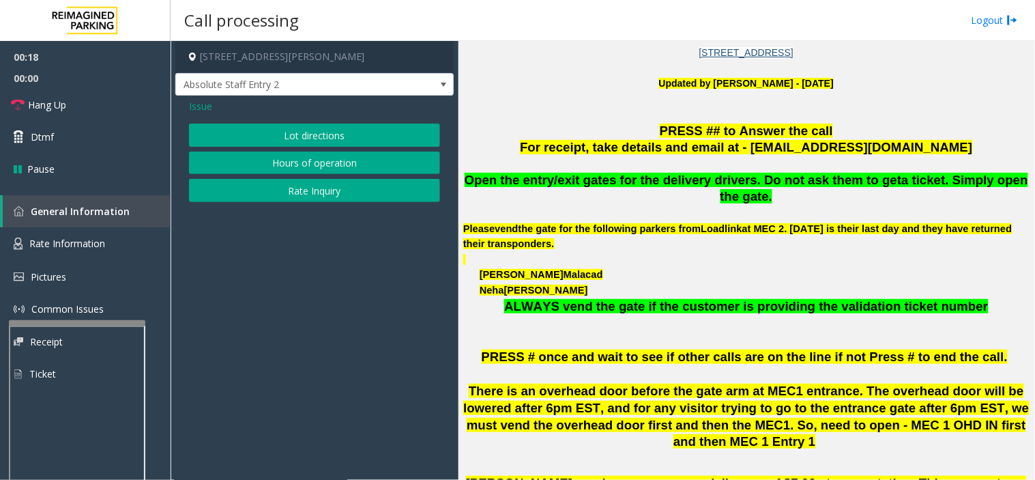
click at [198, 106] on span "Issue" at bounding box center [200, 106] width 23 height 14
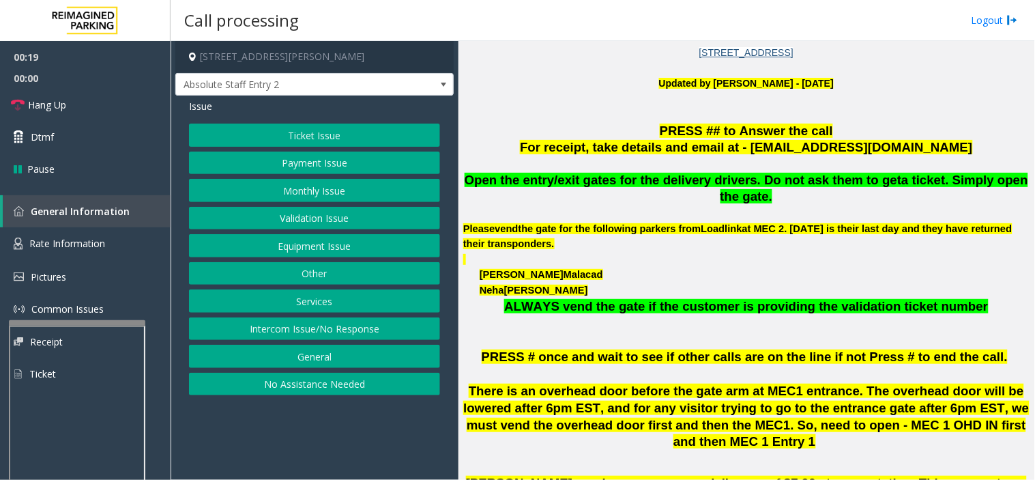
click at [343, 269] on button "Other" at bounding box center [314, 273] width 251 height 23
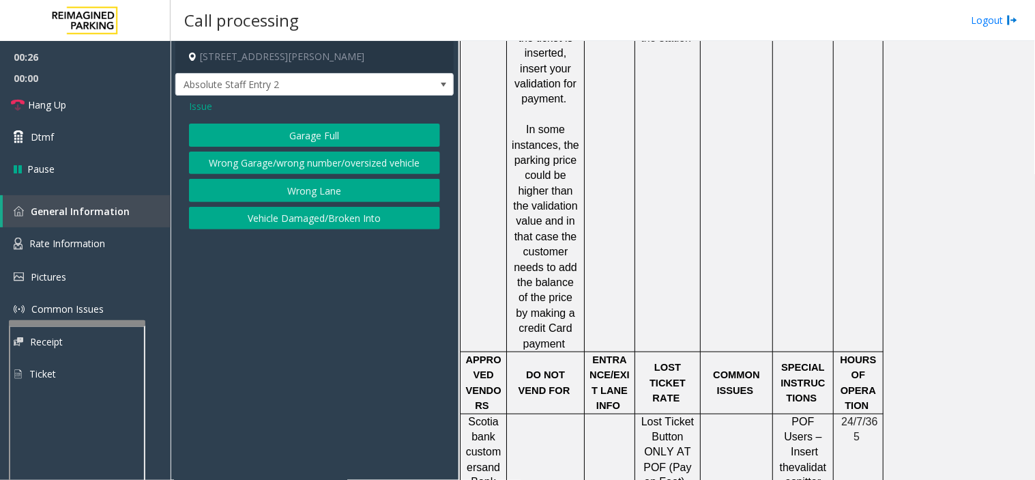
scroll to position [1592, 0]
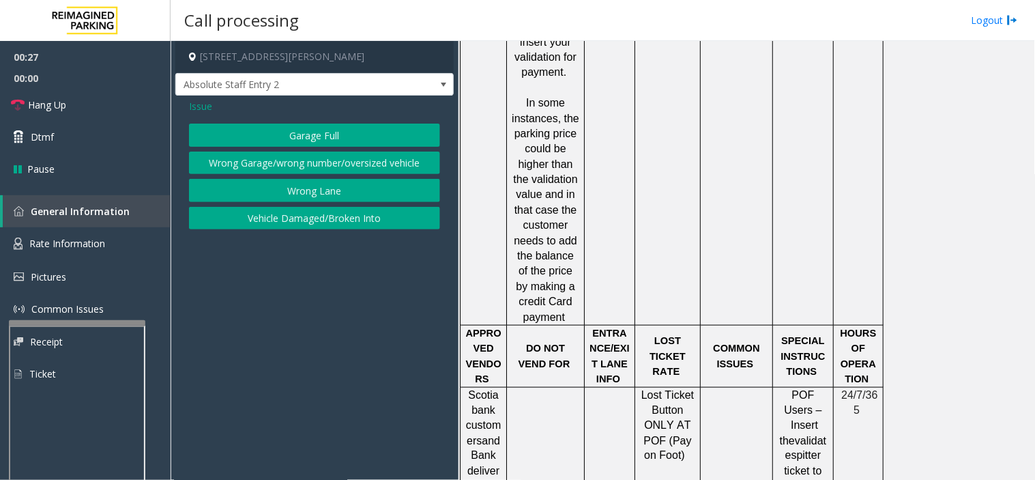
click at [291, 201] on button "Wrong Lane" at bounding box center [314, 190] width 251 height 23
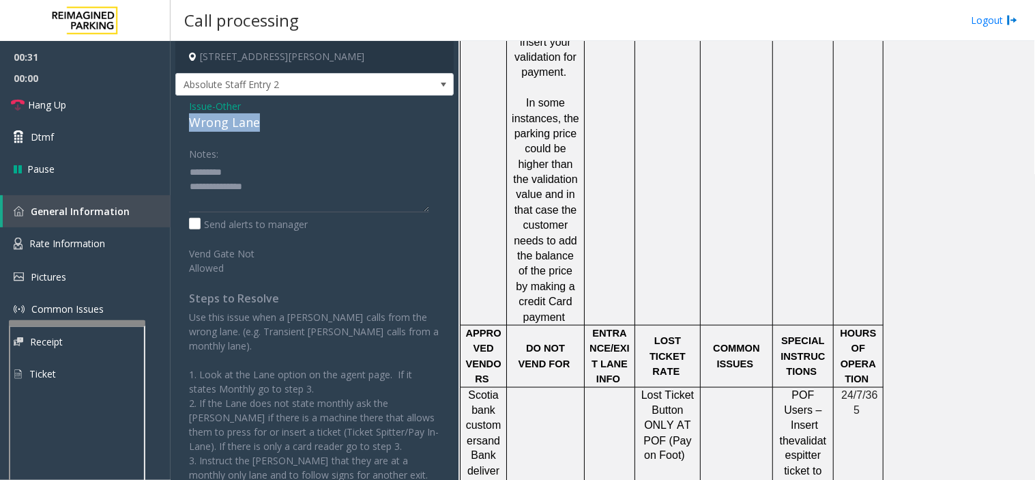
drag, startPoint x: 186, startPoint y: 130, endPoint x: 272, endPoint y: 130, distance: 85.3
click at [272, 130] on div "Issue - Other Wrong Lane Notes: Send alerts to manager Vend Gate Not Allowed St…" at bounding box center [314, 332] width 278 height 472
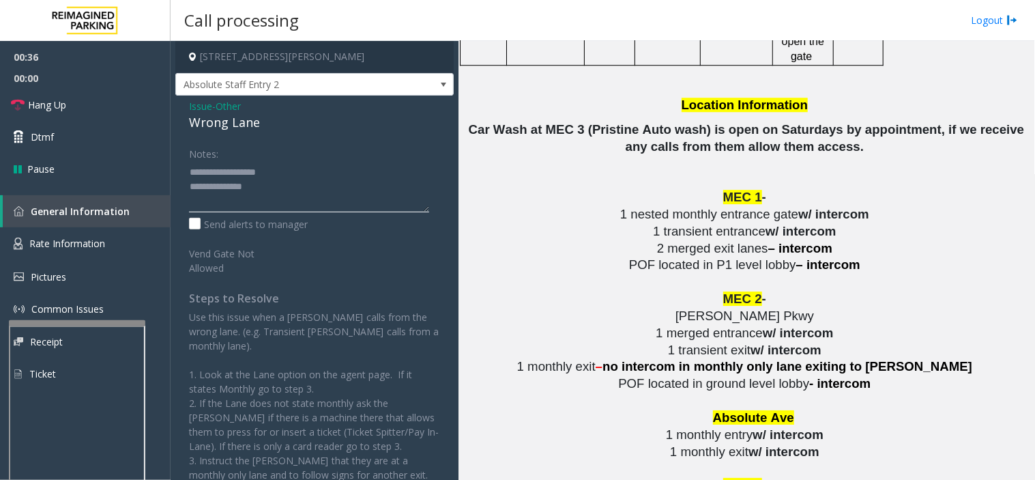
scroll to position [2426, 0]
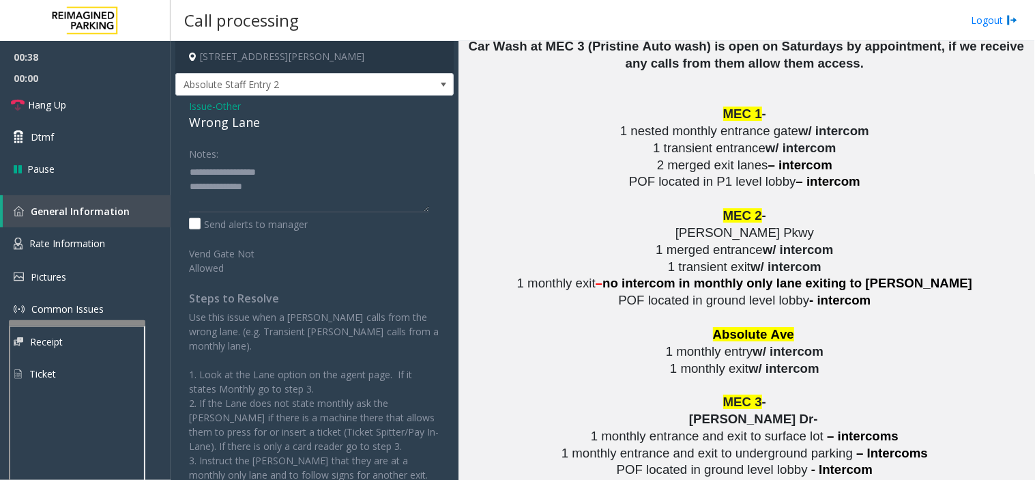
click at [687, 344] on span "1 monthly entry" at bounding box center [709, 351] width 87 height 14
drag, startPoint x: 697, startPoint y: 258, endPoint x: 766, endPoint y: 257, distance: 68.9
click at [753, 344] on span "1 monthly entry" at bounding box center [709, 351] width 87 height 14
paste textarea "**********"
click at [248, 188] on textarea at bounding box center [309, 186] width 240 height 51
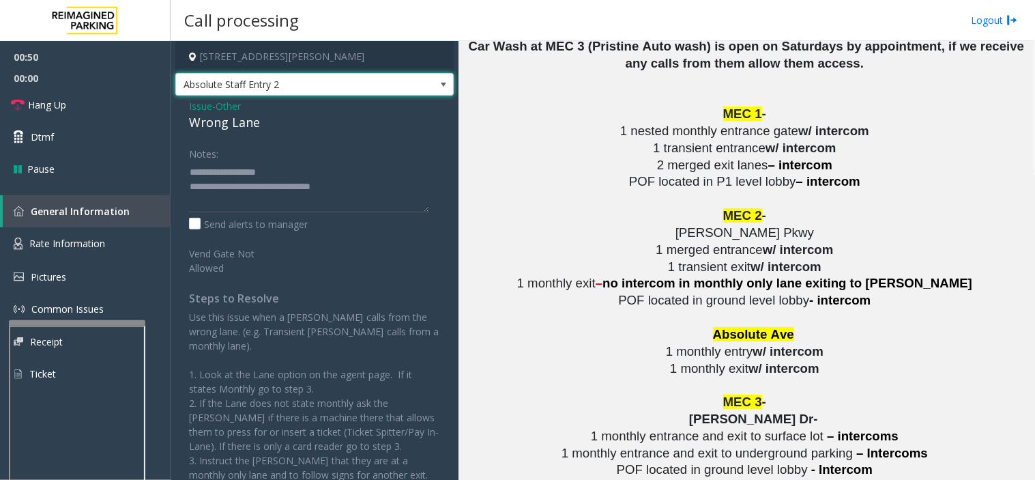
click at [306, 94] on span "Absolute Staff Entry 2" at bounding box center [287, 85] width 222 height 22
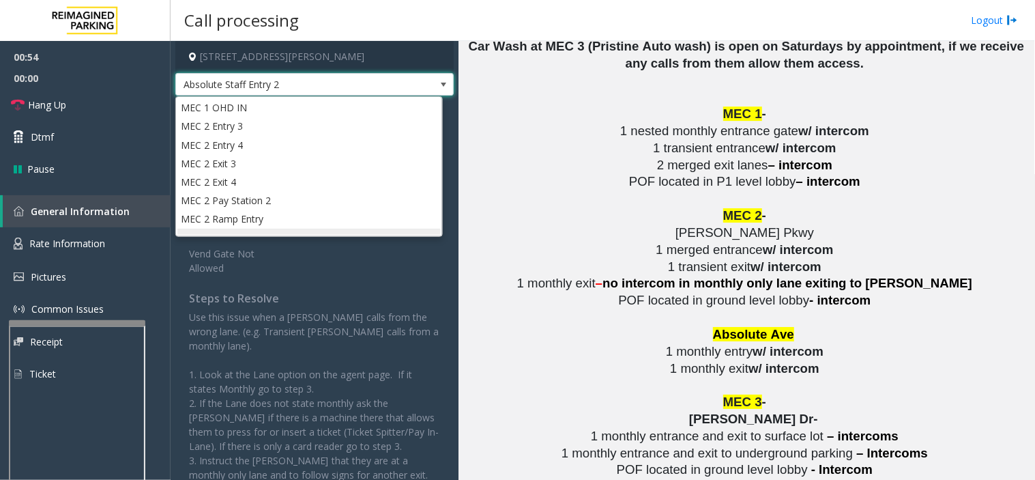
scroll to position [124, 0]
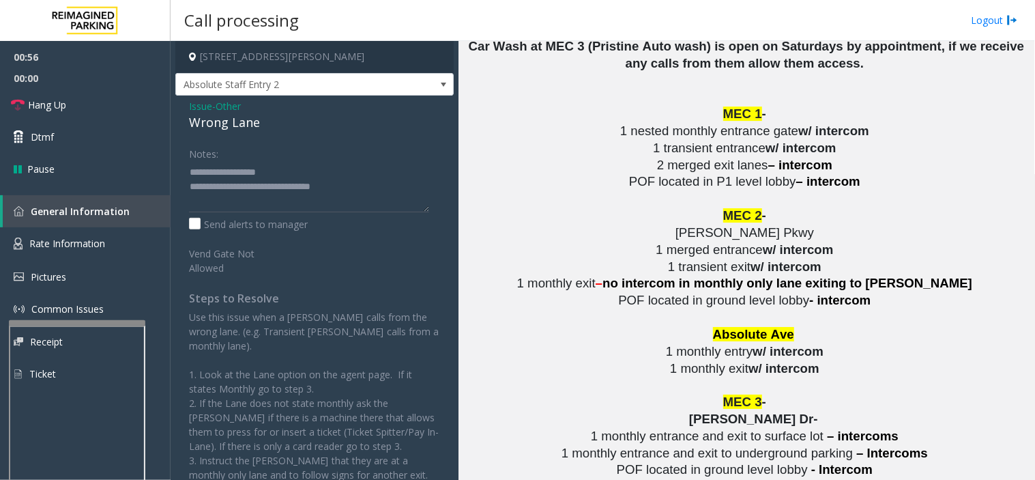
click at [317, 274] on div "Vend Gate Not Allowed" at bounding box center [315, 258] width 258 height 33
click at [354, 186] on textarea at bounding box center [309, 186] width 240 height 51
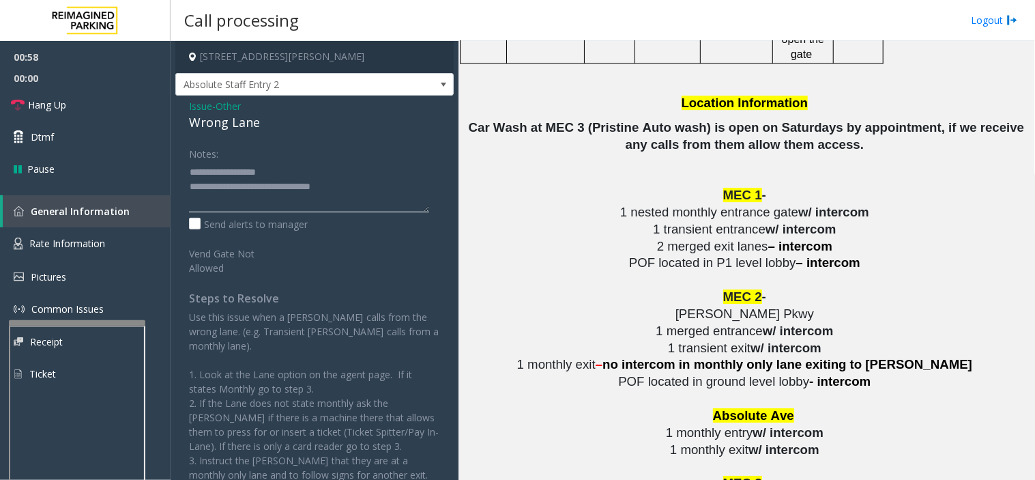
scroll to position [2199, 0]
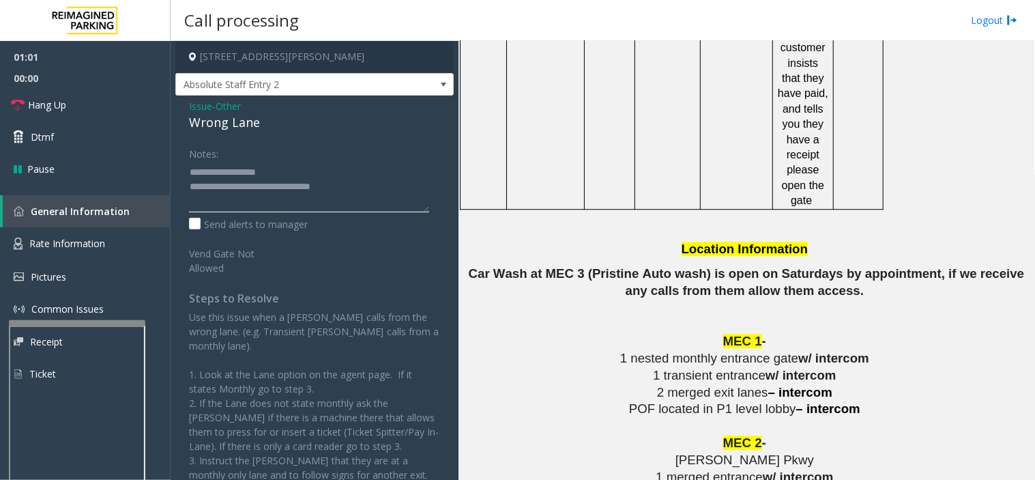
click at [356, 189] on textarea at bounding box center [309, 186] width 240 height 51
click at [277, 192] on textarea at bounding box center [309, 186] width 240 height 51
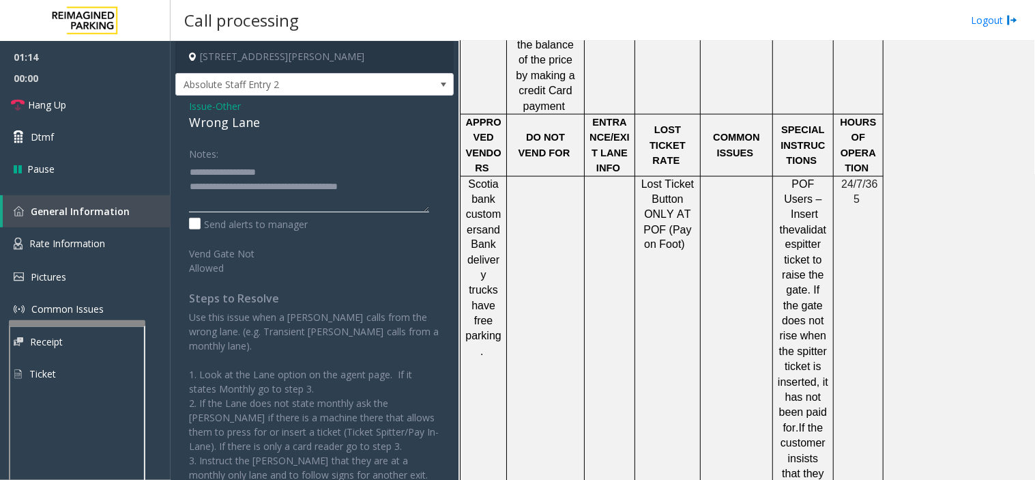
scroll to position [1744, 0]
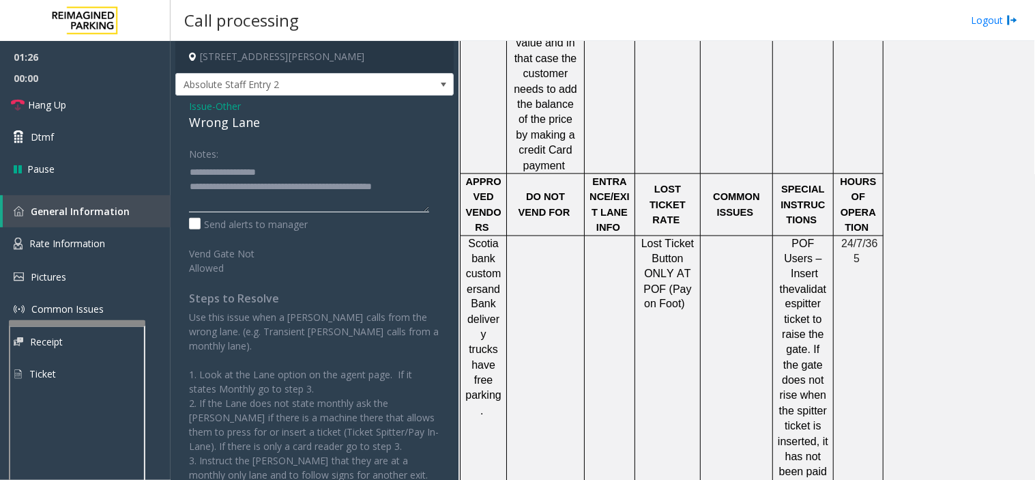
click at [421, 188] on textarea at bounding box center [309, 186] width 240 height 51
drag, startPoint x: 232, startPoint y: 207, endPoint x: 216, endPoint y: 203, distance: 16.9
click at [216, 203] on textarea at bounding box center [309, 186] width 240 height 51
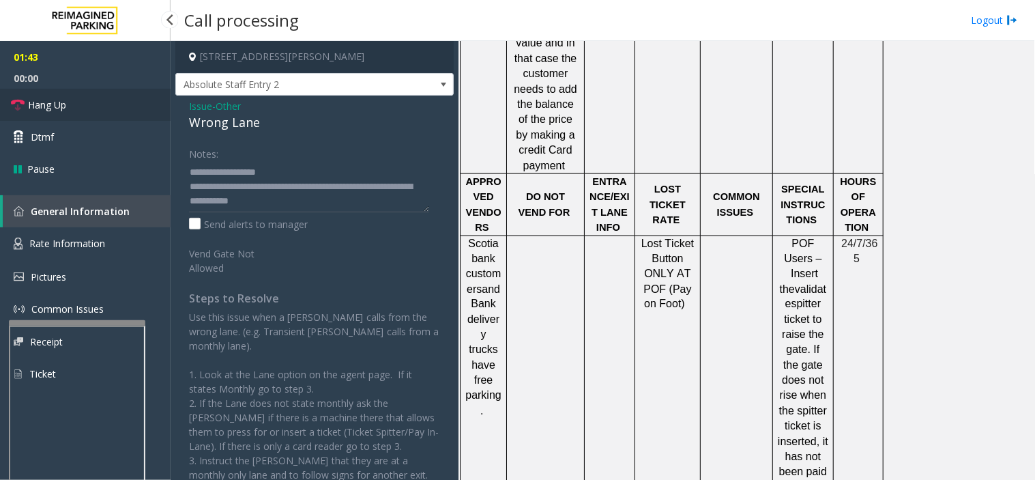
click at [83, 106] on link "Hang Up" at bounding box center [85, 105] width 171 height 32
click at [240, 200] on textarea at bounding box center [309, 186] width 240 height 51
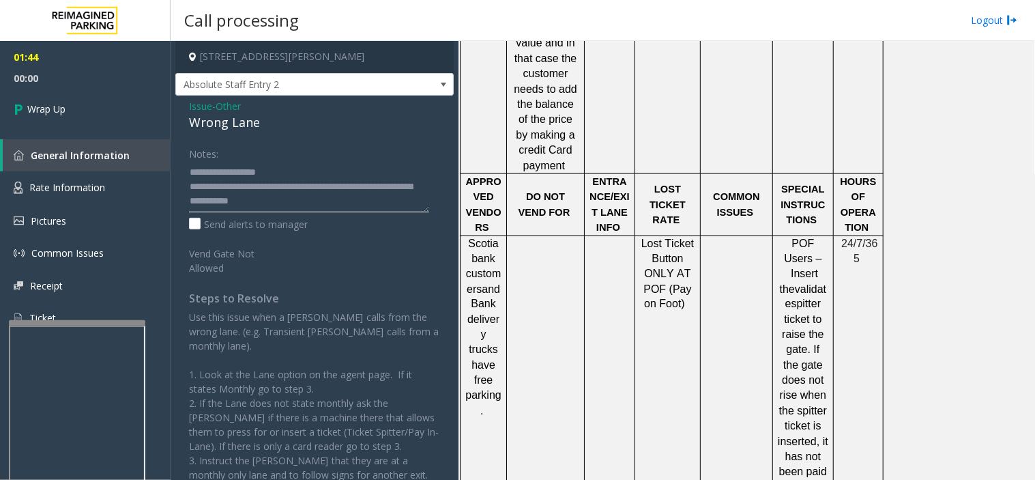
click at [243, 200] on textarea at bounding box center [309, 186] width 240 height 51
click at [330, 207] on textarea at bounding box center [309, 186] width 240 height 51
type textarea "**********"
click at [100, 99] on link "Wrap Up" at bounding box center [85, 109] width 171 height 40
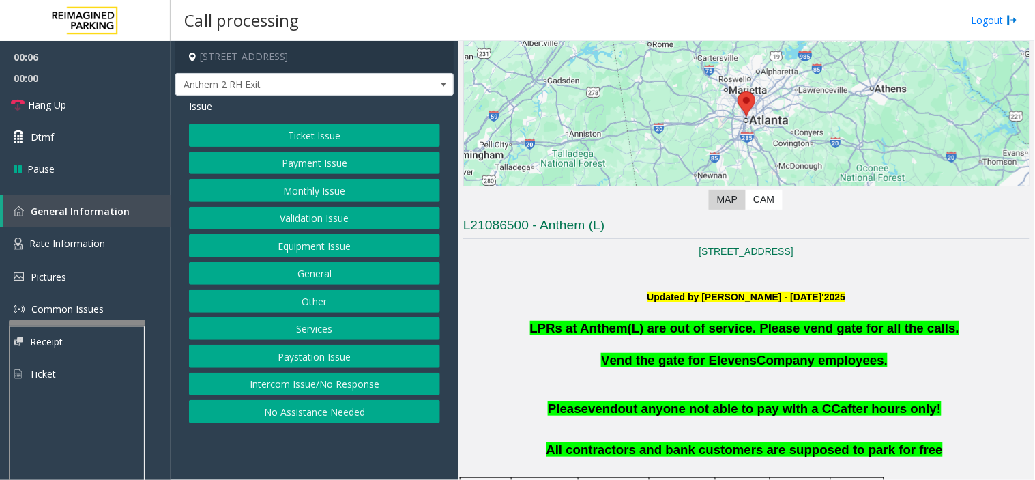
scroll to position [303, 0]
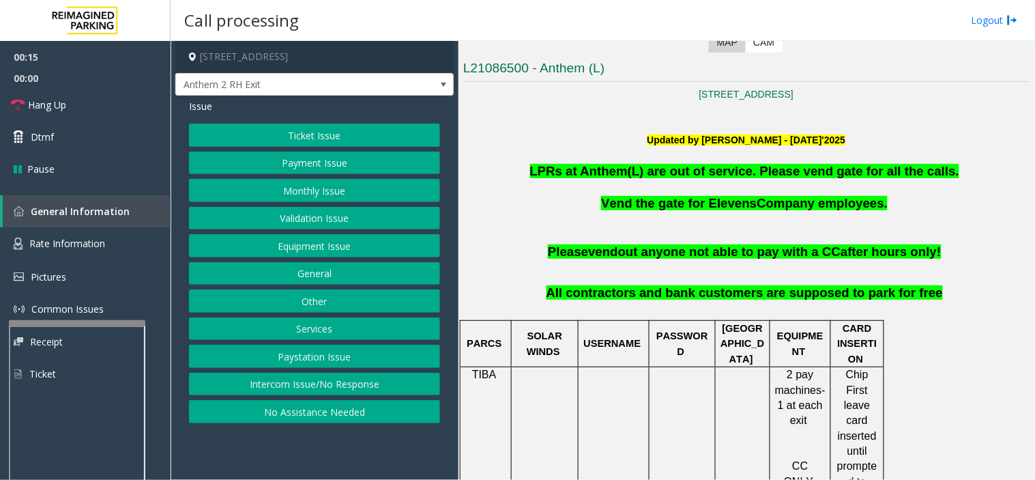
click at [324, 268] on button "General" at bounding box center [314, 273] width 251 height 23
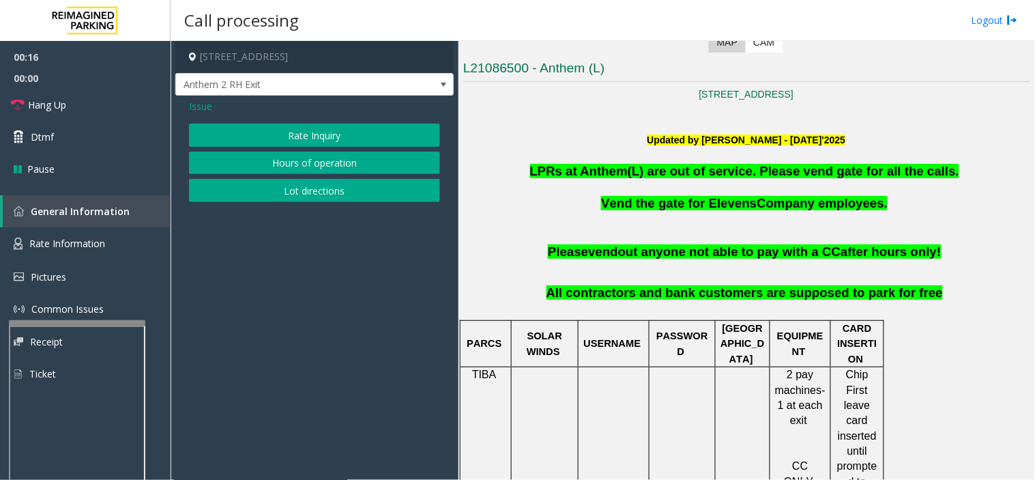
click at [195, 105] on span "Issue" at bounding box center [200, 106] width 23 height 14
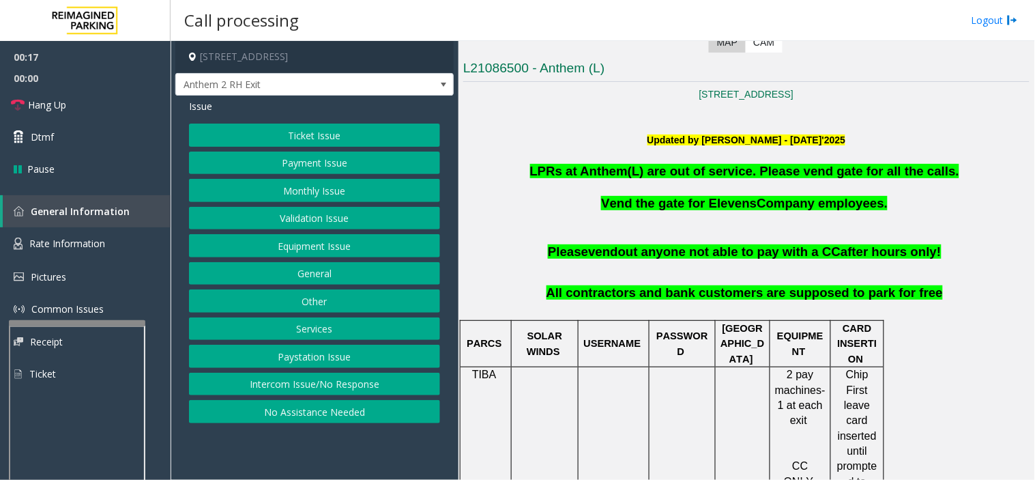
click at [332, 328] on button "Services" at bounding box center [314, 328] width 251 height 23
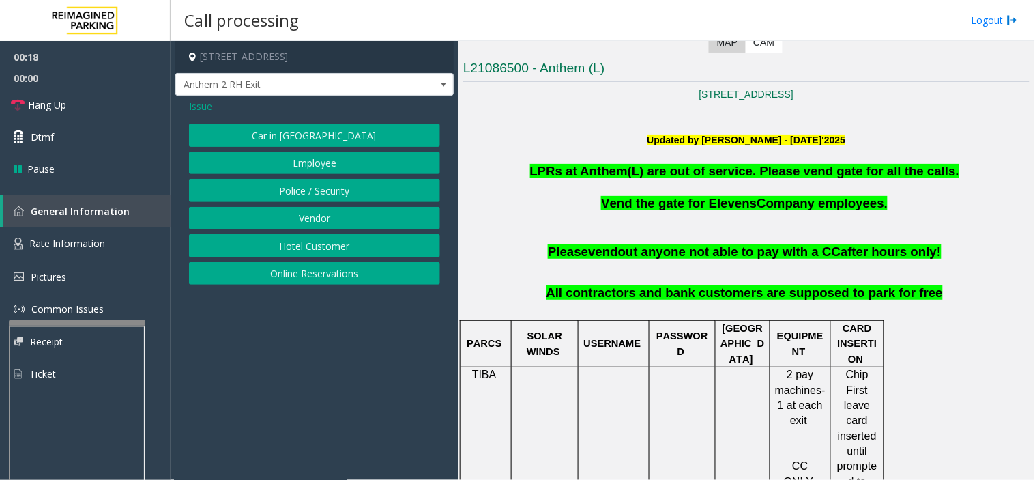
click at [351, 199] on button "Police / Security" at bounding box center [314, 190] width 251 height 23
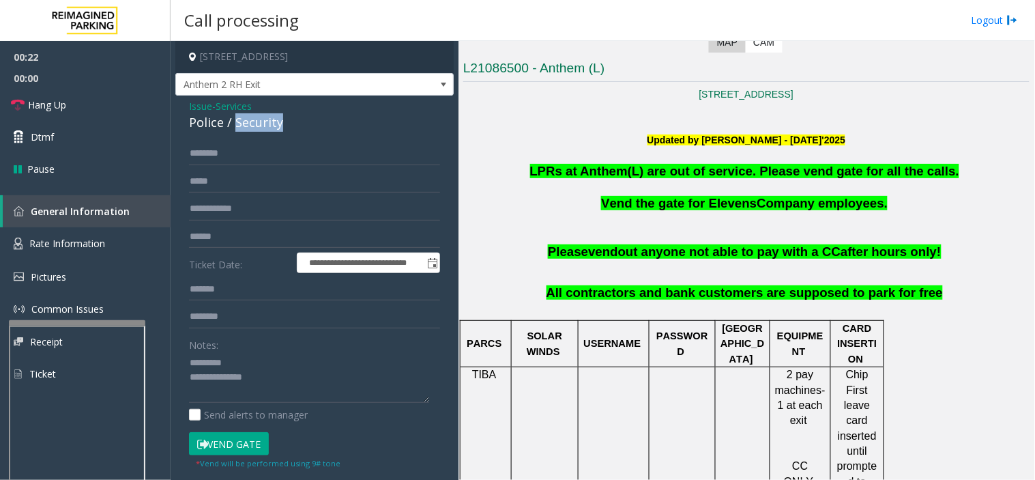
drag, startPoint x: 233, startPoint y: 126, endPoint x: 281, endPoint y: 125, distance: 47.8
click at [291, 128] on div "Police / Security" at bounding box center [314, 122] width 251 height 18
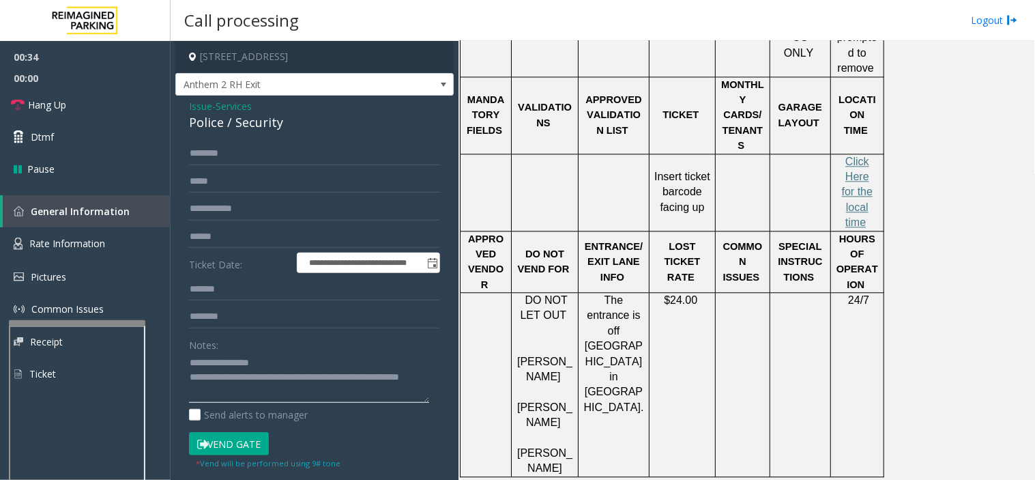
scroll to position [758, 0]
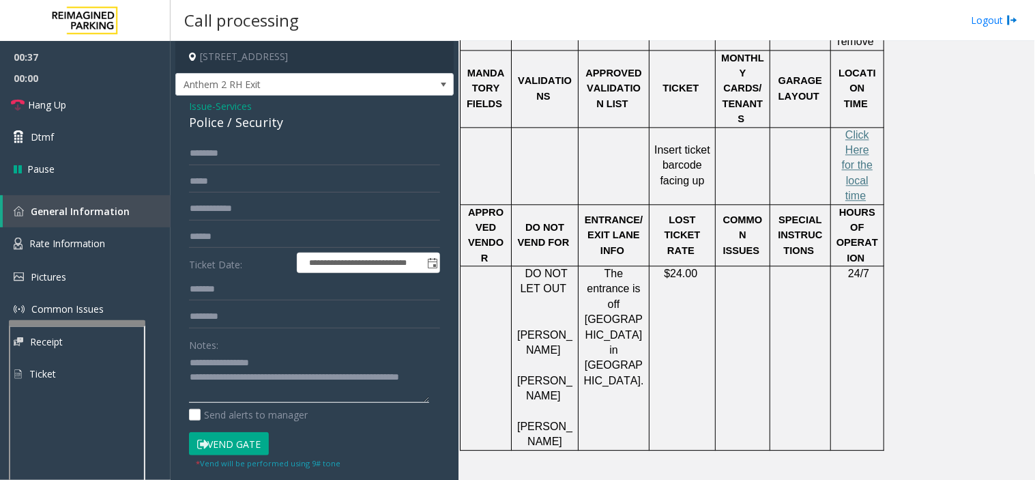
type textarea "**********"
click at [248, 233] on input "text" at bounding box center [314, 236] width 251 height 23
type input "******"
click at [276, 156] on input "text" at bounding box center [314, 153] width 251 height 23
click at [242, 162] on input "text" at bounding box center [314, 153] width 251 height 23
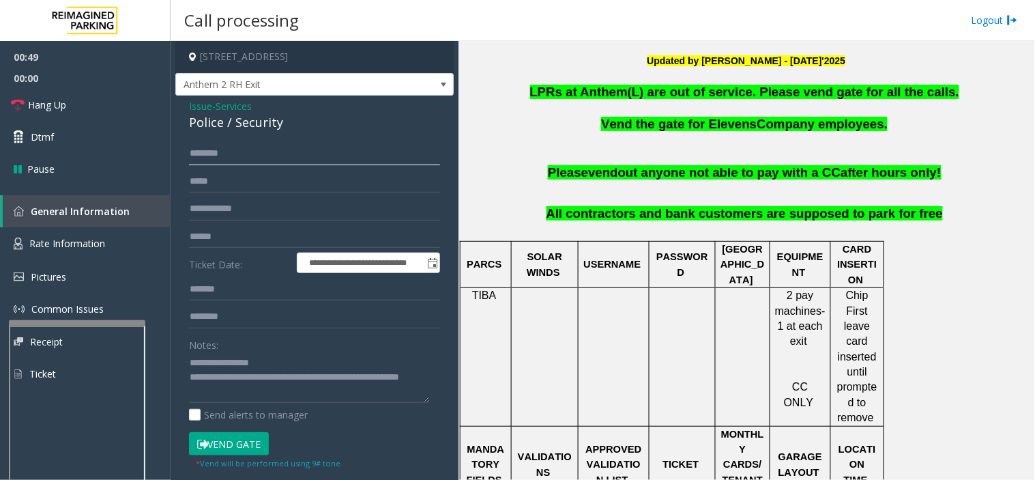
scroll to position [379, 0]
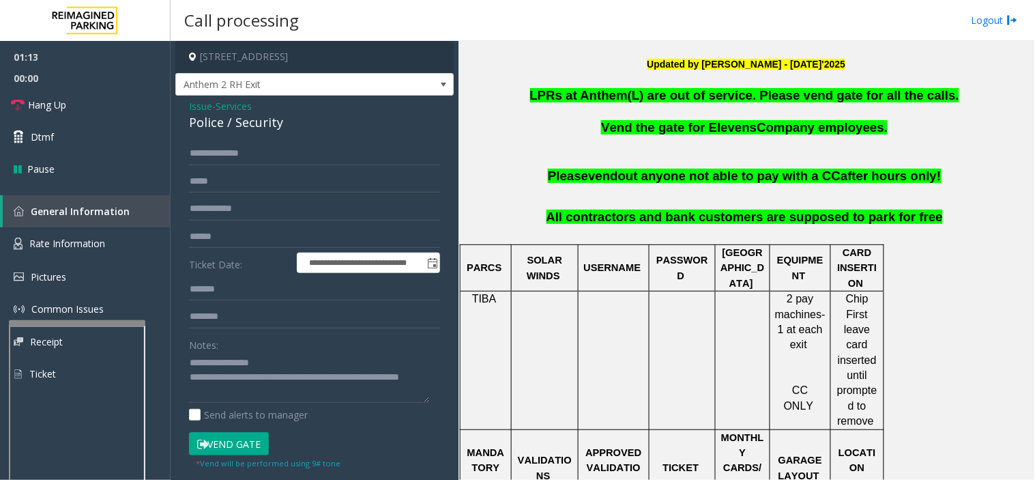
drag, startPoint x: 216, startPoint y: 151, endPoint x: 203, endPoint y: 137, distance: 18.8
click at [203, 137] on div "**********" at bounding box center [314, 343] width 278 height 494
click at [224, 152] on input "**********" at bounding box center [314, 153] width 251 height 23
click at [260, 151] on input "**********" at bounding box center [314, 153] width 251 height 23
click at [257, 151] on input "**********" at bounding box center [314, 153] width 251 height 23
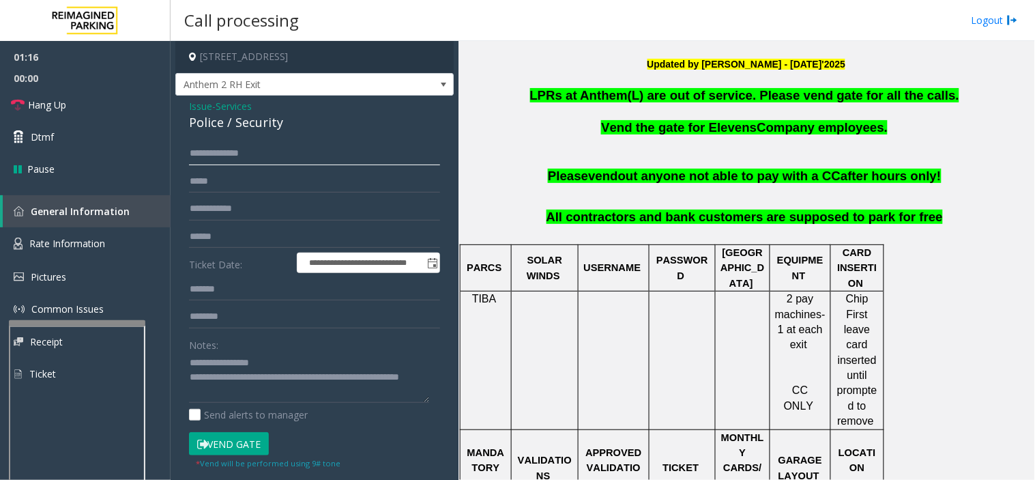
drag, startPoint x: 227, startPoint y: 154, endPoint x: 179, endPoint y: 149, distance: 47.3
click at [179, 149] on div "**********" at bounding box center [315, 359] width 272 height 434
type input "****"
drag, startPoint x: 229, startPoint y: 159, endPoint x: 177, endPoint y: 159, distance: 51.2
click at [177, 159] on div "**********" at bounding box center [314, 343] width 278 height 494
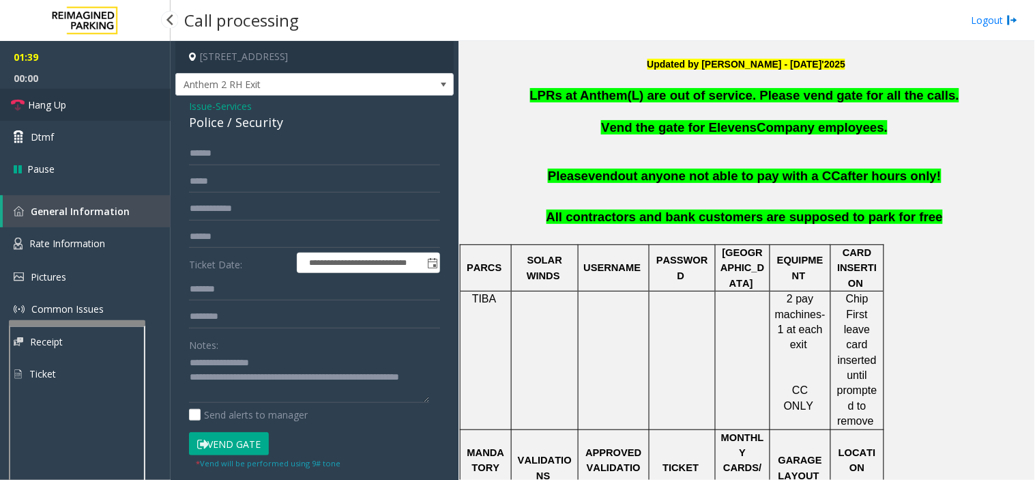
click at [93, 109] on link "Hang Up" at bounding box center [85, 105] width 171 height 32
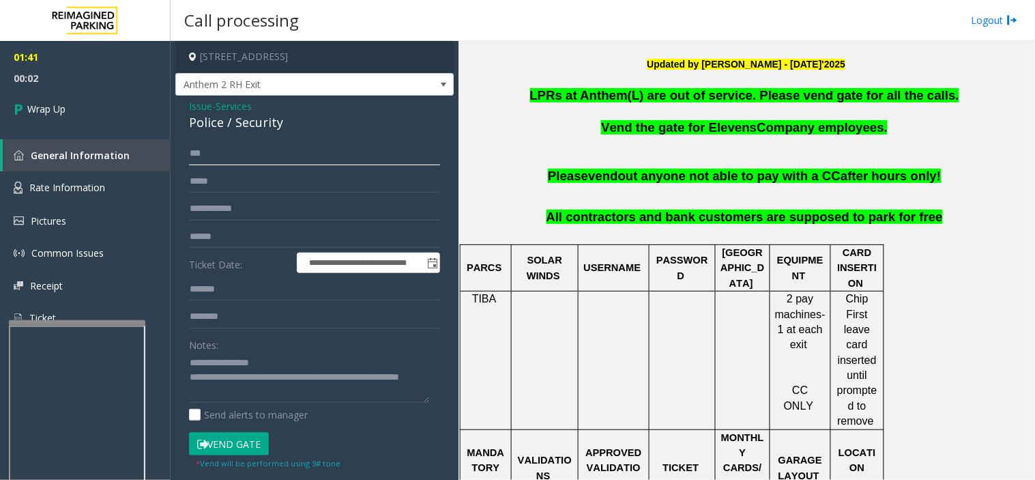
type input "**"
drag, startPoint x: 256, startPoint y: 377, endPoint x: 269, endPoint y: 397, distance: 23.1
click at [269, 397] on textarea at bounding box center [309, 377] width 240 height 51
drag, startPoint x: 269, startPoint y: 397, endPoint x: 216, endPoint y: 244, distance: 161.0
type textarea "**********"
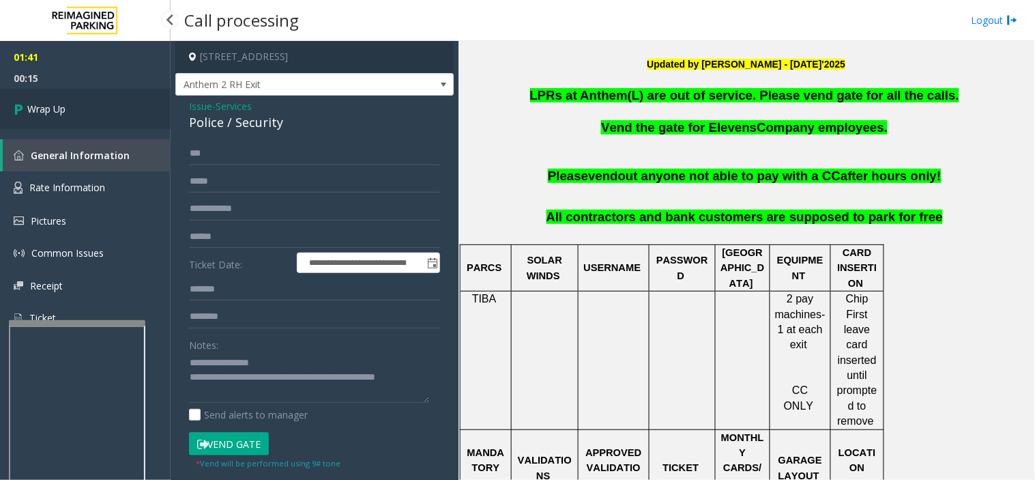
click at [109, 113] on link "Wrap Up" at bounding box center [85, 109] width 171 height 40
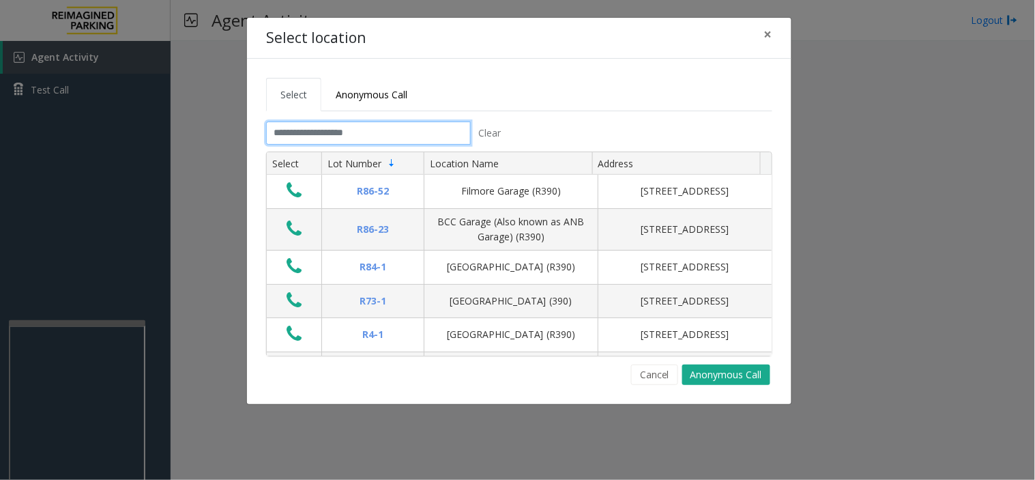
click at [334, 130] on input "text" at bounding box center [368, 132] width 205 height 23
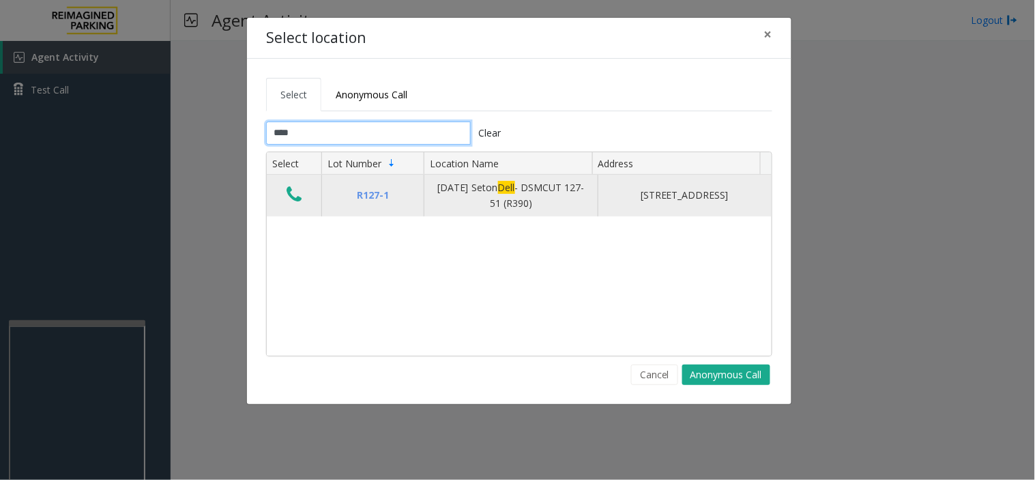
type input "****"
click at [293, 192] on icon "Data table" at bounding box center [294, 194] width 15 height 19
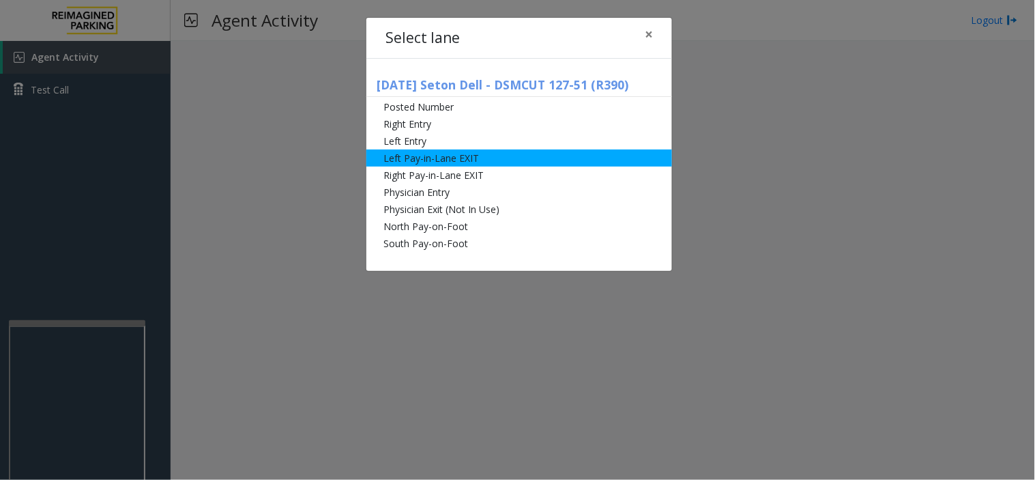
click at [419, 160] on li "Left Pay-in-Lane EXIT" at bounding box center [519, 157] width 306 height 17
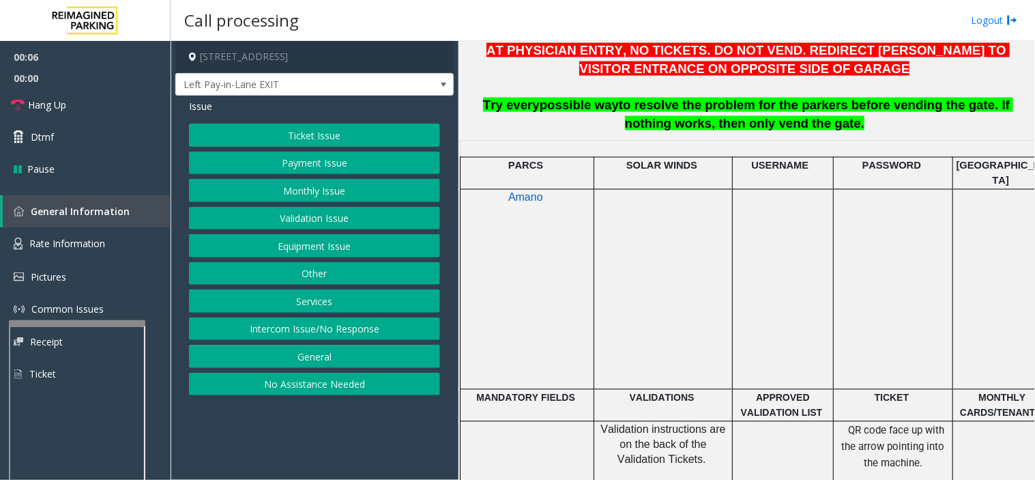
scroll to position [606, 0]
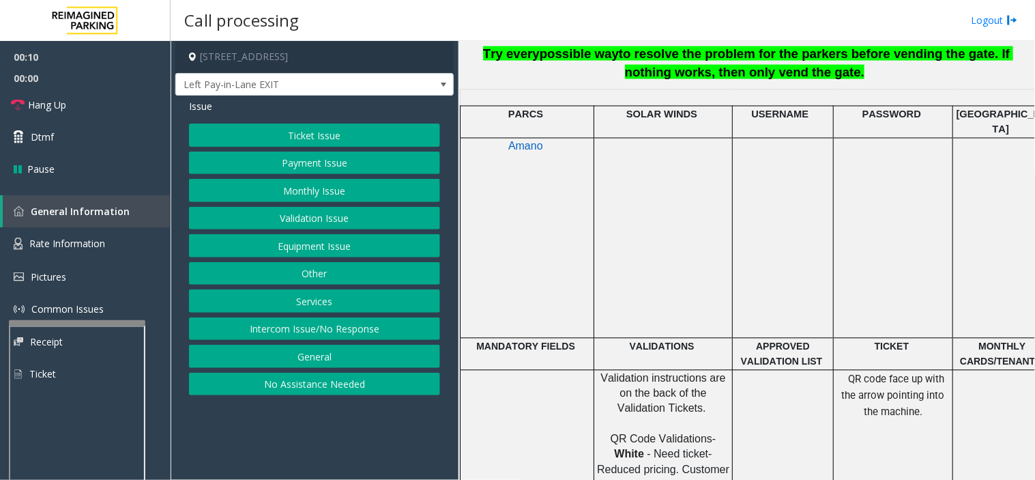
click at [318, 225] on button "Validation Issue" at bounding box center [314, 218] width 251 height 23
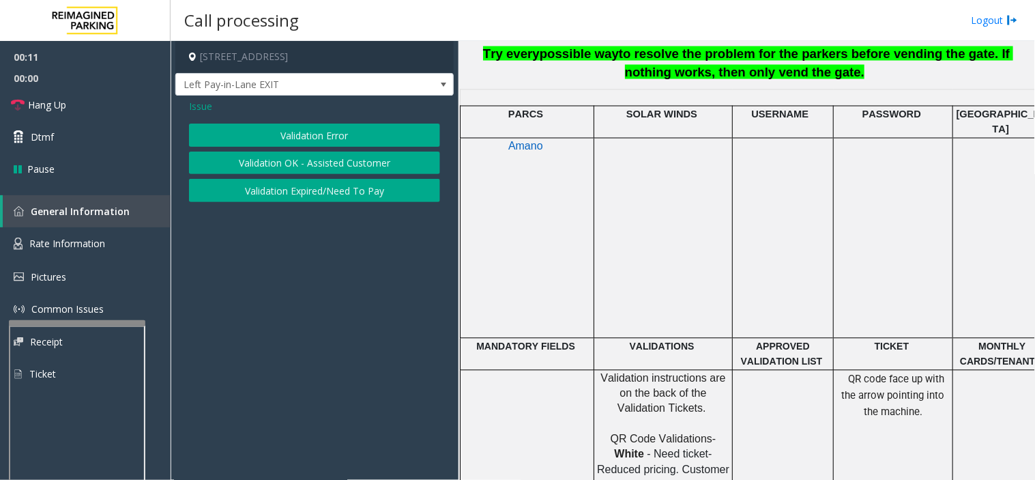
click at [197, 113] on span "Issue" at bounding box center [200, 106] width 23 height 14
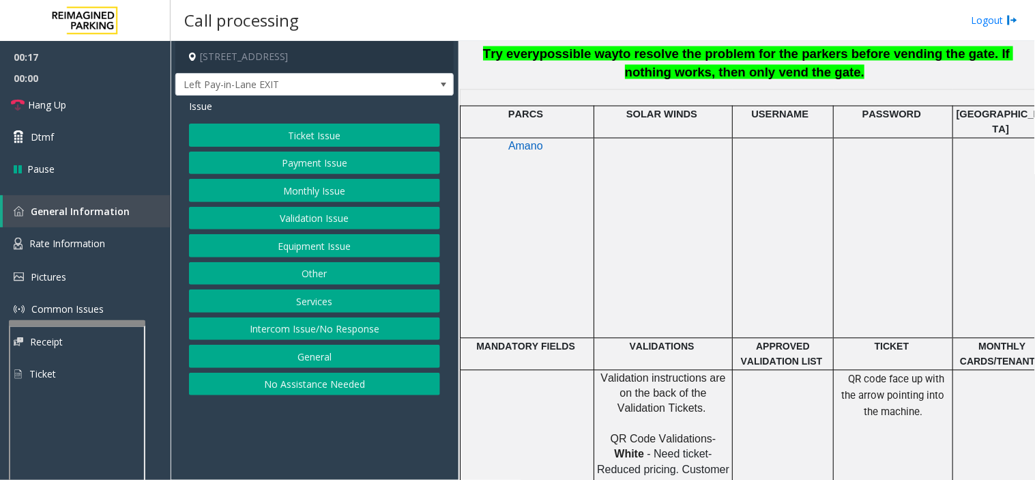
drag, startPoint x: 334, startPoint y: 130, endPoint x: 338, endPoint y: 218, distance: 88.1
click at [339, 218] on div "Ticket Issue Payment Issue Monthly Issue Validation Issue Equipment Issue Other…" at bounding box center [314, 260] width 251 height 272
drag, startPoint x: 333, startPoint y: 219, endPoint x: 334, endPoint y: 238, distance: 18.5
click at [334, 238] on div "Ticket Issue Payment Issue Monthly Issue Validation Issue Equipment Issue Other…" at bounding box center [314, 260] width 251 height 272
click at [334, 238] on button "Equipment Issue" at bounding box center [314, 245] width 251 height 23
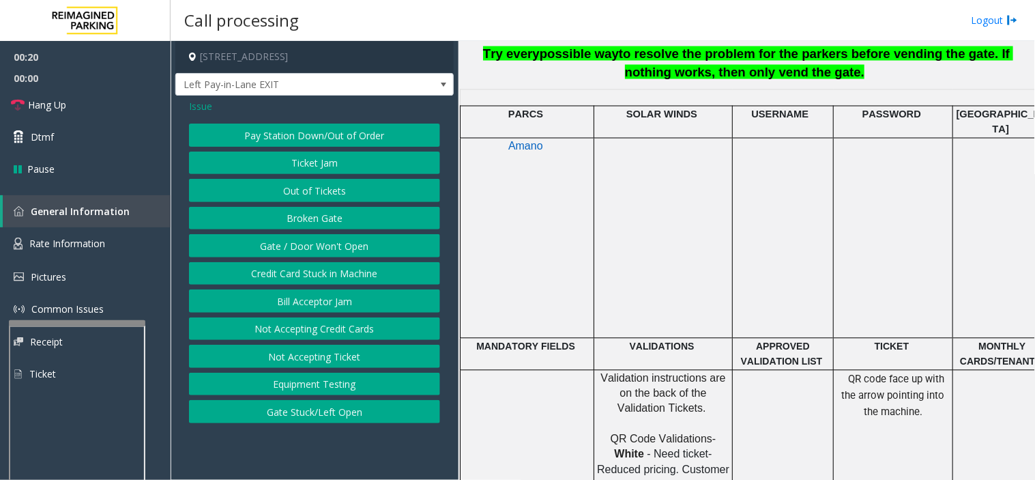
click at [319, 167] on button "Ticket Jam" at bounding box center [314, 163] width 251 height 23
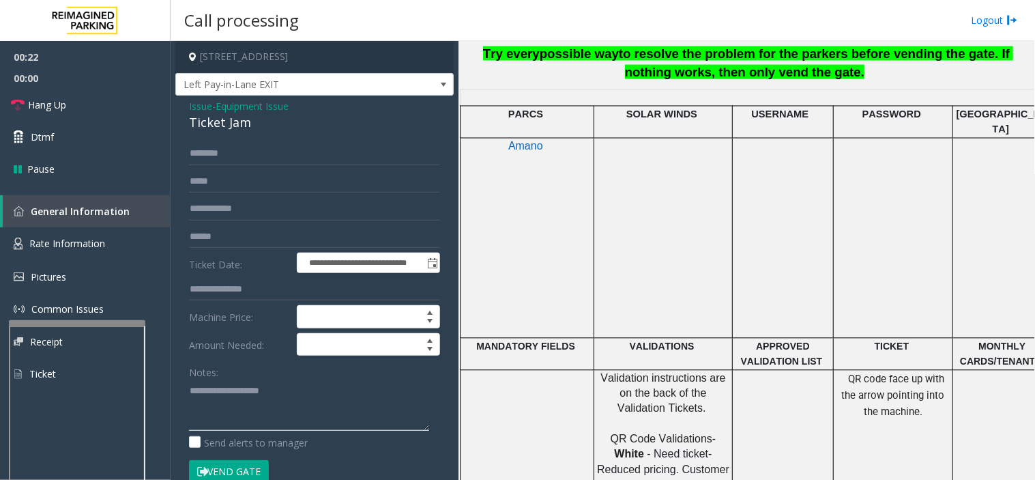
paste textarea "**********"
drag, startPoint x: 188, startPoint y: 125, endPoint x: 256, endPoint y: 134, distance: 68.2
click at [256, 134] on div "**********" at bounding box center [314, 421] width 278 height 650
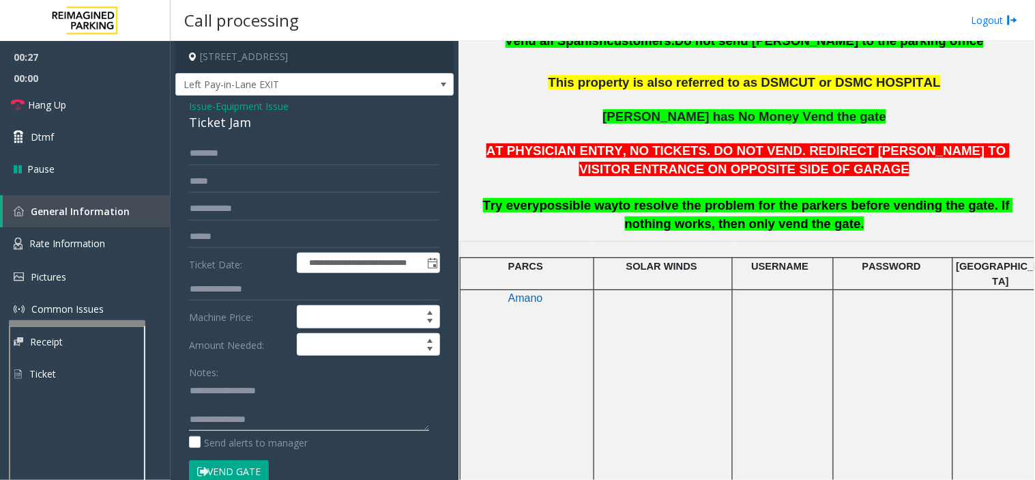
type textarea "**********"
click at [225, 112] on span "Equipment Issue" at bounding box center [252, 106] width 73 height 14
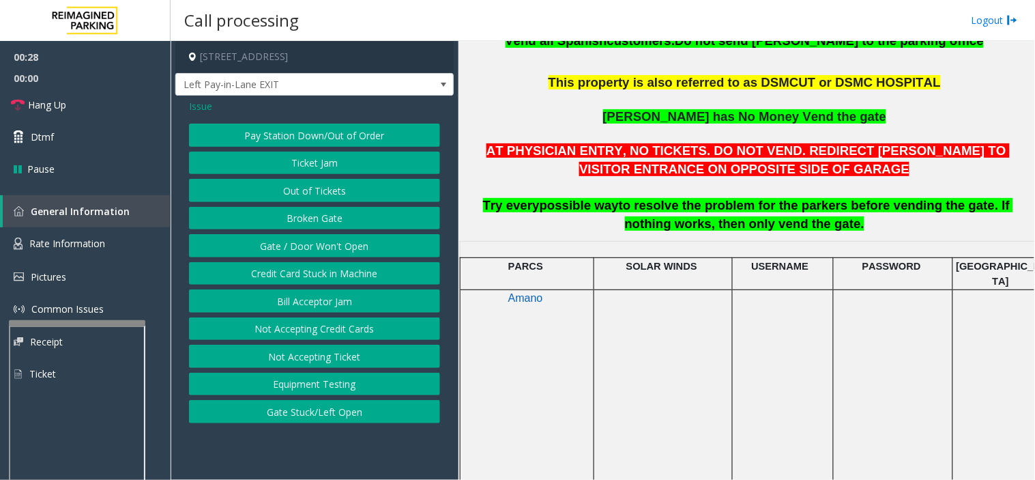
click at [202, 119] on div "Issue Pay Station Down/Out of Order Ticket Jam Out of Tickets Broken Gate Gate …" at bounding box center [314, 263] width 278 height 334
click at [205, 117] on div "Issue Pay Station Down/Out of Order Ticket Jam Out of Tickets Broken Gate Gate …" at bounding box center [314, 263] width 278 height 334
click at [199, 100] on span "Issue" at bounding box center [200, 106] width 23 height 14
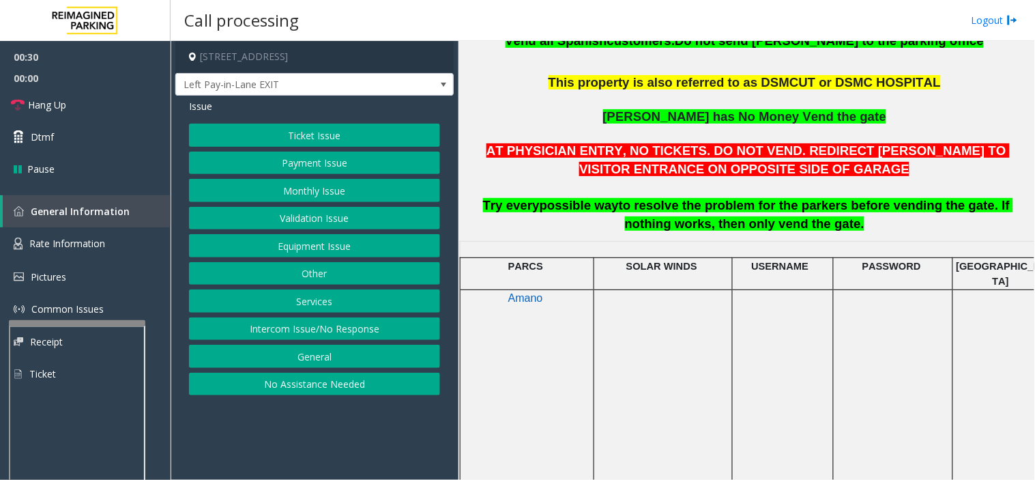
click at [347, 172] on button "Payment Issue" at bounding box center [314, 163] width 251 height 23
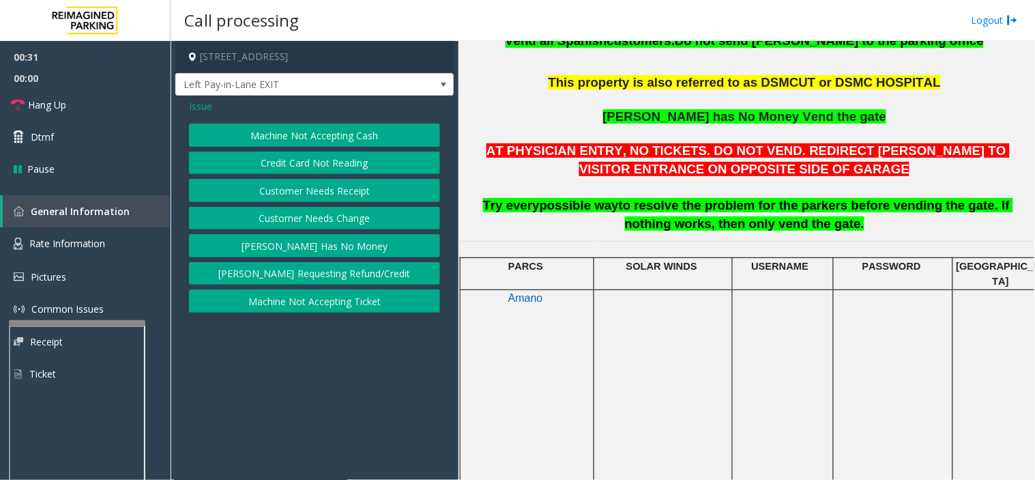
click at [344, 241] on button "[PERSON_NAME] Has No Money" at bounding box center [314, 245] width 251 height 23
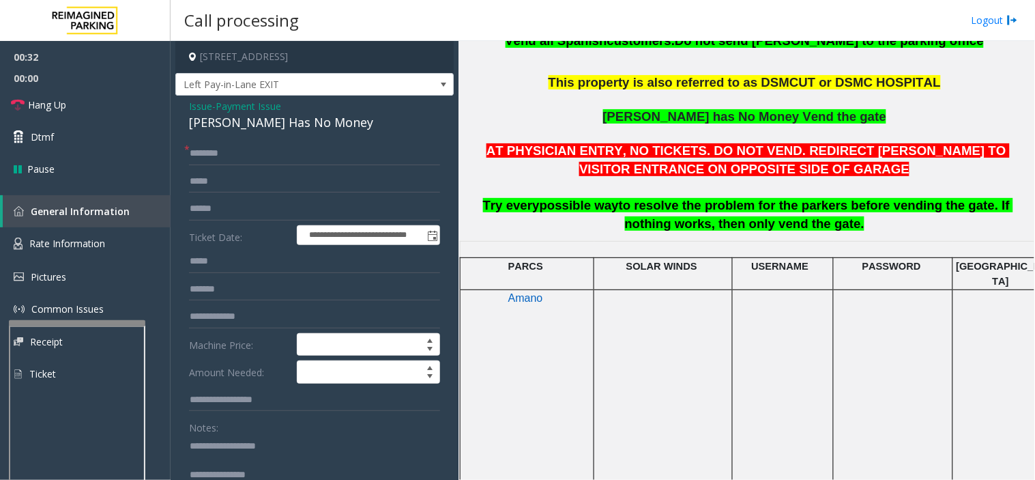
click at [270, 128] on div "[PERSON_NAME] Has No Money" at bounding box center [314, 122] width 251 height 18
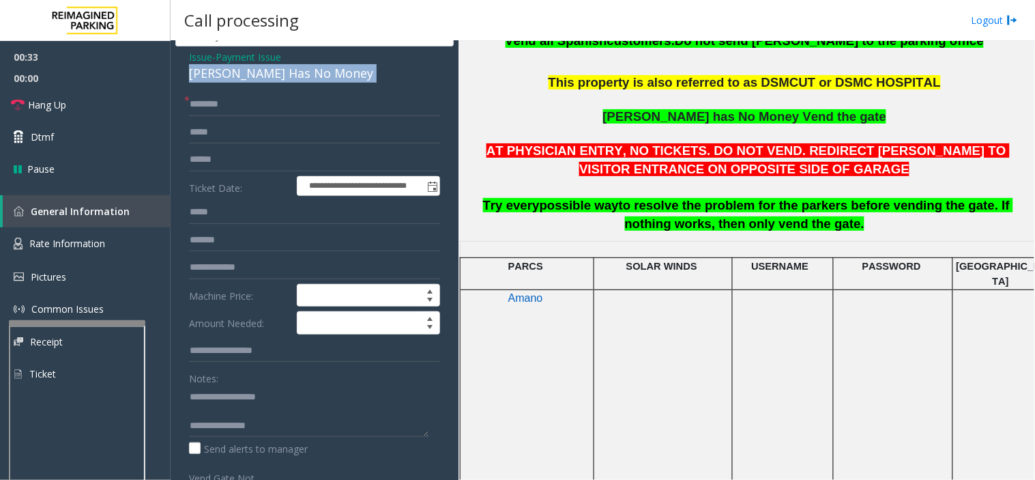
scroll to position [76, 0]
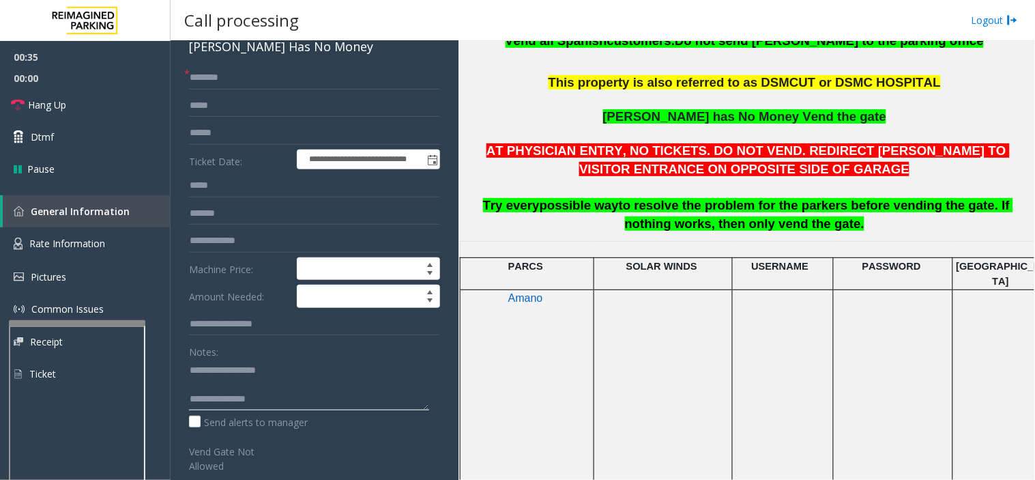
drag, startPoint x: 239, startPoint y: 369, endPoint x: 288, endPoint y: 366, distance: 49.3
click at [288, 366] on textarea at bounding box center [309, 384] width 240 height 51
paste textarea "*********"
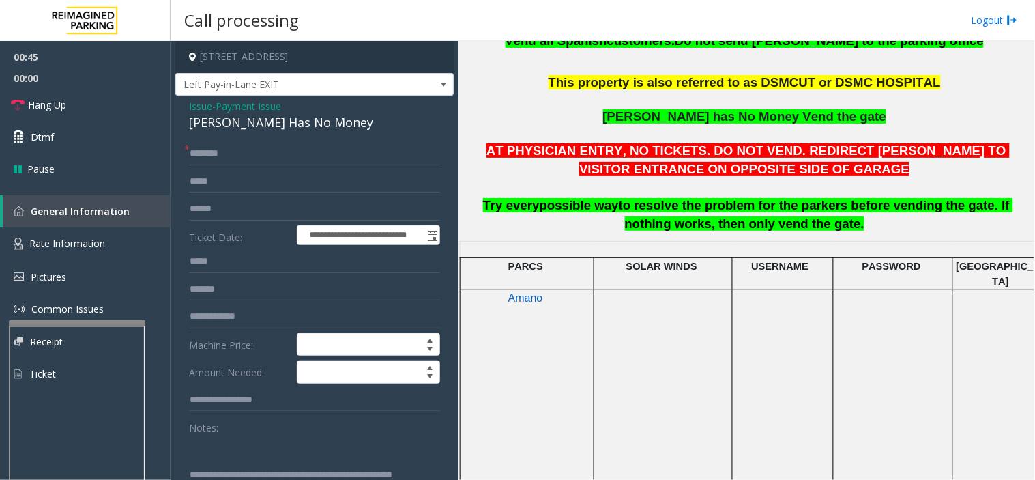
type textarea "**********"
click at [231, 153] on input "text" at bounding box center [314, 153] width 251 height 23
type input "********"
drag, startPoint x: 215, startPoint y: 153, endPoint x: 199, endPoint y: 159, distance: 16.9
click at [199, 159] on input "********" at bounding box center [314, 153] width 251 height 23
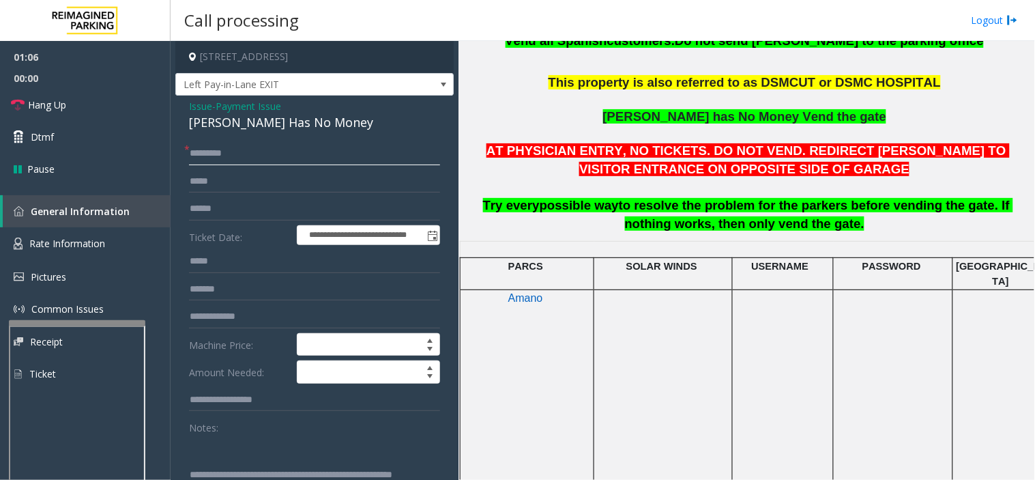
drag, startPoint x: 198, startPoint y: 152, endPoint x: 186, endPoint y: 148, distance: 12.7
click at [189, 148] on div "* ********" at bounding box center [314, 153] width 251 height 23
click at [192, 156] on input "********" at bounding box center [314, 153] width 251 height 23
type input "********"
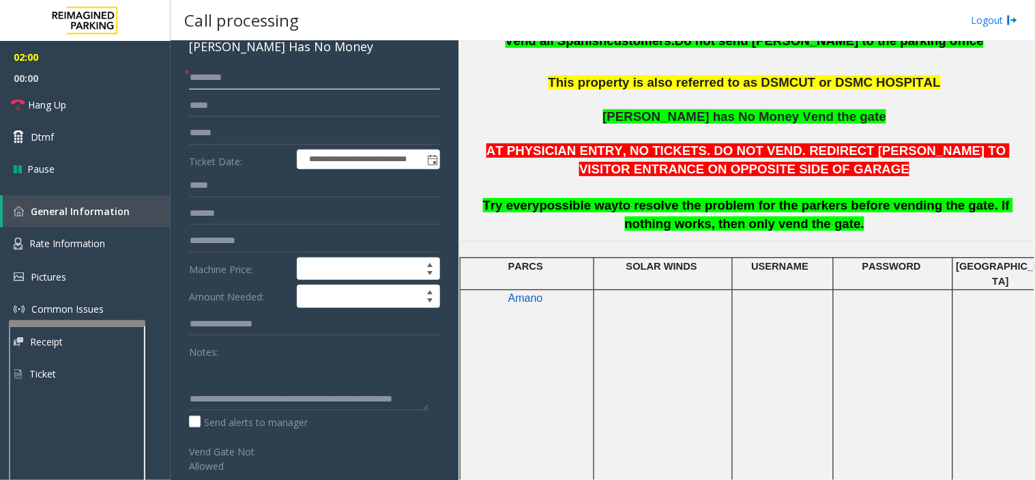
click at [236, 80] on input "********" at bounding box center [314, 77] width 251 height 23
drag, startPoint x: 223, startPoint y: 76, endPoint x: 188, endPoint y: 242, distance: 169.6
click at [188, 242] on div "**********" at bounding box center [315, 330] width 272 height 528
click at [220, 134] on input "text" at bounding box center [314, 132] width 251 height 23
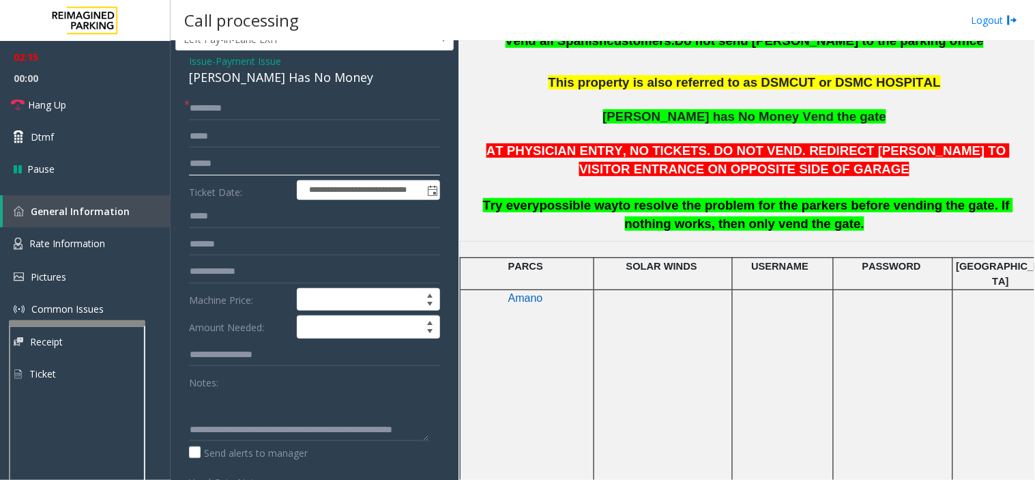
scroll to position [0, 0]
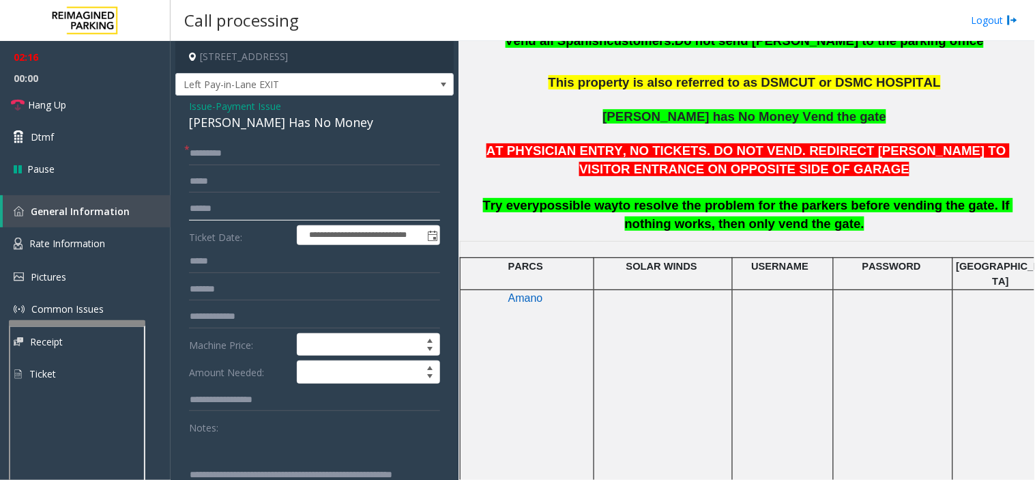
type input "******"
click at [228, 111] on span "Payment Issue" at bounding box center [249, 106] width 66 height 14
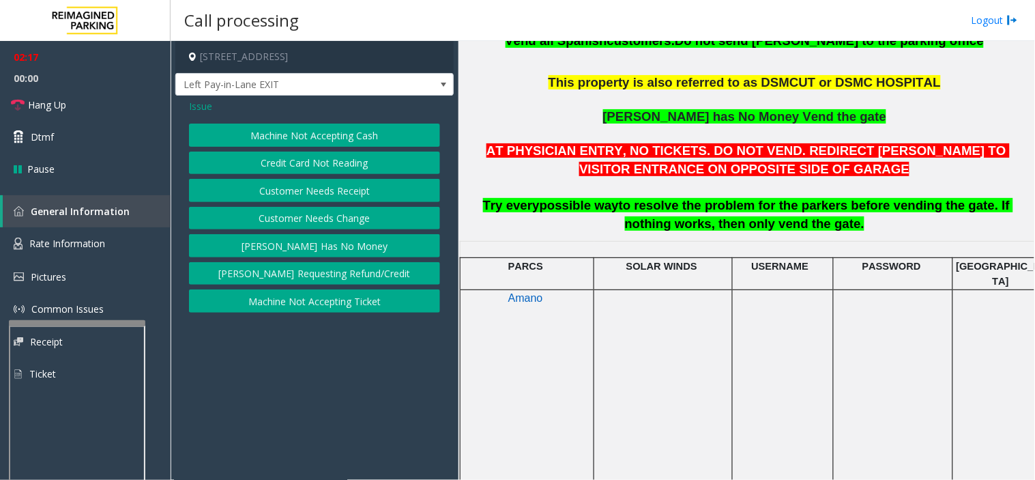
click at [223, 128] on button "Machine Not Accepting Cash" at bounding box center [314, 135] width 251 height 23
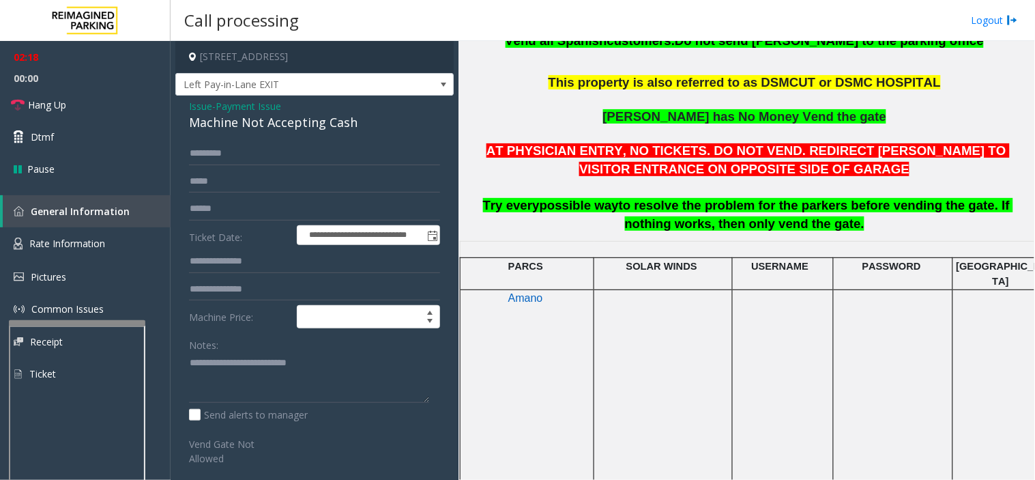
click at [269, 100] on span "Payment Issue" at bounding box center [249, 106] width 66 height 14
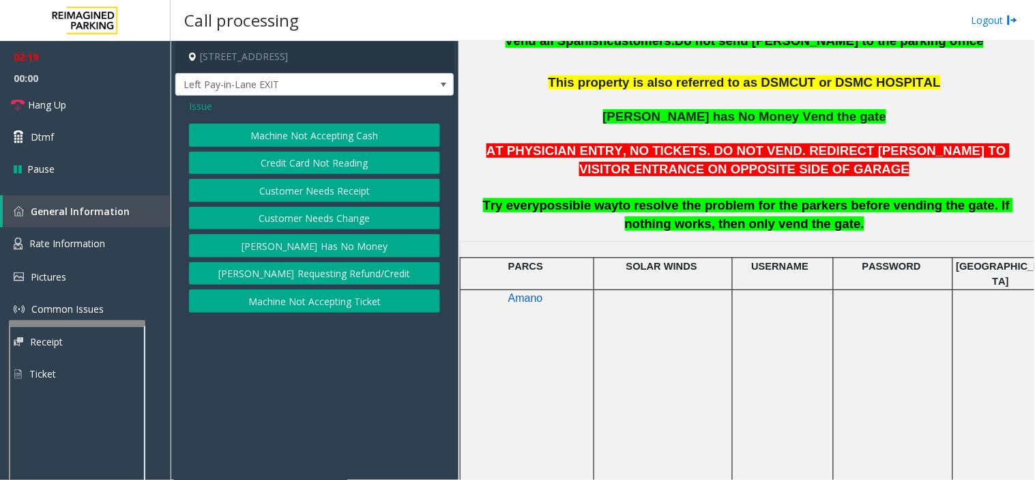
click at [304, 150] on div "Machine Not Accepting Cash Credit Card Not Reading Customer Needs Receipt Custo…" at bounding box center [314, 218] width 251 height 189
click at [296, 173] on button "Credit Card Not Reading" at bounding box center [314, 163] width 251 height 23
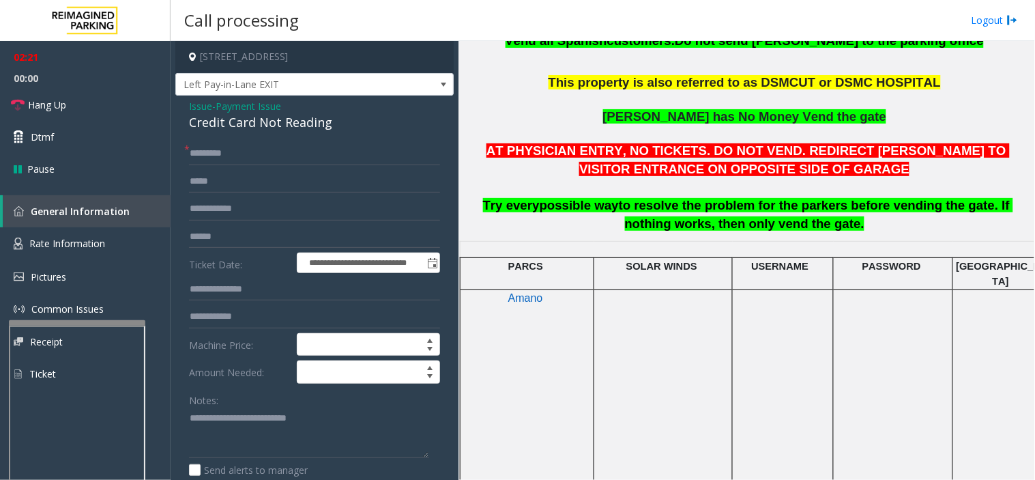
scroll to position [43, 0]
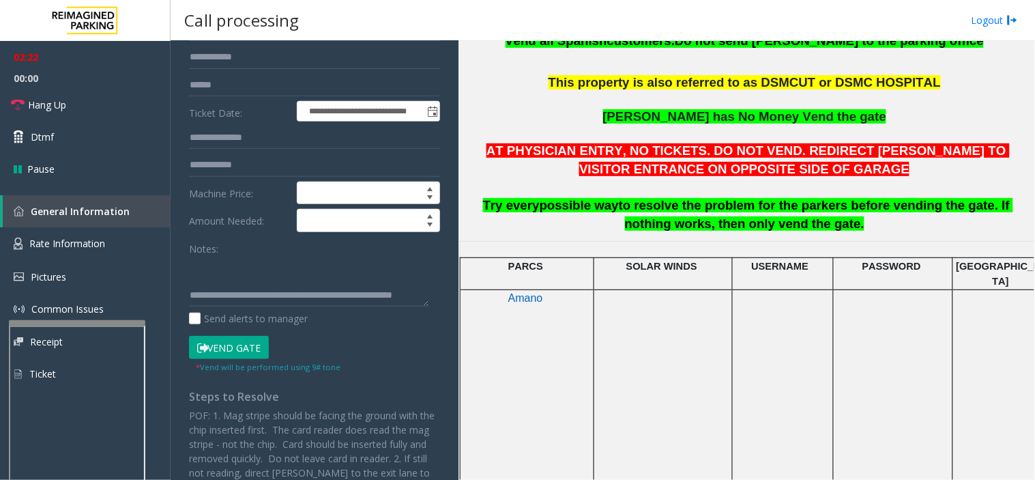
click at [232, 357] on button "Vend Gate" at bounding box center [229, 347] width 80 height 23
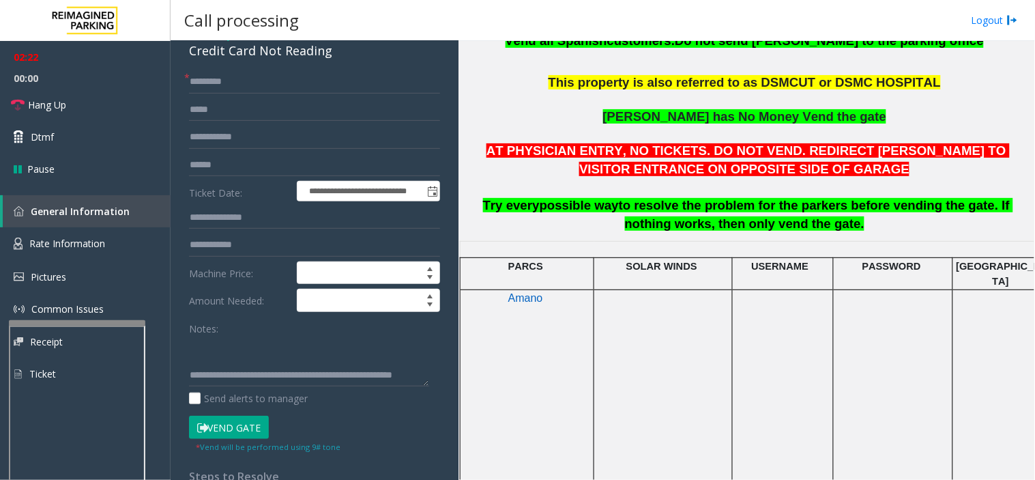
scroll to position [0, 0]
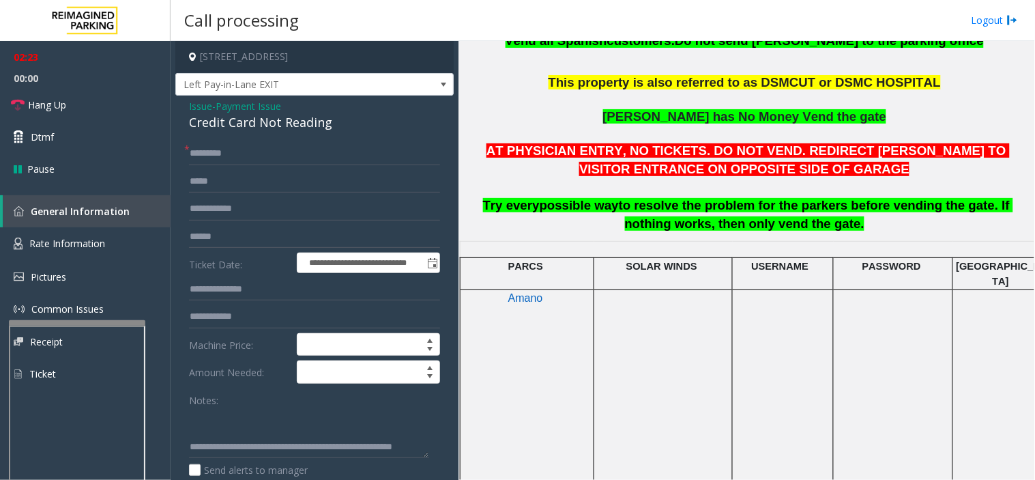
click at [259, 110] on span "Payment Issue" at bounding box center [249, 106] width 66 height 14
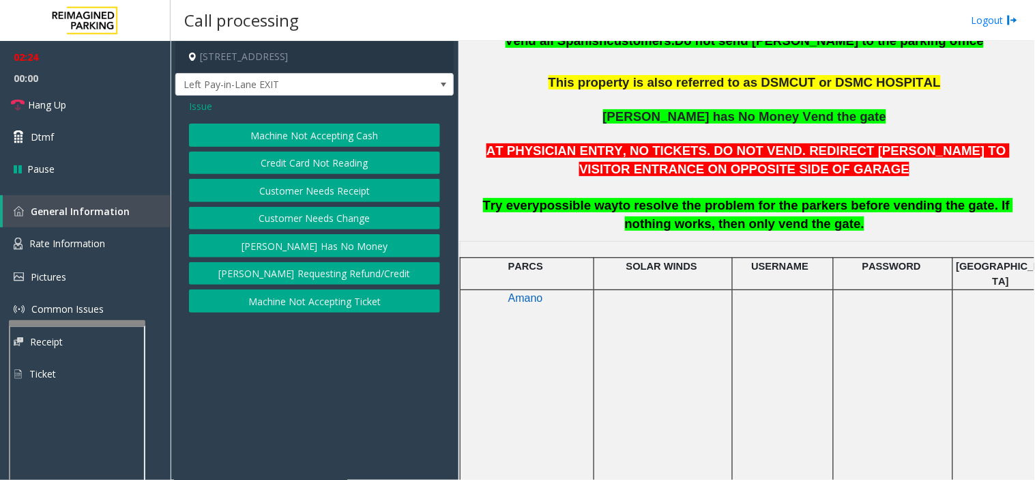
click at [261, 244] on button "[PERSON_NAME] Has No Money" at bounding box center [314, 245] width 251 height 23
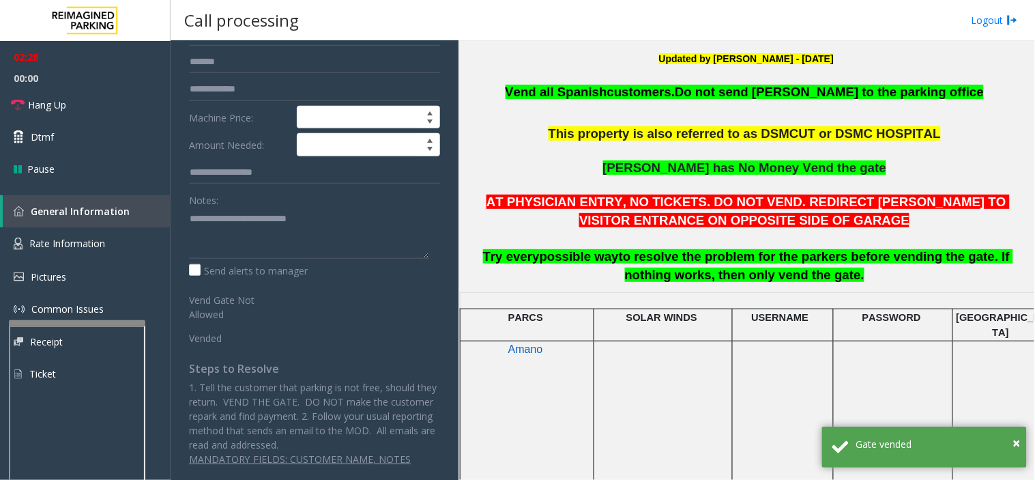
scroll to position [303, 0]
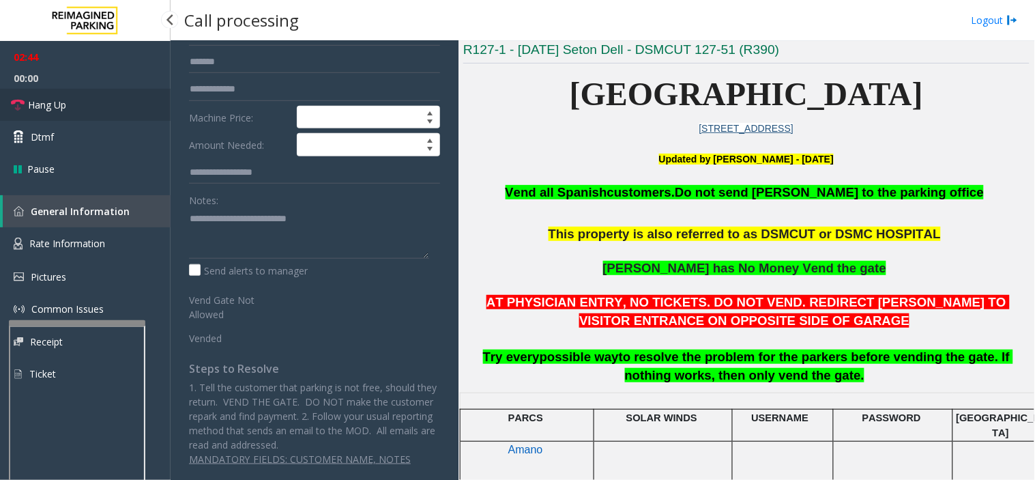
click at [85, 108] on link "Hang Up" at bounding box center [85, 105] width 171 height 32
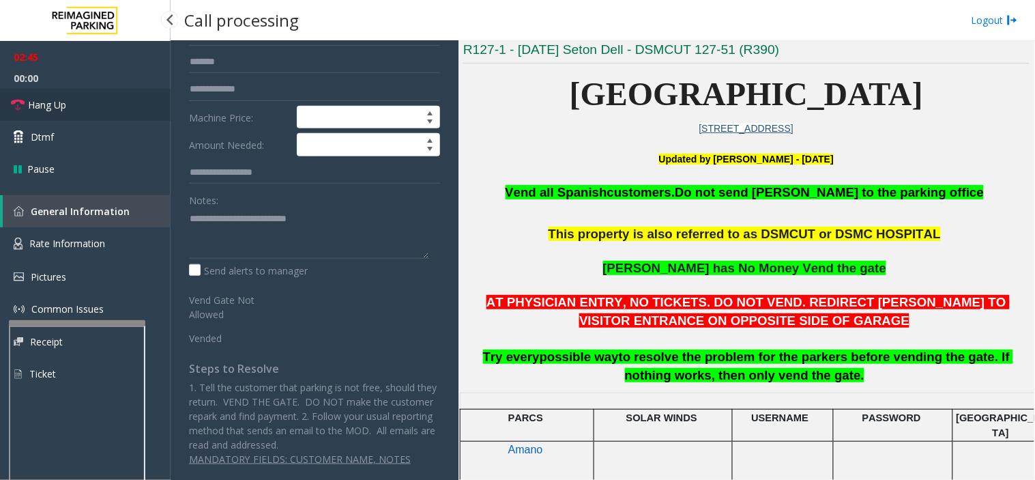
click at [85, 108] on link "Hang Up" at bounding box center [85, 105] width 171 height 32
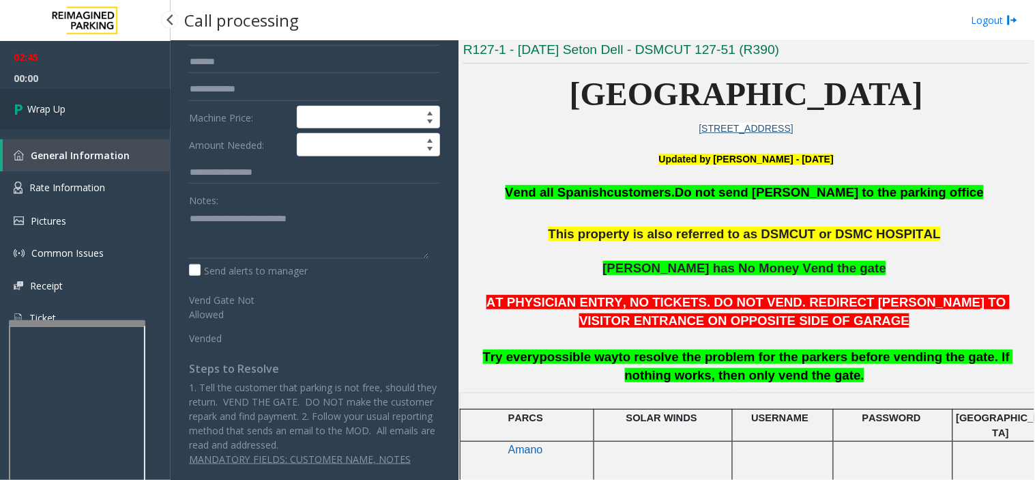
click at [85, 108] on link "Wrap Up" at bounding box center [85, 109] width 171 height 40
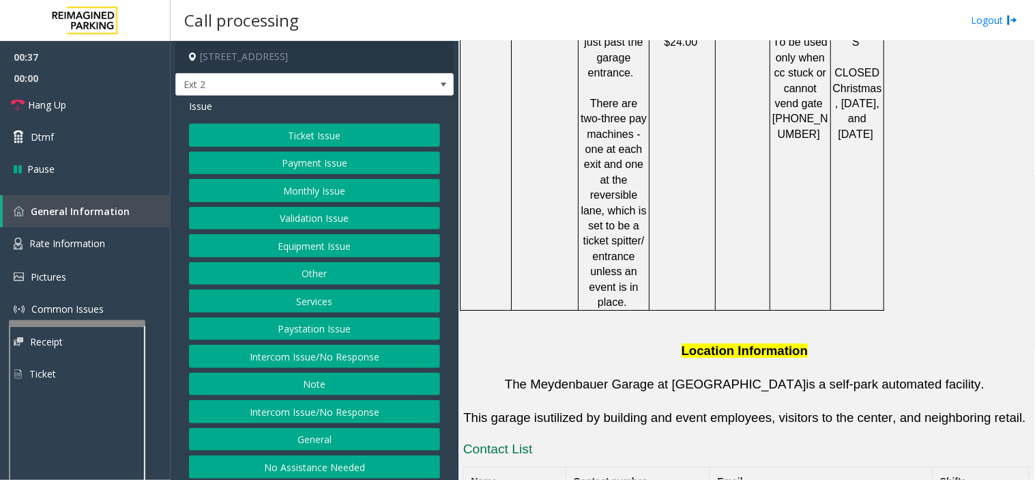
scroll to position [986, 0]
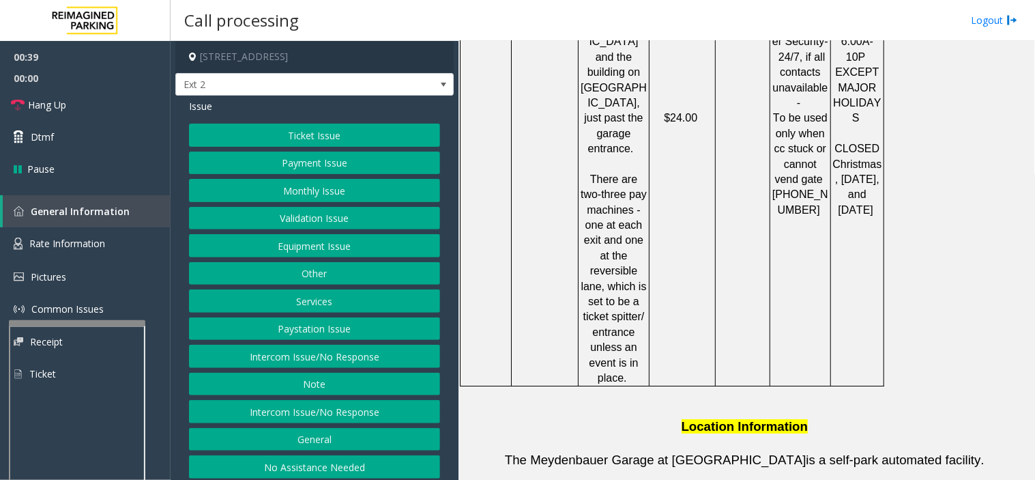
click at [278, 158] on button "Payment Issue" at bounding box center [314, 163] width 251 height 23
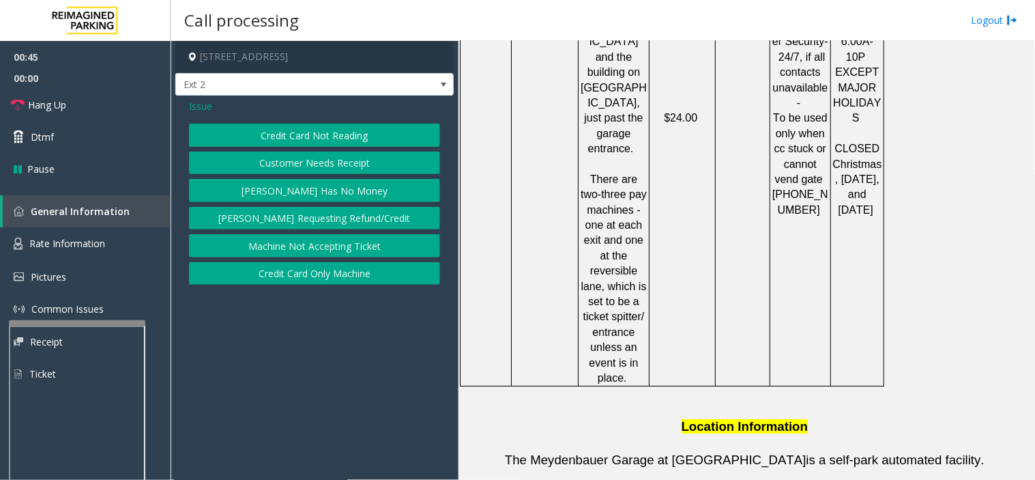
click at [209, 100] on span "Issue" at bounding box center [200, 106] width 23 height 14
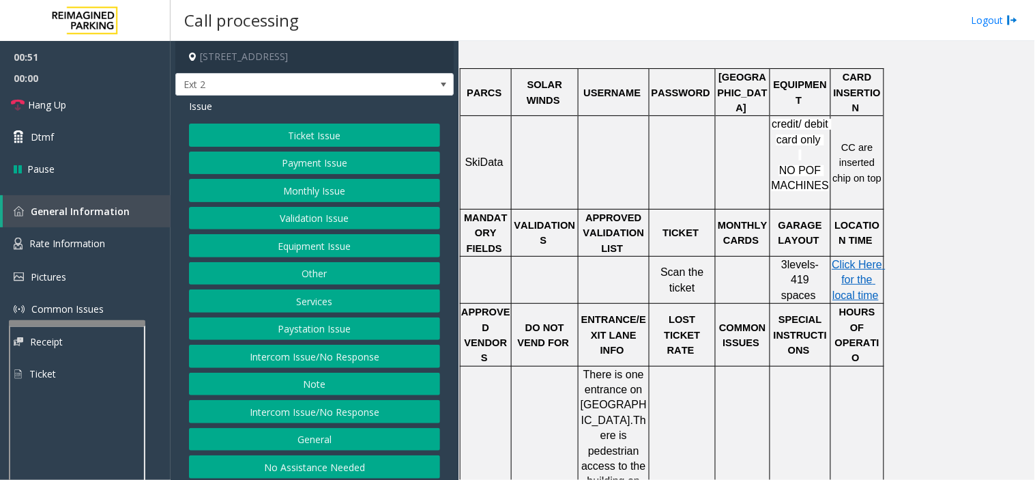
scroll to position [379, 0]
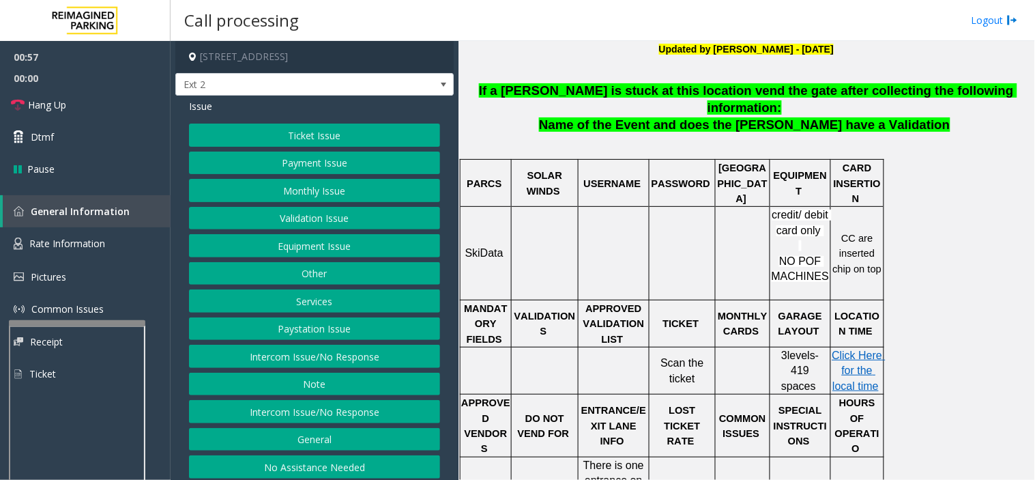
click at [352, 213] on button "Validation Issue" at bounding box center [314, 218] width 251 height 23
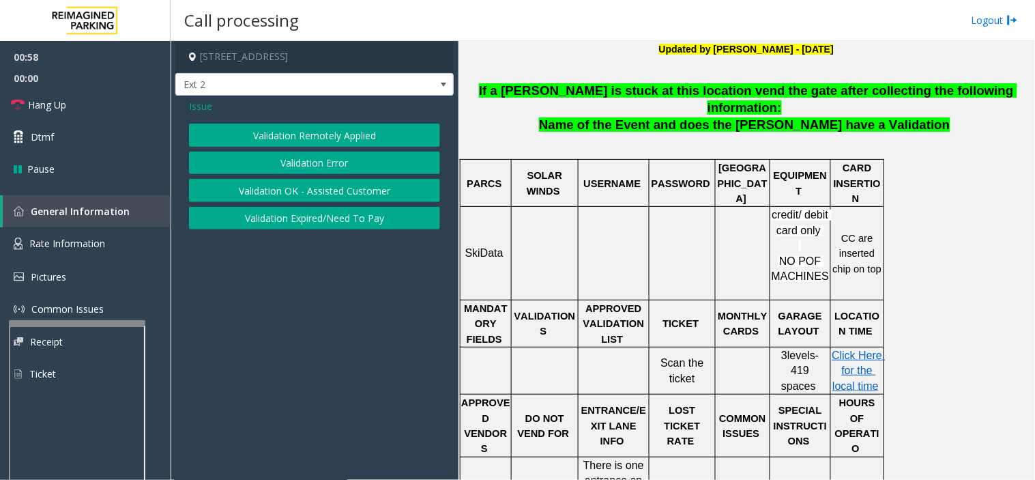
click at [304, 166] on button "Validation Error" at bounding box center [314, 163] width 251 height 23
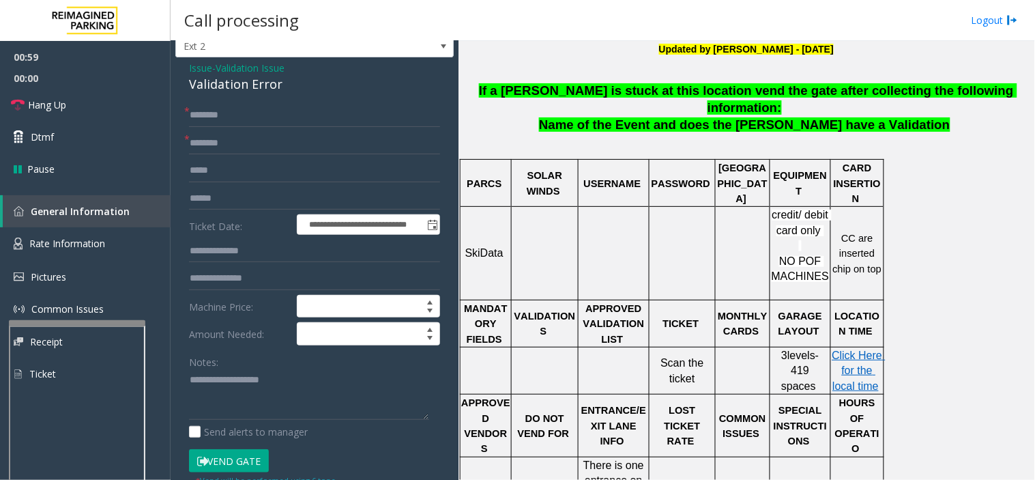
scroll to position [76, 0]
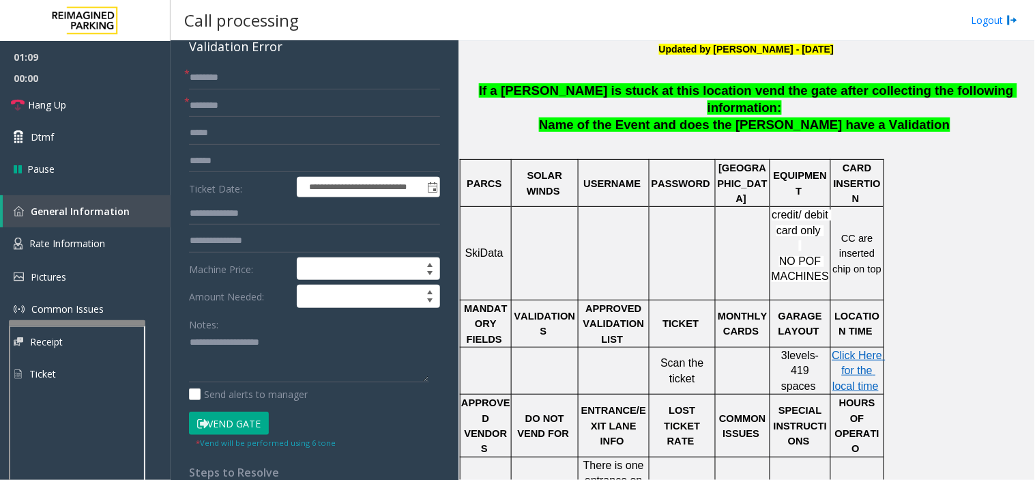
drag, startPoint x: 258, startPoint y: 321, endPoint x: 783, endPoint y: 128, distance: 560.1
click at [783, 134] on p at bounding box center [746, 143] width 566 height 18
click at [243, 89] on form "**********" at bounding box center [314, 257] width 251 height 383
click at [215, 72] on input "text" at bounding box center [314, 77] width 251 height 23
drag, startPoint x: 227, startPoint y: 80, endPoint x: 217, endPoint y: 77, distance: 10.6
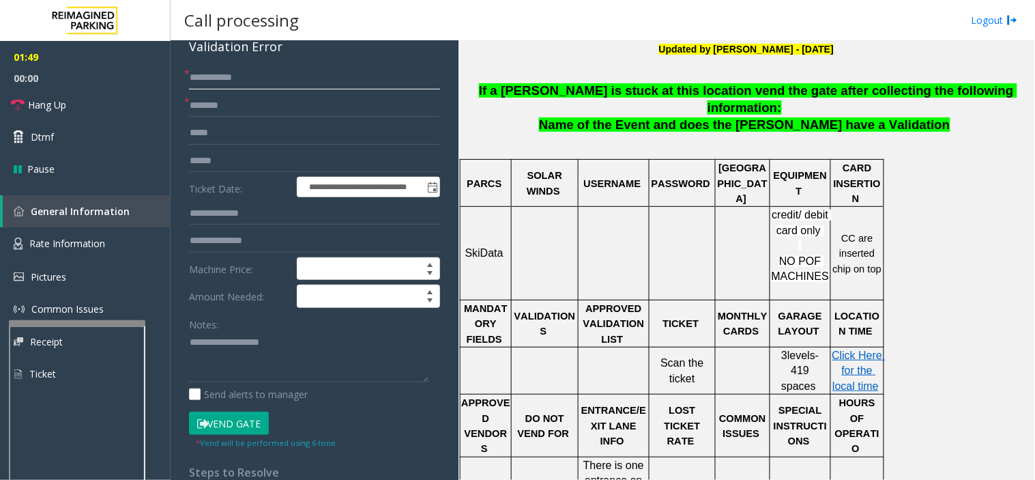
click at [217, 77] on input "**********" at bounding box center [314, 77] width 251 height 23
drag, startPoint x: 222, startPoint y: 76, endPoint x: 205, endPoint y: 74, distance: 16.6
click at [205, 74] on input "**********" at bounding box center [314, 77] width 251 height 23
click at [205, 77] on input "*******" at bounding box center [314, 77] width 251 height 23
click at [217, 77] on input "*********" at bounding box center [314, 77] width 251 height 23
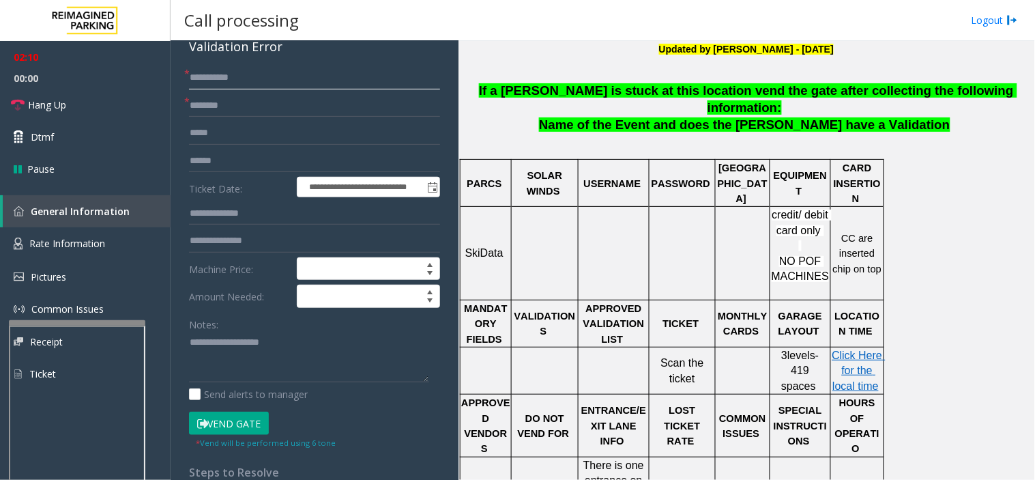
click at [229, 80] on input "**********" at bounding box center [314, 77] width 251 height 23
click at [224, 79] on input "**********" at bounding box center [314, 77] width 251 height 23
type input "*********"
click at [278, 112] on input "text" at bounding box center [314, 105] width 251 height 23
click at [263, 164] on input "text" at bounding box center [314, 160] width 251 height 23
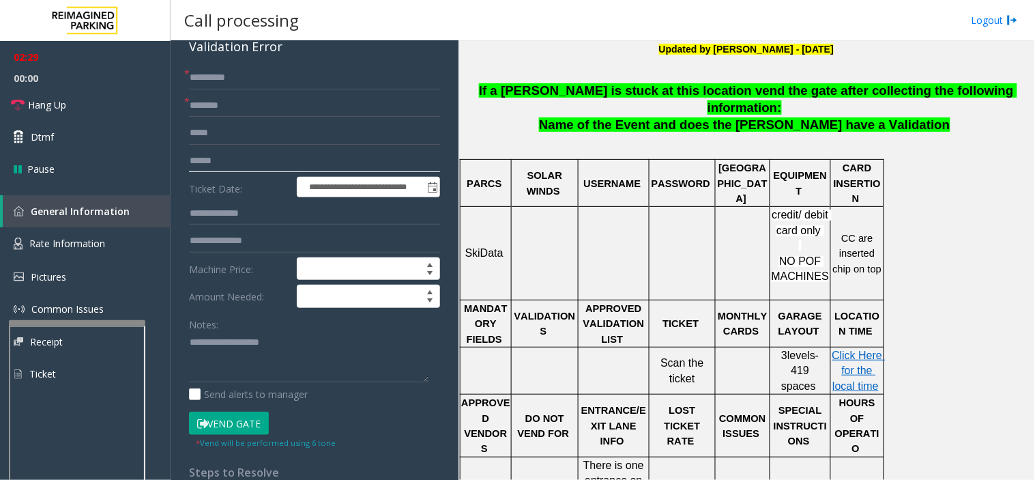
scroll to position [0, 0]
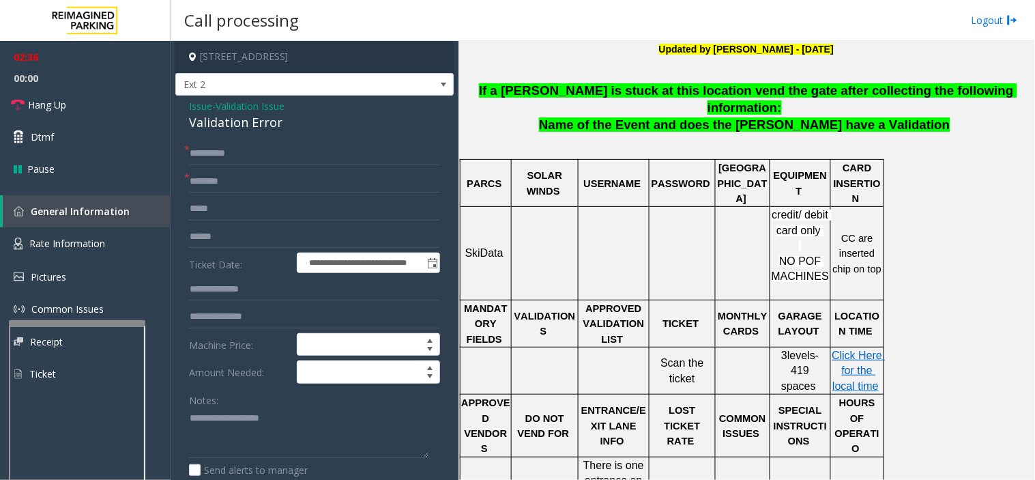
click at [248, 112] on span "Validation Issue" at bounding box center [250, 106] width 69 height 14
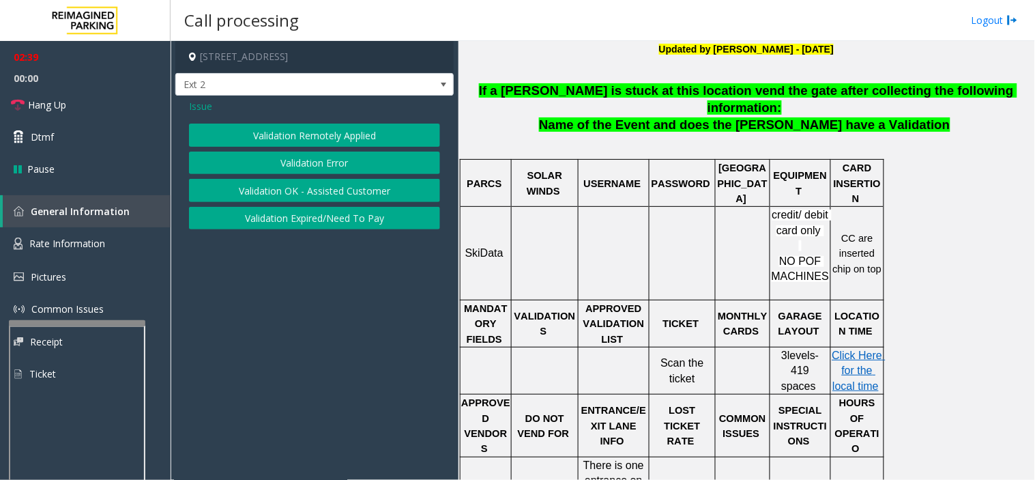
click at [205, 100] on span "Issue" at bounding box center [200, 106] width 23 height 14
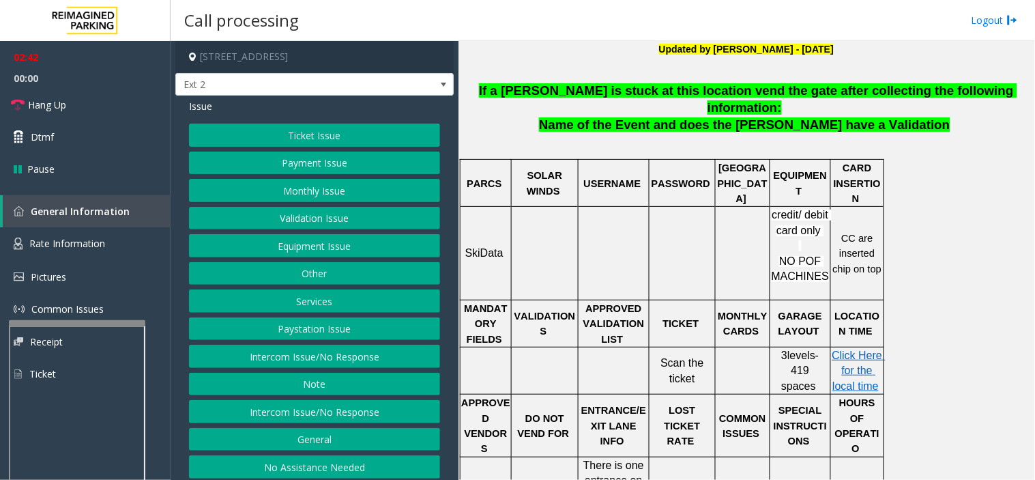
click at [281, 224] on button "Validation Issue" at bounding box center [314, 218] width 251 height 23
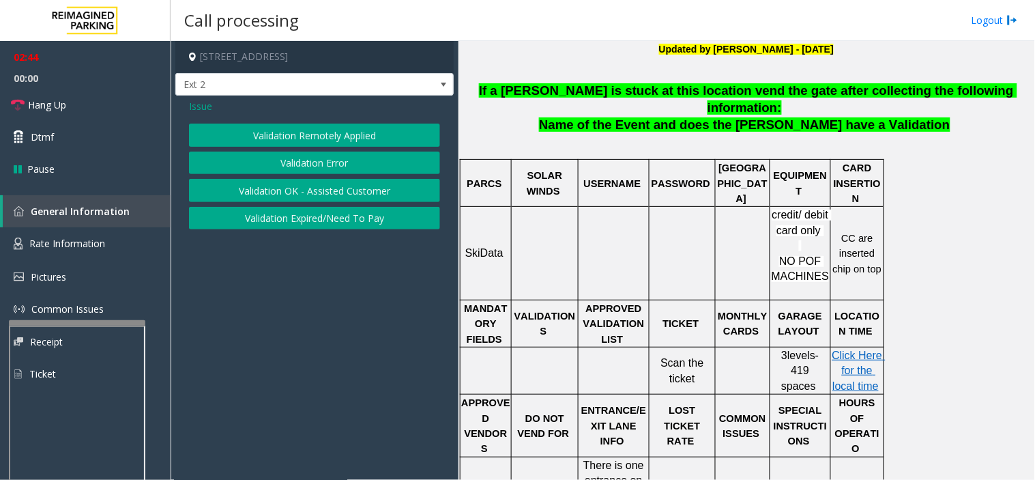
click at [273, 164] on button "Validation Error" at bounding box center [314, 163] width 251 height 23
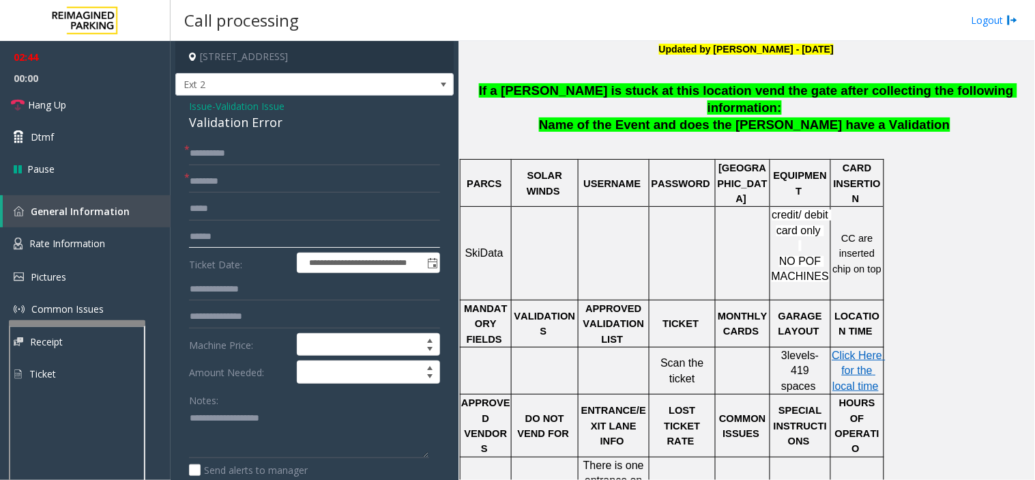
click at [253, 246] on input "text" at bounding box center [314, 236] width 251 height 23
type input "******"
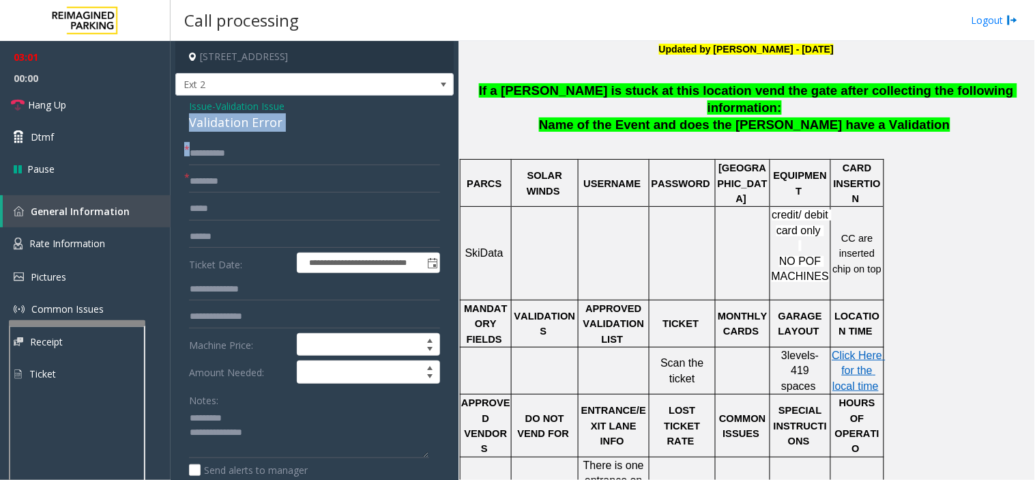
drag, startPoint x: 312, startPoint y: 111, endPoint x: 287, endPoint y: 128, distance: 30.5
click at [304, 134] on div "**********" at bounding box center [314, 370] width 278 height 549
click at [274, 124] on div "Validation Error" at bounding box center [314, 122] width 251 height 18
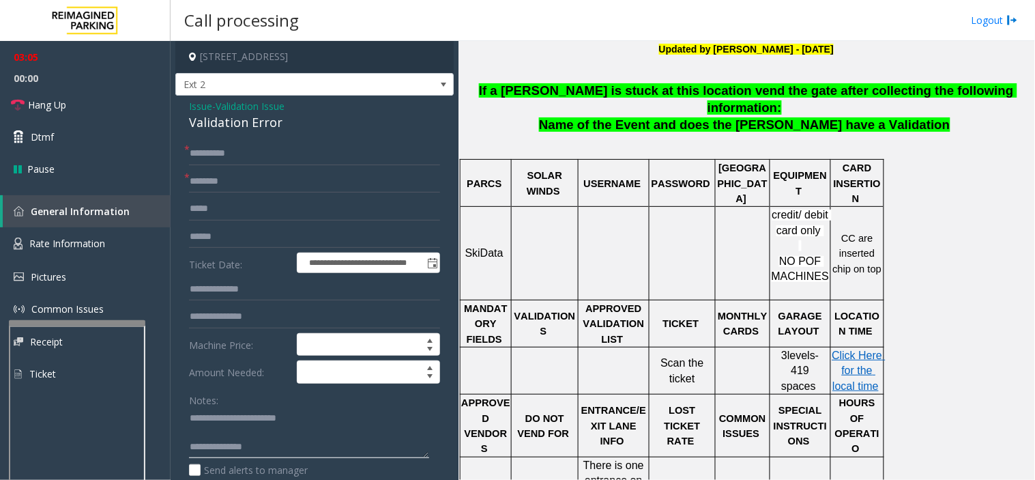
type textarea "**********"
drag, startPoint x: 187, startPoint y: 160, endPoint x: 212, endPoint y: 156, distance: 25.0
click at [212, 156] on div "**********" at bounding box center [315, 386] width 272 height 489
click at [212, 156] on input "*********" at bounding box center [314, 153] width 251 height 23
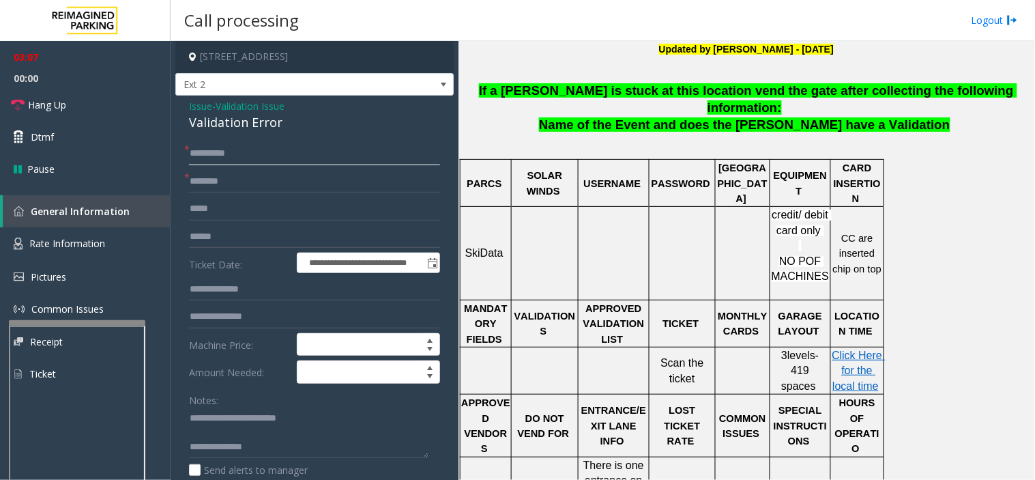
drag, startPoint x: 212, startPoint y: 156, endPoint x: 198, endPoint y: 154, distance: 13.7
click at [199, 154] on input "*********" at bounding box center [314, 153] width 251 height 23
click at [198, 154] on input "*********" at bounding box center [314, 153] width 251 height 23
click at [244, 215] on input "text" at bounding box center [314, 208] width 251 height 23
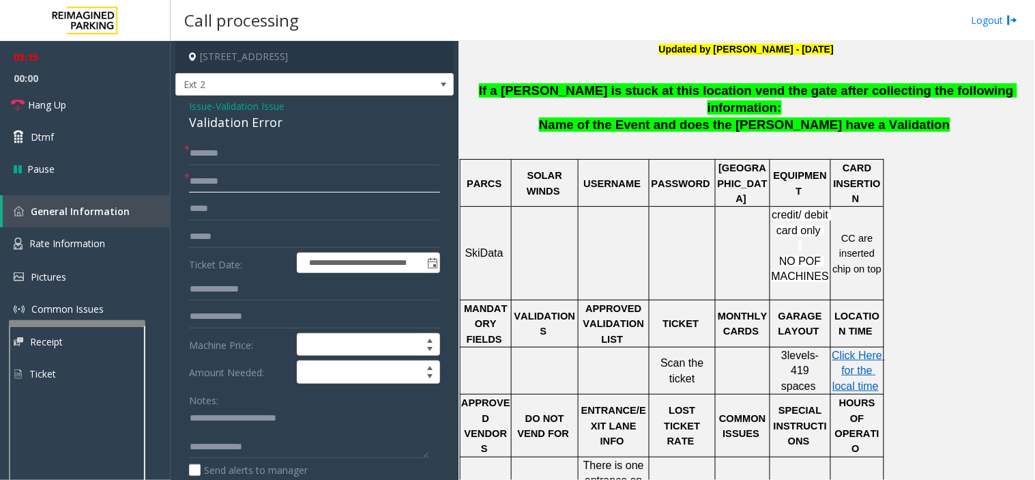
click at [241, 181] on input "text" at bounding box center [314, 181] width 251 height 23
click at [251, 181] on input "text" at bounding box center [314, 181] width 251 height 23
type input "******"
click at [244, 150] on input "text" at bounding box center [314, 153] width 251 height 23
paste input "*********"
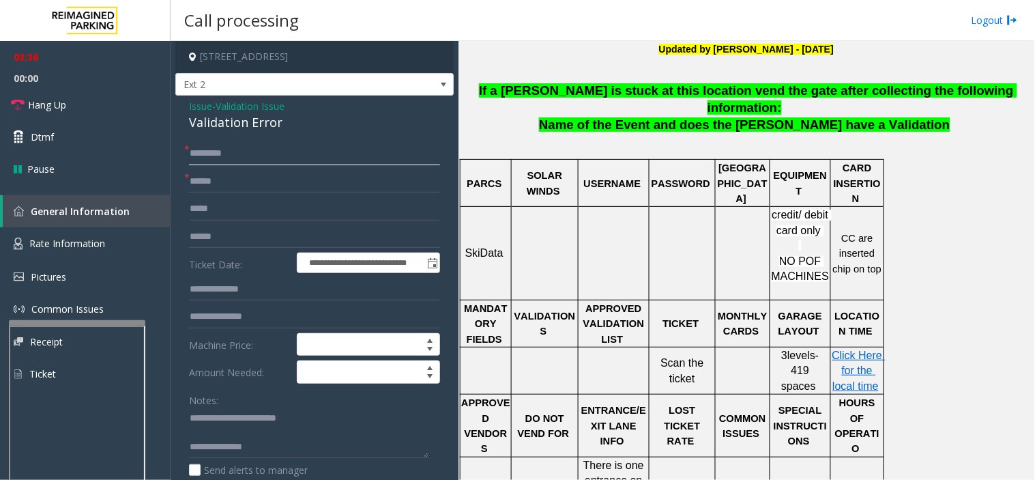
type input "*********"
click at [242, 188] on input "******" at bounding box center [314, 181] width 251 height 23
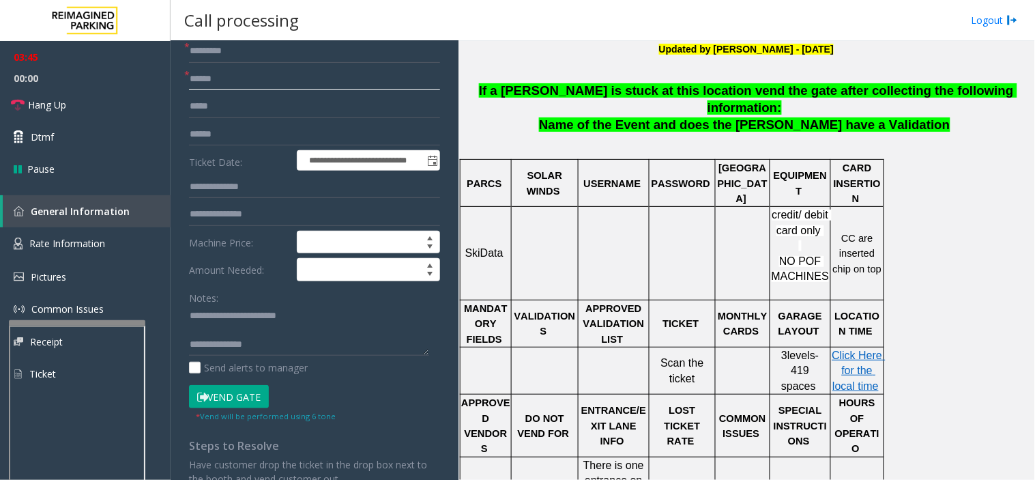
scroll to position [76, 0]
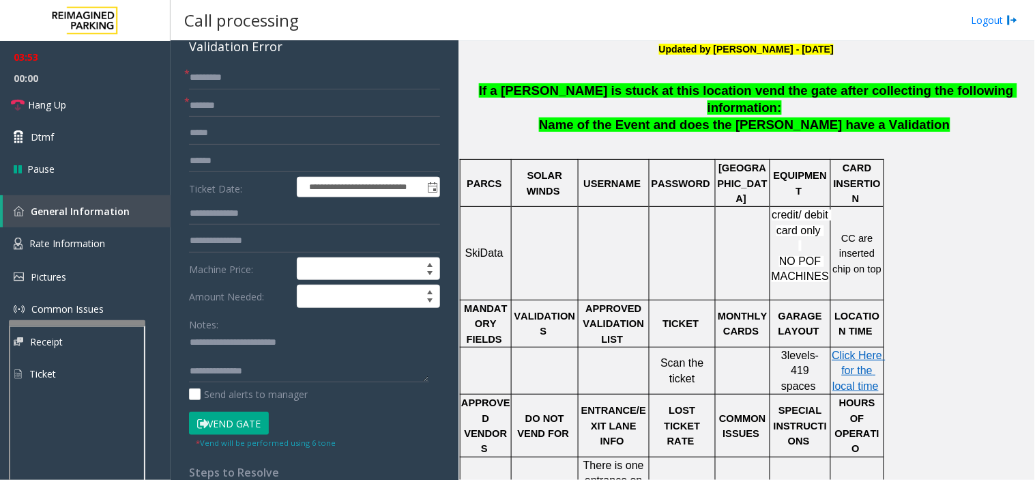
click at [238, 423] on button "Vend Gate" at bounding box center [229, 423] width 80 height 23
click at [233, 114] on input "*******" at bounding box center [314, 105] width 251 height 23
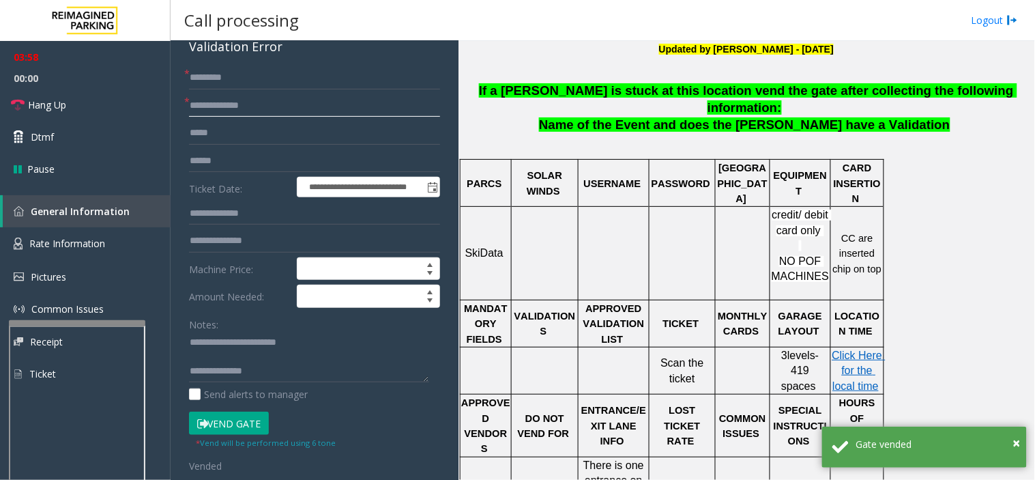
click at [235, 106] on input "**********" at bounding box center [314, 105] width 251 height 23
click at [119, 102] on link "Hang Up" at bounding box center [85, 105] width 171 height 32
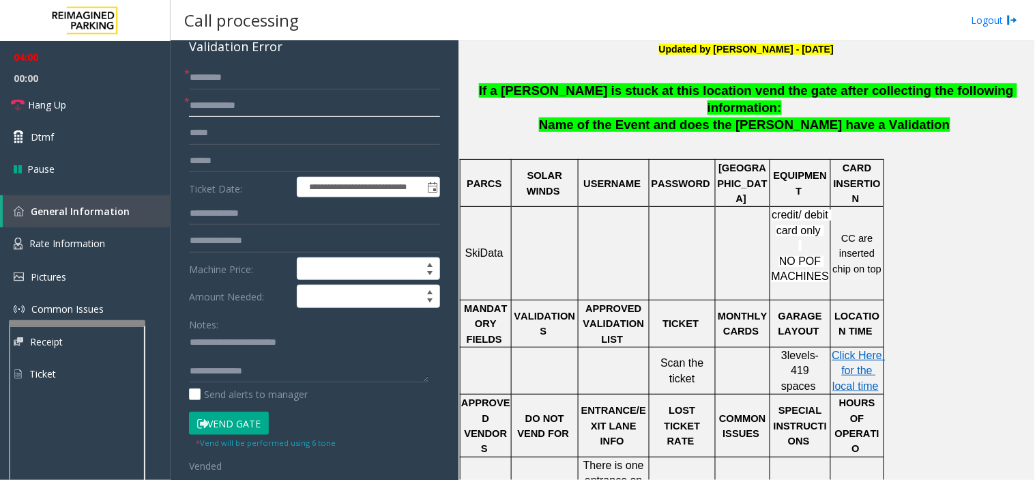
drag, startPoint x: 269, startPoint y: 104, endPoint x: 188, endPoint y: 103, distance: 81.2
click at [189, 103] on div "**********" at bounding box center [314, 105] width 251 height 23
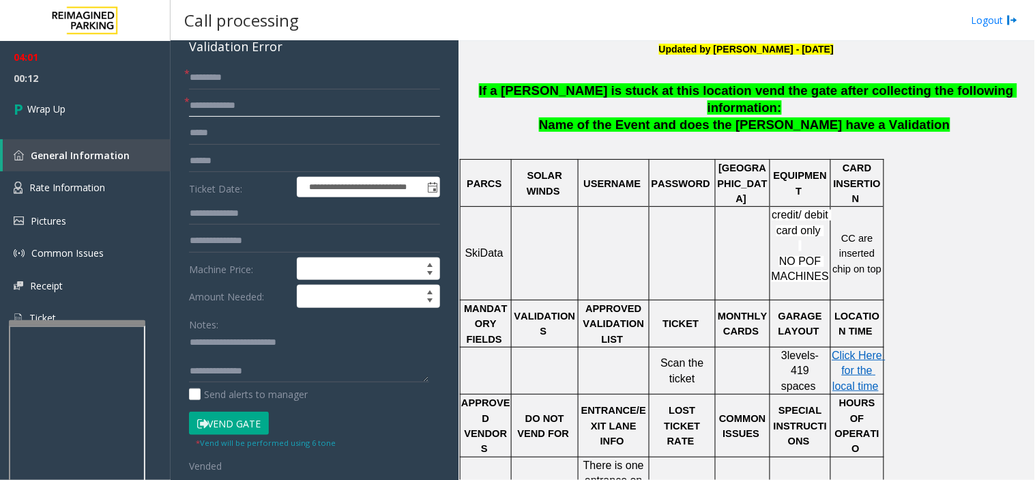
click at [232, 111] on input "**********" at bounding box center [314, 105] width 251 height 23
paste input "text"
type input "**********"
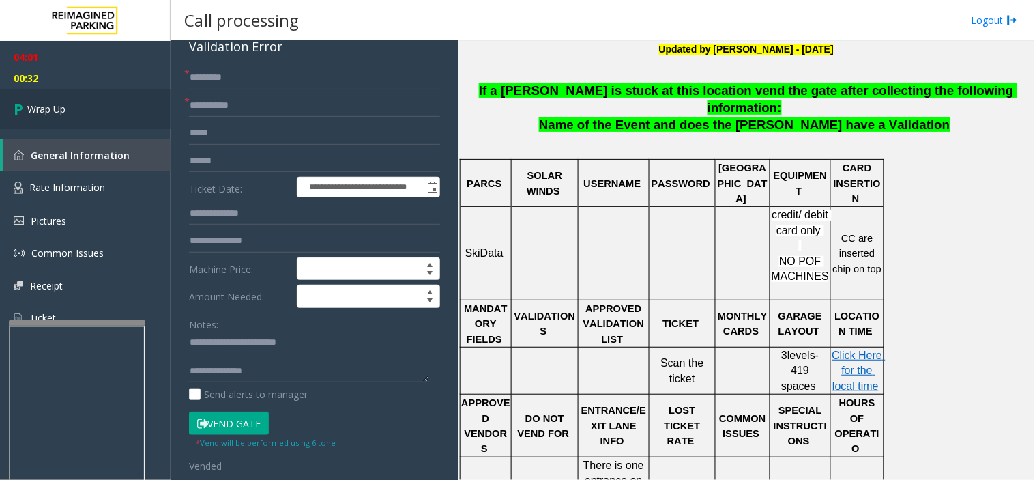
drag, startPoint x: 192, startPoint y: 108, endPoint x: 110, endPoint y: 98, distance: 83.2
click at [110, 98] on link "Wrap Up" at bounding box center [85, 109] width 171 height 40
click at [119, 107] on link "Wrap Up" at bounding box center [85, 109] width 171 height 40
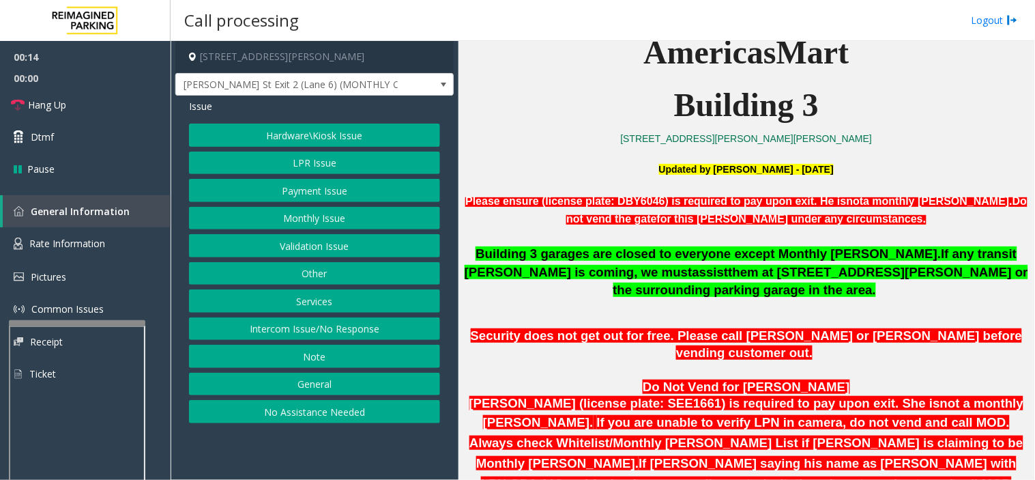
scroll to position [455, 0]
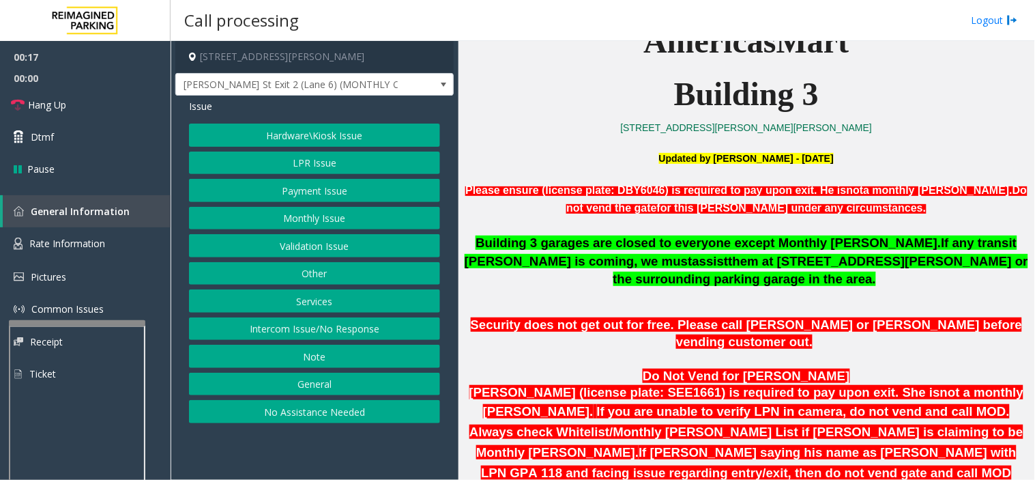
click at [345, 145] on button "Hardware\Kiosk Issue" at bounding box center [314, 135] width 251 height 23
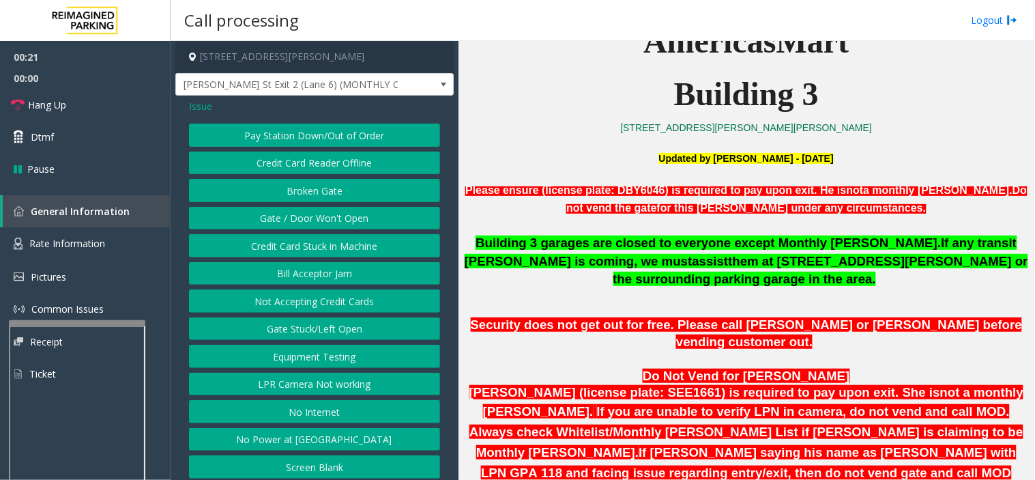
click at [207, 110] on span "Issue" at bounding box center [200, 106] width 23 height 14
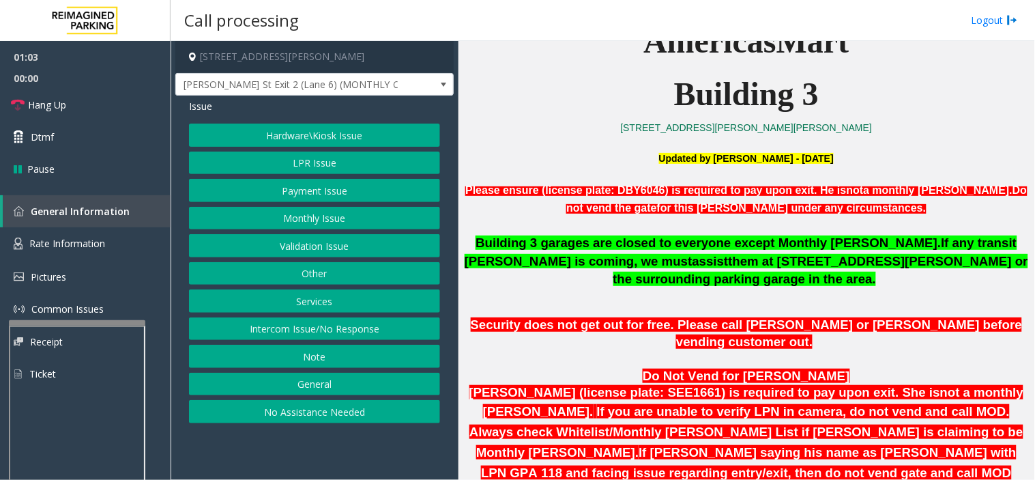
click at [300, 222] on button "Monthly Issue" at bounding box center [314, 218] width 251 height 23
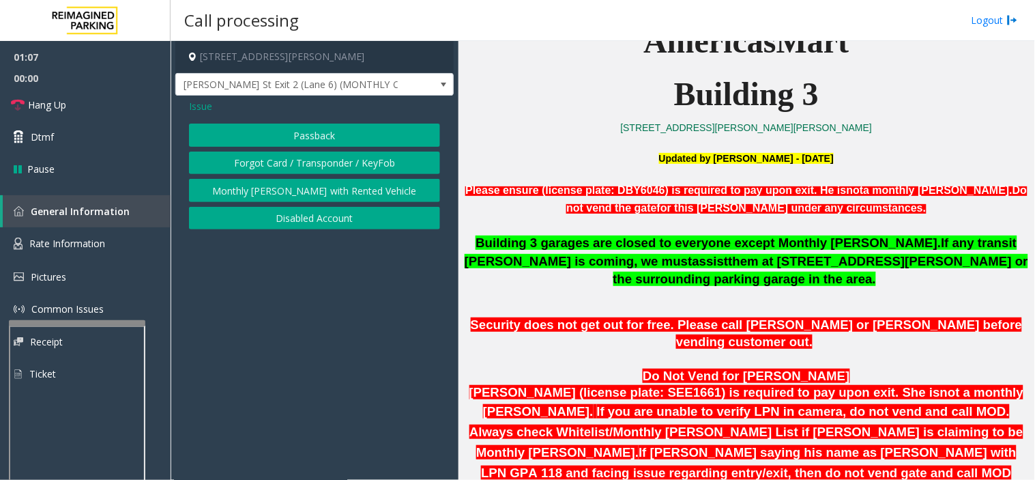
click at [209, 110] on span "Issue" at bounding box center [200, 106] width 23 height 14
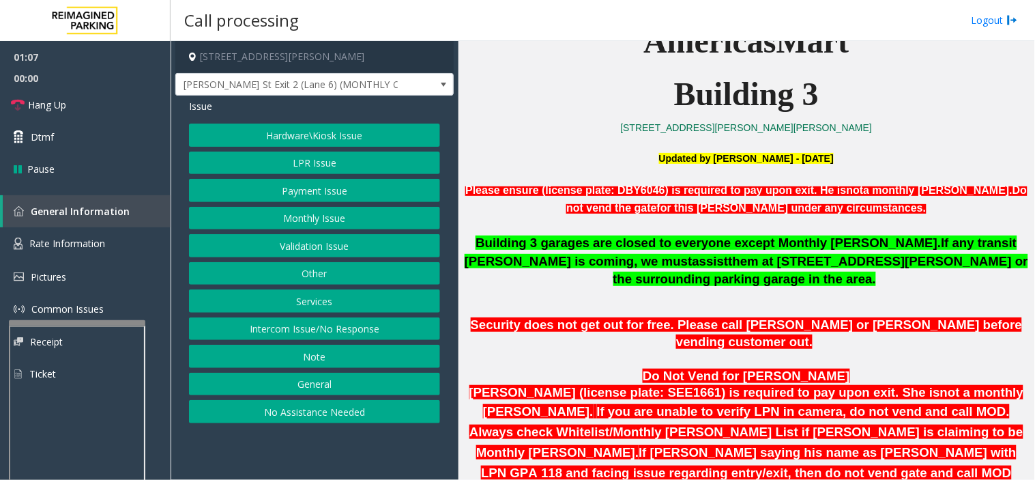
click at [285, 136] on button "Hardware\Kiosk Issue" at bounding box center [314, 135] width 251 height 23
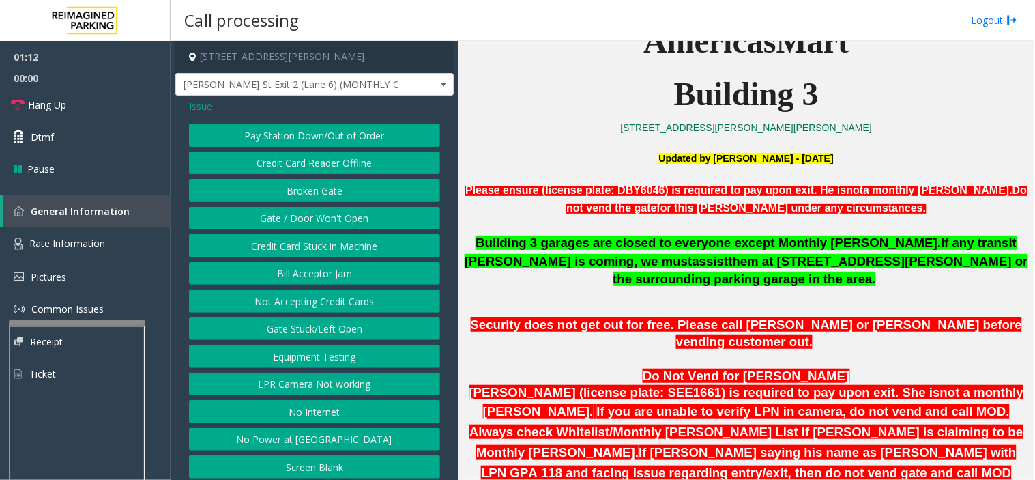
scroll to position [7, 0]
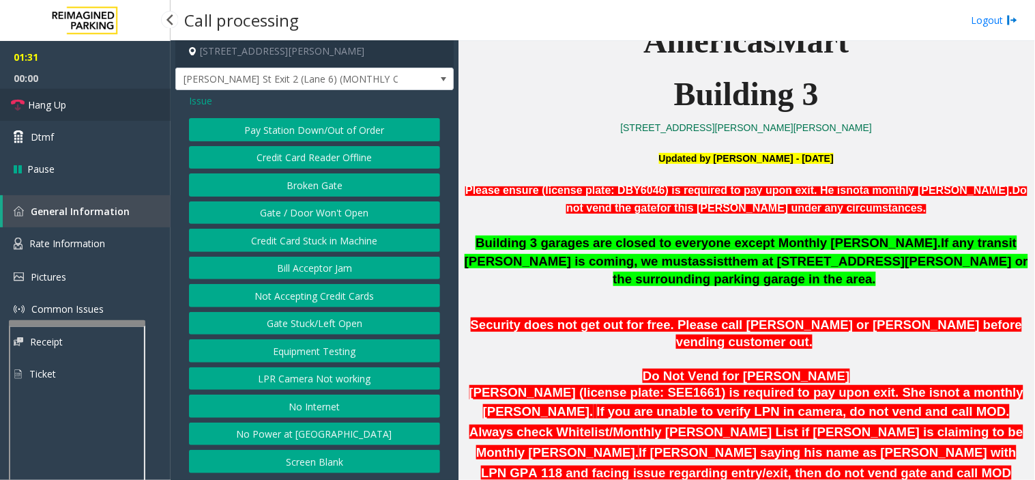
click at [90, 109] on link "Hang Up" at bounding box center [85, 105] width 171 height 32
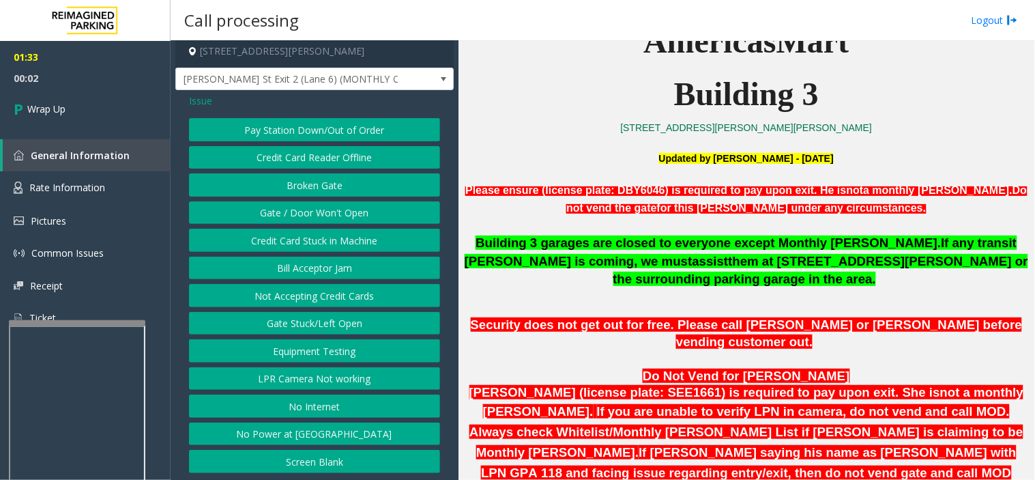
drag, startPoint x: 302, startPoint y: 373, endPoint x: 227, endPoint y: 192, distance: 196.5
click at [235, 213] on div "Pay Station Down/Out of Order Credit Card Reader Offline Broken Gate Gate / Doo…" at bounding box center [314, 295] width 251 height 355
click at [196, 100] on span "Issue" at bounding box center [200, 101] width 23 height 14
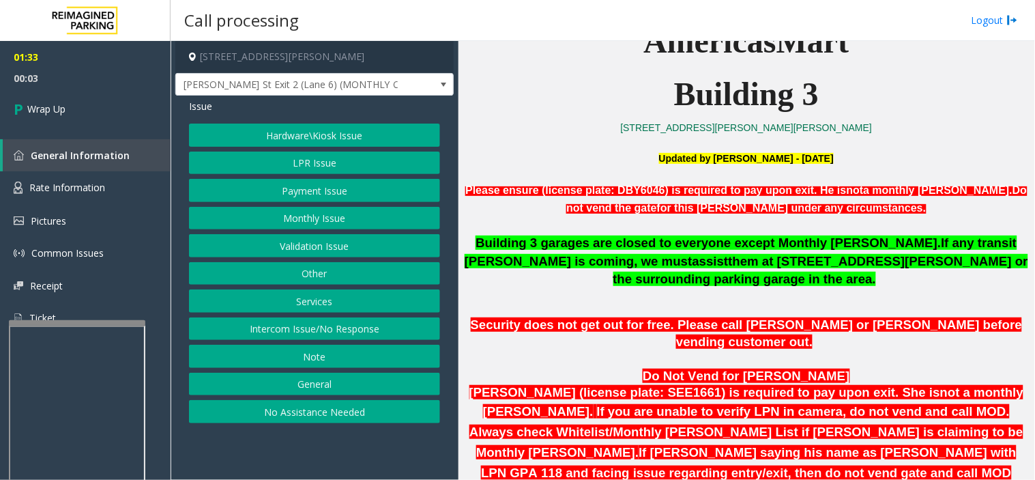
scroll to position [0, 0]
click at [274, 306] on button "Services" at bounding box center [314, 300] width 251 height 23
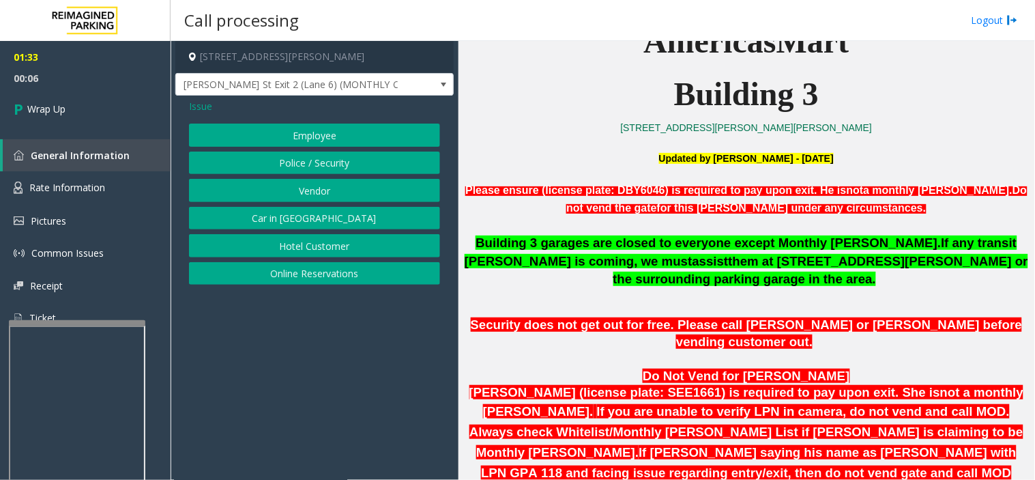
click at [206, 106] on span "Issue" at bounding box center [200, 106] width 23 height 14
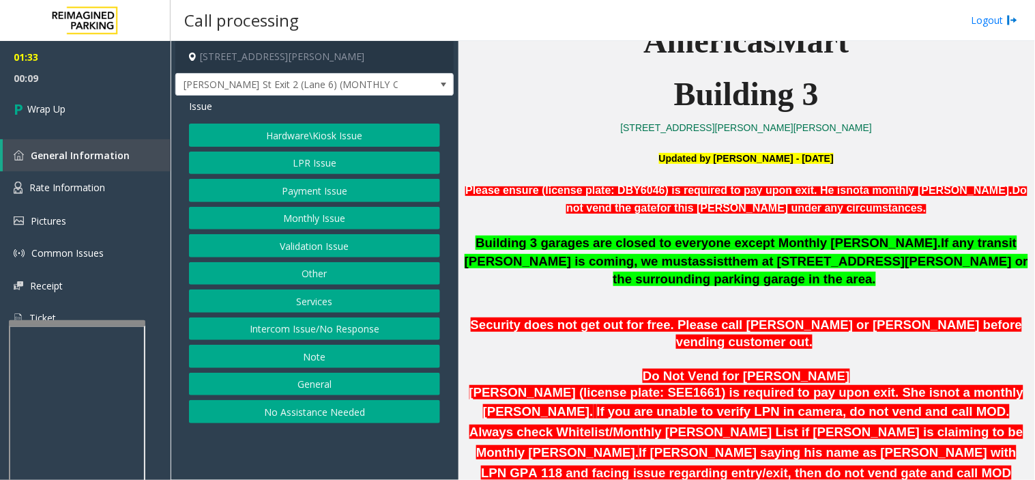
click at [308, 291] on button "Services" at bounding box center [314, 300] width 251 height 23
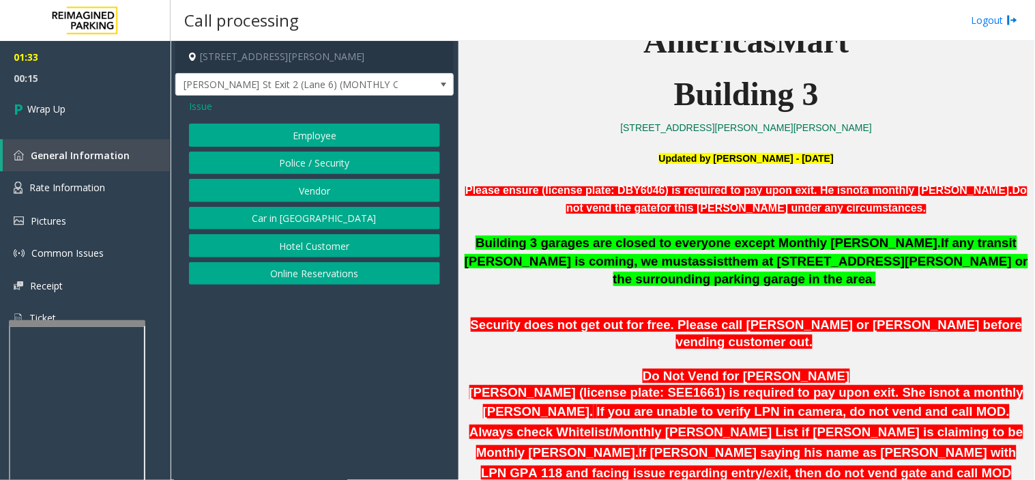
click at [340, 167] on button "Police / Security" at bounding box center [314, 163] width 251 height 23
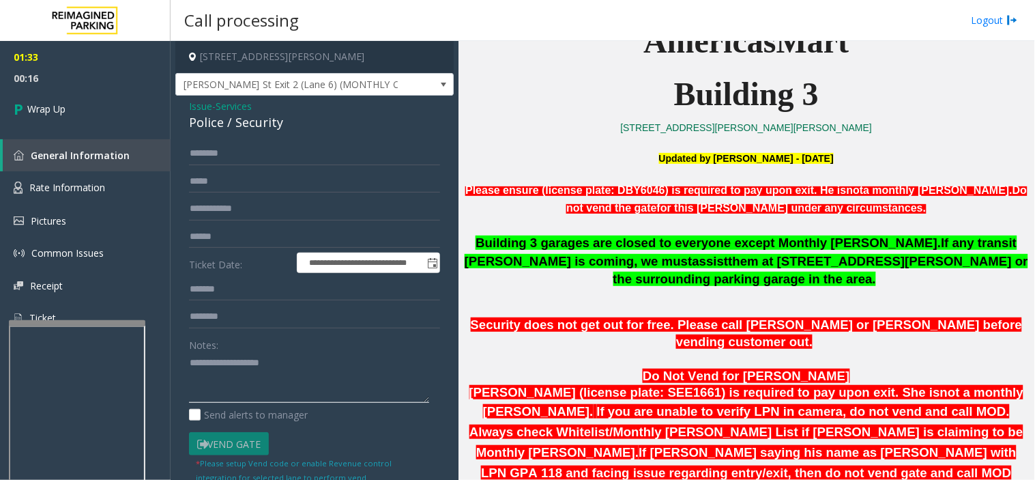
click at [268, 373] on textarea at bounding box center [309, 377] width 240 height 51
click at [262, 359] on textarea at bounding box center [309, 377] width 240 height 51
click at [250, 360] on textarea at bounding box center [309, 377] width 240 height 51
click at [253, 362] on textarea at bounding box center [309, 377] width 240 height 51
drag, startPoint x: 243, startPoint y: 359, endPoint x: 300, endPoint y: 364, distance: 57.6
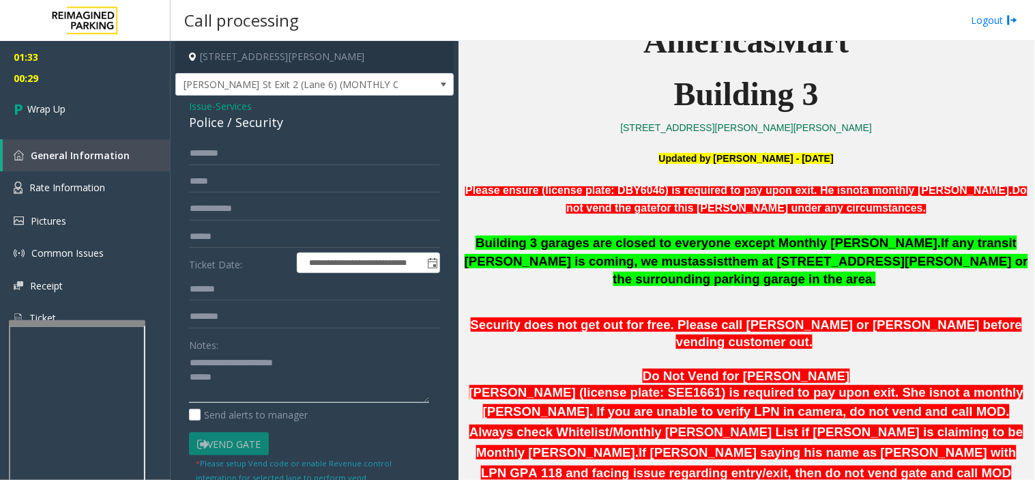
click at [300, 364] on textarea at bounding box center [309, 377] width 240 height 51
click at [298, 364] on textarea at bounding box center [309, 377] width 240 height 51
click at [227, 378] on textarea at bounding box center [309, 377] width 240 height 51
click at [229, 397] on textarea at bounding box center [309, 377] width 240 height 51
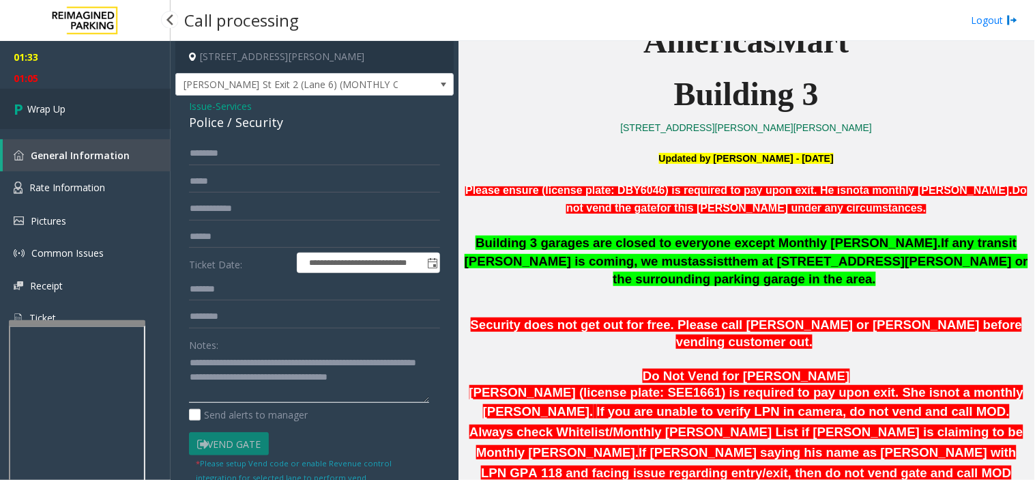
type textarea "**********"
click at [57, 107] on span "Wrap Up" at bounding box center [46, 109] width 38 height 14
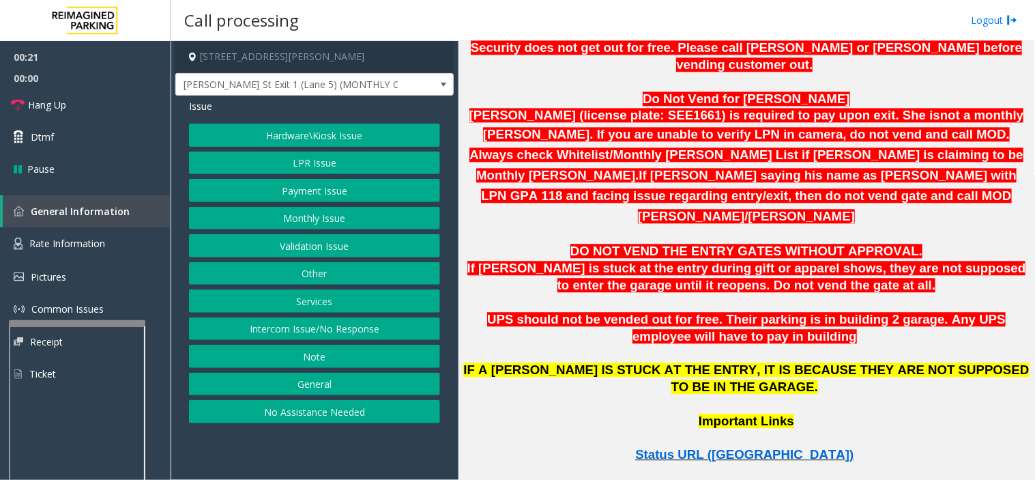
scroll to position [758, 0]
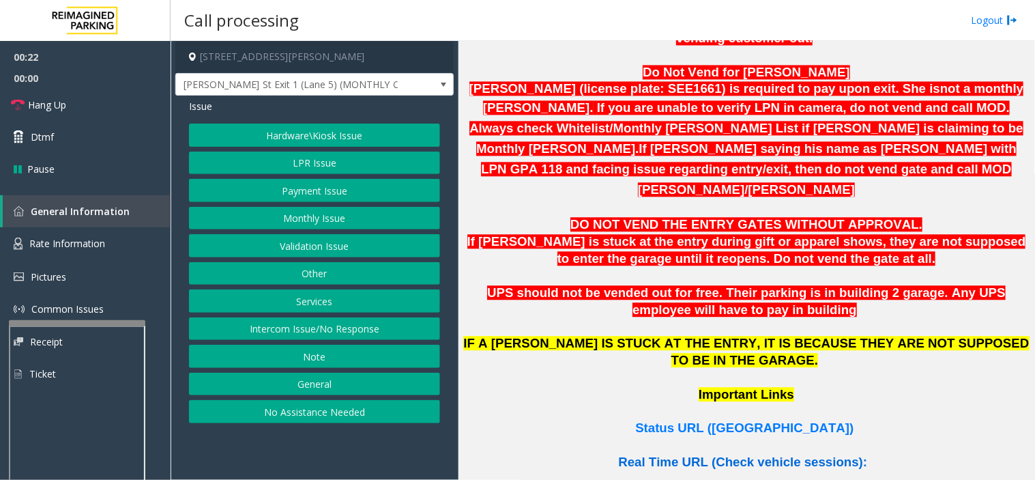
click at [748, 455] on span "Real Time URL (Check vehicle sessions):" at bounding box center [742, 462] width 249 height 14
click at [332, 210] on button "Monthly Issue" at bounding box center [314, 218] width 251 height 23
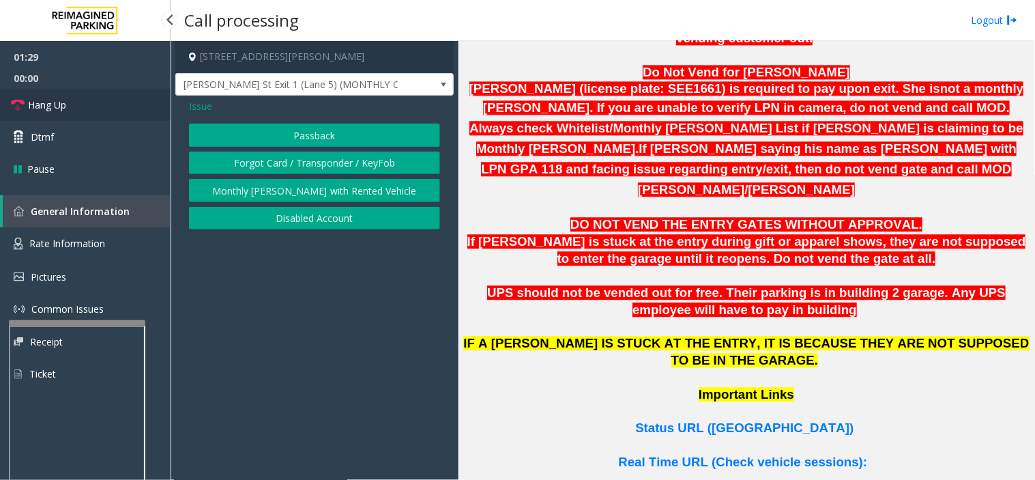
click at [85, 96] on link "Hang Up" at bounding box center [85, 105] width 171 height 32
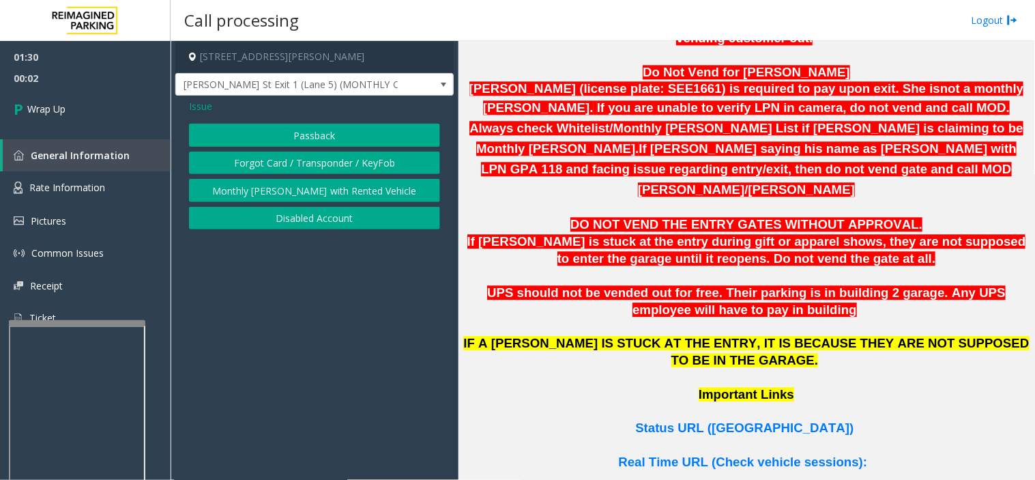
click at [318, 220] on button "Disabled Account" at bounding box center [314, 218] width 251 height 23
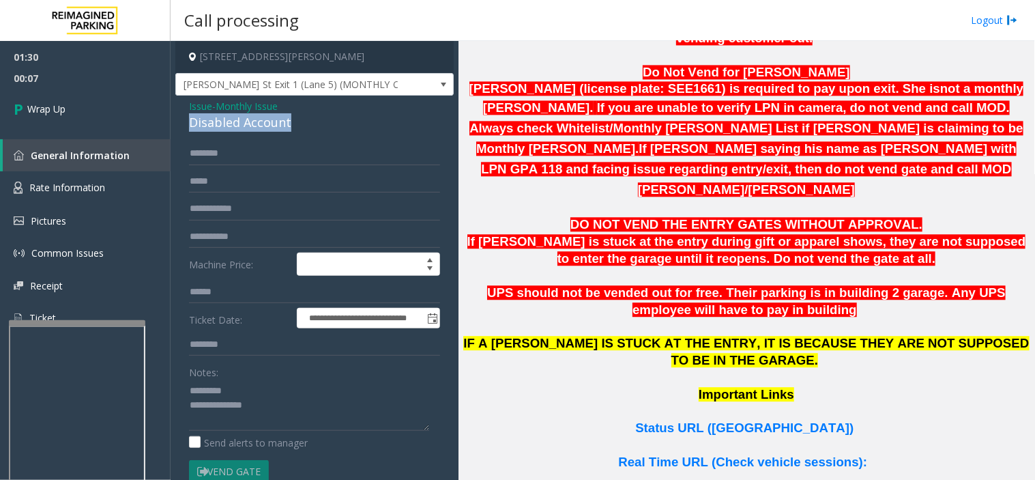
drag, startPoint x: 192, startPoint y: 119, endPoint x: 304, endPoint y: 125, distance: 112.8
click at [353, 123] on div "Disabled Account" at bounding box center [314, 122] width 251 height 18
click at [313, 401] on textarea at bounding box center [309, 404] width 240 height 51
paste textarea "**********"
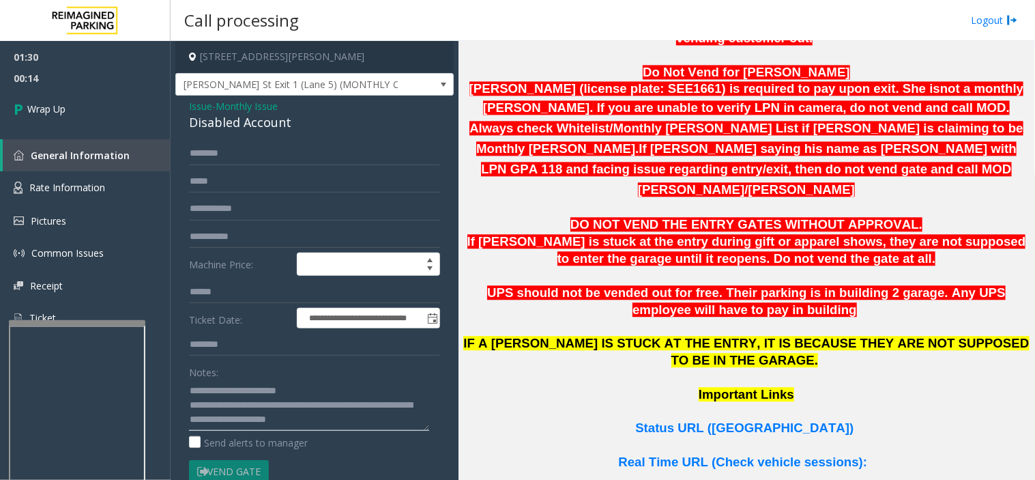
scroll to position [10, 0]
type textarea "**********"
click at [62, 114] on span "Wrap Up" at bounding box center [46, 109] width 38 height 14
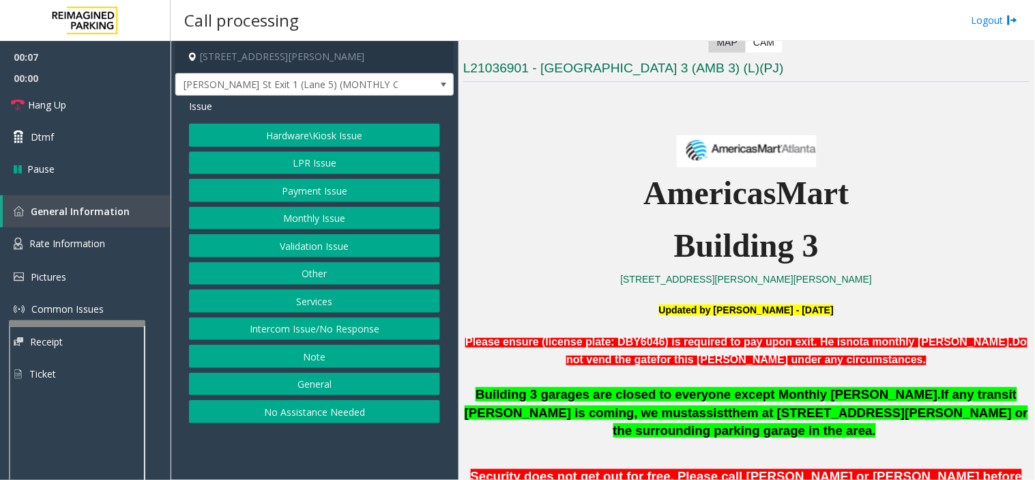
scroll to position [379, 0]
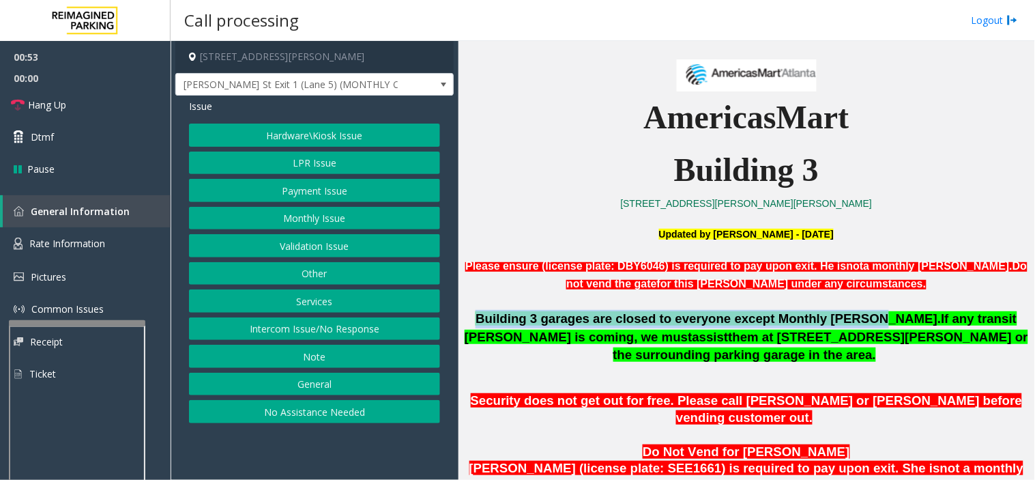
drag, startPoint x: 476, startPoint y: 317, endPoint x: 823, endPoint y: 321, distance: 347.4
click at [823, 321] on p "Building 3 garages are closed to everyone except Monthly [PERSON_NAME]. If any …" at bounding box center [746, 337] width 566 height 55
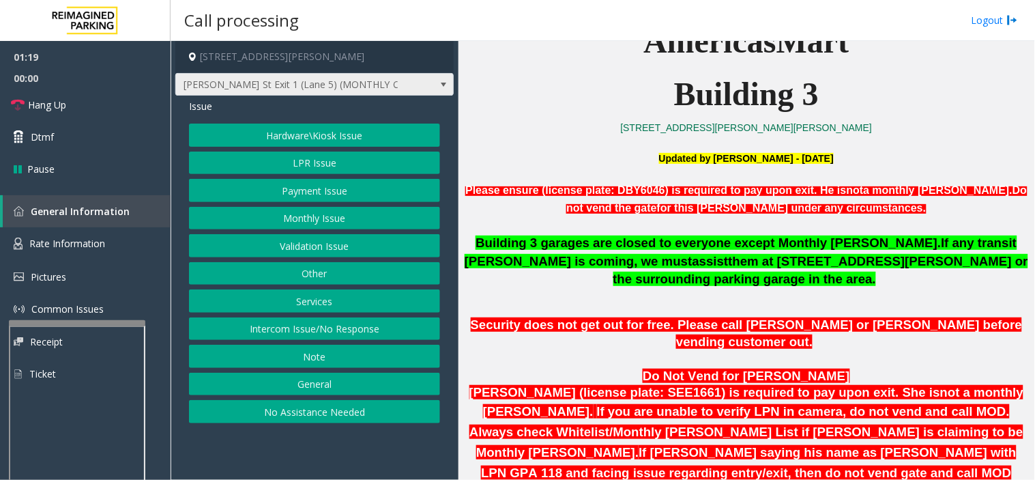
click at [381, 85] on span "[PERSON_NAME] St Exit 1 (Lane 5) (MONTHLY ONLY)" at bounding box center [287, 85] width 222 height 22
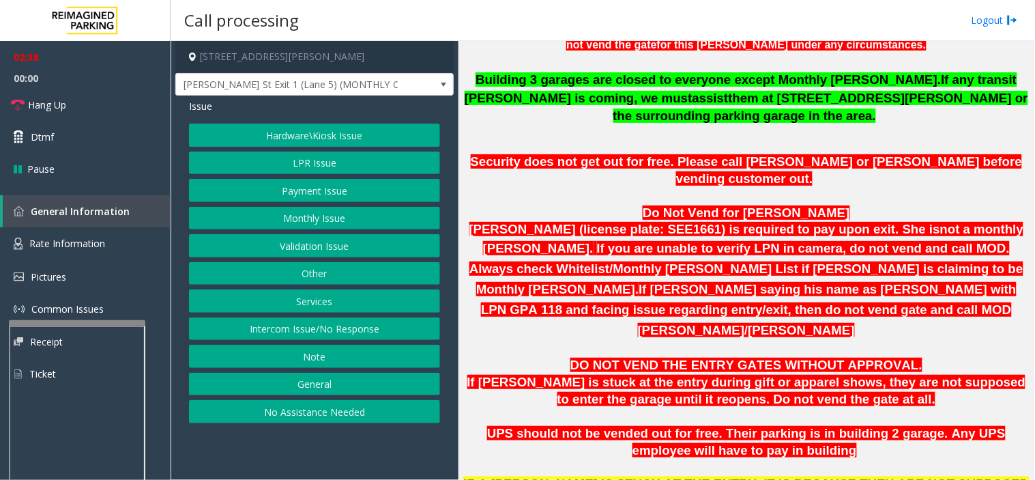
scroll to position [774, 0]
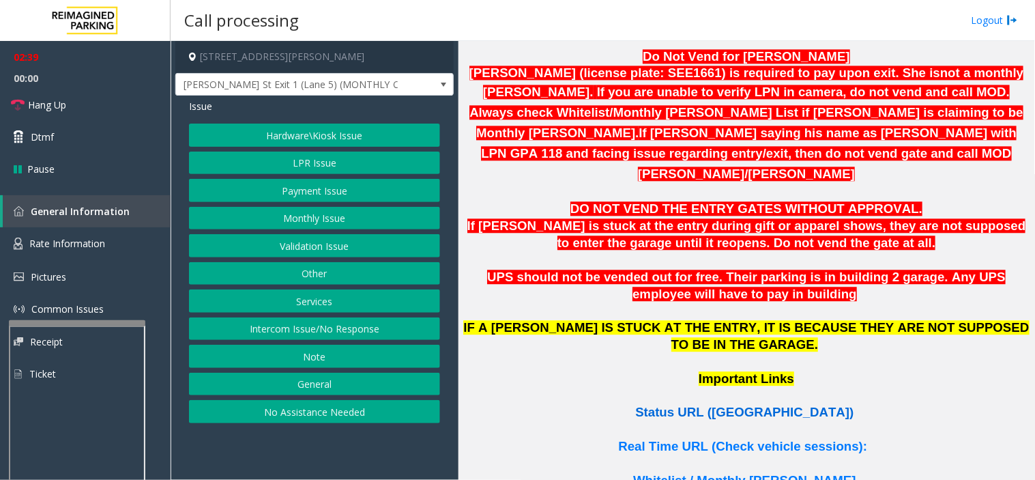
click at [754, 405] on span "Status URL ([GEOGRAPHIC_DATA])" at bounding box center [744, 412] width 218 height 14
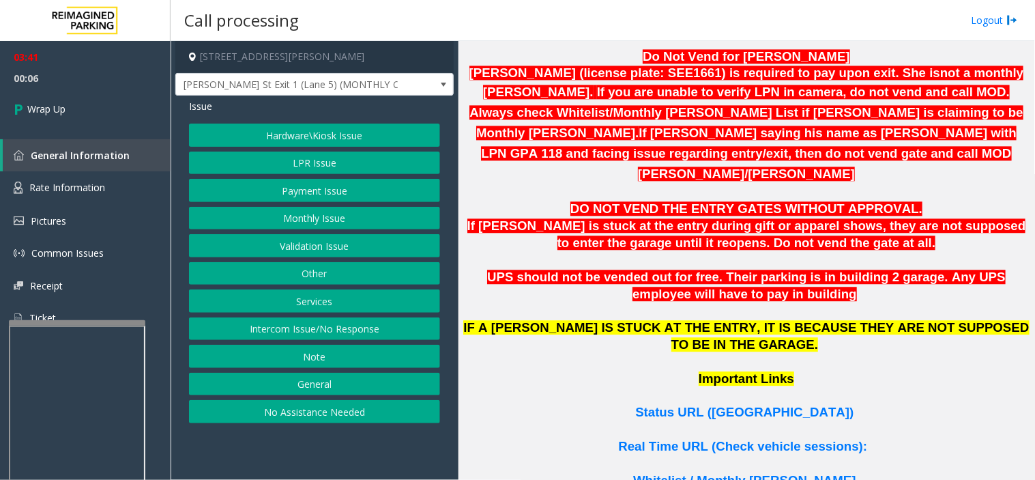
click at [298, 304] on button "Services" at bounding box center [314, 300] width 251 height 23
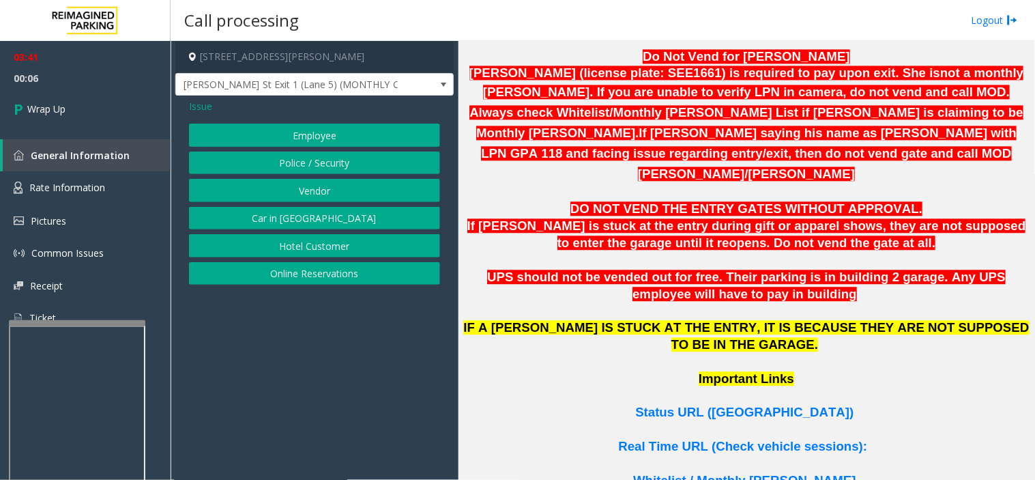
click at [210, 118] on div "Issue Employee Police / Security Vendor Car in Tow Hotel Customer Online Reserv…" at bounding box center [314, 194] width 278 height 196
click at [207, 106] on span "Issue" at bounding box center [200, 106] width 23 height 14
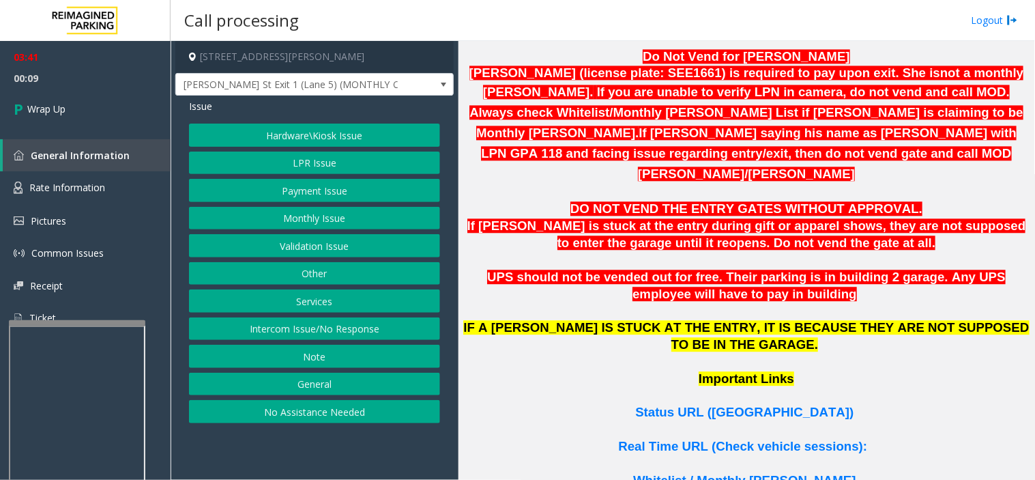
click at [321, 384] on button "General" at bounding box center [314, 384] width 251 height 23
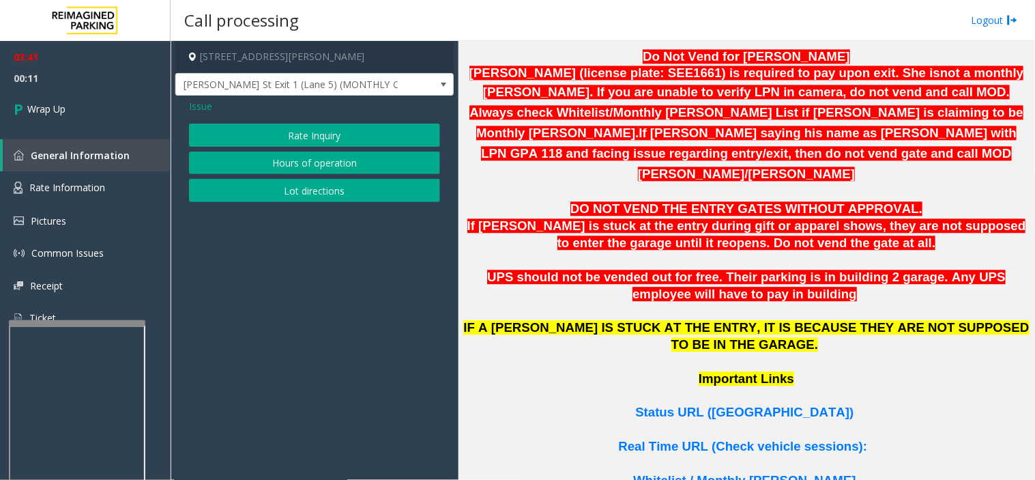
click at [209, 106] on span "Issue" at bounding box center [200, 106] width 23 height 14
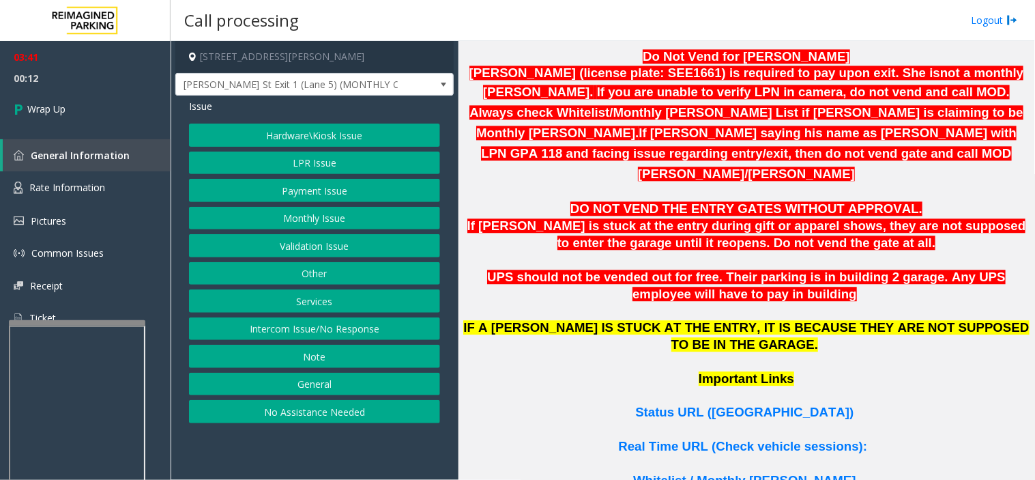
click at [317, 313] on button "Services" at bounding box center [314, 300] width 251 height 23
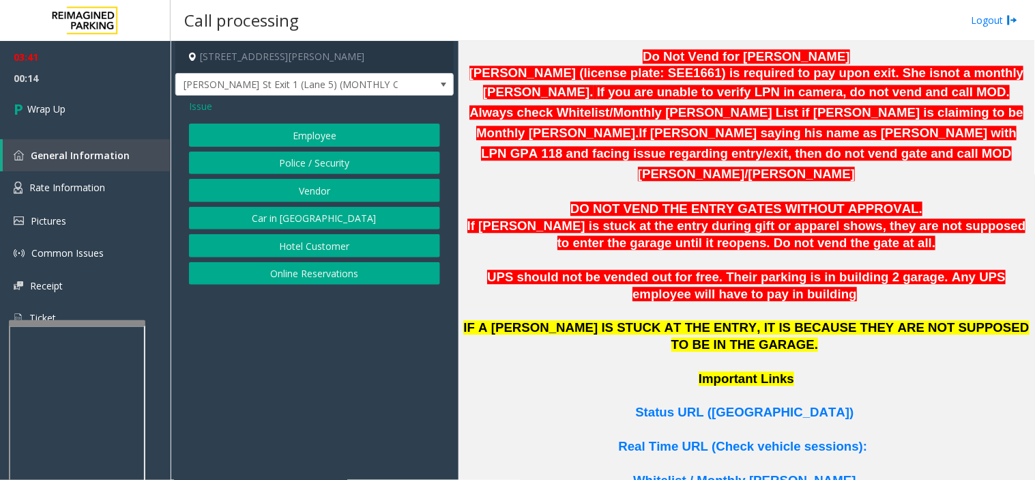
click at [199, 111] on span "Issue" at bounding box center [200, 106] width 23 height 14
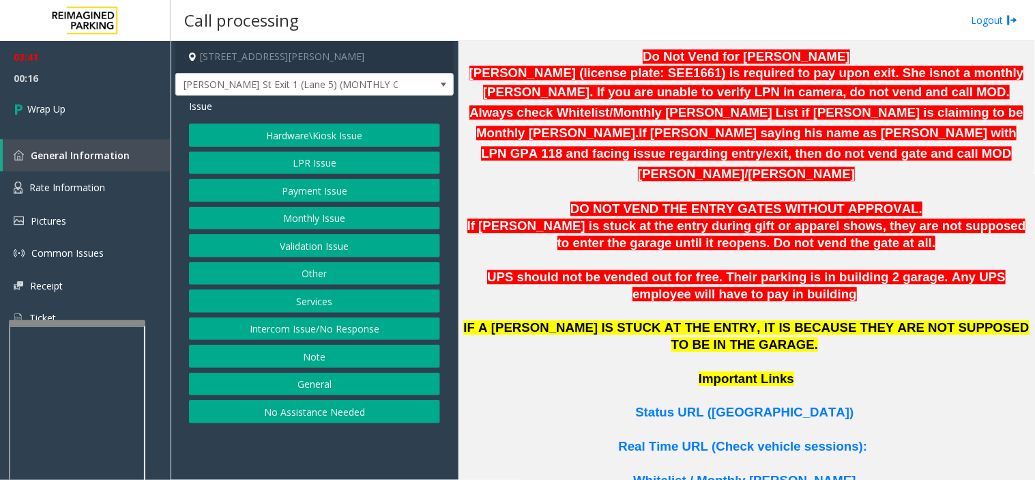
click at [332, 376] on button "General" at bounding box center [314, 384] width 251 height 23
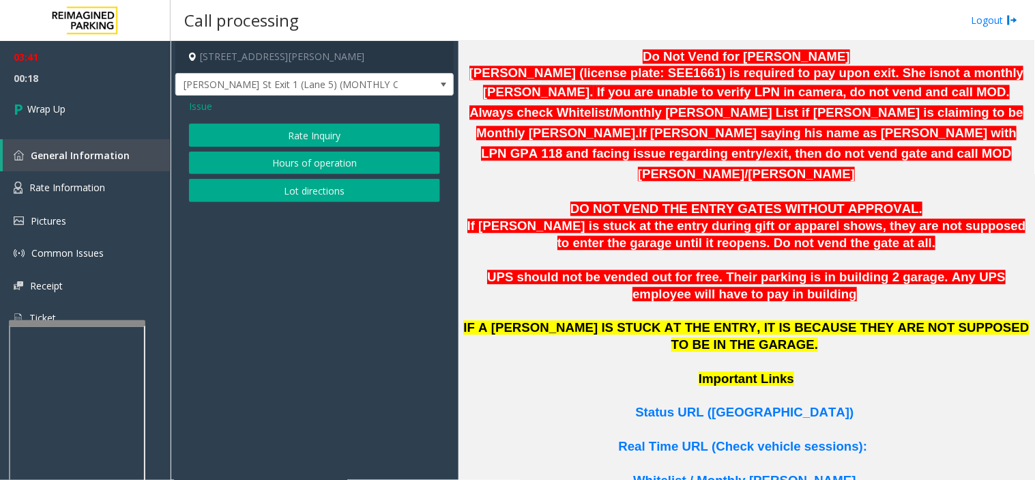
click at [210, 109] on span "Issue" at bounding box center [200, 106] width 23 height 14
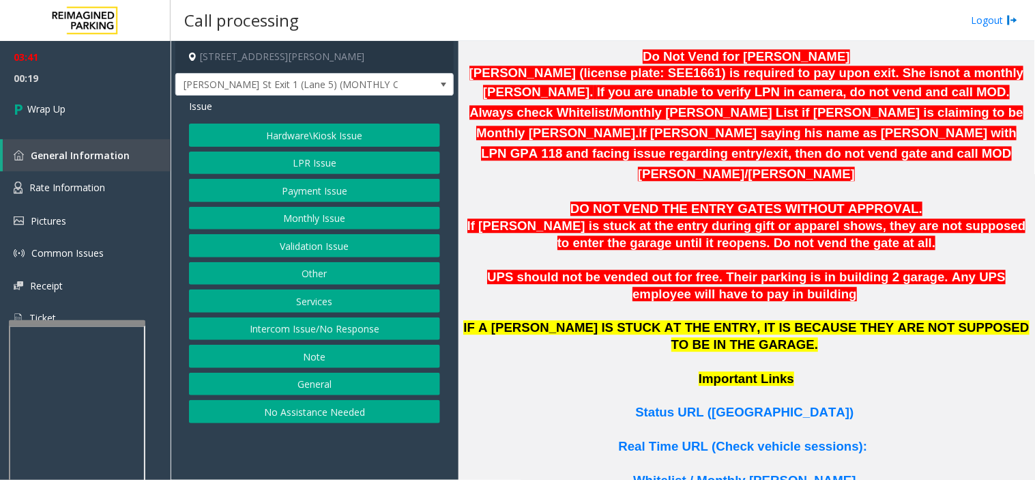
drag, startPoint x: 339, startPoint y: 265, endPoint x: 357, endPoint y: 255, distance: 20.8
click at [357, 255] on div "Hardware\Kiosk Issue LPR Issue Payment Issue Monthly Issue Validation Issue Oth…" at bounding box center [314, 274] width 251 height 300
click at [357, 255] on button "Validation Issue" at bounding box center [314, 245] width 251 height 23
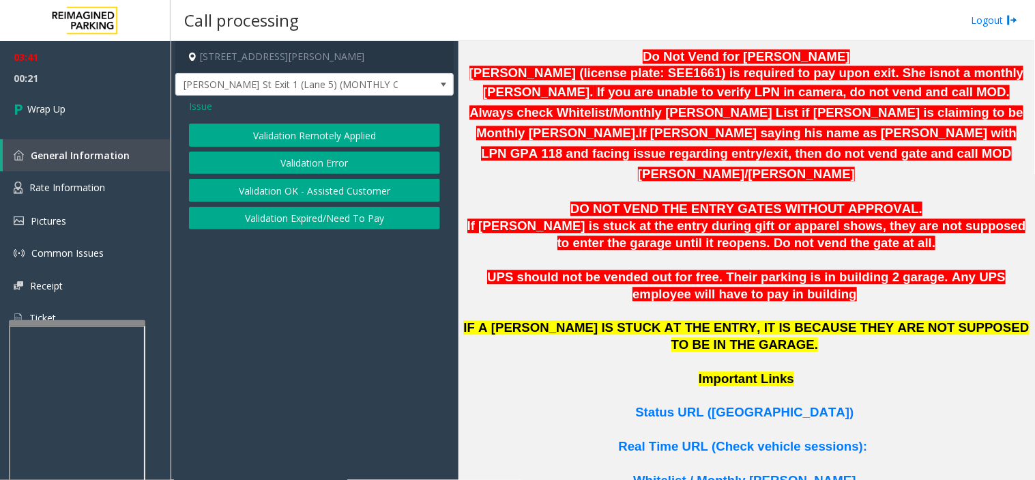
click at [213, 110] on div "Issue" at bounding box center [314, 106] width 251 height 14
click at [201, 109] on span "Issue" at bounding box center [200, 106] width 23 height 14
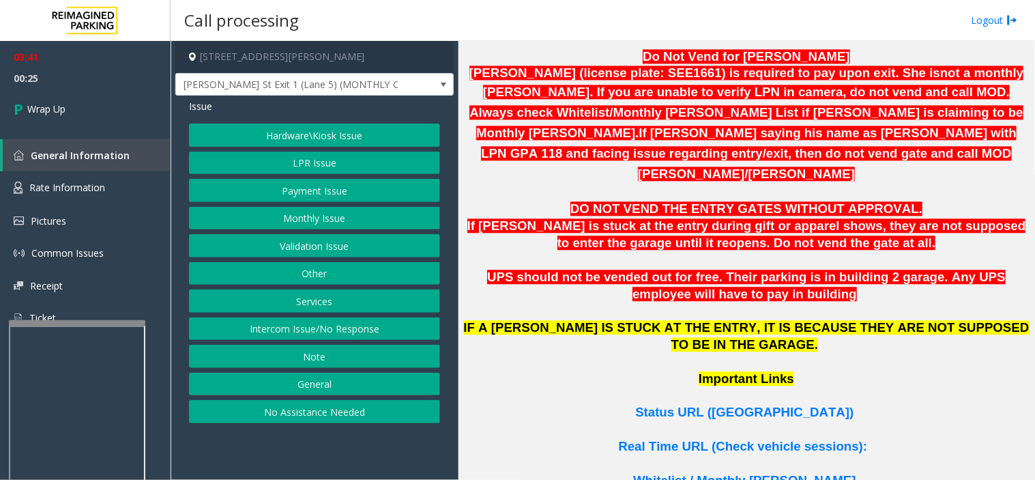
click at [207, 109] on span "Issue" at bounding box center [200, 106] width 23 height 14
click at [260, 128] on button "Hardware\Kiosk Issue" at bounding box center [314, 135] width 251 height 23
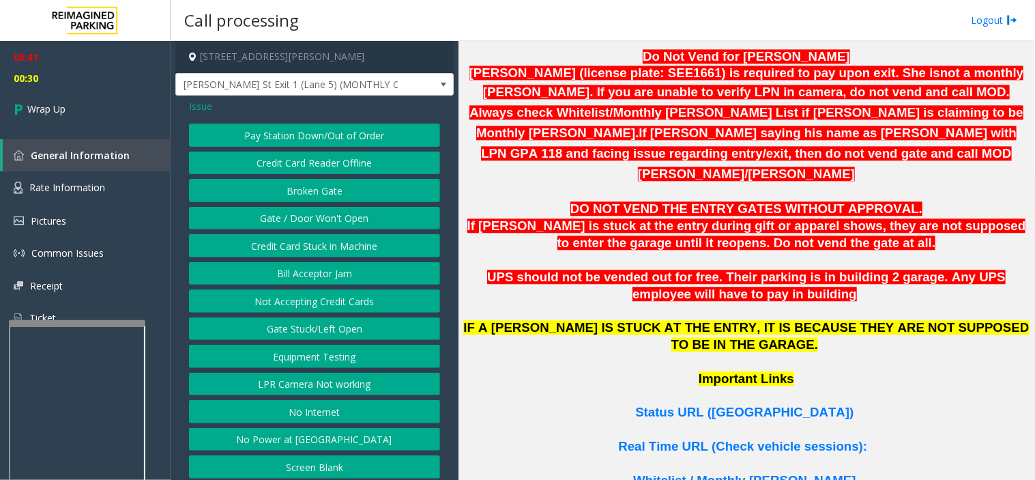
click at [304, 222] on button "Gate / Door Won't Open" at bounding box center [314, 218] width 251 height 23
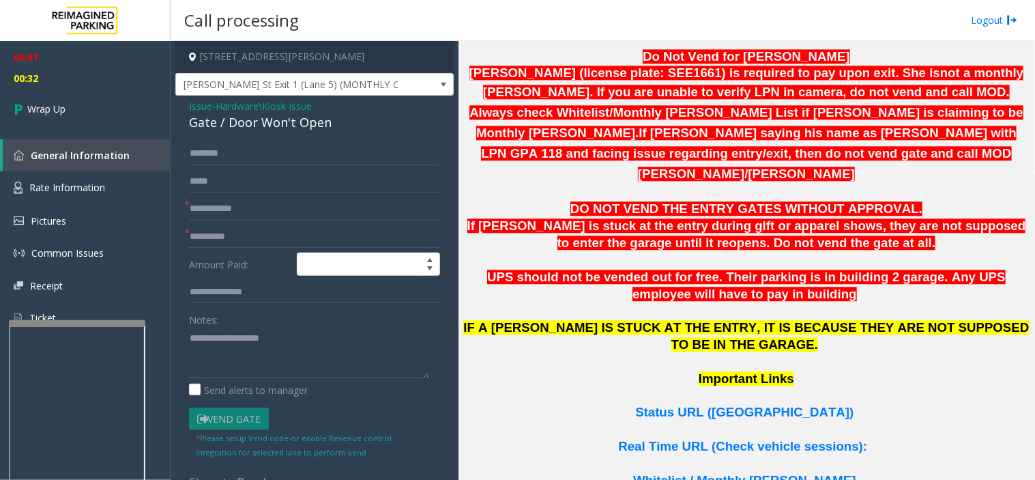
click at [340, 124] on div "Gate / Door Won't Open" at bounding box center [314, 122] width 251 height 18
click at [222, 343] on textarea at bounding box center [309, 352] width 240 height 51
click at [222, 340] on textarea at bounding box center [309, 352] width 240 height 51
type textarea "**********"
click at [221, 247] on input "text" at bounding box center [314, 236] width 251 height 23
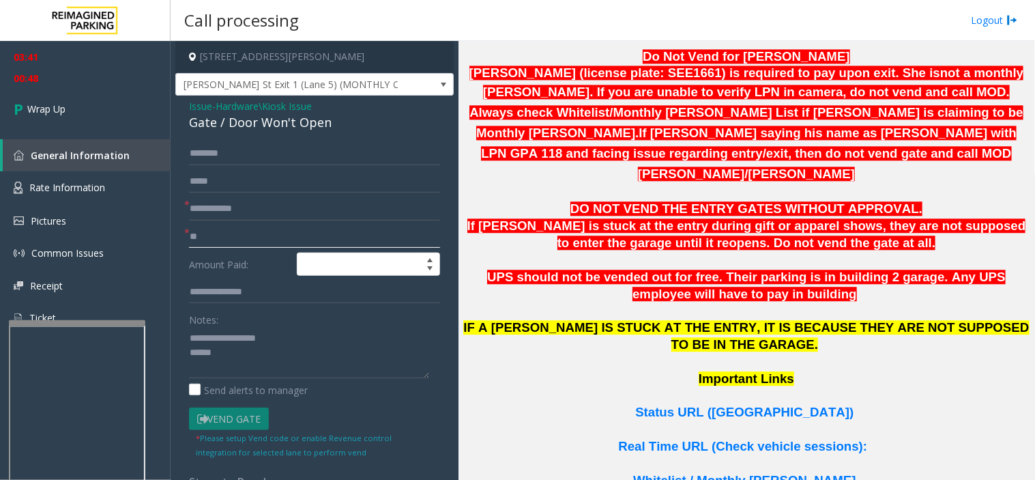
type input "**"
click at [223, 212] on input "text" at bounding box center [314, 208] width 251 height 23
type input "**"
click at [229, 347] on textarea at bounding box center [309, 352] width 240 height 51
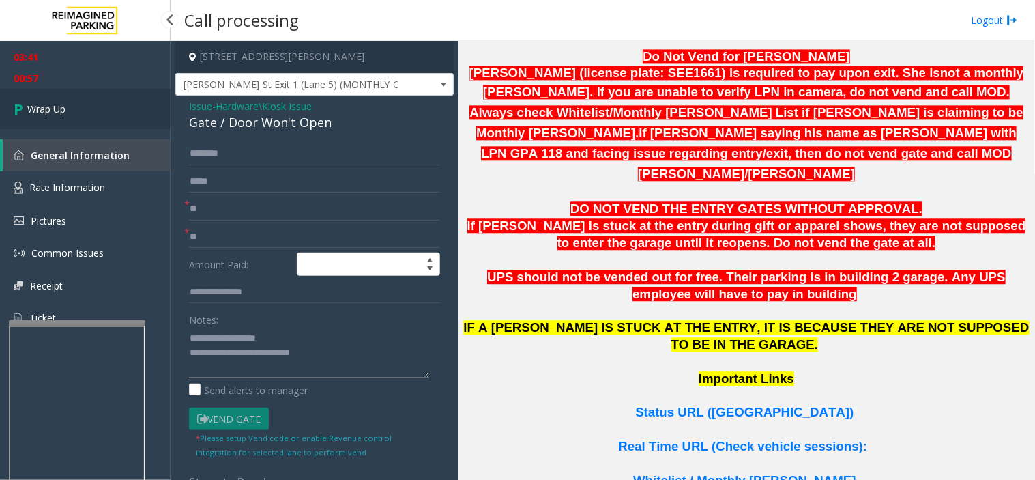
type textarea "**********"
click at [59, 121] on link "Wrap Up" at bounding box center [85, 109] width 171 height 40
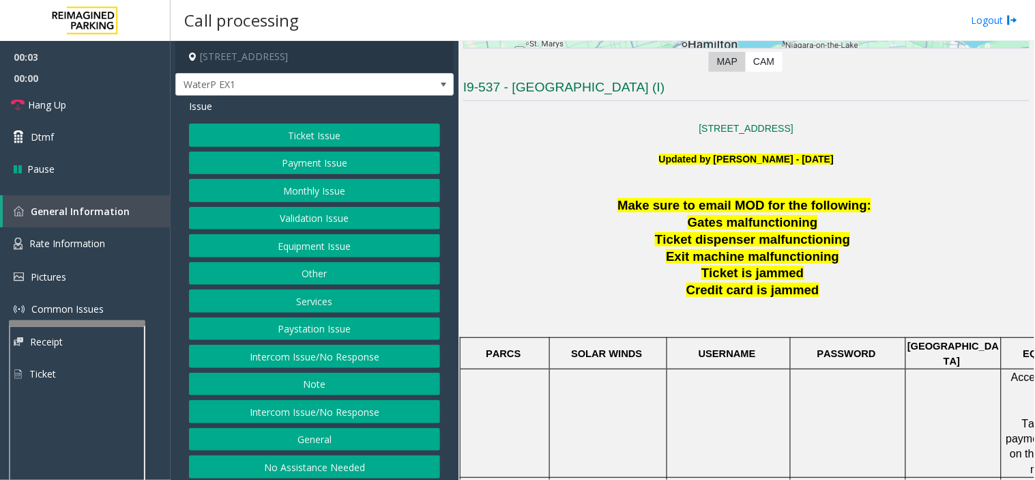
scroll to position [303, 0]
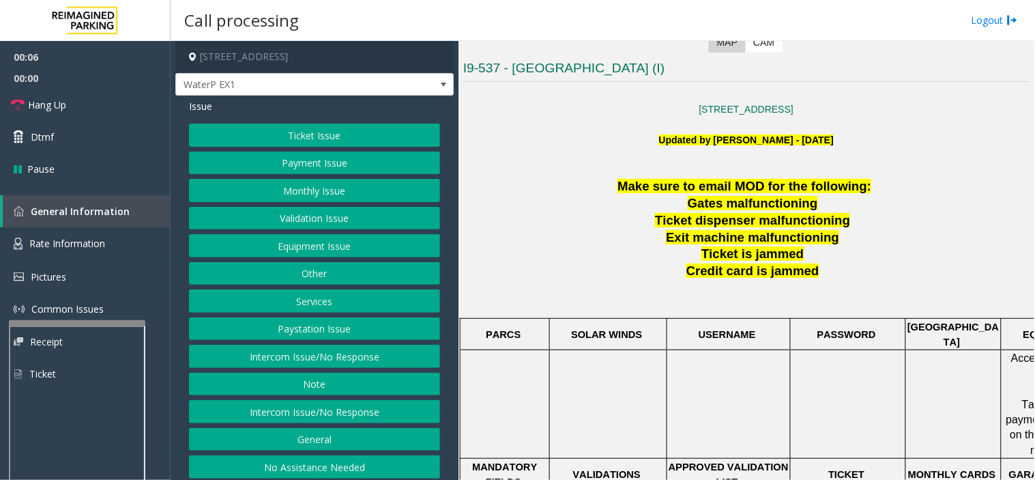
click at [342, 145] on button "Ticket Issue" at bounding box center [314, 135] width 251 height 23
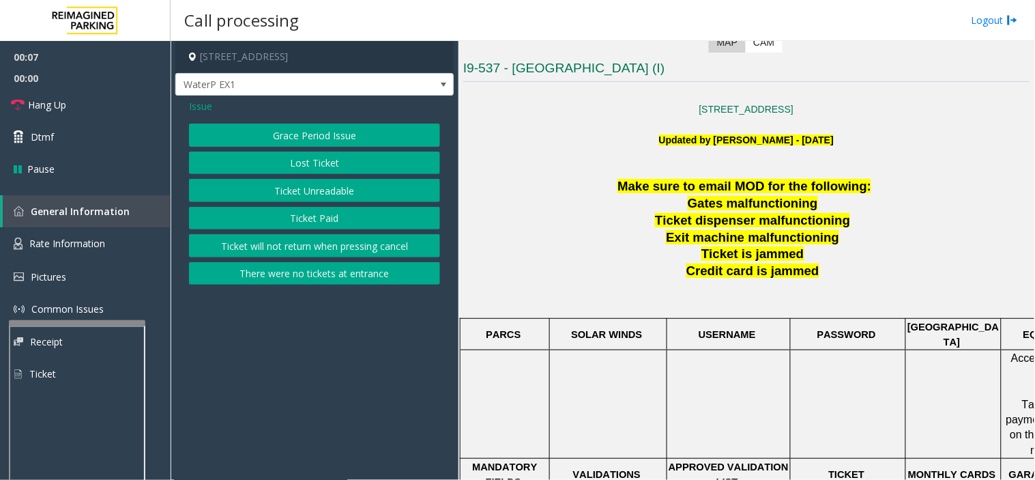
click at [324, 201] on button "Ticket Unreadable" at bounding box center [314, 190] width 251 height 23
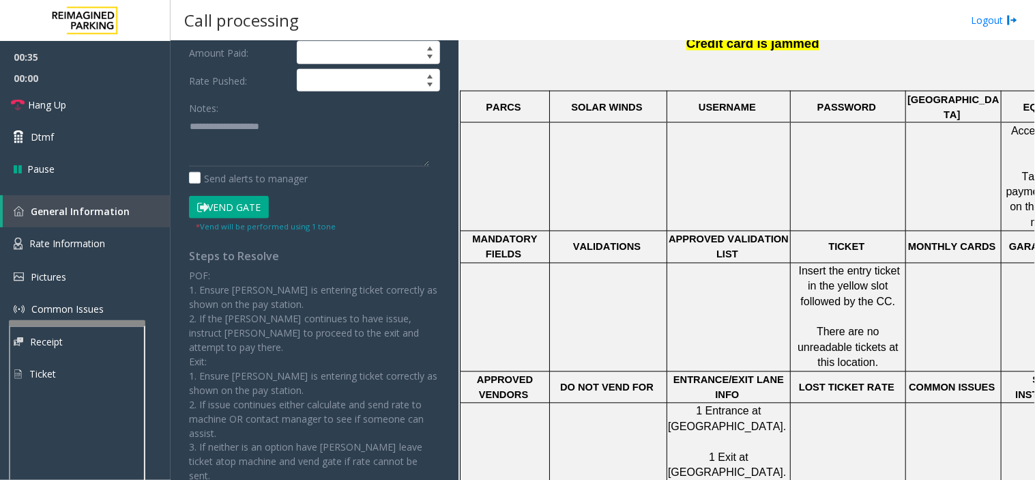
scroll to position [227, 0]
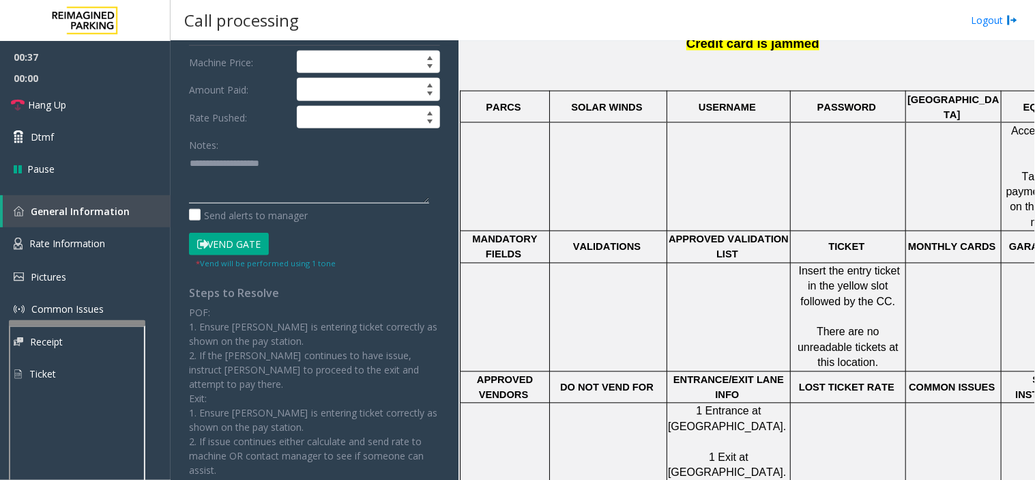
paste textarea "**********"
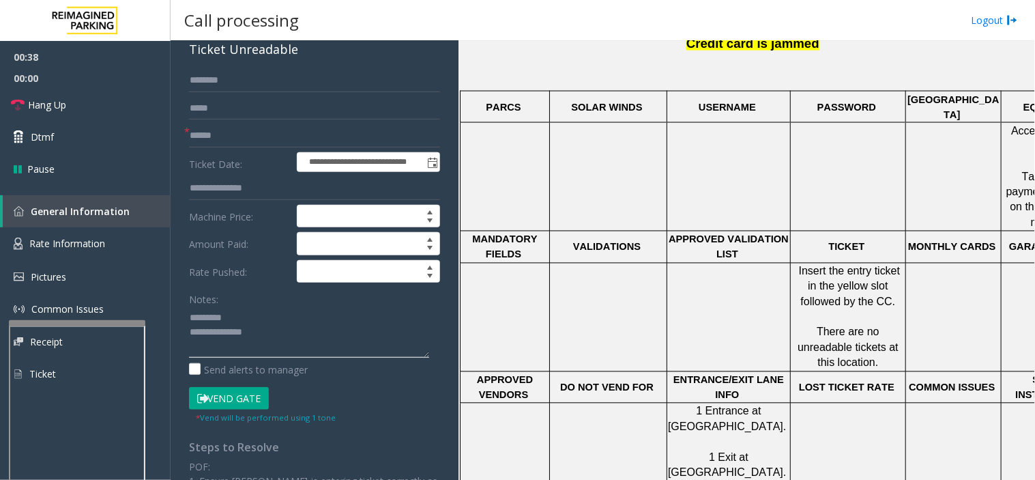
scroll to position [0, 0]
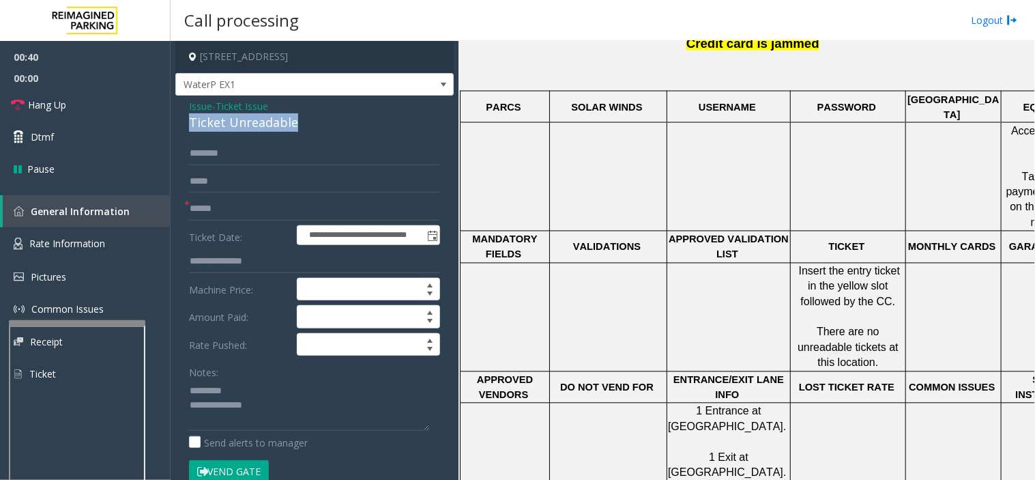
drag, startPoint x: 183, startPoint y: 128, endPoint x: 274, endPoint y: 134, distance: 90.9
click at [287, 139] on div "**********" at bounding box center [314, 457] width 278 height 722
drag, startPoint x: 236, startPoint y: 192, endPoint x: 201, endPoint y: 348, distance: 159.5
click at [201, 348] on div "**********" at bounding box center [314, 457] width 278 height 722
click at [220, 121] on div "Ticket Unreadable" at bounding box center [314, 122] width 251 height 18
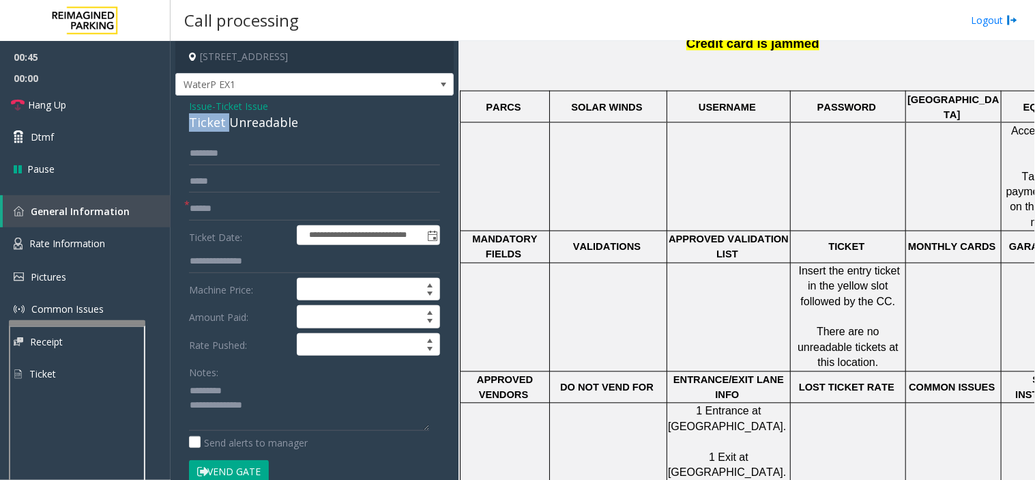
click at [220, 121] on div "Ticket Unreadable" at bounding box center [314, 122] width 251 height 18
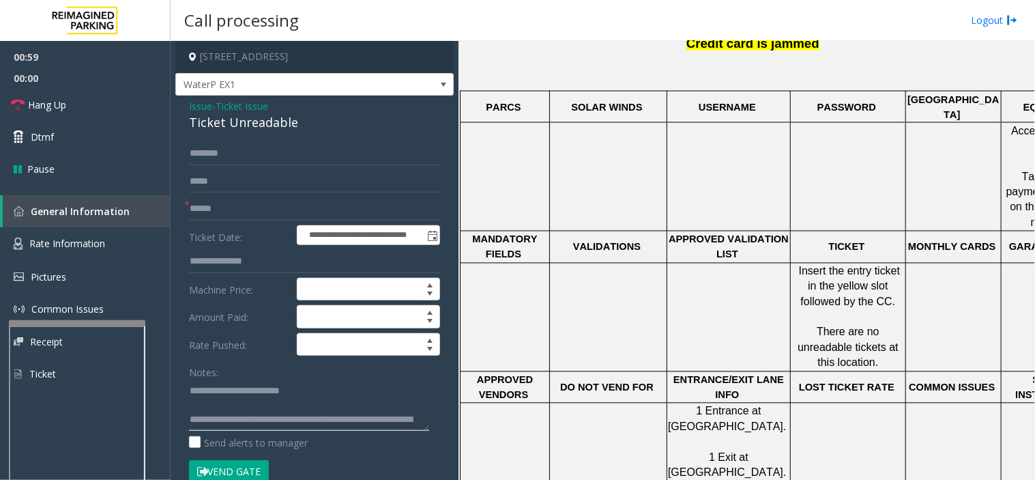
type textarea "**********"
click at [229, 201] on input "text" at bounding box center [314, 208] width 251 height 23
click at [220, 212] on input "text" at bounding box center [314, 208] width 251 height 23
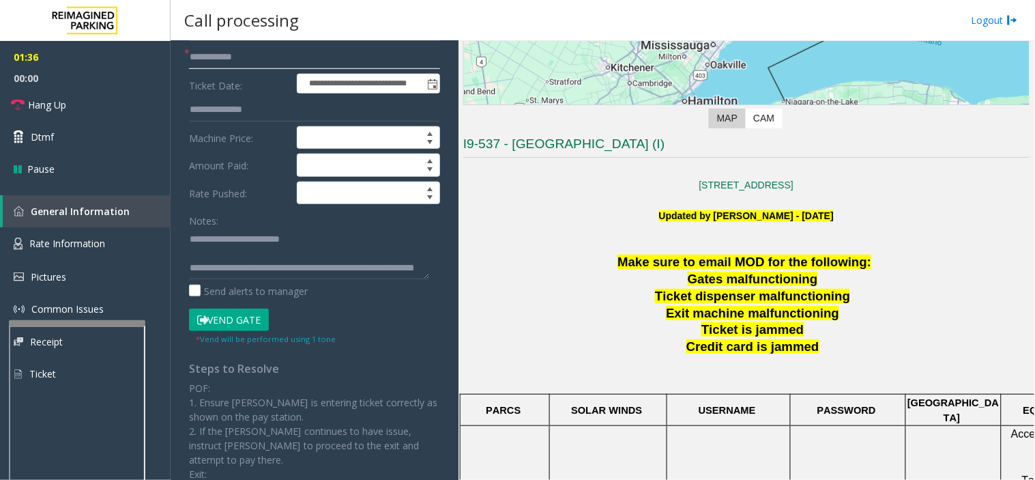
scroll to position [76, 0]
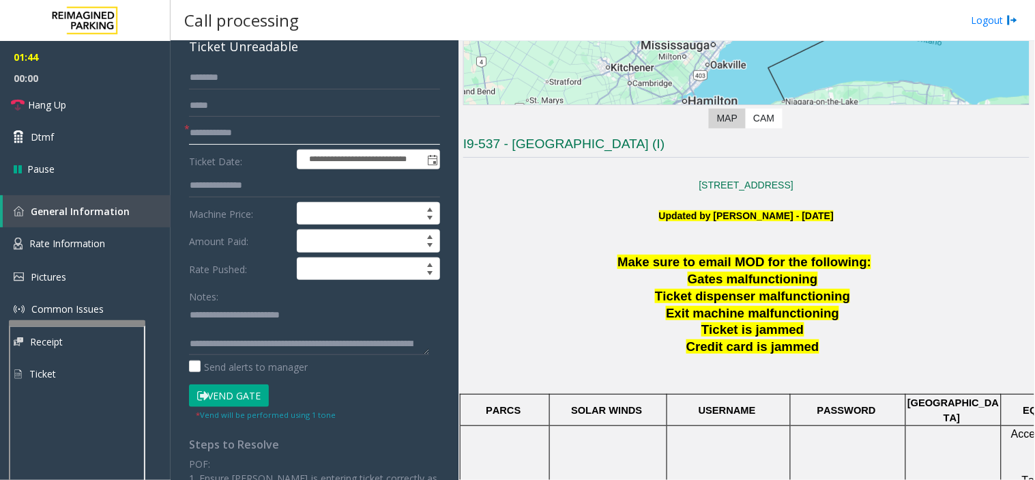
drag, startPoint x: 258, startPoint y: 137, endPoint x: 190, endPoint y: 153, distance: 70.0
click at [190, 153] on form "**********" at bounding box center [314, 243] width 251 height 355
click at [255, 141] on input "**********" at bounding box center [314, 132] width 251 height 23
click at [229, 150] on label "Ticket Date:" at bounding box center [240, 159] width 108 height 20
click at [198, 139] on input "**********" at bounding box center [314, 132] width 251 height 23
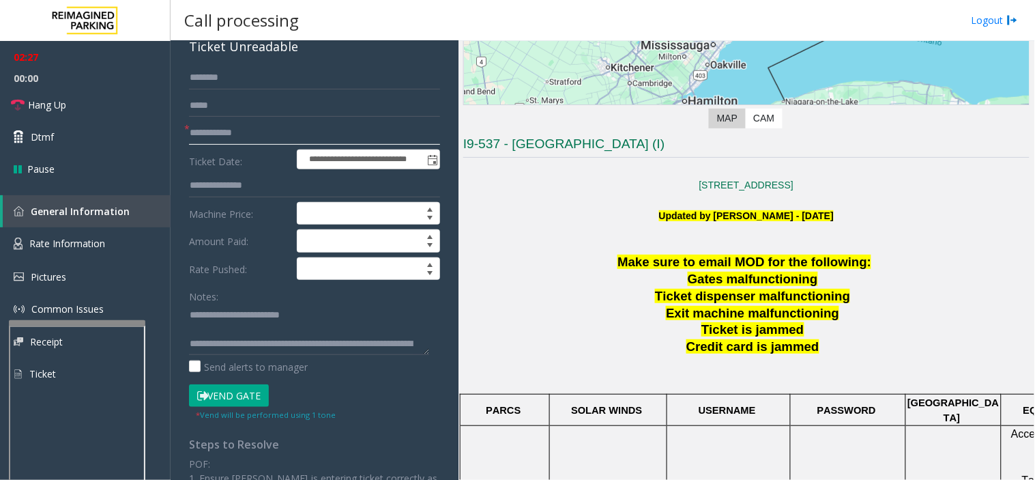
click at [201, 136] on input "**********" at bounding box center [314, 132] width 251 height 23
click at [210, 136] on input "**********" at bounding box center [314, 132] width 251 height 23
click at [220, 137] on input "**********" at bounding box center [314, 132] width 251 height 23
click at [275, 128] on input "**********" at bounding box center [314, 132] width 251 height 23
type input "**********"
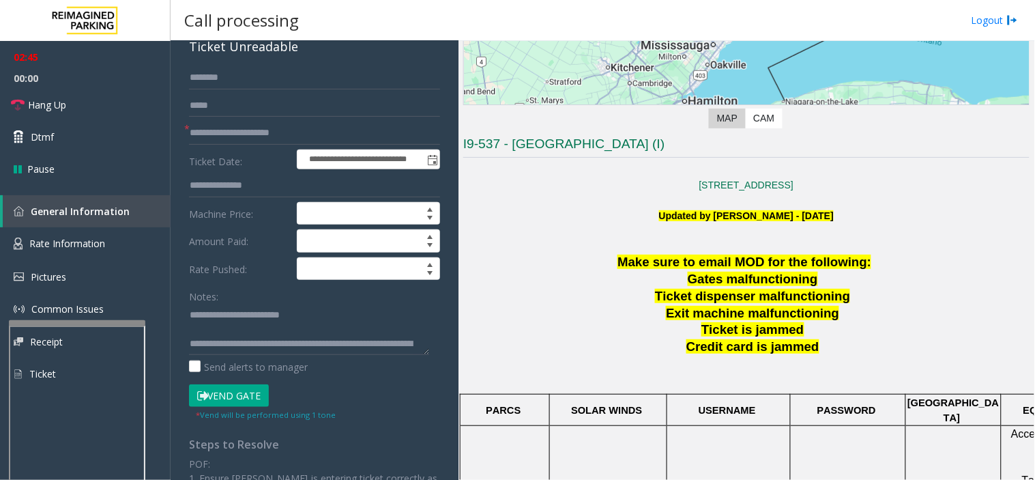
click at [257, 399] on button "Vend Gate" at bounding box center [229, 395] width 80 height 23
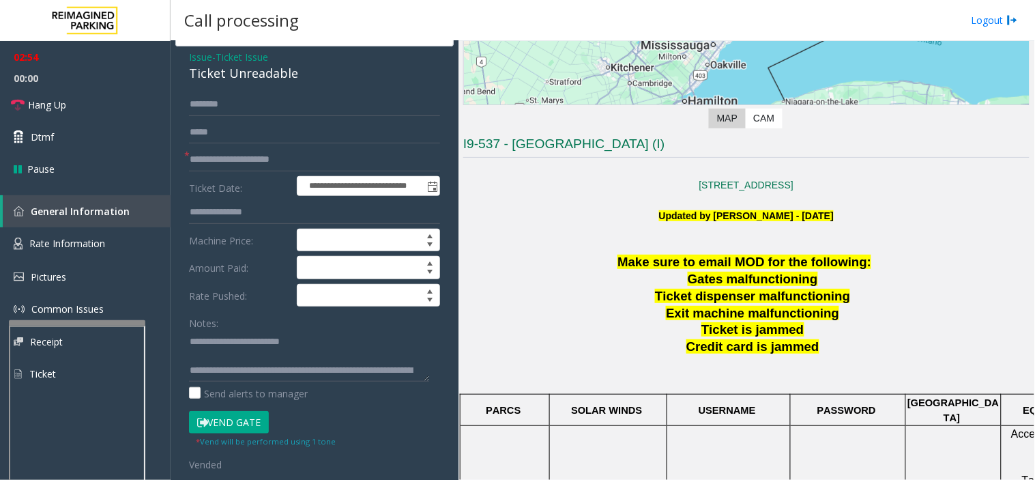
scroll to position [152, 0]
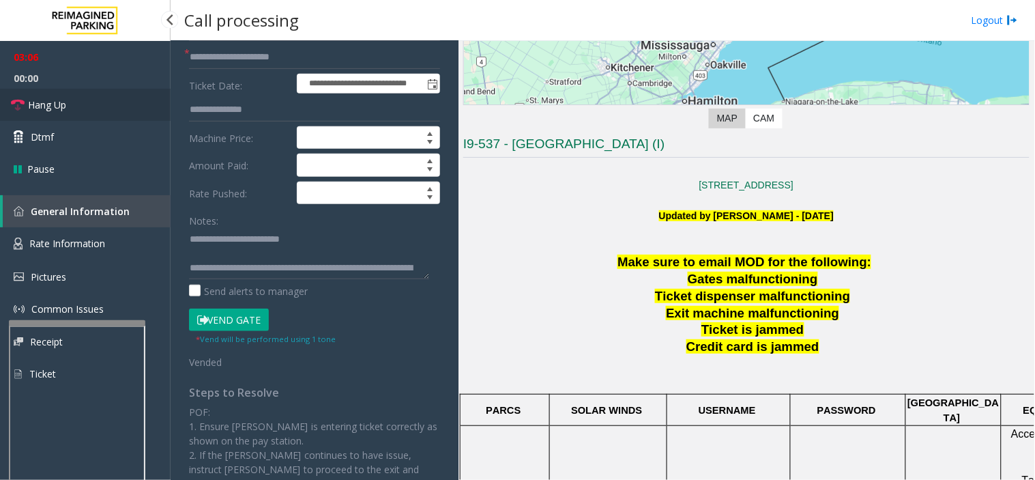
click at [38, 117] on link "Hang Up" at bounding box center [85, 105] width 171 height 32
click at [41, 117] on link "Hang Up" at bounding box center [85, 105] width 171 height 32
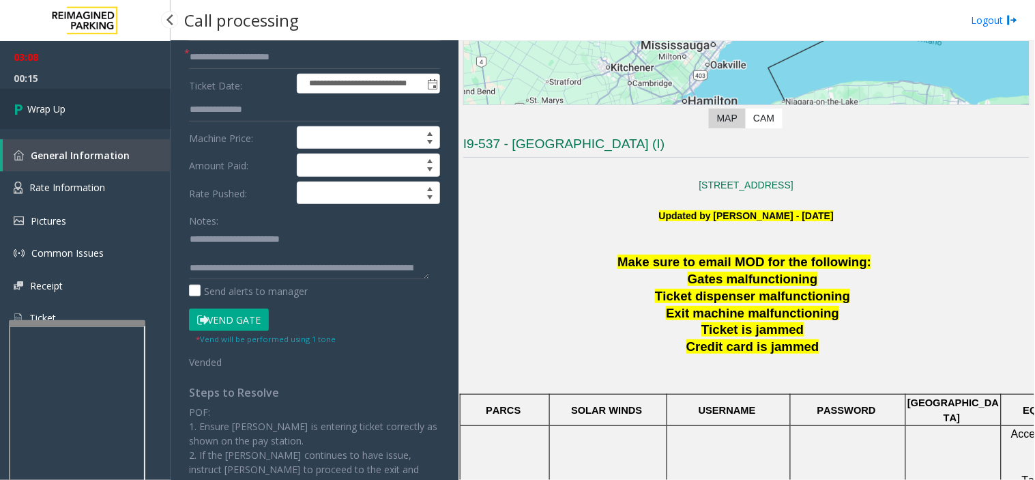
click at [41, 117] on link "Wrap Up" at bounding box center [85, 109] width 171 height 40
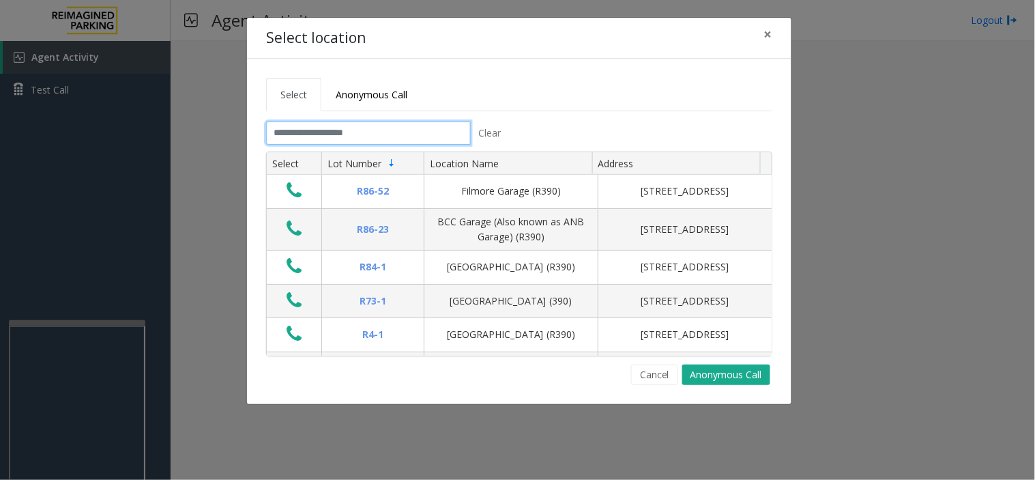
click at [362, 134] on input "text" at bounding box center [368, 132] width 205 height 23
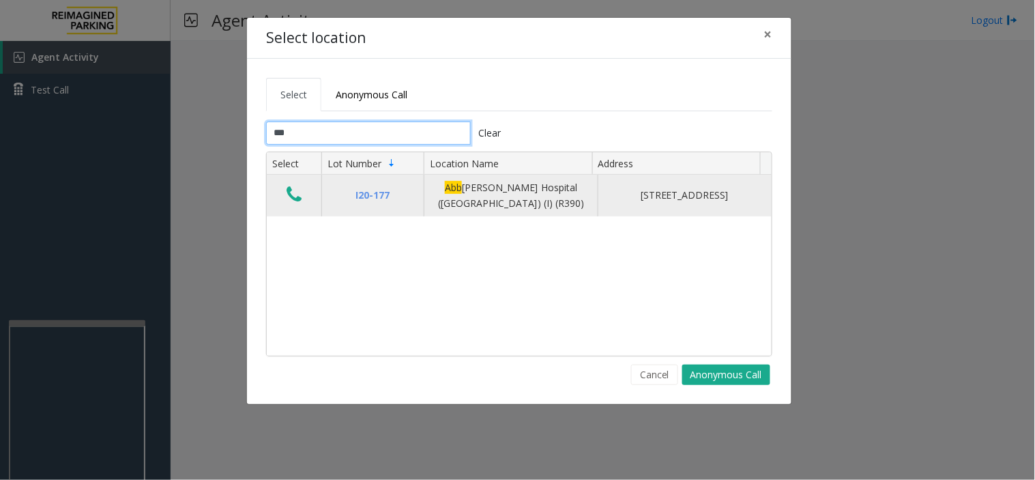
type input "***"
click at [295, 188] on icon "Data table" at bounding box center [294, 194] width 15 height 19
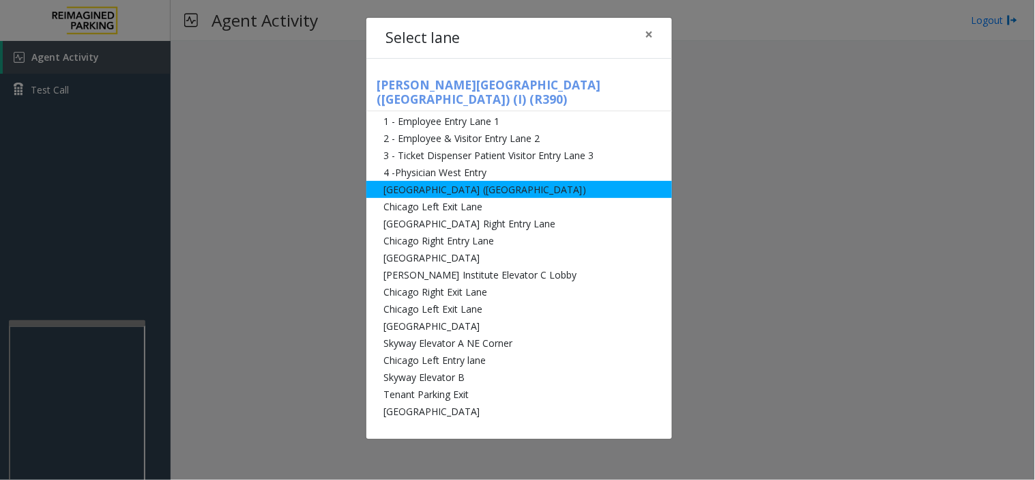
click at [468, 182] on li "[GEOGRAPHIC_DATA] ([GEOGRAPHIC_DATA])" at bounding box center [519, 189] width 306 height 17
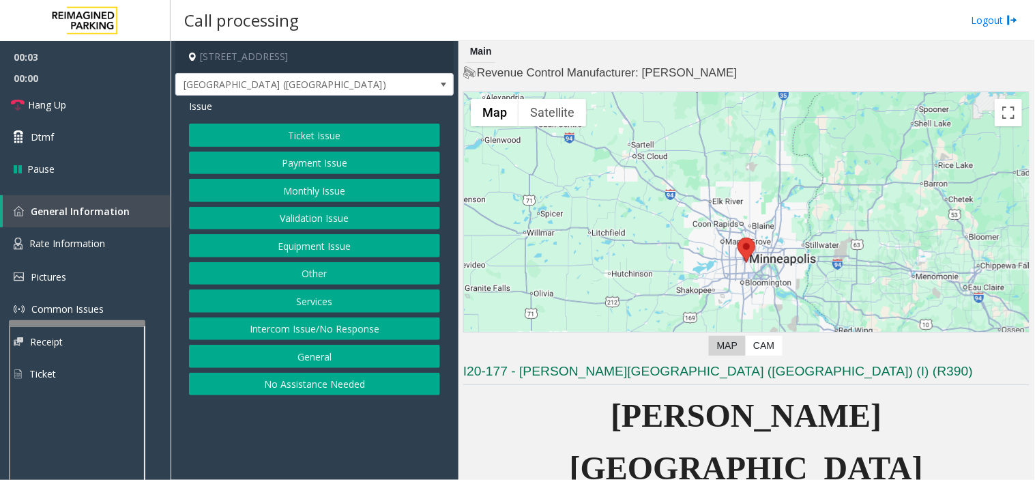
click at [344, 199] on button "Monthly Issue" at bounding box center [314, 190] width 251 height 23
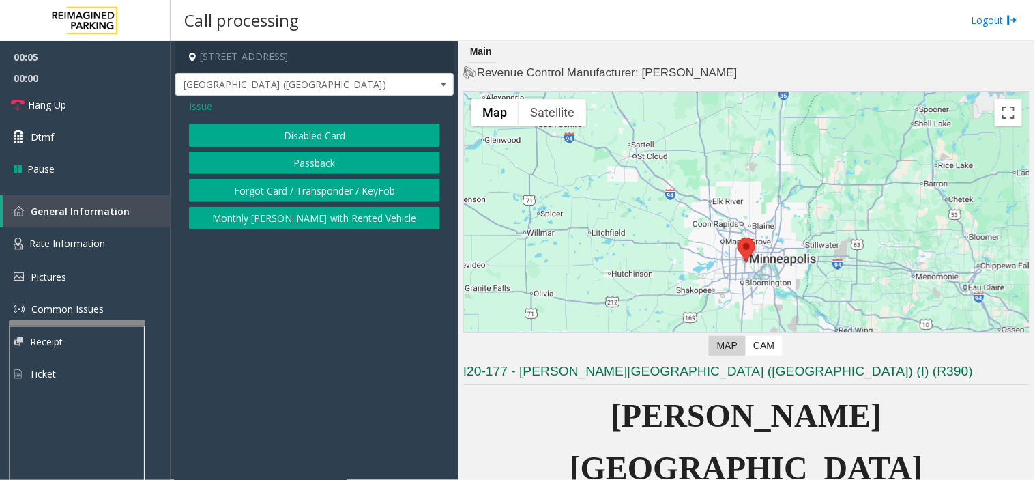
click at [291, 131] on button "Disabled Card" at bounding box center [314, 135] width 251 height 23
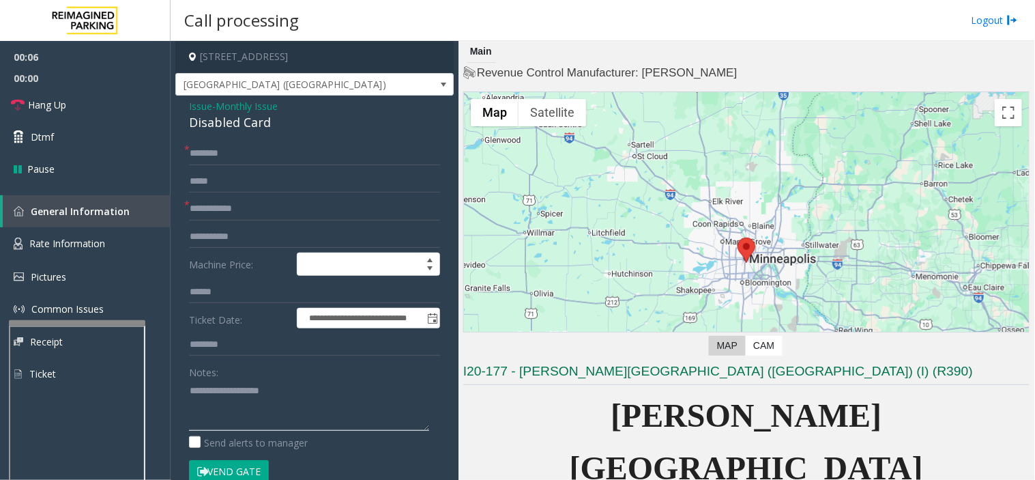
paste textarea "**********"
drag, startPoint x: 182, startPoint y: 123, endPoint x: 278, endPoint y: 128, distance: 96.3
click at [278, 128] on div "**********" at bounding box center [314, 450] width 278 height 708
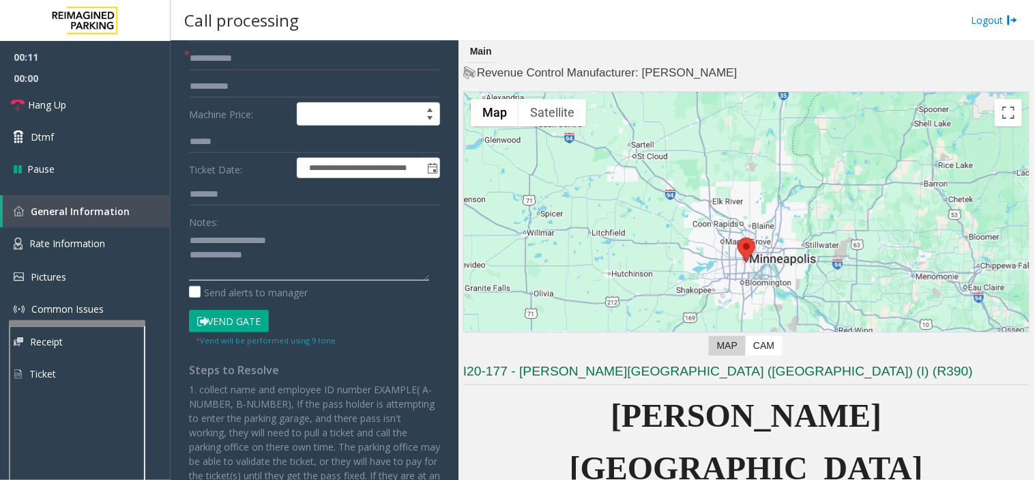
scroll to position [152, 0]
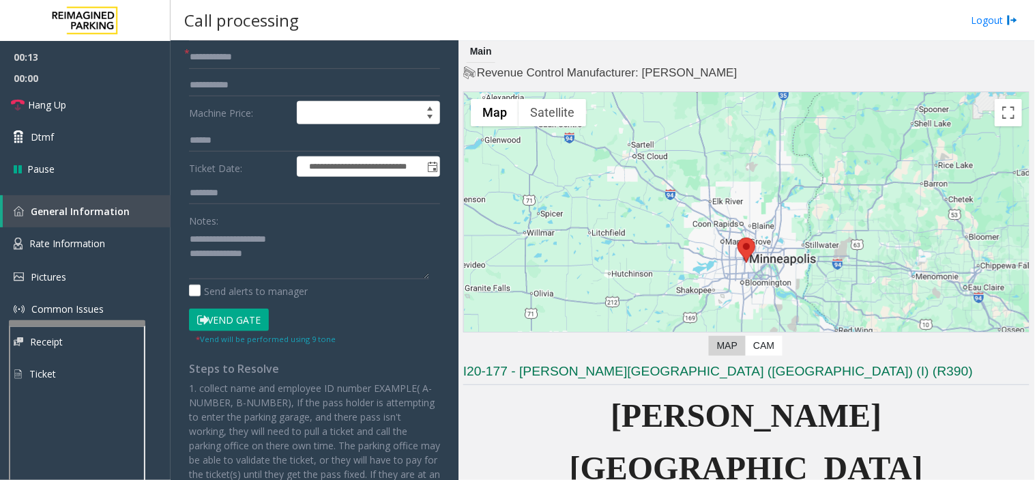
click at [230, 314] on button "Vend Gate" at bounding box center [229, 319] width 80 height 23
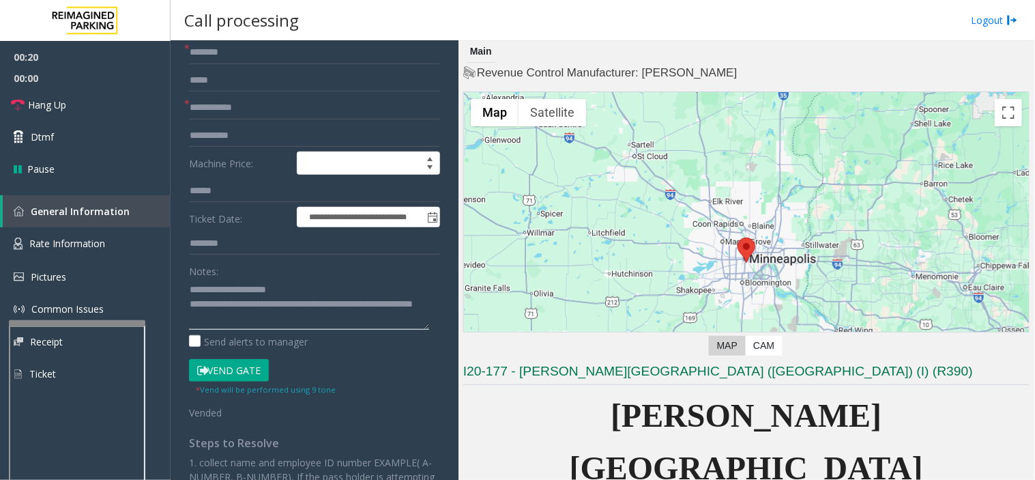
click at [278, 321] on textarea at bounding box center [309, 303] width 240 height 51
click at [268, 317] on textarea at bounding box center [309, 303] width 240 height 51
type textarea "**********"
click at [284, 106] on input "text" at bounding box center [314, 107] width 251 height 23
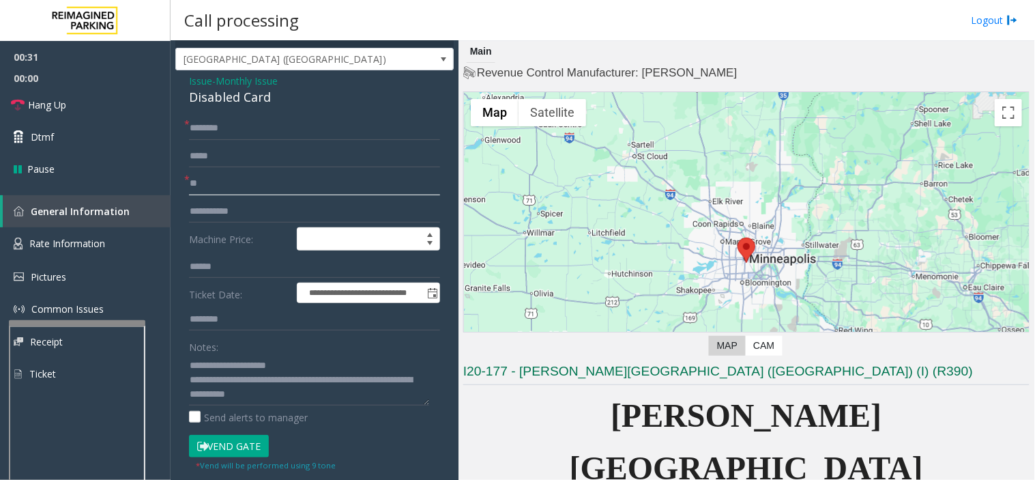
type input "**"
click at [276, 128] on input "text" at bounding box center [314, 128] width 251 height 23
type input "**"
click at [59, 104] on span "Hang Up" at bounding box center [47, 105] width 38 height 14
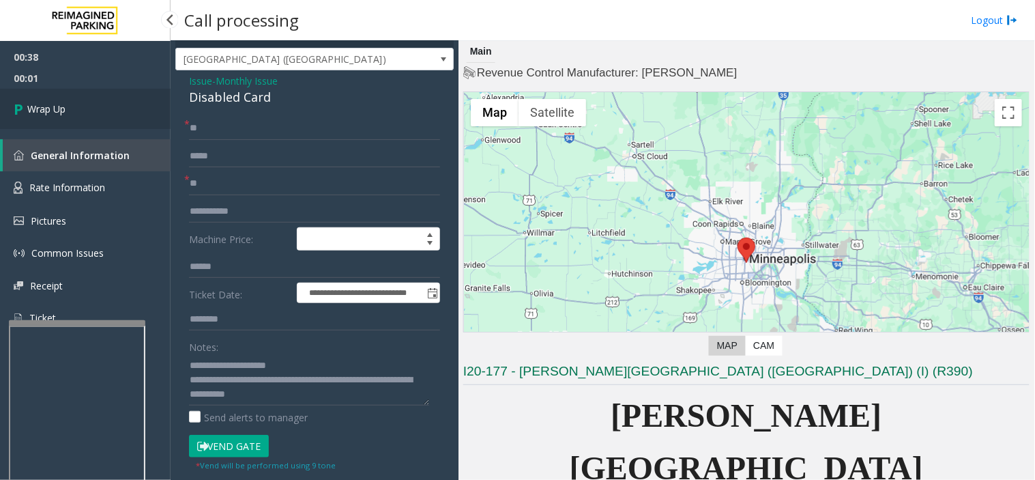
click at [59, 104] on span "Wrap Up" at bounding box center [46, 109] width 38 height 14
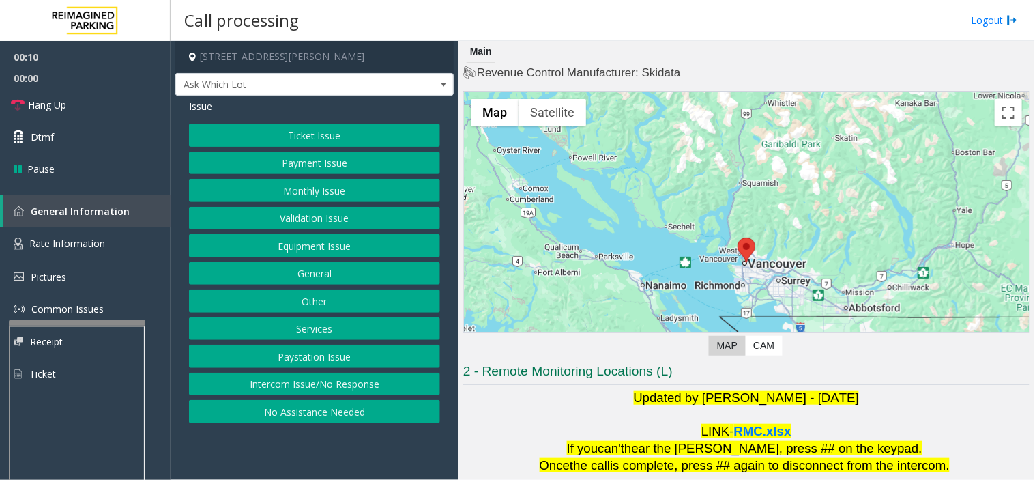
scroll to position [143, 0]
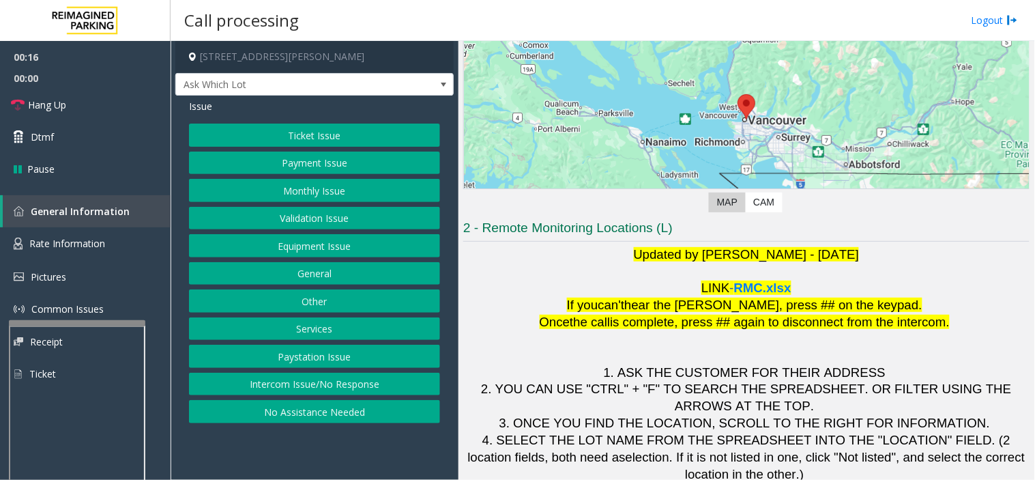
click at [331, 227] on button "Validation Issue" at bounding box center [314, 218] width 251 height 23
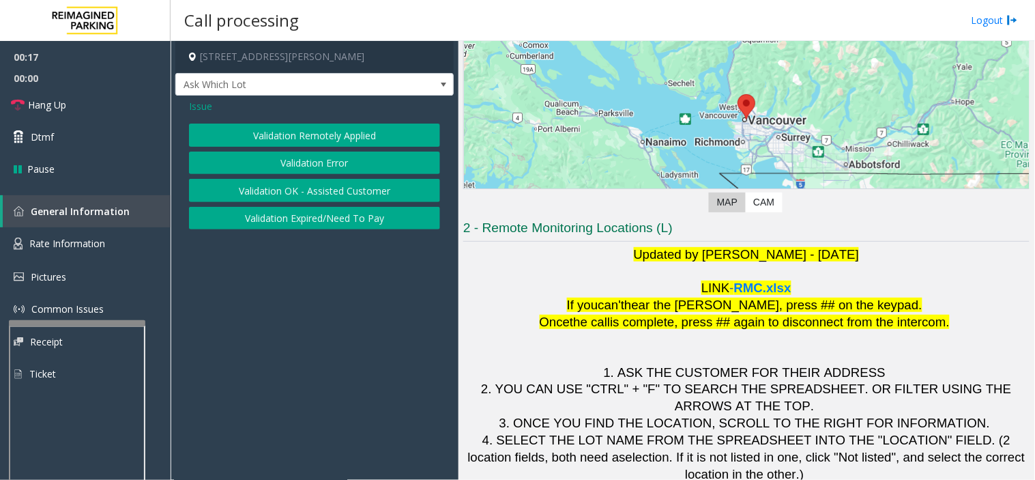
click at [287, 158] on button "Validation Error" at bounding box center [314, 163] width 251 height 23
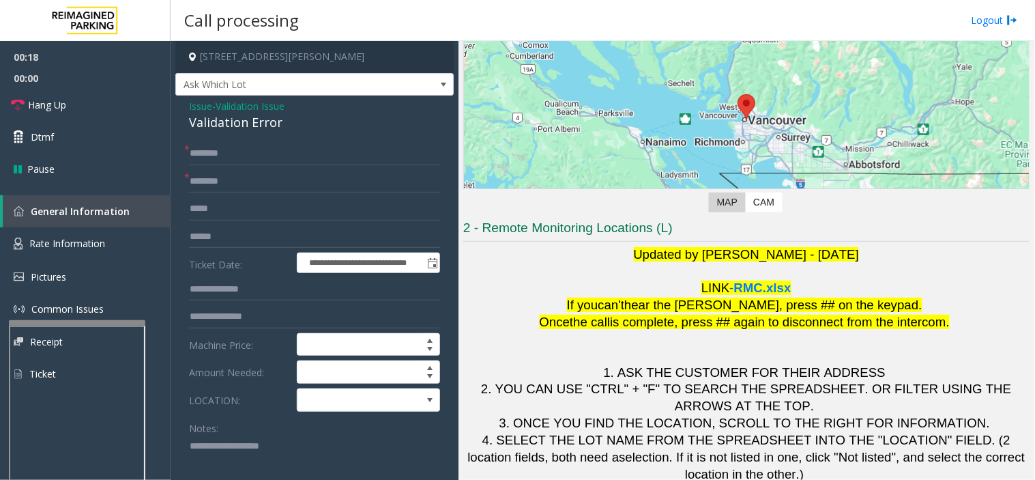
scroll to position [76, 0]
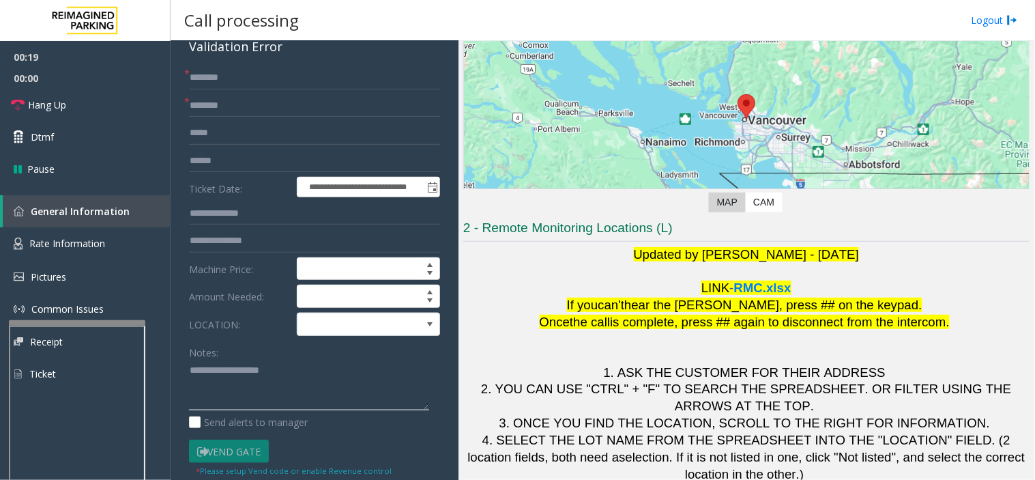
paste textarea "**********"
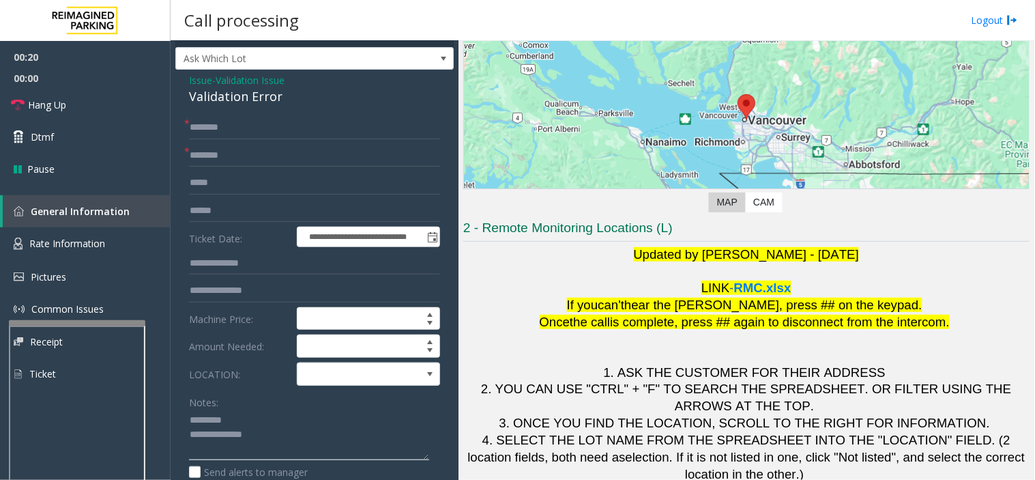
scroll to position [0, 0]
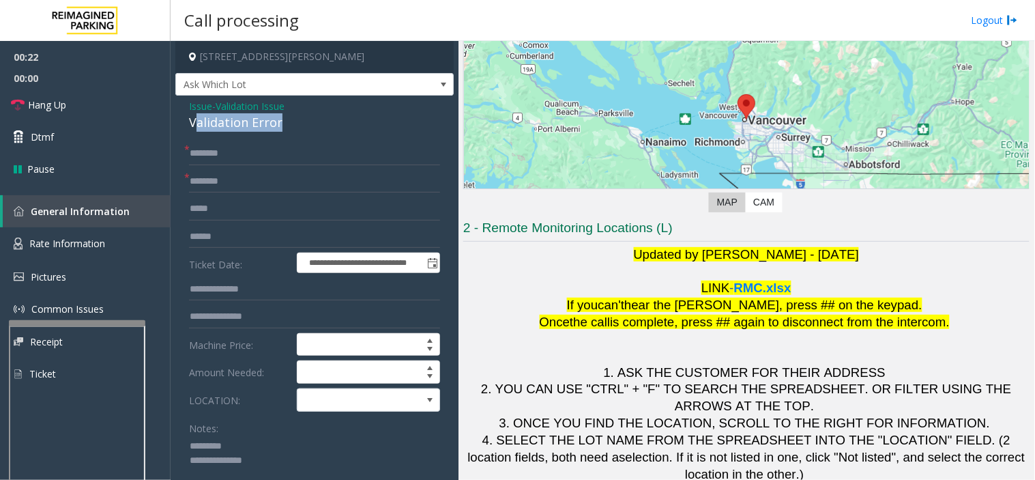
drag, startPoint x: 194, startPoint y: 123, endPoint x: 273, endPoint y: 126, distance: 79.2
click at [280, 128] on div "Validation Error" at bounding box center [314, 122] width 251 height 18
drag, startPoint x: 185, startPoint y: 121, endPoint x: 289, endPoint y: 124, distance: 103.8
click at [289, 124] on div "**********" at bounding box center [314, 485] width 278 height 778
copy div "Validation Error"
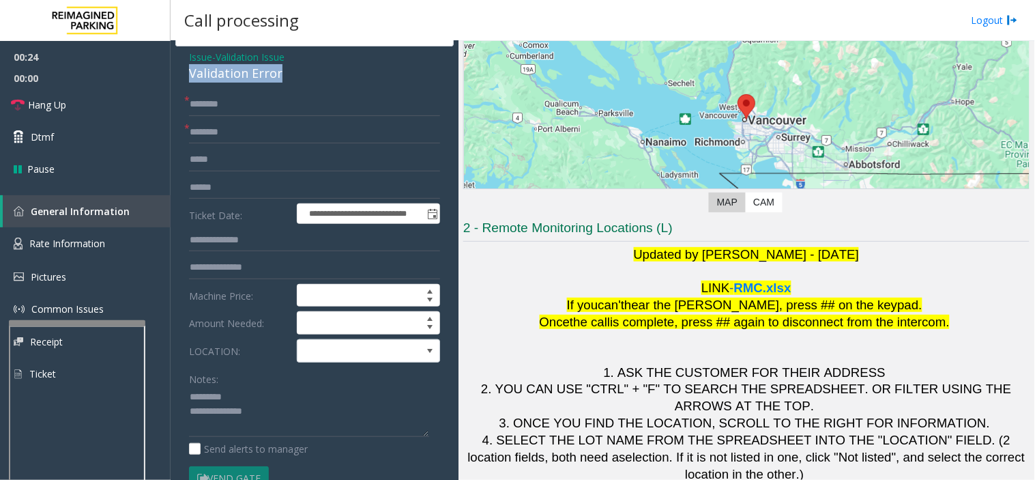
scroll to position [76, 0]
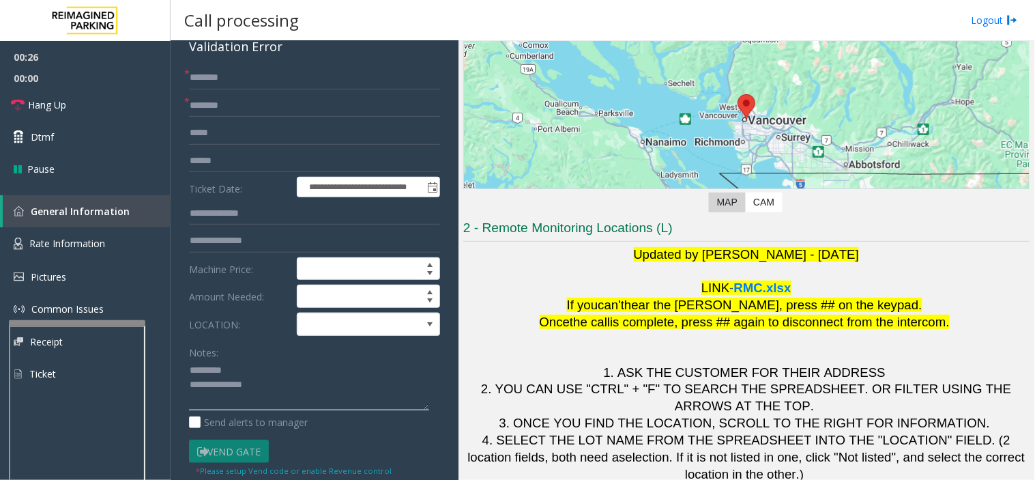
paste textarea "**********"
type textarea "**********"
click at [208, 160] on input "text" at bounding box center [314, 160] width 251 height 23
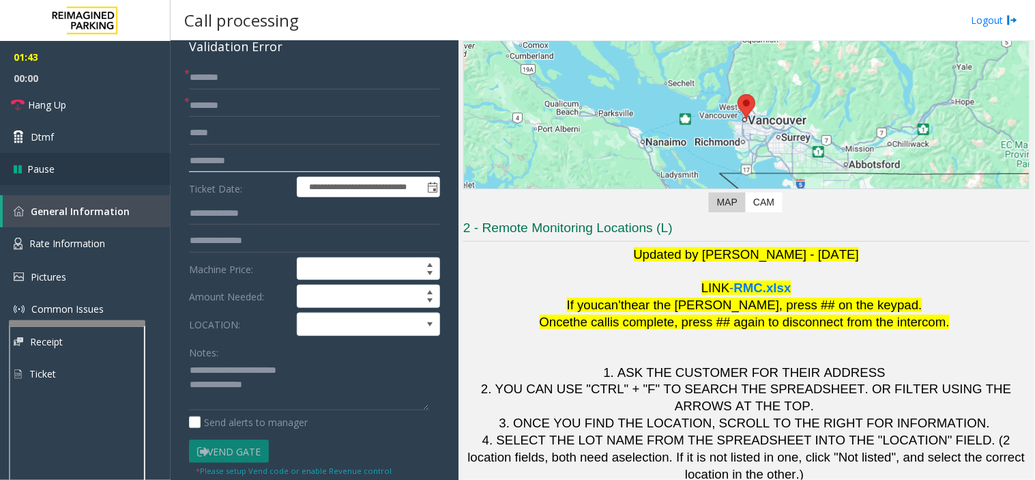
type input "**********"
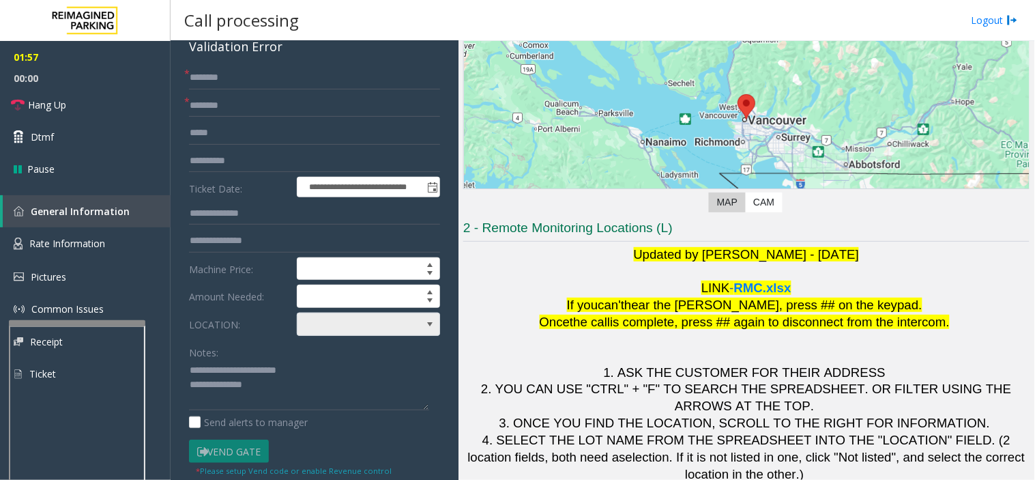
click at [356, 323] on span at bounding box center [355, 324] width 114 height 22
click at [356, 336] on form "**********" at bounding box center [314, 278] width 251 height 425
click at [347, 333] on span at bounding box center [355, 324] width 114 height 22
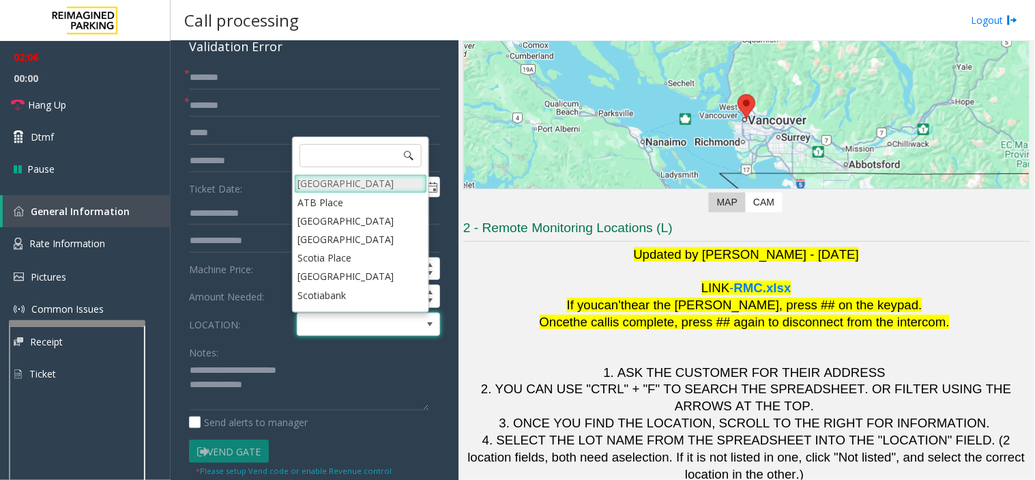
click at [324, 186] on Village "[GEOGRAPHIC_DATA]" at bounding box center [360, 183] width 133 height 18
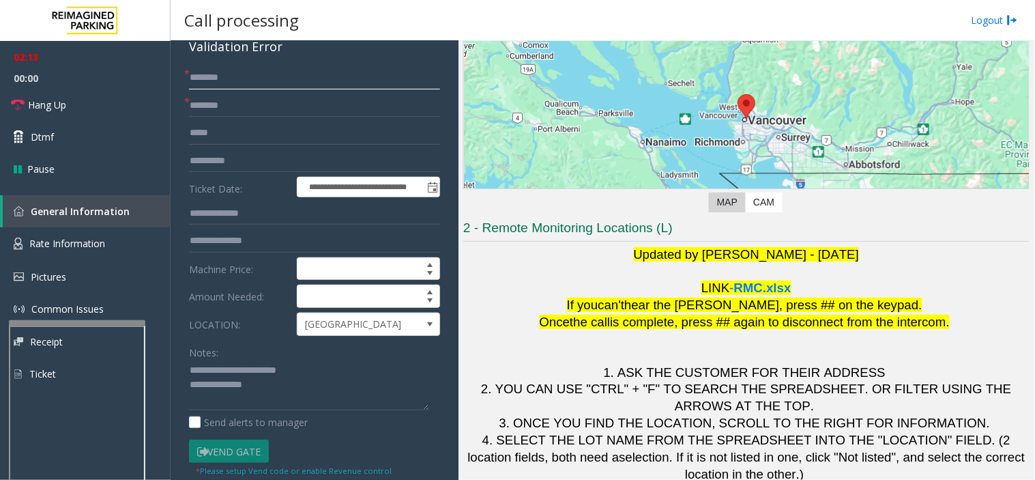
click at [231, 87] on input "text" at bounding box center [314, 77] width 251 height 23
drag, startPoint x: 202, startPoint y: 73, endPoint x: 195, endPoint y: 80, distance: 10.1
click at [195, 80] on input "******" at bounding box center [314, 77] width 251 height 23
type input "******"
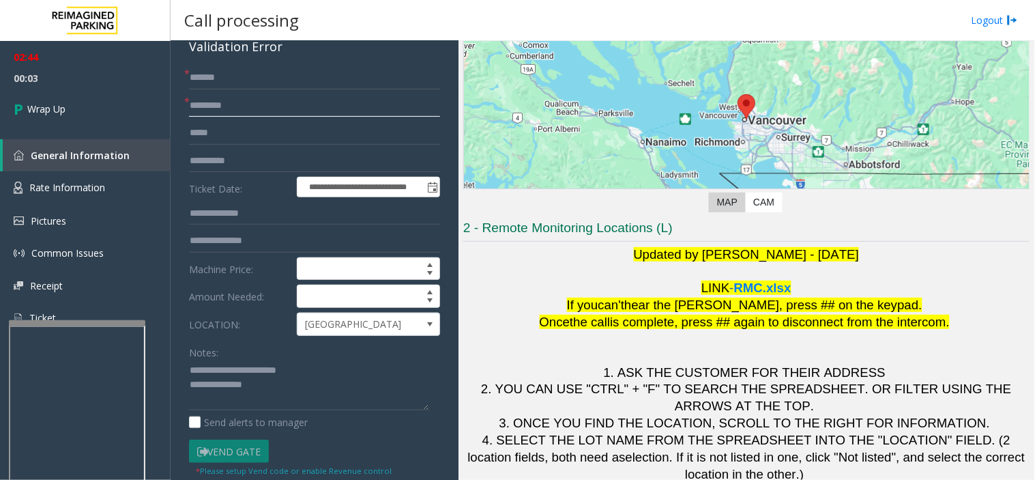
type input "*********"
drag, startPoint x: 225, startPoint y: 66, endPoint x: 146, endPoint y: 74, distance: 79.6
click at [151, 76] on app-root "**********" at bounding box center [517, 240] width 1035 height 480
type input "**"
click at [259, 384] on textarea at bounding box center [309, 385] width 240 height 51
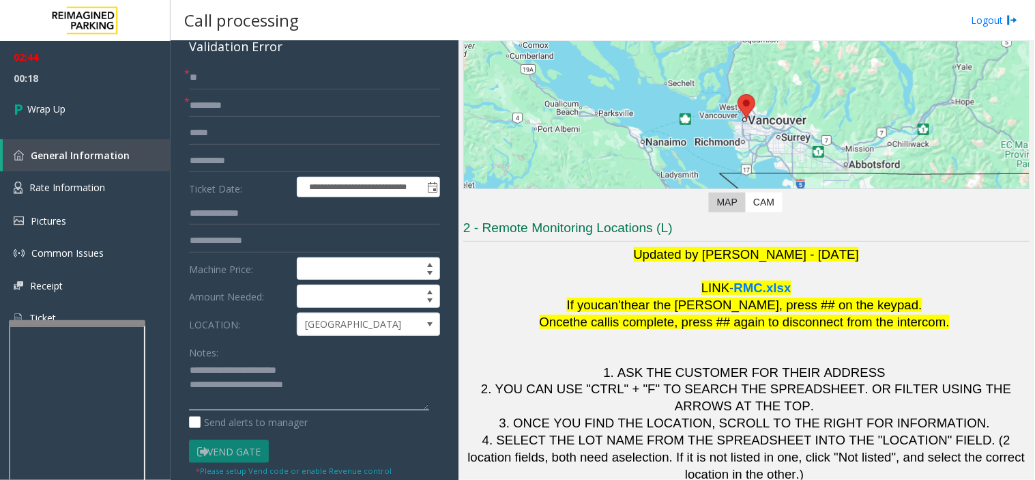
click at [337, 392] on textarea at bounding box center [309, 385] width 240 height 51
paste textarea "**********"
type textarea "**********"
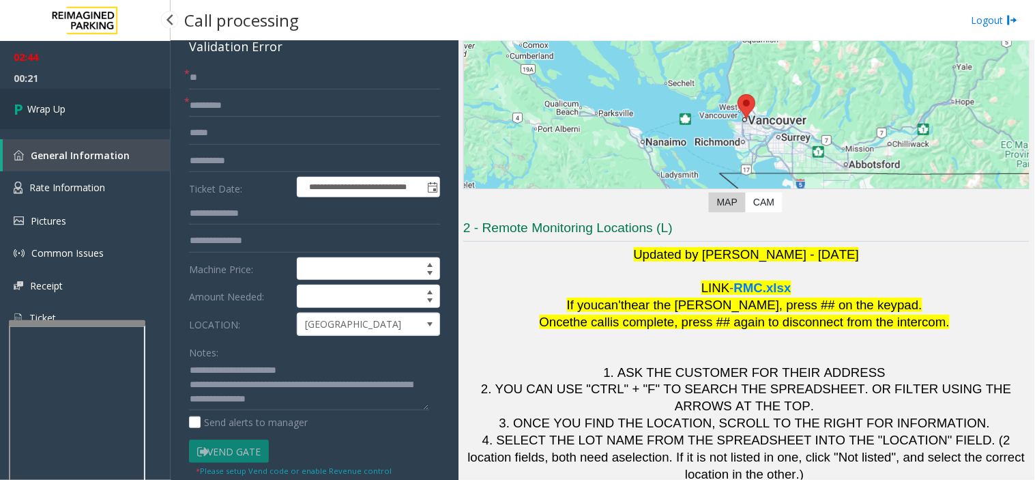
click at [29, 92] on link "Wrap Up" at bounding box center [85, 109] width 171 height 40
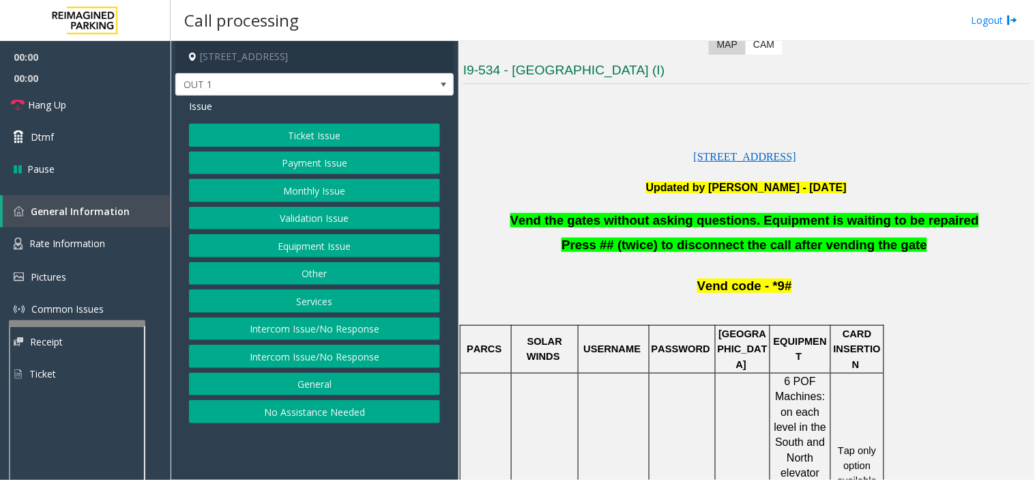
scroll to position [303, 0]
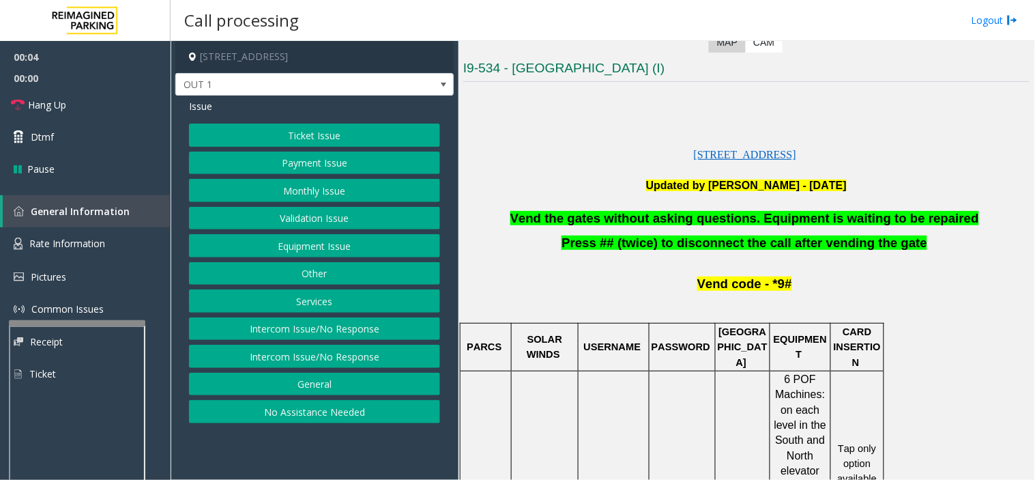
click at [351, 255] on button "Equipment Issue" at bounding box center [314, 245] width 251 height 23
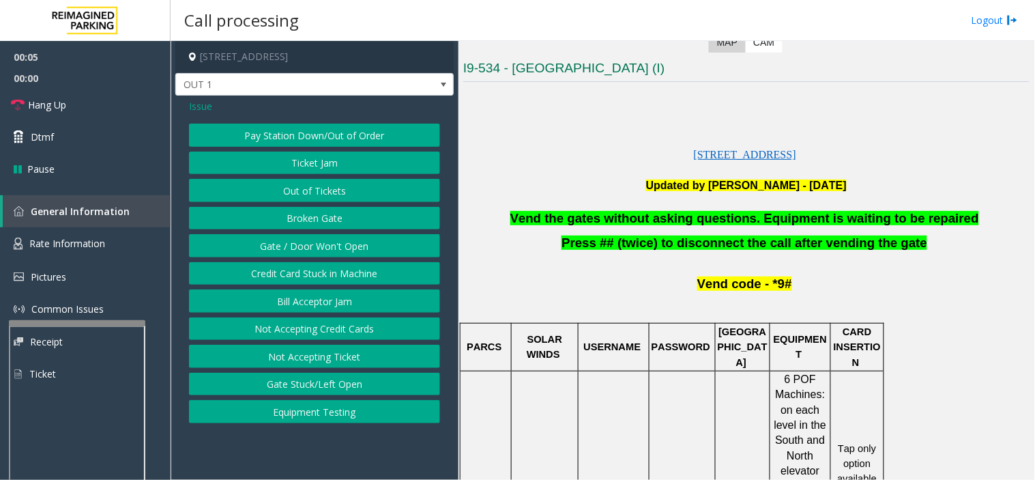
click at [319, 247] on button "Gate / Door Won't Open" at bounding box center [314, 245] width 251 height 23
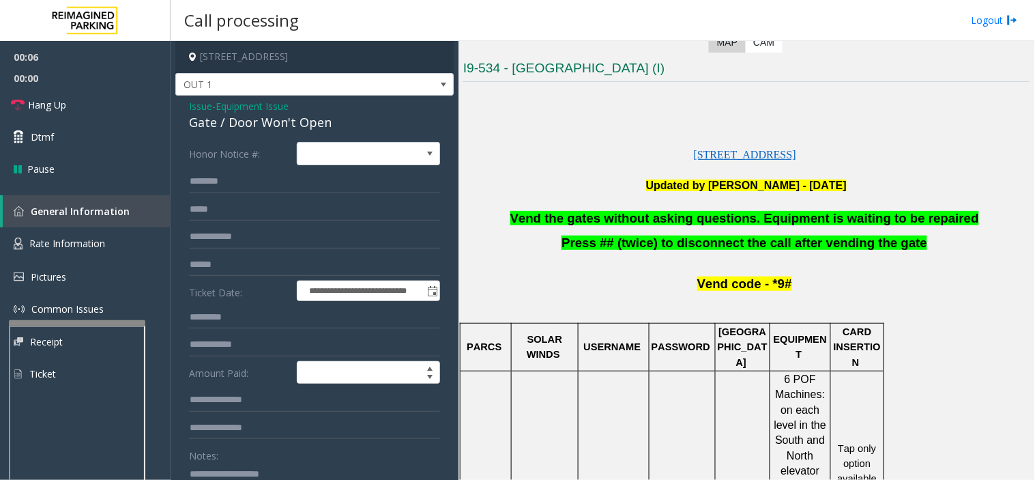
click at [650, 212] on span "Vend the gates without asking questions. Equipment is waiting to be repaired" at bounding box center [744, 218] width 469 height 14
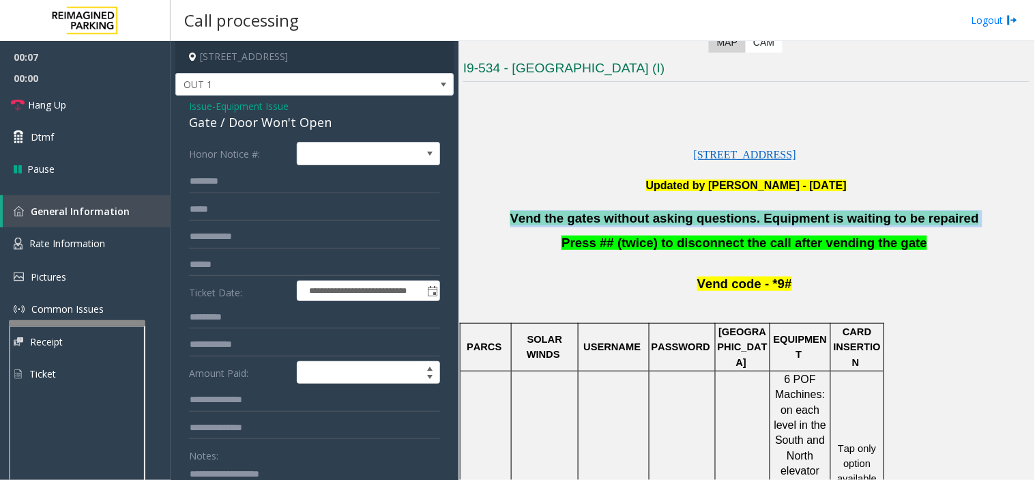
click at [650, 212] on span "Vend the gates without asking questions. Equipment is waiting to be repaired" at bounding box center [744, 218] width 469 height 14
copy p "Vend the gates without asking questions. Equipment is waiting to be repaired"
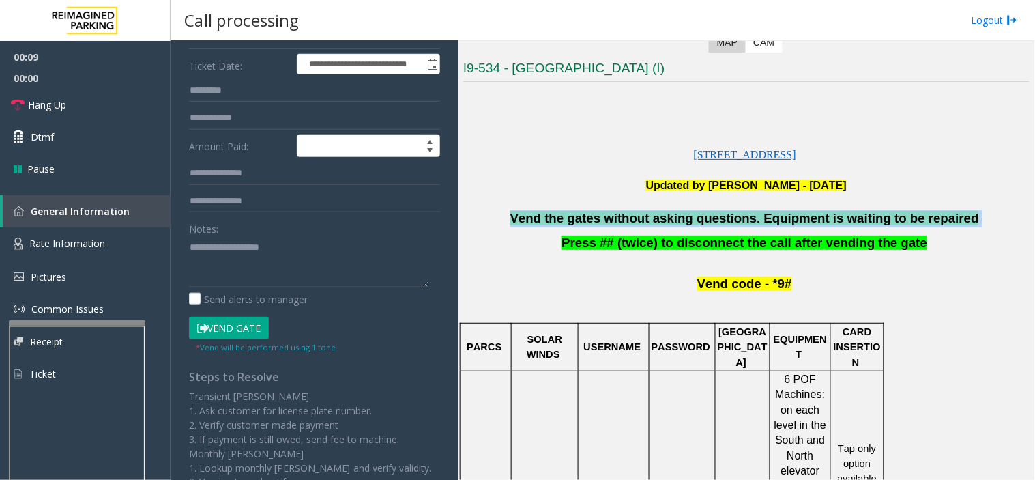
scroll to position [227, 0]
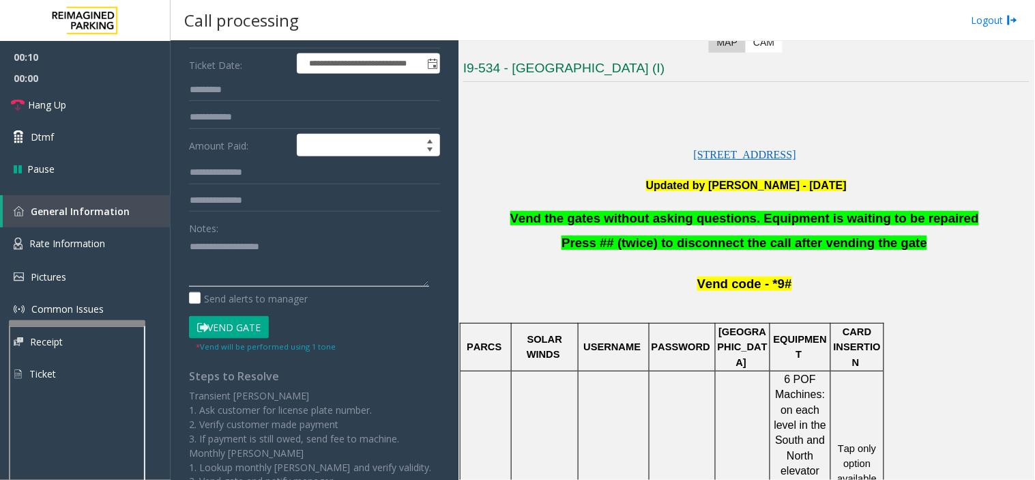
paste textarea "**********"
type textarea "**********"
click at [77, 112] on link "Hang Up" at bounding box center [85, 105] width 171 height 32
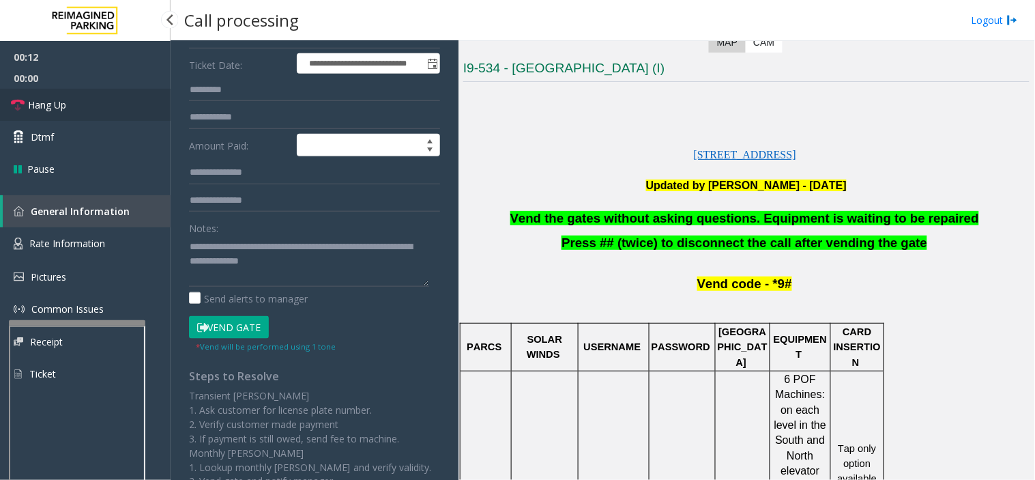
click at [77, 112] on link "Hang Up" at bounding box center [85, 105] width 171 height 32
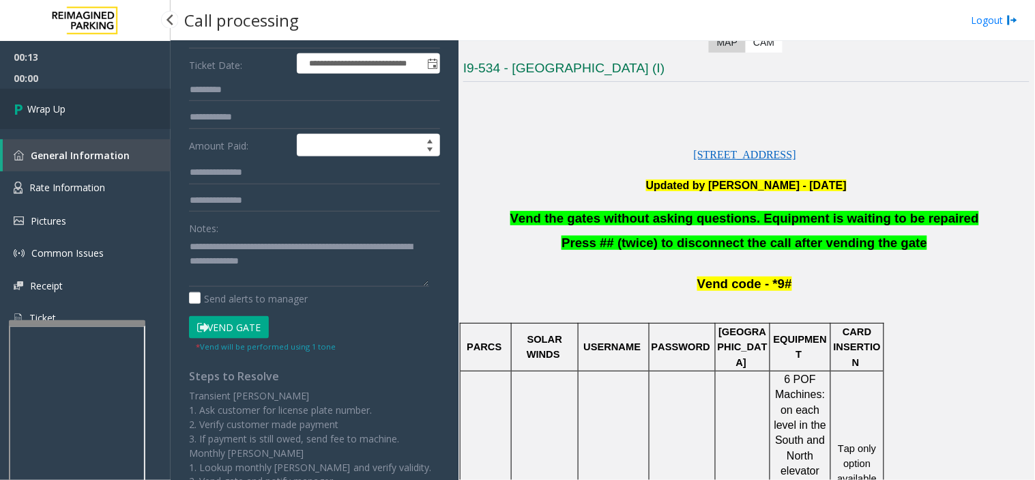
click at [77, 112] on link "Wrap Up" at bounding box center [85, 109] width 171 height 40
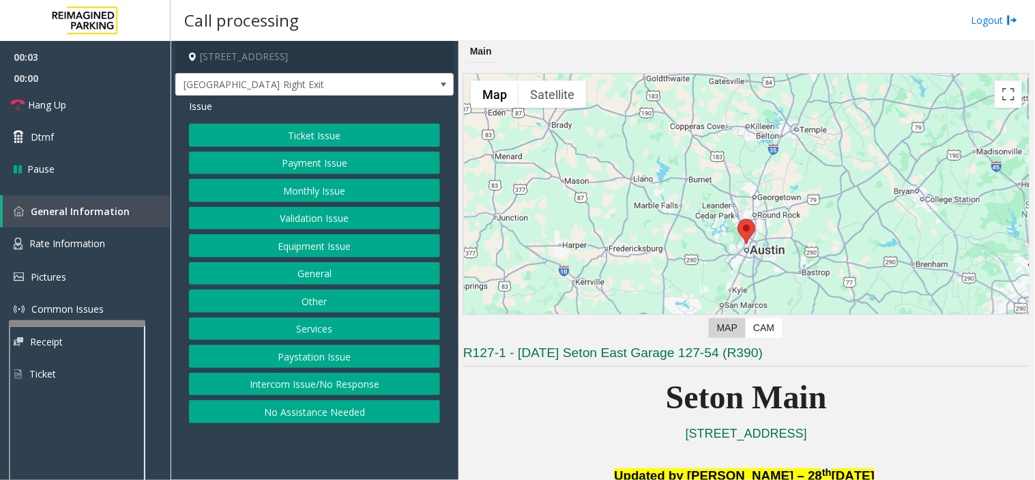
click at [386, 248] on button "Equipment Issue" at bounding box center [314, 245] width 251 height 23
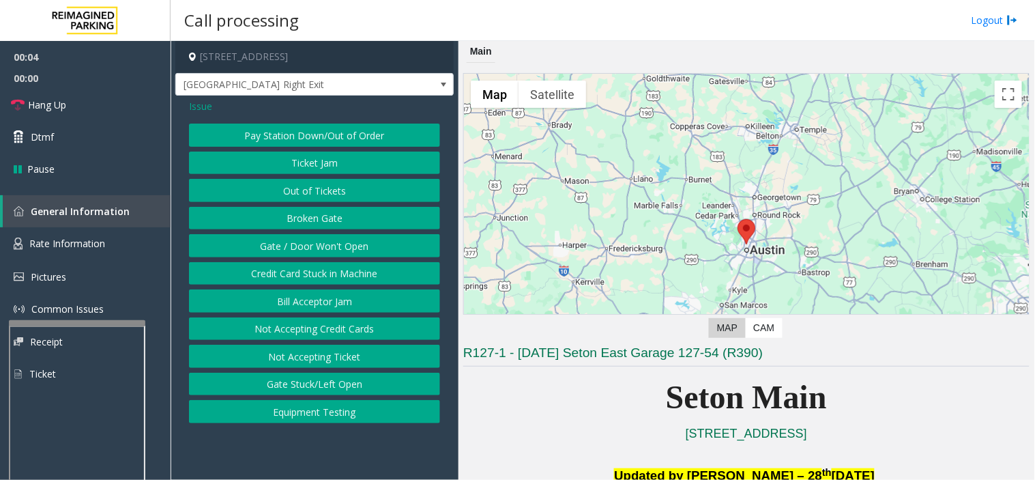
click at [285, 238] on button "Gate / Door Won't Open" at bounding box center [314, 245] width 251 height 23
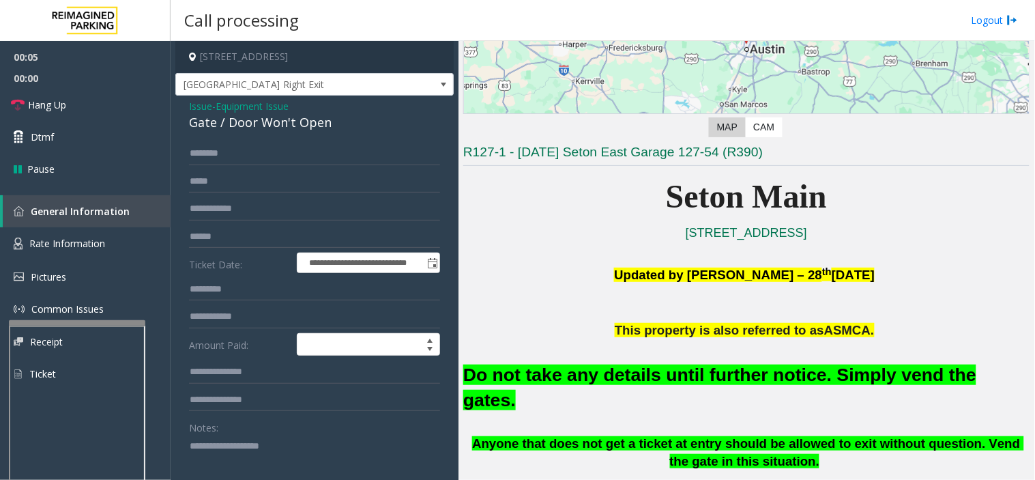
scroll to position [227, 0]
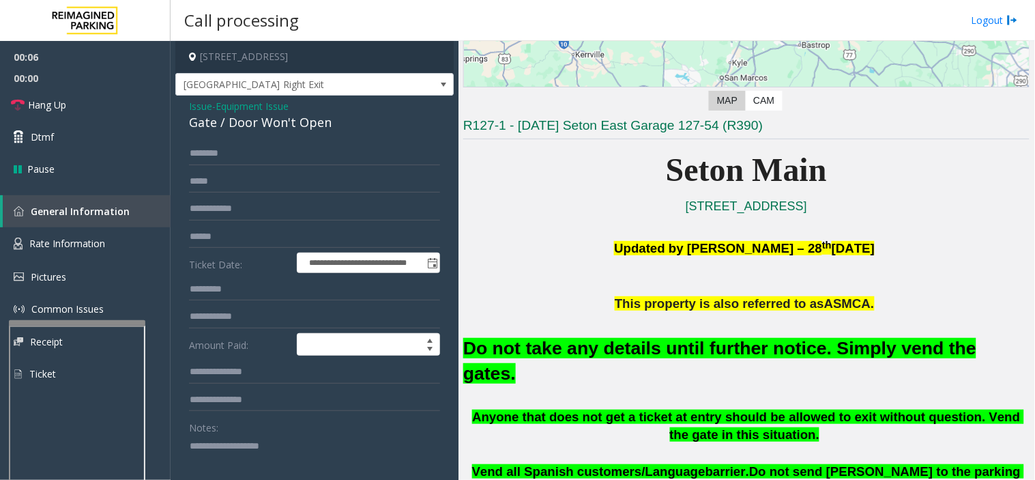
click at [595, 362] on div "Do not take any details until further notice. Simply vend the gates." at bounding box center [746, 360] width 566 height 95
click at [594, 355] on font "Do not take any details until further notice. Simply vend the gates." at bounding box center [719, 361] width 513 height 46
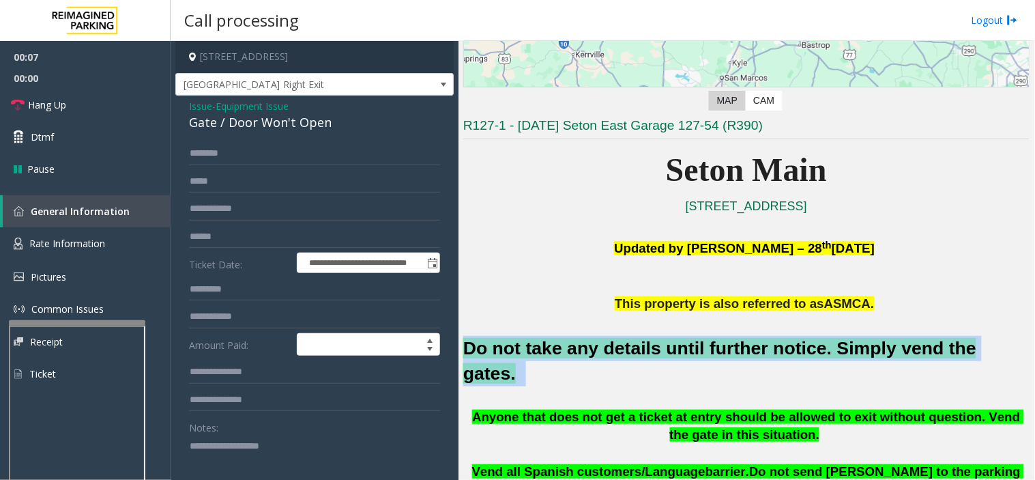
click at [594, 355] on font "Do not take any details until further notice. Simply vend the gates." at bounding box center [719, 361] width 513 height 46
copy h2 "Do not take any details until further notice. Simply vend the gates."
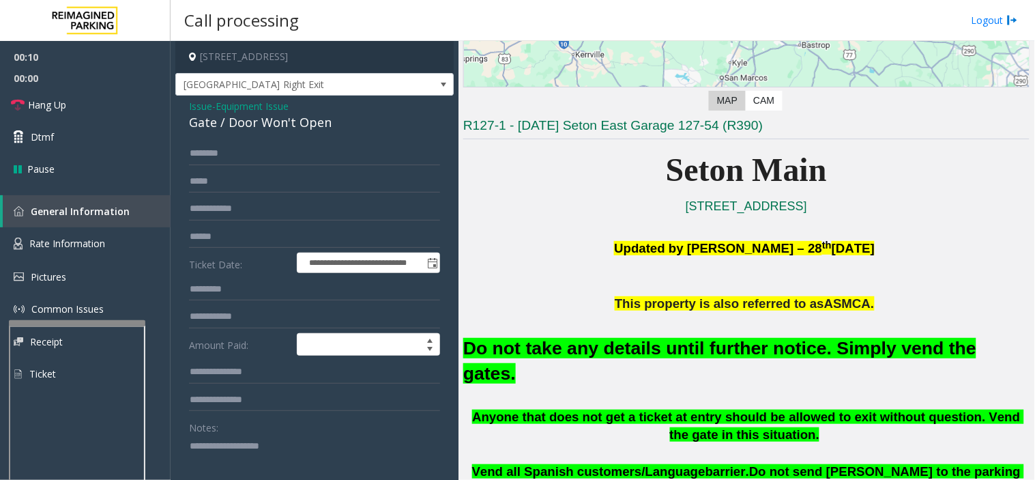
paste textarea "**********"
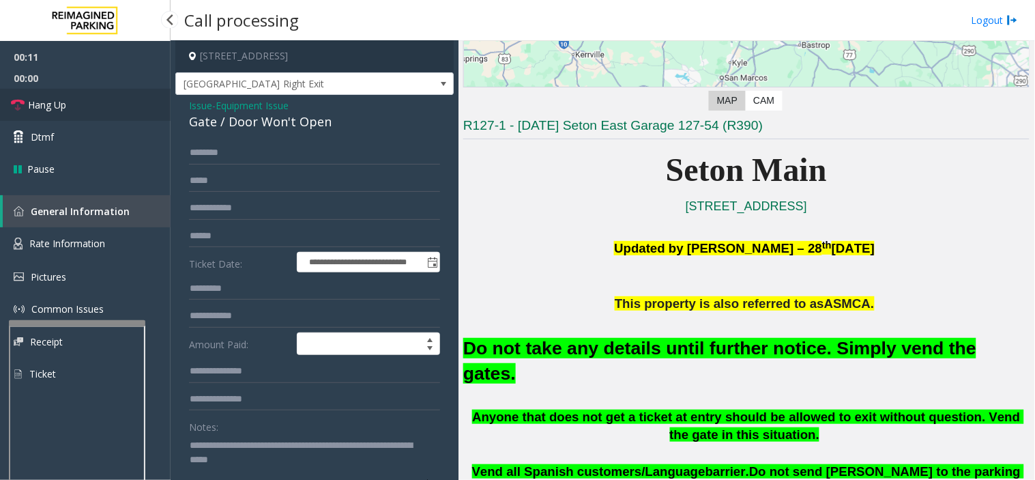
type textarea "**********"
click at [57, 110] on span "Hang Up" at bounding box center [47, 105] width 38 height 14
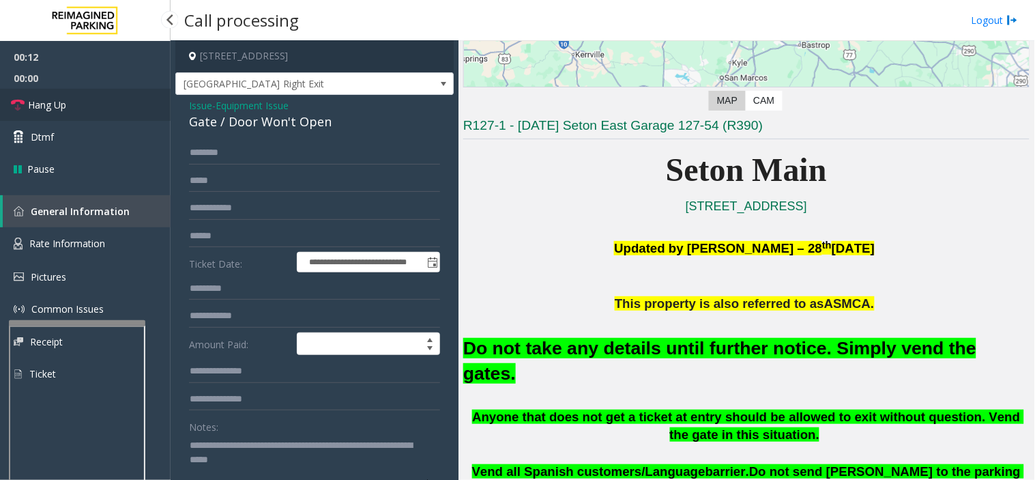
click at [57, 110] on span "Hang Up" at bounding box center [47, 105] width 38 height 14
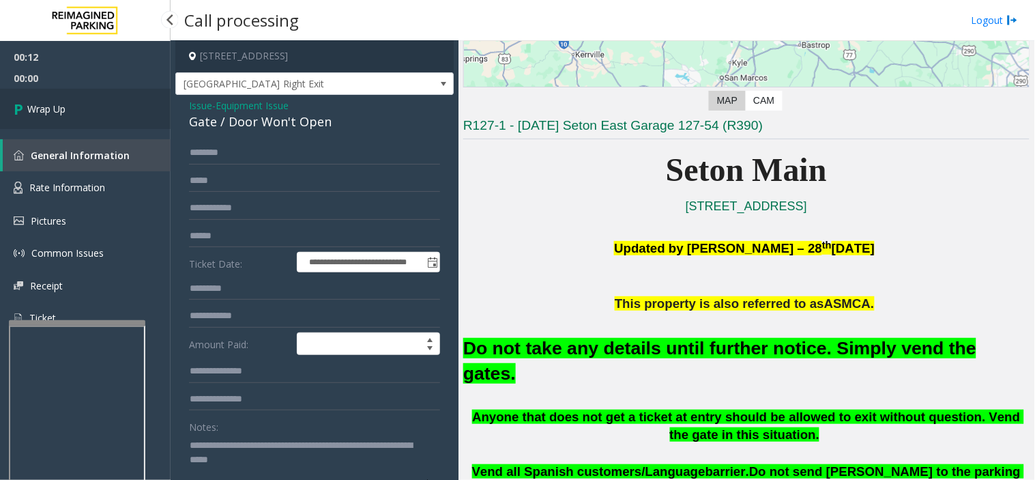
click at [49, 113] on span "Wrap Up" at bounding box center [46, 109] width 38 height 14
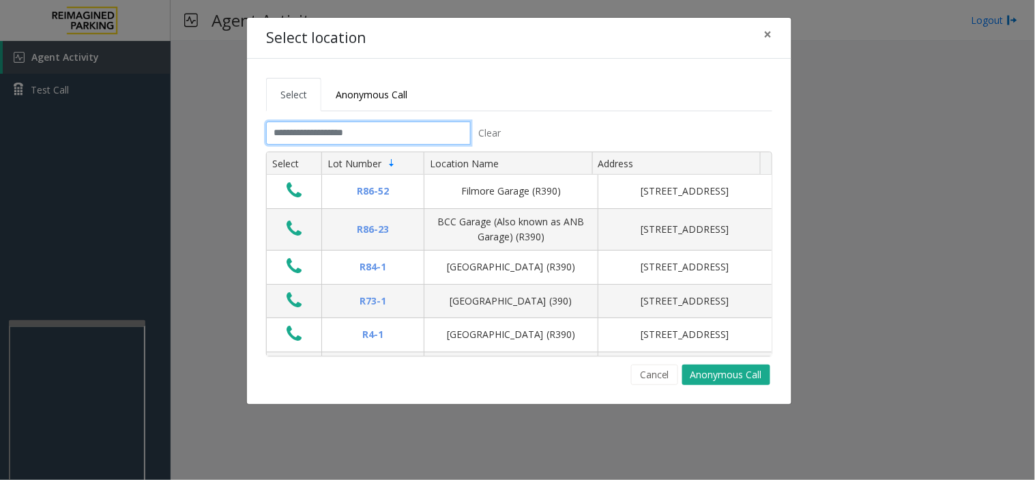
click at [365, 140] on input "text" at bounding box center [368, 132] width 205 height 23
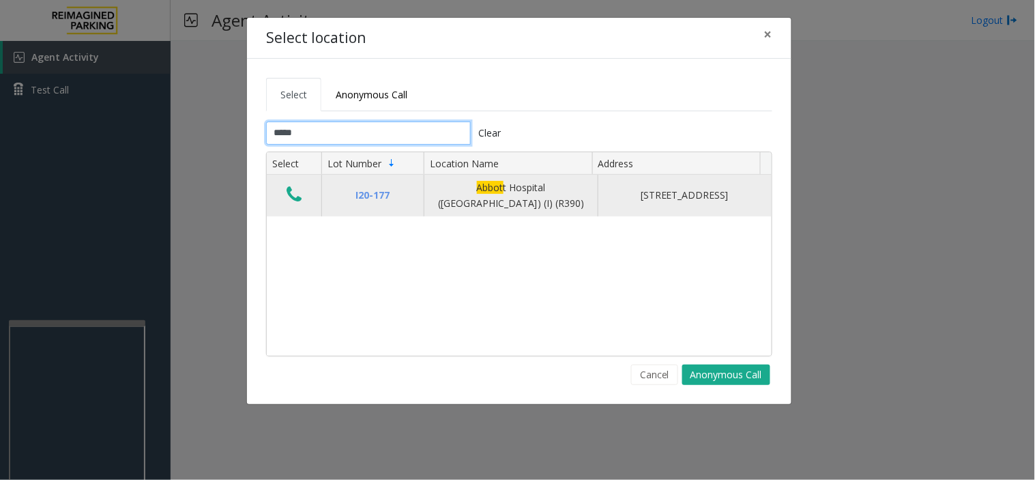
type input "*****"
click at [289, 200] on icon "Data table" at bounding box center [294, 194] width 15 height 19
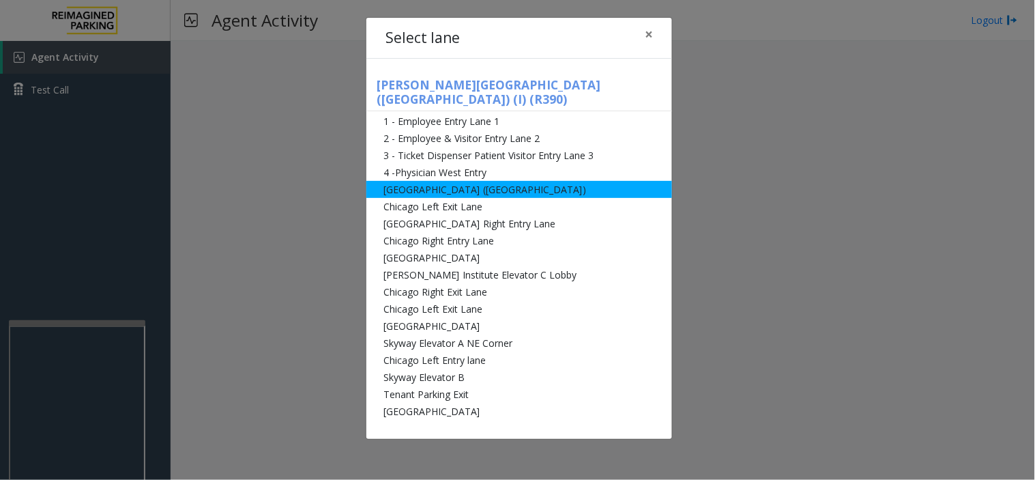
click at [467, 182] on li "[GEOGRAPHIC_DATA] ([GEOGRAPHIC_DATA])" at bounding box center [519, 189] width 306 height 17
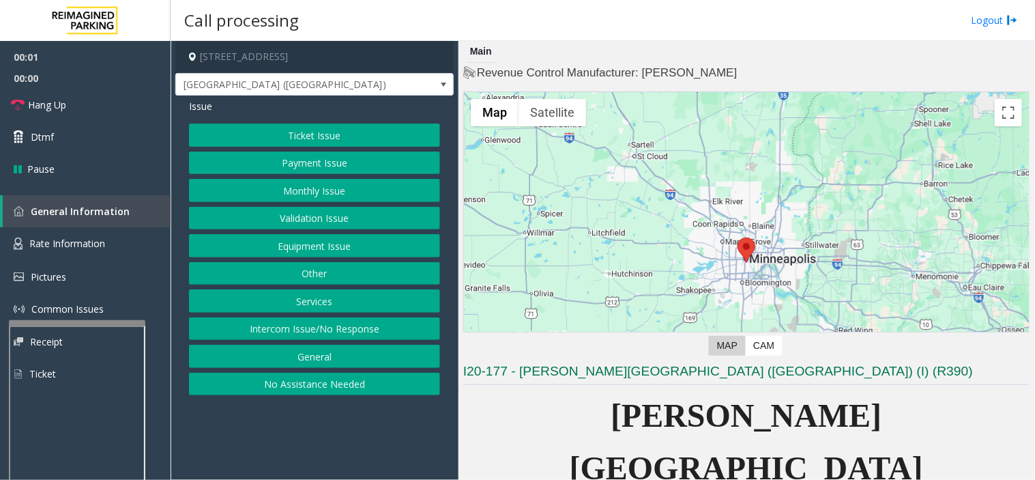
click at [289, 132] on button "Ticket Issue" at bounding box center [314, 135] width 251 height 23
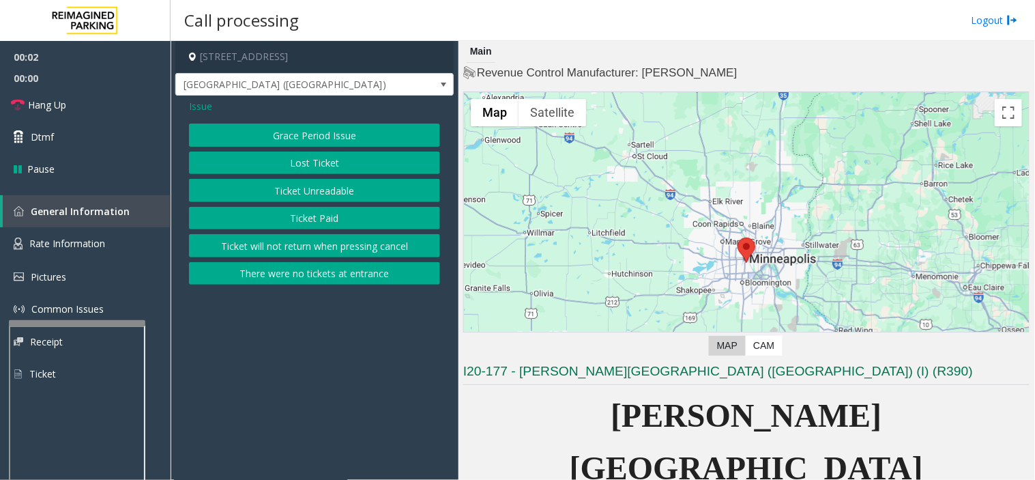
click at [300, 220] on button "Ticket Paid" at bounding box center [314, 218] width 251 height 23
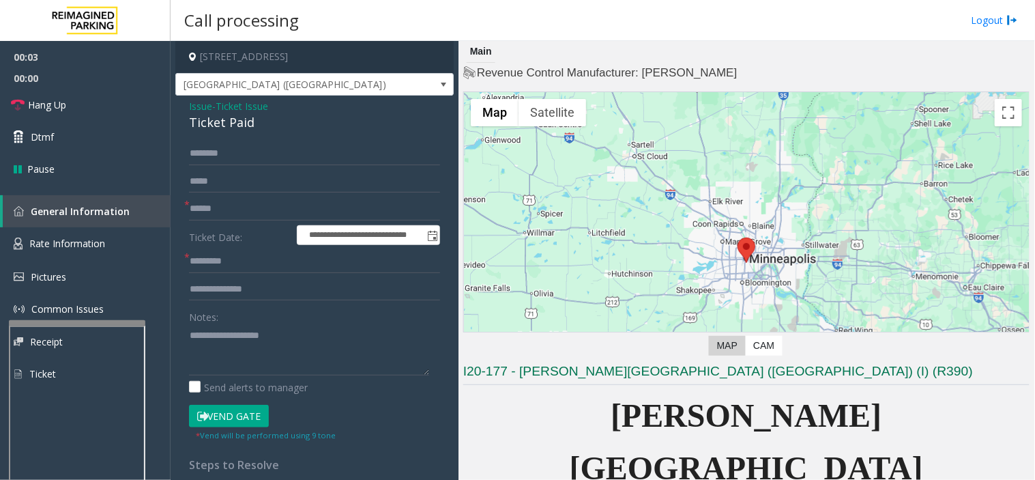
scroll to position [76, 0]
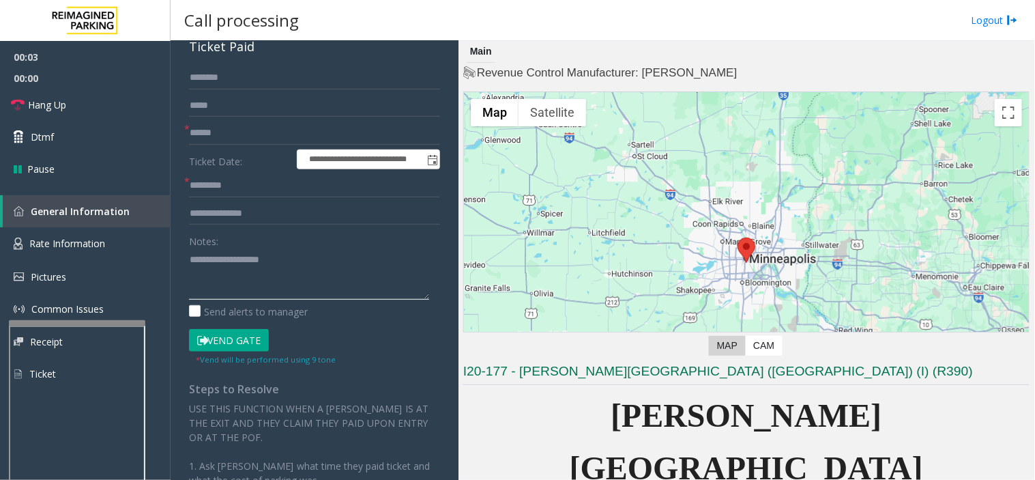
click at [217, 274] on textarea at bounding box center [309, 273] width 240 height 51
click at [189, 259] on textarea at bounding box center [309, 273] width 240 height 51
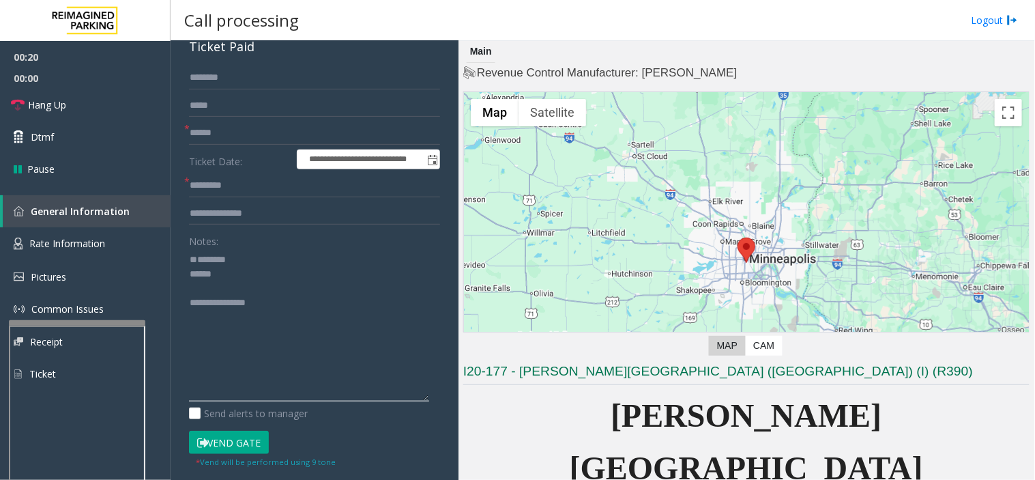
drag, startPoint x: 425, startPoint y: 296, endPoint x: 442, endPoint y: 398, distance: 103.7
click at [442, 398] on div "**********" at bounding box center [314, 390] width 278 height 740
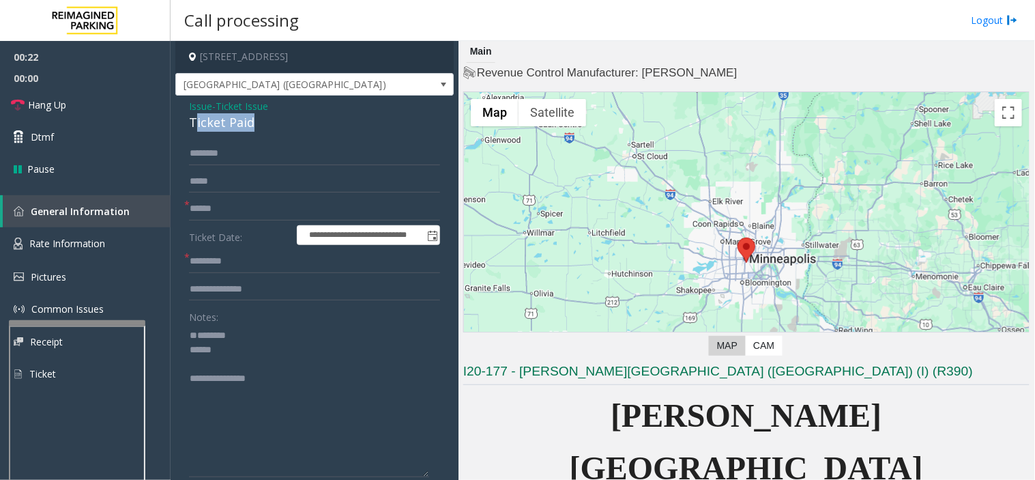
drag, startPoint x: 197, startPoint y: 124, endPoint x: 257, endPoint y: 134, distance: 61.0
click at [258, 134] on div "**********" at bounding box center [314, 466] width 278 height 740
drag, startPoint x: 188, startPoint y: 124, endPoint x: 276, endPoint y: 119, distance: 88.2
click at [302, 124] on div "Ticket Paid" at bounding box center [314, 122] width 251 height 18
click at [63, 111] on span "Hang Up" at bounding box center [47, 105] width 38 height 14
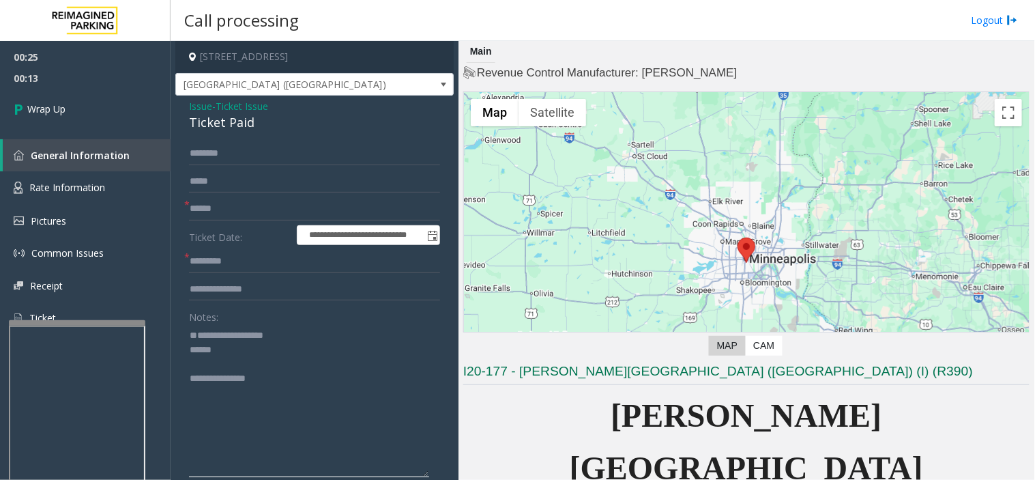
click at [217, 379] on textarea at bounding box center [309, 400] width 240 height 153
paste textarea "**********"
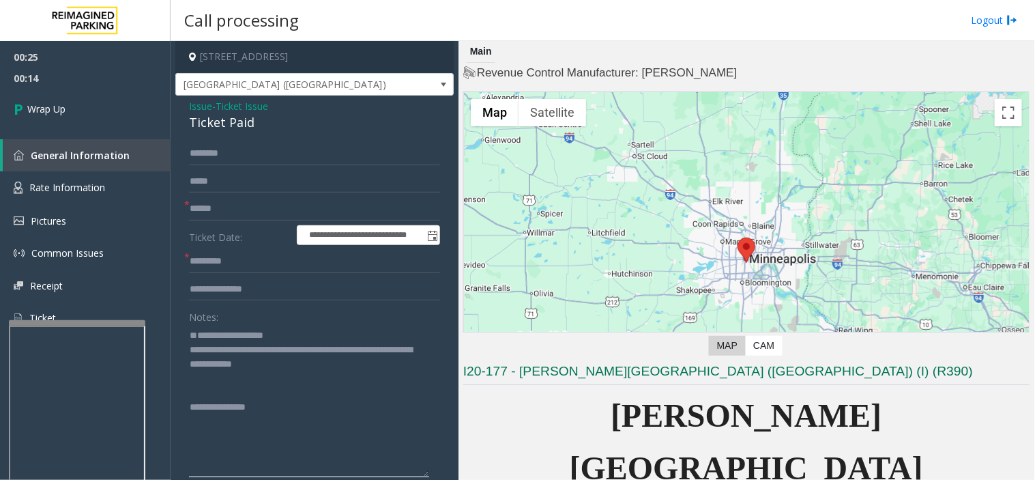
type textarea "**********"
click at [210, 219] on input "text" at bounding box center [314, 208] width 251 height 23
type input "**"
click at [231, 257] on input "text" at bounding box center [314, 261] width 251 height 23
type input "**"
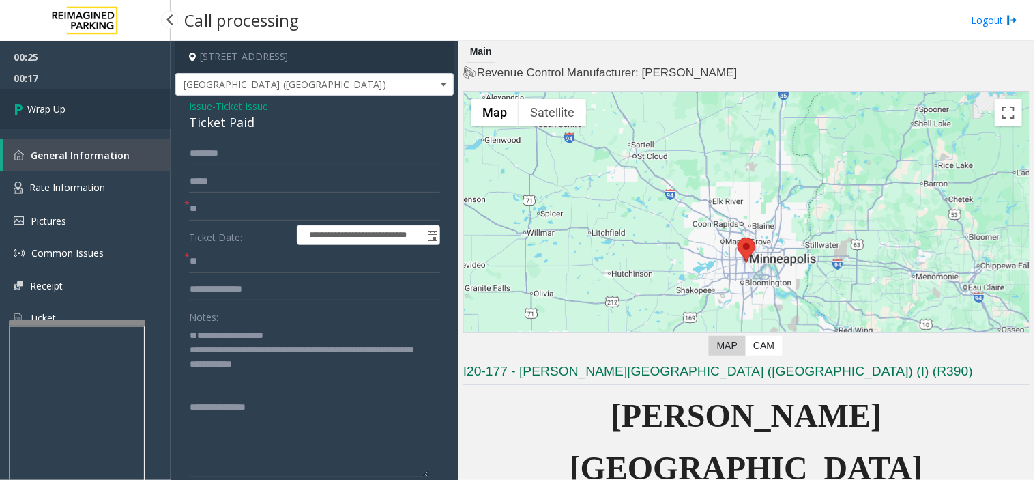
click at [36, 110] on span "Wrap Up" at bounding box center [46, 109] width 38 height 14
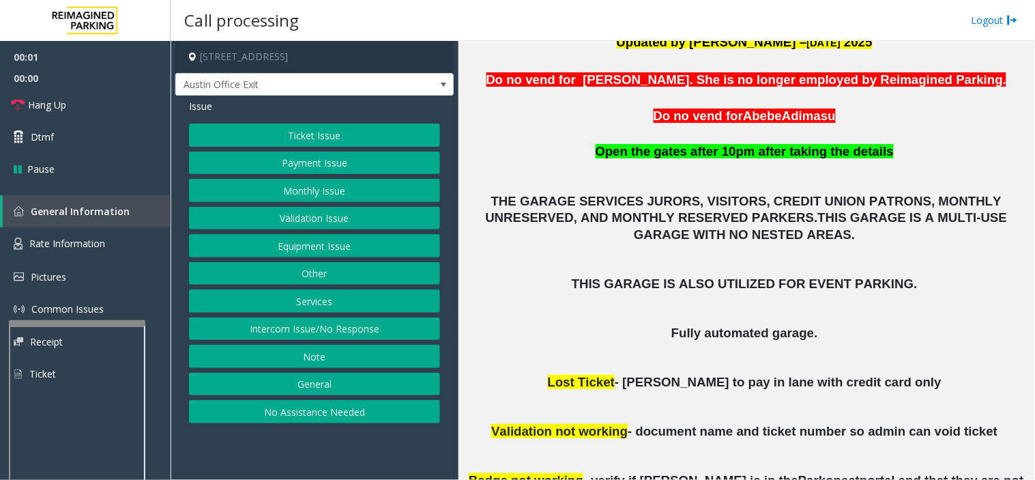
scroll to position [455, 0]
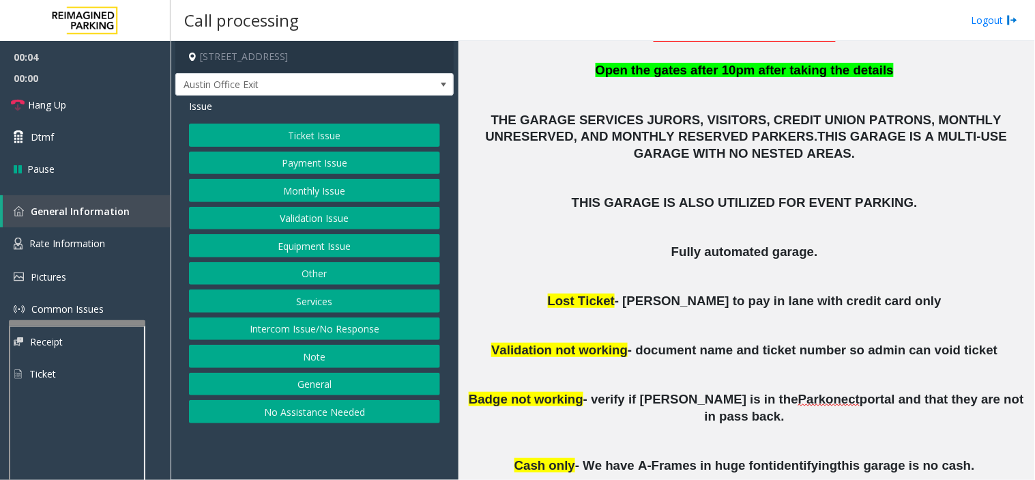
click at [323, 253] on button "Equipment Issue" at bounding box center [314, 245] width 251 height 23
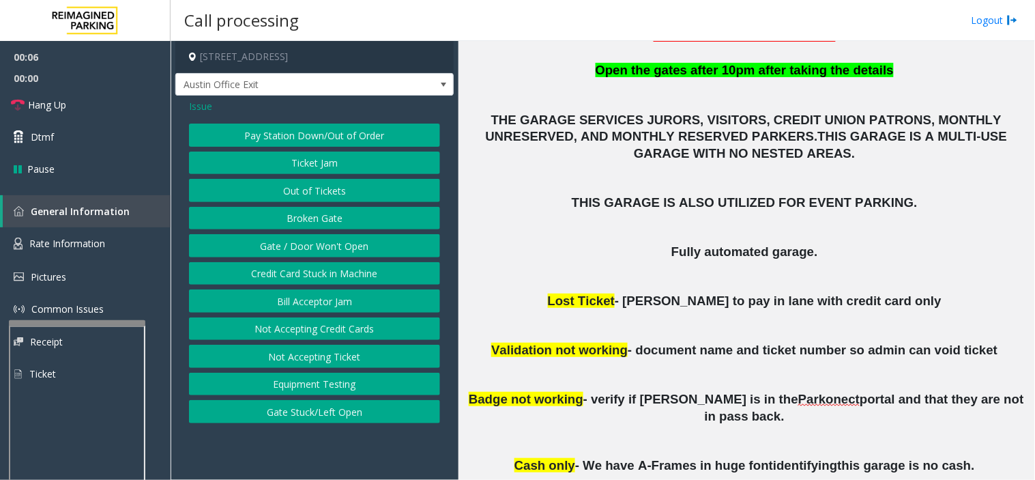
click at [288, 246] on button "Gate / Door Won't Open" at bounding box center [314, 245] width 251 height 23
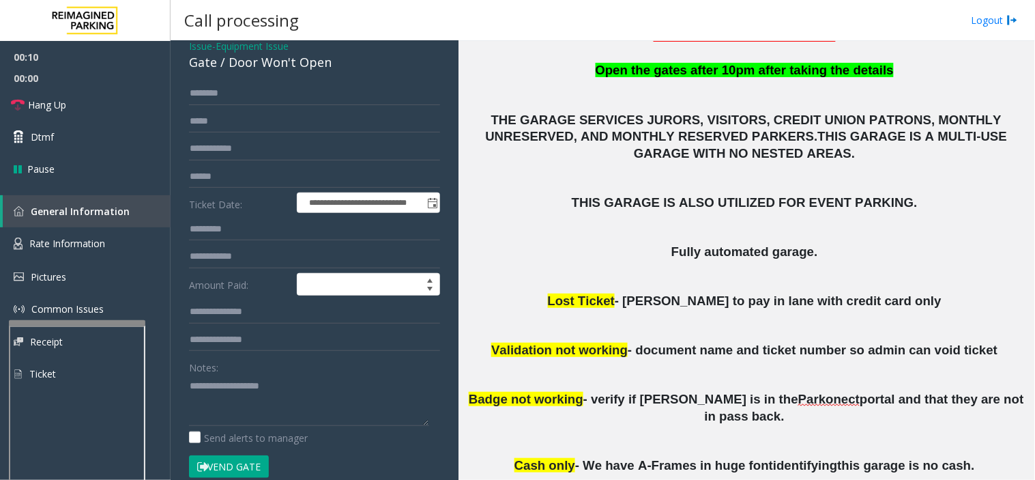
scroll to position [152, 0]
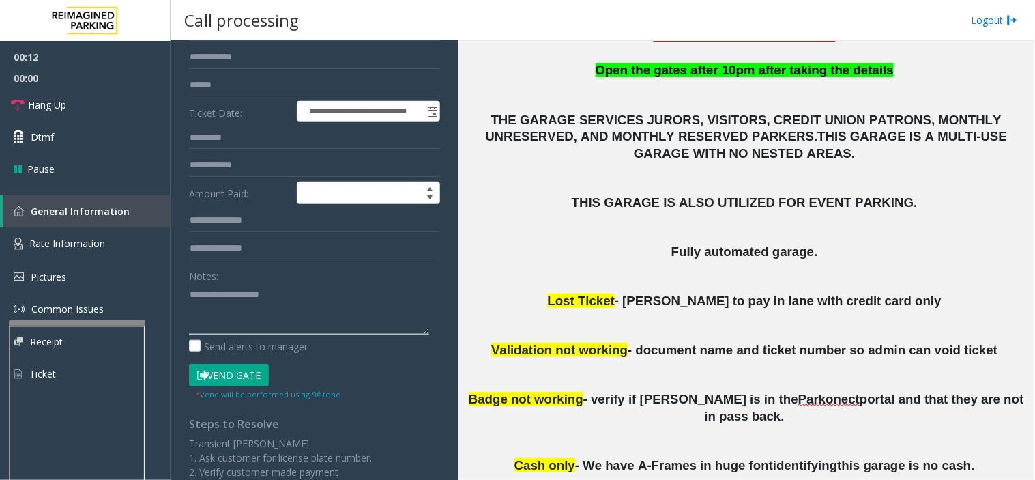
paste textarea "**********"
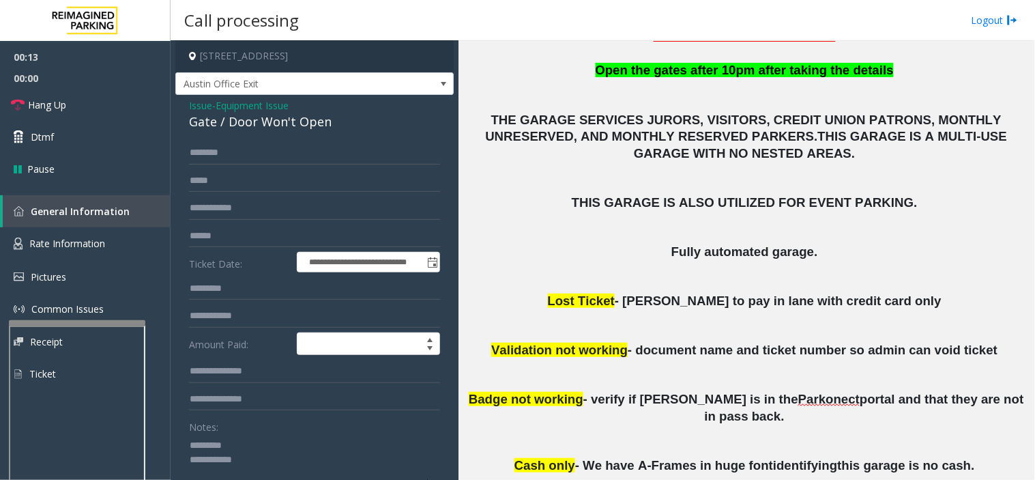
scroll to position [0, 0]
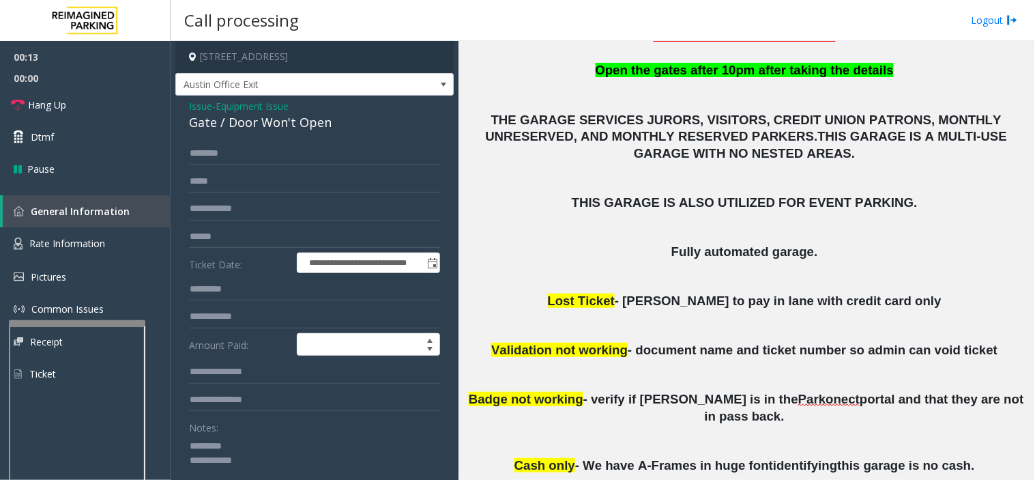
click at [186, 127] on div "**********" at bounding box center [314, 441] width 278 height 691
click at [254, 476] on textarea at bounding box center [309, 460] width 240 height 51
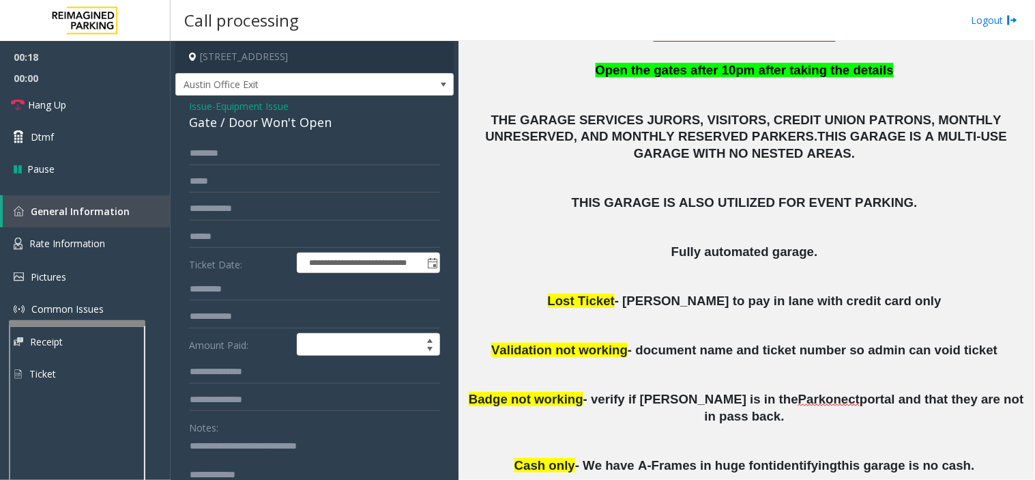
scroll to position [1, 0]
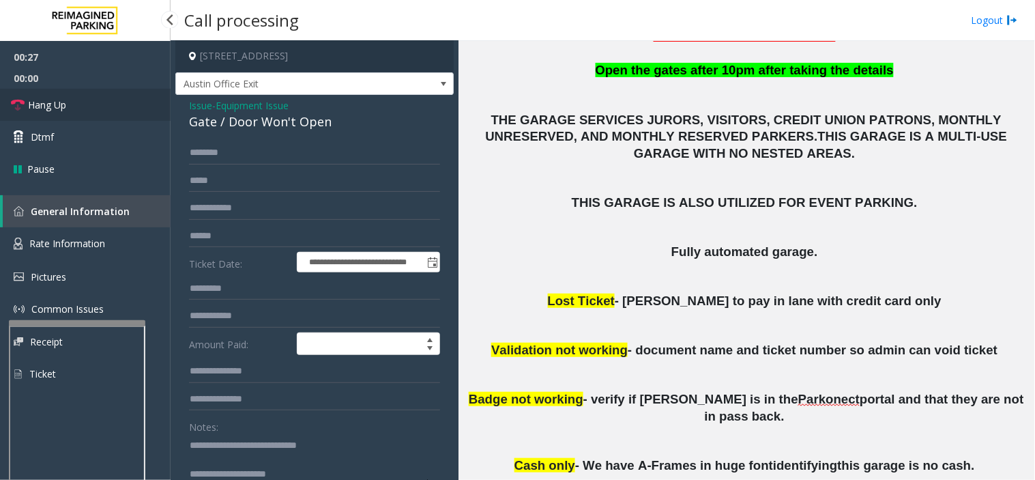
click at [102, 91] on link "Hang Up" at bounding box center [85, 105] width 171 height 32
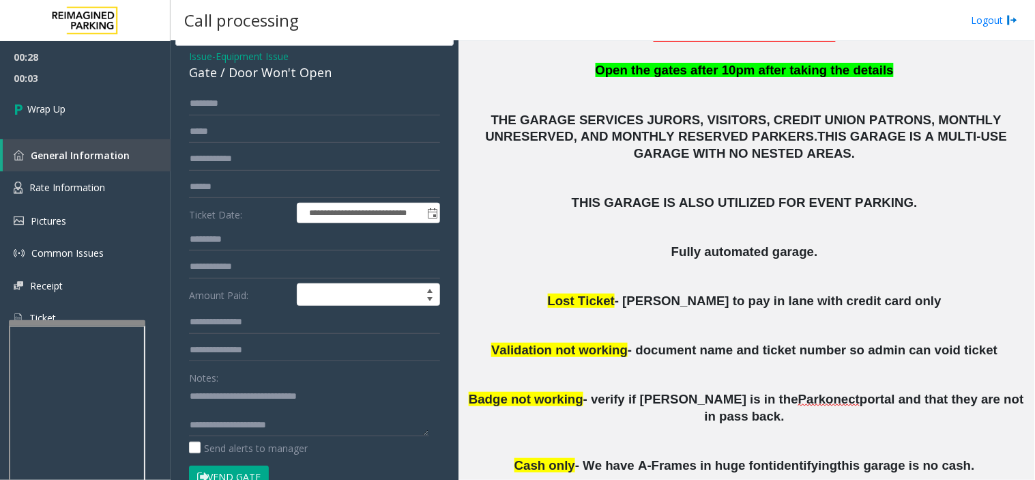
scroll to position [76, 0]
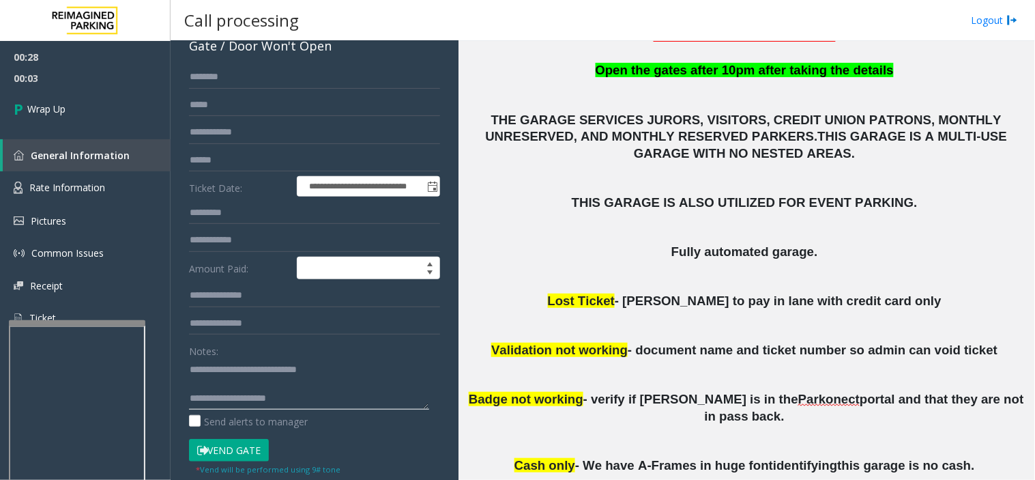
click at [308, 407] on textarea at bounding box center [309, 383] width 240 height 51
paste textarea "**********"
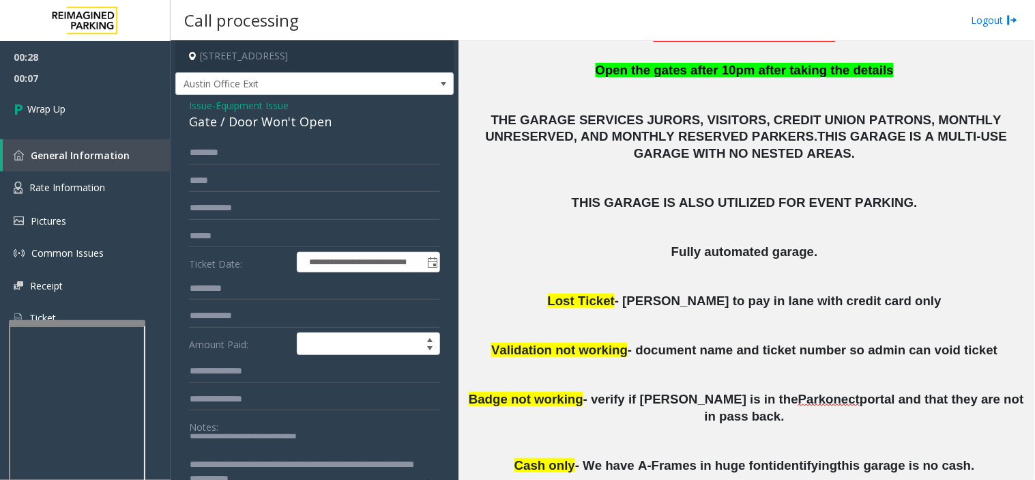
scroll to position [0, 0]
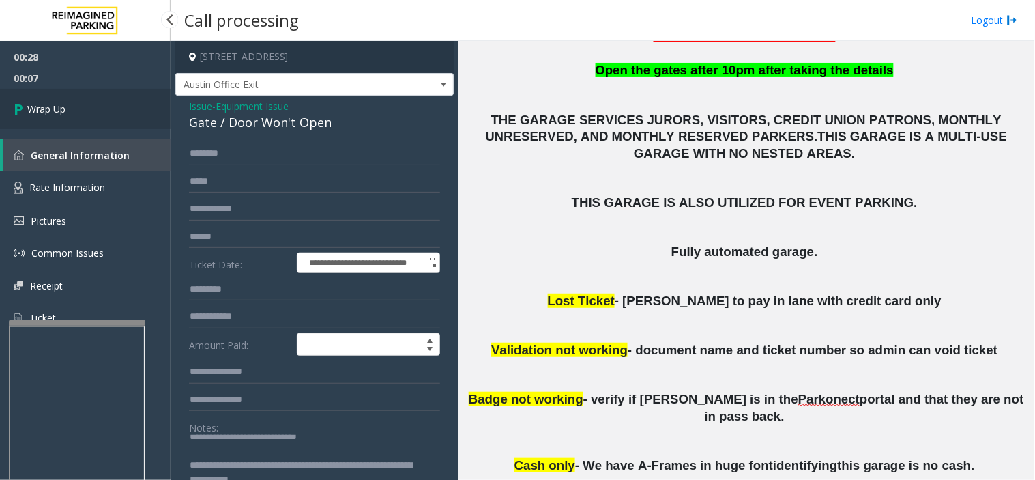
type textarea "**********"
click at [57, 107] on span "Wrap Up" at bounding box center [46, 109] width 38 height 14
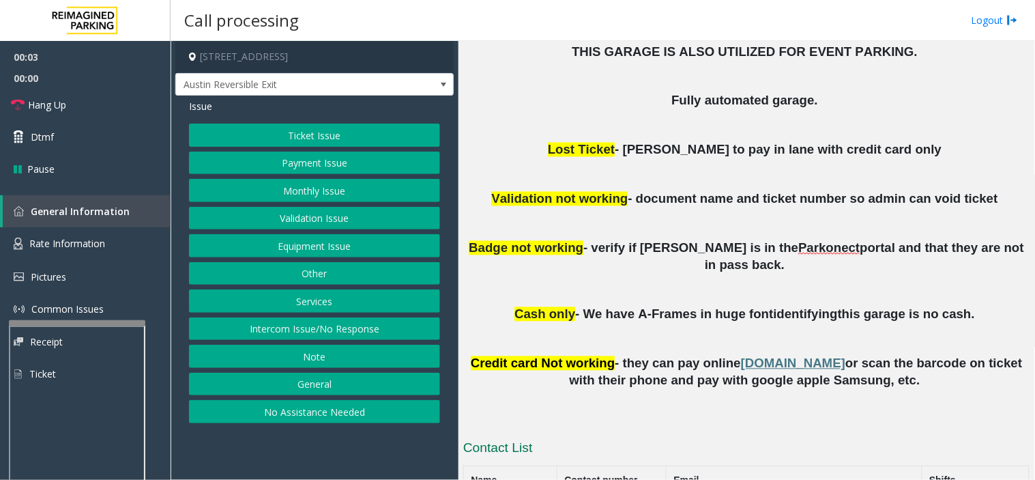
scroll to position [606, 0]
click at [305, 191] on button "Monthly Issue" at bounding box center [314, 190] width 251 height 23
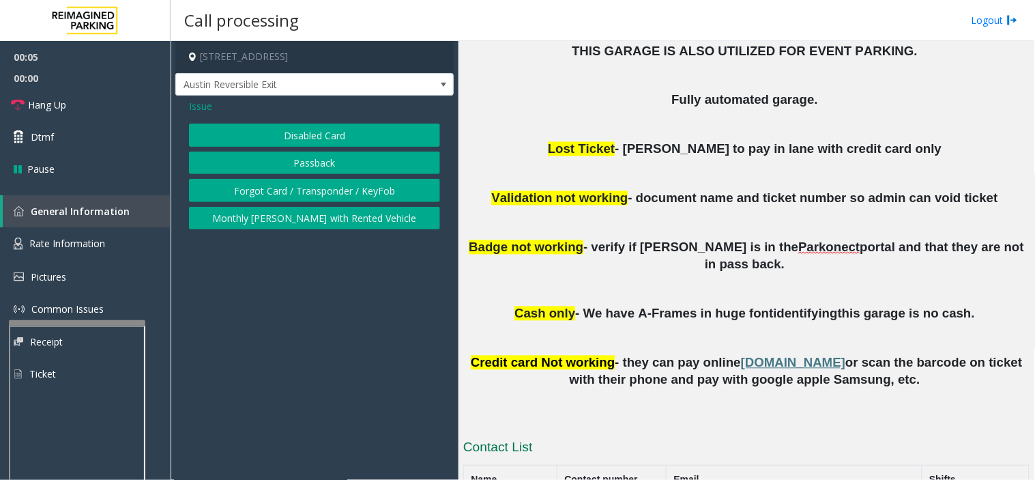
click at [301, 139] on button "Disabled Card" at bounding box center [314, 135] width 251 height 23
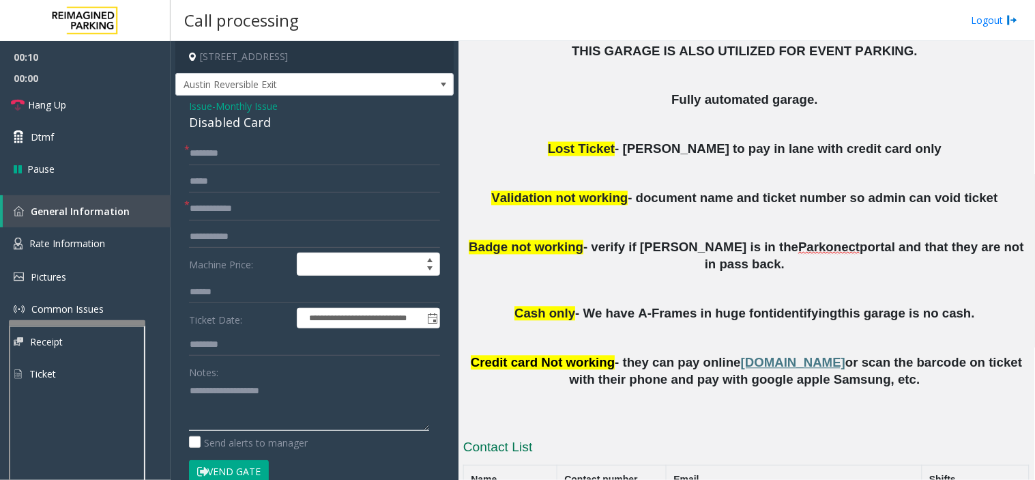
paste textarea "**********"
drag, startPoint x: 196, startPoint y: 120, endPoint x: 273, endPoint y: 130, distance: 77.7
click at [273, 130] on div "**********" at bounding box center [314, 485] width 278 height 779
type textarea "**********"
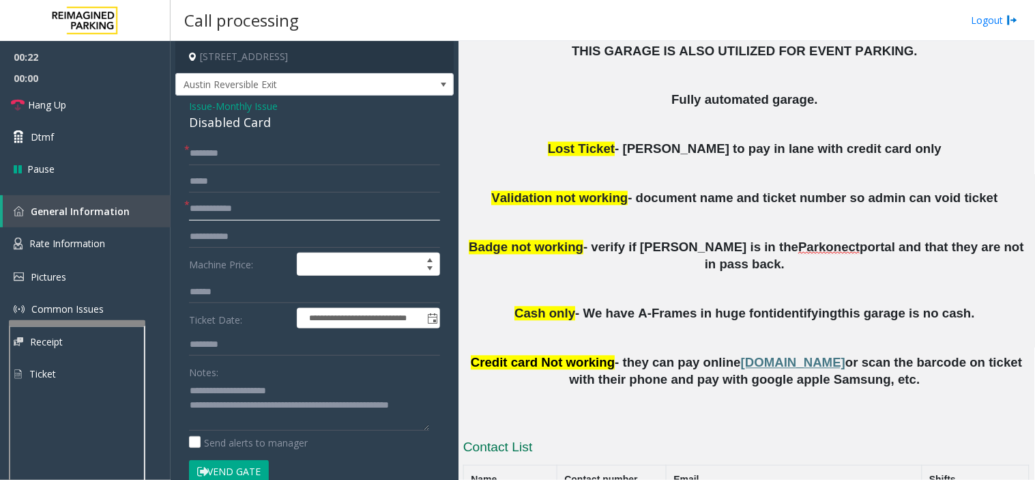
click at [296, 207] on input "text" at bounding box center [314, 208] width 251 height 23
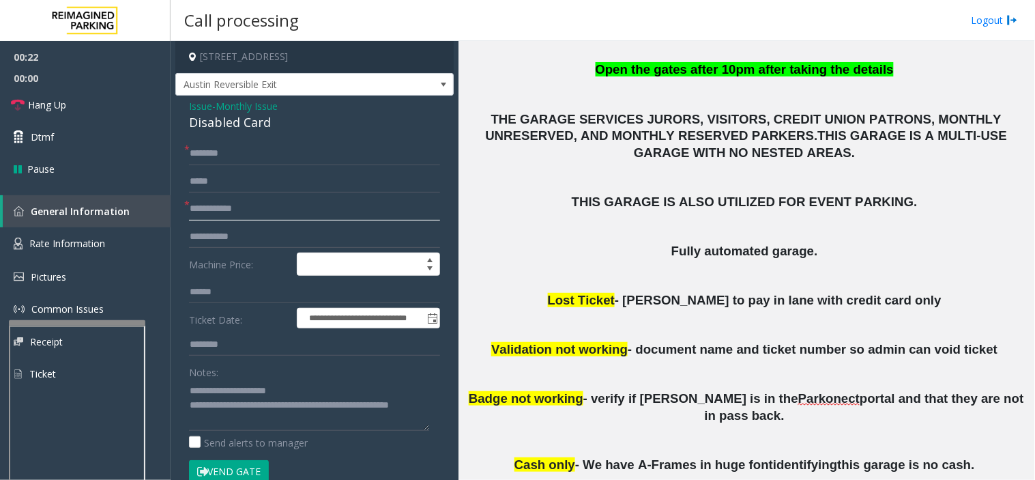
scroll to position [455, 0]
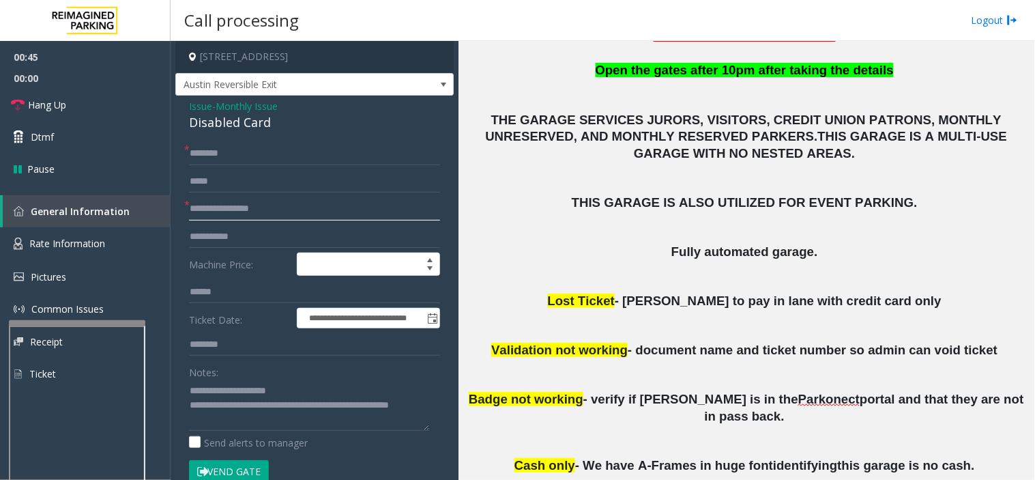
type input "**********"
click at [269, 136] on div "**********" at bounding box center [314, 485] width 278 height 779
click at [299, 150] on input "text" at bounding box center [314, 153] width 251 height 23
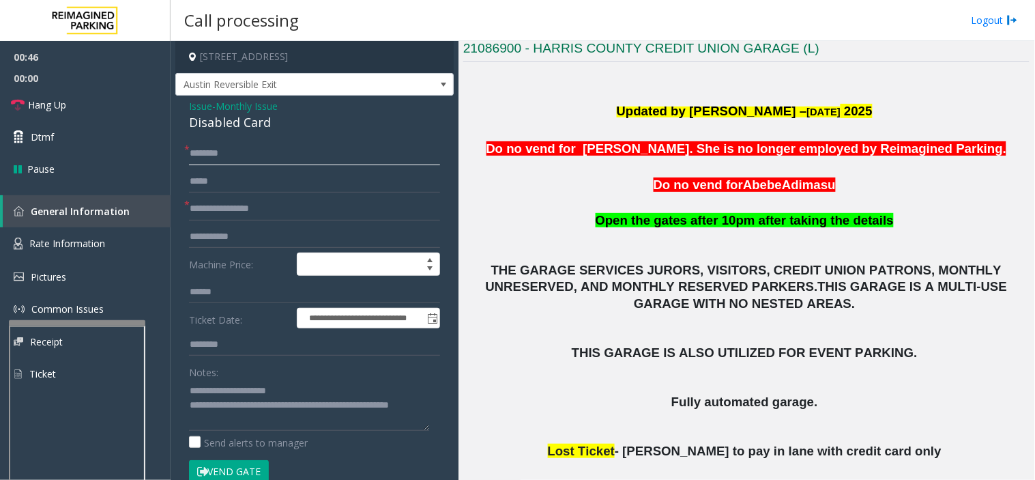
scroll to position [303, 0]
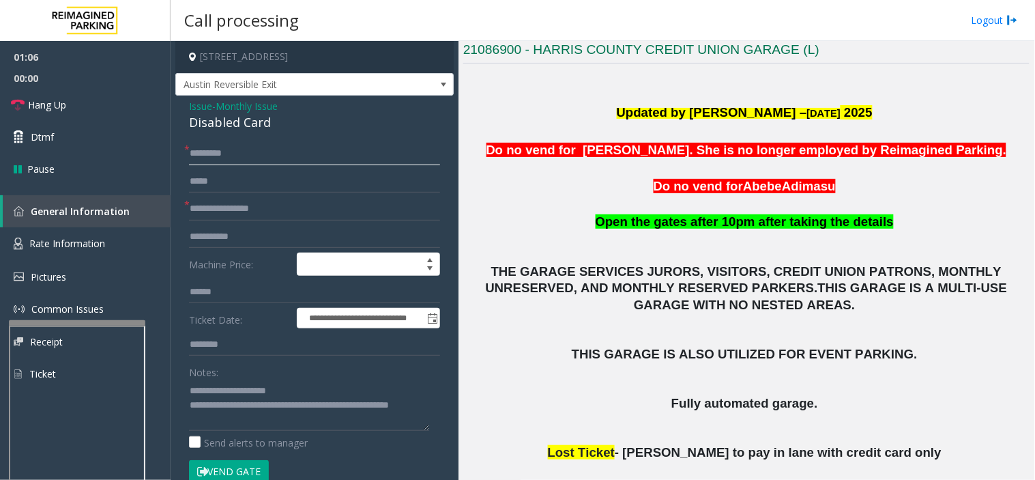
type input "********"
click at [240, 470] on button "Vend Gate" at bounding box center [229, 471] width 80 height 23
click at [113, 99] on link "Hang Up" at bounding box center [85, 105] width 171 height 32
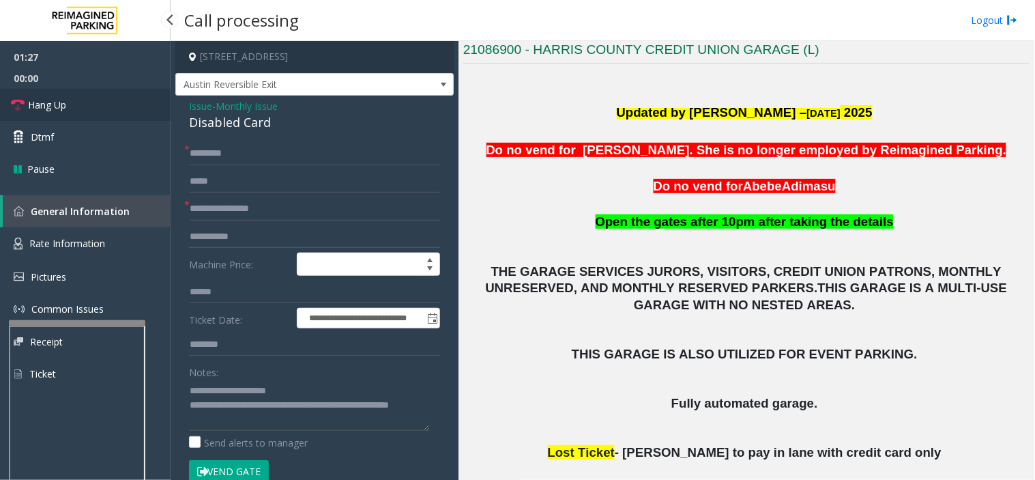
click at [113, 99] on link "Hang Up" at bounding box center [85, 105] width 171 height 32
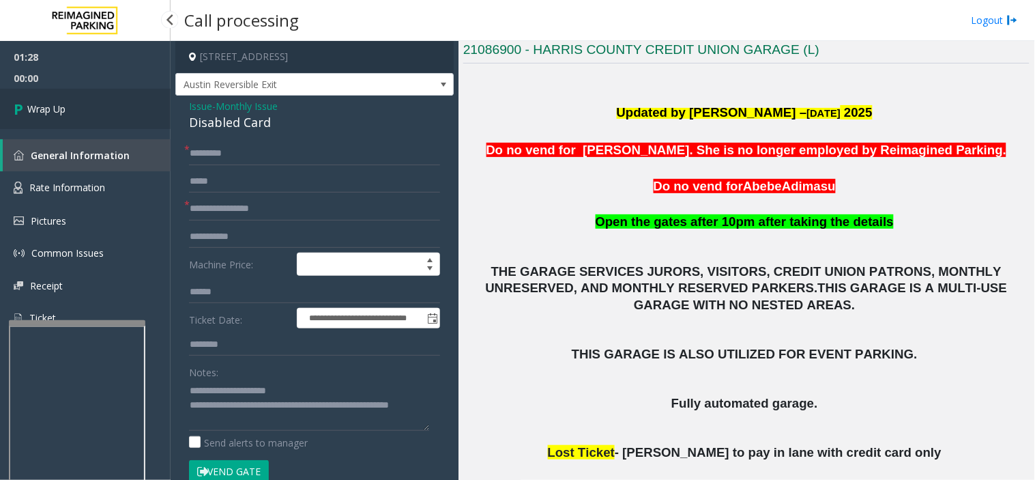
click at [113, 99] on link "Wrap Up" at bounding box center [85, 109] width 171 height 40
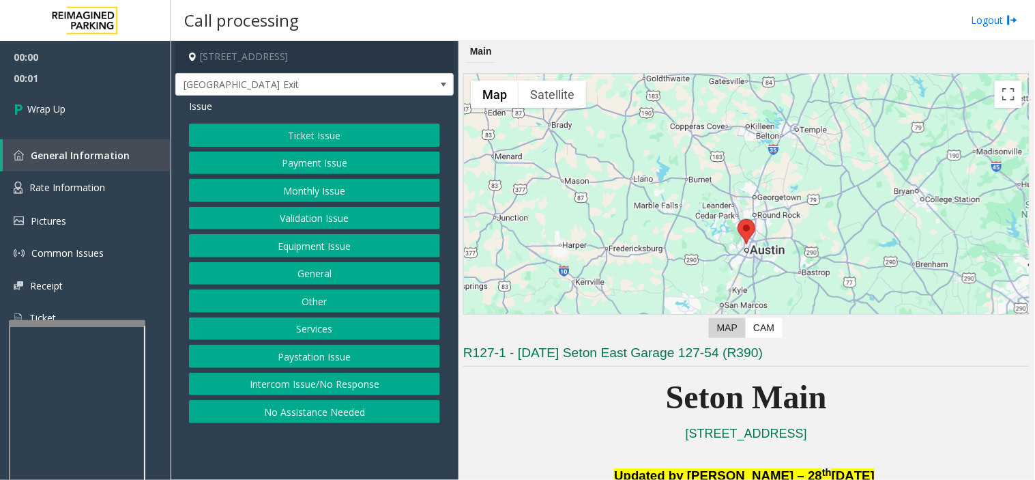
click at [324, 384] on button "Intercom Issue/No Response" at bounding box center [314, 384] width 251 height 23
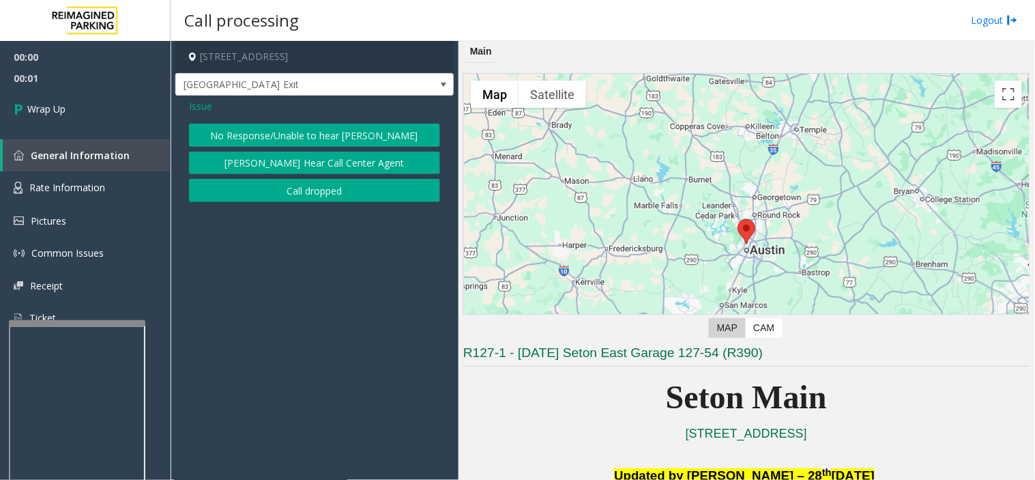
click at [336, 195] on button "Call dropped" at bounding box center [314, 190] width 251 height 23
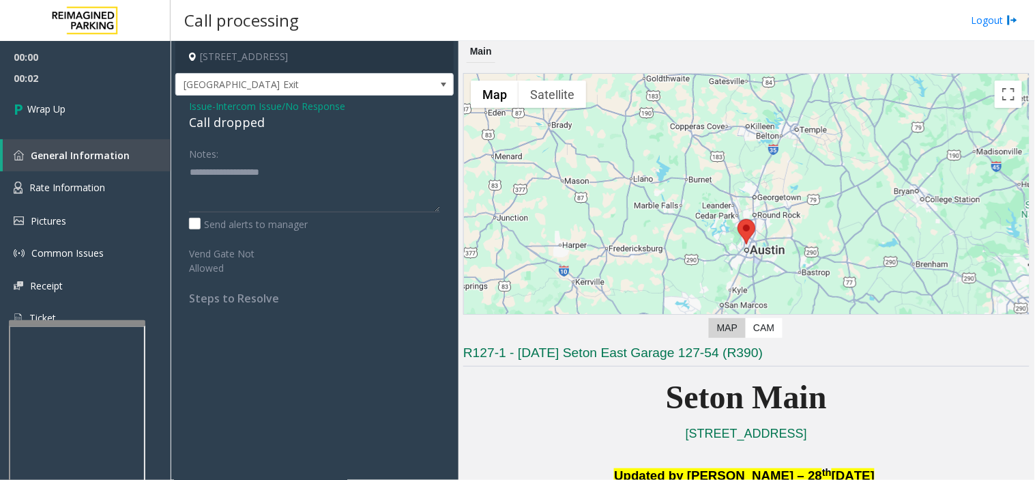
click at [238, 128] on div "Call dropped" at bounding box center [314, 122] width 251 height 18
drag, startPoint x: 238, startPoint y: 128, endPoint x: 246, endPoint y: 130, distance: 8.4
click at [246, 130] on div "Call dropped" at bounding box center [314, 122] width 251 height 18
type textarea "**********"
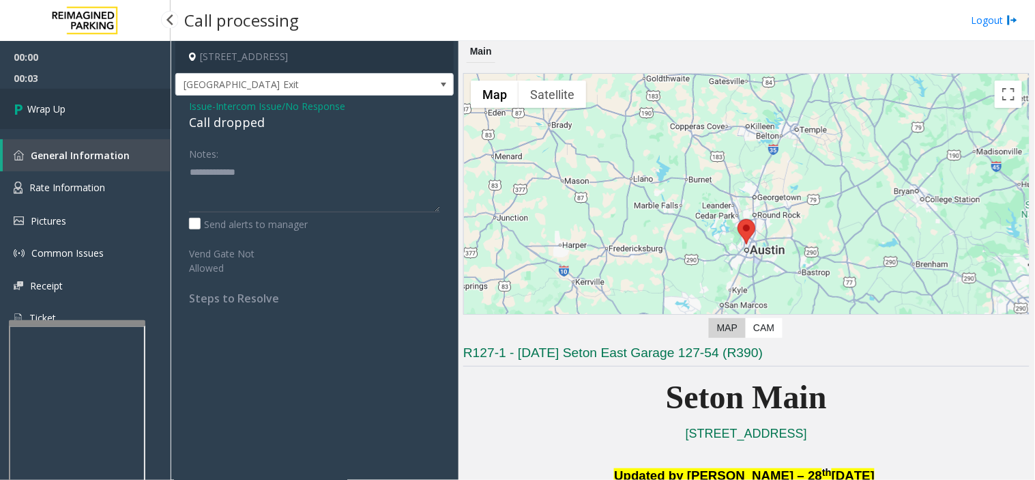
click at [31, 115] on span "Wrap Up" at bounding box center [46, 109] width 38 height 14
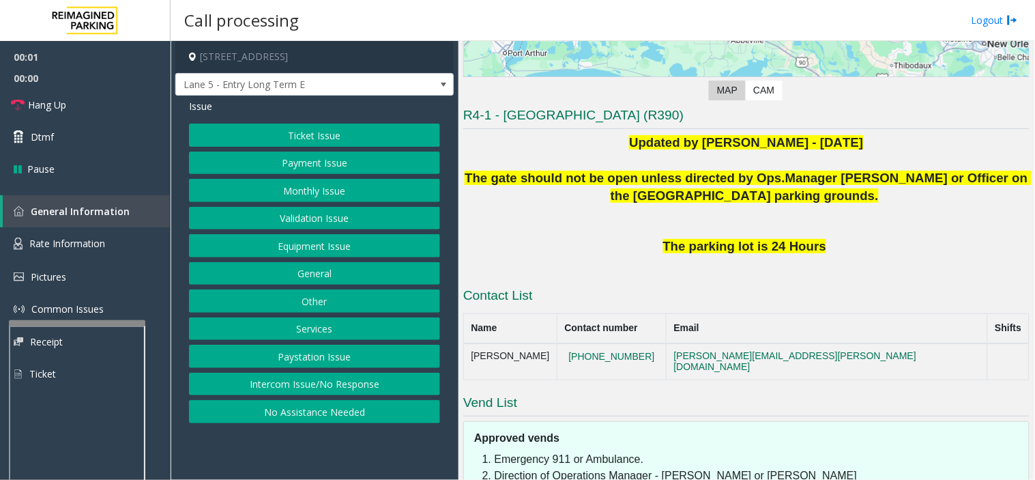
scroll to position [335, 0]
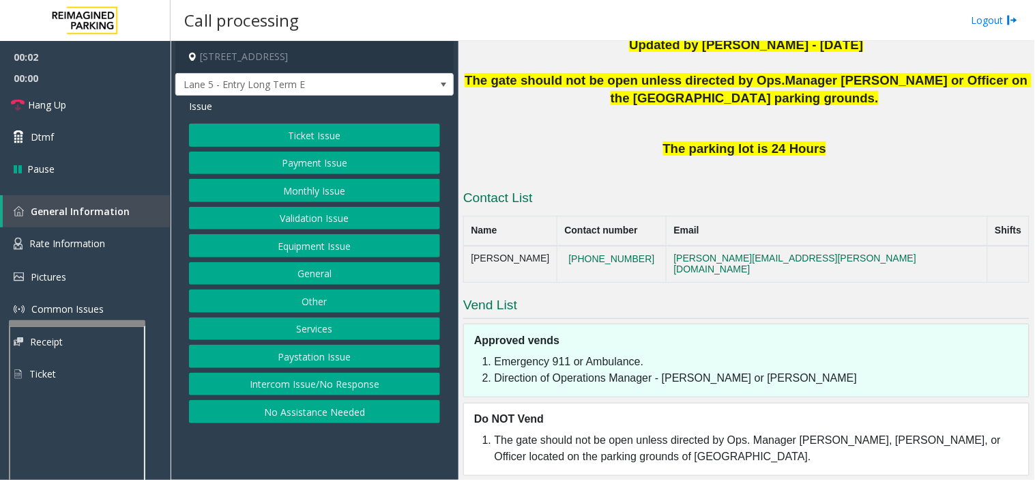
click at [332, 379] on button "Intercom Issue/No Response" at bounding box center [314, 384] width 251 height 23
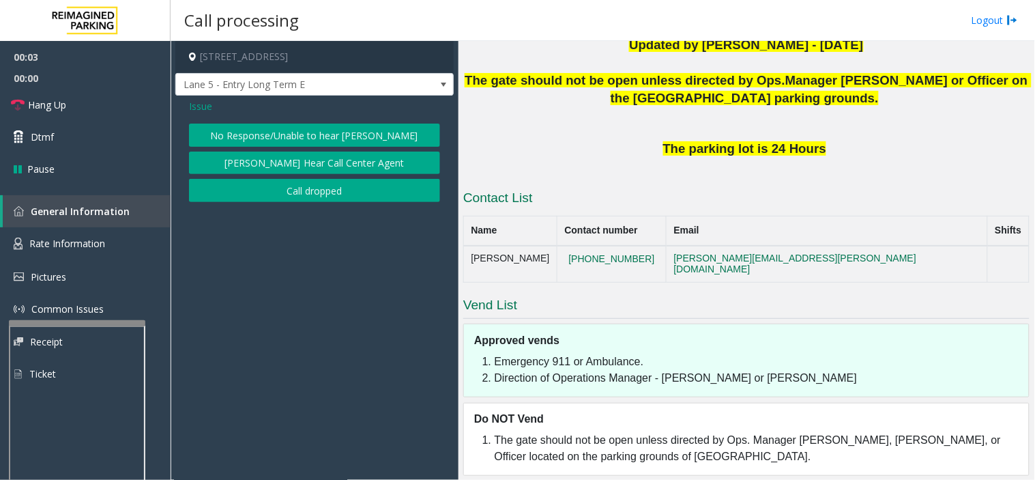
click at [289, 134] on button "No Response/Unable to hear [PERSON_NAME]" at bounding box center [314, 135] width 251 height 23
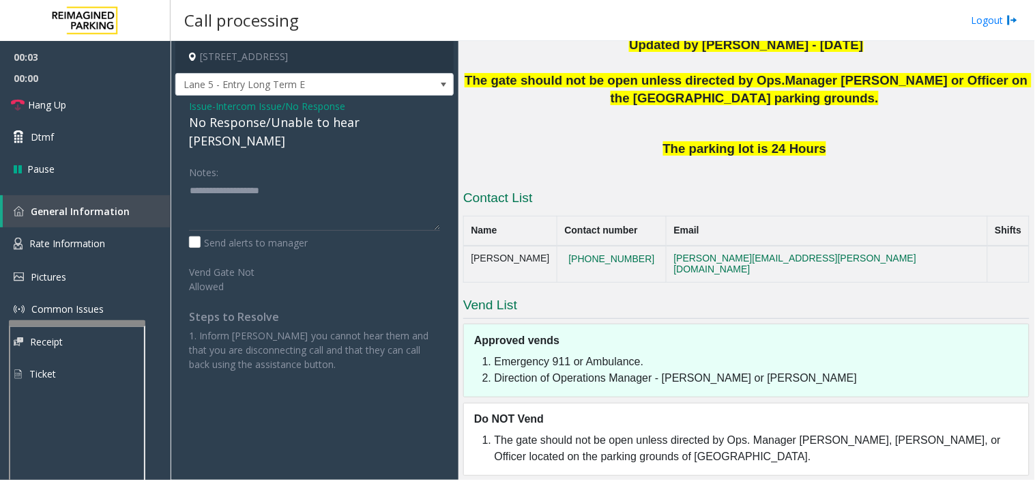
click at [254, 108] on span "Intercom Issue/No Response" at bounding box center [281, 106] width 130 height 14
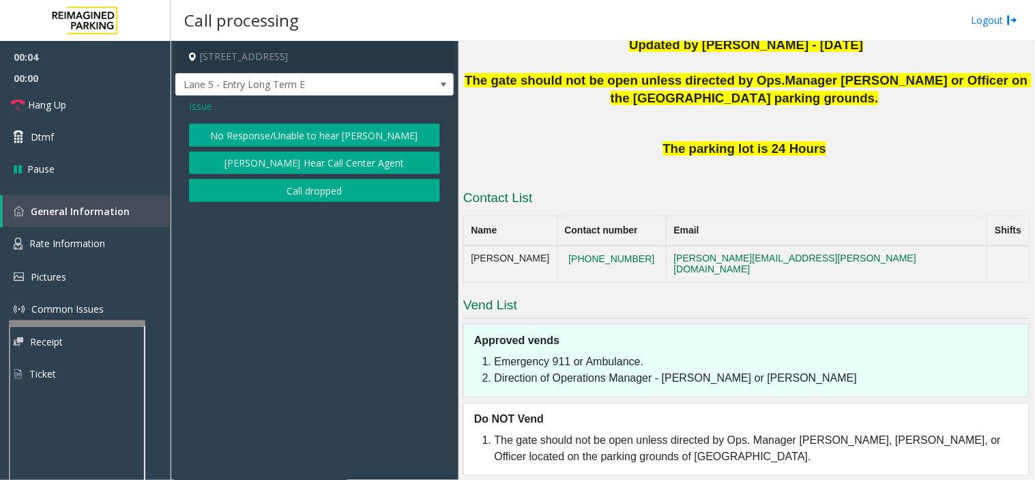
click at [247, 147] on div "No Response/Unable to hear [PERSON_NAME] Cannot Hear Call Center Agent Call dro…" at bounding box center [314, 163] width 251 height 78
click at [241, 141] on button "No Response/Unable to hear [PERSON_NAME]" at bounding box center [314, 135] width 251 height 23
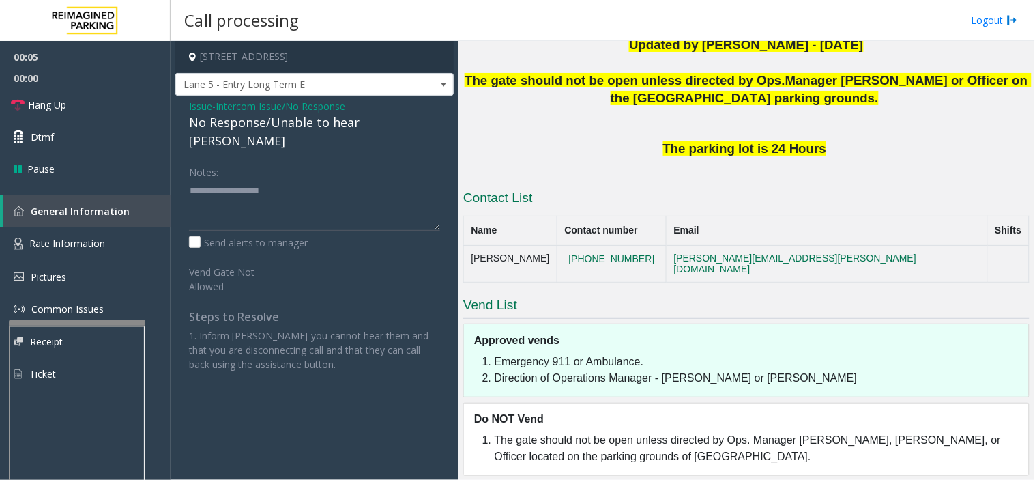
click at [238, 140] on div "Issue - Intercom Issue/No Response No Response/Unable to hear [PERSON_NAME] Not…" at bounding box center [314, 240] width 278 height 289
click at [228, 126] on div "No Response/Unable to hear [PERSON_NAME]" at bounding box center [314, 131] width 251 height 37
drag, startPoint x: 288, startPoint y: 186, endPoint x: 250, endPoint y: 188, distance: 37.6
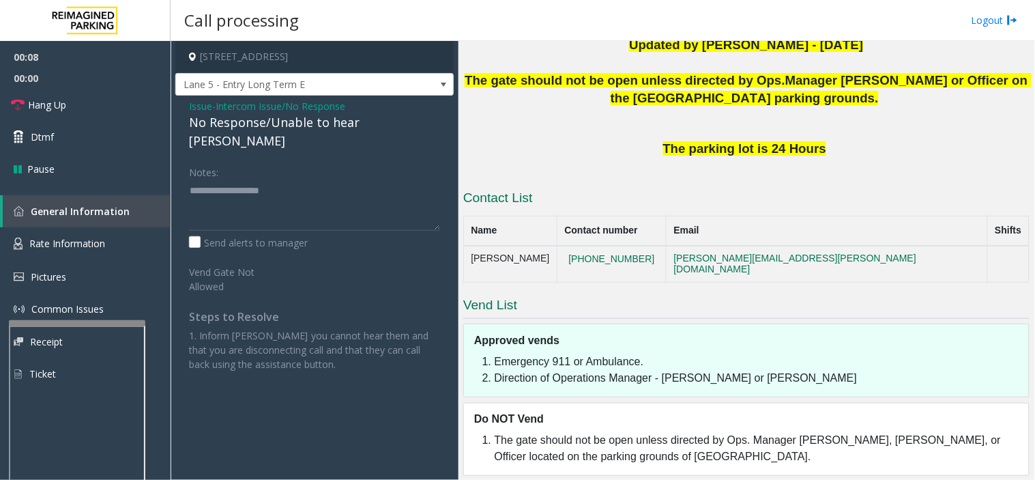
click at [250, 188] on div "Notes:" at bounding box center [314, 195] width 251 height 70
click at [207, 119] on div "No Response/Unable to hear [PERSON_NAME]" at bounding box center [314, 131] width 251 height 37
click at [203, 121] on div "No Response/Unable to hear [PERSON_NAME]" at bounding box center [314, 131] width 251 height 37
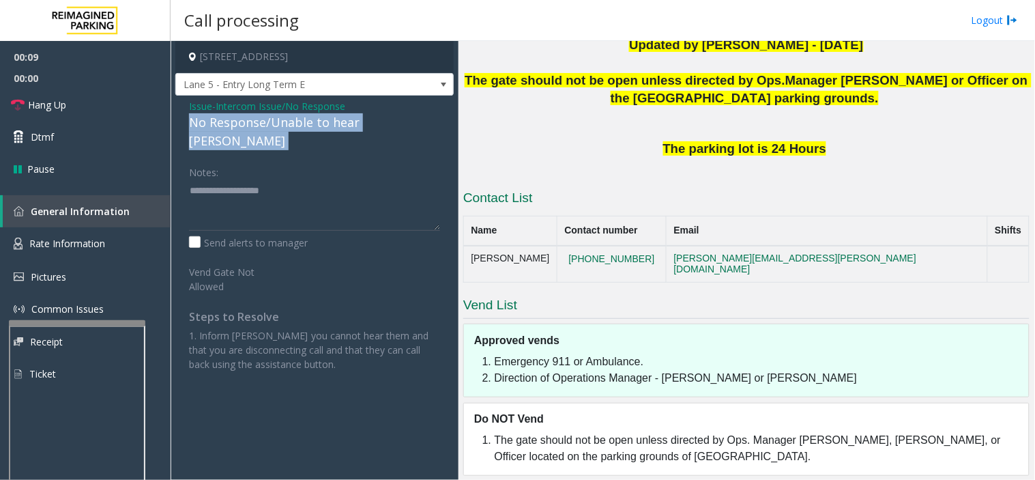
click at [203, 121] on div "No Response/Unable to hear [PERSON_NAME]" at bounding box center [314, 131] width 251 height 37
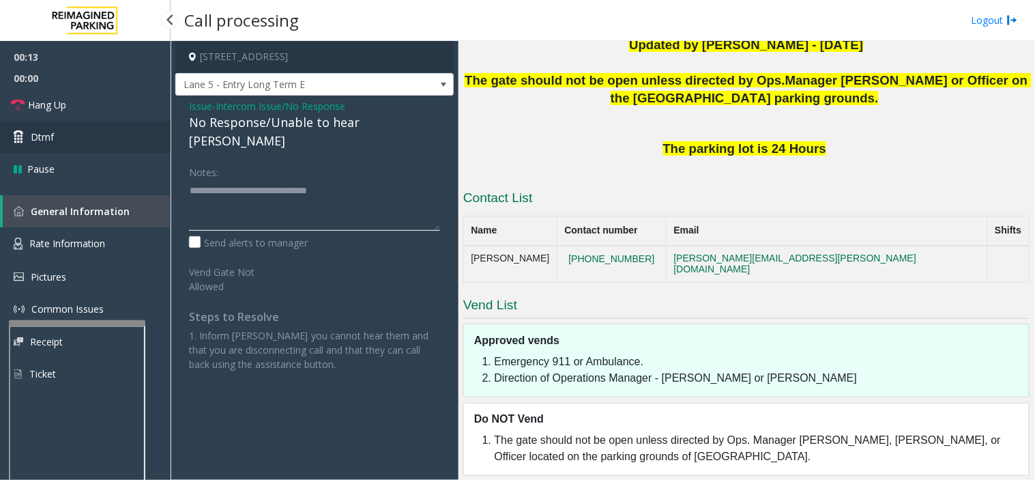
type textarea "**********"
click at [22, 110] on icon at bounding box center [18, 105] width 14 height 14
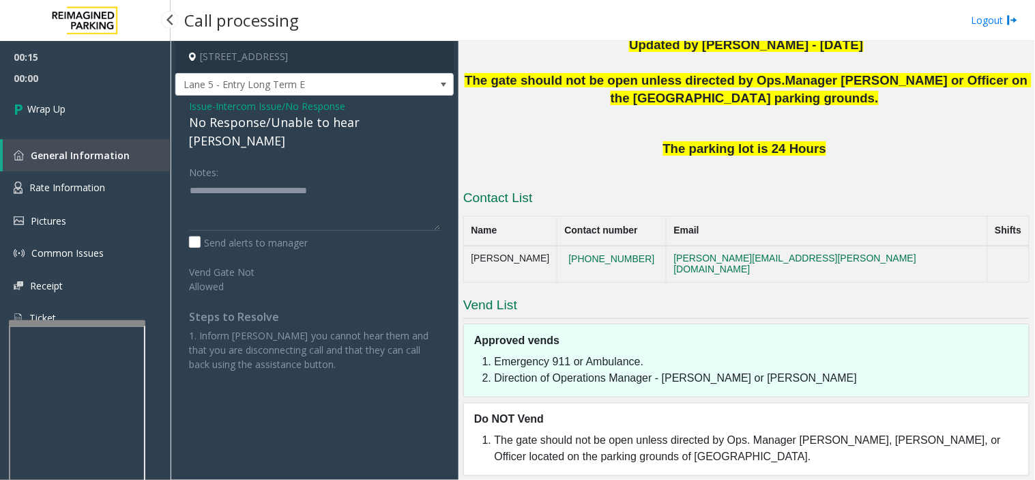
click at [22, 110] on icon at bounding box center [21, 109] width 14 height 23
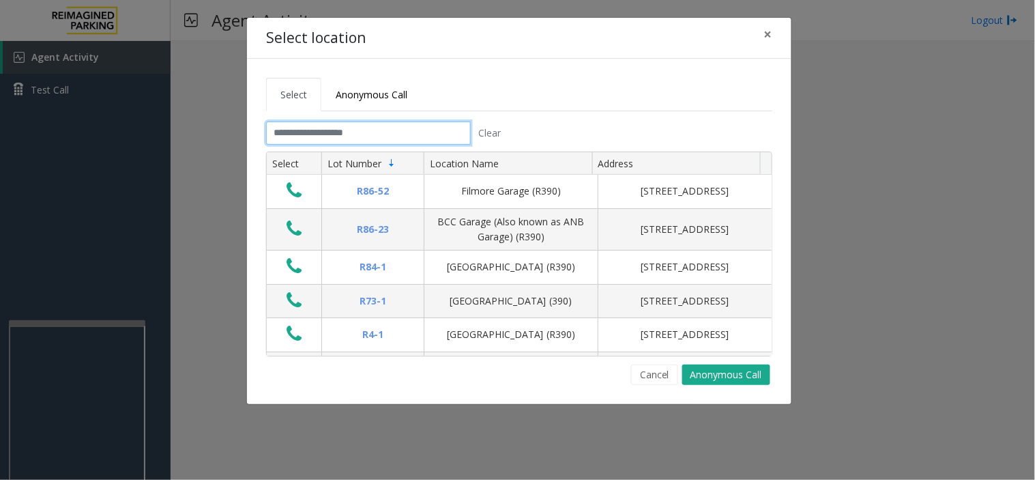
click at [315, 128] on input "text" at bounding box center [368, 132] width 205 height 23
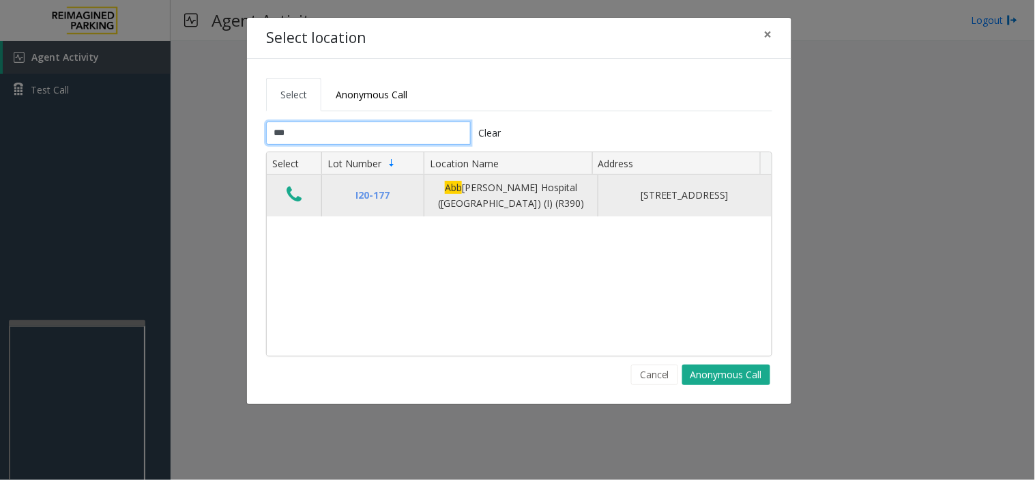
type input "***"
click at [300, 189] on icon "Data table" at bounding box center [294, 194] width 15 height 19
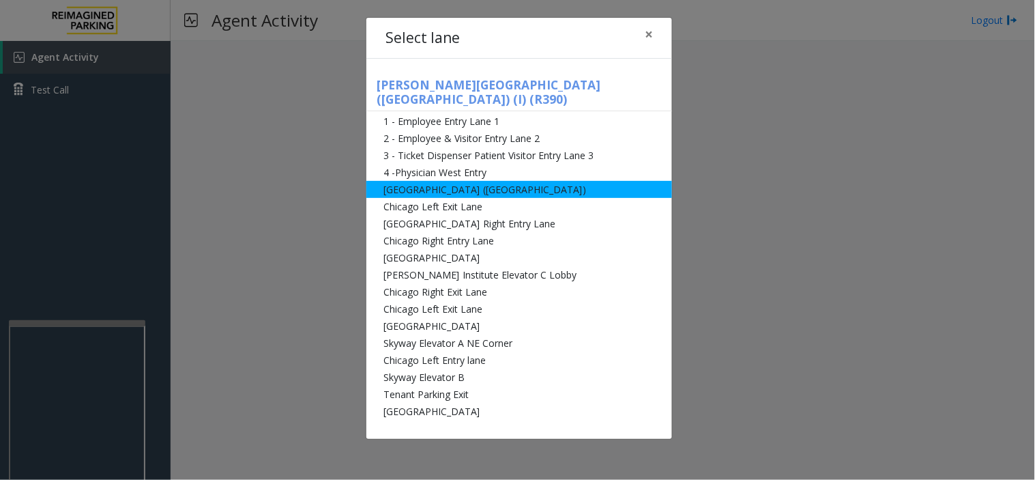
click at [455, 181] on li "[GEOGRAPHIC_DATA] ([GEOGRAPHIC_DATA])" at bounding box center [519, 189] width 306 height 17
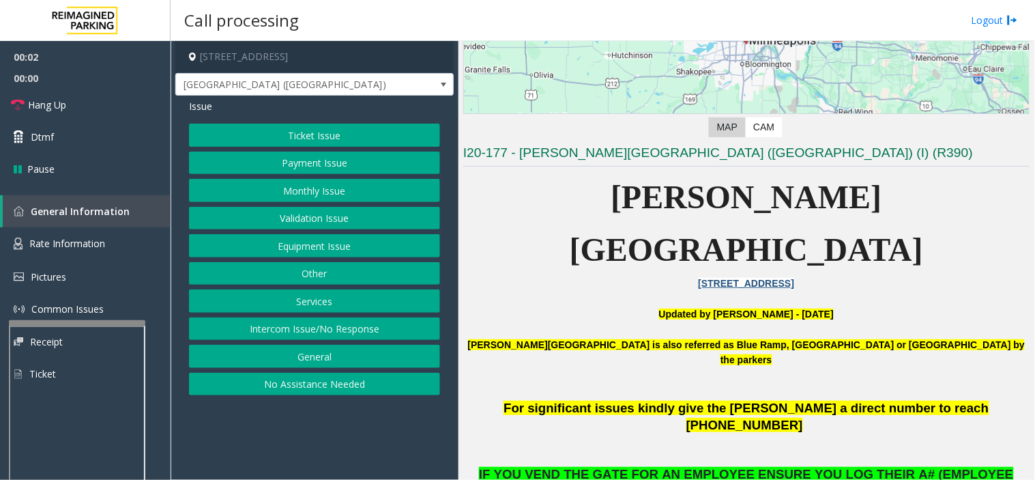
scroll to position [227, 0]
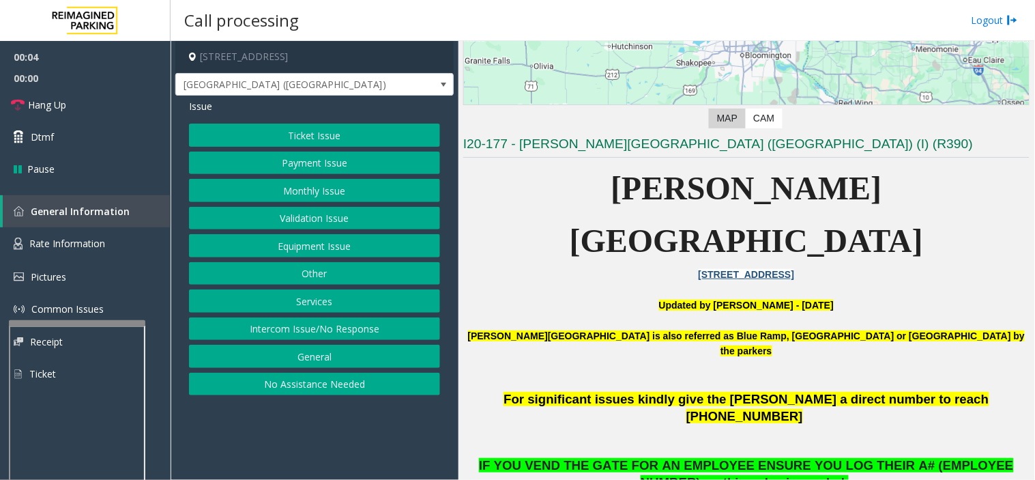
click at [338, 253] on button "Equipment Issue" at bounding box center [314, 245] width 251 height 23
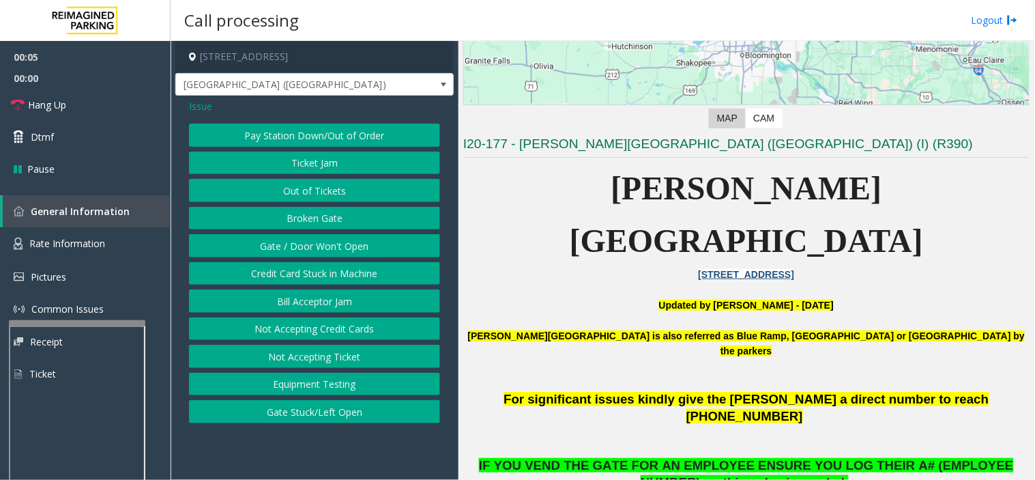
click at [332, 251] on button "Gate / Door Won't Open" at bounding box center [314, 245] width 251 height 23
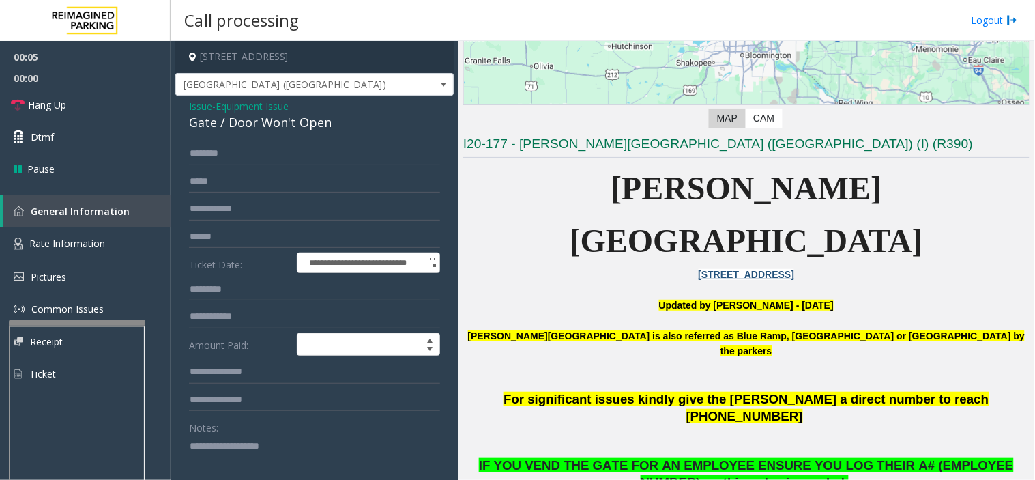
scroll to position [152, 0]
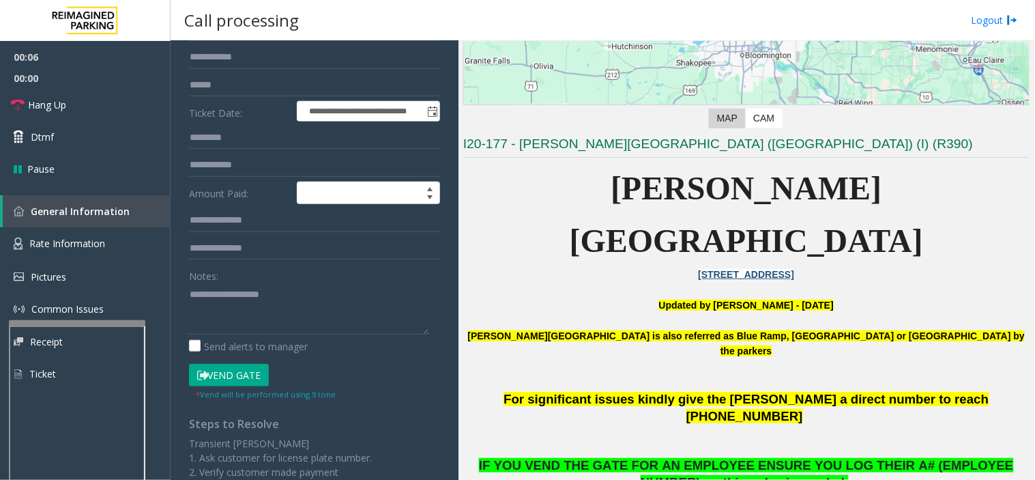
click at [229, 371] on button "Vend Gate" at bounding box center [229, 375] width 80 height 23
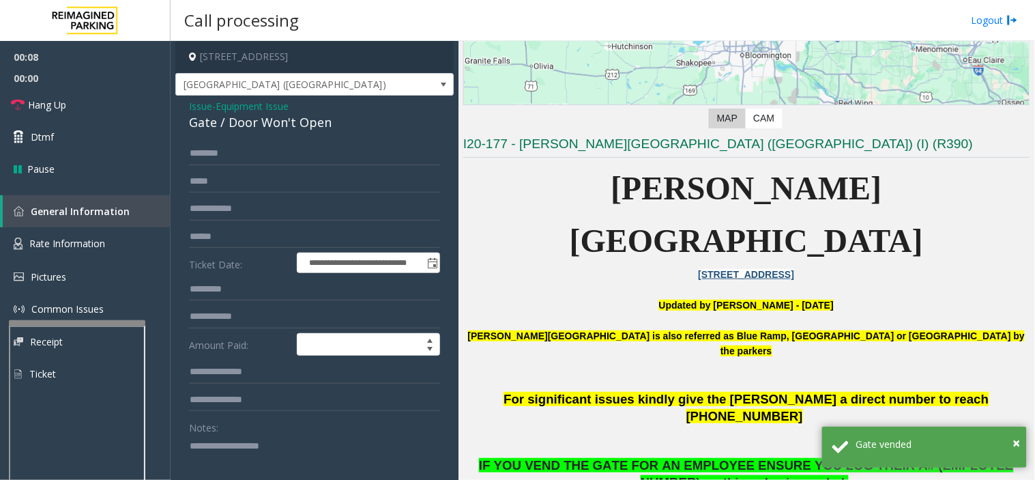
drag, startPoint x: 337, startPoint y: 132, endPoint x: 373, endPoint y: 164, distance: 48.3
click at [184, 107] on div "**********" at bounding box center [314, 453] width 278 height 715
drag, startPoint x: 323, startPoint y: 126, endPoint x: 182, endPoint y: 107, distance: 143.2
click at [182, 107] on div "**********" at bounding box center [314, 453] width 278 height 715
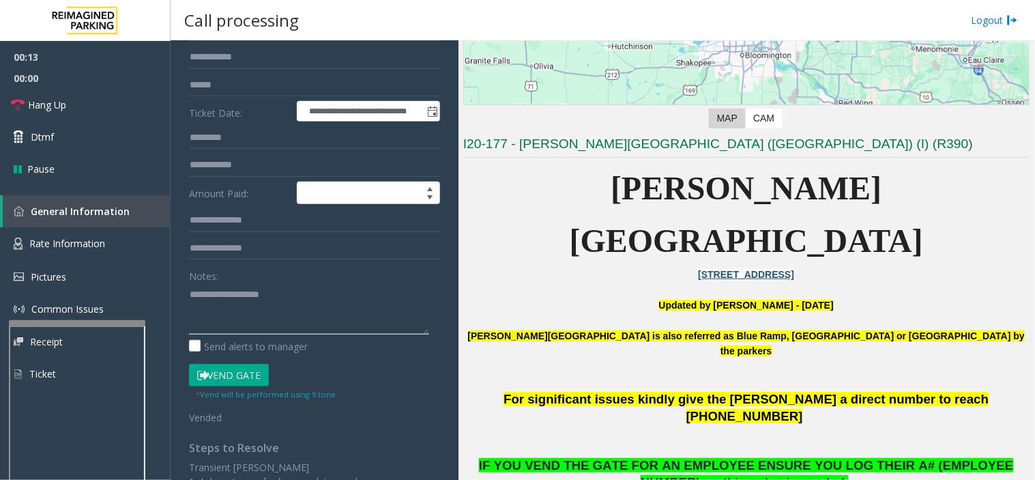
paste textarea "**********"
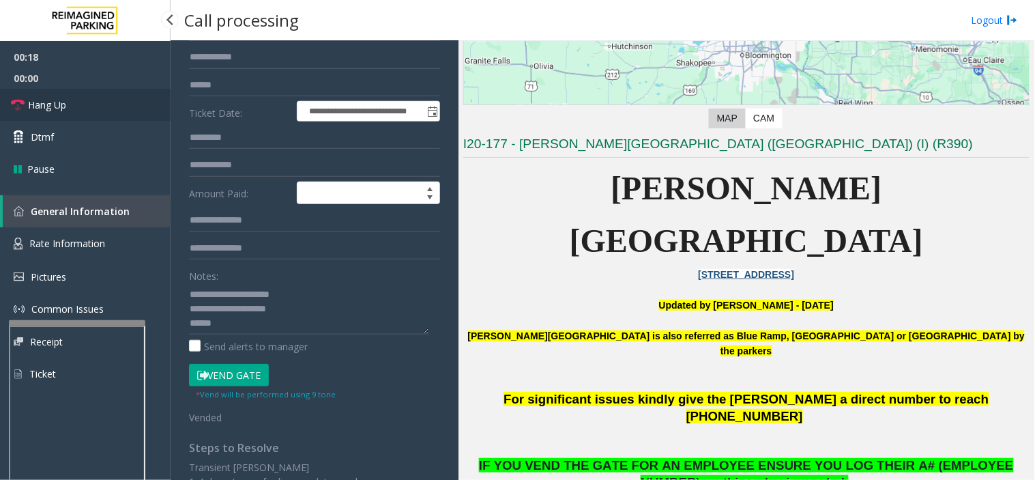
click at [66, 106] on span "Hang Up" at bounding box center [47, 105] width 38 height 14
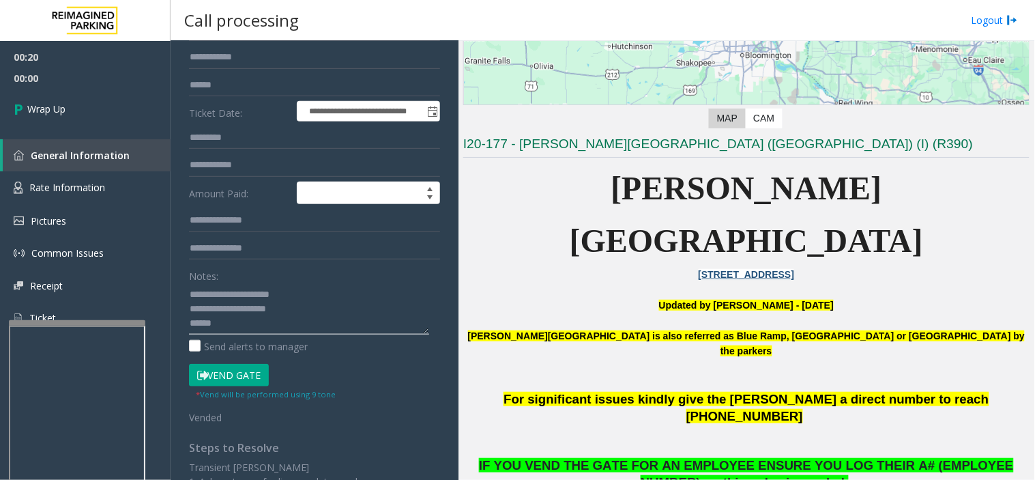
click at [226, 323] on textarea at bounding box center [309, 308] width 240 height 51
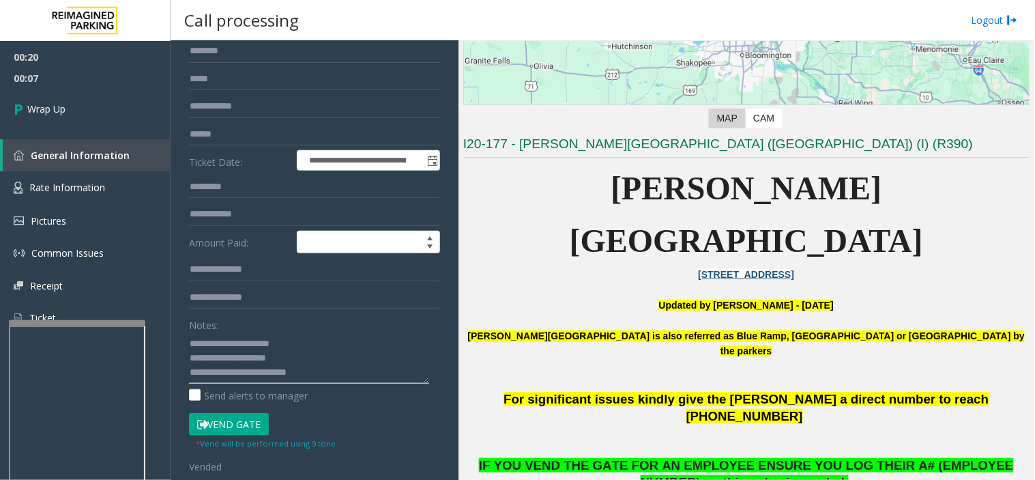
scroll to position [76, 0]
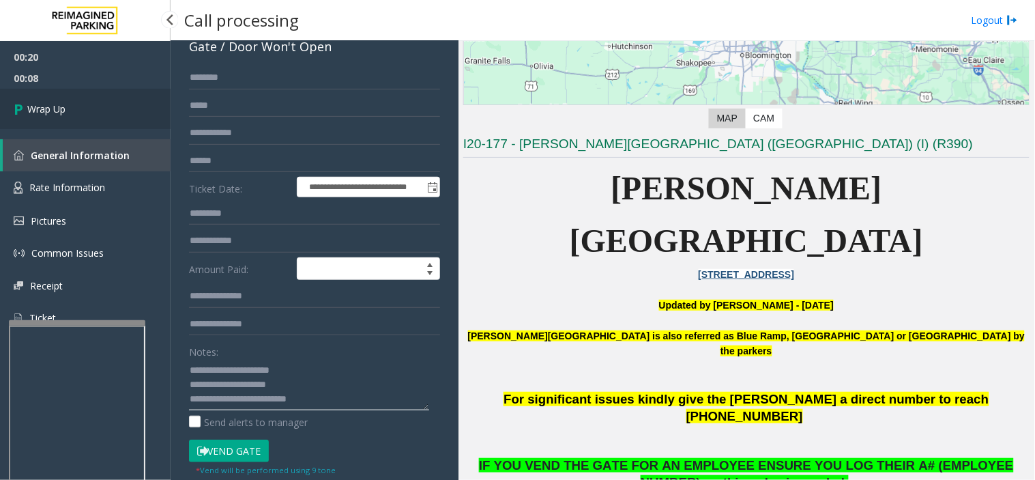
type textarea "**********"
click at [138, 111] on link "Wrap Up" at bounding box center [85, 109] width 171 height 40
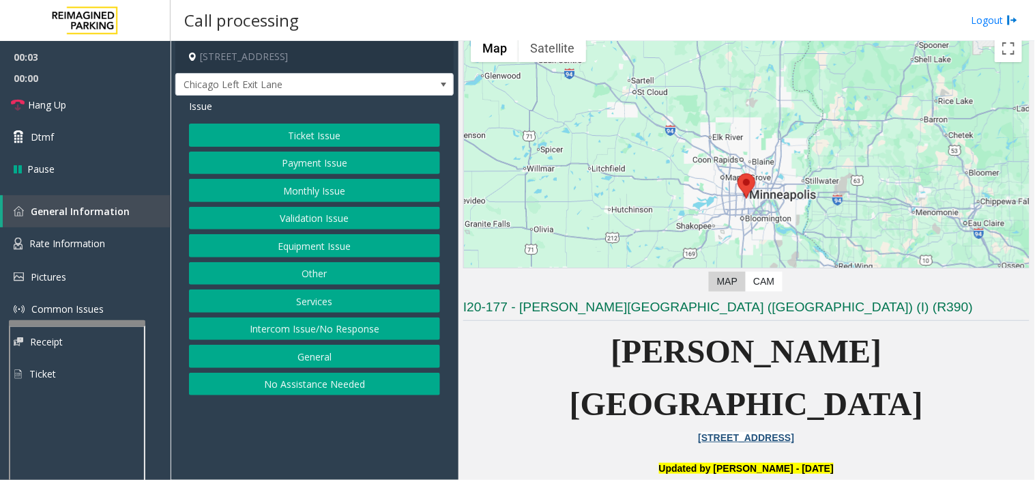
scroll to position [152, 0]
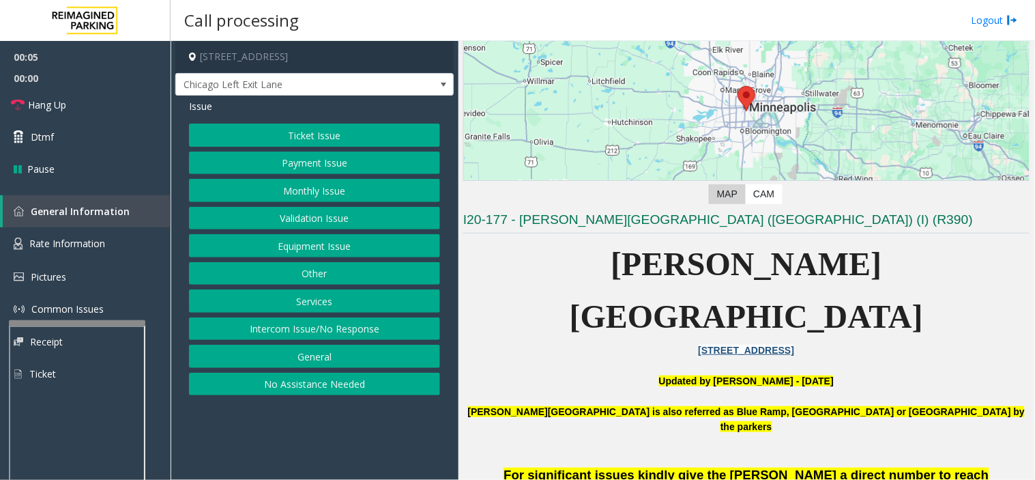
click at [335, 328] on button "Intercom Issue/No Response" at bounding box center [314, 328] width 251 height 23
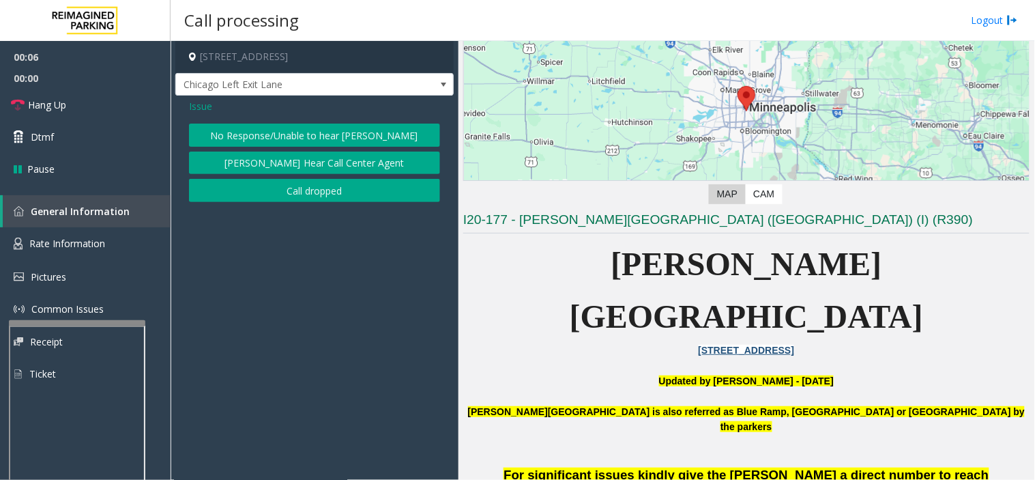
click at [318, 141] on button "No Response/Unable to hear [PERSON_NAME]" at bounding box center [314, 135] width 251 height 23
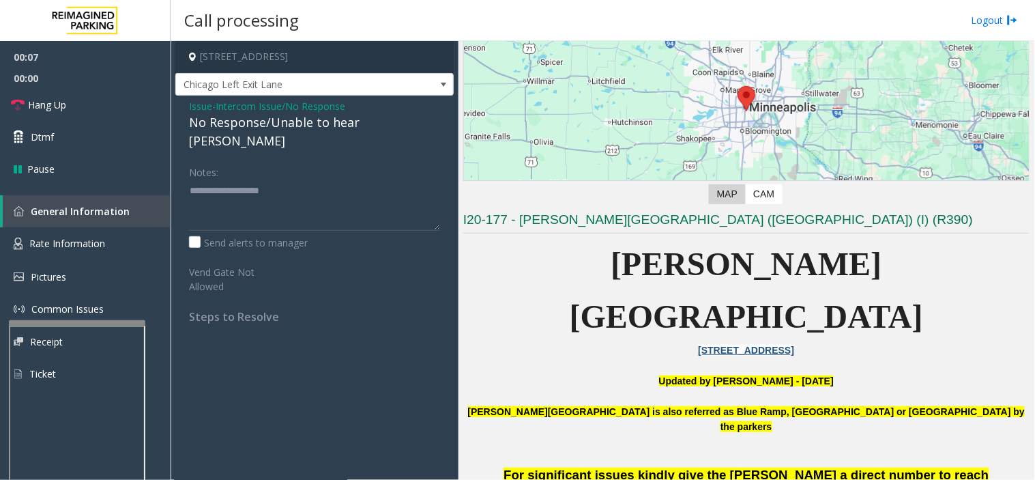
click at [285, 120] on div "No Response/Unable to hear [PERSON_NAME]" at bounding box center [314, 131] width 251 height 37
click at [283, 120] on div "No Response/Unable to hear [PERSON_NAME]" at bounding box center [314, 131] width 251 height 37
click at [207, 128] on div "No Response/Unable to hear [PERSON_NAME]" at bounding box center [314, 131] width 251 height 37
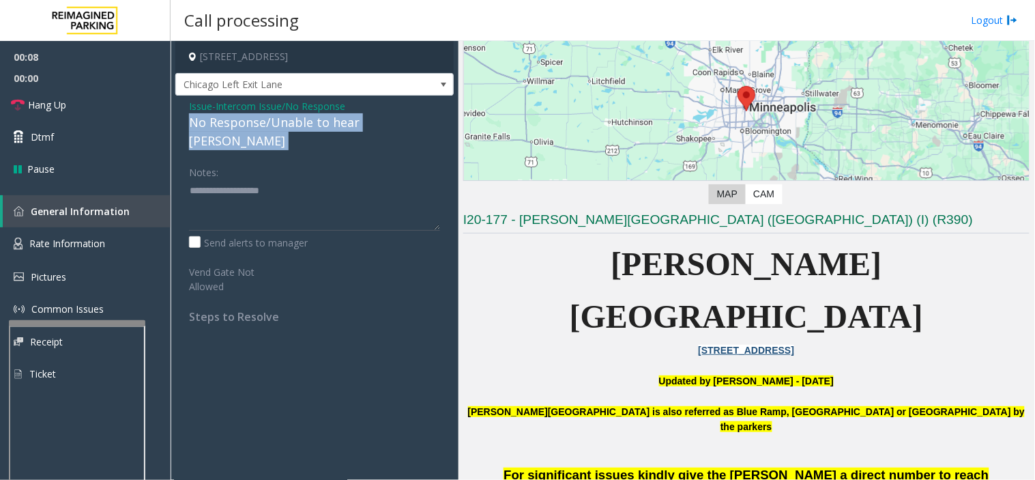
click at [207, 128] on div "No Response/Unable to hear [PERSON_NAME]" at bounding box center [314, 131] width 251 height 37
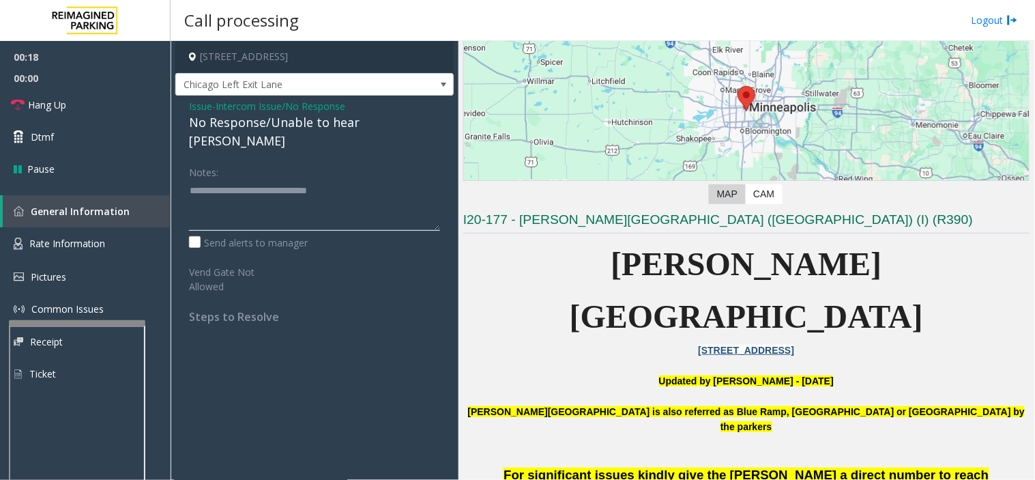
type textarea "**********"
click at [307, 102] on span "Intercom Issue/No Response" at bounding box center [281, 106] width 130 height 14
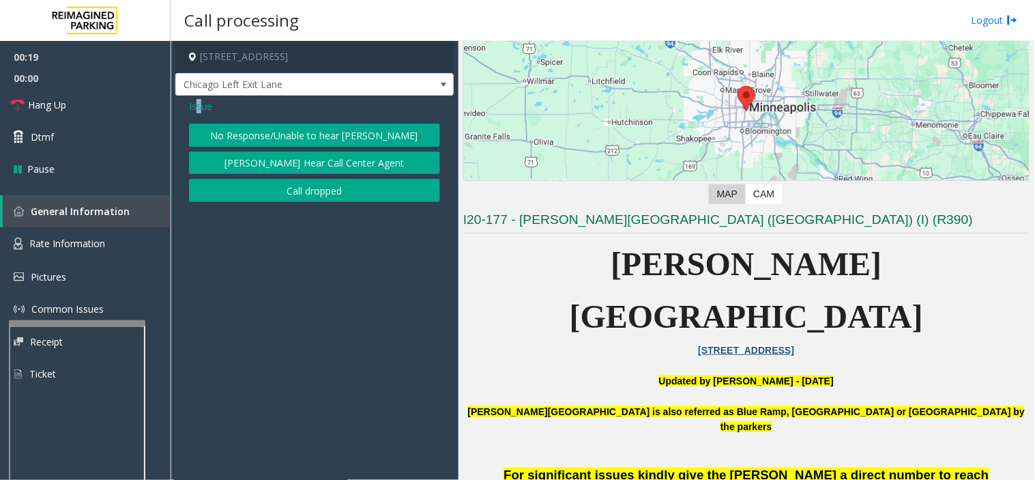
click at [199, 110] on span "Issue" at bounding box center [200, 106] width 23 height 14
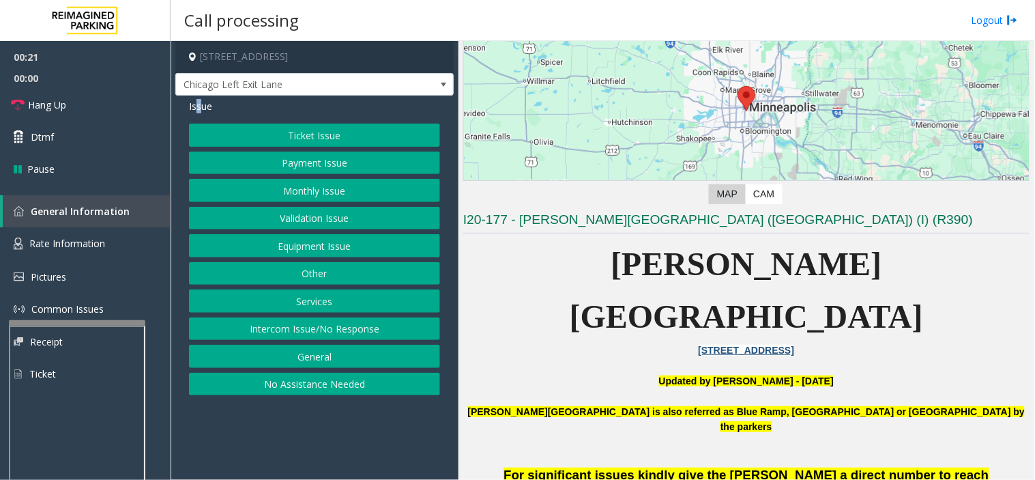
click at [304, 242] on button "Equipment Issue" at bounding box center [314, 245] width 251 height 23
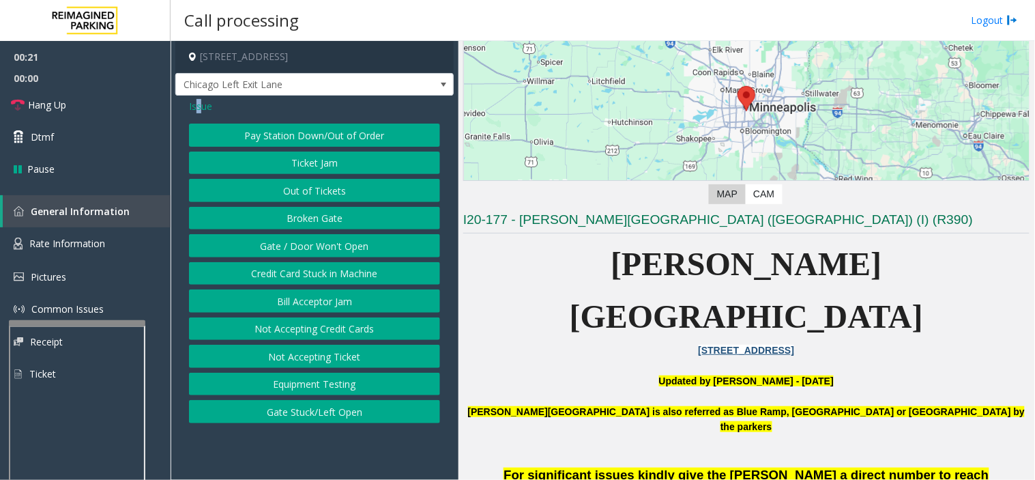
click at [336, 246] on button "Gate / Door Won't Open" at bounding box center [314, 245] width 251 height 23
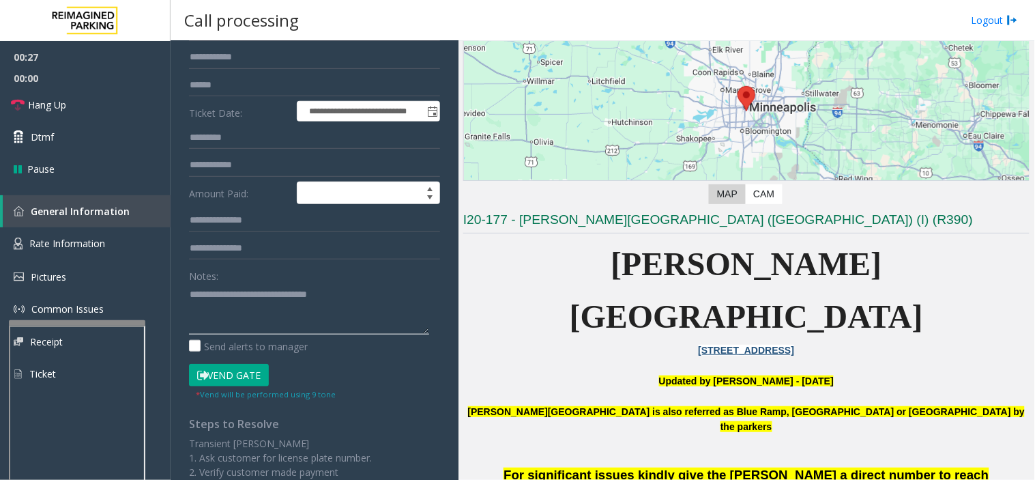
drag, startPoint x: 394, startPoint y: 298, endPoint x: 181, endPoint y: 298, distance: 213.6
click at [181, 298] on div "**********" at bounding box center [315, 305] width 272 height 631
drag, startPoint x: 196, startPoint y: 304, endPoint x: 128, endPoint y: 207, distance: 118.1
click at [175, 319] on div "**********" at bounding box center [314, 289] width 278 height 691
click at [229, 381] on button "Vend Gate" at bounding box center [229, 375] width 80 height 23
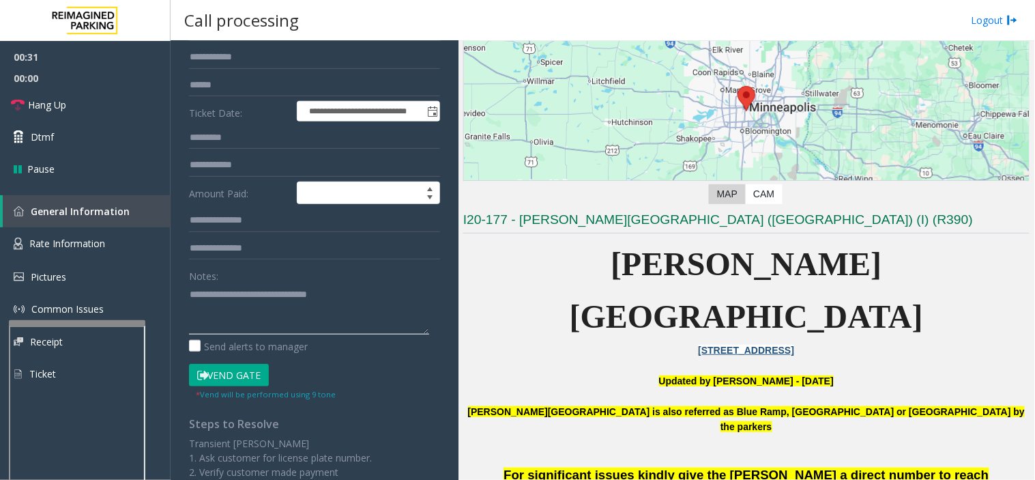
drag, startPoint x: 372, startPoint y: 289, endPoint x: 178, endPoint y: 257, distance: 196.5
click at [179, 257] on div "**********" at bounding box center [315, 305] width 272 height 631
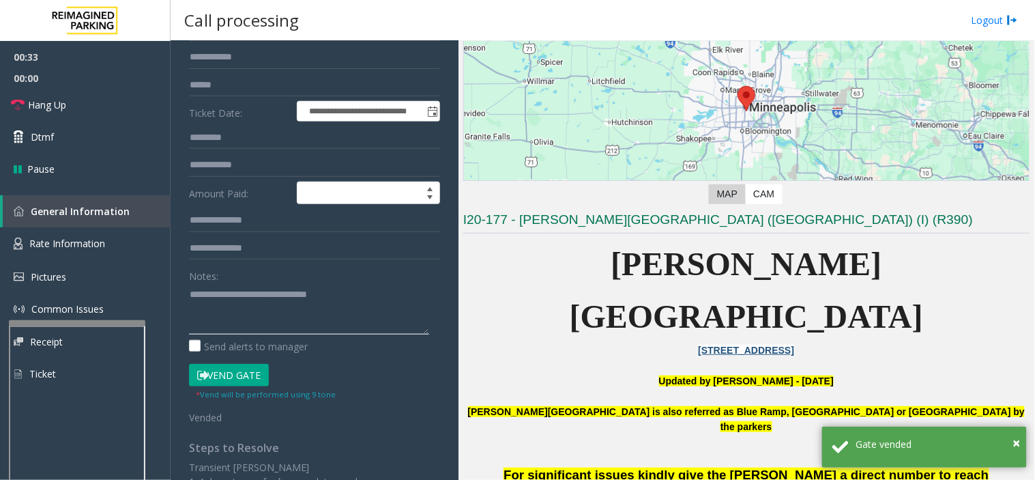
drag, startPoint x: 254, startPoint y: 307, endPoint x: 226, endPoint y: 292, distance: 31.8
click at [226, 292] on textarea at bounding box center [309, 308] width 240 height 51
paste textarea
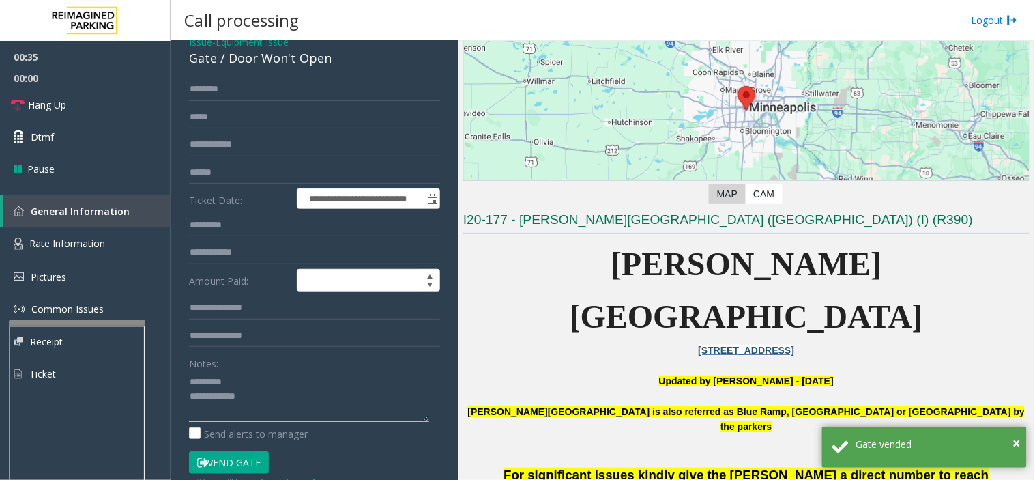
scroll to position [0, 0]
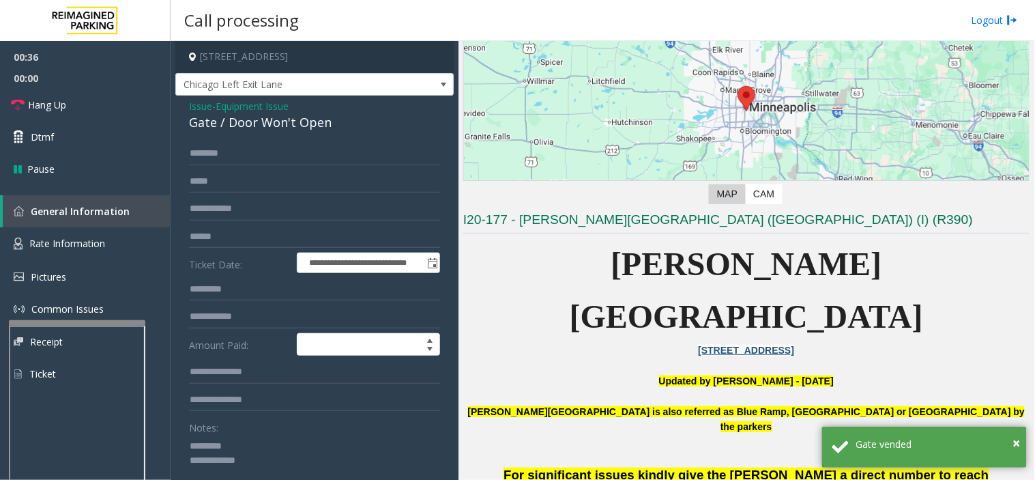
click at [193, 124] on div "Gate / Door Won't Open" at bounding box center [314, 122] width 251 height 18
click at [194, 124] on div "Gate / Door Won't Open" at bounding box center [314, 122] width 251 height 18
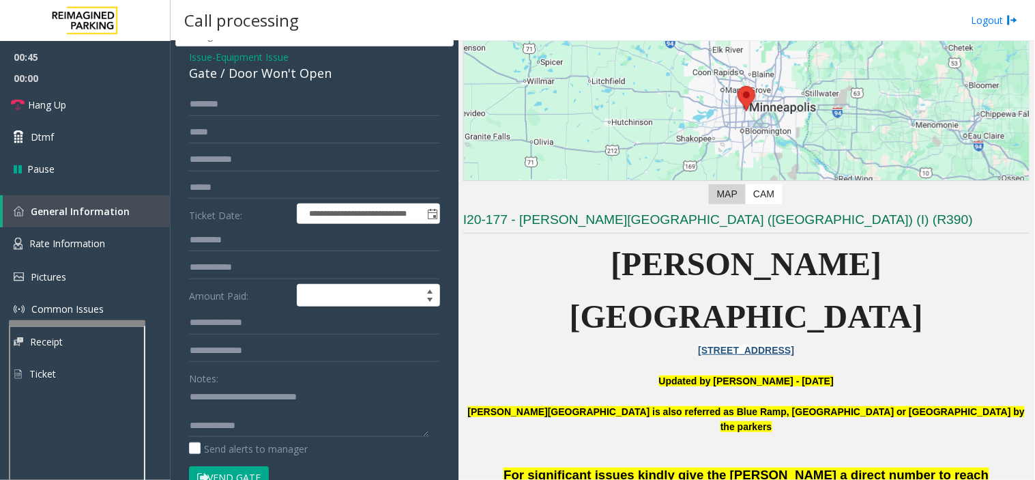
scroll to position [76, 0]
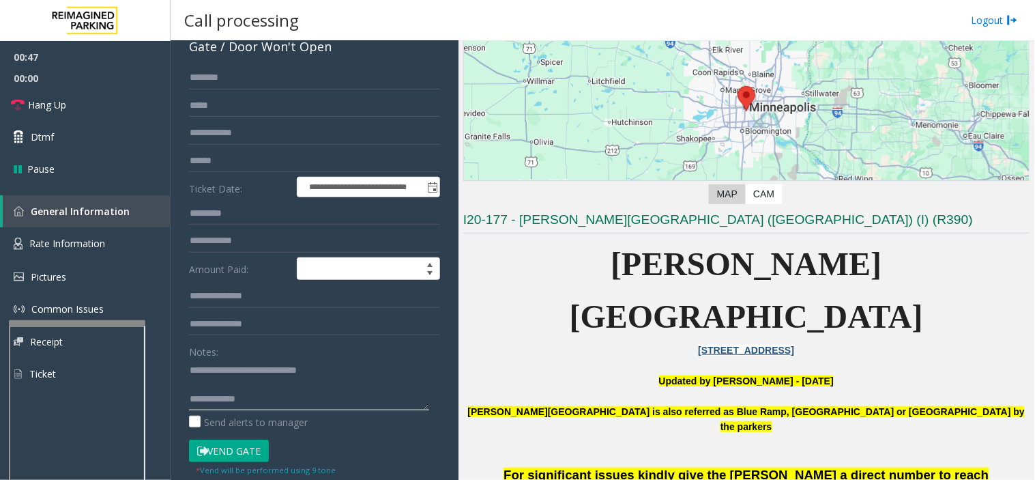
paste textarea "**********"
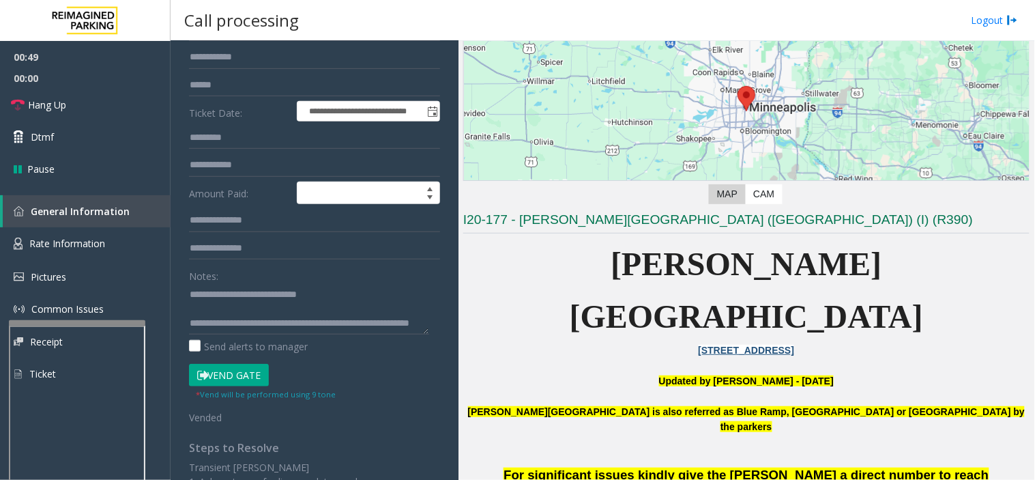
click at [237, 384] on button "Vend Gate" at bounding box center [229, 375] width 80 height 23
paste textarea "**********"
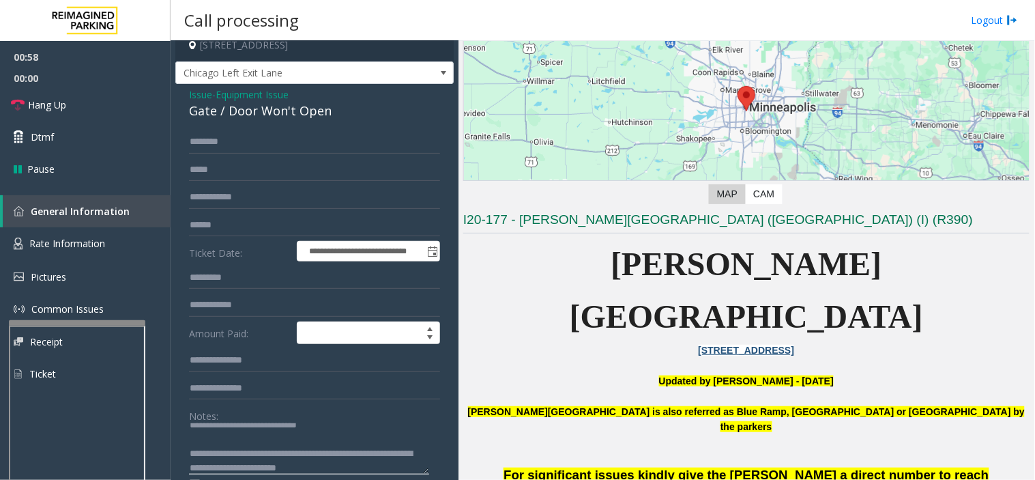
scroll to position [0, 0]
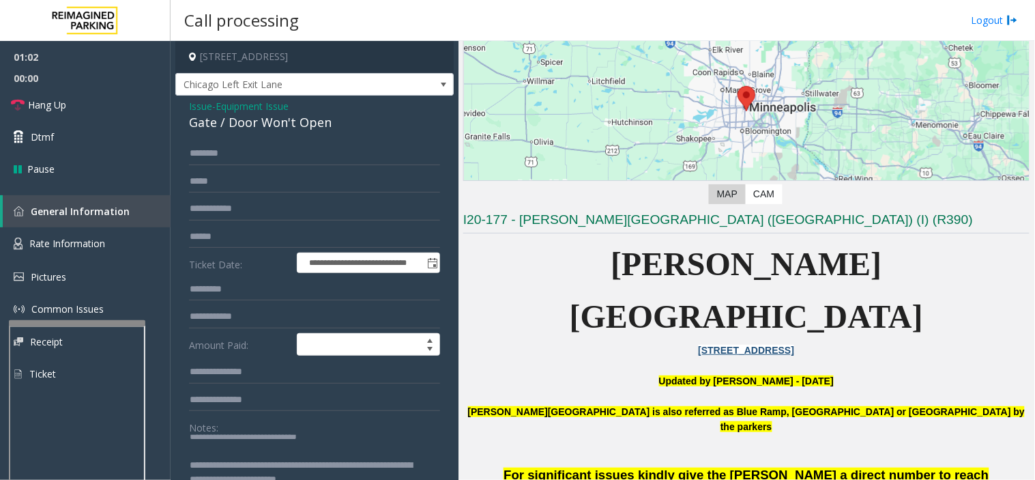
type textarea "**********"
click at [51, 106] on span "Hang Up" at bounding box center [47, 105] width 38 height 14
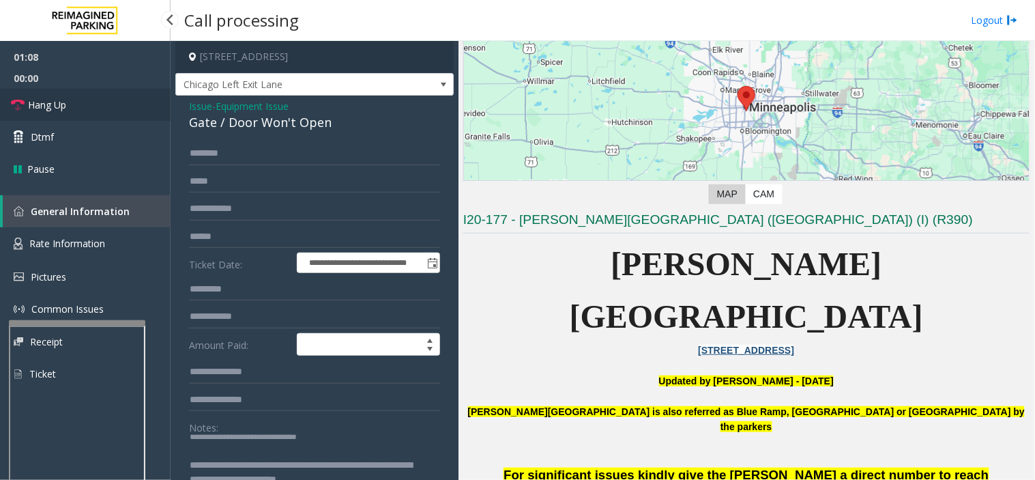
click at [51, 106] on span "Hang Up" at bounding box center [47, 105] width 38 height 14
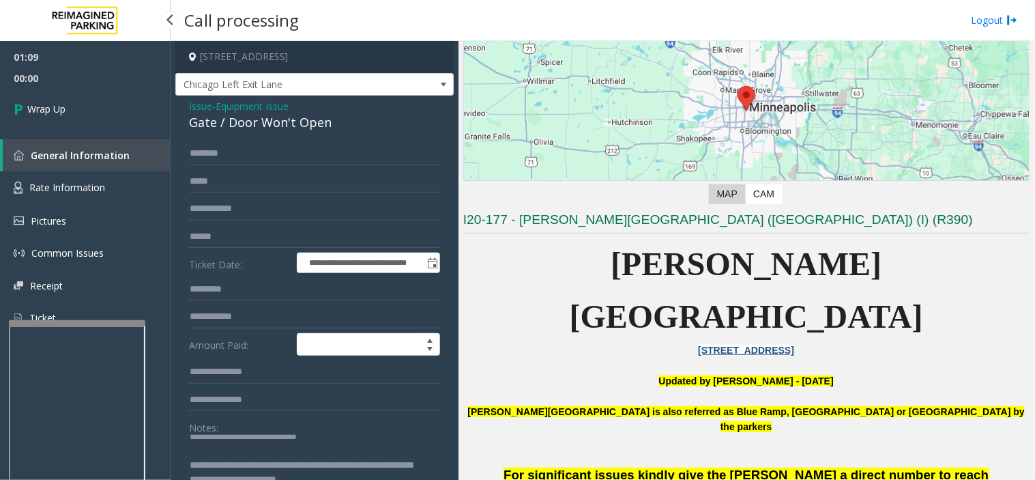
click at [51, 106] on span "Wrap Up" at bounding box center [46, 109] width 38 height 14
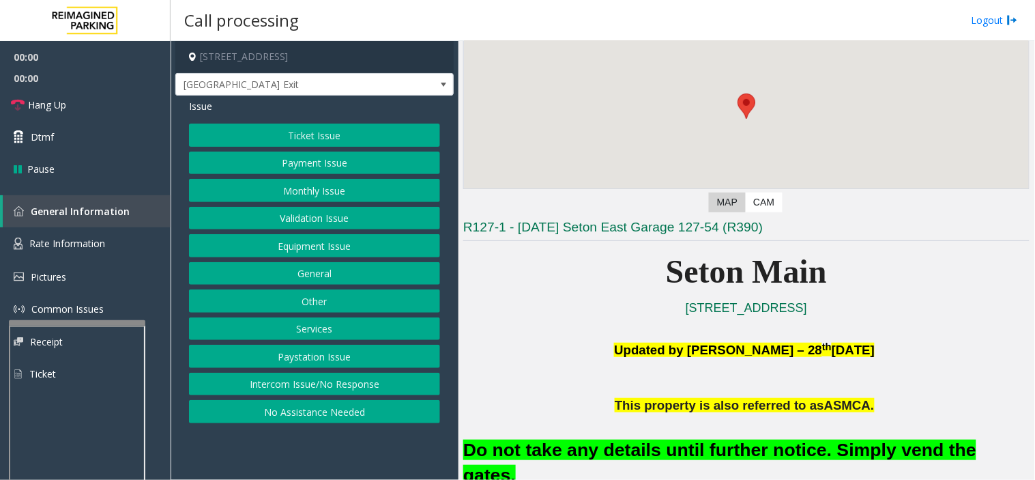
scroll to position [152, 0]
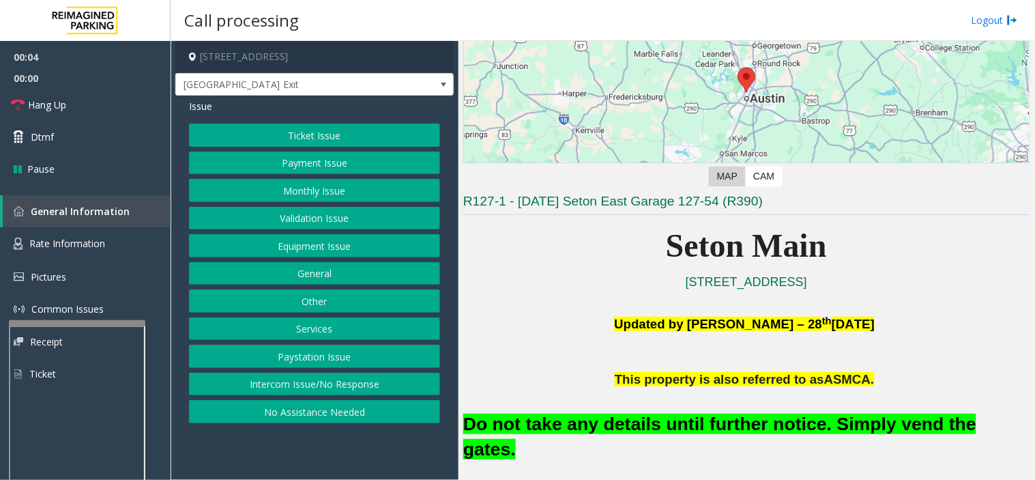
click at [296, 253] on button "Equipment Issue" at bounding box center [314, 245] width 251 height 23
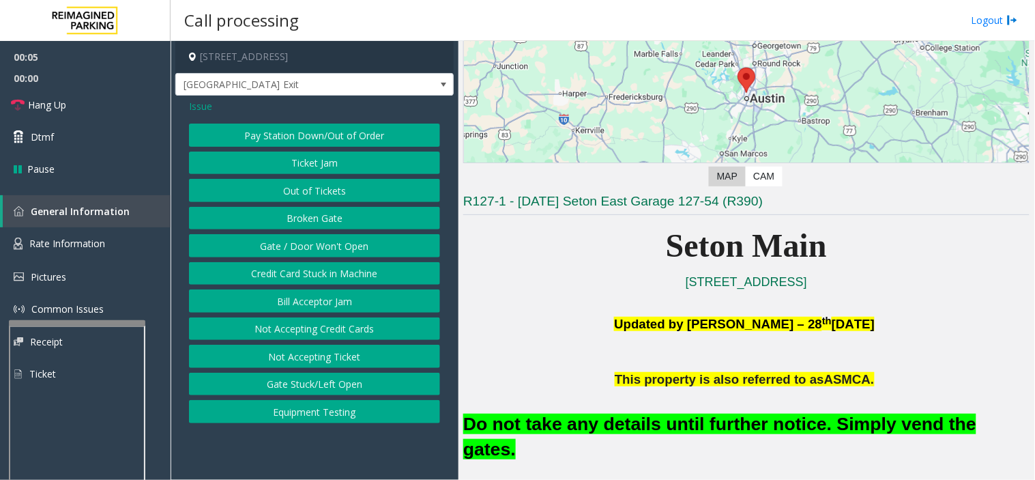
click at [339, 248] on button "Gate / Door Won't Open" at bounding box center [314, 245] width 251 height 23
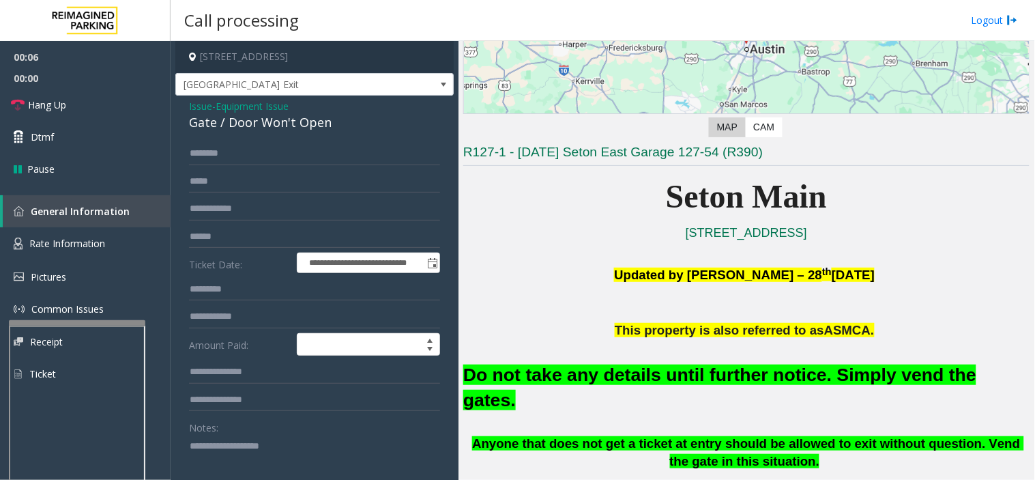
scroll to position [227, 0]
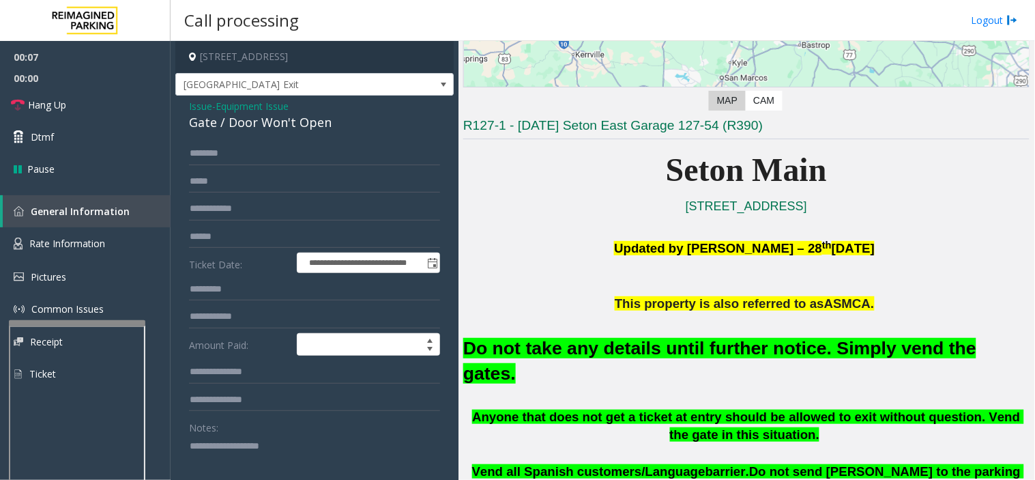
click at [615, 345] on font "Do not take any details until further notice. Simply vend the gates." at bounding box center [719, 361] width 513 height 46
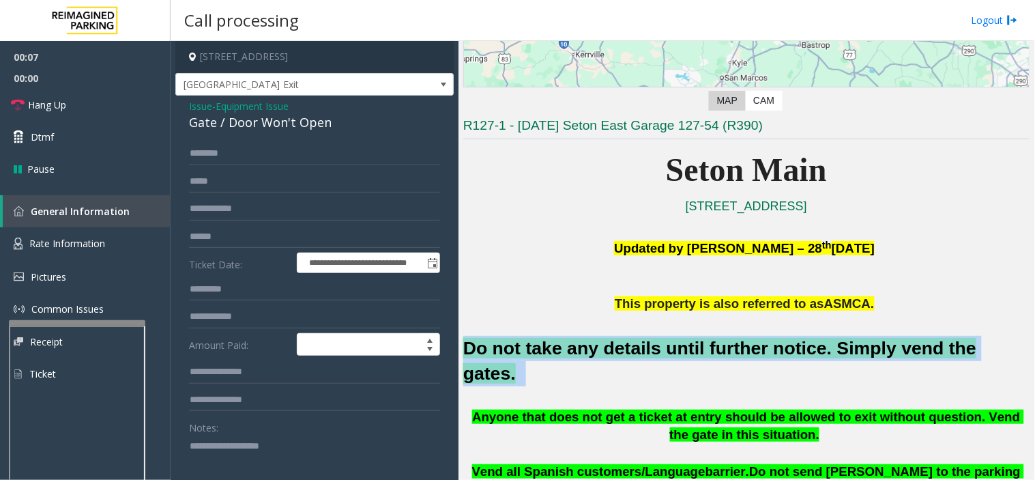
click at [615, 345] on font "Do not take any details until further notice. Simply vend the gates." at bounding box center [719, 361] width 513 height 46
copy h2 "Do not take any details until further notice. Simply vend the gates."
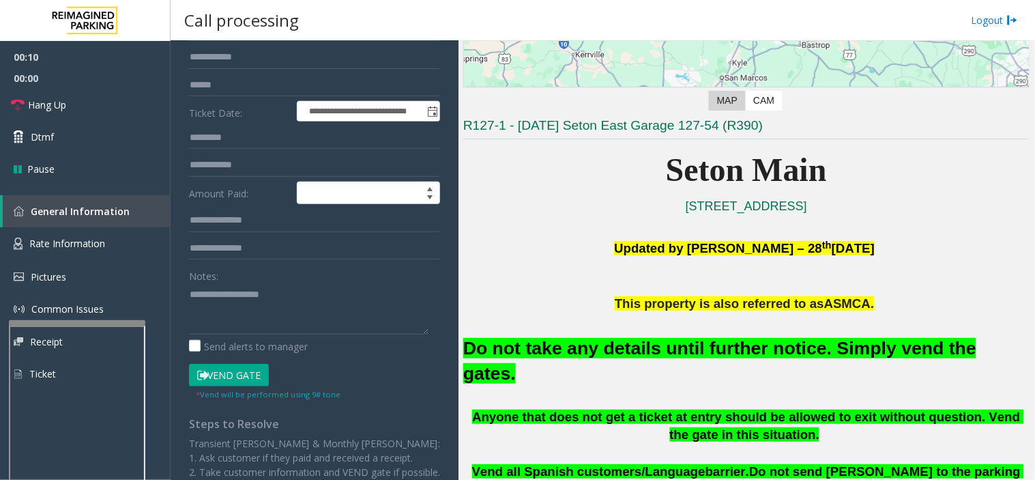
drag, startPoint x: 222, startPoint y: 255, endPoint x: 185, endPoint y: 311, distance: 66.8
click at [185, 311] on div "**********" at bounding box center [315, 284] width 272 height 588
drag, startPoint x: 94, startPoint y: 106, endPoint x: 184, endPoint y: 281, distance: 196.6
click at [94, 106] on link "Hang Up" at bounding box center [85, 105] width 171 height 32
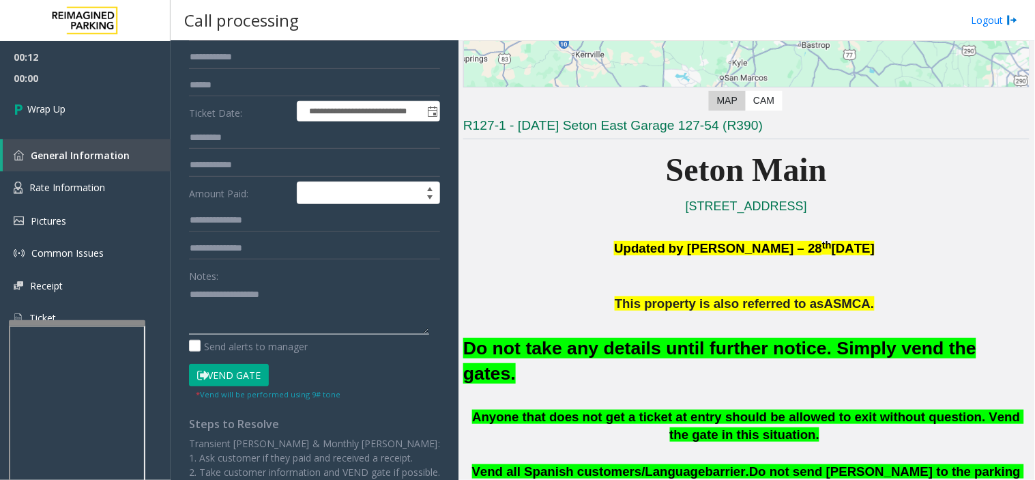
paste textarea "**********"
type textarea "**********"
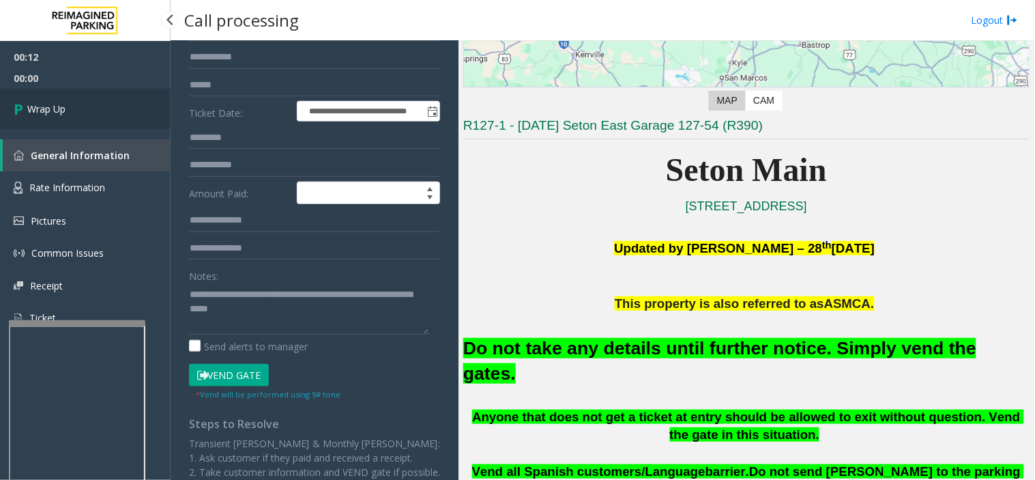
click at [87, 119] on link "Wrap Up" at bounding box center [85, 109] width 171 height 40
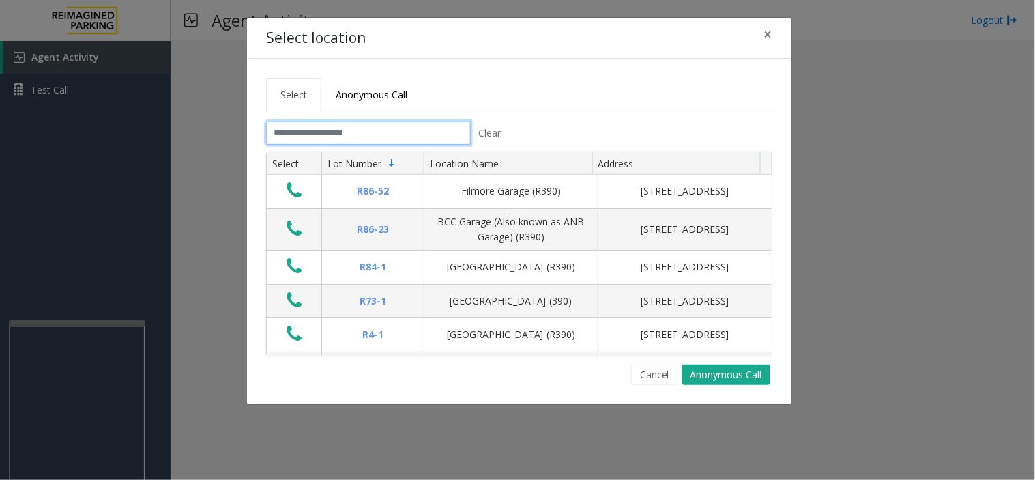
click at [333, 136] on input "text" at bounding box center [368, 132] width 205 height 23
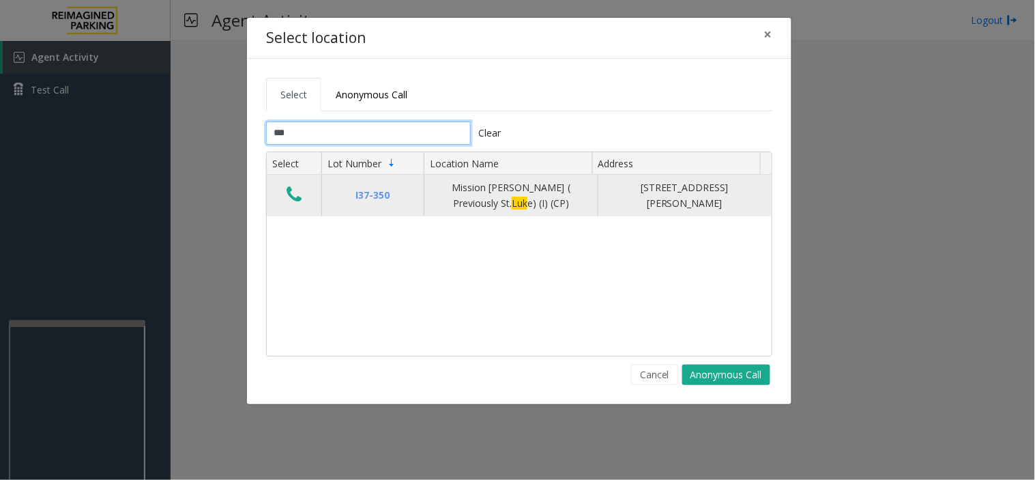
type input "***"
click at [297, 192] on icon "Data table" at bounding box center [294, 194] width 15 height 19
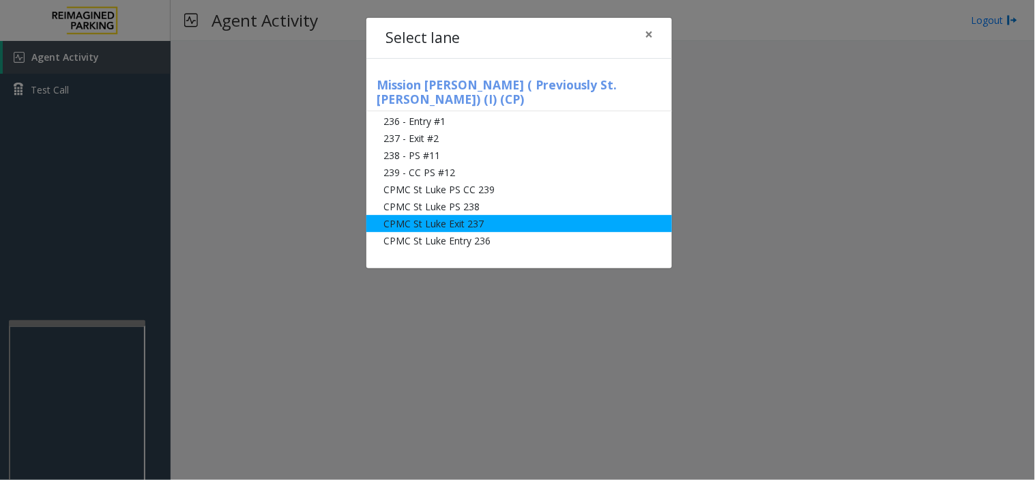
click at [447, 215] on li "CPMC St Luke Exit 237" at bounding box center [519, 223] width 306 height 17
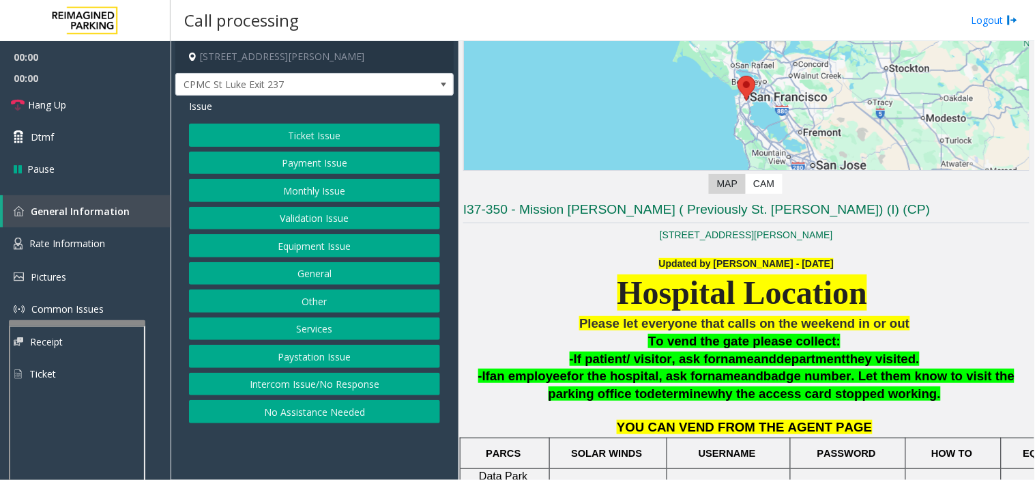
scroll to position [227, 0]
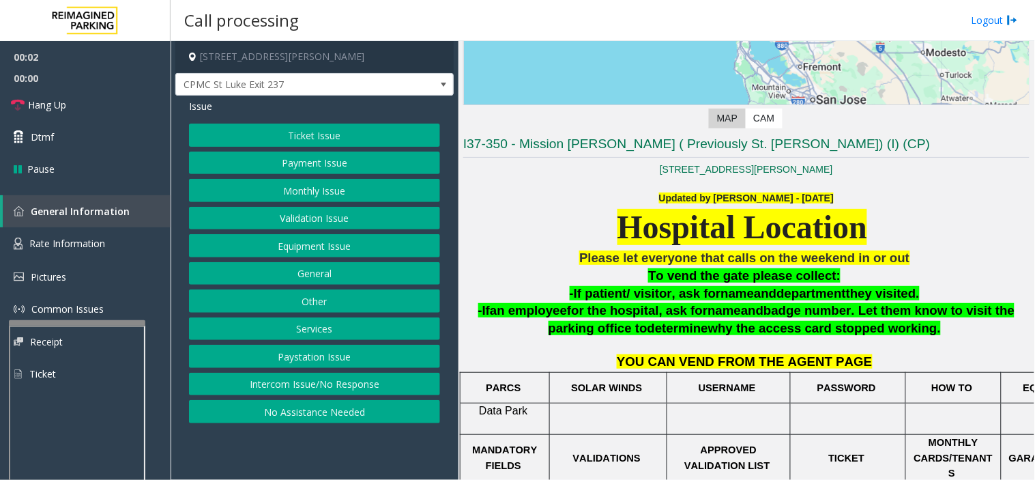
click at [299, 175] on div "Ticket Issue Payment Issue Monthly Issue Validation Issue Equipment Issue Gener…" at bounding box center [314, 274] width 251 height 300
click at [309, 187] on button "Monthly Issue" at bounding box center [314, 190] width 251 height 23
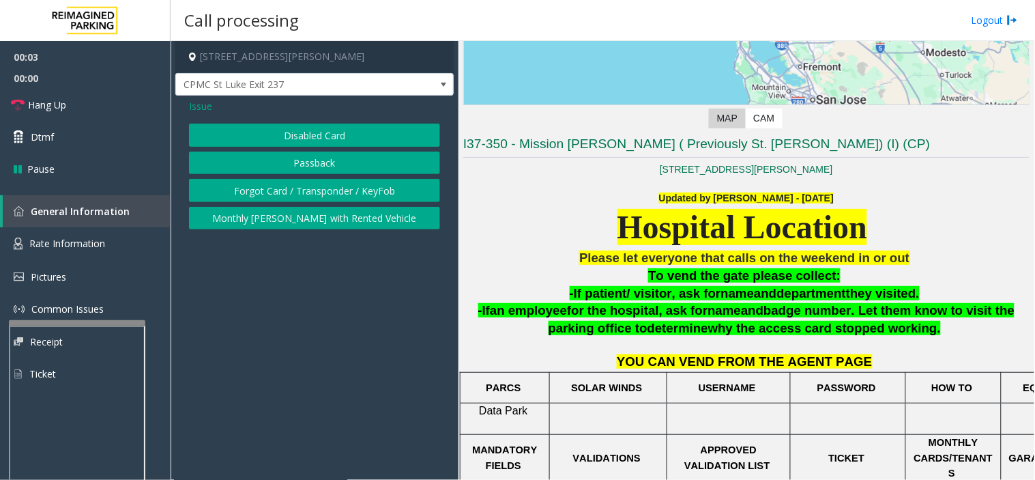
click at [291, 144] on button "Disabled Card" at bounding box center [314, 135] width 251 height 23
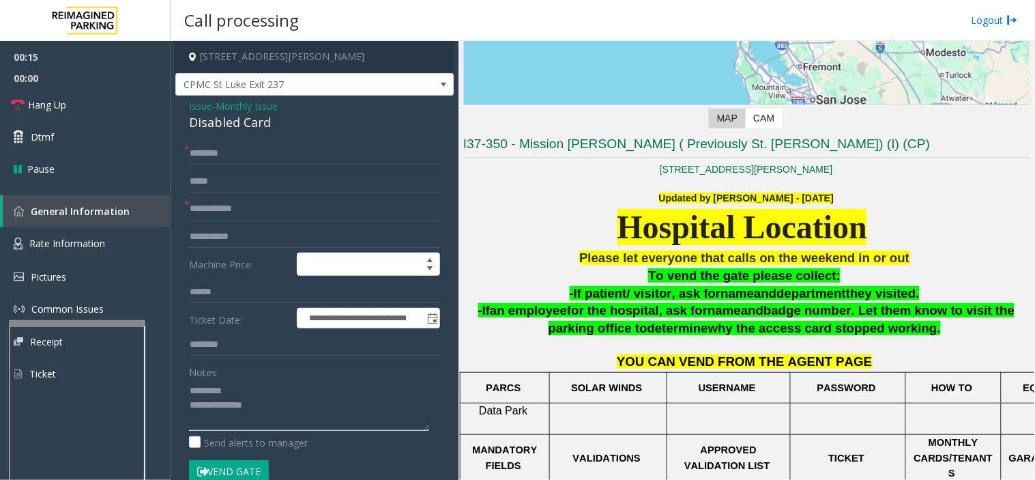
type textarea "**********"
drag, startPoint x: 201, startPoint y: 208, endPoint x: 191, endPoint y: 198, distance: 14.5
click at [198, 207] on input "text" at bounding box center [314, 208] width 251 height 23
type input "*"
type input "*********"
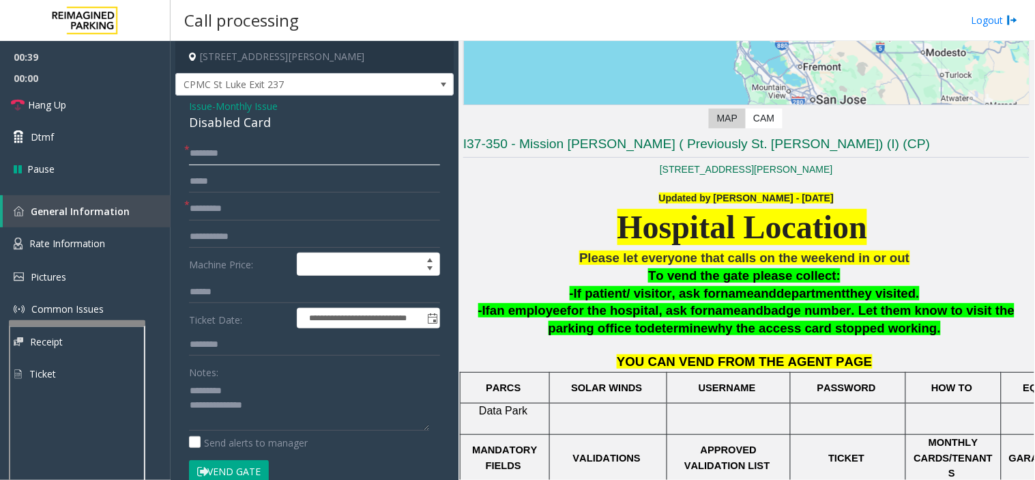
click at [234, 151] on input "text" at bounding box center [314, 153] width 251 height 23
drag, startPoint x: 188, startPoint y: 128, endPoint x: 283, endPoint y: 126, distance: 95.6
click at [283, 126] on div "**********" at bounding box center [314, 485] width 278 height 779
type textarea "**********"
click at [248, 151] on input "text" at bounding box center [314, 153] width 251 height 23
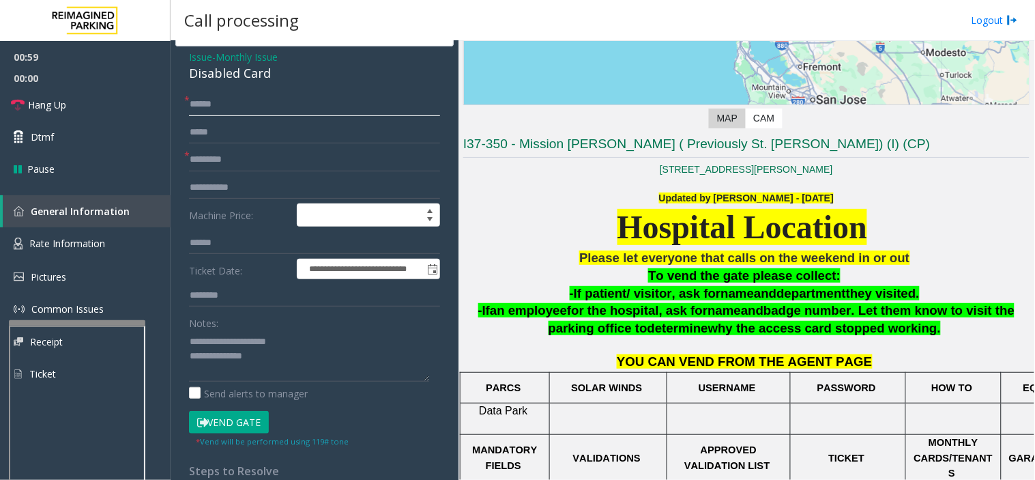
scroll to position [76, 0]
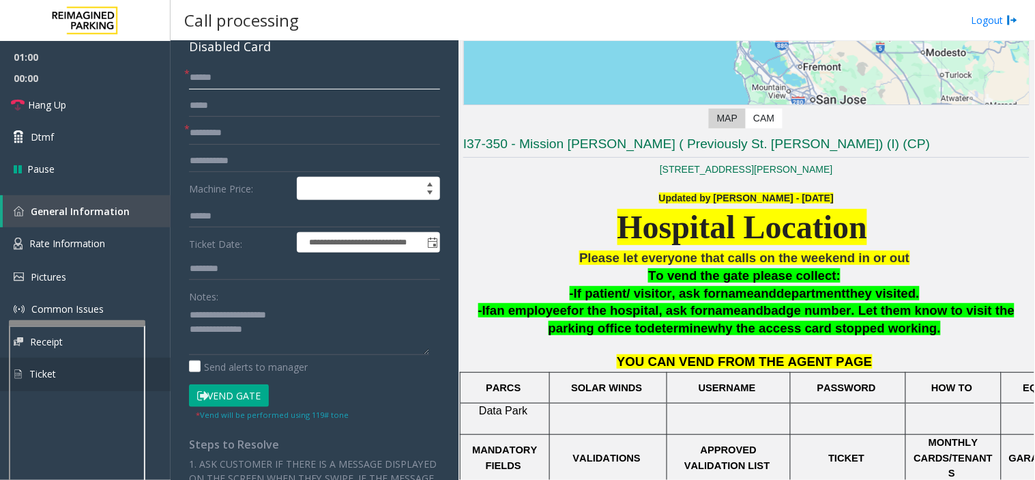
type input "*****"
click at [240, 399] on button "Vend Gate" at bounding box center [229, 395] width 80 height 23
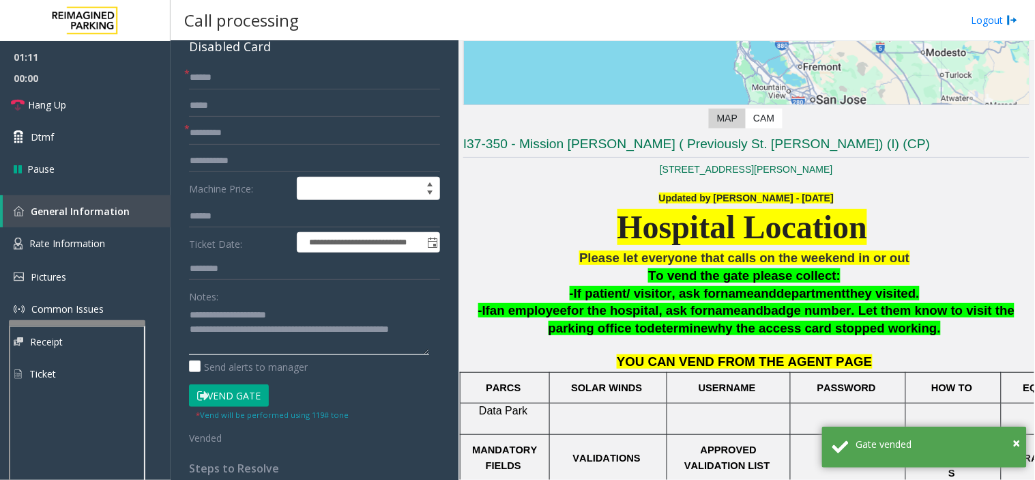
type textarea "**********"
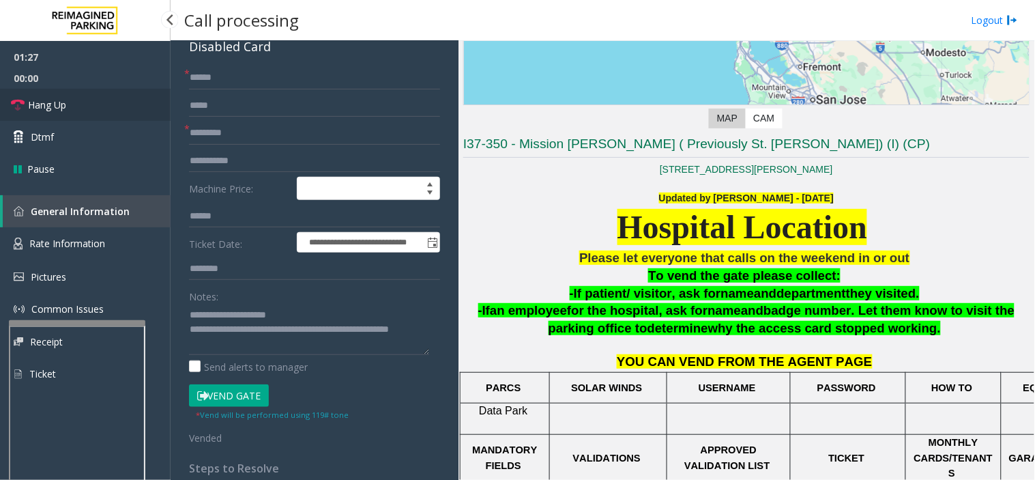
click at [74, 100] on link "Hang Up" at bounding box center [85, 105] width 171 height 32
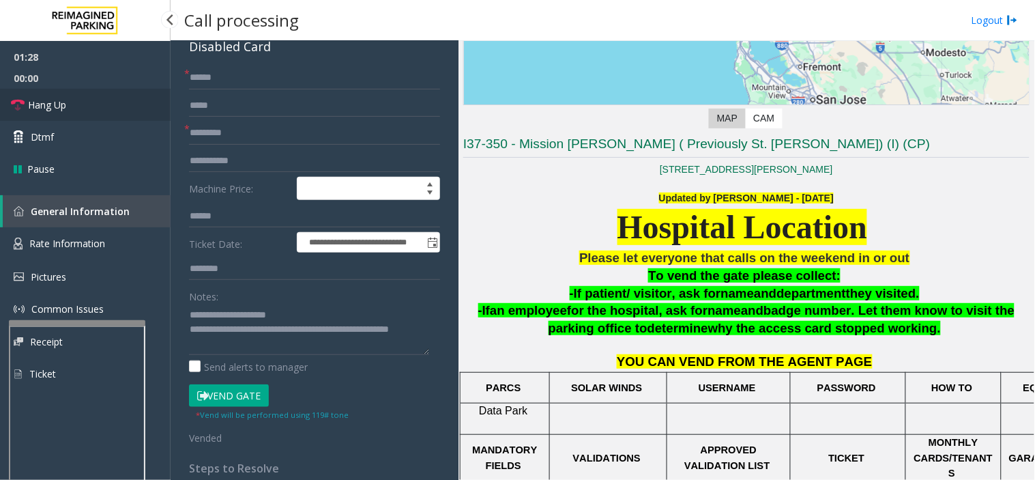
click at [74, 100] on link "Hang Up" at bounding box center [85, 105] width 171 height 32
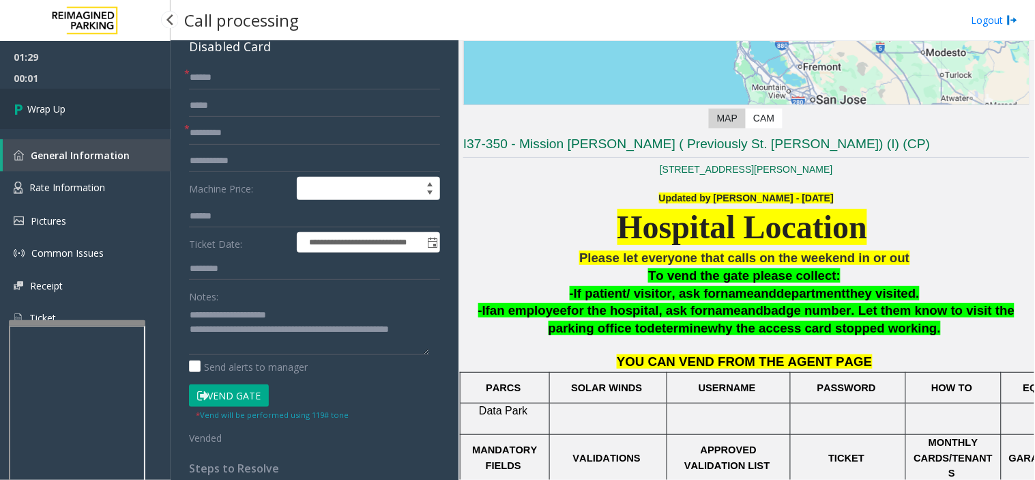
click at [74, 100] on link "Wrap Up" at bounding box center [85, 109] width 171 height 40
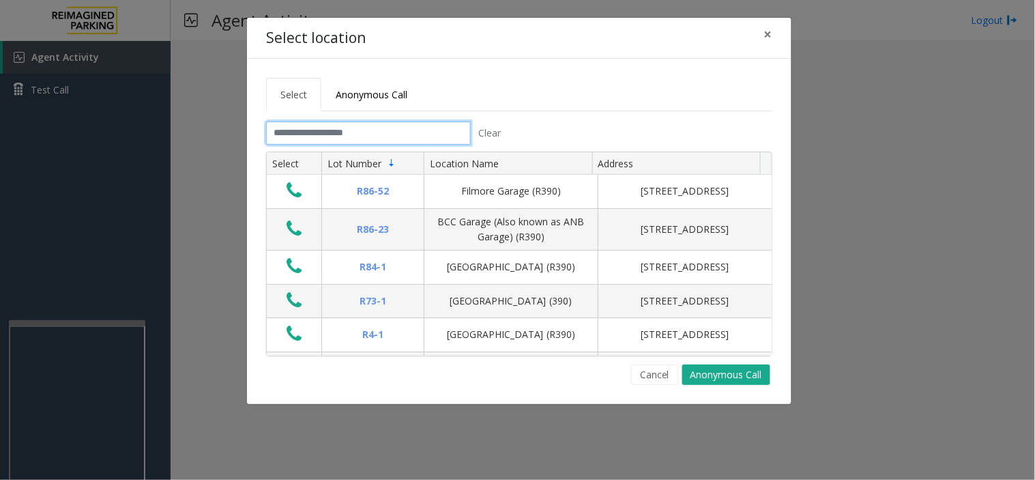
click at [351, 139] on input "text" at bounding box center [368, 132] width 205 height 23
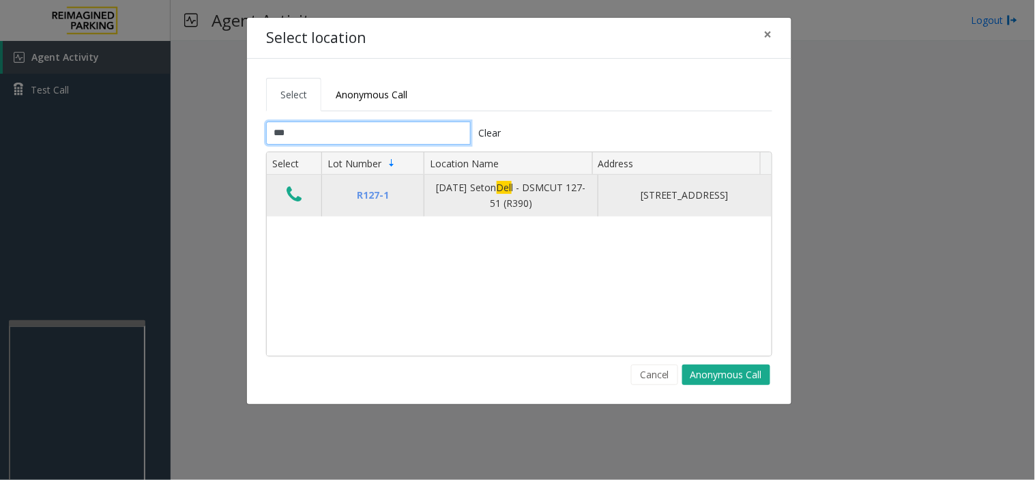
type input "***"
click at [294, 188] on icon "Data table" at bounding box center [294, 194] width 15 height 19
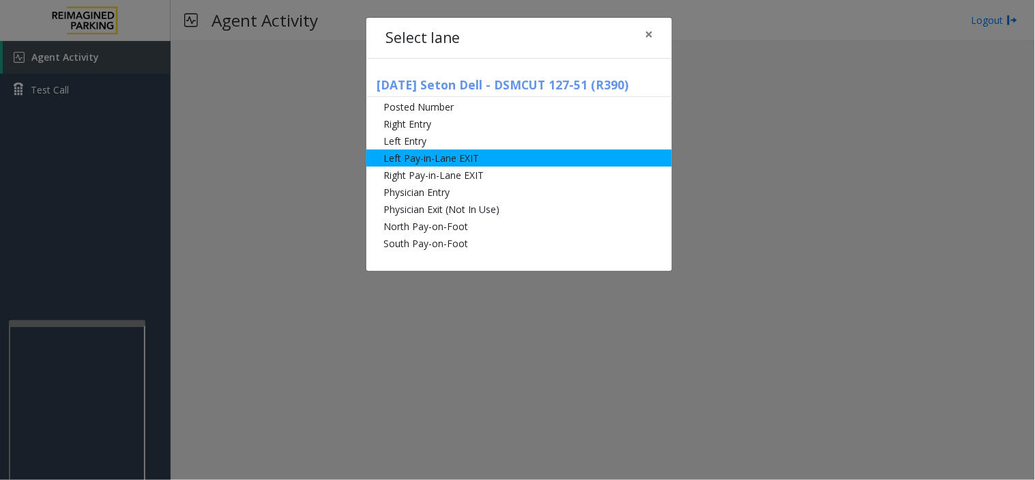
click at [416, 162] on li "Left Pay-in-Lane EXIT" at bounding box center [519, 157] width 306 height 17
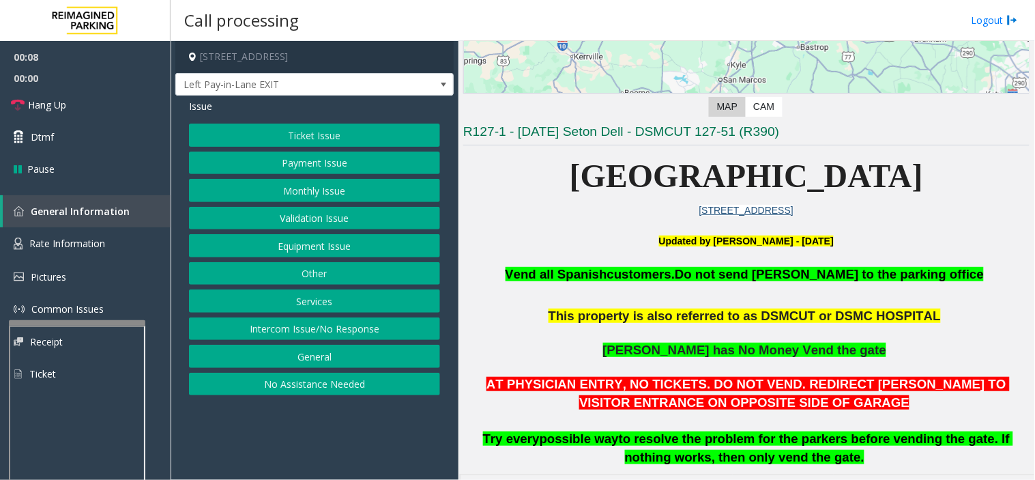
scroll to position [227, 0]
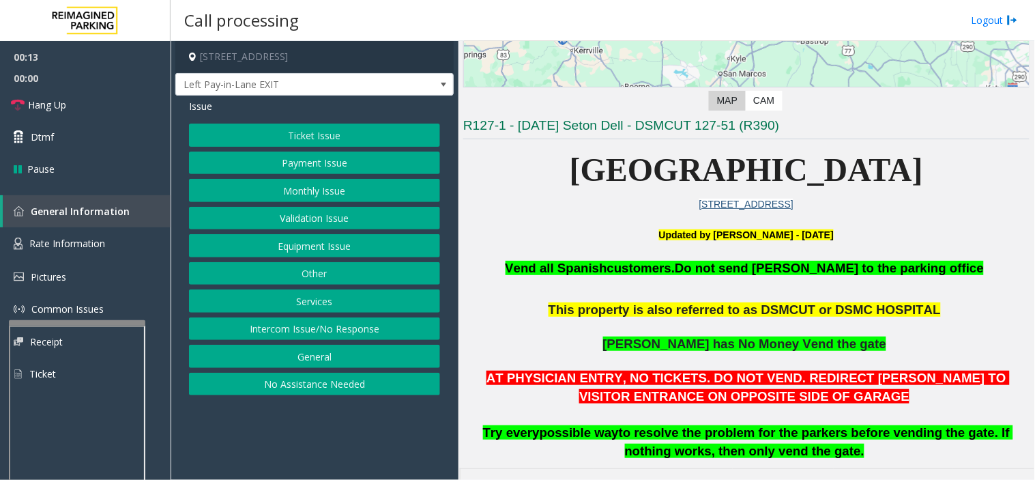
click at [332, 195] on button "Monthly Issue" at bounding box center [314, 190] width 251 height 23
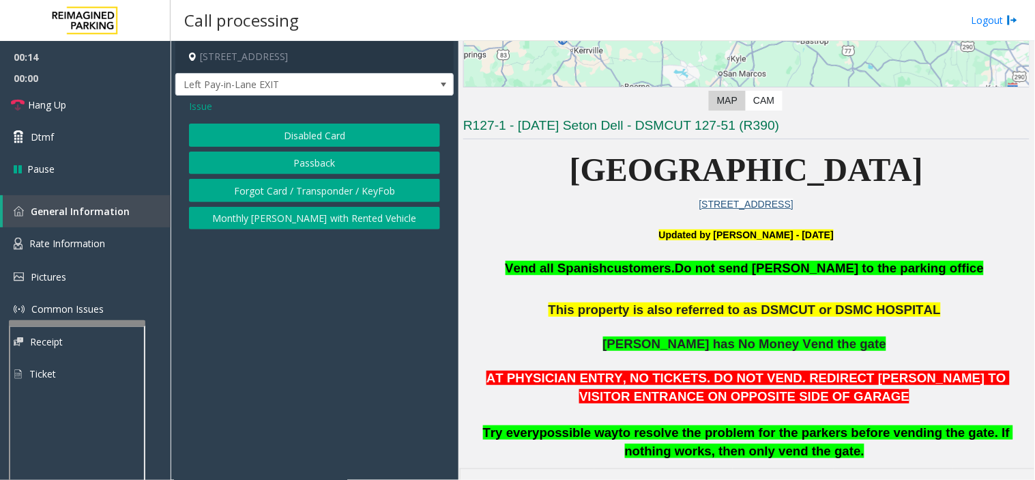
click at [302, 124] on button "Disabled Card" at bounding box center [314, 135] width 251 height 23
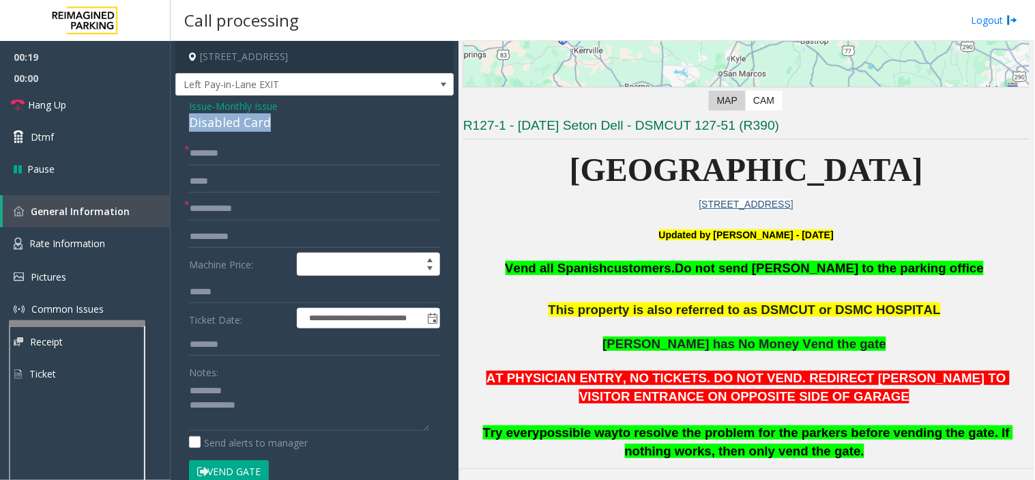
drag, startPoint x: 191, startPoint y: 127, endPoint x: 281, endPoint y: 125, distance: 90.1
click at [281, 125] on div "Disabled Card" at bounding box center [314, 122] width 251 height 18
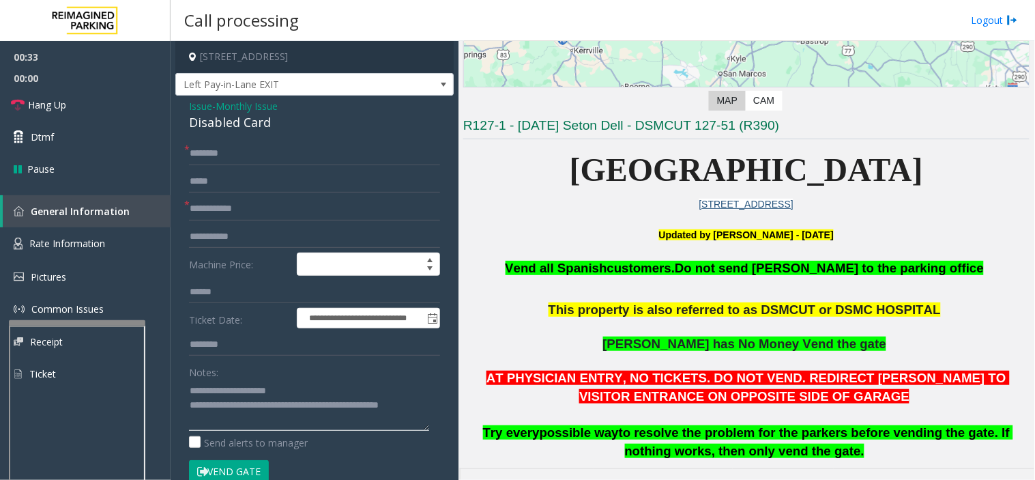
type textarea "**********"
click at [223, 219] on input "text" at bounding box center [314, 208] width 251 height 23
click at [223, 208] on input "**********" at bounding box center [314, 208] width 251 height 23
click at [225, 209] on input "**********" at bounding box center [314, 208] width 251 height 23
type input "**********"
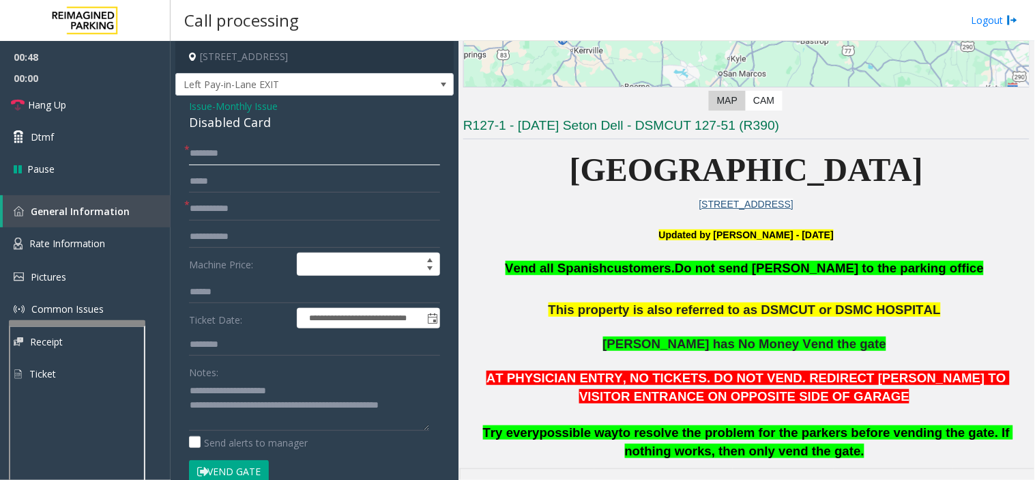
click at [240, 158] on input "text" at bounding box center [314, 153] width 251 height 23
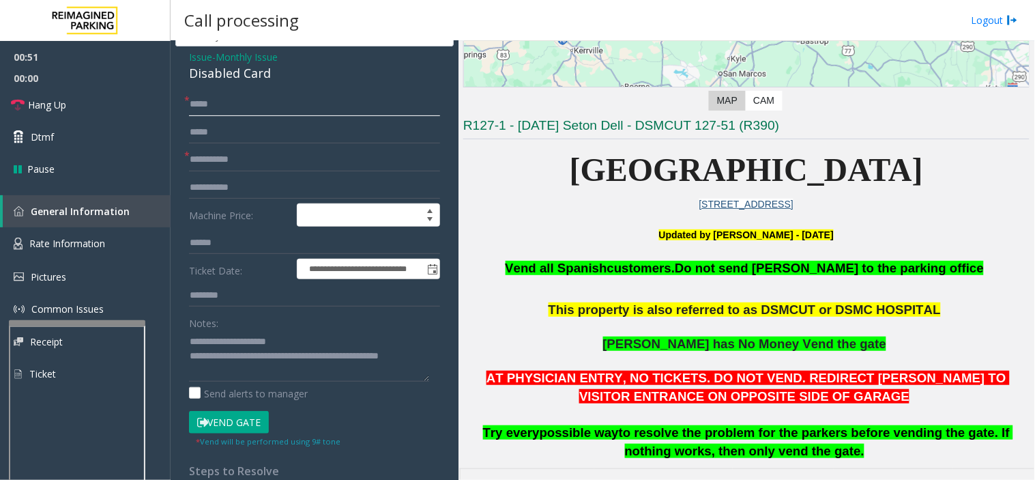
scroll to position [76, 0]
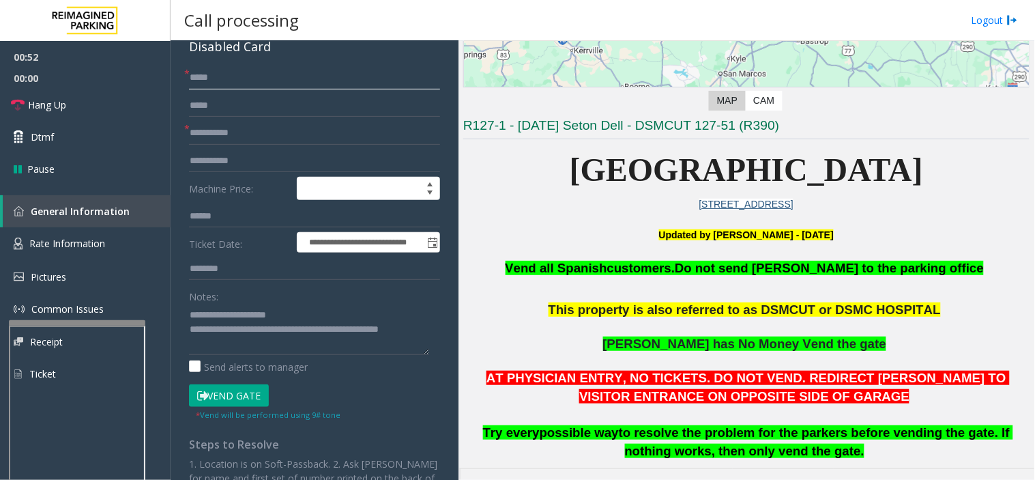
type input "*****"
click at [231, 407] on button "Vend Gate" at bounding box center [229, 395] width 80 height 23
click at [231, 398] on button "Vend Gate" at bounding box center [229, 395] width 80 height 23
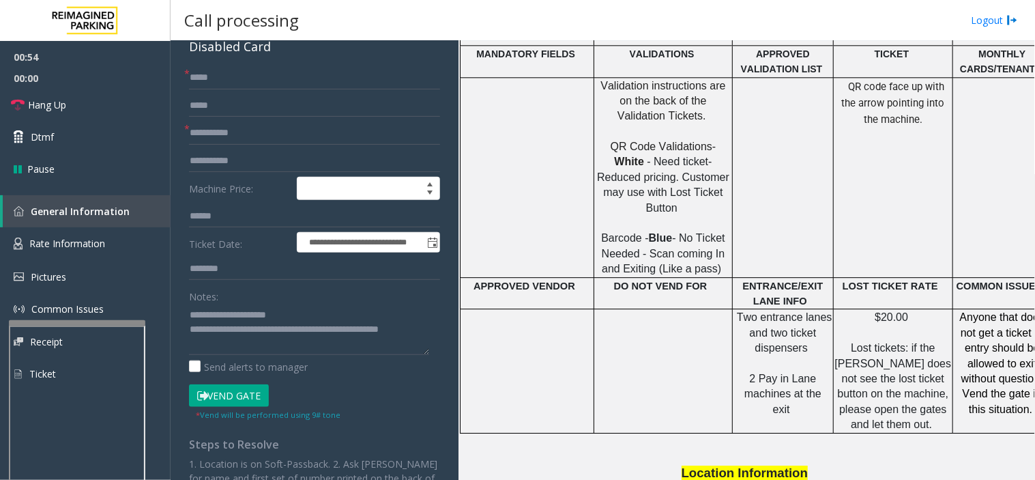
scroll to position [910, 0]
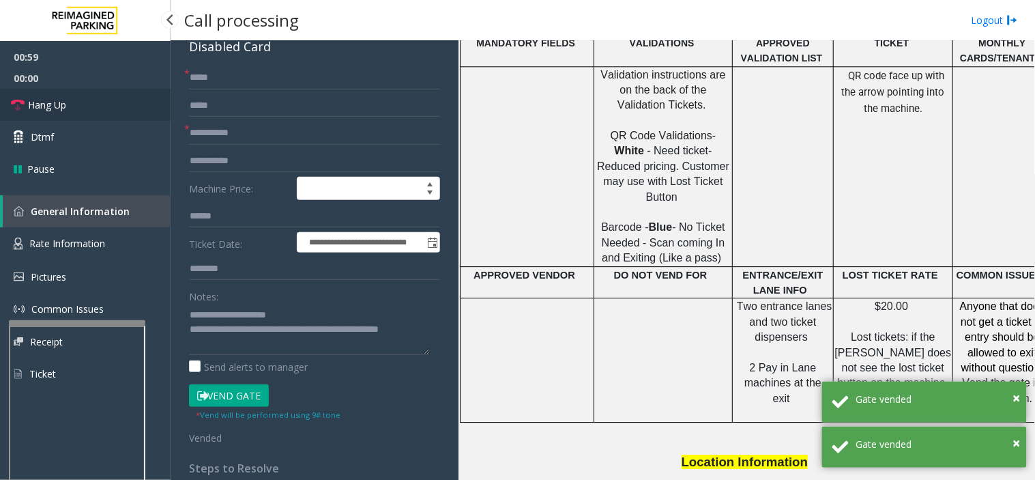
click at [71, 108] on link "Hang Up" at bounding box center [85, 105] width 171 height 32
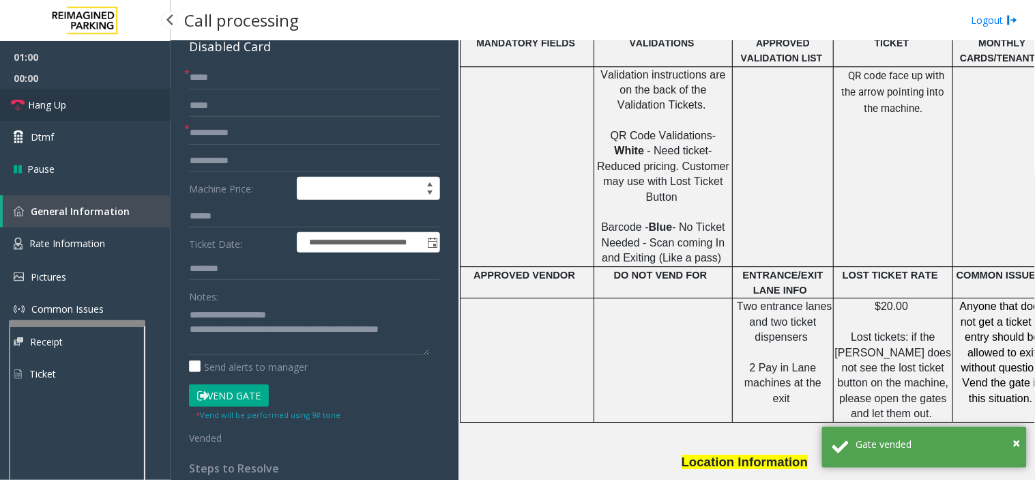
click at [71, 108] on link "Hang Up" at bounding box center [85, 105] width 171 height 32
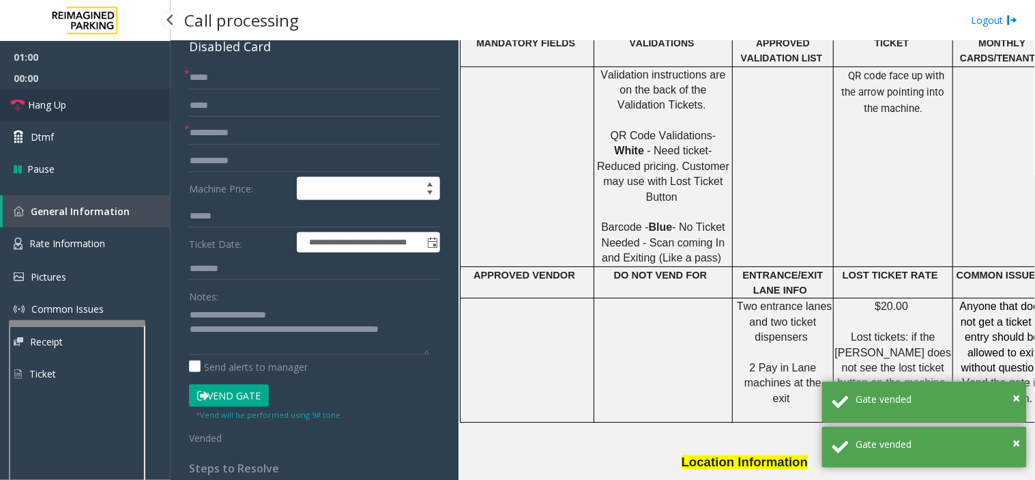
click at [71, 108] on link "Hang Up" at bounding box center [85, 105] width 171 height 32
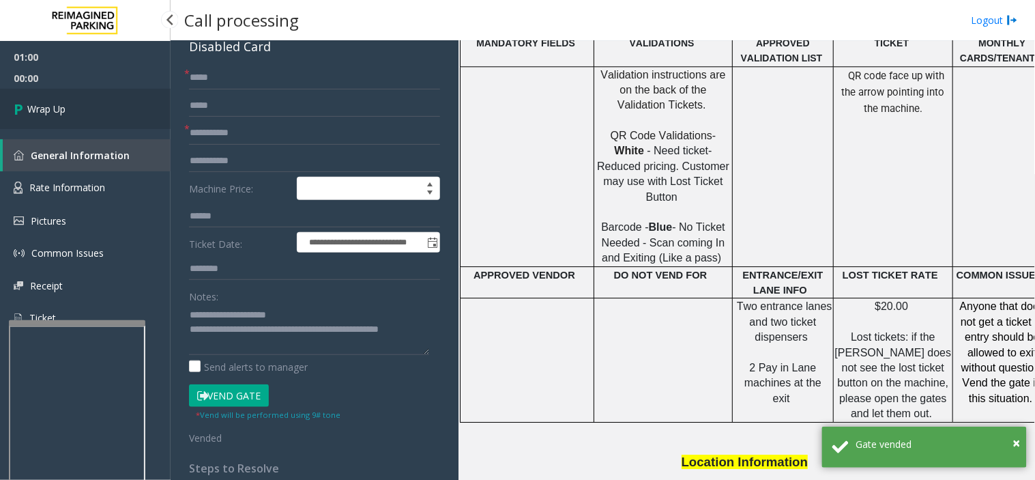
click at [71, 108] on link "Wrap Up" at bounding box center [85, 109] width 171 height 40
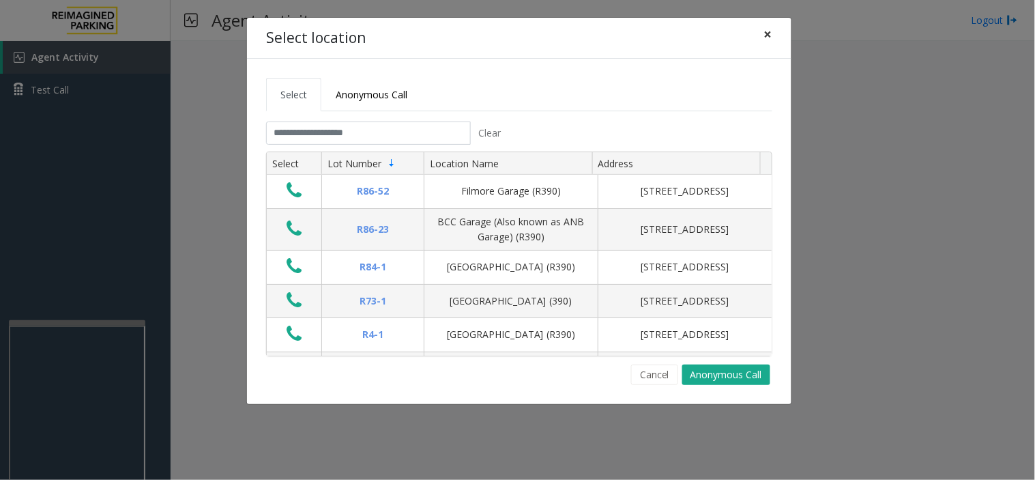
click at [766, 31] on span "×" at bounding box center [768, 34] width 8 height 19
click at [775, 38] on button "×" at bounding box center [768, 34] width 27 height 33
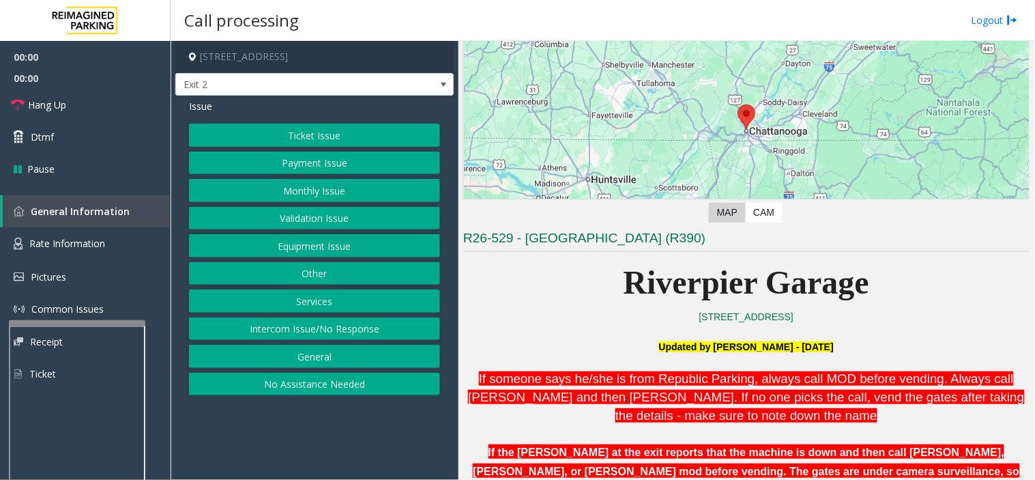
scroll to position [303, 0]
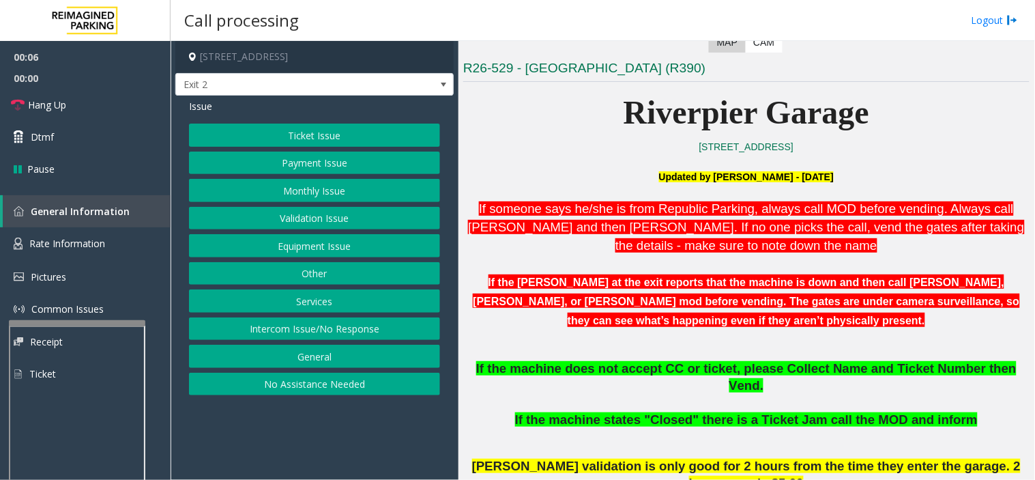
click at [377, 328] on button "Intercom Issue/No Response" at bounding box center [314, 328] width 251 height 23
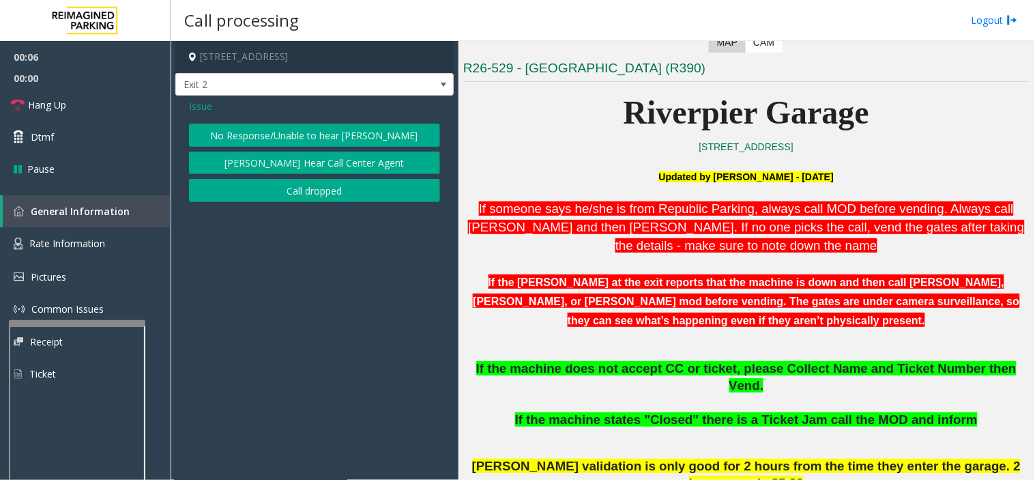
click at [335, 139] on button "No Response/Unable to hear [PERSON_NAME]" at bounding box center [314, 135] width 251 height 23
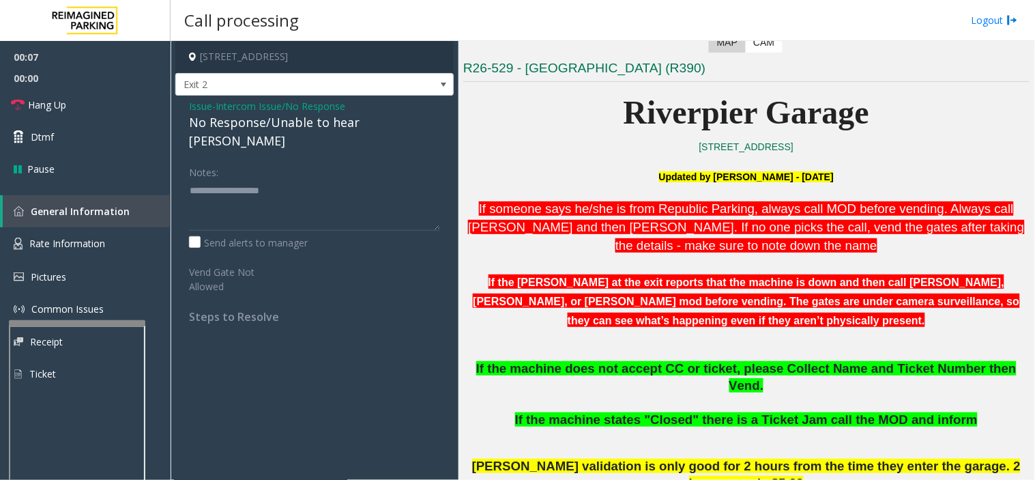
click at [285, 126] on div "No Response/Unable to hear [PERSON_NAME]" at bounding box center [314, 131] width 251 height 37
type textarea "**********"
click at [84, 106] on link "Hang Up" at bounding box center [85, 105] width 171 height 32
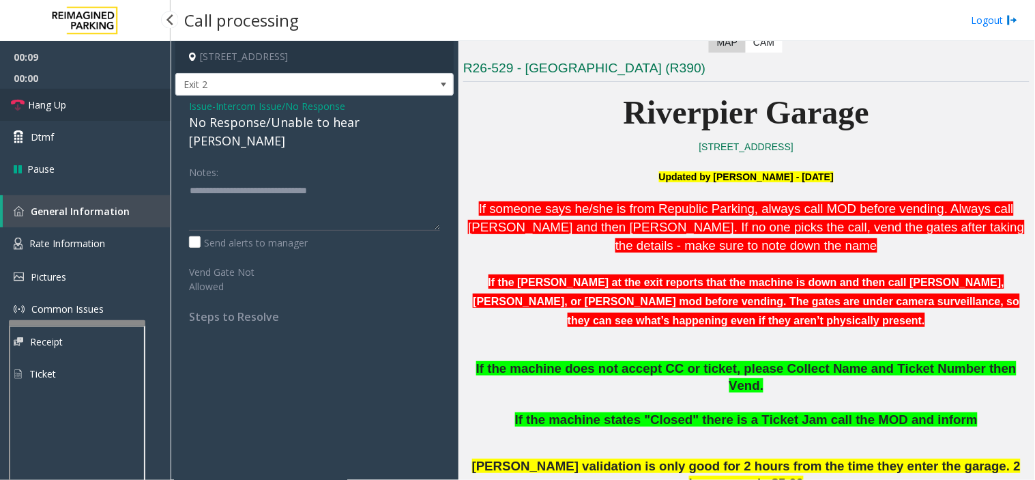
click at [84, 106] on link "Hang Up" at bounding box center [85, 105] width 171 height 32
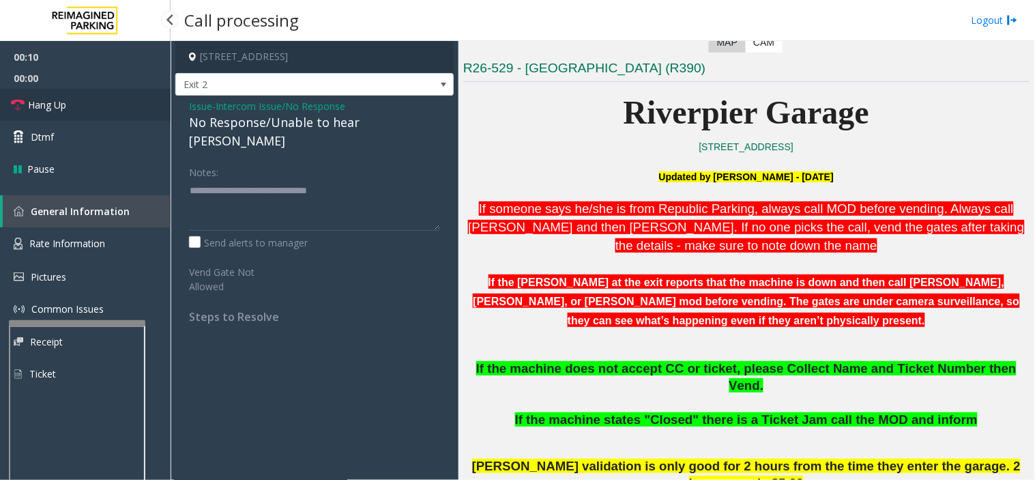
click at [84, 106] on link "Hang Up" at bounding box center [85, 105] width 171 height 32
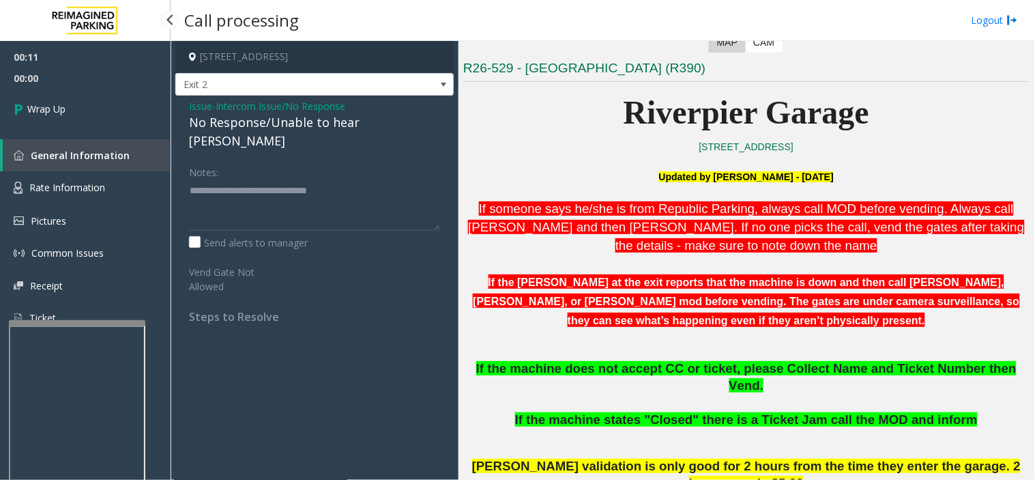
click at [106, 139] on link "General Information" at bounding box center [87, 155] width 168 height 32
click at [124, 153] on span "General Information" at bounding box center [80, 155] width 99 height 13
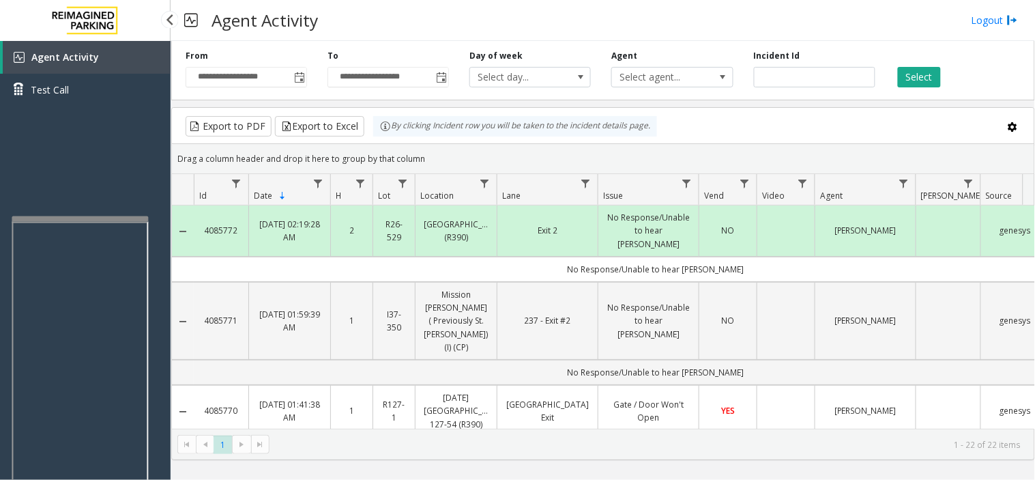
click at [119, 216] on div at bounding box center [80, 218] width 136 height 5
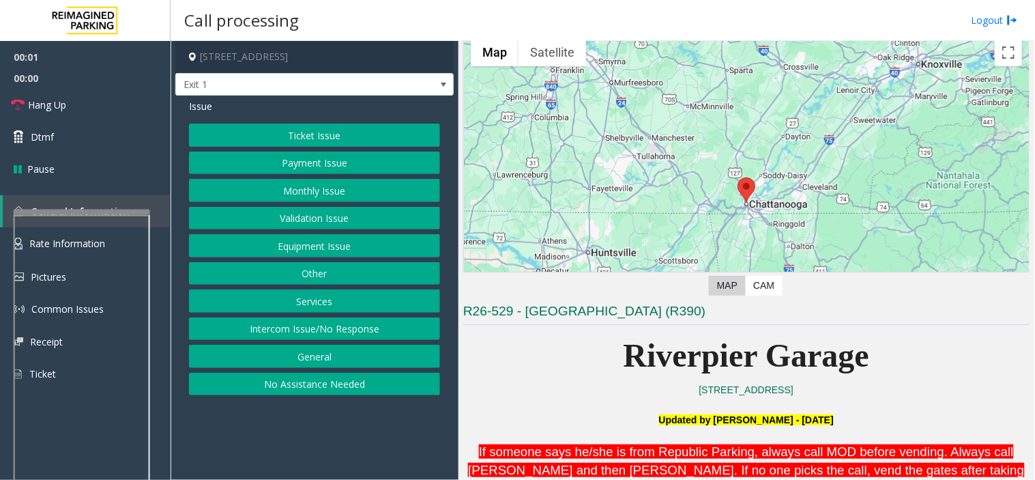
scroll to position [152, 0]
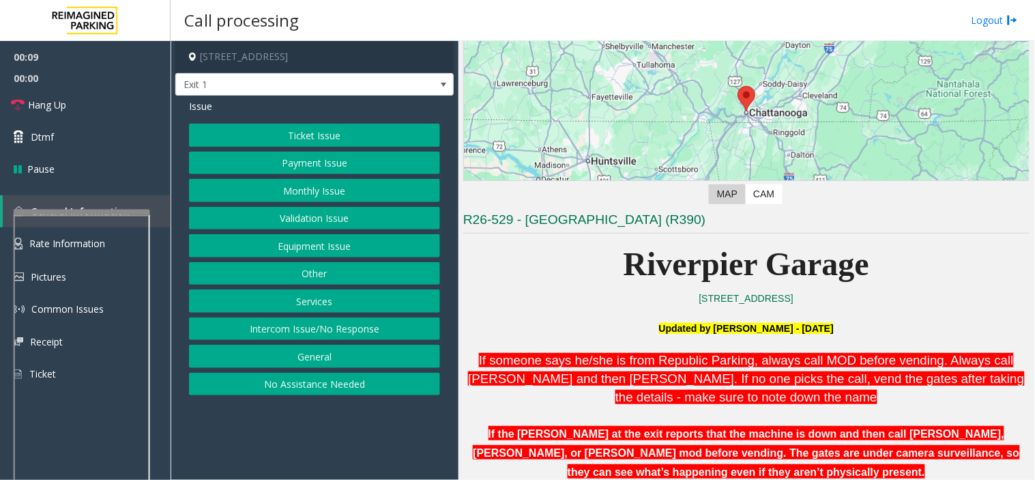
click at [292, 332] on button "Intercom Issue/No Response" at bounding box center [314, 328] width 251 height 23
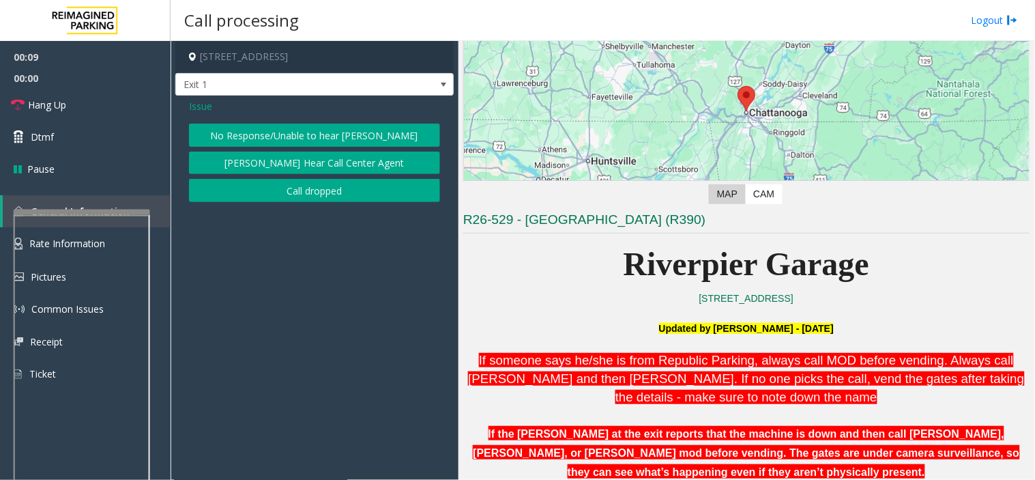
click at [223, 143] on button "No Response/Unable to hear [PERSON_NAME]" at bounding box center [314, 135] width 251 height 23
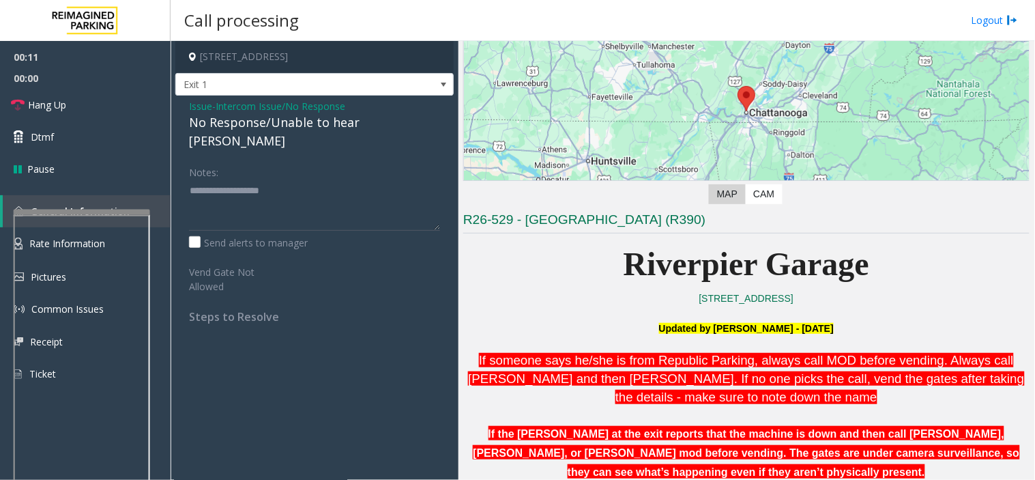
click at [215, 125] on div "No Response/Unable to hear [PERSON_NAME]" at bounding box center [314, 131] width 251 height 37
type textarea "**********"
click at [75, 114] on link "Hang Up" at bounding box center [85, 105] width 171 height 32
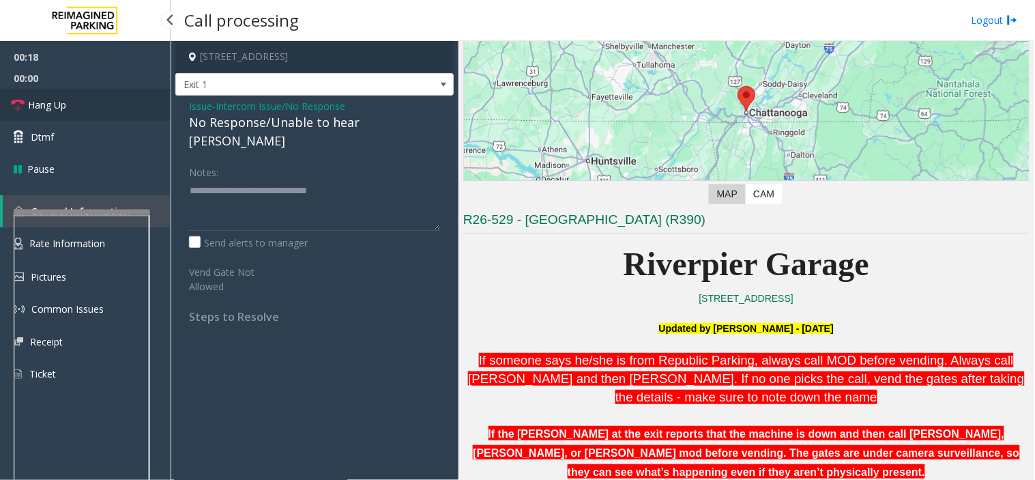
click at [75, 114] on link "Hang Up" at bounding box center [85, 105] width 171 height 32
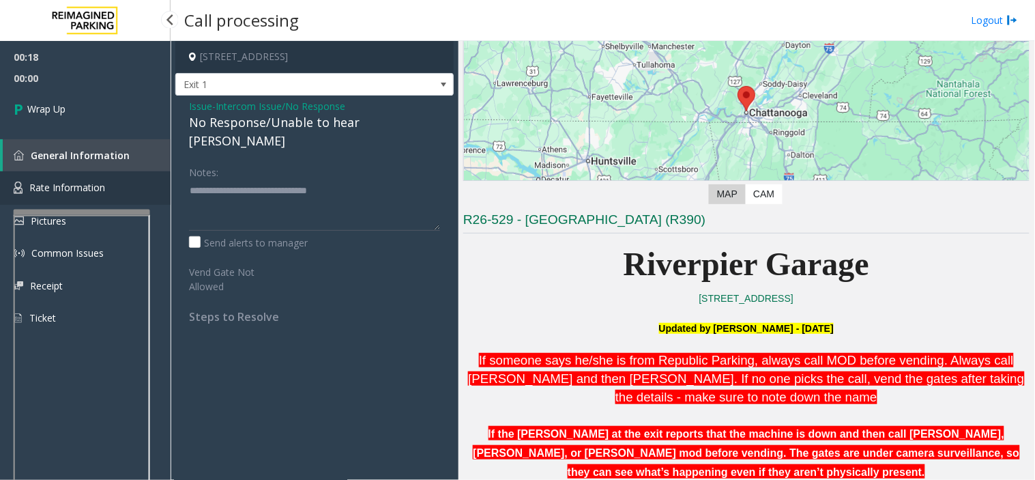
click at [112, 188] on link "Rate Information" at bounding box center [85, 187] width 171 height 33
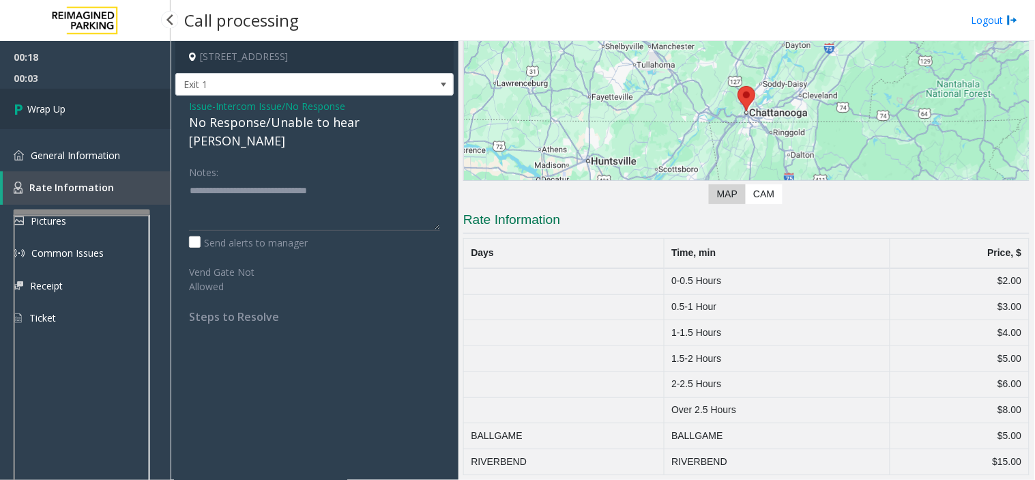
click at [81, 102] on link "Wrap Up" at bounding box center [85, 109] width 171 height 40
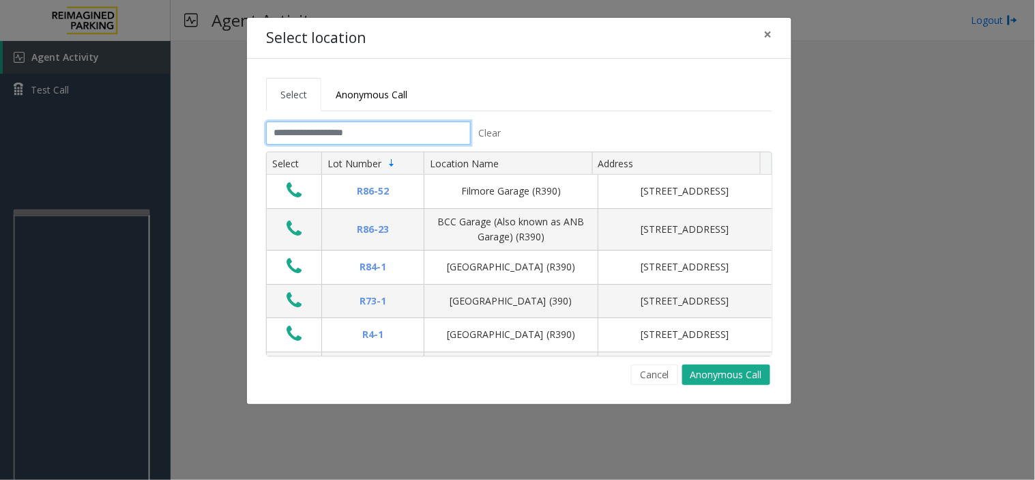
click at [332, 124] on input "text" at bounding box center [368, 132] width 205 height 23
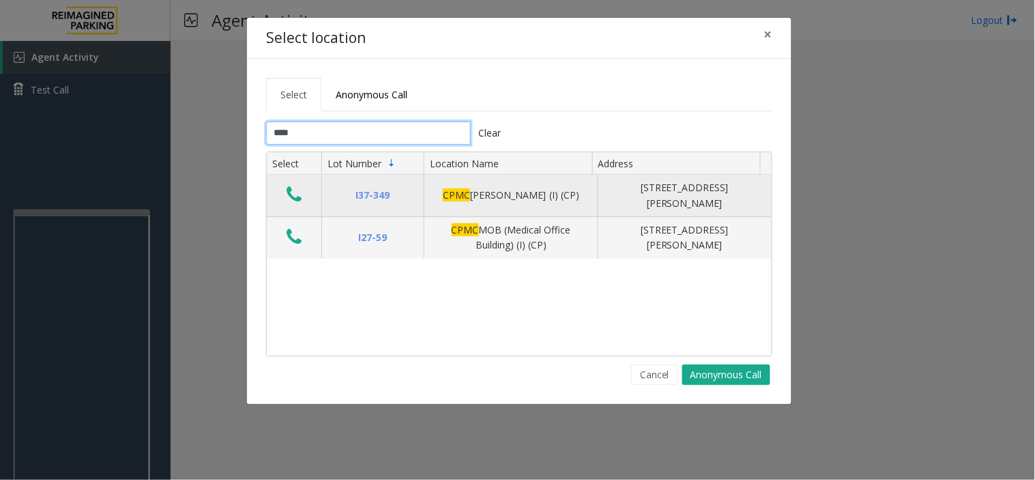
type input "****"
click at [296, 200] on icon "Data table" at bounding box center [294, 194] width 15 height 19
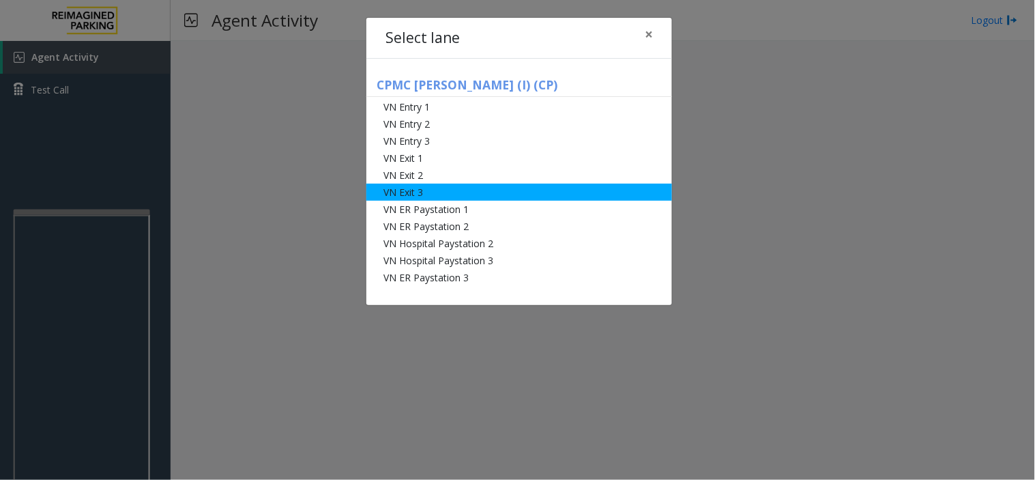
click at [452, 192] on li "VN Exit 3" at bounding box center [519, 192] width 306 height 17
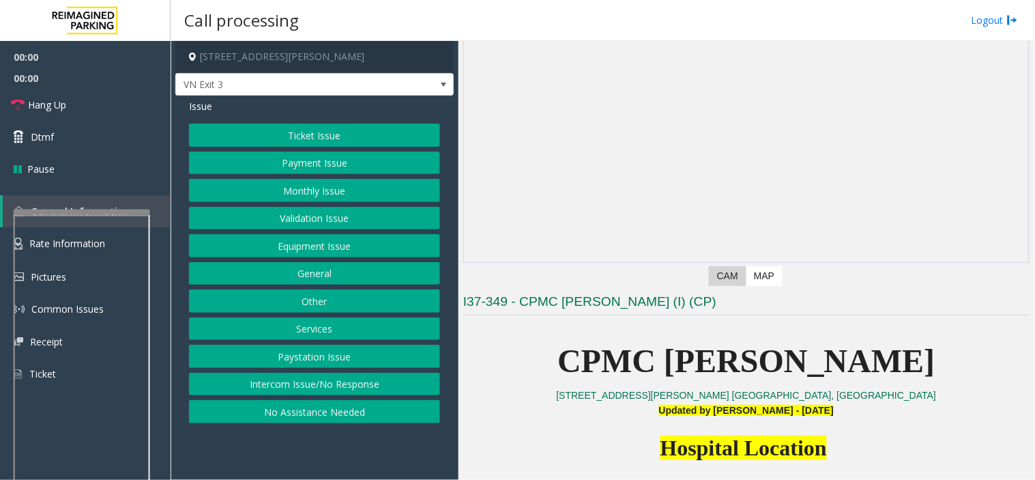
scroll to position [227, 0]
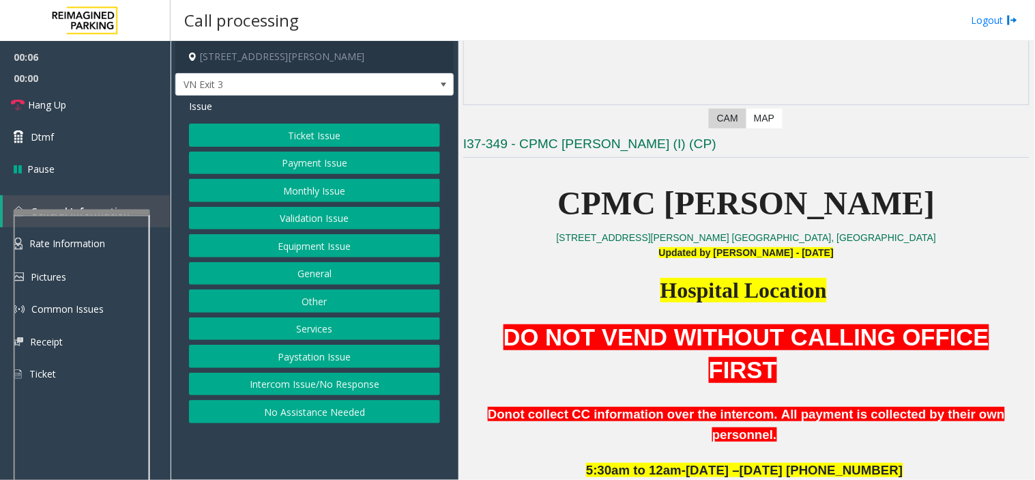
click at [352, 195] on button "Monthly Issue" at bounding box center [314, 190] width 251 height 23
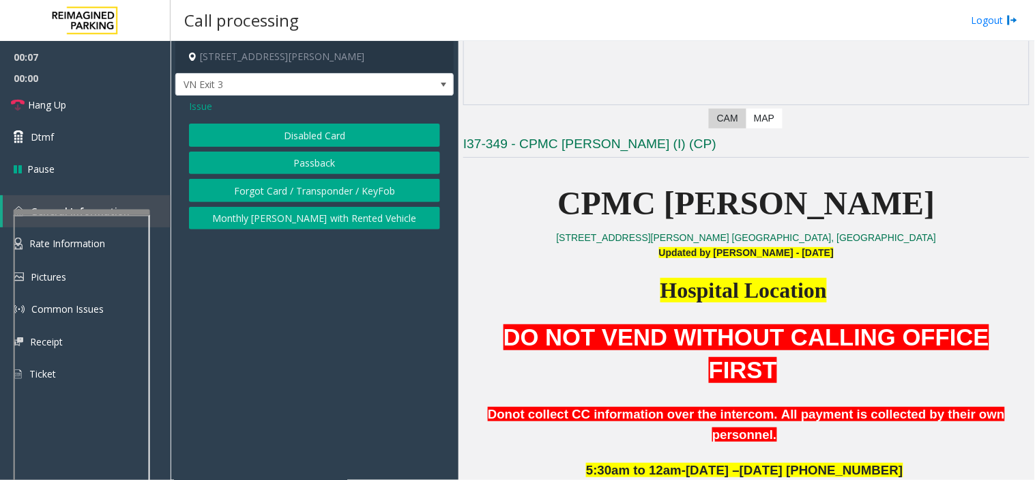
click at [287, 124] on button "Disabled Card" at bounding box center [314, 135] width 251 height 23
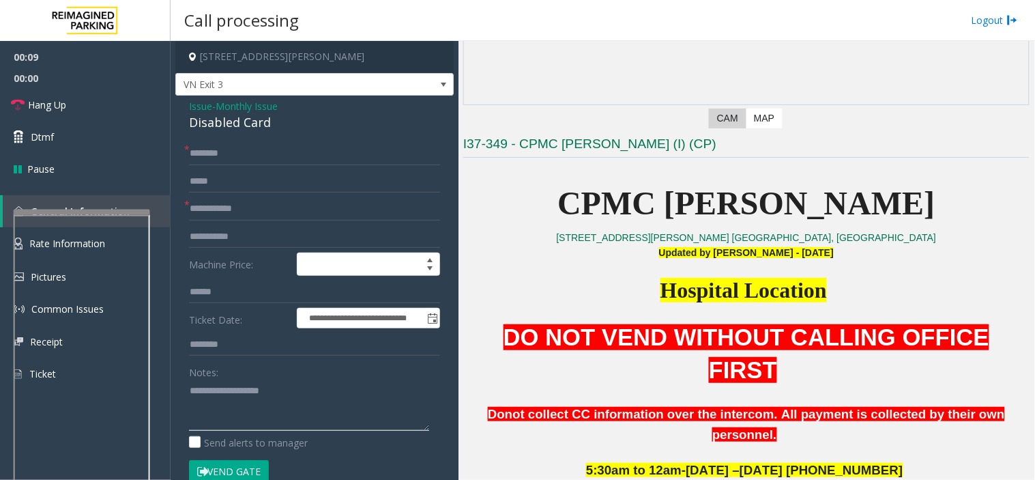
drag, startPoint x: 186, startPoint y: 399, endPoint x: 224, endPoint y: 418, distance: 42.4
click at [224, 418] on textarea at bounding box center [309, 404] width 240 height 51
paste textarea "**********"
type textarea "**********"
click at [244, 107] on span "Monthly Issue" at bounding box center [247, 106] width 62 height 14
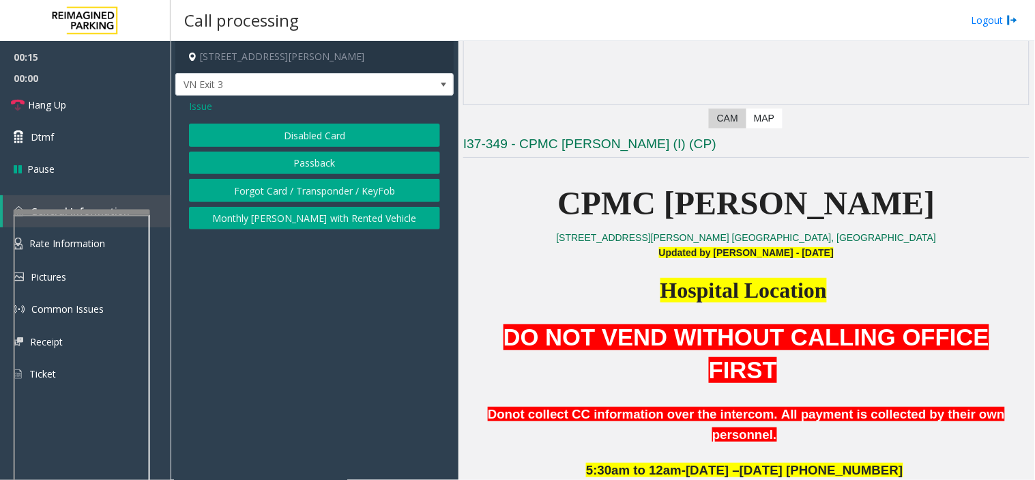
click at [198, 112] on span "Issue" at bounding box center [200, 106] width 23 height 14
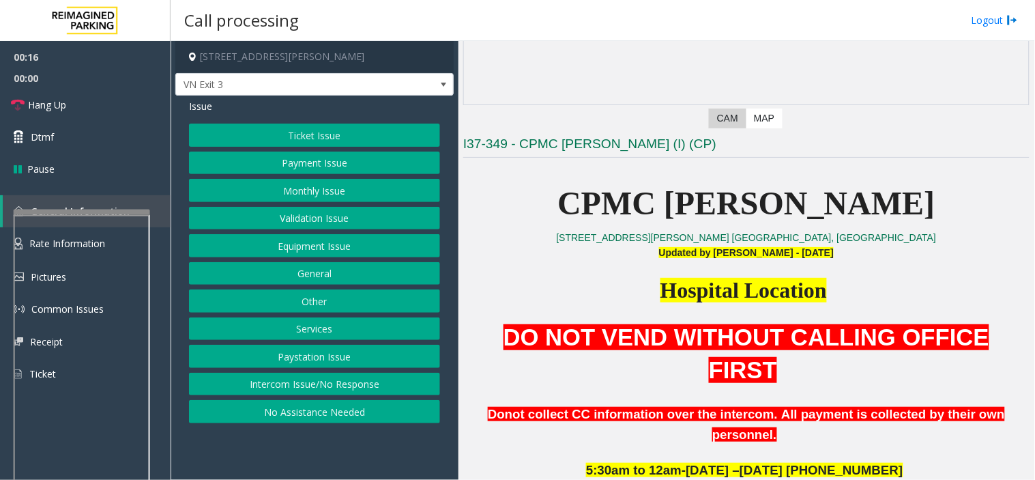
click at [364, 228] on button "Validation Issue" at bounding box center [314, 218] width 251 height 23
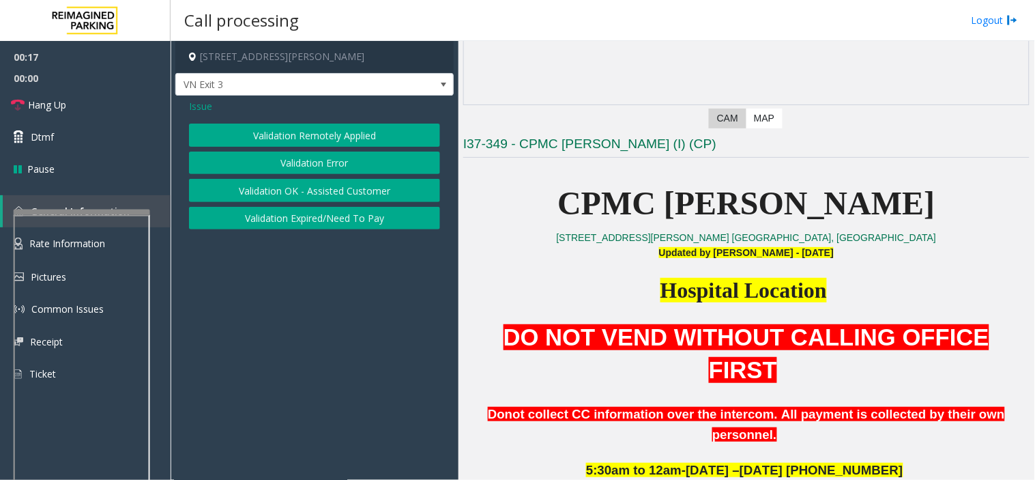
click at [250, 158] on button "Validation Error" at bounding box center [314, 163] width 251 height 23
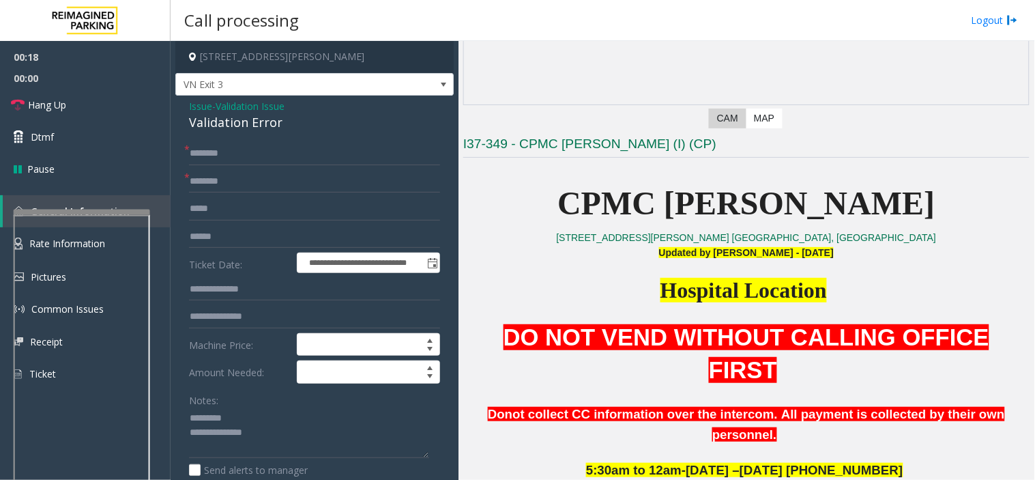
click at [206, 130] on div "Validation Error" at bounding box center [314, 122] width 251 height 18
click at [210, 130] on div "Validation Error" at bounding box center [314, 122] width 251 height 18
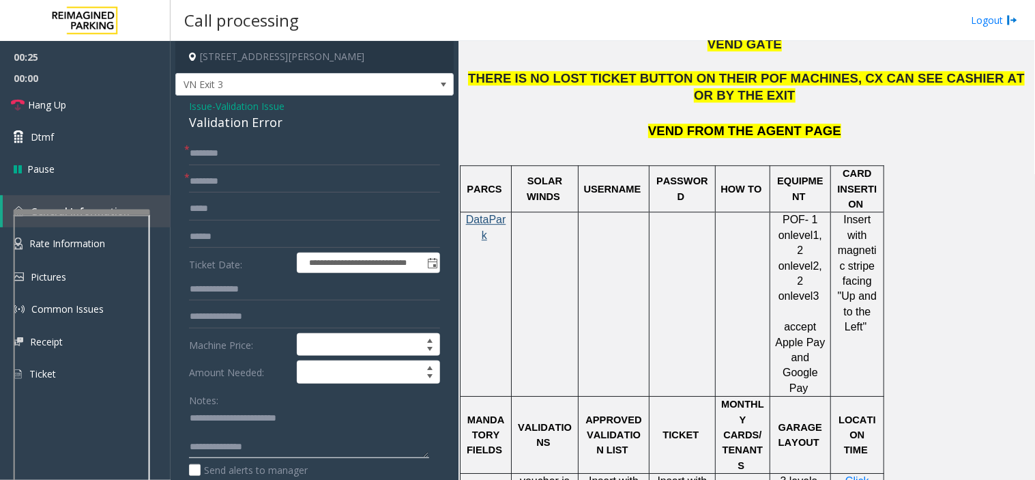
scroll to position [1061, 0]
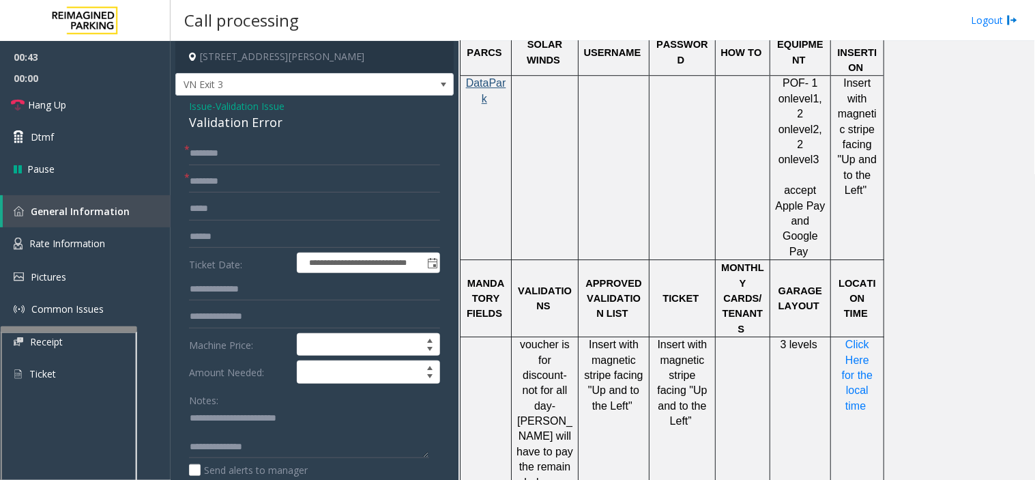
click at [89, 332] on div at bounding box center [69, 486] width 136 height 320
click at [63, 230] on link "Rate Information" at bounding box center [85, 243] width 171 height 33
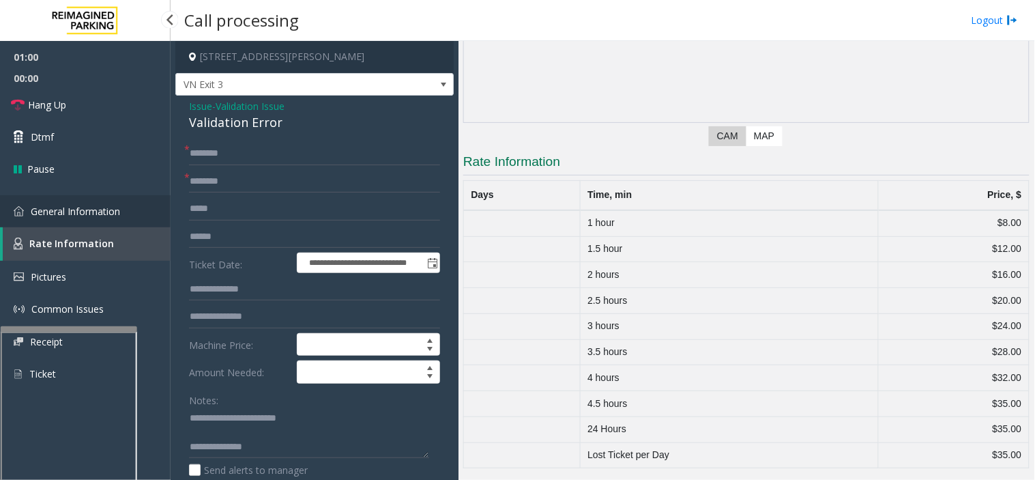
click at [81, 220] on link "General Information" at bounding box center [85, 211] width 171 height 32
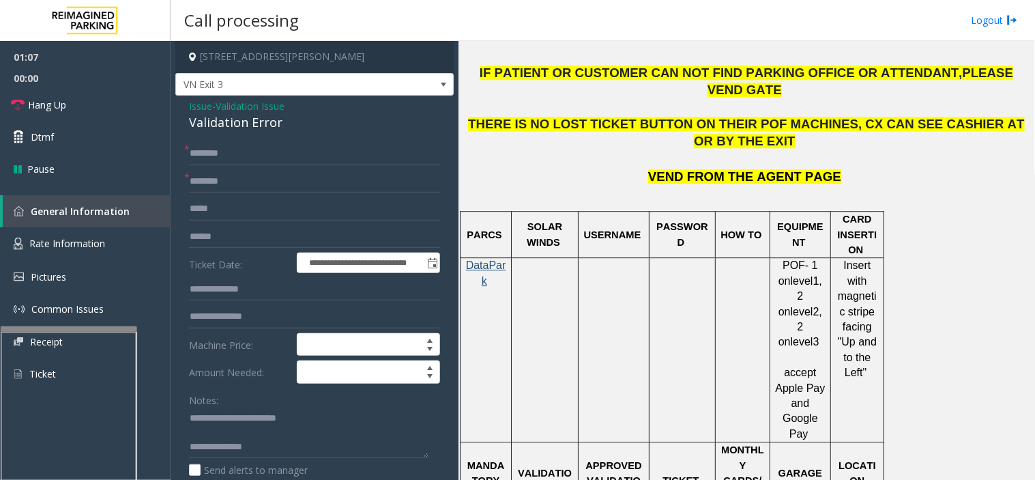
scroll to position [758, 0]
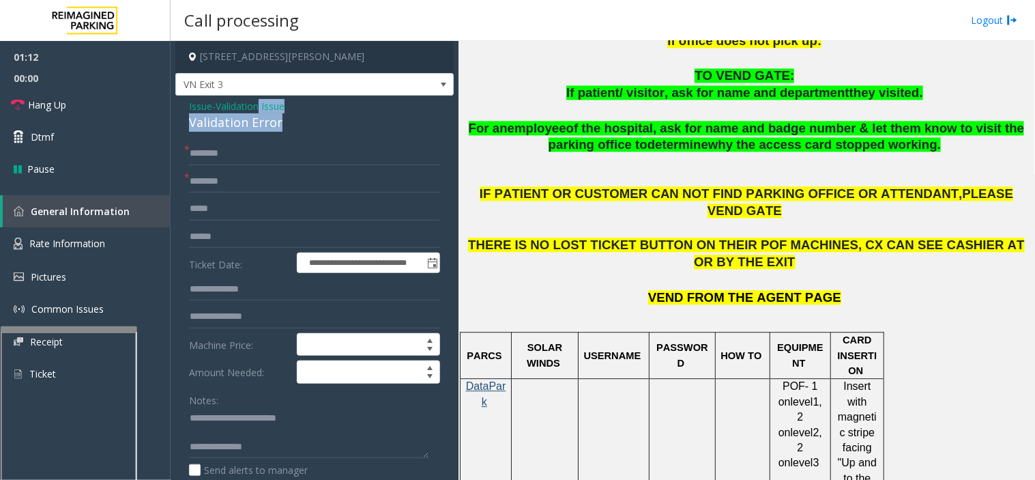
drag, startPoint x: 265, startPoint y: 104, endPoint x: 296, endPoint y: 158, distance: 62.0
click at [127, 247] on link "Rate Information" at bounding box center [85, 243] width 171 height 33
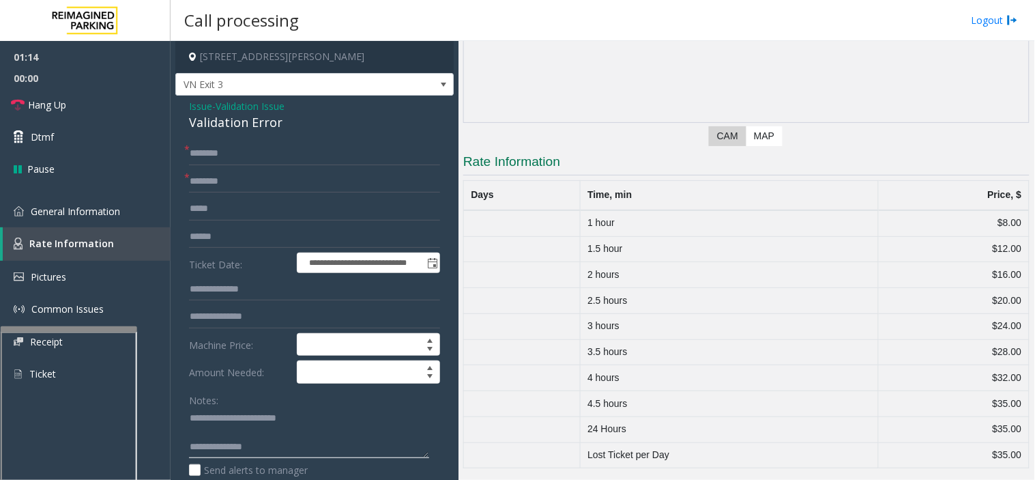
click at [270, 442] on textarea at bounding box center [309, 432] width 240 height 51
click at [108, 207] on span "General Information" at bounding box center [75, 211] width 89 height 13
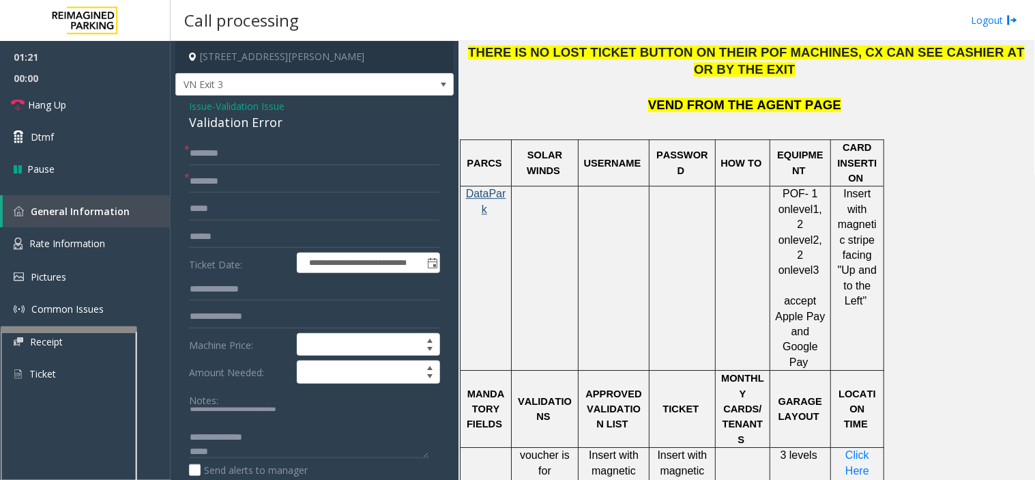
scroll to position [1061, 0]
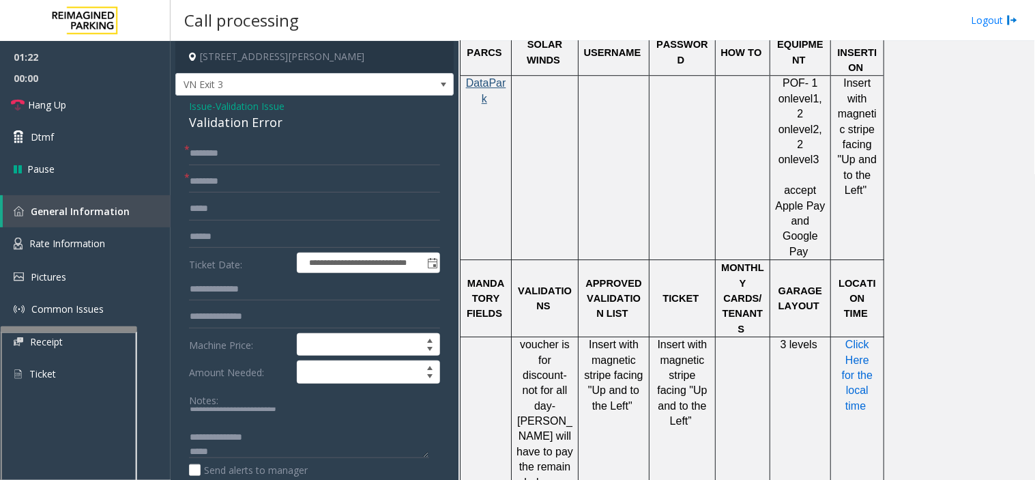
click at [868, 339] on span "Click Here for the local time" at bounding box center [859, 375] width 34 height 73
click at [248, 449] on textarea at bounding box center [309, 432] width 240 height 51
click at [130, 251] on link "Rate Information" at bounding box center [85, 243] width 171 height 33
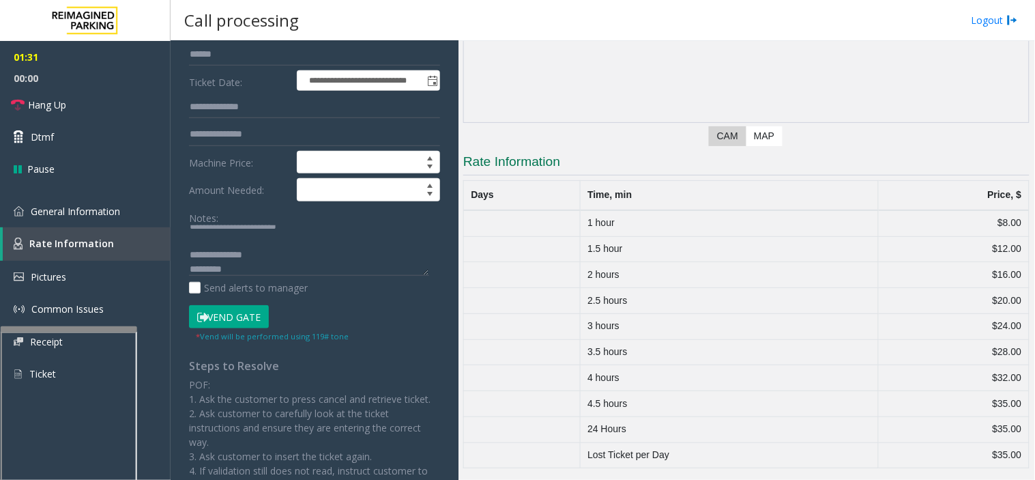
scroll to position [227, 0]
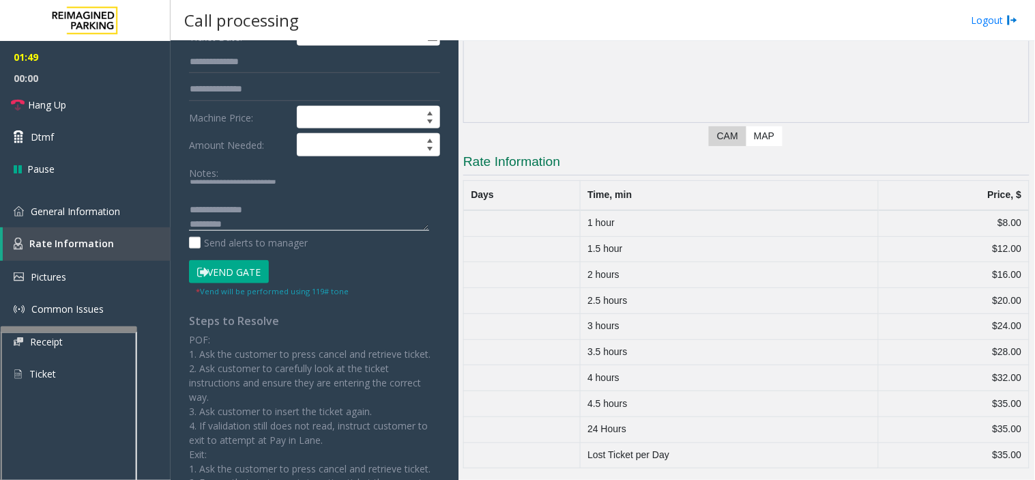
click at [241, 228] on textarea at bounding box center [309, 205] width 240 height 51
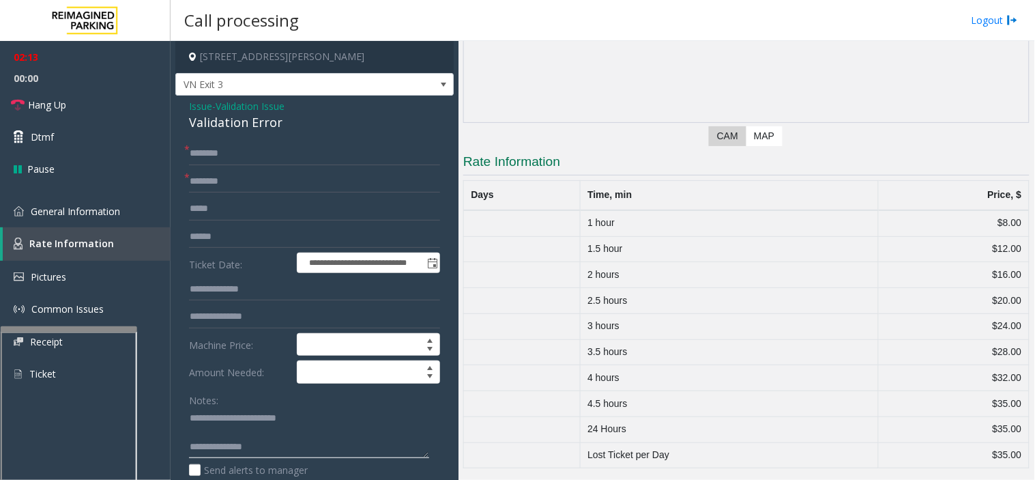
type textarea "**********"
click at [239, 110] on span "Validation Issue" at bounding box center [250, 106] width 69 height 14
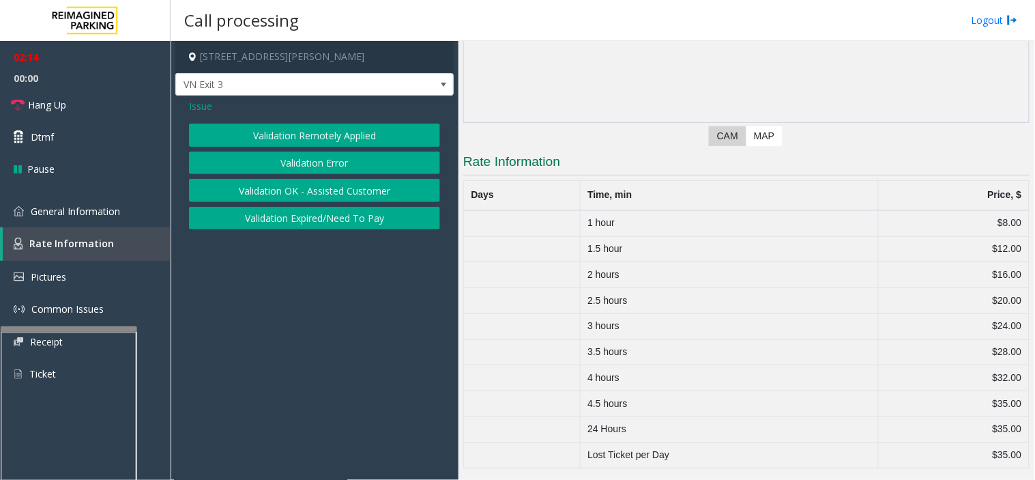
click at [201, 106] on span "Issue" at bounding box center [200, 106] width 23 height 14
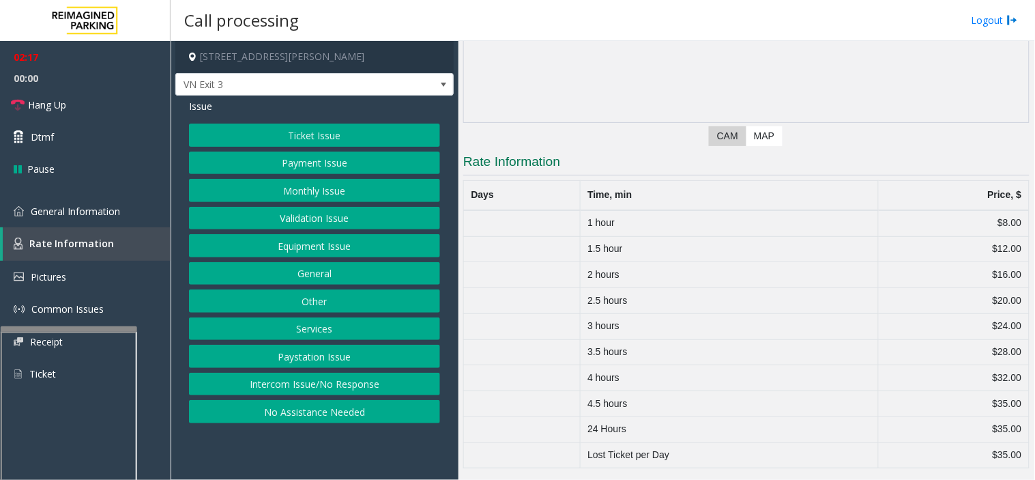
click at [317, 324] on button "Services" at bounding box center [314, 328] width 251 height 23
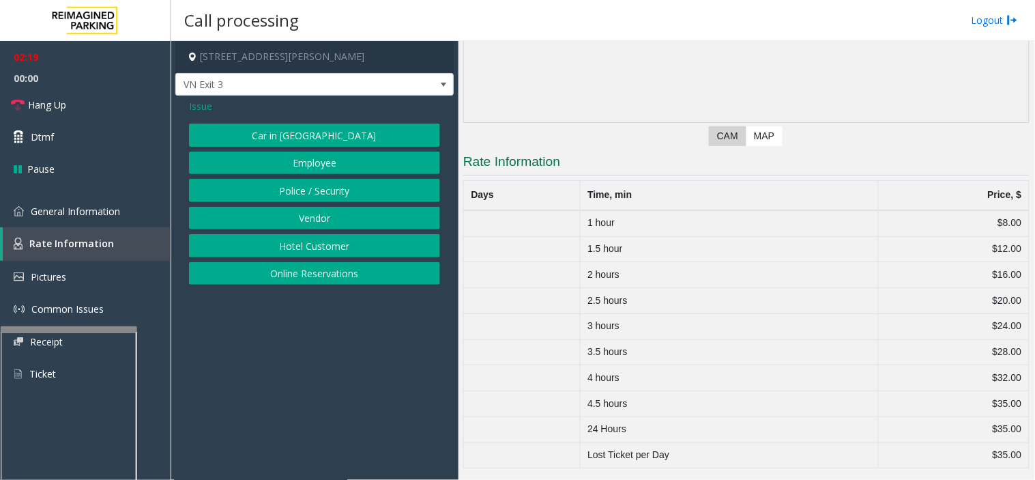
click at [208, 109] on span "Issue" at bounding box center [200, 106] width 23 height 14
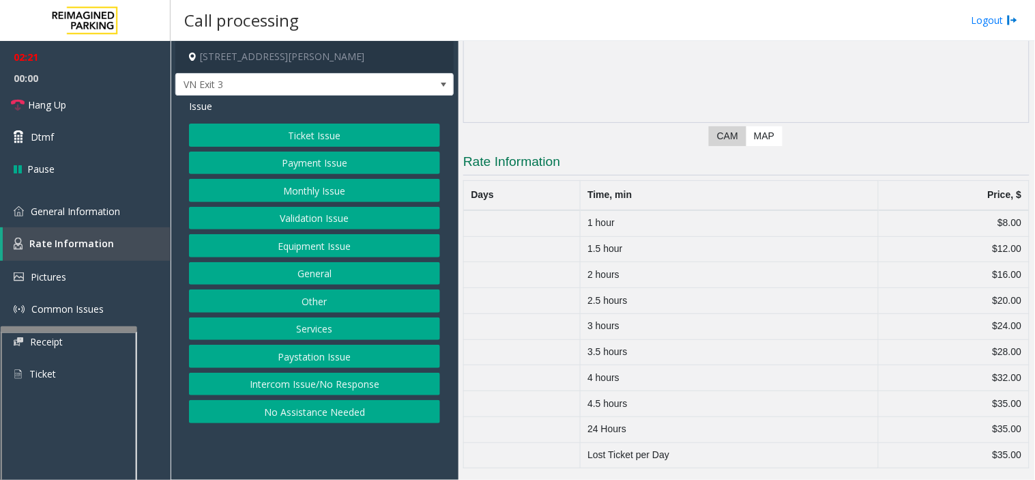
click at [306, 275] on button "General" at bounding box center [314, 273] width 251 height 23
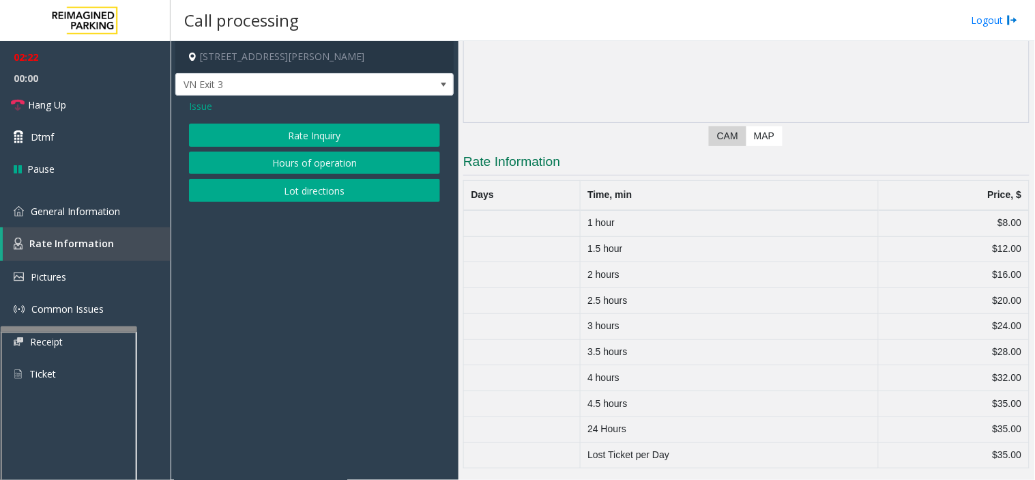
click at [228, 131] on button "Rate Inquiry" at bounding box center [314, 135] width 251 height 23
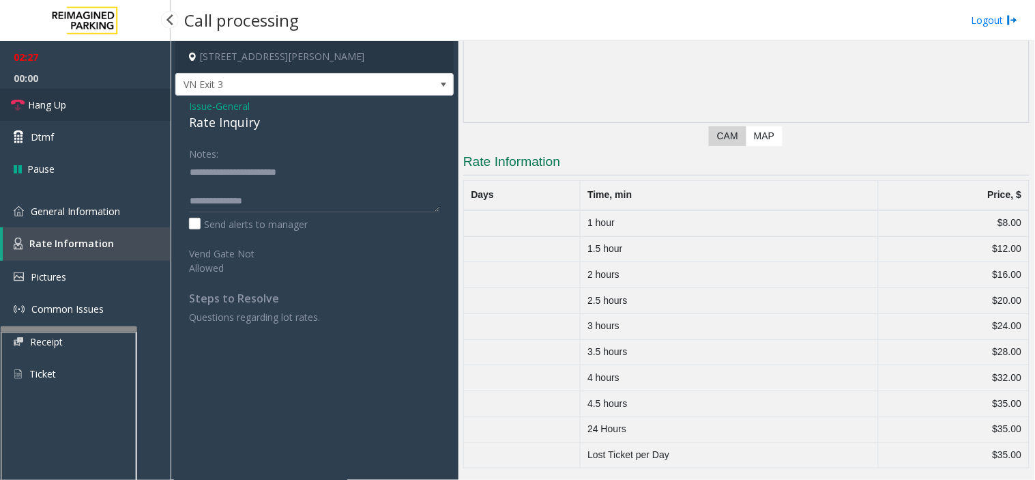
click at [104, 116] on link "Hang Up" at bounding box center [85, 105] width 171 height 32
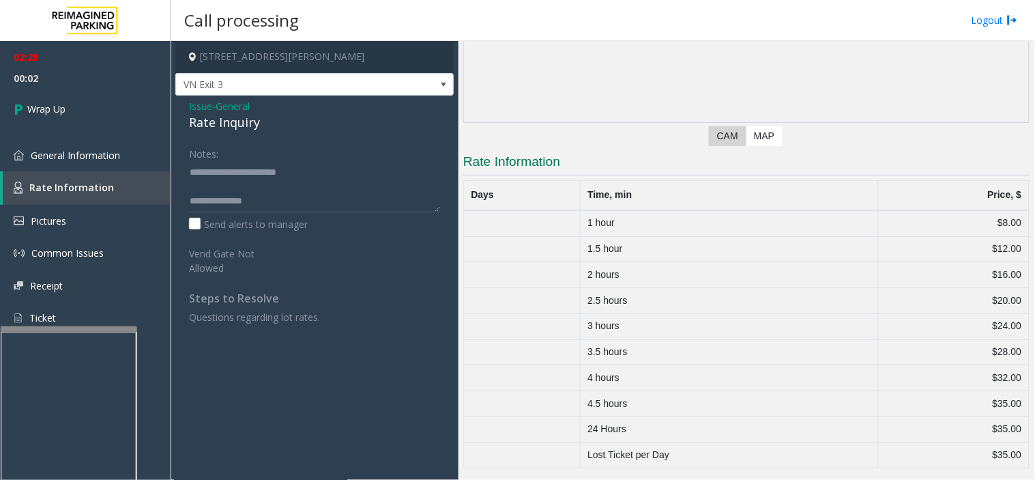
click at [221, 111] on span "General" at bounding box center [233, 106] width 34 height 14
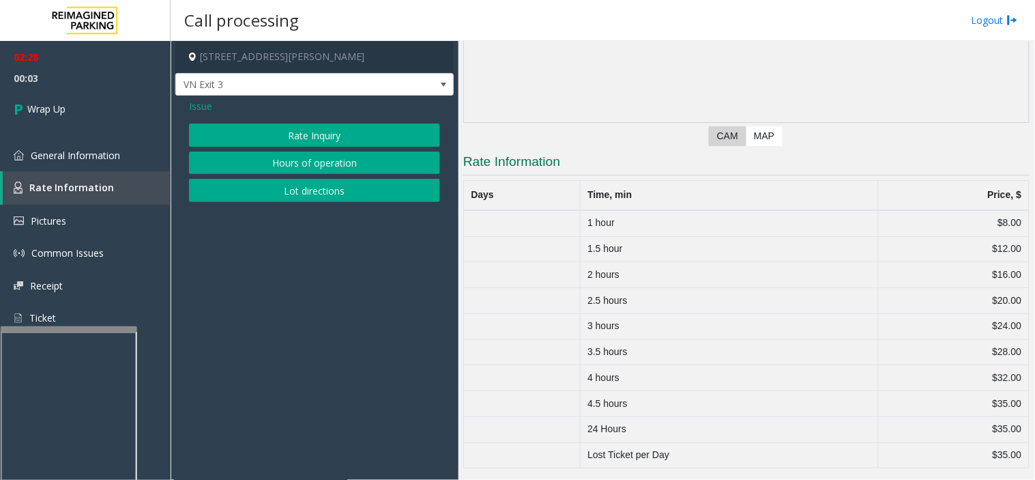
click at [202, 106] on span "Issue" at bounding box center [200, 106] width 23 height 14
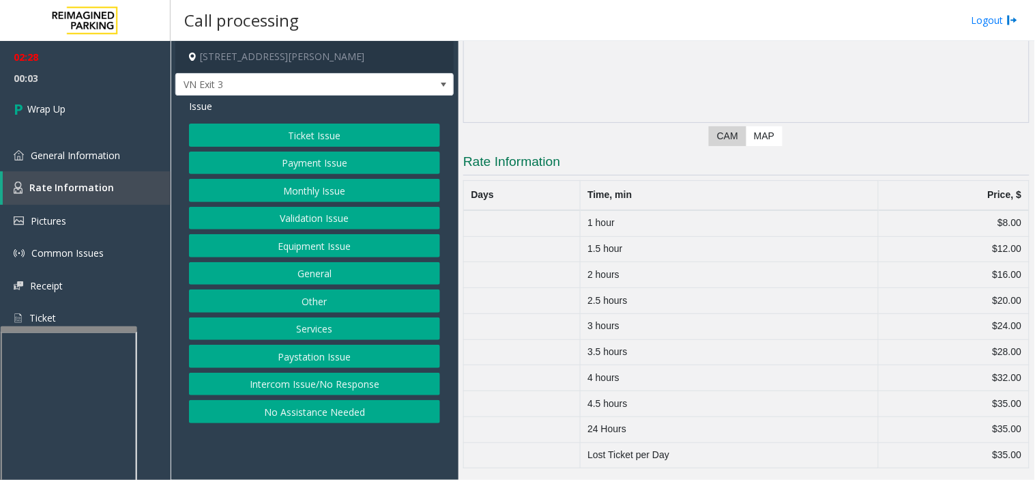
click at [357, 164] on button "Payment Issue" at bounding box center [314, 163] width 251 height 23
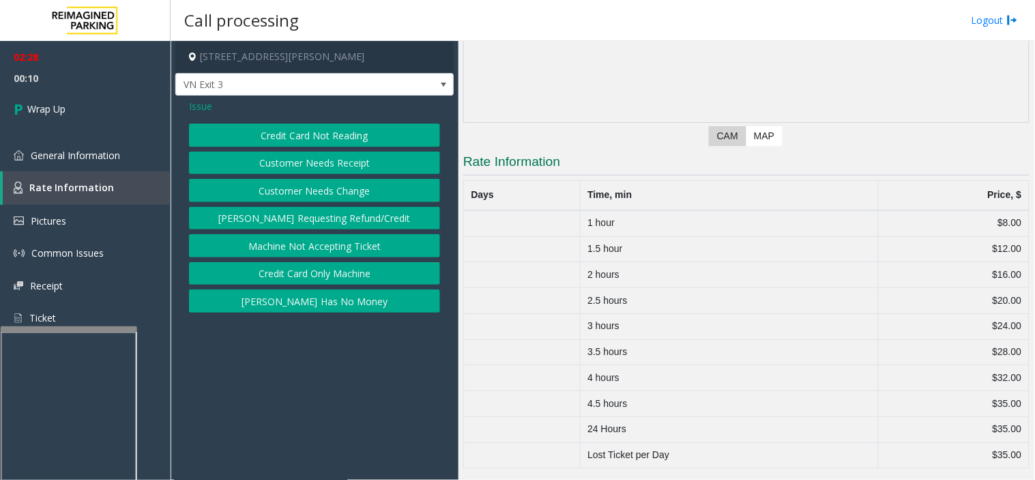
click at [197, 106] on span "Issue" at bounding box center [200, 106] width 23 height 14
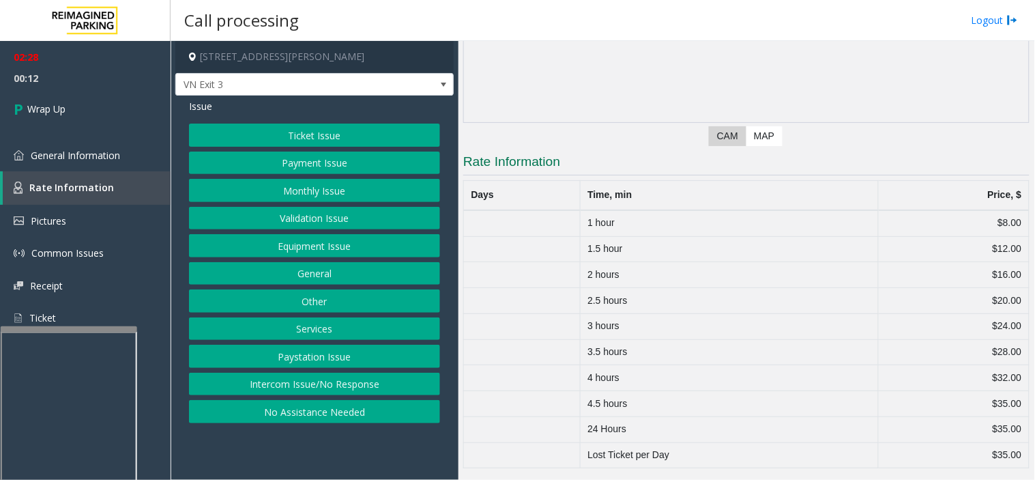
click at [296, 171] on button "Payment Issue" at bounding box center [314, 163] width 251 height 23
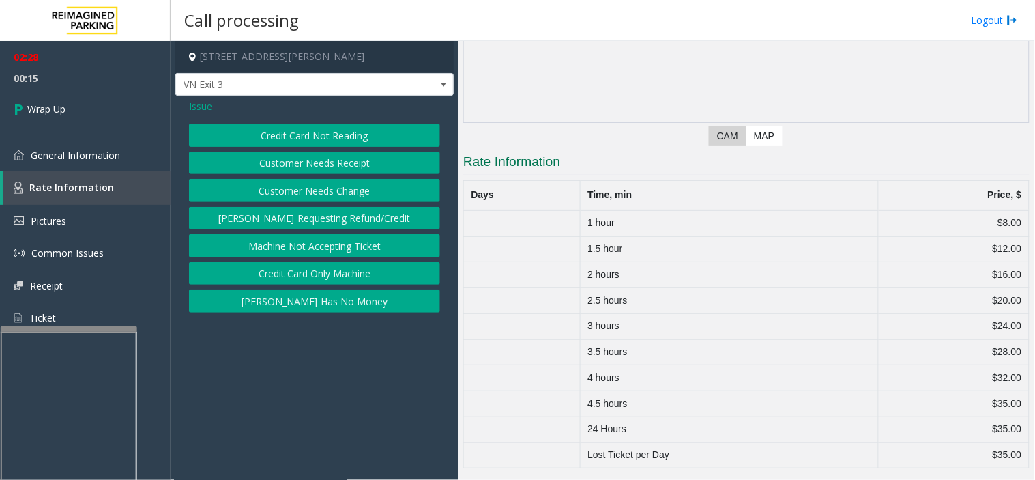
click at [196, 109] on span "Issue" at bounding box center [200, 106] width 23 height 14
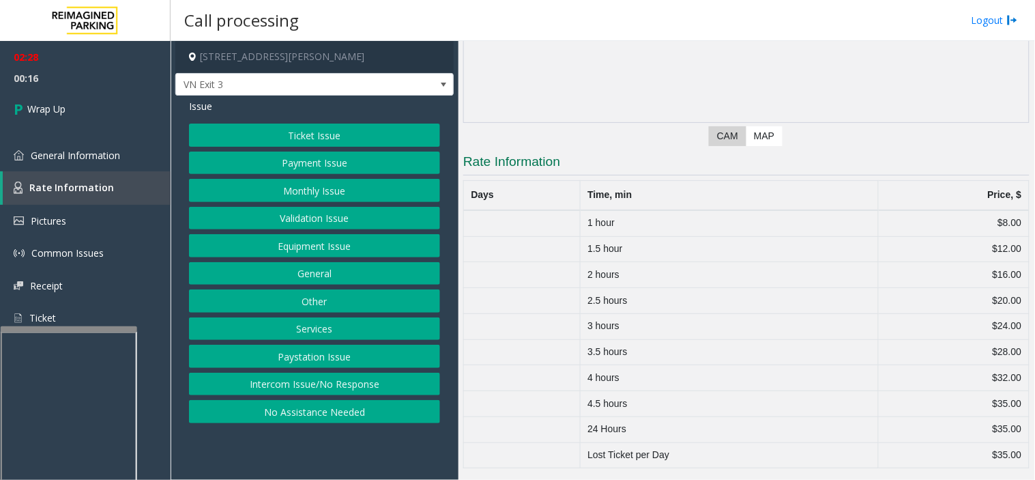
click at [278, 127] on button "Ticket Issue" at bounding box center [314, 135] width 251 height 23
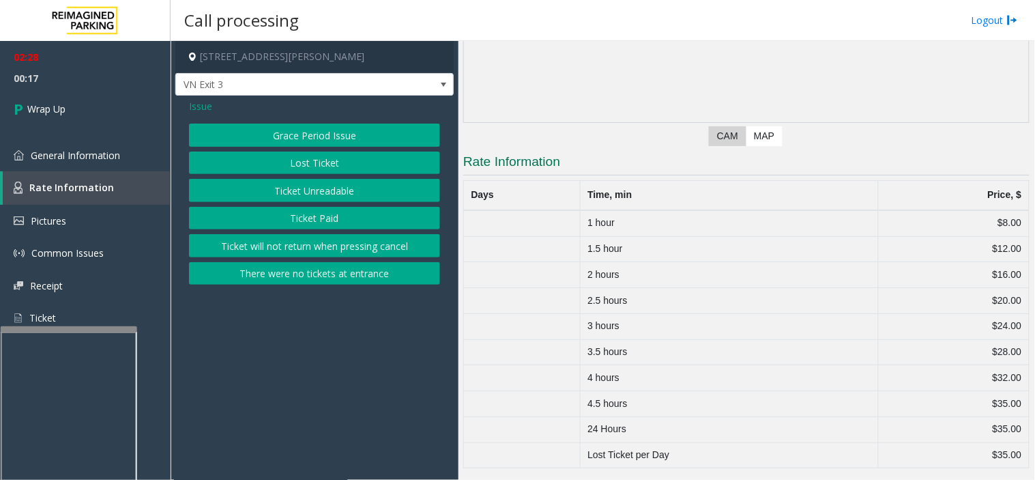
click at [321, 197] on button "Ticket Unreadable" at bounding box center [314, 190] width 251 height 23
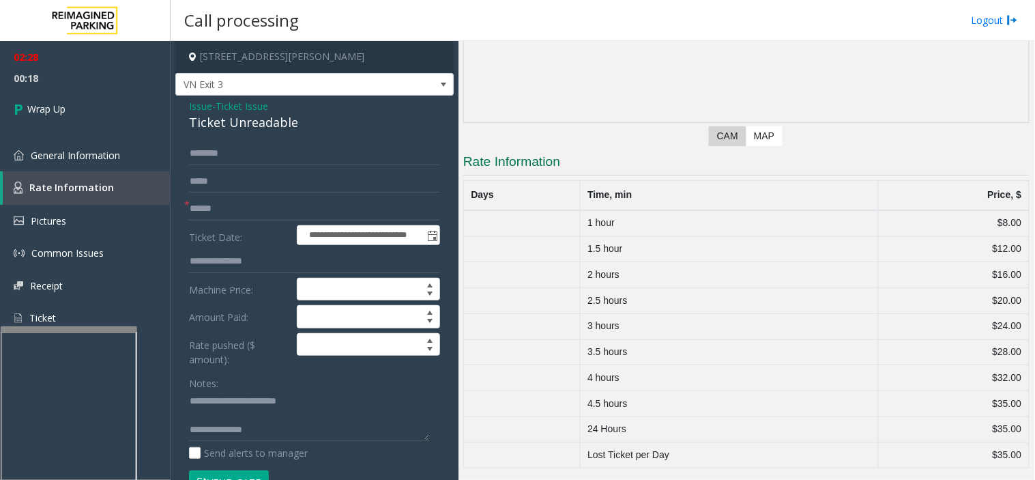
click at [239, 126] on div "Ticket Unreadable" at bounding box center [314, 122] width 251 height 18
copy div "Ticket Unreadable"
drag, startPoint x: 222, startPoint y: 405, endPoint x: 341, endPoint y: 401, distance: 118.8
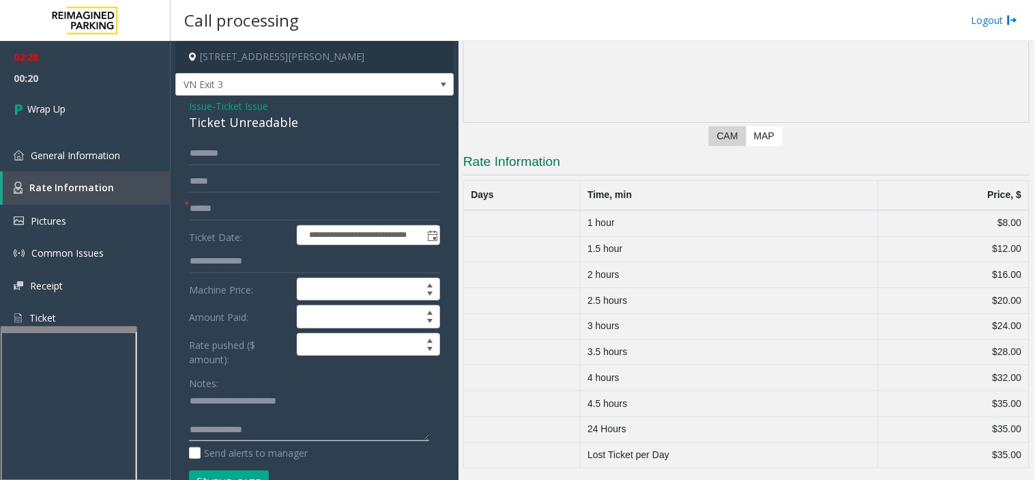
click at [341, 401] on textarea at bounding box center [309, 415] width 240 height 51
paste textarea "*"
click at [246, 398] on textarea at bounding box center [309, 415] width 240 height 51
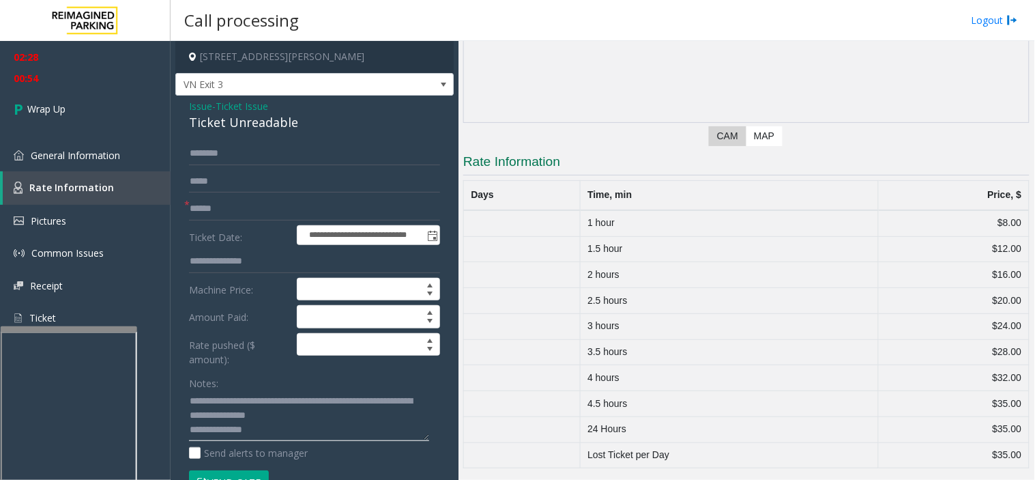
click at [323, 434] on textarea at bounding box center [309, 415] width 240 height 51
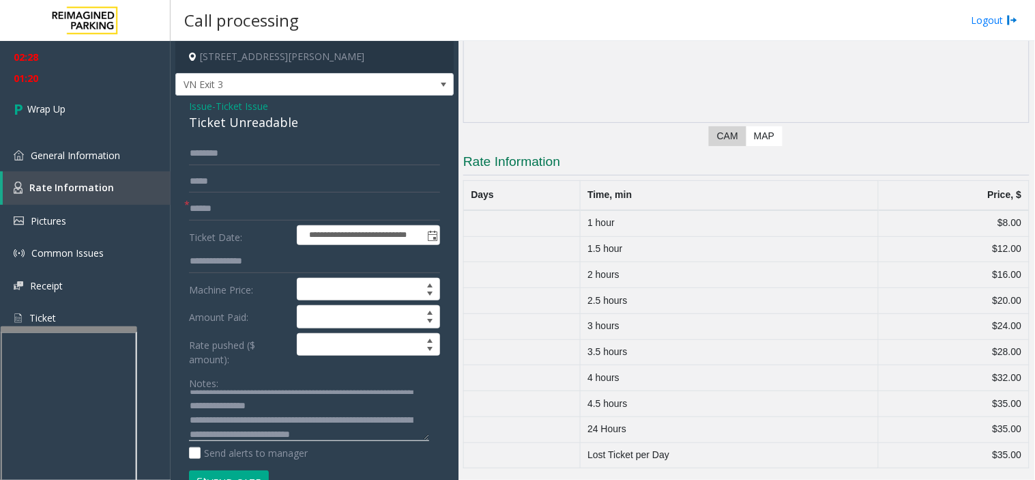
scroll to position [24, 0]
type textarea "**********"
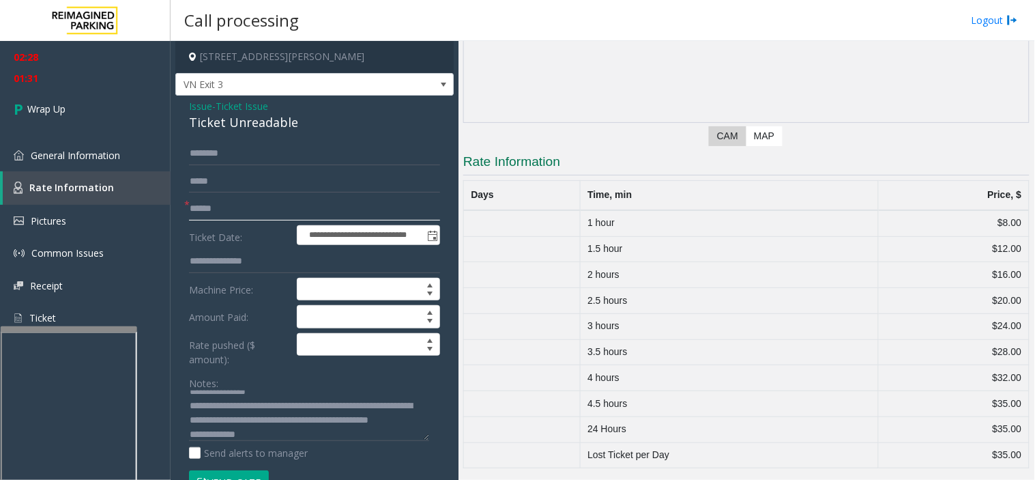
click at [200, 212] on input "text" at bounding box center [314, 208] width 251 height 23
type input "**"
click at [38, 102] on span "Wrap Up" at bounding box center [46, 109] width 38 height 14
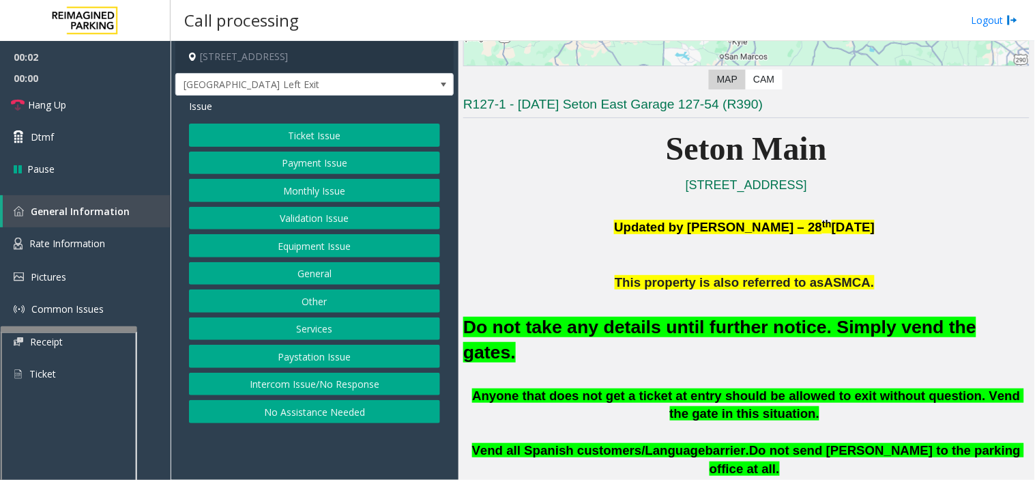
scroll to position [303, 0]
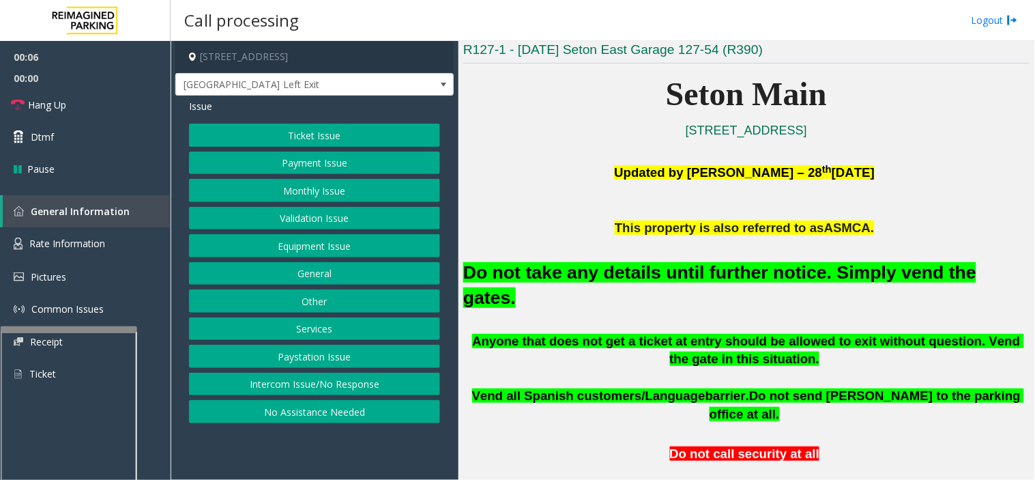
click at [336, 139] on button "Ticket Issue" at bounding box center [314, 135] width 251 height 23
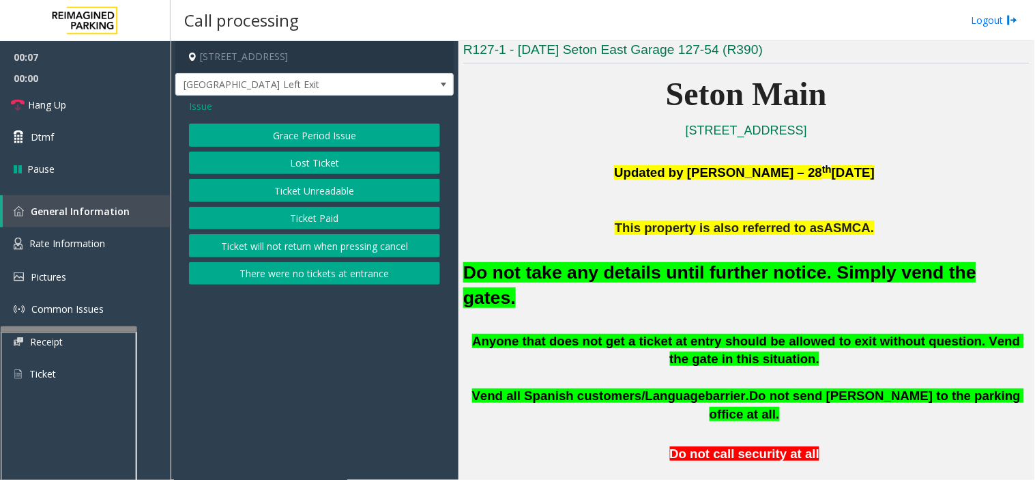
click at [326, 162] on button "Lost Ticket" at bounding box center [314, 163] width 251 height 23
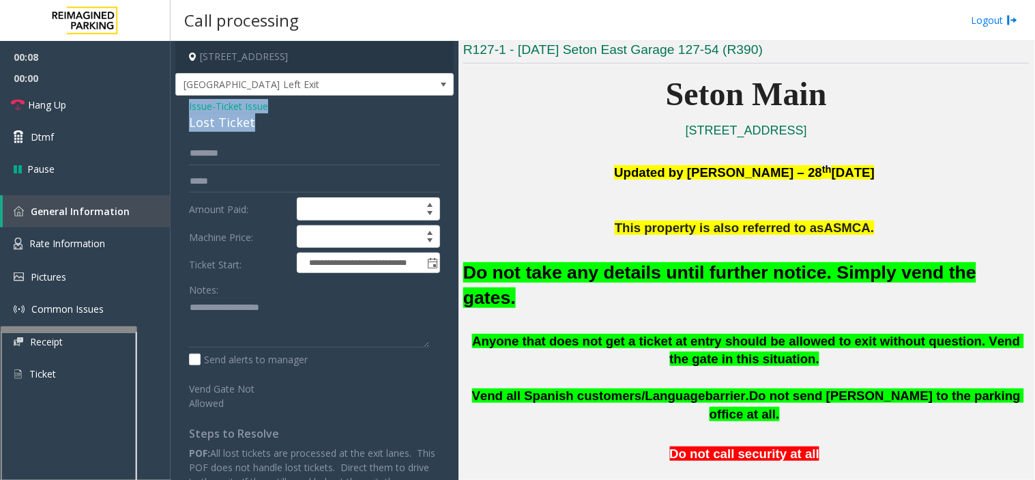
drag, startPoint x: 257, startPoint y: 118, endPoint x: 179, endPoint y: 102, distance: 78.7
click at [179, 102] on div "**********" at bounding box center [314, 327] width 278 height 463
click at [247, 322] on textarea at bounding box center [309, 322] width 240 height 51
click at [244, 321] on textarea at bounding box center [309, 322] width 240 height 51
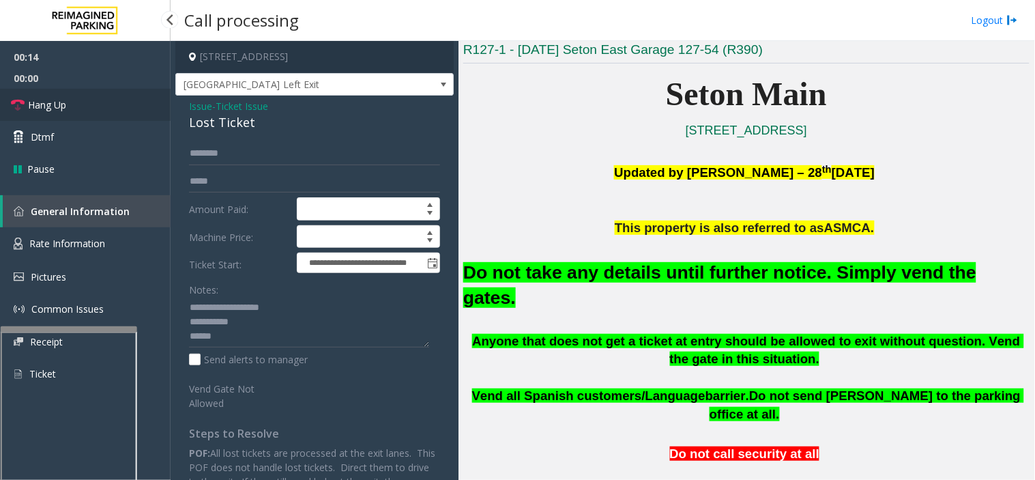
click at [112, 102] on link "Hang Up" at bounding box center [85, 105] width 171 height 32
click at [592, 281] on font "Do not take any details until further notice. Simply vend the gates." at bounding box center [719, 285] width 513 height 46
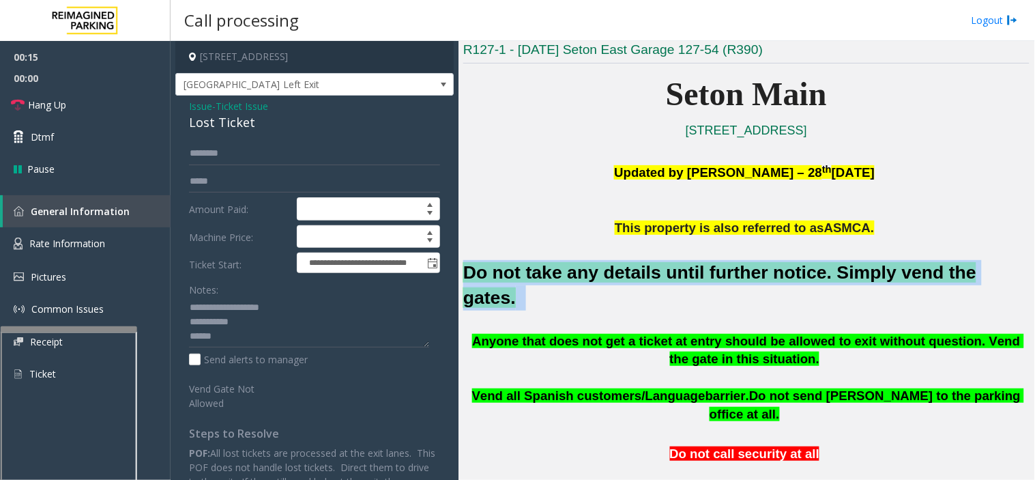
click at [592, 281] on font "Do not take any details until further notice. Simply vend the gates." at bounding box center [719, 285] width 513 height 46
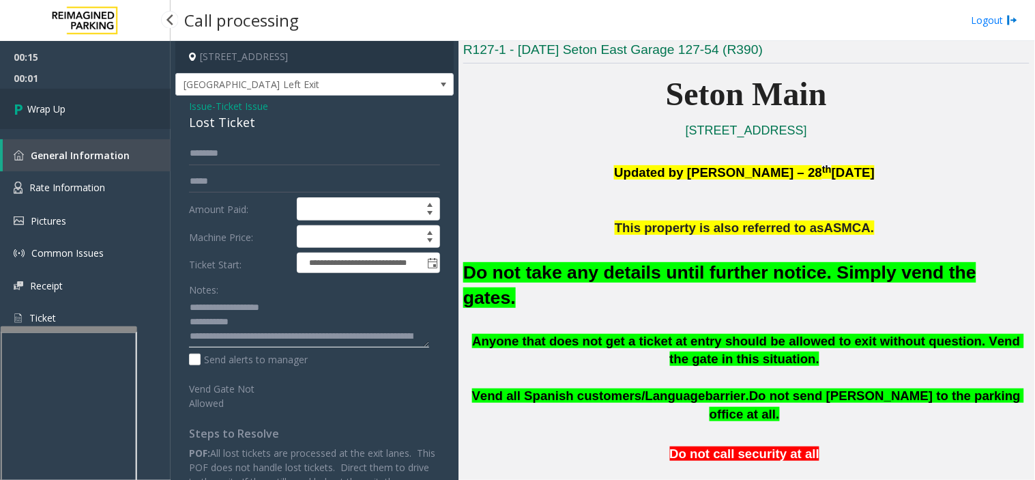
type textarea "**********"
click at [60, 94] on link "Wrap Up" at bounding box center [85, 109] width 171 height 40
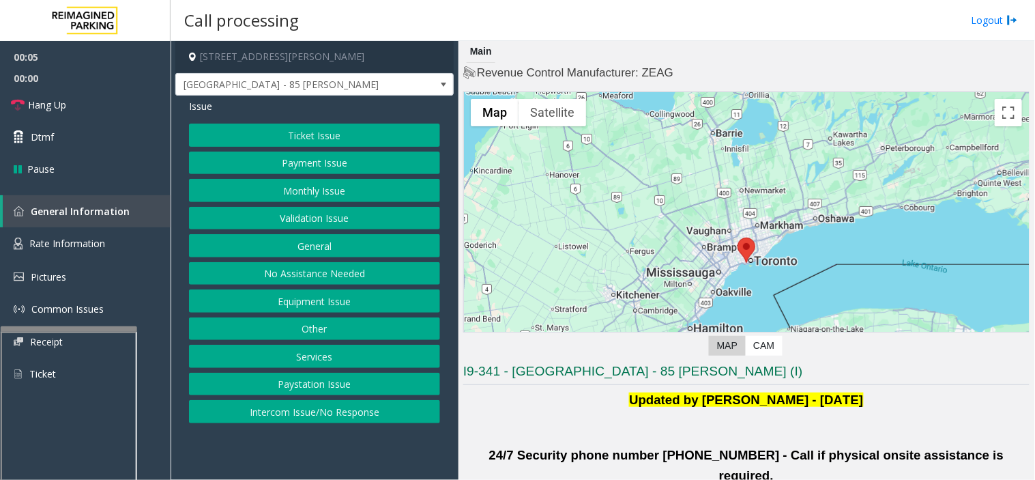
click at [344, 227] on button "Validation Issue" at bounding box center [314, 218] width 251 height 23
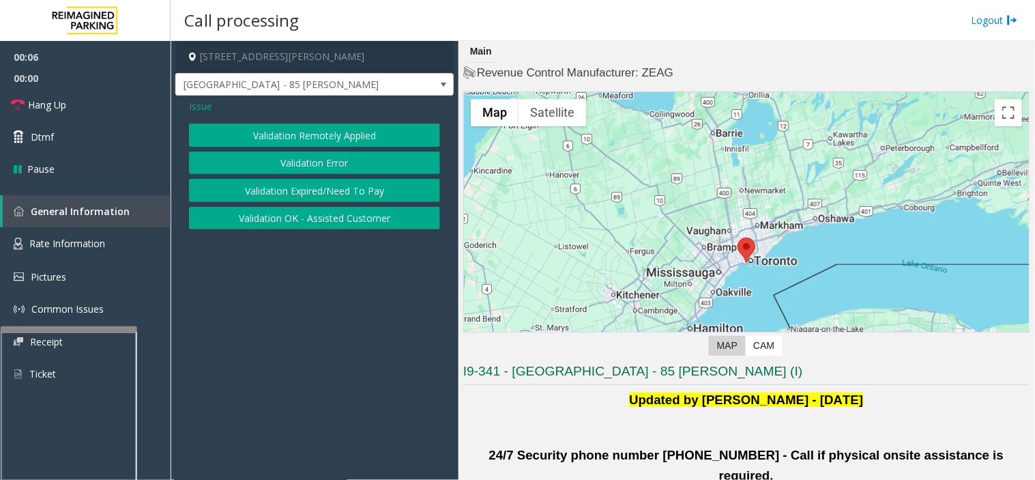
click at [309, 166] on button "Validation Error" at bounding box center [314, 163] width 251 height 23
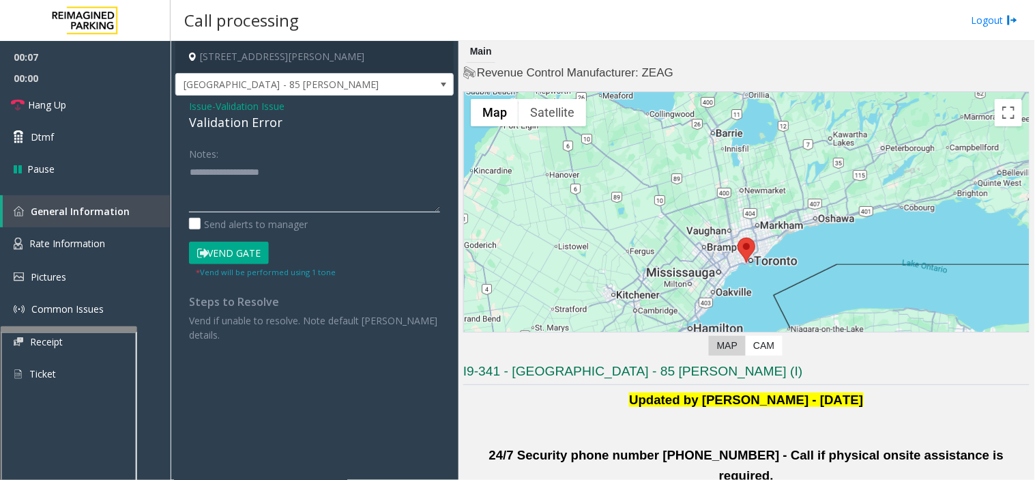
click at [257, 201] on textarea at bounding box center [314, 186] width 251 height 51
click at [283, 202] on textarea at bounding box center [314, 186] width 251 height 51
click at [242, 179] on textarea at bounding box center [314, 186] width 251 height 51
drag, startPoint x: 241, startPoint y: 183, endPoint x: 235, endPoint y: 186, distance: 7.0
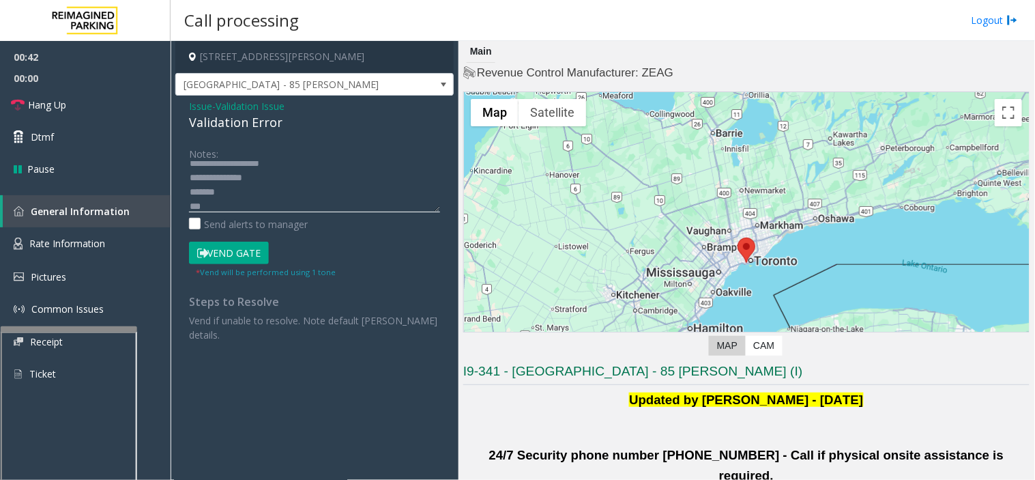
click at [235, 186] on textarea at bounding box center [314, 186] width 251 height 51
drag, startPoint x: 240, startPoint y: 178, endPoint x: 284, endPoint y: 177, distance: 43.7
click at [284, 177] on textarea at bounding box center [314, 186] width 251 height 51
click at [242, 194] on textarea at bounding box center [314, 186] width 251 height 51
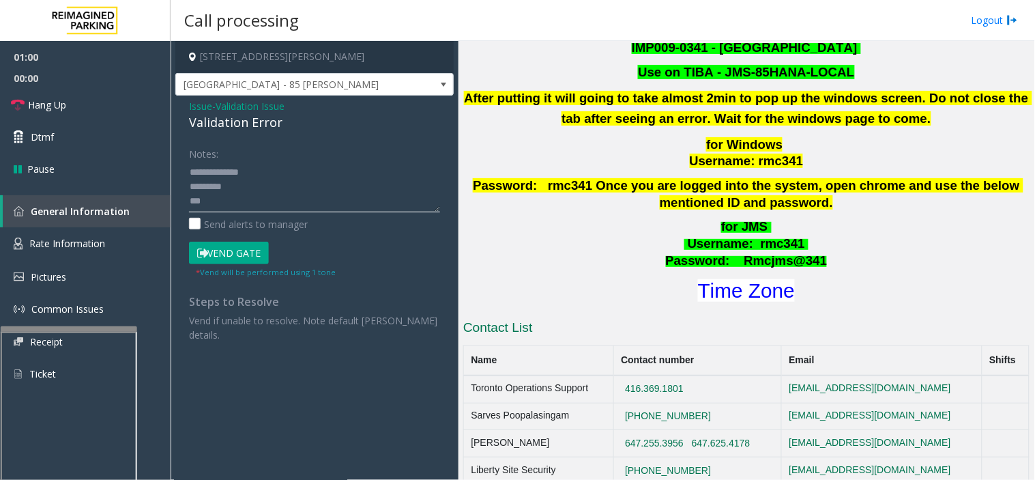
scroll to position [530, 0]
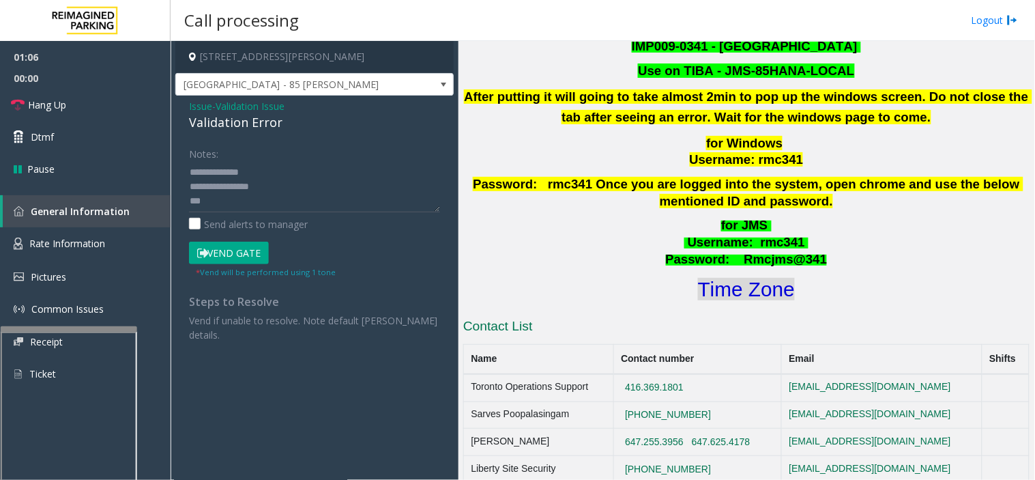
click at [738, 278] on font "Time Zone" at bounding box center [746, 289] width 97 height 23
click at [230, 199] on textarea at bounding box center [314, 186] width 251 height 51
drag, startPoint x: 221, startPoint y: 185, endPoint x: 301, endPoint y: 187, distance: 79.9
click at [301, 187] on textarea at bounding box center [314, 186] width 251 height 51
drag, startPoint x: 217, startPoint y: 257, endPoint x: 200, endPoint y: 244, distance: 21.4
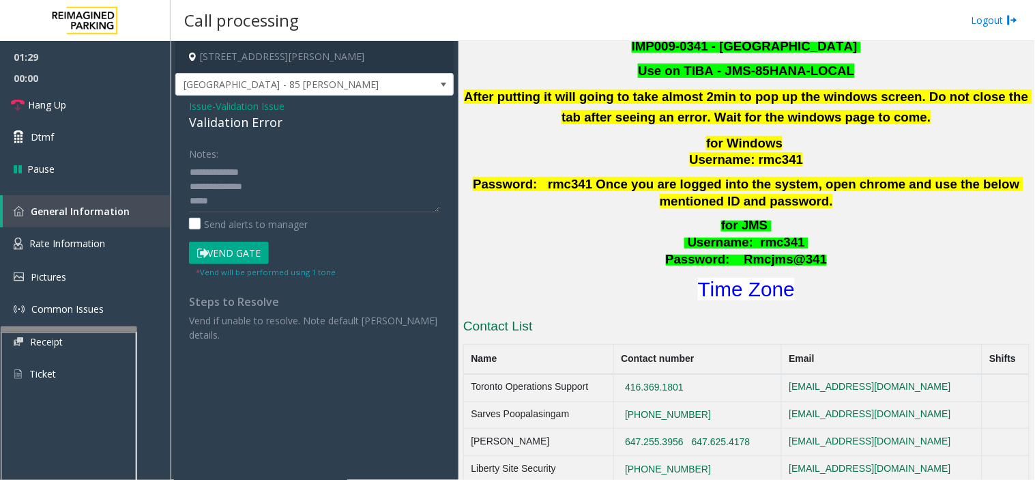
click at [216, 257] on button "Vend Gate" at bounding box center [229, 253] width 80 height 23
click at [216, 195] on textarea at bounding box center [314, 186] width 251 height 51
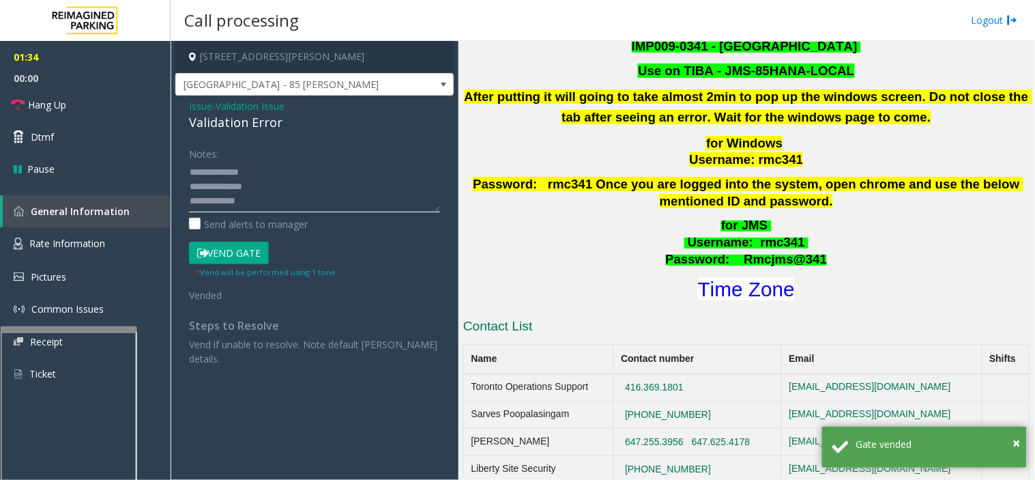
type textarea "**********"
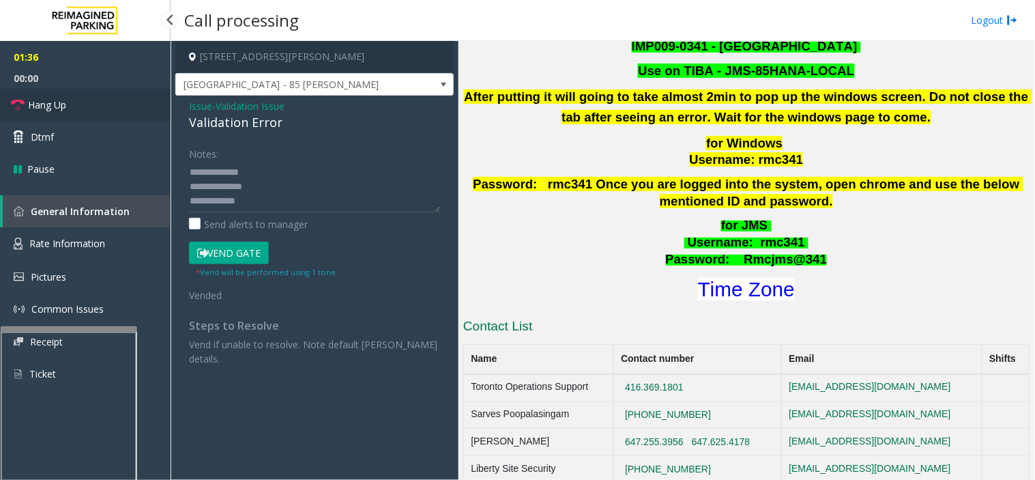
click at [72, 99] on link "Hang Up" at bounding box center [85, 105] width 171 height 32
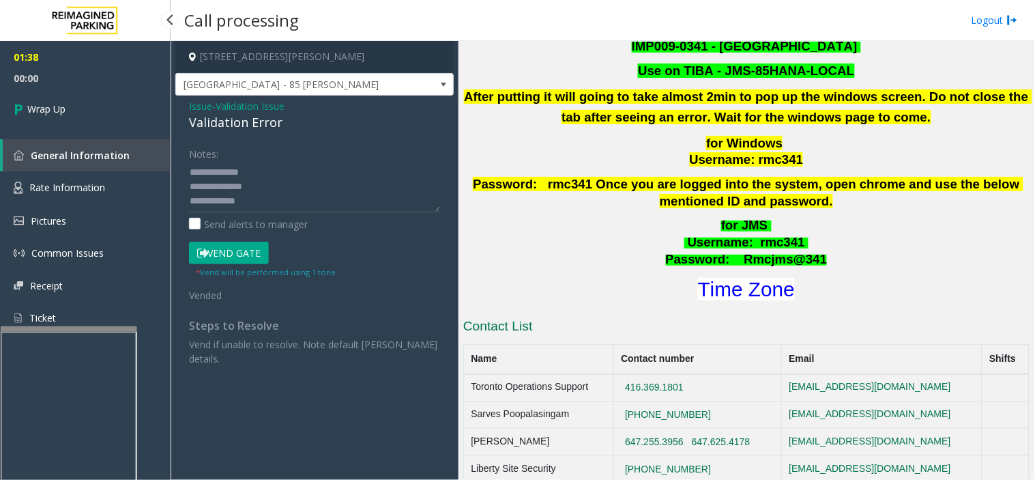
click at [93, 107] on link "Wrap Up" at bounding box center [85, 109] width 171 height 40
